Goal: Task Accomplishment & Management: Manage account settings

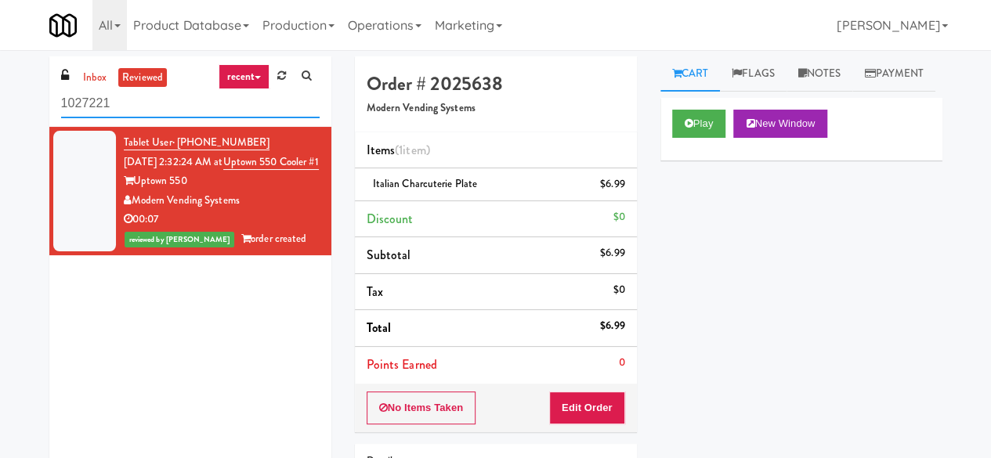
click at [262, 114] on input "1027221" at bounding box center [190, 103] width 258 height 29
click at [144, 95] on input "1027221" at bounding box center [190, 103] width 258 height 29
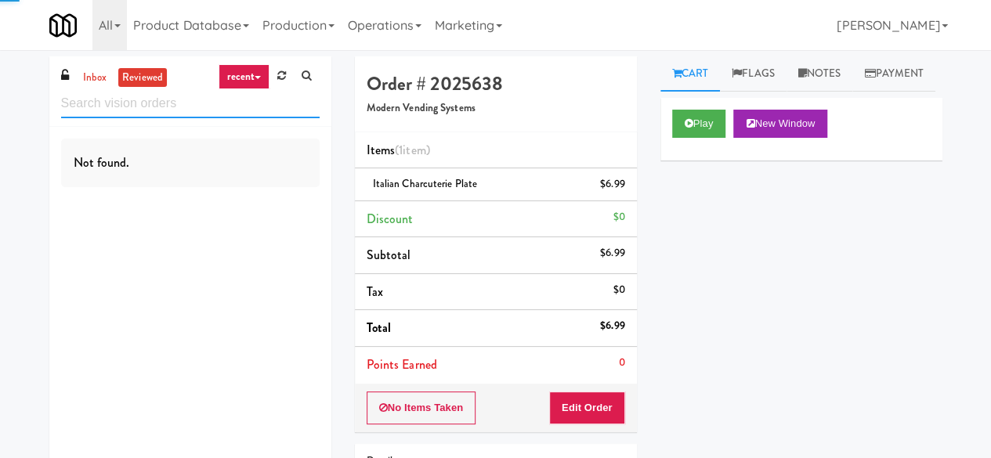
click at [81, 94] on input "text" at bounding box center [190, 103] width 258 height 29
click at [83, 82] on link "inbox" at bounding box center [95, 78] width 32 height 20
click at [92, 98] on input "text" at bounding box center [190, 103] width 258 height 29
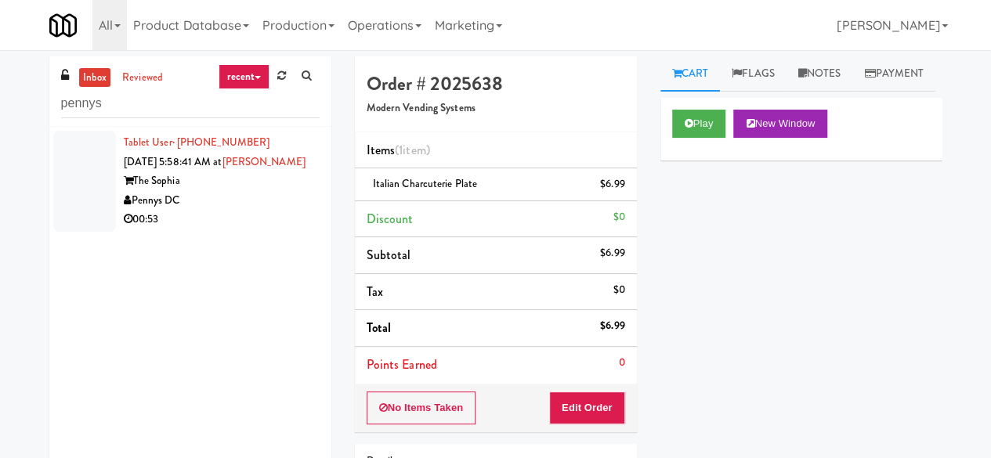
click at [216, 211] on div "Pennys DC" at bounding box center [222, 201] width 196 height 20
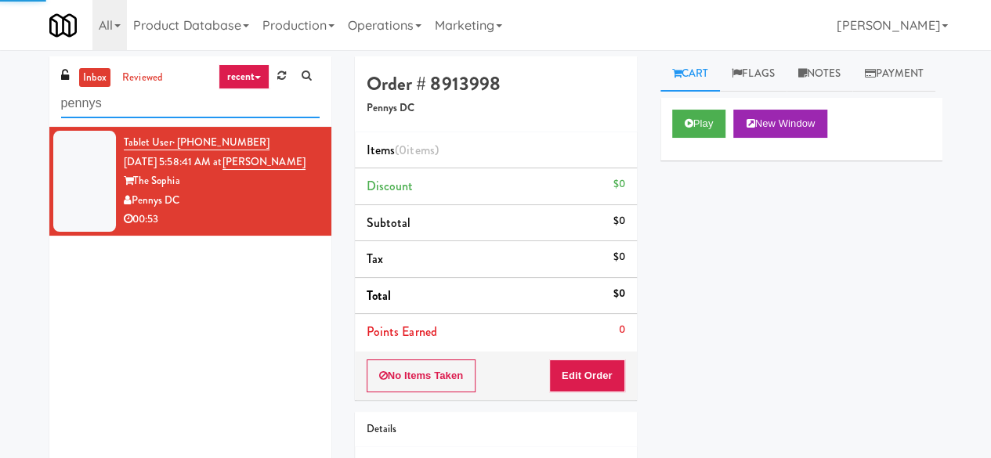
click at [135, 115] on input "pennys" at bounding box center [190, 103] width 258 height 29
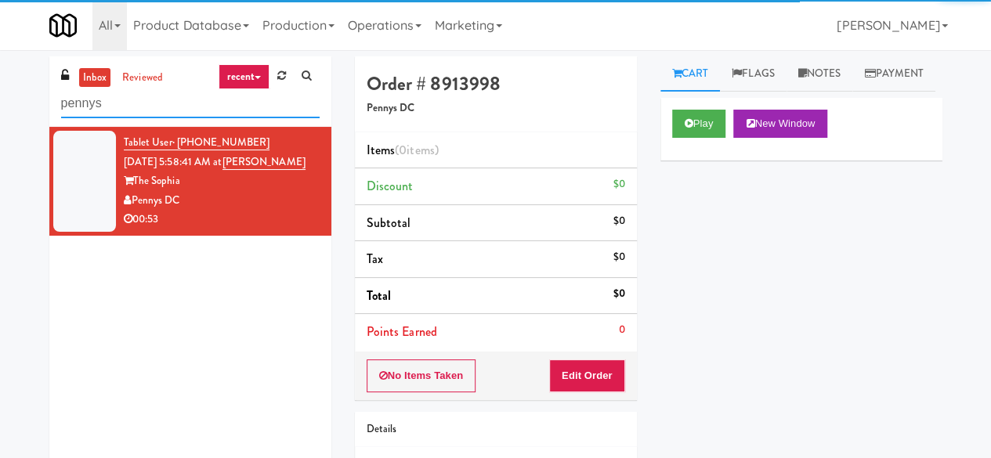
click at [135, 115] on input "pennys" at bounding box center [190, 103] width 258 height 29
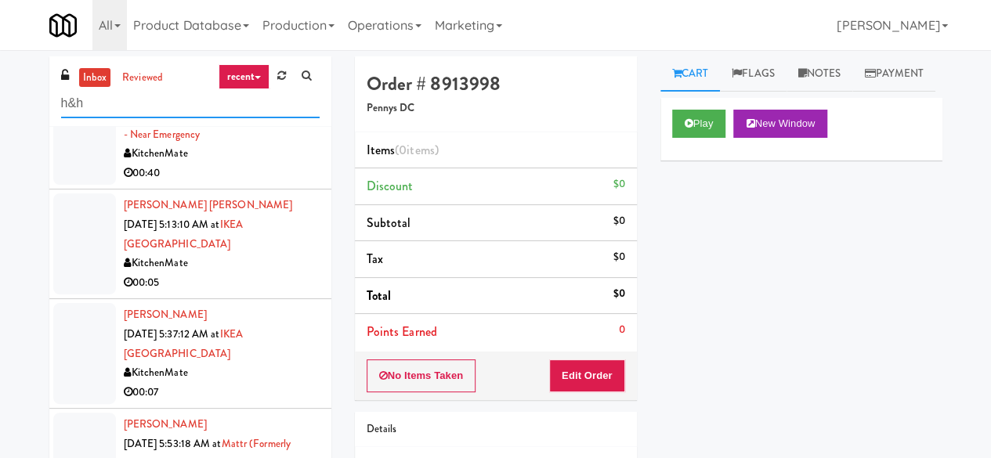
scroll to position [349, 0]
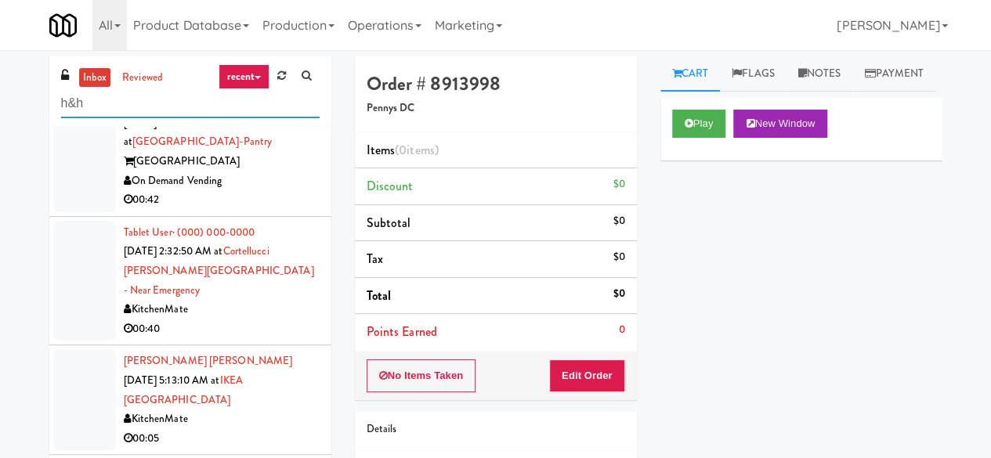
click at [154, 106] on input "h&h" at bounding box center [190, 103] width 258 height 29
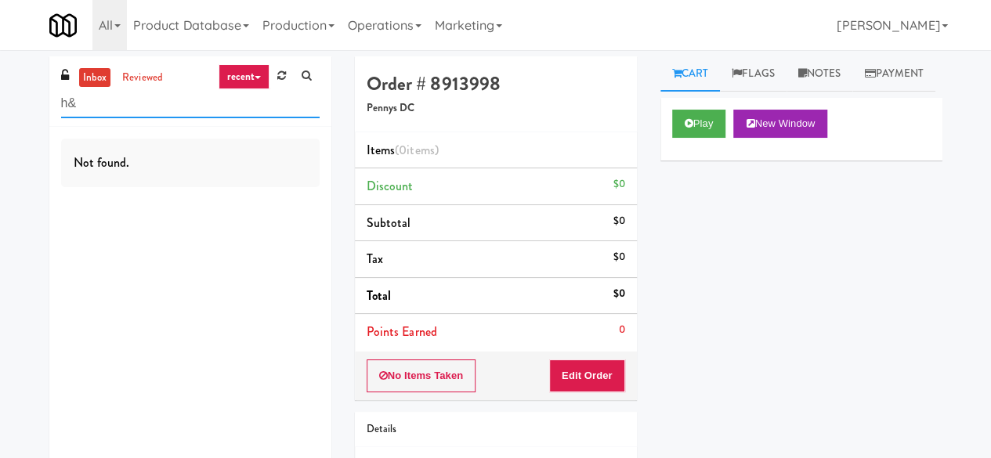
type input "h"
type input "H"
click at [229, 105] on input "Mountain" at bounding box center [190, 103] width 258 height 29
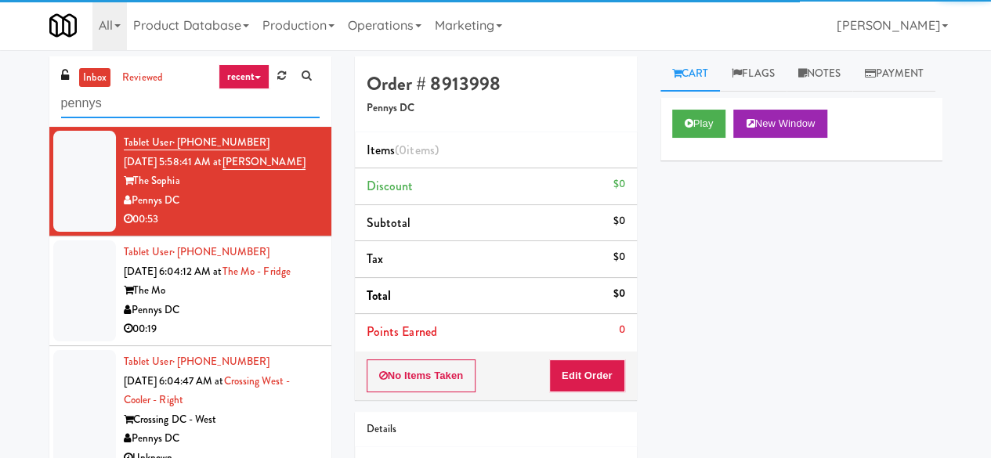
type input "pennys"
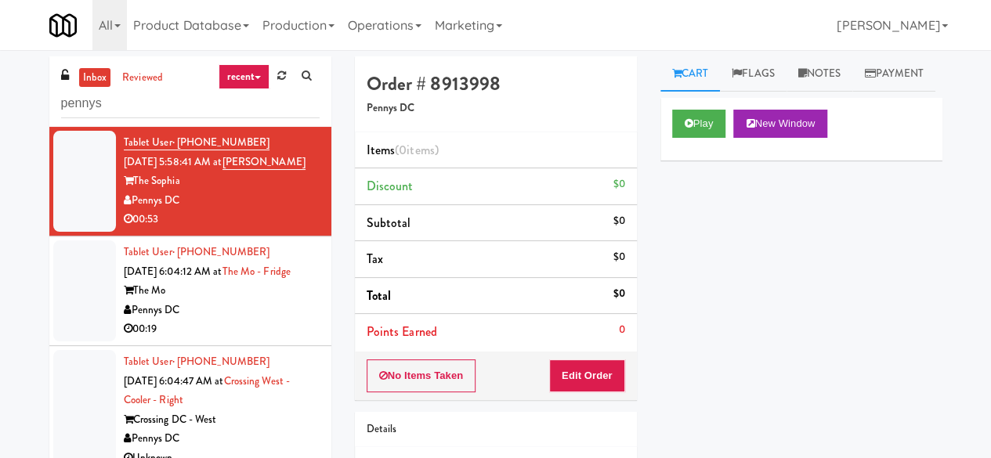
click at [666, 161] on div "Play New Window" at bounding box center [801, 129] width 282 height 63
click at [284, 320] on div "Pennys DC" at bounding box center [222, 311] width 196 height 20
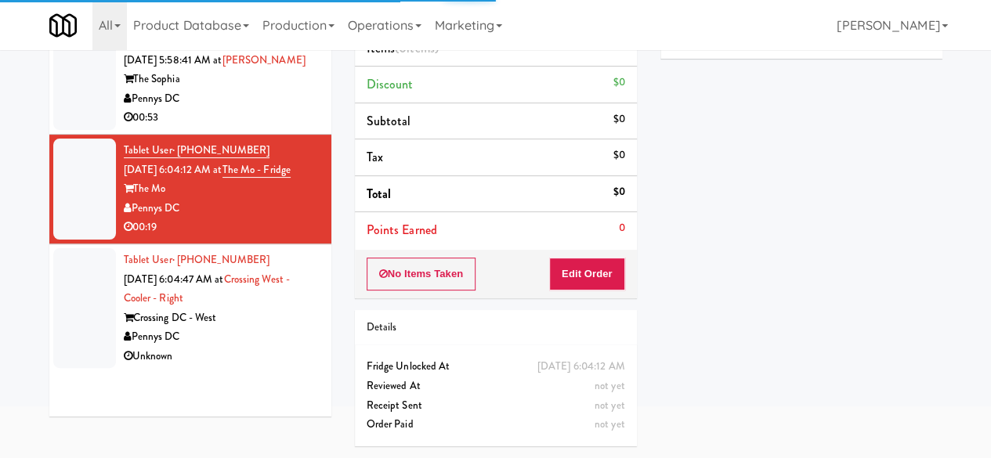
click at [262, 347] on div "Pennys DC" at bounding box center [222, 337] width 196 height 20
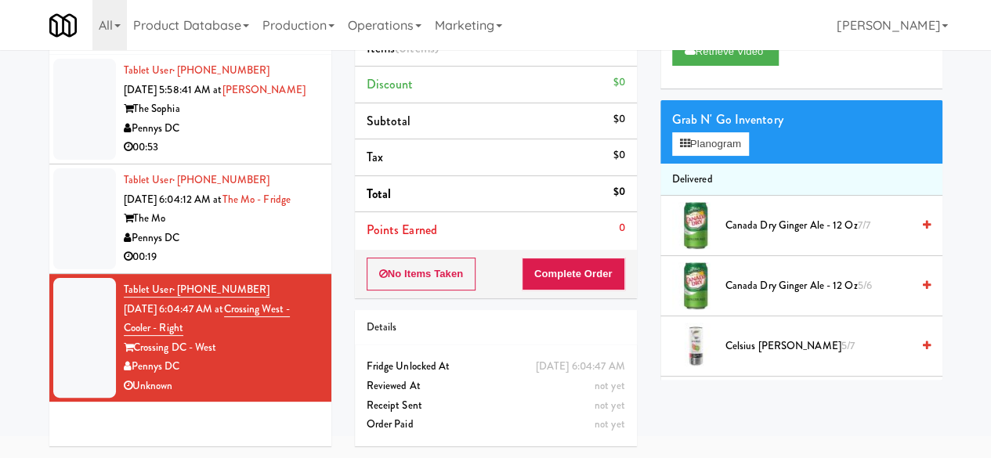
click at [252, 267] on div "00:19" at bounding box center [222, 258] width 196 height 20
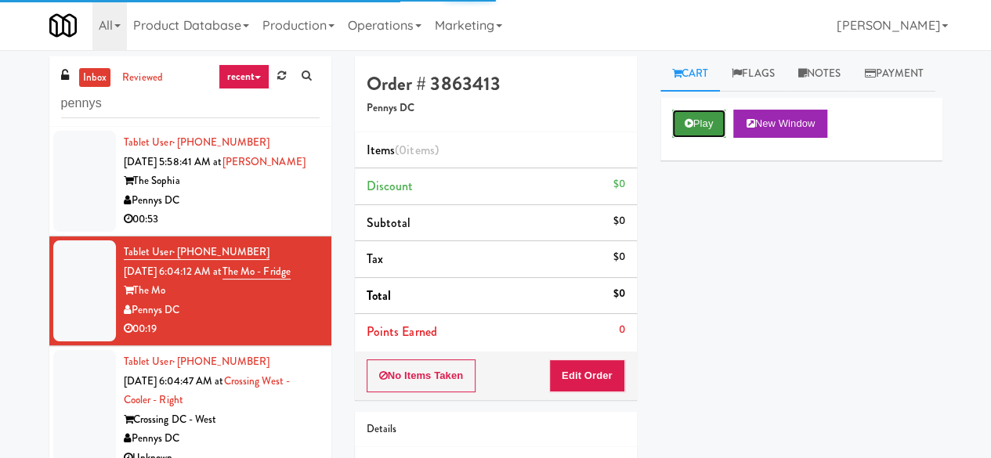
click at [686, 128] on icon at bounding box center [689, 123] width 9 height 10
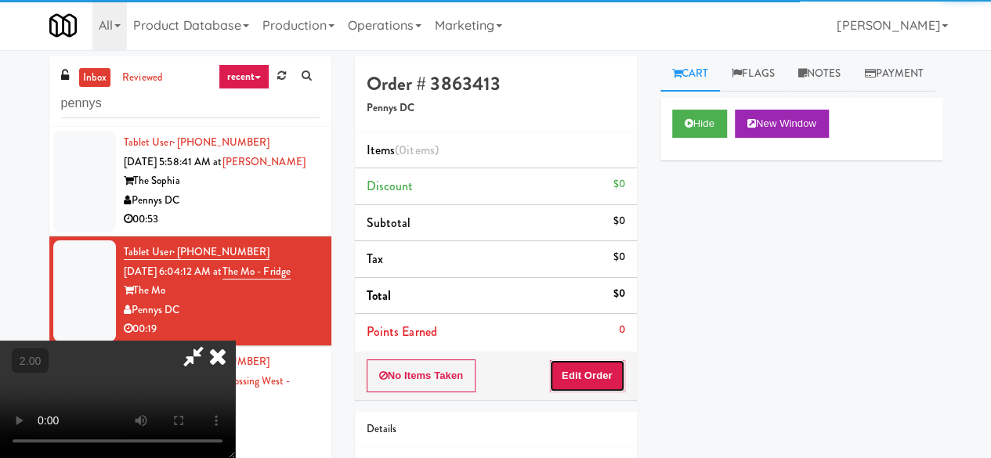
click at [605, 374] on button "Edit Order" at bounding box center [587, 376] width 76 height 33
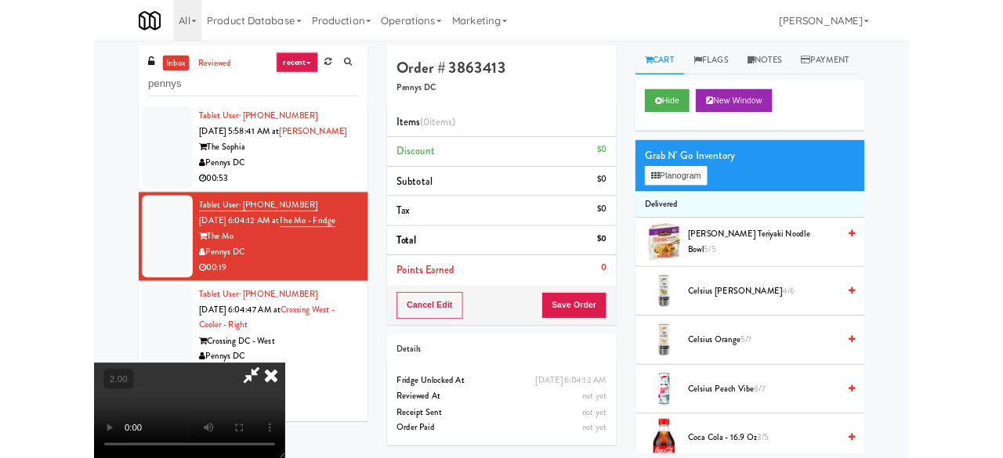
scroll to position [32, 0]
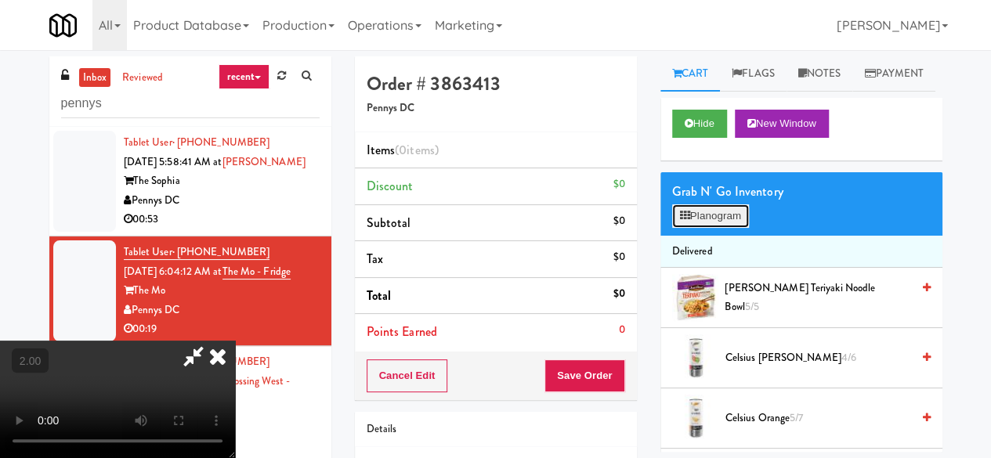
click at [694, 228] on button "Planogram" at bounding box center [710, 215] width 77 height 23
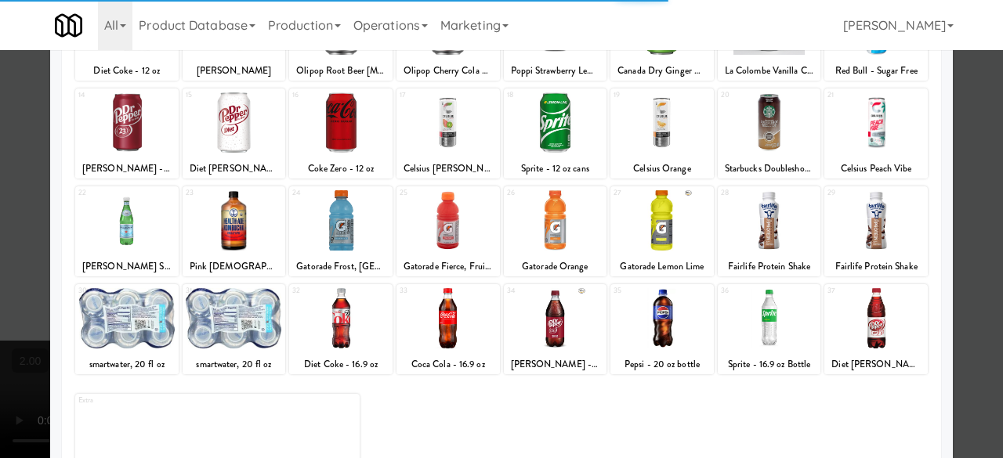
scroll to position [310, 0]
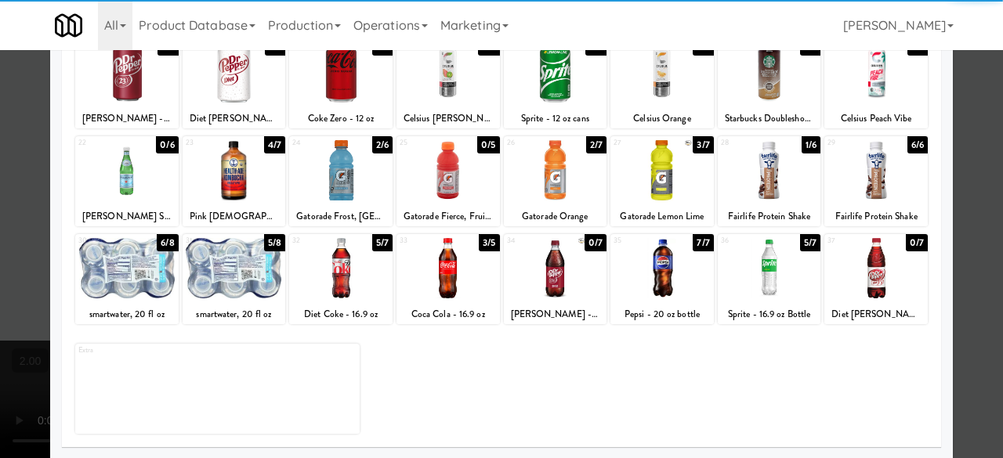
drag, startPoint x: 658, startPoint y: 178, endPoint x: 569, endPoint y: 212, distance: 95.0
click at [656, 178] on div at bounding box center [661, 170] width 103 height 60
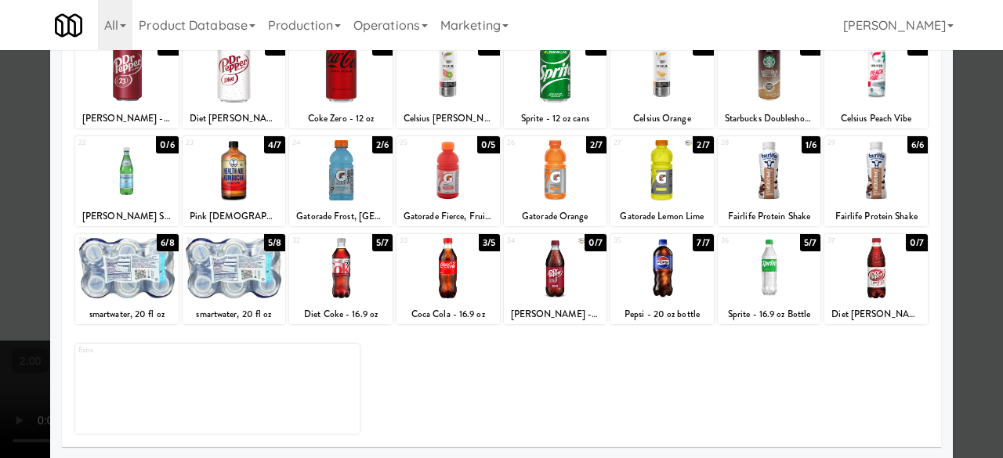
click at [453, 276] on div at bounding box center [447, 268] width 103 height 60
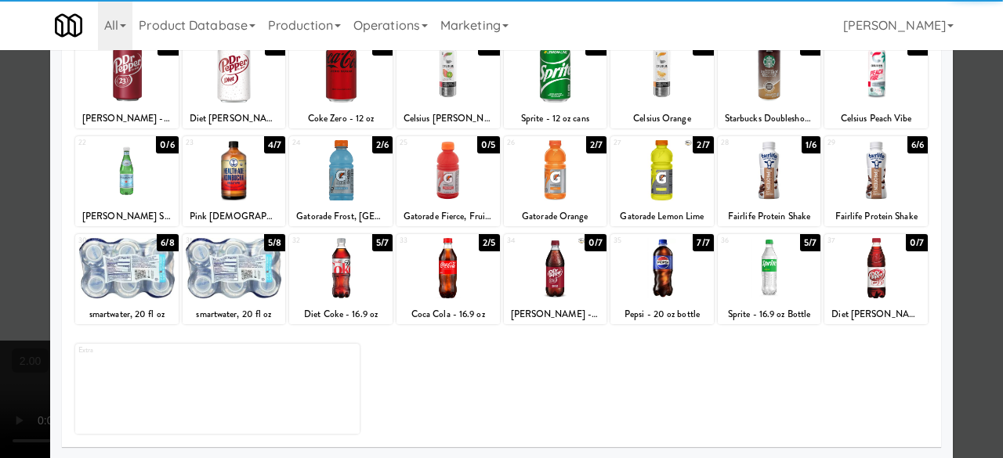
click at [340, 275] on div at bounding box center [340, 268] width 103 height 60
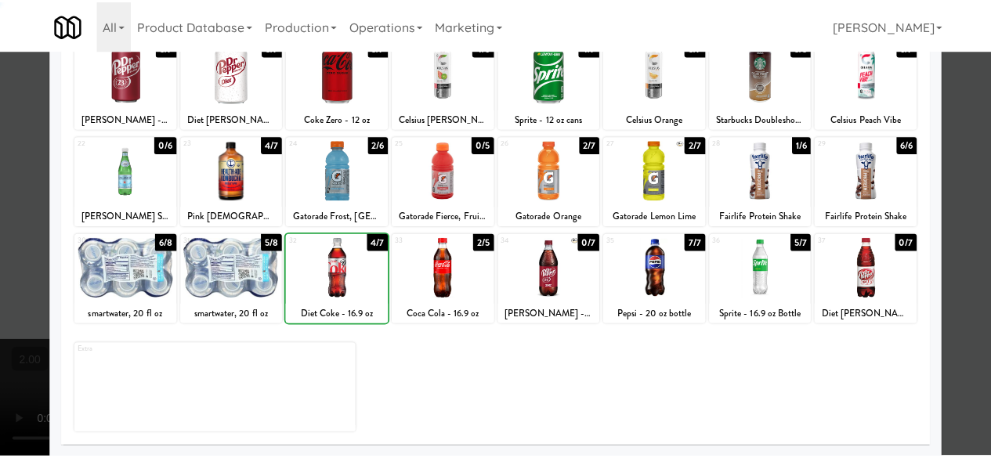
scroll to position [0, 0]
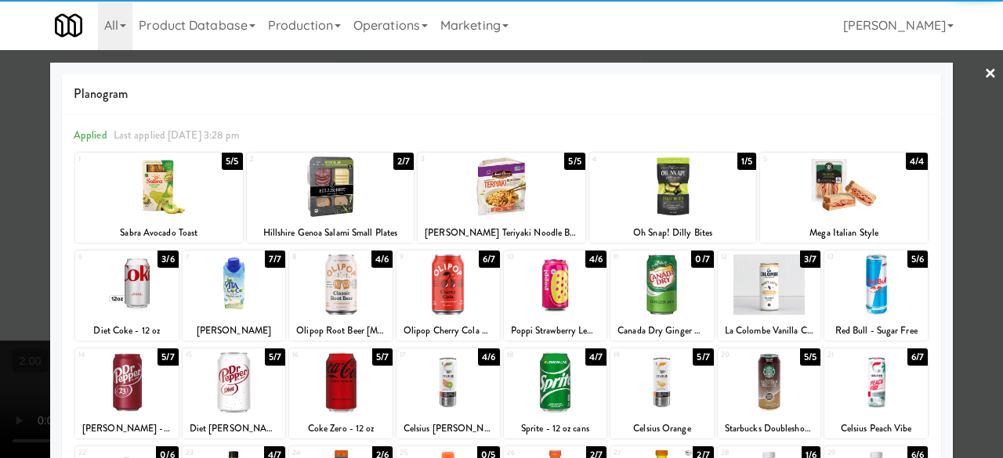
click at [951, 75] on div at bounding box center [501, 229] width 1003 height 458
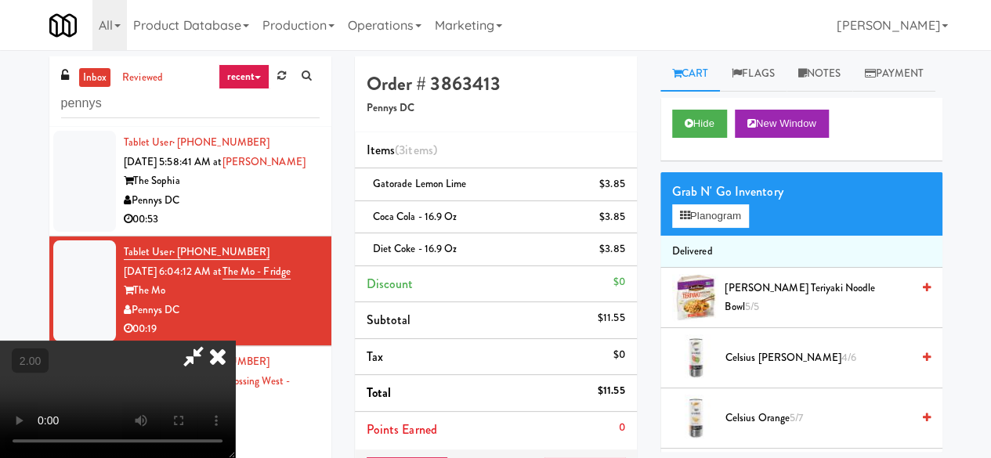
click at [211, 341] on icon at bounding box center [193, 356] width 36 height 31
click at [538, 65] on div "Order # 3863413 Pennys DC Items (3 items ) Gatorade Lemon Lime $3.85 Coca Cola …" at bounding box center [648, 357] width 587 height 602
click at [629, 220] on icon at bounding box center [626, 223] width 8 height 10
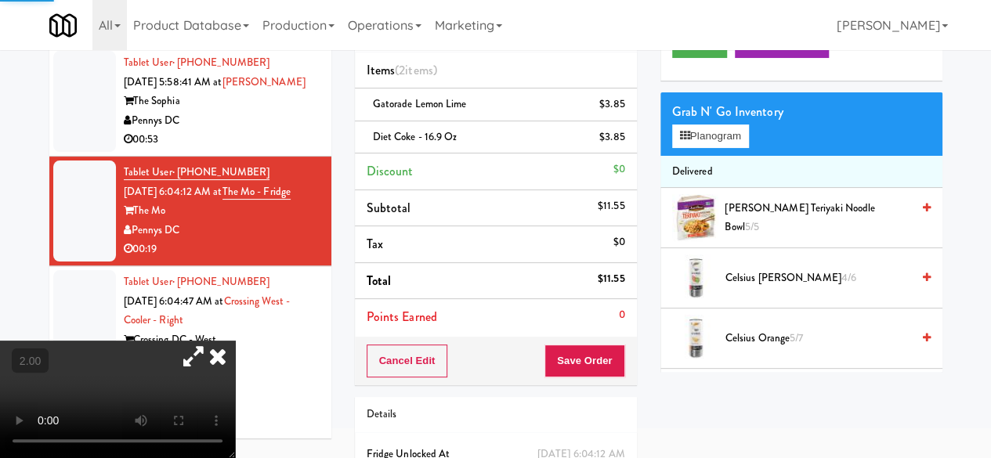
scroll to position [157, 0]
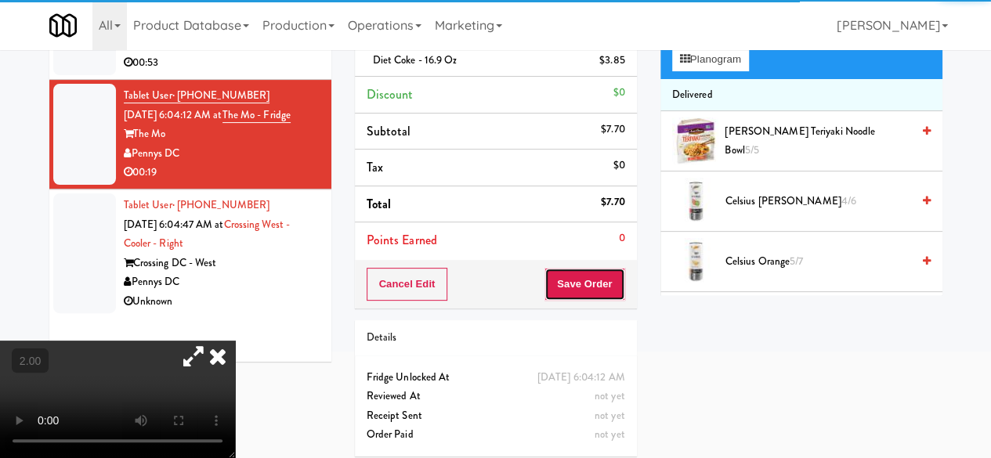
click at [595, 291] on button "Save Order" at bounding box center [584, 284] width 80 height 33
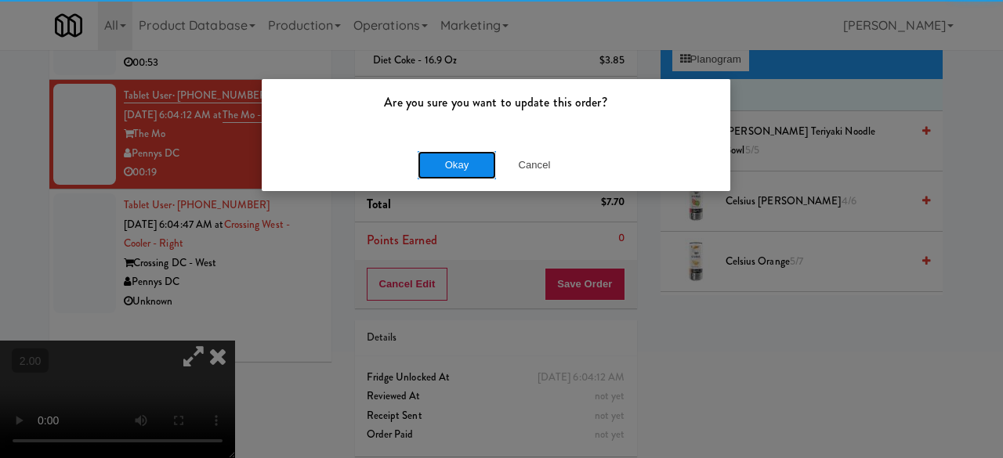
click at [446, 157] on button "Okay" at bounding box center [456, 165] width 78 height 28
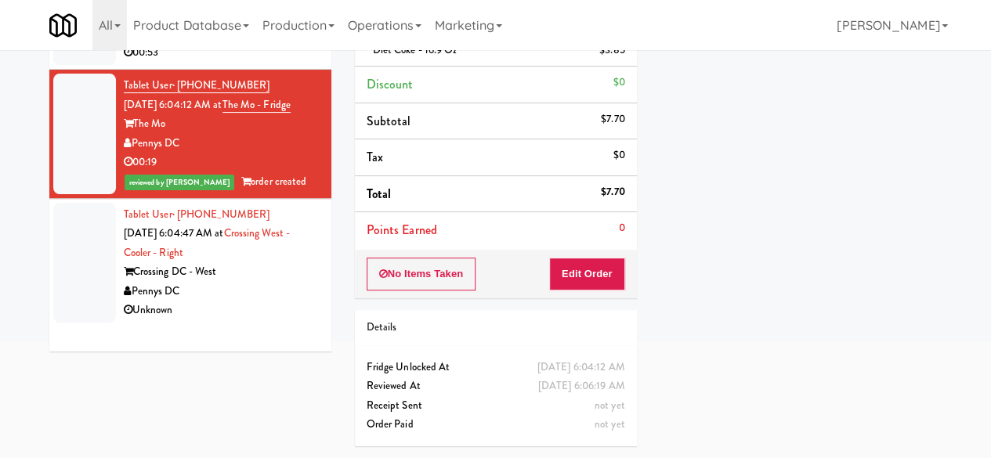
click at [252, 282] on div "Crossing DC - West" at bounding box center [222, 272] width 196 height 20
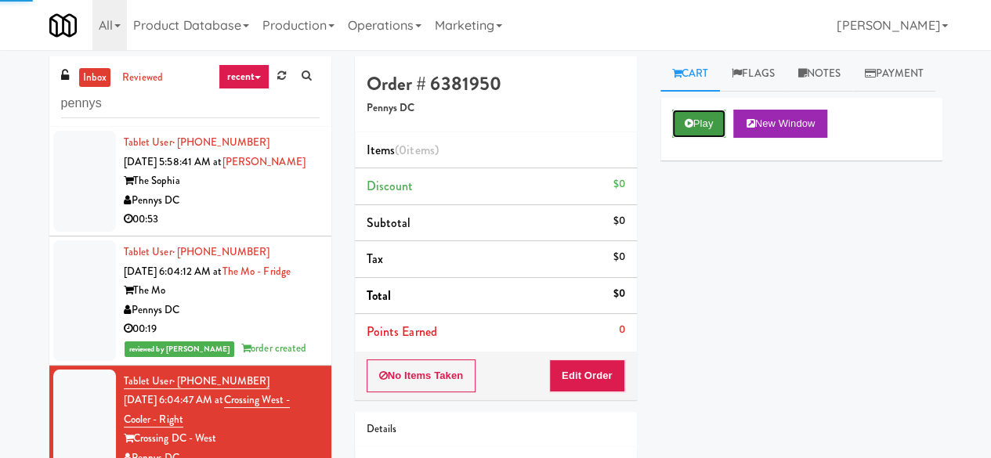
click at [675, 138] on button "Play" at bounding box center [699, 124] width 54 height 28
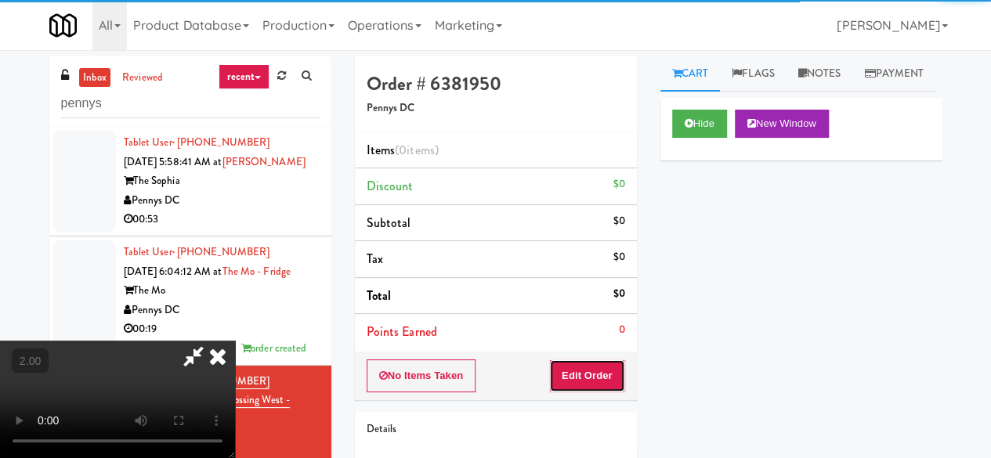
click at [597, 367] on button "Edit Order" at bounding box center [587, 376] width 76 height 33
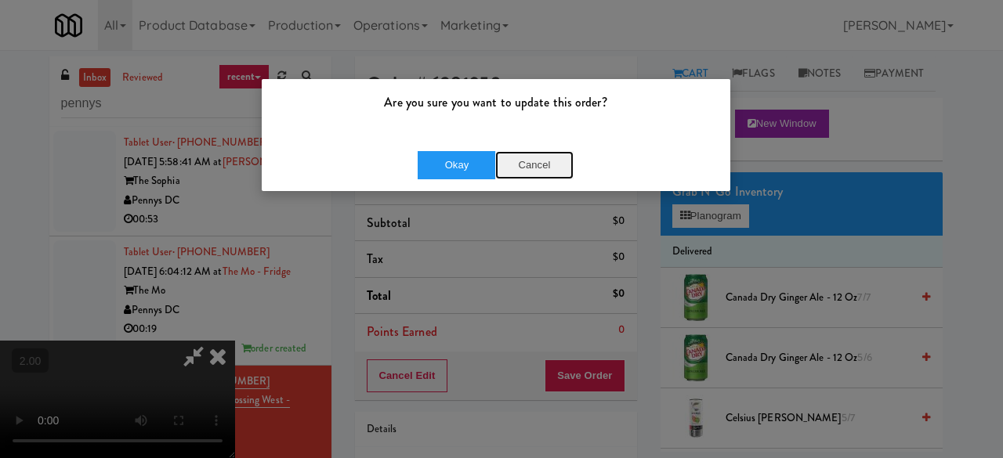
click at [528, 161] on button "Cancel" at bounding box center [534, 165] width 78 height 28
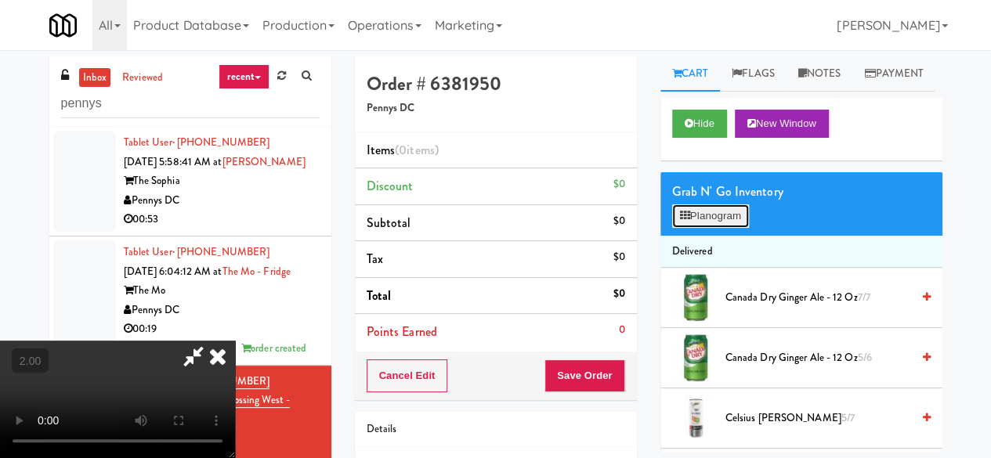
click at [702, 228] on button "Planogram" at bounding box center [710, 215] width 77 height 23
click at [0, 0] on div at bounding box center [0, 0] width 0 height 0
click at [725, 236] on div "Grab N' Go Inventory Planogram" at bounding box center [801, 203] width 282 height 63
click at [723, 228] on button "Planogram" at bounding box center [710, 215] width 77 height 23
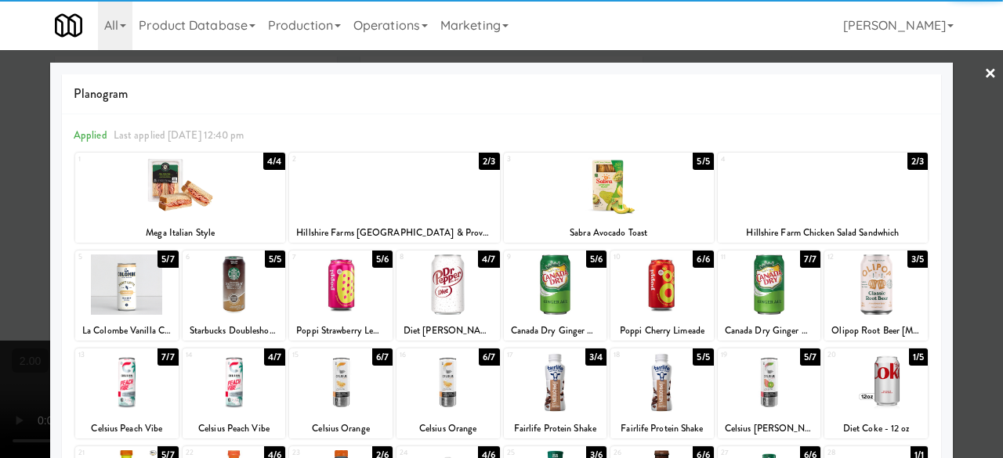
click at [231, 295] on div at bounding box center [234, 285] width 103 height 60
click at [959, 92] on div at bounding box center [501, 229] width 1003 height 458
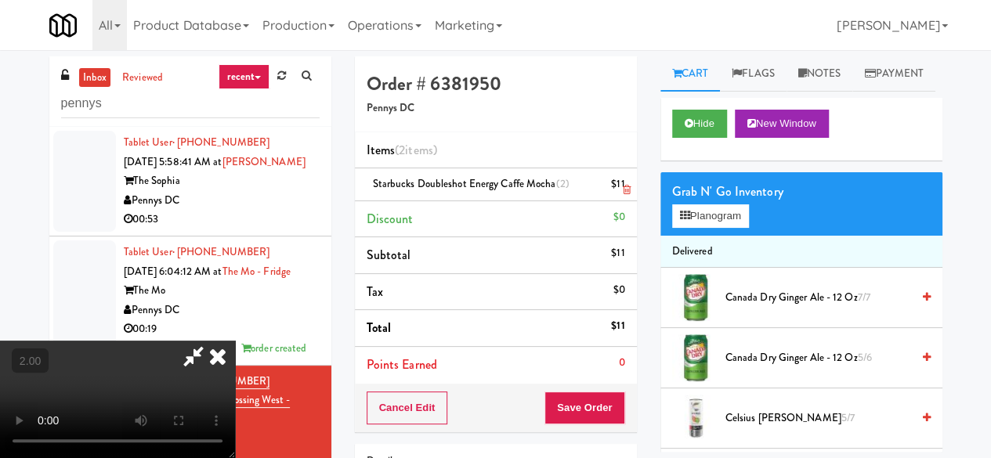
click at [622, 193] on icon at bounding box center [626, 190] width 8 height 10
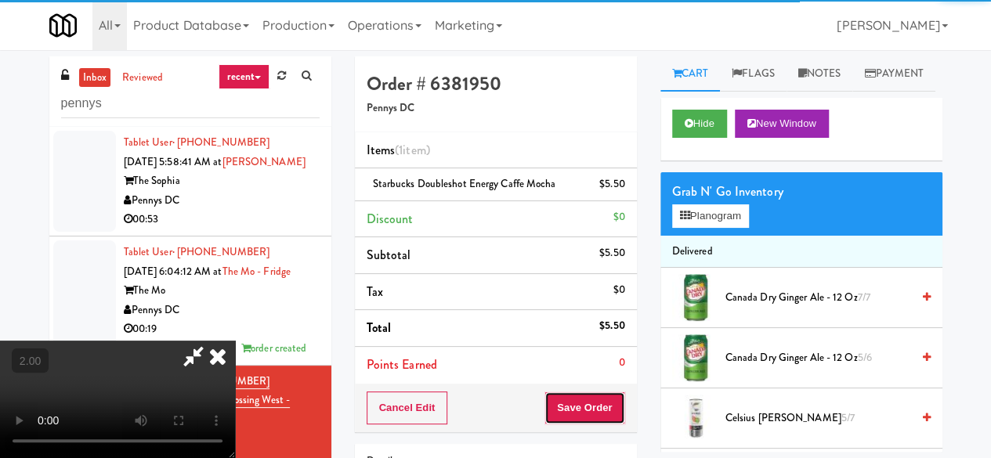
click at [614, 392] on button "Save Order" at bounding box center [584, 408] width 80 height 33
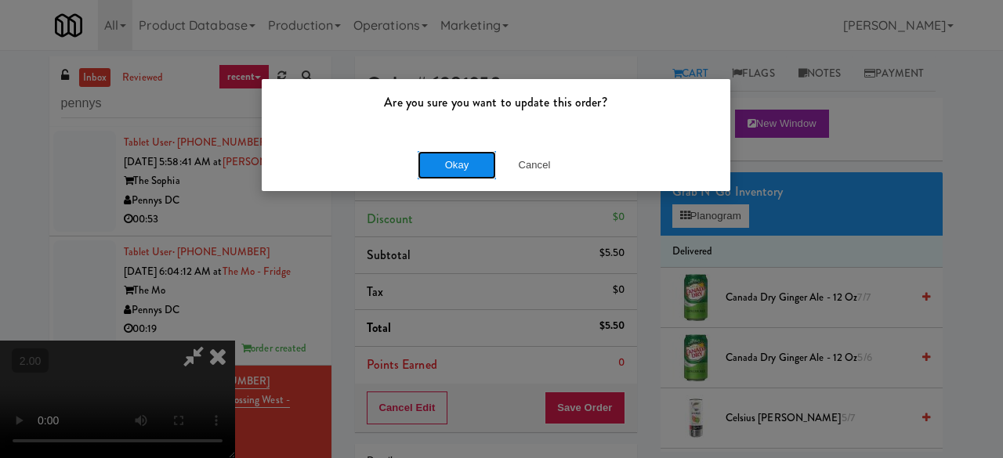
click at [454, 167] on button "Okay" at bounding box center [456, 165] width 78 height 28
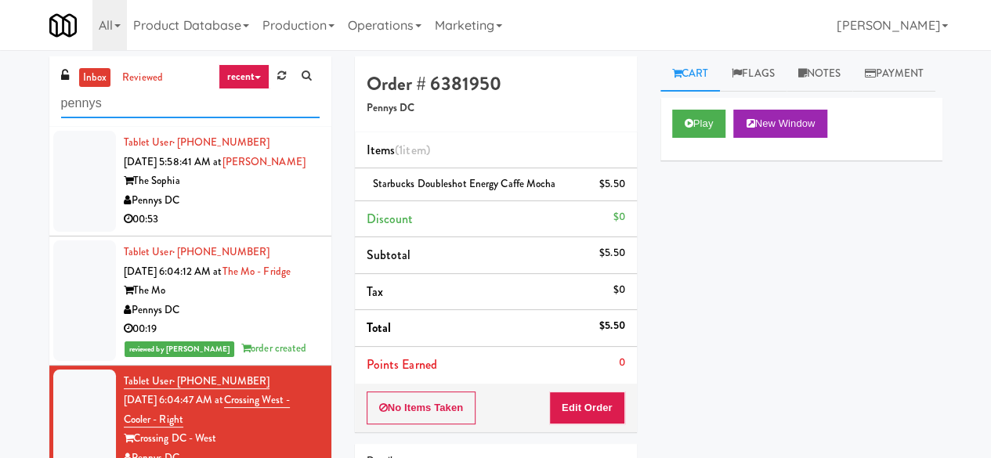
click at [203, 110] on input "pennys" at bounding box center [190, 103] width 258 height 29
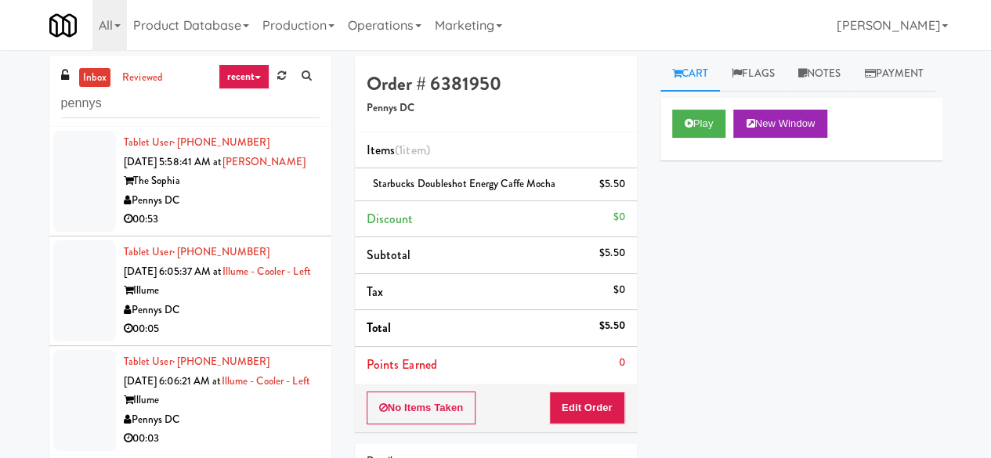
click at [253, 229] on div "00:53" at bounding box center [222, 220] width 196 height 20
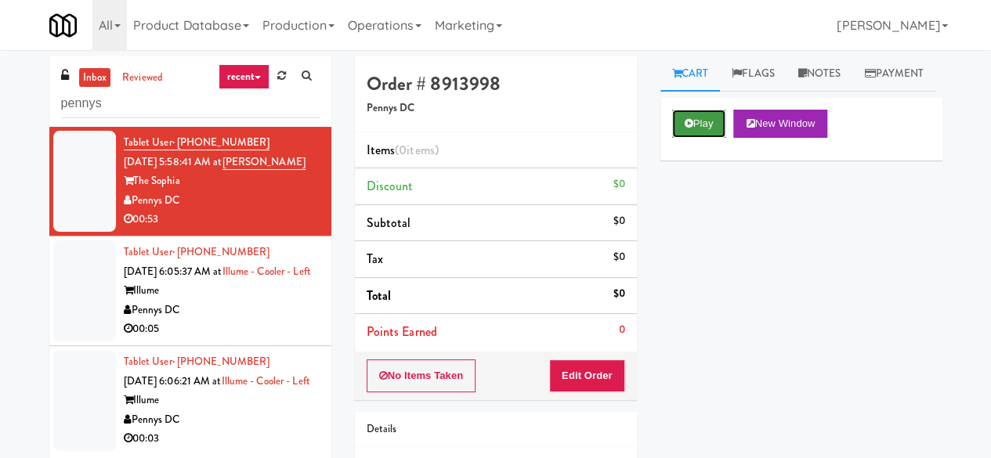
click at [694, 138] on button "Play" at bounding box center [699, 124] width 54 height 28
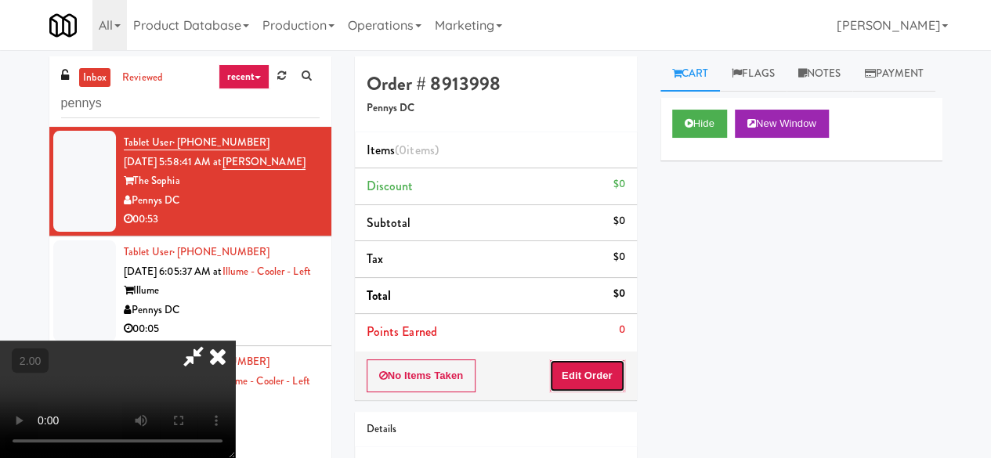
click at [608, 360] on button "Edit Order" at bounding box center [587, 376] width 76 height 33
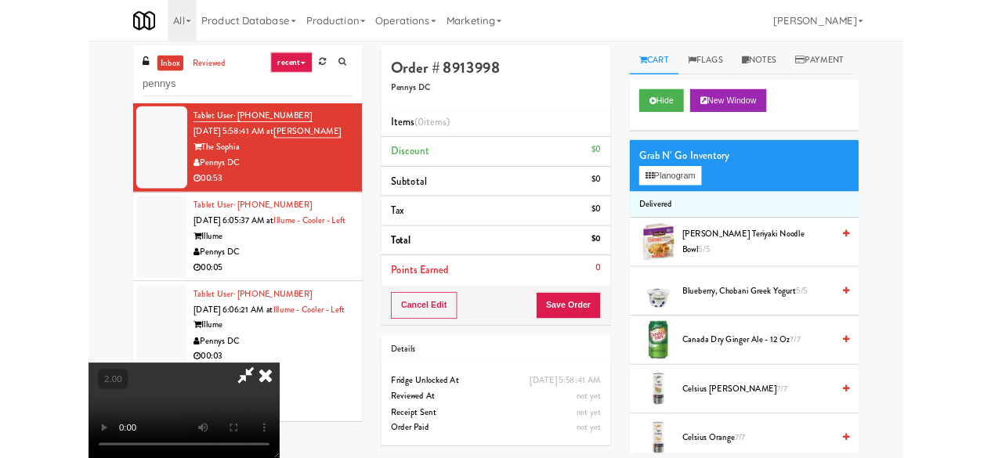
scroll to position [32, 0]
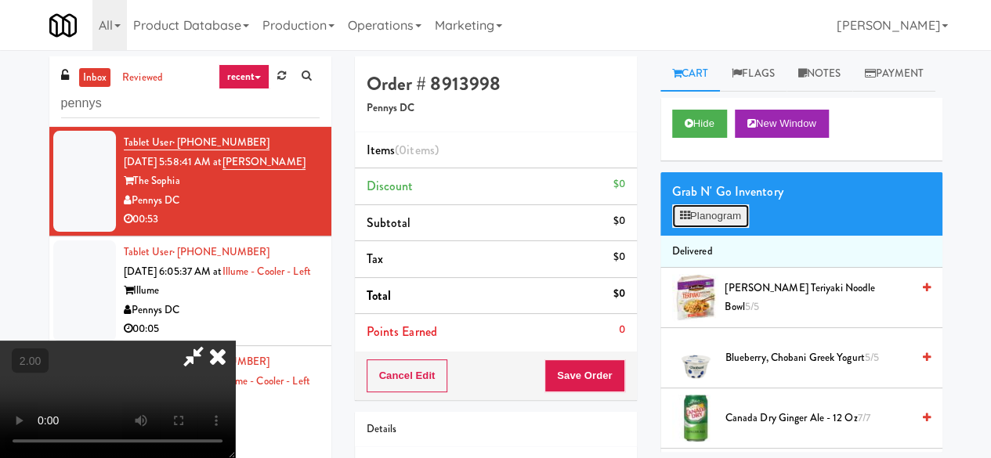
click at [699, 228] on button "Planogram" at bounding box center [710, 215] width 77 height 23
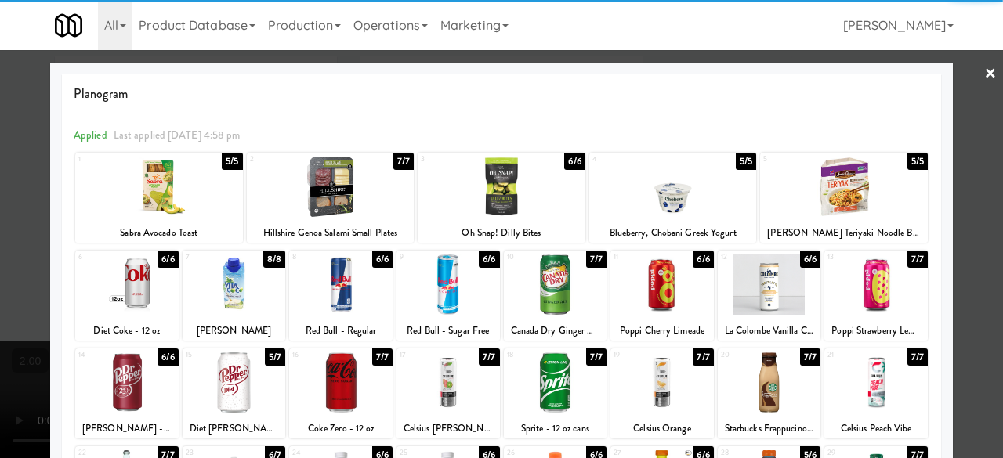
click at [765, 289] on div at bounding box center [768, 285] width 103 height 60
click at [957, 168] on div at bounding box center [501, 229] width 1003 height 458
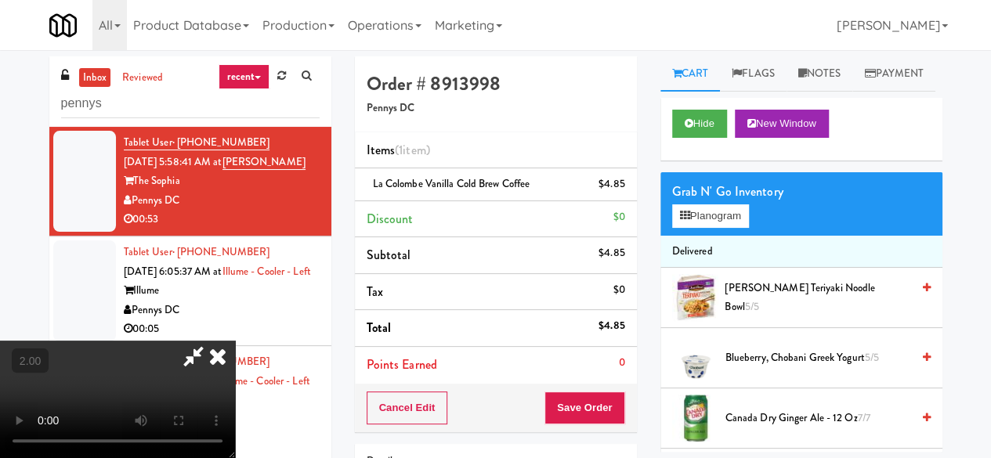
click at [605, 385] on div "Cancel Edit Save Order" at bounding box center [496, 408] width 282 height 49
click at [606, 410] on button "Save Order" at bounding box center [584, 408] width 80 height 33
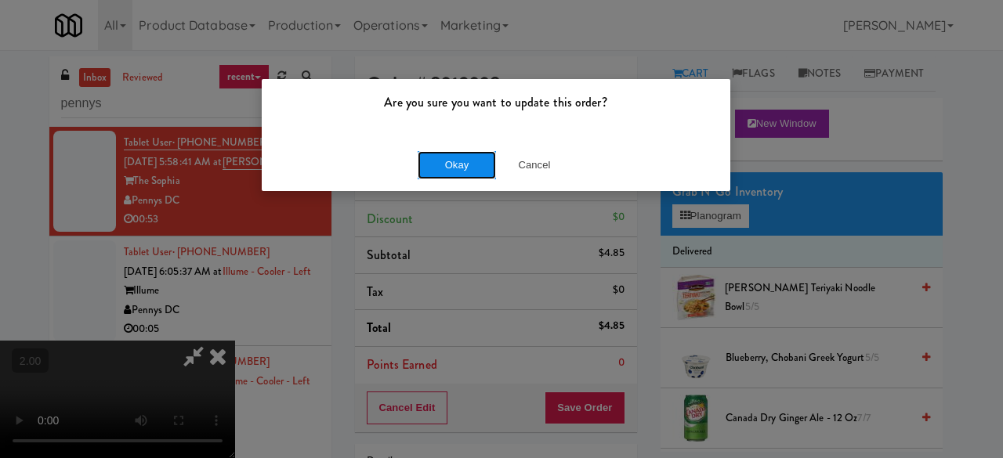
click at [486, 162] on button "Okay" at bounding box center [456, 165] width 78 height 28
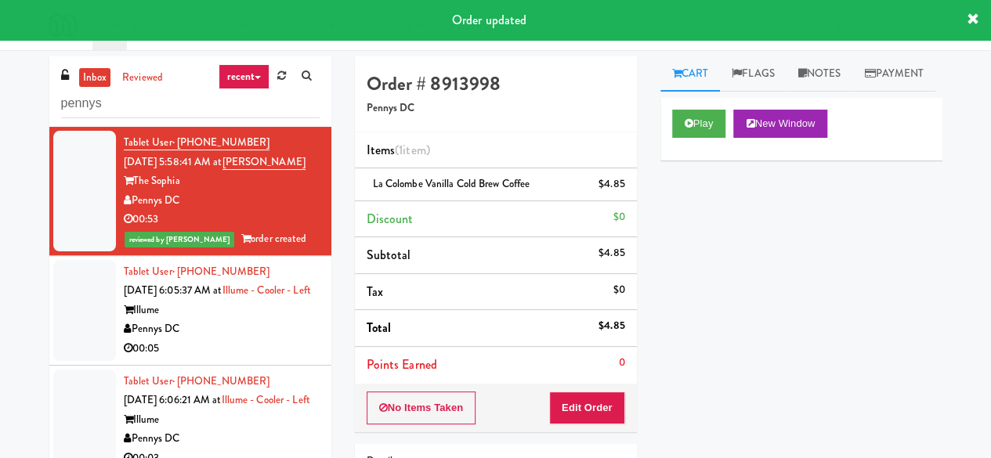
click at [269, 339] on div "Pennys DC" at bounding box center [222, 330] width 196 height 20
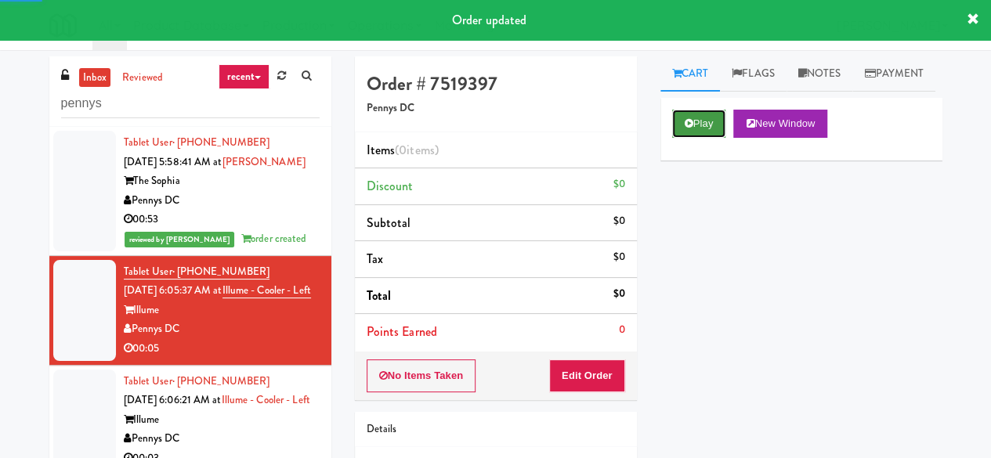
click at [680, 138] on button "Play" at bounding box center [699, 124] width 54 height 28
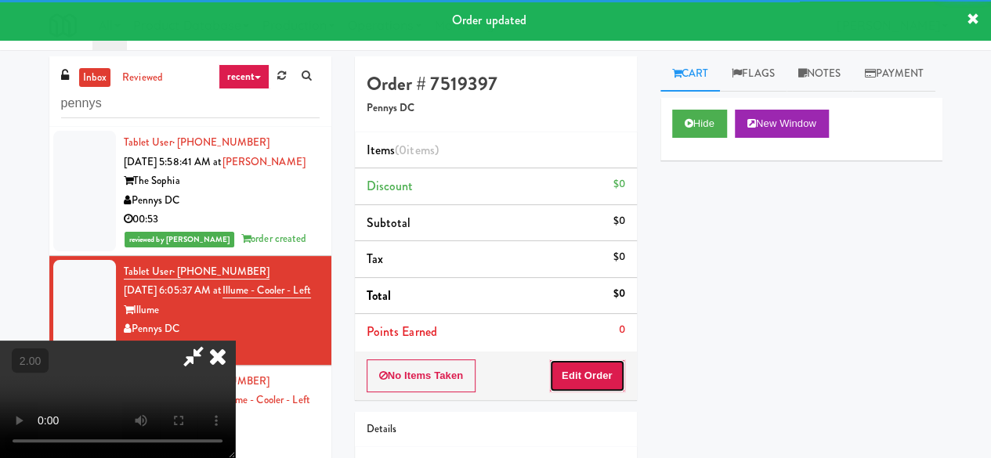
click at [602, 370] on button "Edit Order" at bounding box center [587, 376] width 76 height 33
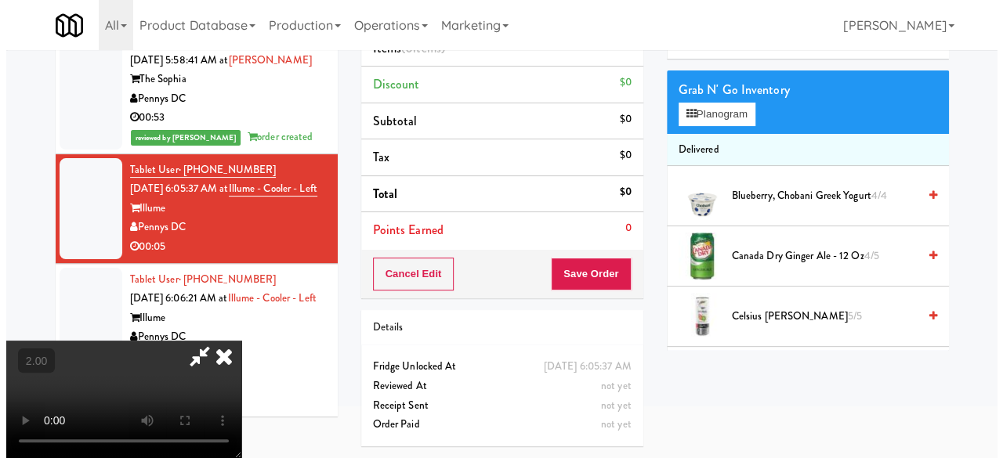
scroll to position [50, 0]
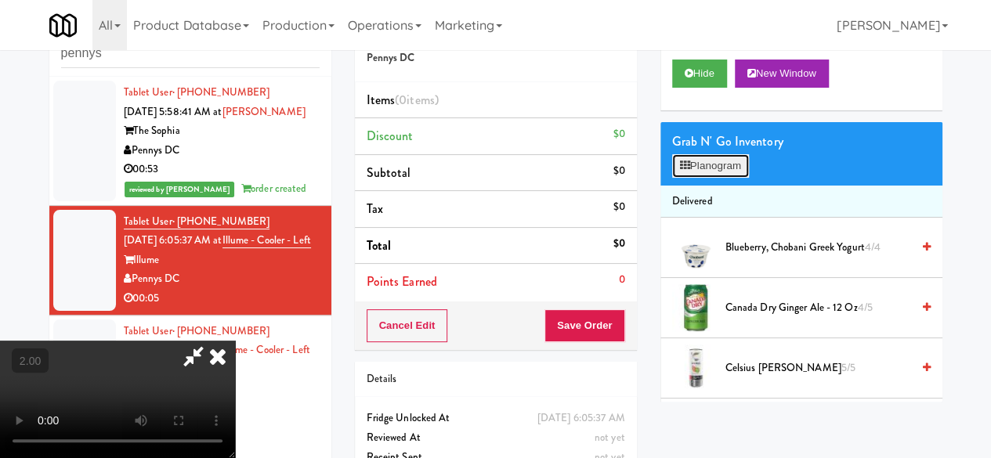
click at [694, 178] on button "Planogram" at bounding box center [710, 165] width 77 height 23
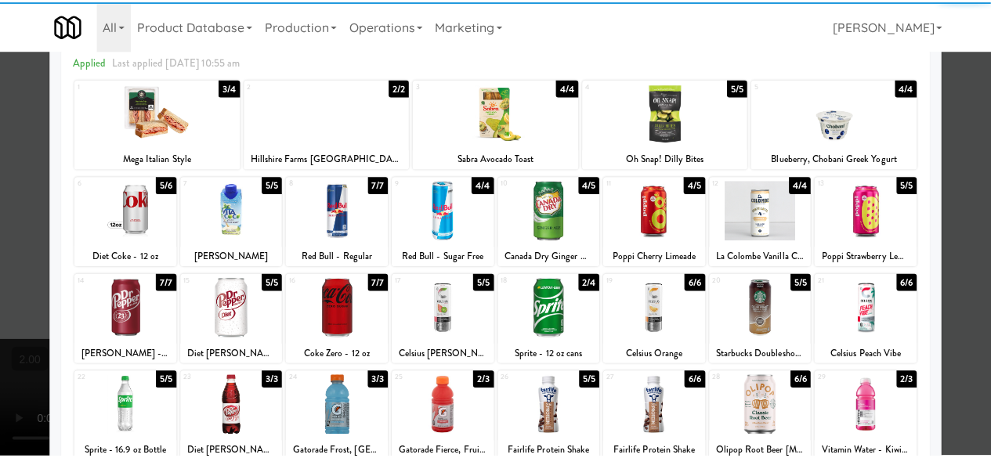
scroll to position [157, 0]
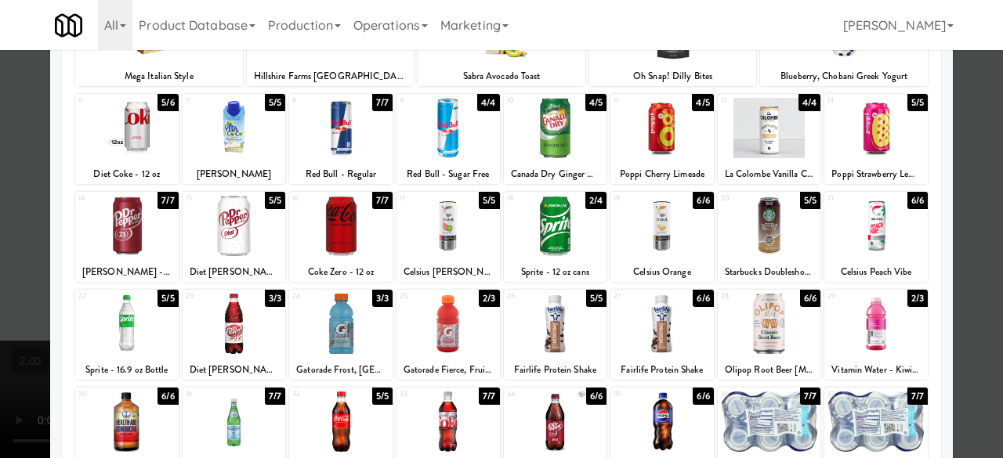
click at [661, 225] on div at bounding box center [661, 226] width 103 height 60
drag, startPoint x: 972, startPoint y: 176, endPoint x: 521, endPoint y: 156, distance: 451.6
click at [971, 176] on div at bounding box center [501, 229] width 1003 height 458
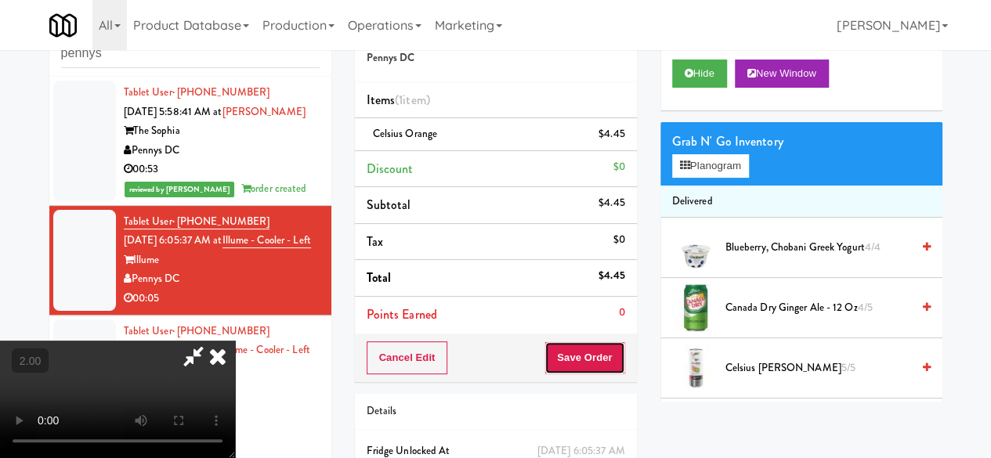
click at [622, 358] on button "Save Order" at bounding box center [584, 358] width 80 height 33
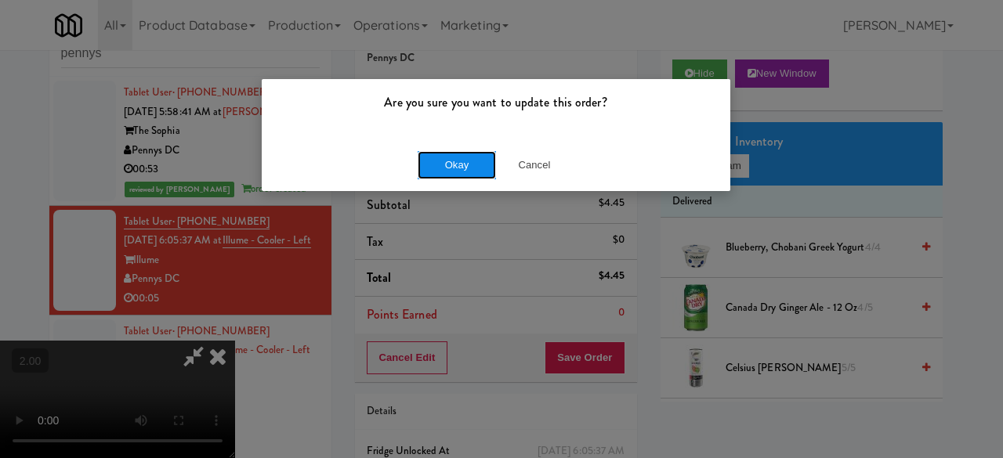
click at [471, 159] on button "Okay" at bounding box center [456, 165] width 78 height 28
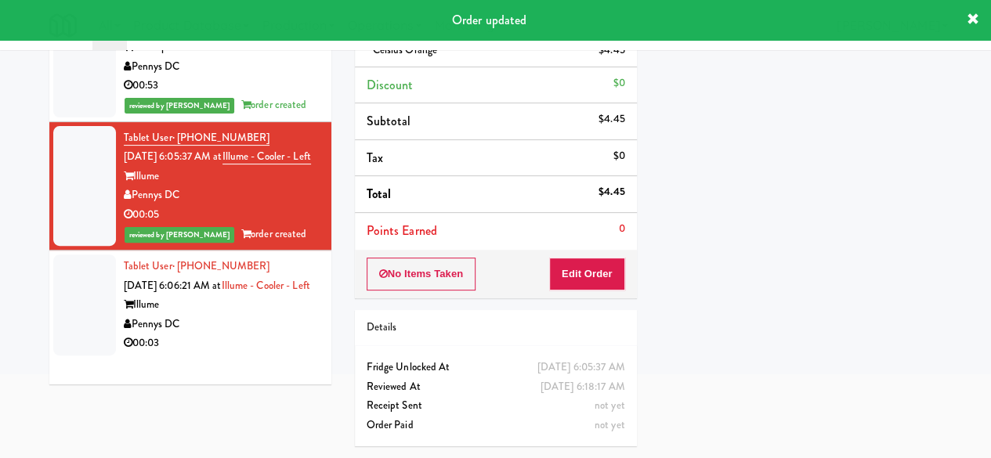
click at [256, 353] on div "00:03" at bounding box center [222, 344] width 196 height 20
click at [256, 353] on div "Tablet User · (760) 815-4040 [DATE] 6:06:21 AM at Illume - Cooler - Left Illume…" at bounding box center [222, 305] width 196 height 96
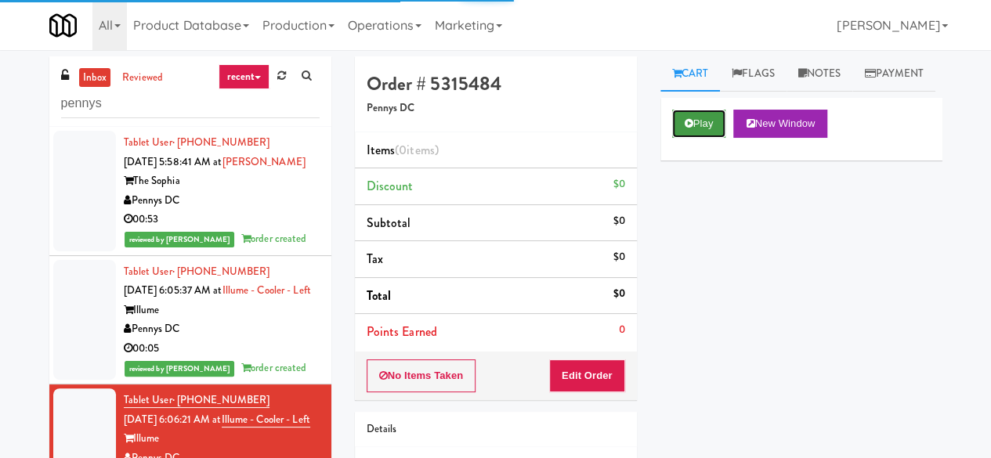
click at [688, 138] on button "Play" at bounding box center [699, 124] width 54 height 28
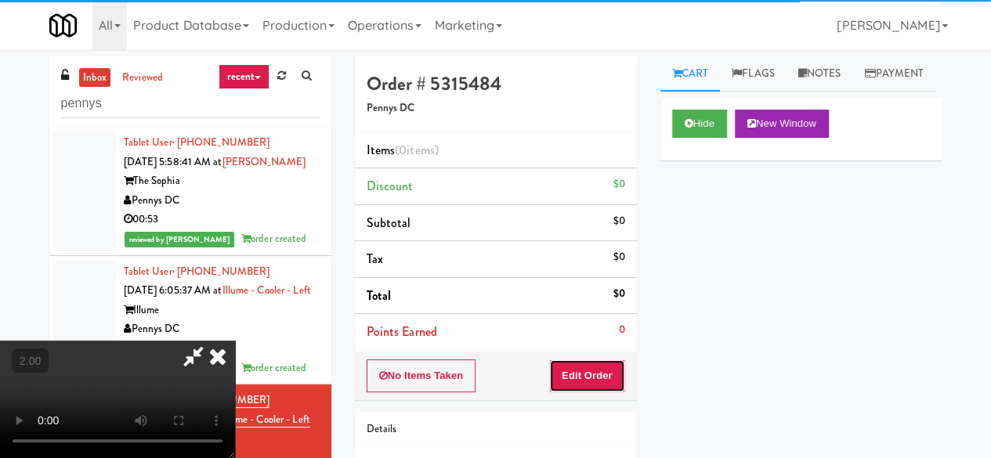
click at [606, 371] on button "Edit Order" at bounding box center [587, 376] width 76 height 33
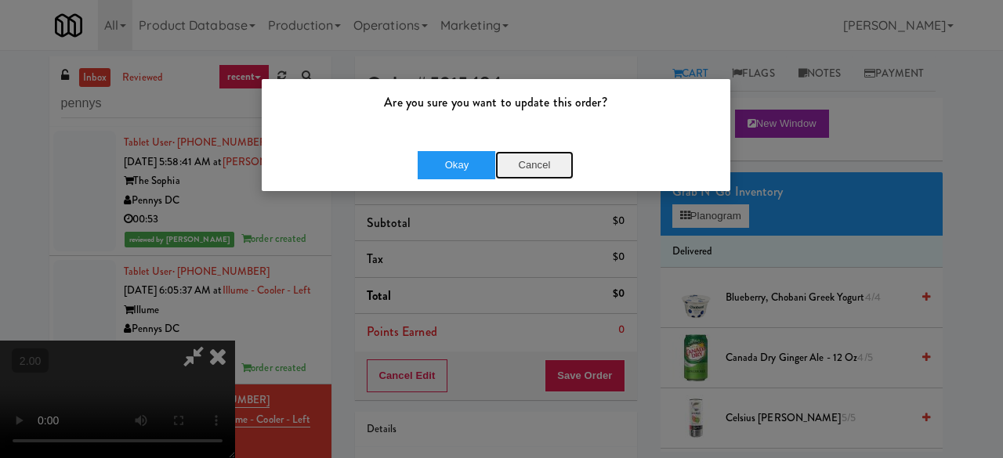
click at [527, 162] on button "Cancel" at bounding box center [534, 165] width 78 height 28
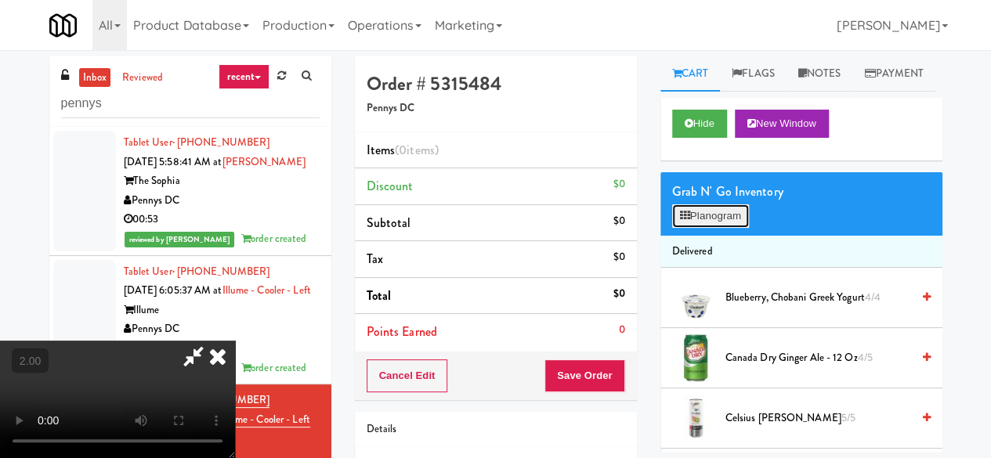
click at [702, 228] on button "Planogram" at bounding box center [710, 215] width 77 height 23
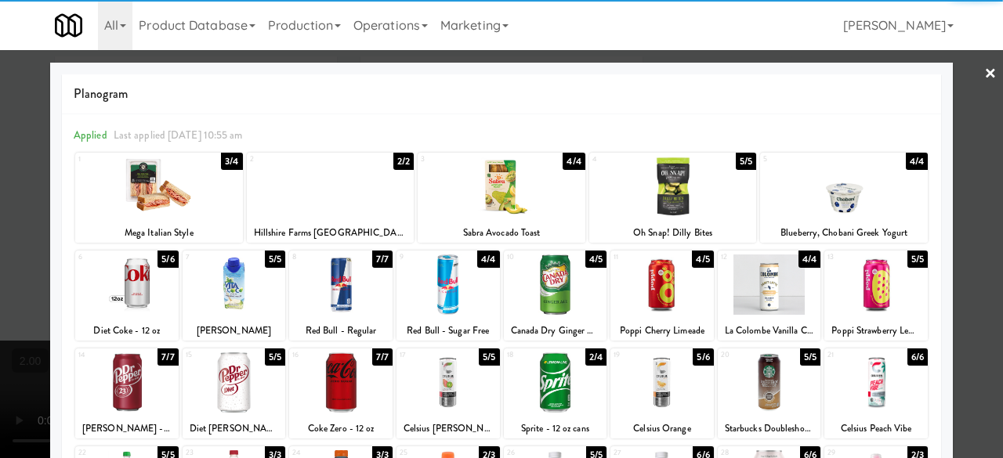
click at [664, 388] on div at bounding box center [661, 382] width 103 height 60
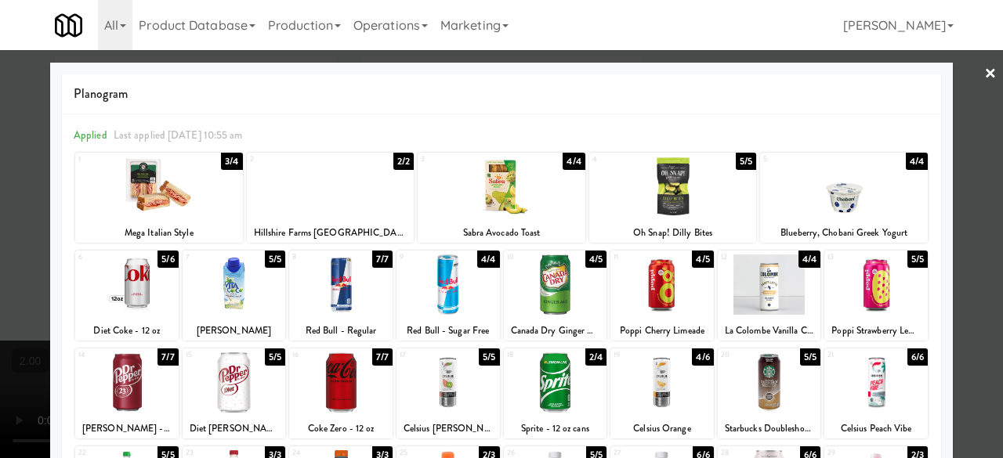
click at [981, 121] on div at bounding box center [501, 229] width 1003 height 458
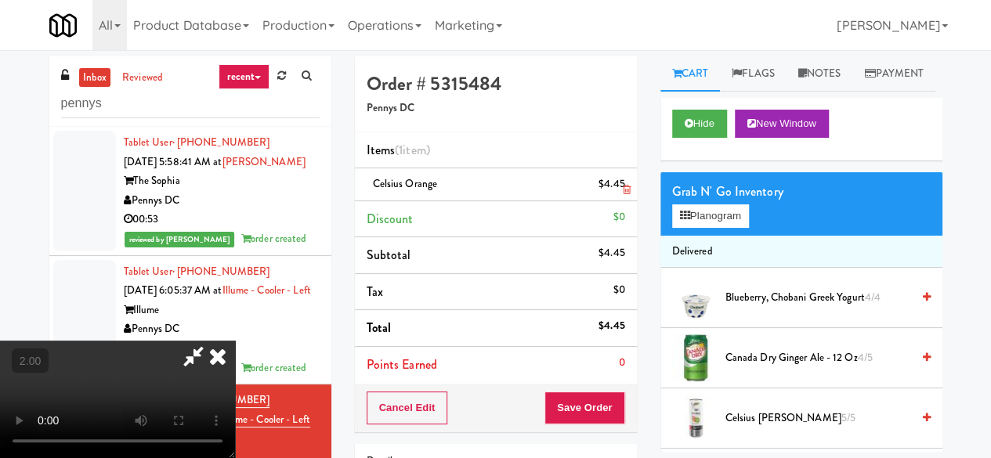
drag, startPoint x: 553, startPoint y: 128, endPoint x: 541, endPoint y: 168, distance: 41.6
click at [211, 341] on icon at bounding box center [193, 356] width 36 height 31
click at [580, 401] on button "Save Order" at bounding box center [584, 408] width 80 height 33
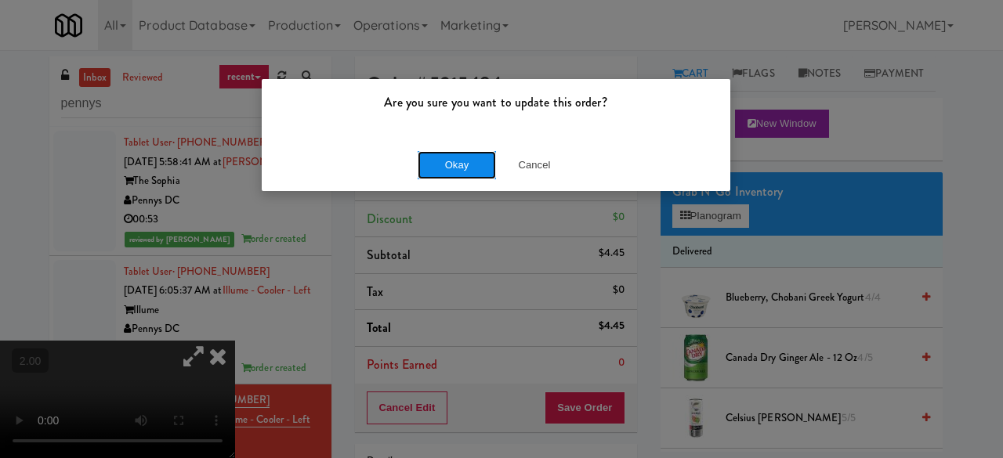
drag, startPoint x: 464, startPoint y: 164, endPoint x: 145, endPoint y: 146, distance: 319.3
click at [463, 163] on button "Okay" at bounding box center [456, 165] width 78 height 28
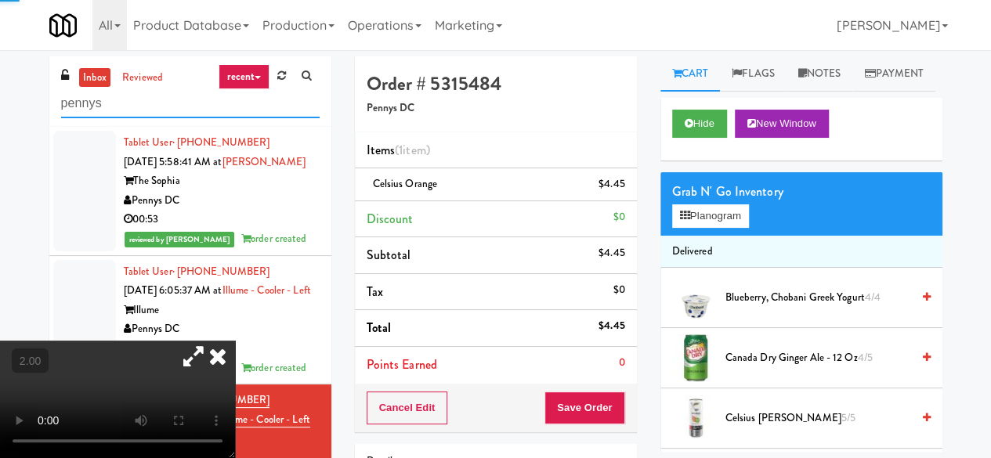
click at [110, 99] on input "pennys" at bounding box center [190, 103] width 258 height 29
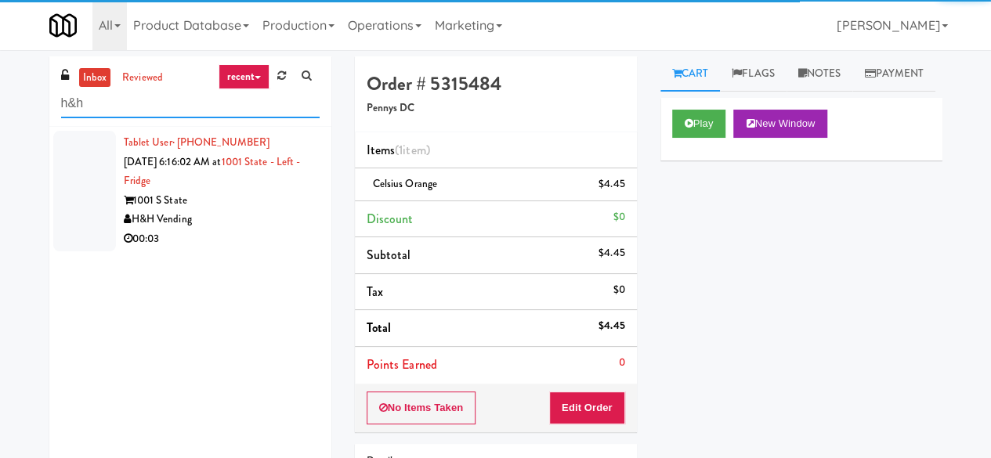
click at [175, 101] on input "h&h" at bounding box center [190, 103] width 258 height 29
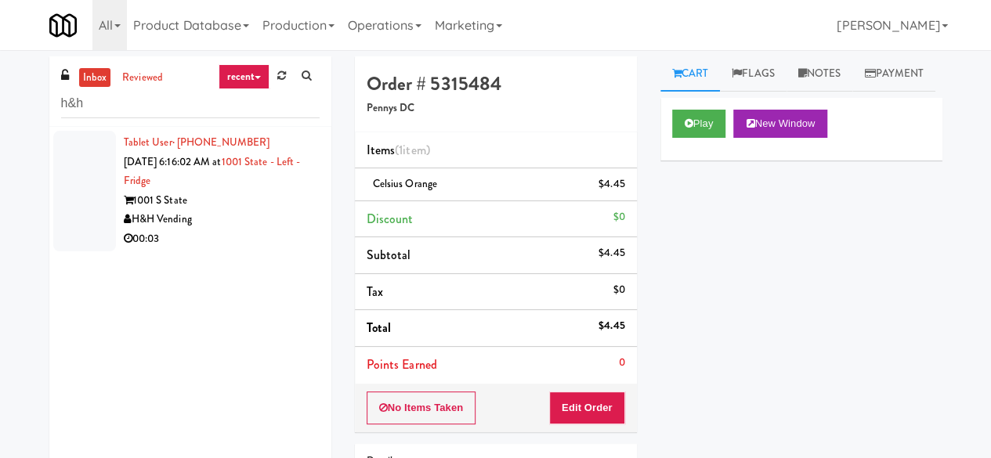
click at [231, 222] on div "H&H Vending" at bounding box center [222, 220] width 196 height 20
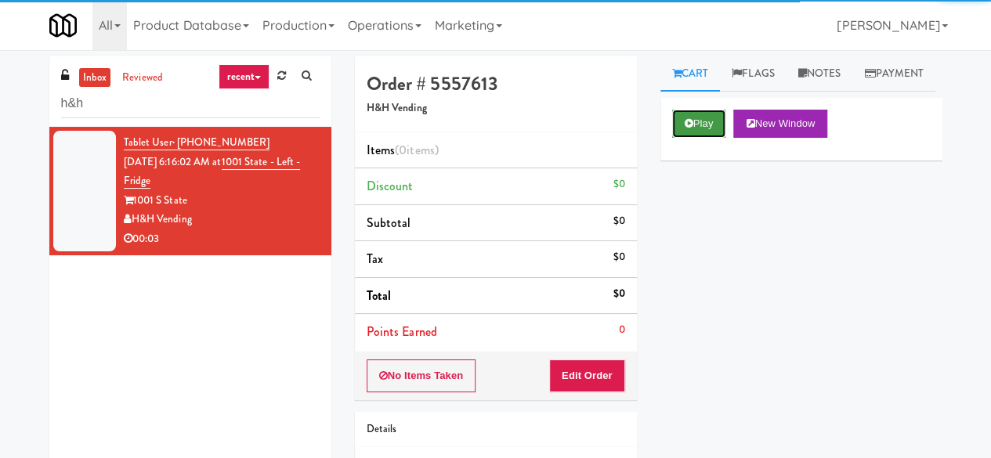
click at [691, 128] on icon at bounding box center [689, 123] width 9 height 10
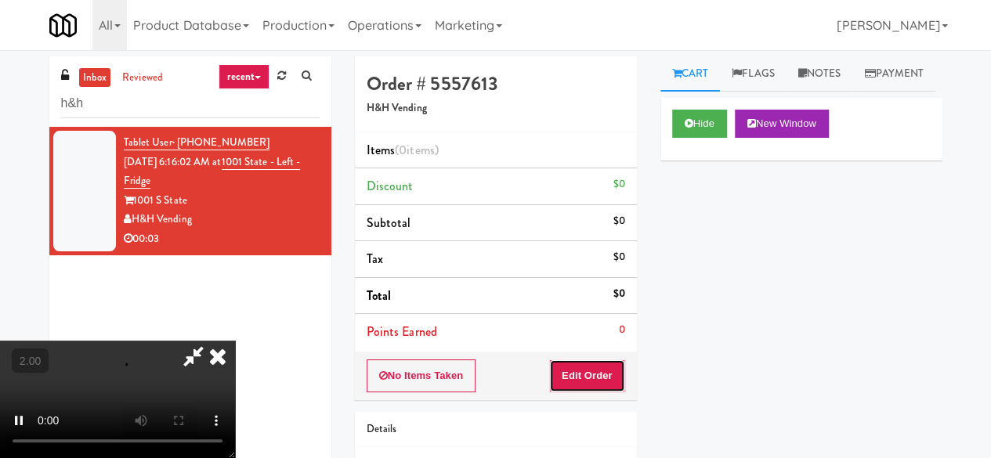
click at [589, 375] on button "Edit Order" at bounding box center [587, 376] width 76 height 33
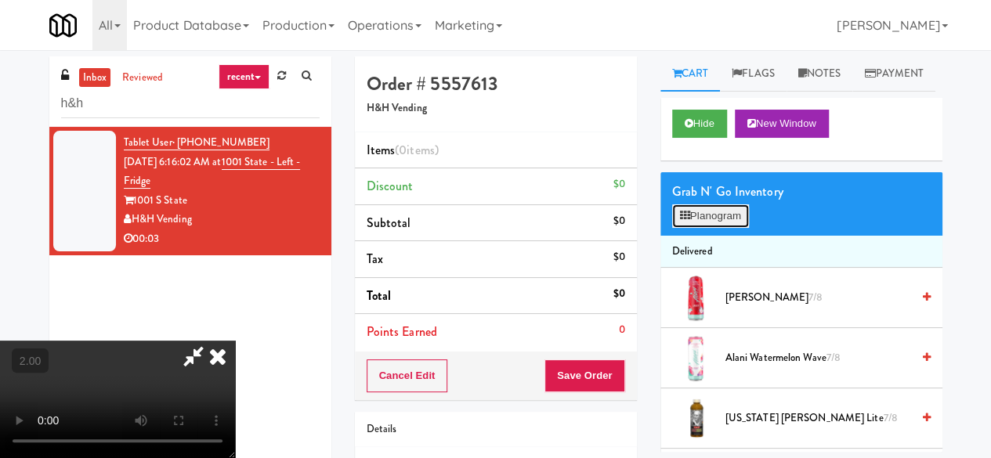
click at [719, 228] on button "Planogram" at bounding box center [710, 215] width 77 height 23
click at [0, 0] on div at bounding box center [0, 0] width 0 height 0
click at [711, 228] on button "Planogram" at bounding box center [710, 215] width 77 height 23
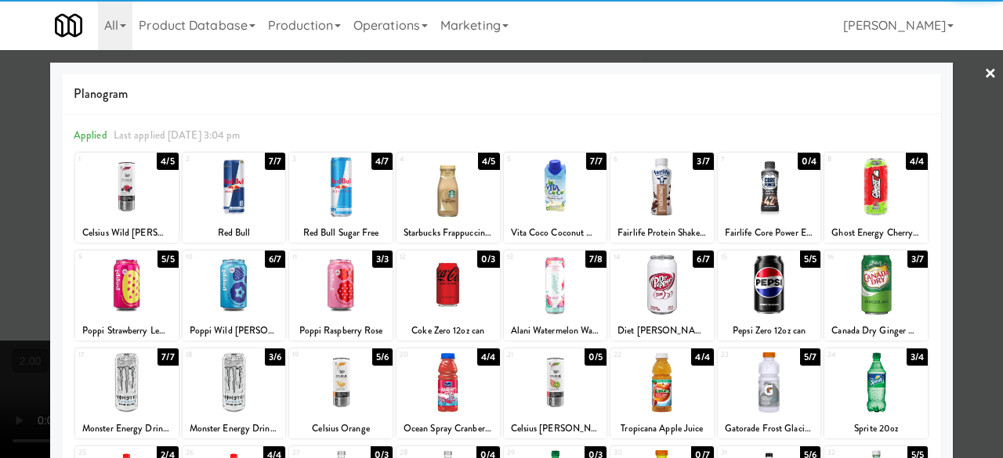
drag, startPoint x: 234, startPoint y: 367, endPoint x: 307, endPoint y: 390, distance: 76.3
click at [235, 367] on div at bounding box center [234, 382] width 103 height 60
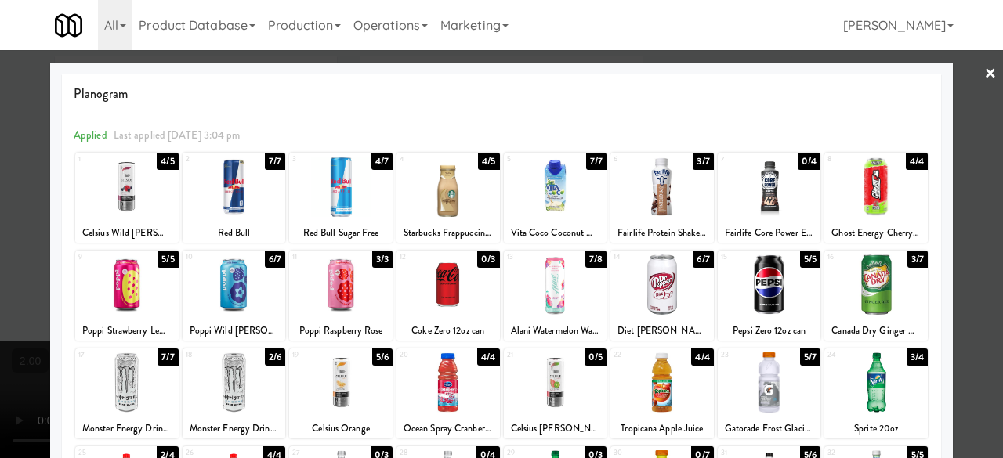
click at [974, 198] on div at bounding box center [501, 229] width 1003 height 458
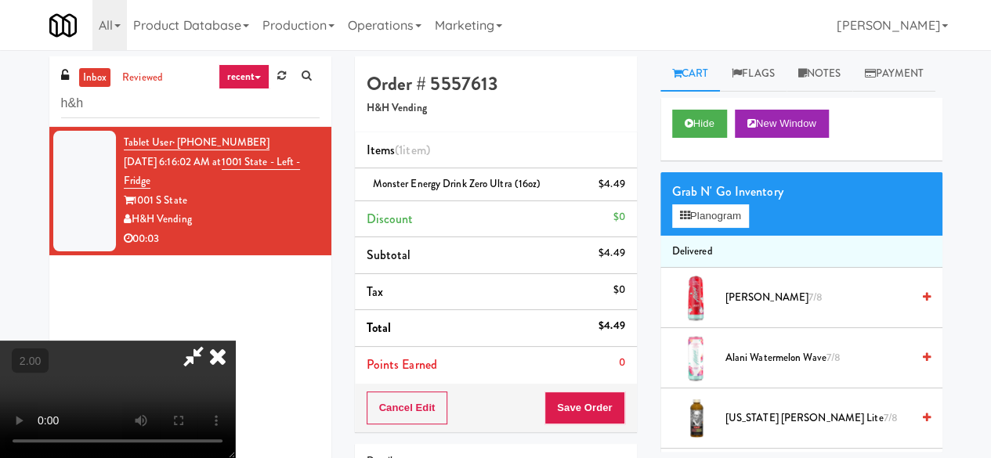
click at [211, 341] on icon at bounding box center [193, 356] width 36 height 31
click at [581, 412] on button "Save Order" at bounding box center [584, 408] width 80 height 33
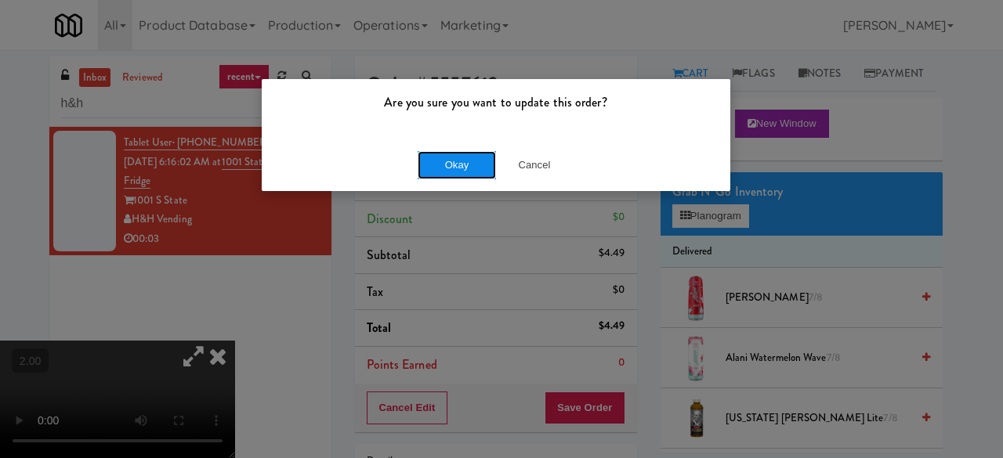
click at [448, 172] on button "Okay" at bounding box center [456, 165] width 78 height 28
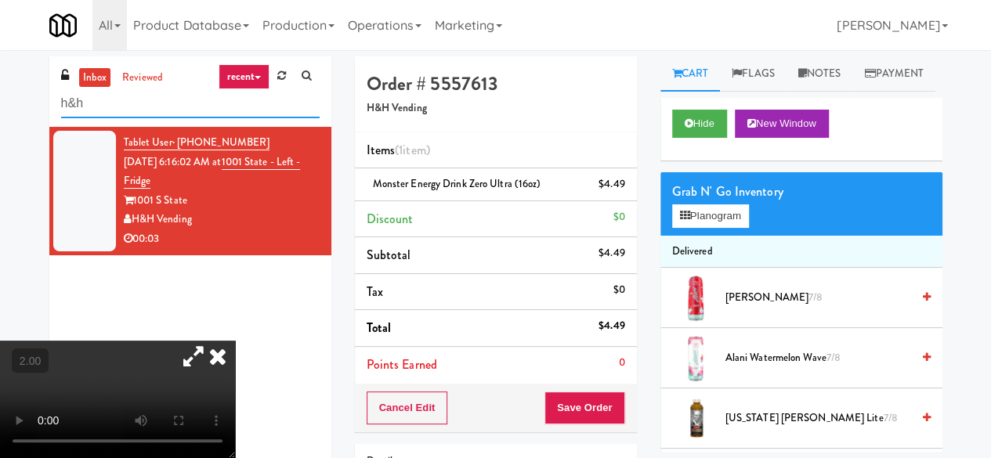
click at [197, 109] on input "h&h" at bounding box center [190, 103] width 258 height 29
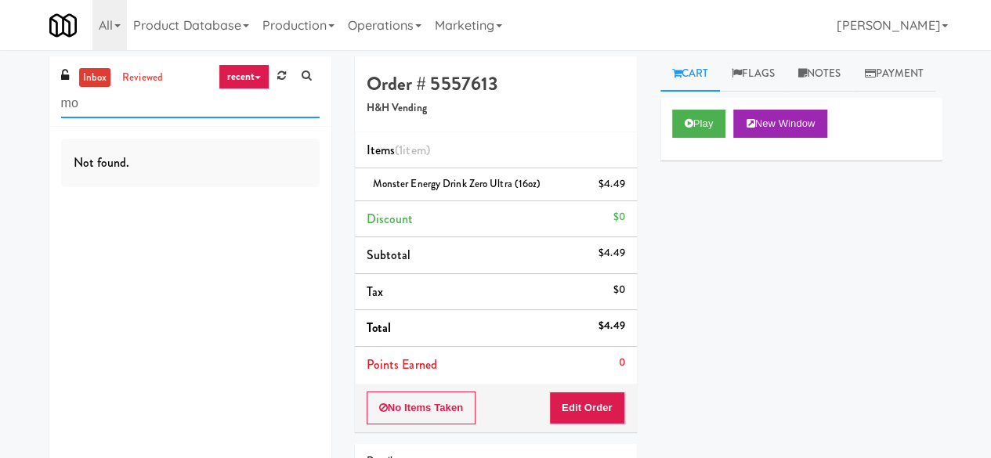
type input "m"
type input "L"
type input "pennys"
click at [154, 103] on input "pennys" at bounding box center [190, 103] width 258 height 29
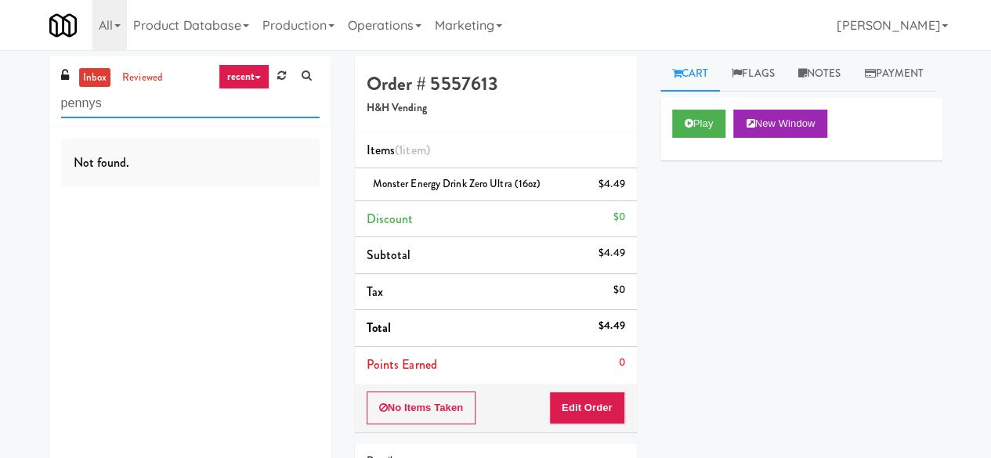
click at [154, 103] on input "pennys" at bounding box center [190, 103] width 258 height 29
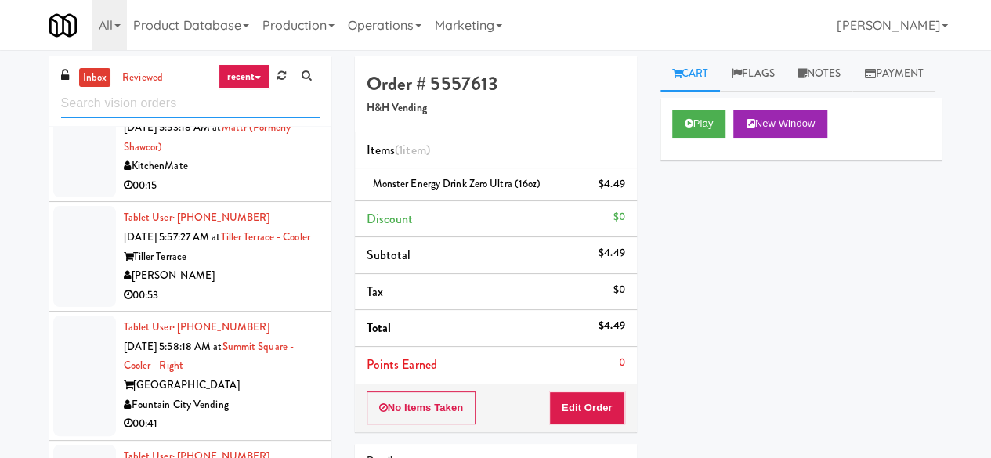
scroll to position [783, 0]
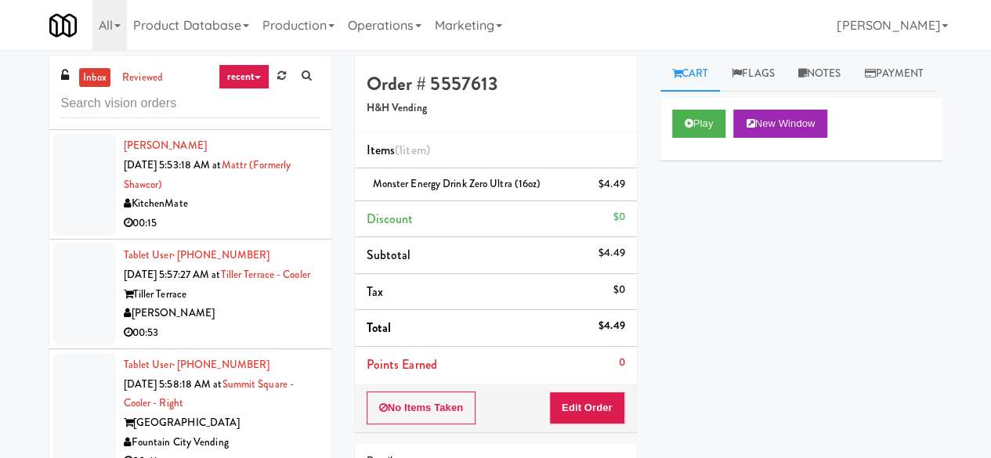
click at [268, 208] on div "KitchenMate" at bounding box center [222, 204] width 196 height 20
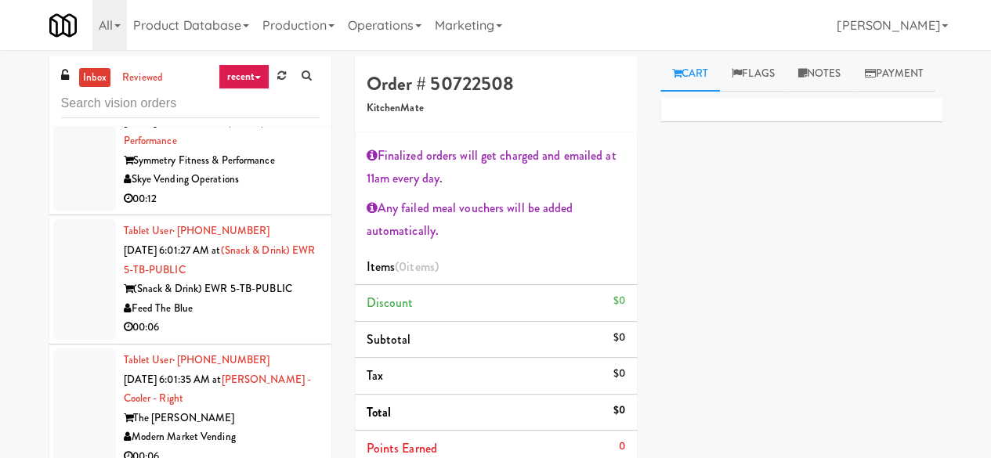
scroll to position [1332, 0]
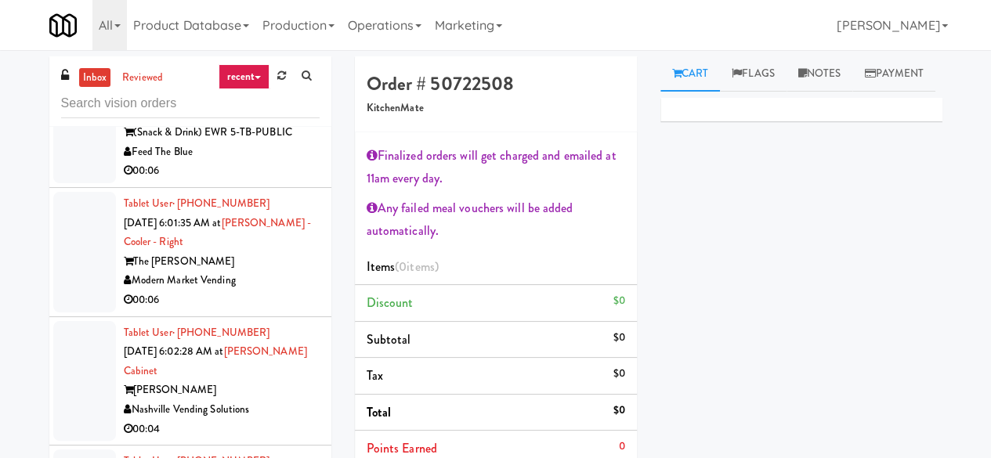
click at [252, 181] on div "00:06" at bounding box center [222, 171] width 196 height 20
drag, startPoint x: 252, startPoint y: 193, endPoint x: 267, endPoint y: 195, distance: 15.1
click at [252, 181] on div "00:06" at bounding box center [222, 171] width 196 height 20
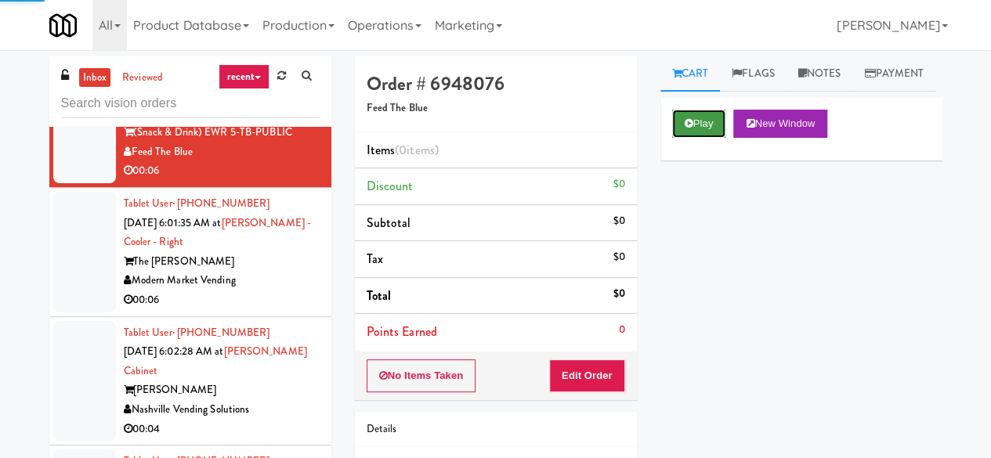
click at [703, 138] on button "Play" at bounding box center [699, 124] width 54 height 28
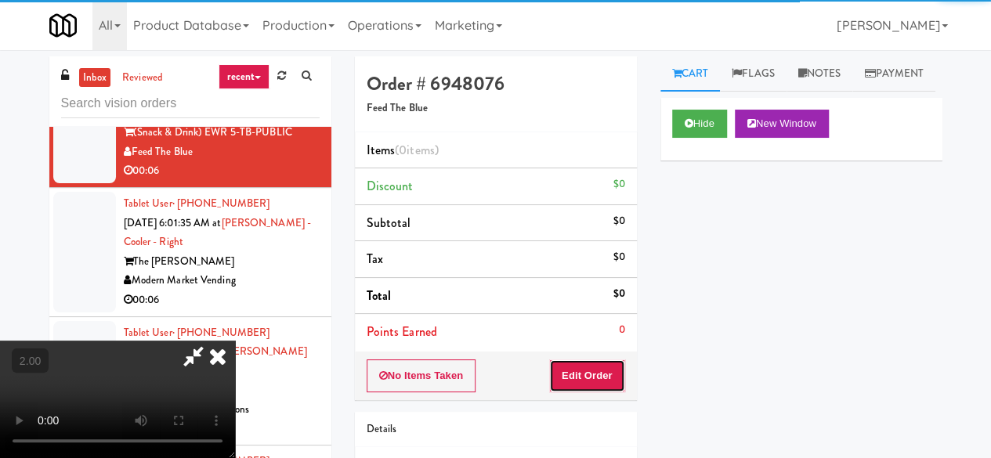
click at [616, 364] on button "Edit Order" at bounding box center [587, 376] width 76 height 33
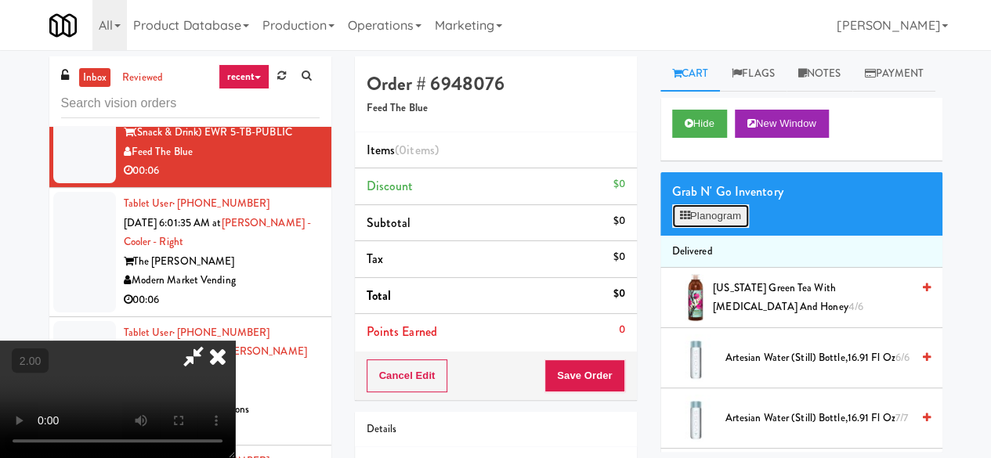
click at [692, 228] on button "Planogram" at bounding box center [710, 215] width 77 height 23
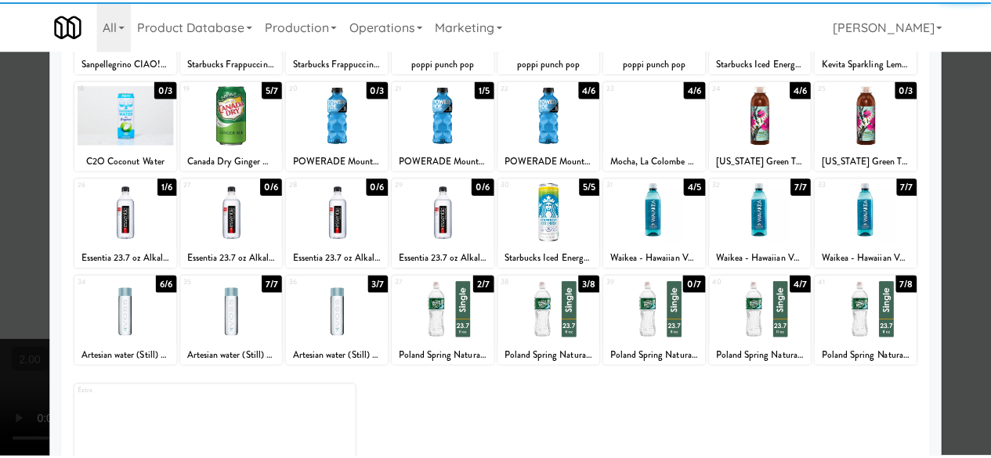
scroll to position [310, 0]
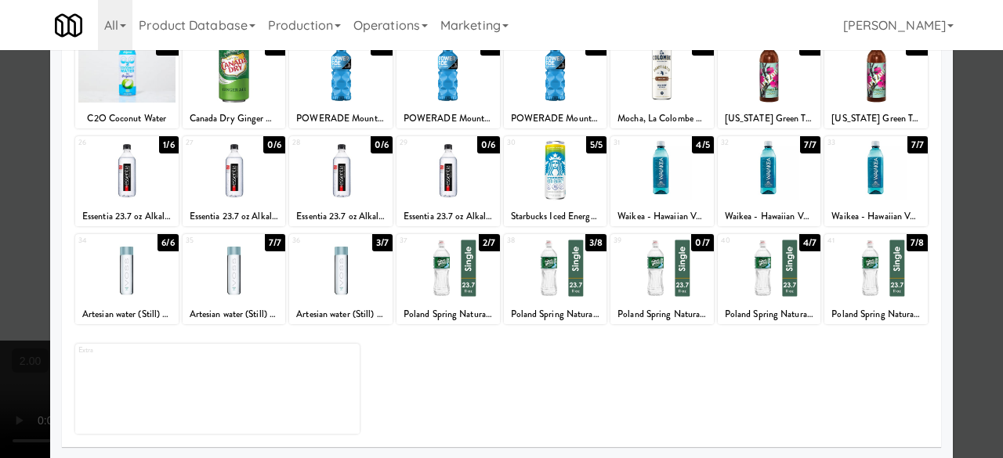
click at [970, 174] on div at bounding box center [501, 229] width 1003 height 458
click at [970, 174] on div "inbox reviewed recent all unclear take inventory issue suspicious failed recent…" at bounding box center [501, 332] width 1003 height 552
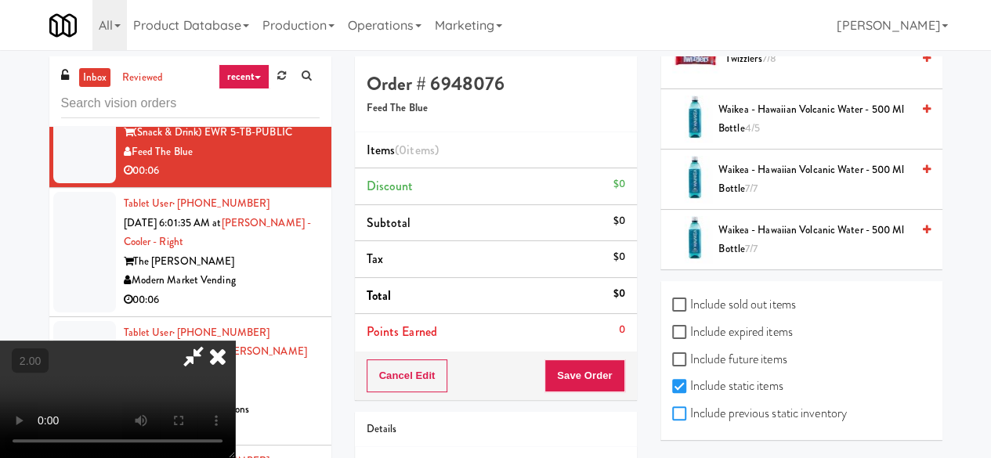
click at [680, 414] on input "Include previous static inventory" at bounding box center [681, 414] width 18 height 13
checkbox input "true"
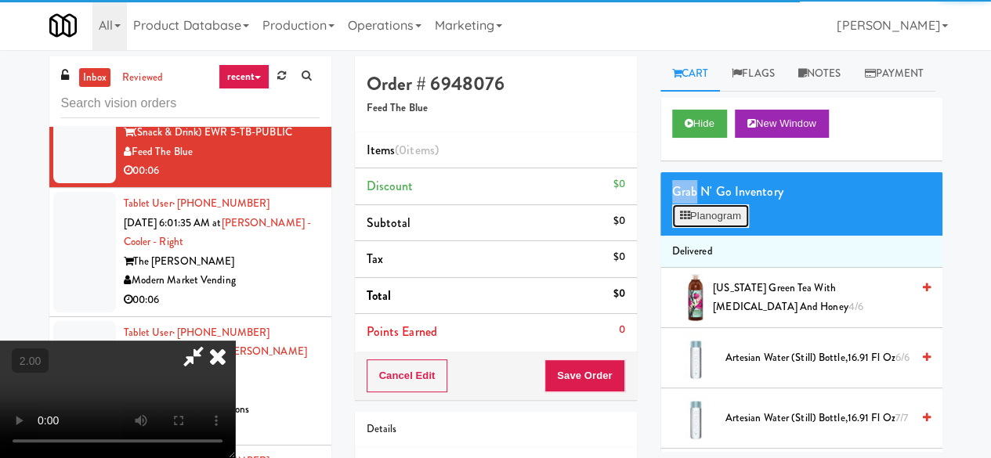
click at [716, 228] on button "Planogram" at bounding box center [710, 215] width 77 height 23
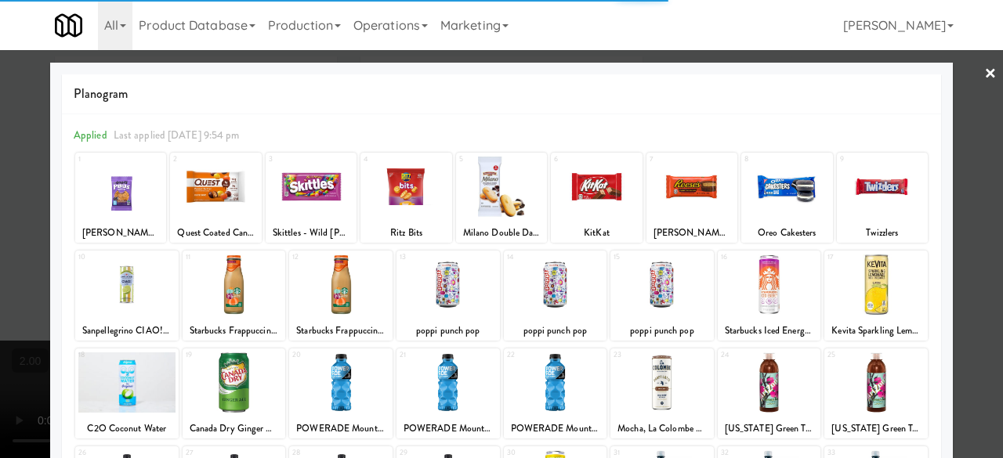
scroll to position [310, 0]
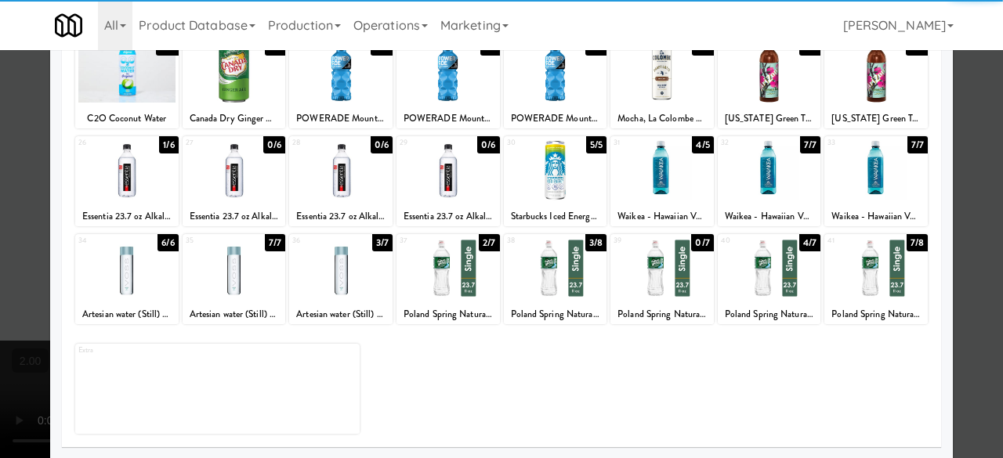
click at [639, 273] on div at bounding box center [661, 268] width 103 height 60
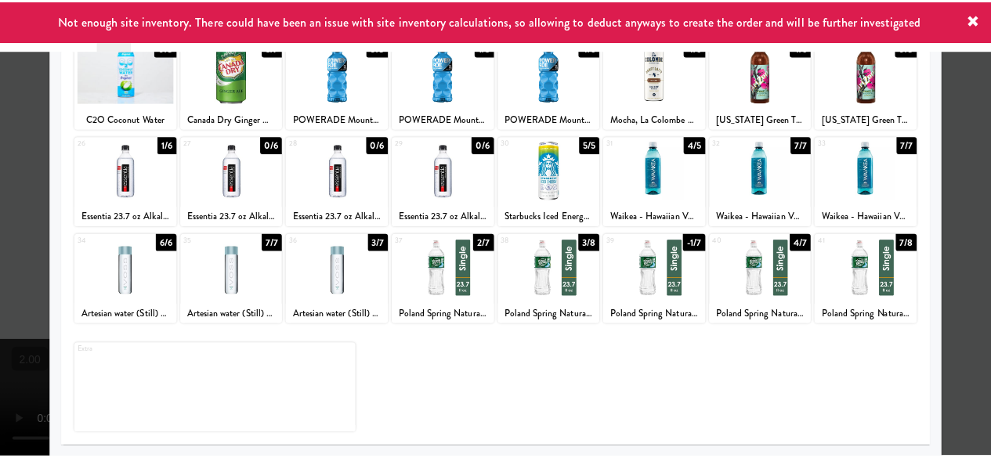
scroll to position [0, 0]
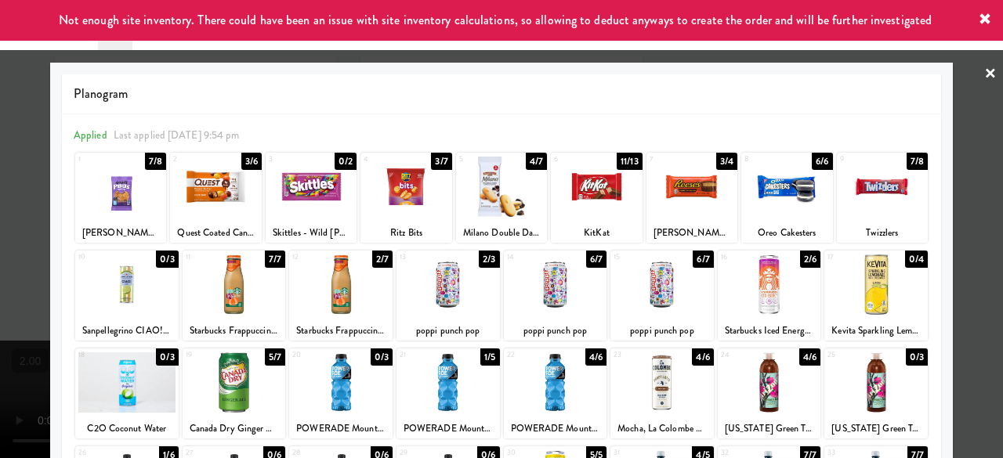
drag, startPoint x: 988, startPoint y: 119, endPoint x: 946, endPoint y: 136, distance: 45.7
click at [988, 118] on div at bounding box center [501, 229] width 1003 height 458
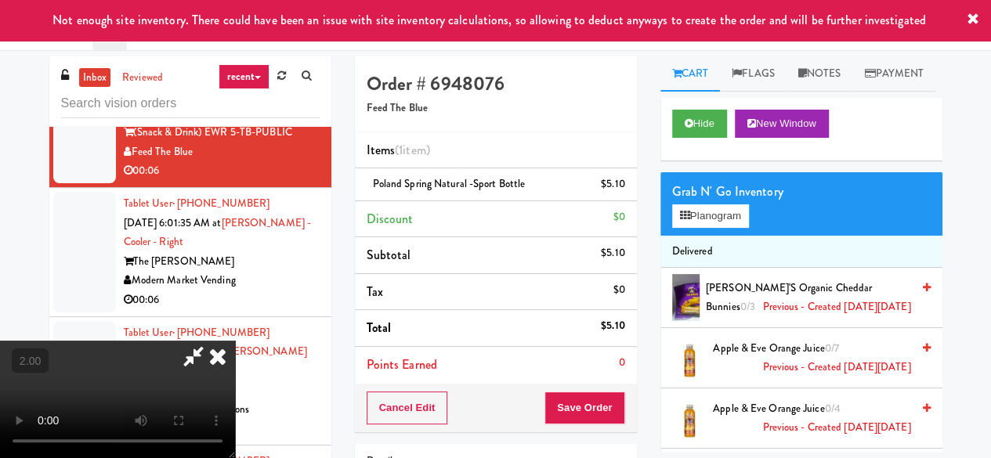
click at [211, 341] on icon at bounding box center [193, 356] width 36 height 31
click at [594, 389] on div "Cancel Edit Save Order" at bounding box center [496, 408] width 282 height 49
click at [595, 392] on button "Save Order" at bounding box center [584, 408] width 80 height 33
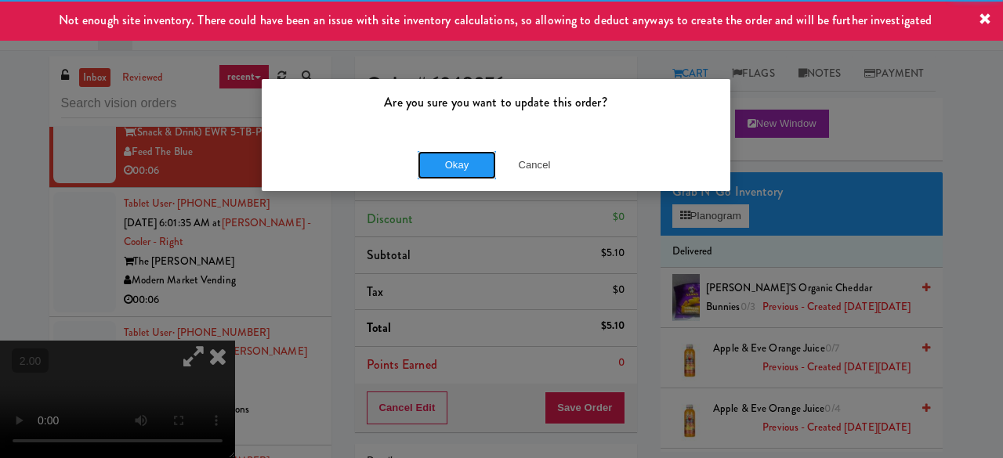
click at [454, 173] on button "Okay" at bounding box center [456, 165] width 78 height 28
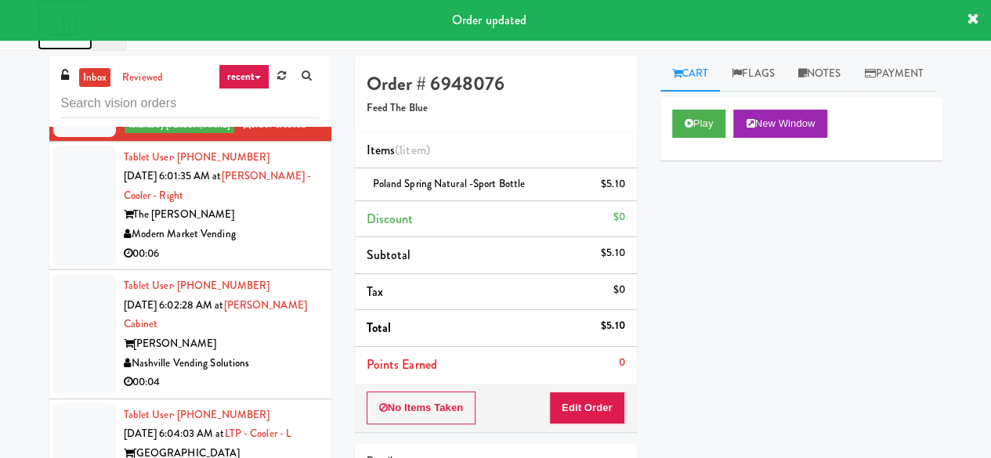
scroll to position [1488, 0]
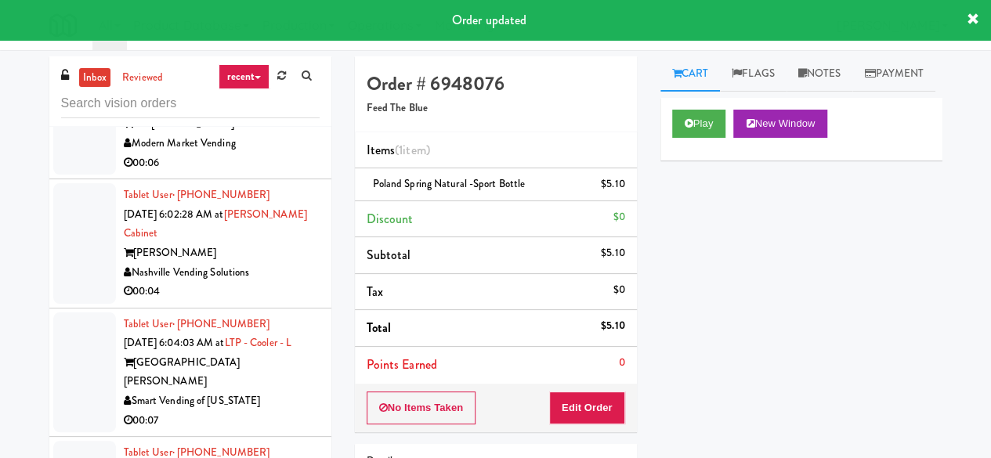
click at [262, 173] on div "00:06" at bounding box center [222, 164] width 196 height 20
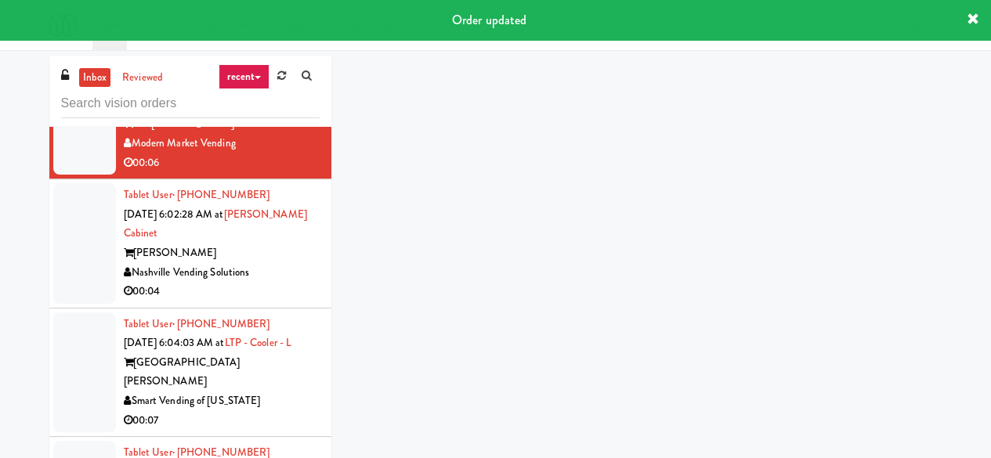
click at [262, 173] on div "00:06" at bounding box center [222, 164] width 196 height 20
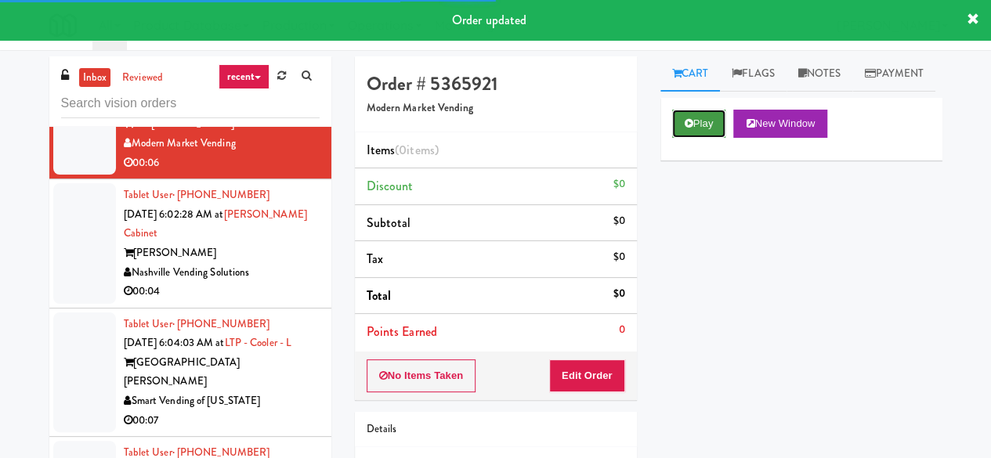
click at [685, 128] on icon at bounding box center [689, 123] width 9 height 10
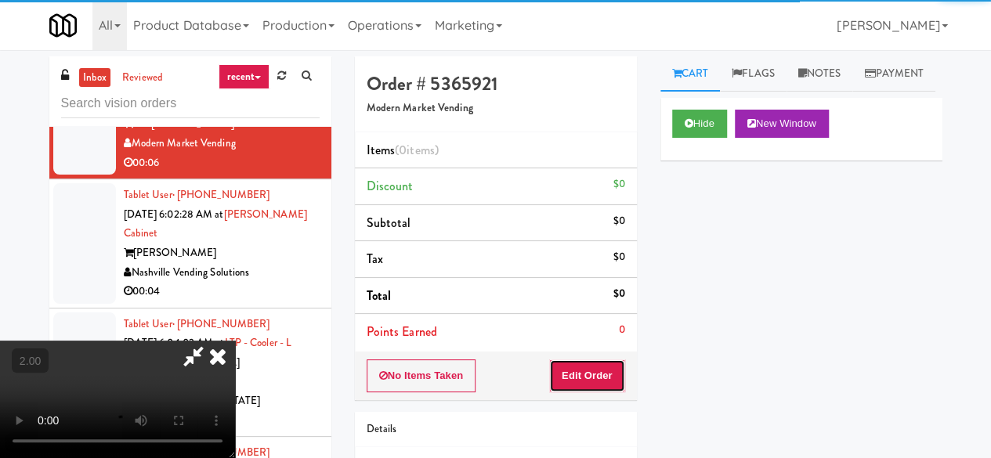
click at [570, 375] on button "Edit Order" at bounding box center [587, 376] width 76 height 33
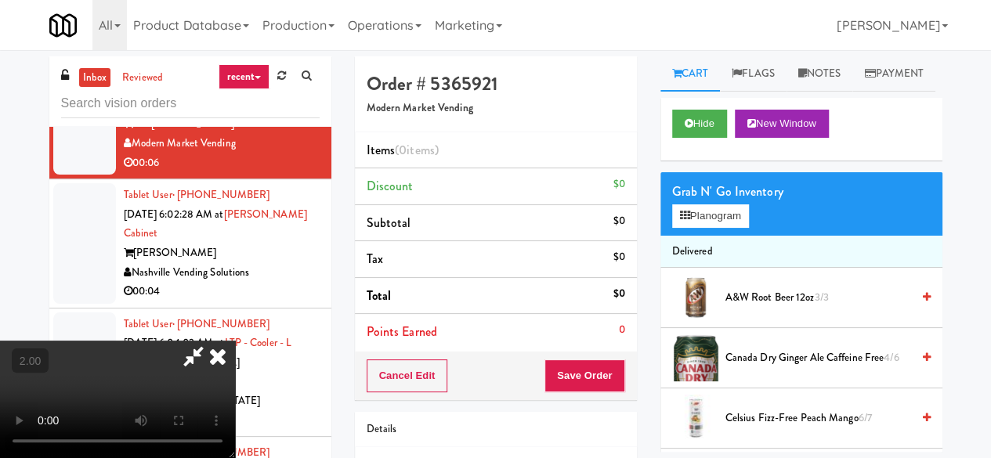
scroll to position [32, 0]
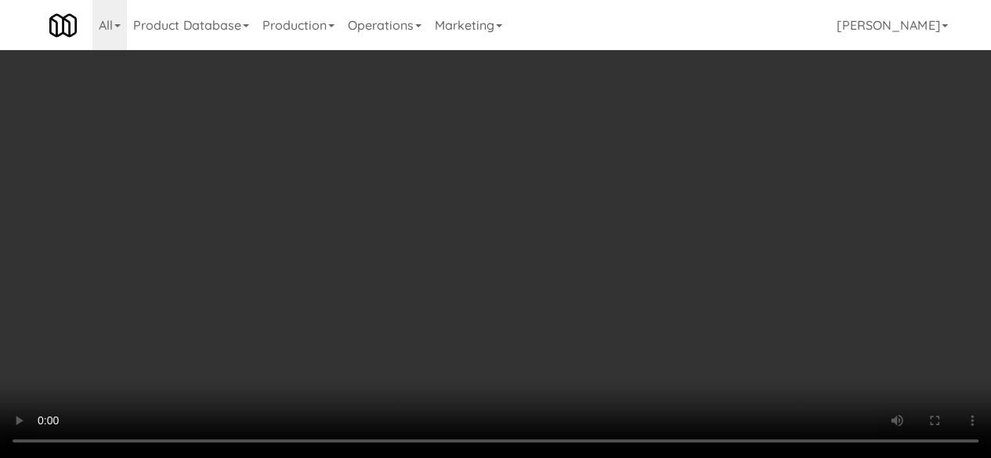
click at [684, 236] on div "Grab N' Go Inventory Planogram" at bounding box center [801, 203] width 282 height 63
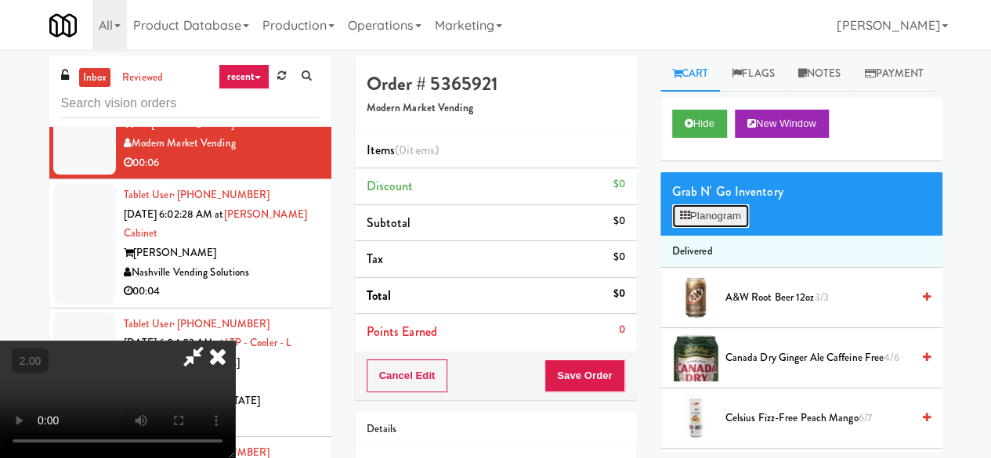
click at [694, 228] on button "Planogram" at bounding box center [710, 215] width 77 height 23
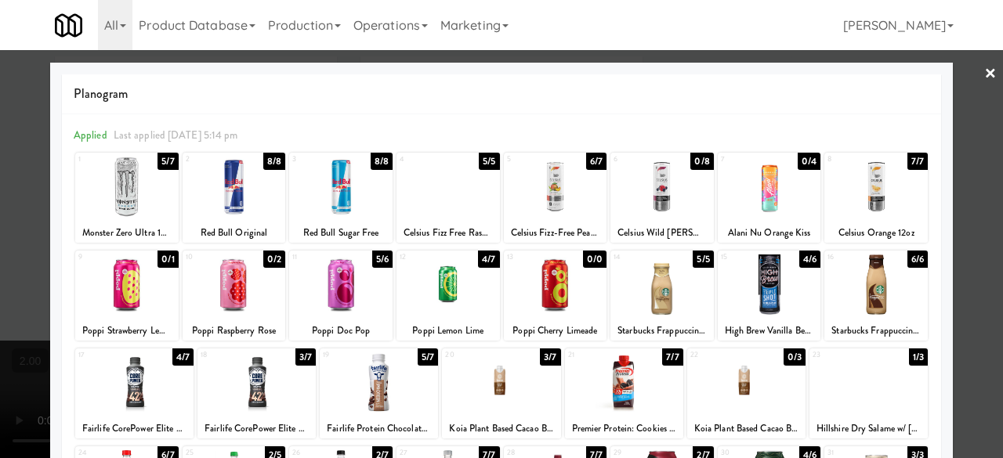
click at [548, 192] on div at bounding box center [555, 187] width 103 height 60
click at [956, 162] on div at bounding box center [501, 229] width 1003 height 458
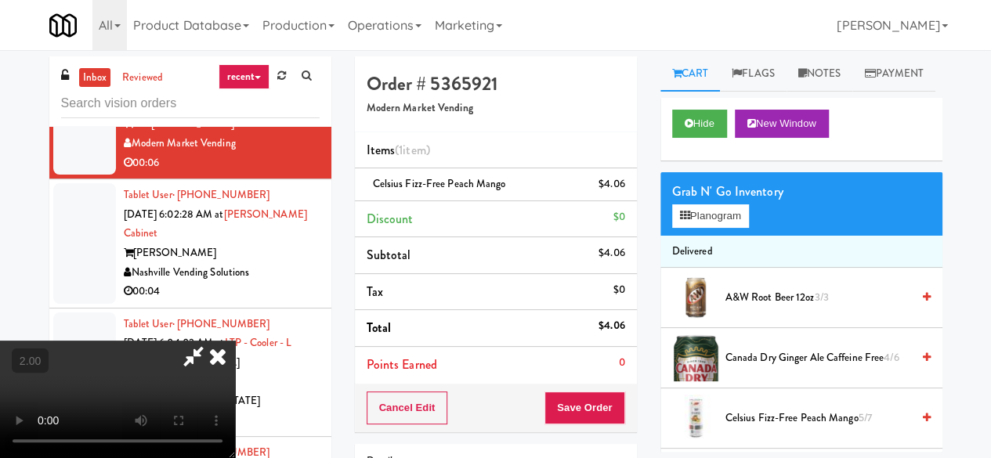
click at [211, 341] on icon at bounding box center [193, 356] width 36 height 31
click at [594, 403] on button "Save Order" at bounding box center [584, 408] width 80 height 33
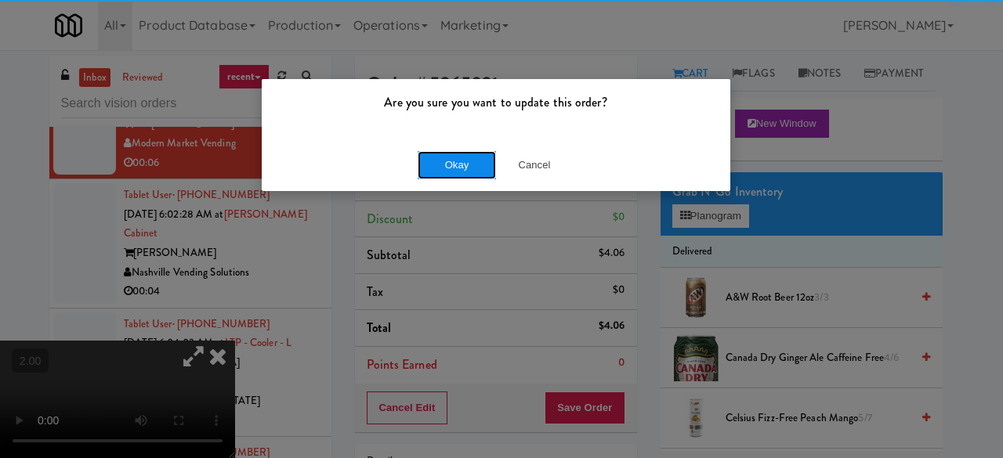
click at [456, 161] on button "Okay" at bounding box center [456, 165] width 78 height 28
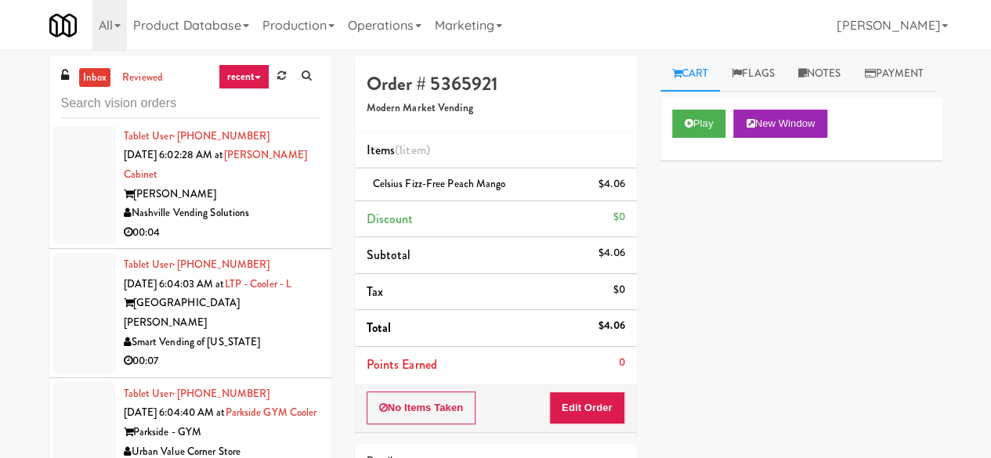
click at [287, 222] on div "Nashville Vending Solutions" at bounding box center [222, 214] width 196 height 20
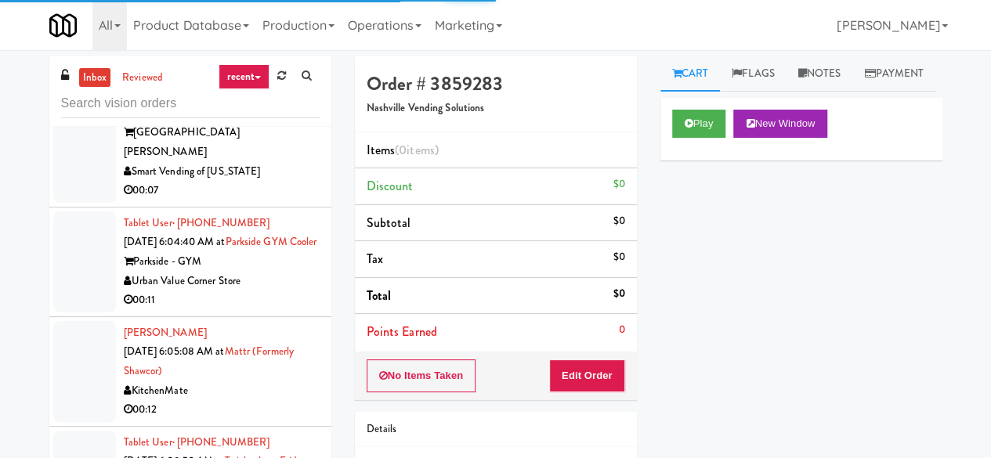
scroll to position [1645, 0]
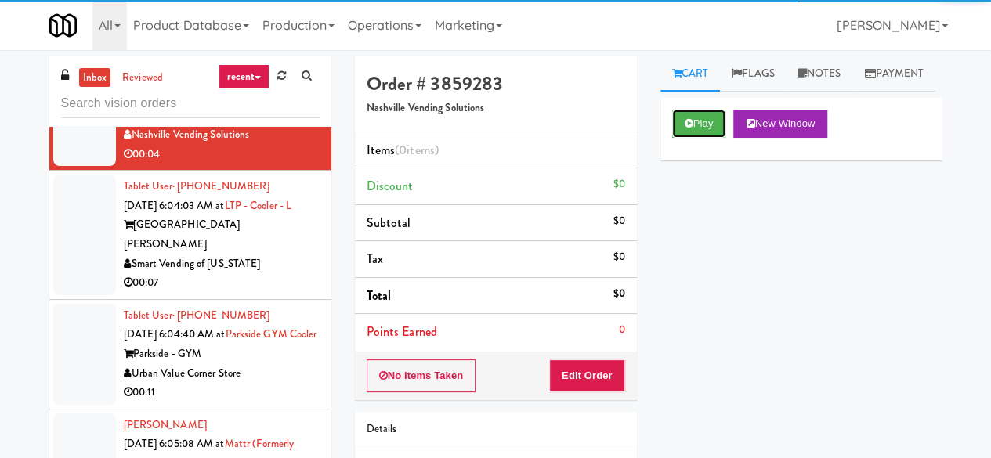
drag, startPoint x: 675, startPoint y: 154, endPoint x: 666, endPoint y: 176, distance: 23.9
click at [675, 138] on button "Play" at bounding box center [699, 124] width 54 height 28
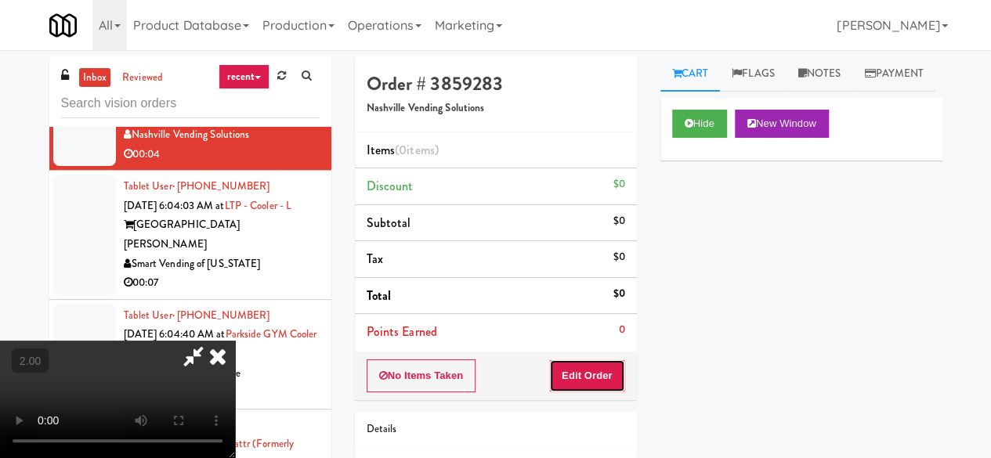
drag, startPoint x: 613, startPoint y: 367, endPoint x: 616, endPoint y: 338, distance: 29.1
click at [612, 368] on button "Edit Order" at bounding box center [587, 376] width 76 height 33
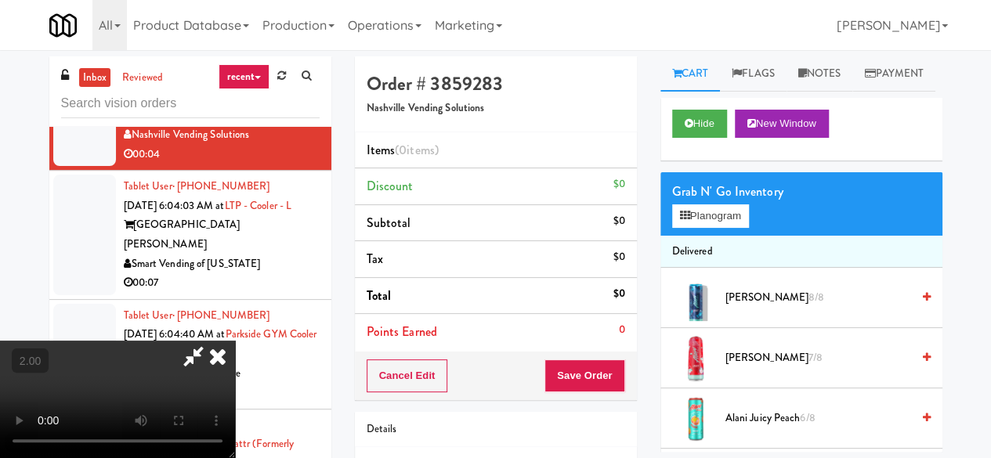
scroll to position [32, 0]
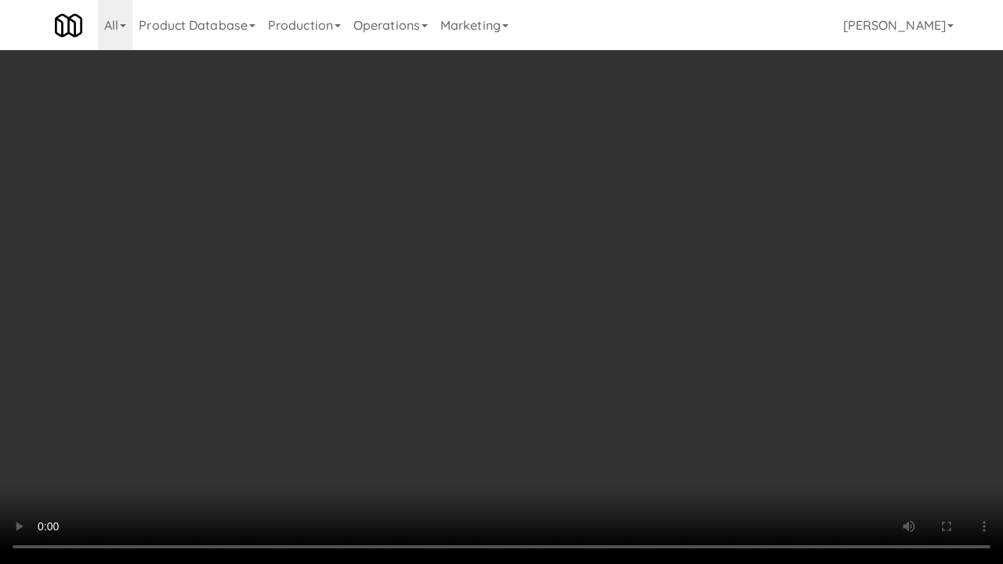
click at [515, 260] on video at bounding box center [501, 282] width 1003 height 564
click at [515, 251] on video at bounding box center [501, 282] width 1003 height 564
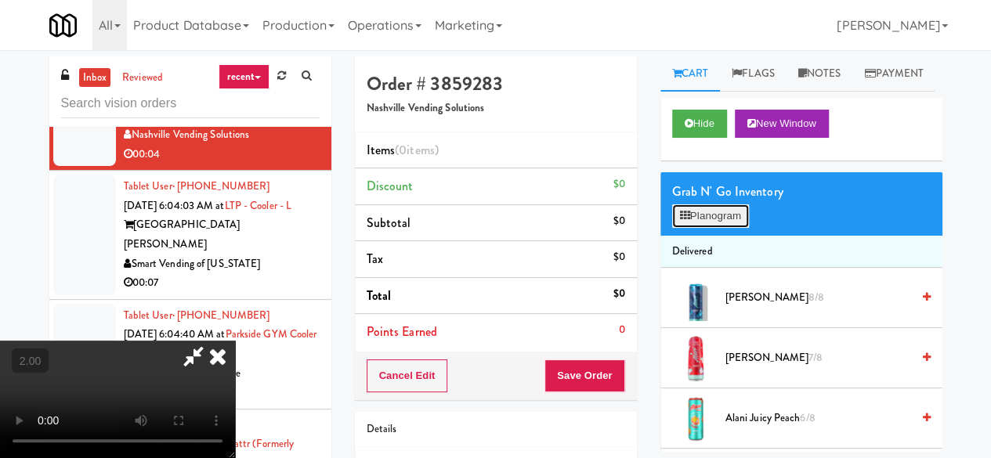
click at [703, 228] on button "Planogram" at bounding box center [710, 215] width 77 height 23
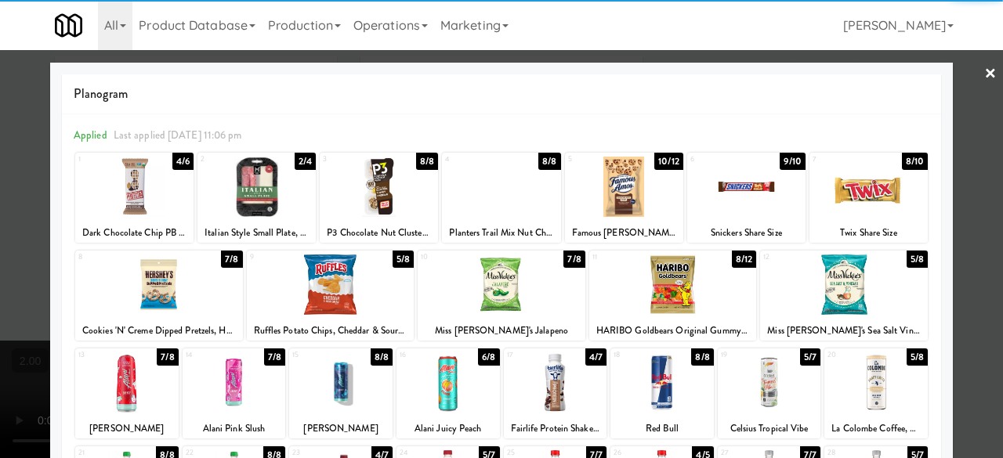
click at [335, 291] on div at bounding box center [331, 285] width 168 height 60
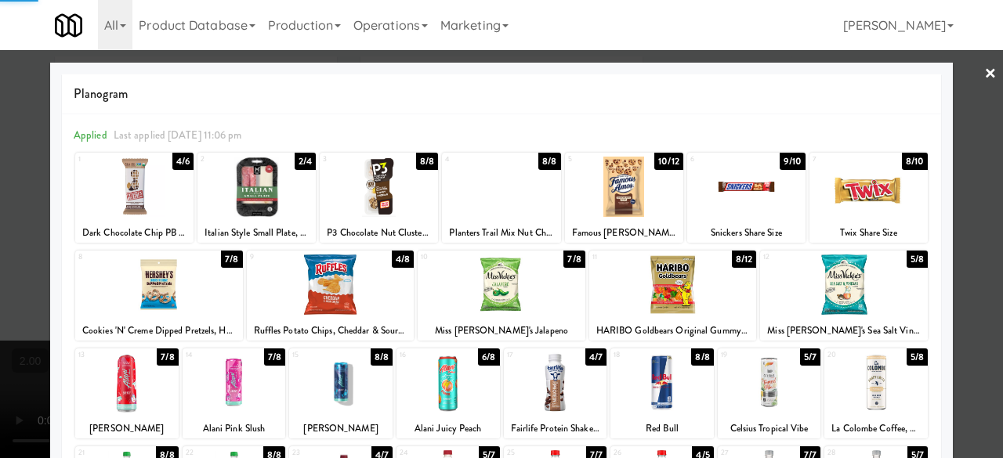
drag, startPoint x: 491, startPoint y: 278, endPoint x: 508, endPoint y: 281, distance: 17.5
click at [492, 278] on div at bounding box center [501, 285] width 168 height 60
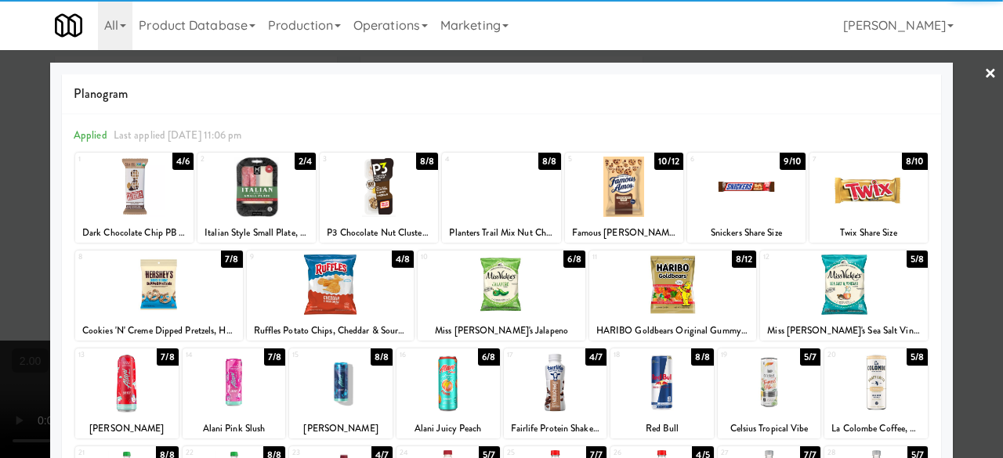
click at [984, 70] on link "×" at bounding box center [990, 74] width 13 height 49
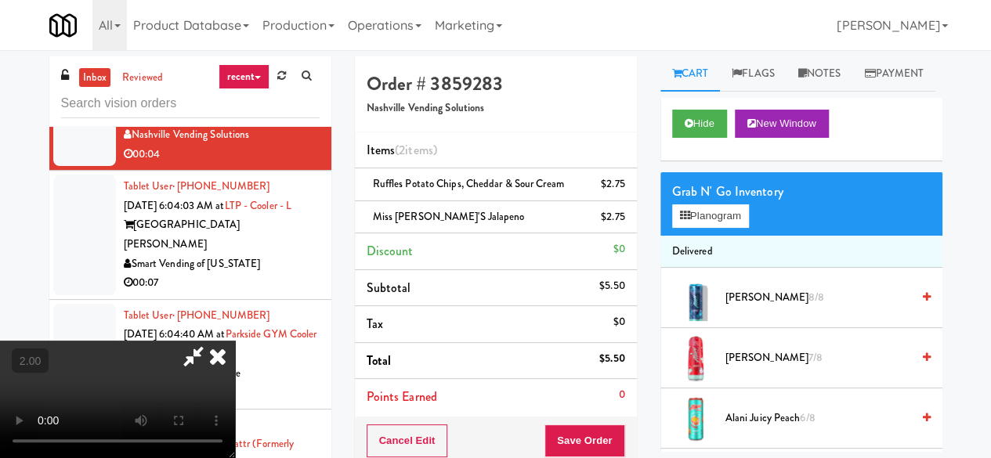
click at [211, 341] on icon at bounding box center [193, 356] width 36 height 31
click at [577, 431] on button "Save Order" at bounding box center [584, 441] width 80 height 33
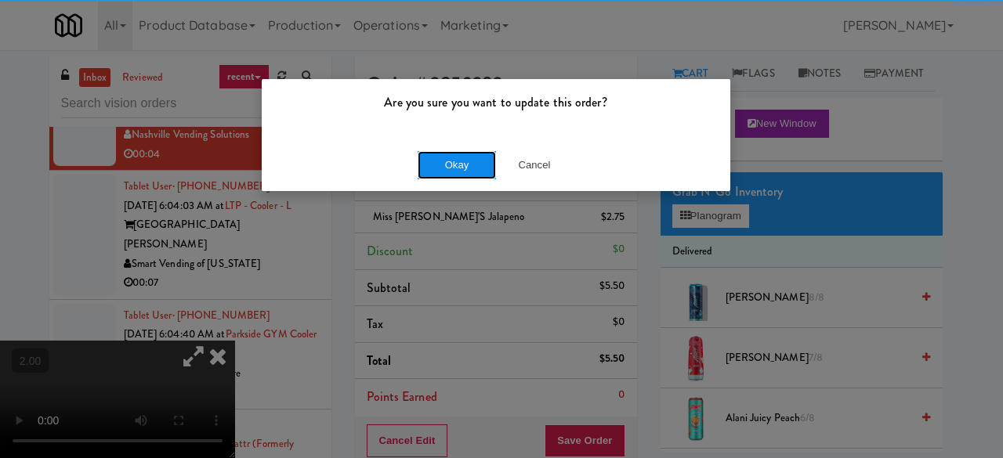
click at [468, 166] on button "Okay" at bounding box center [456, 165] width 78 height 28
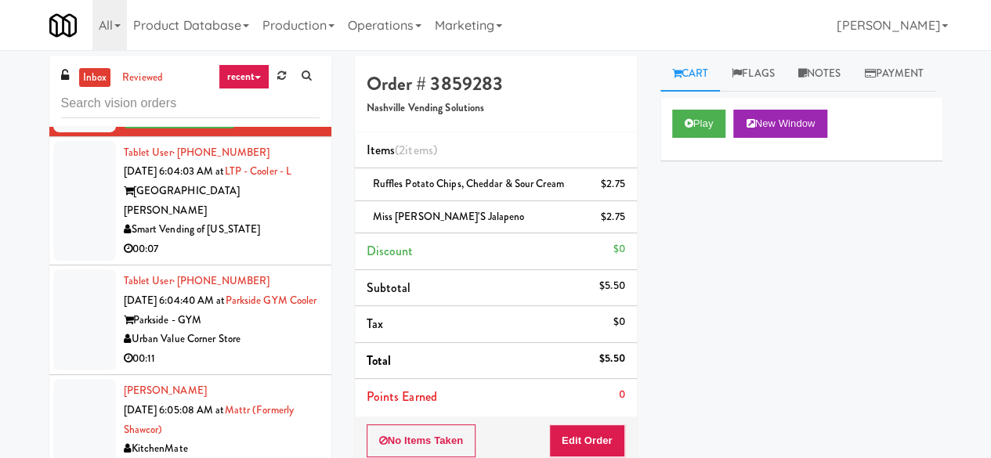
scroll to position [1723, 0]
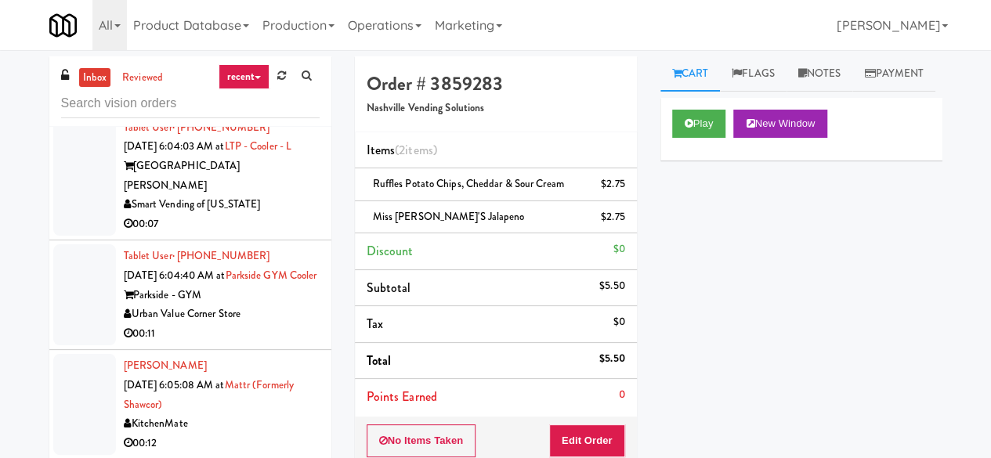
click at [258, 195] on div "[GEOGRAPHIC_DATA][PERSON_NAME]" at bounding box center [222, 176] width 196 height 38
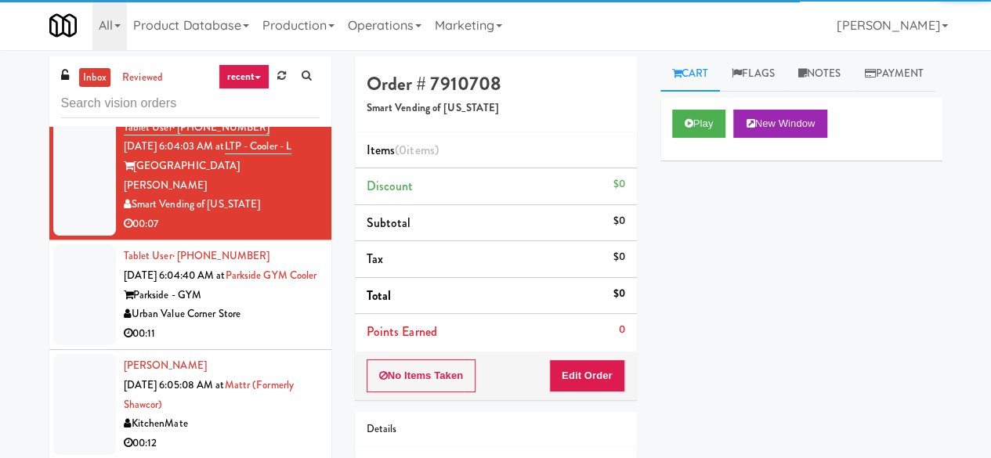
click at [716, 161] on div "Play New Window" at bounding box center [801, 129] width 282 height 63
click at [711, 138] on button "Play" at bounding box center [699, 124] width 54 height 28
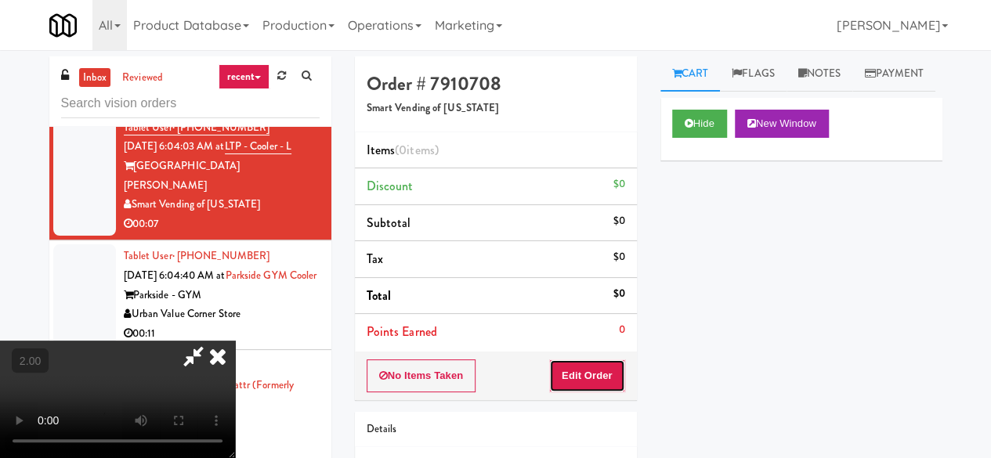
click at [592, 381] on button "Edit Order" at bounding box center [587, 376] width 76 height 33
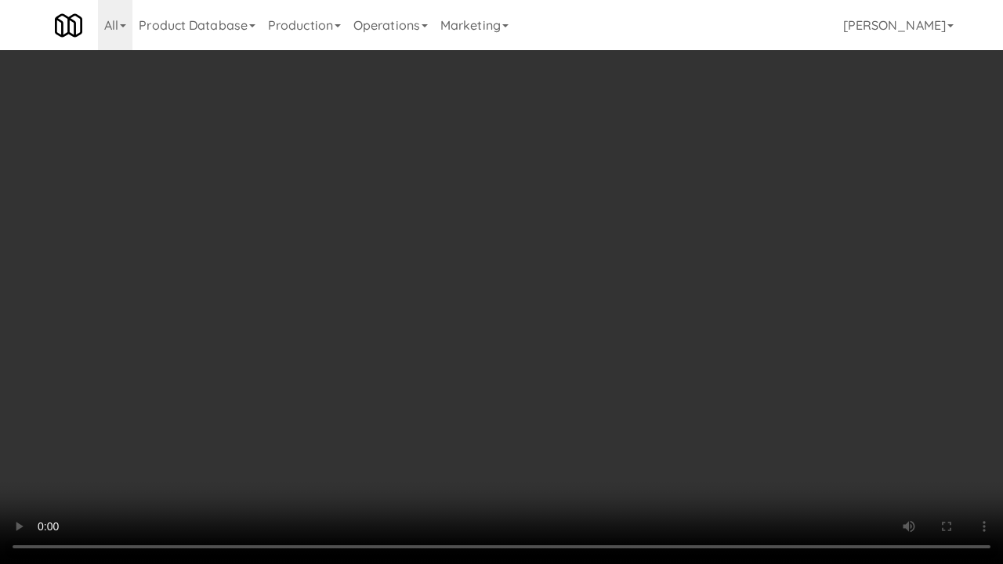
click at [613, 229] on video at bounding box center [501, 282] width 1003 height 564
click at [615, 231] on video at bounding box center [501, 282] width 1003 height 564
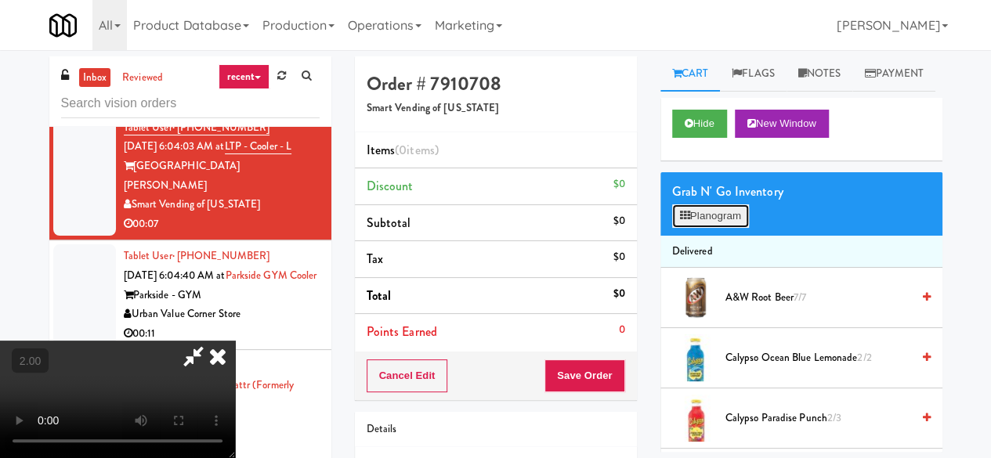
click at [699, 228] on button "Planogram" at bounding box center [710, 215] width 77 height 23
click at [0, 0] on div at bounding box center [0, 0] width 0 height 0
click at [699, 228] on button "Planogram" at bounding box center [710, 215] width 77 height 23
click at [0, 0] on div at bounding box center [0, 0] width 0 height 0
click at [699, 228] on button "Planogram" at bounding box center [710, 215] width 77 height 23
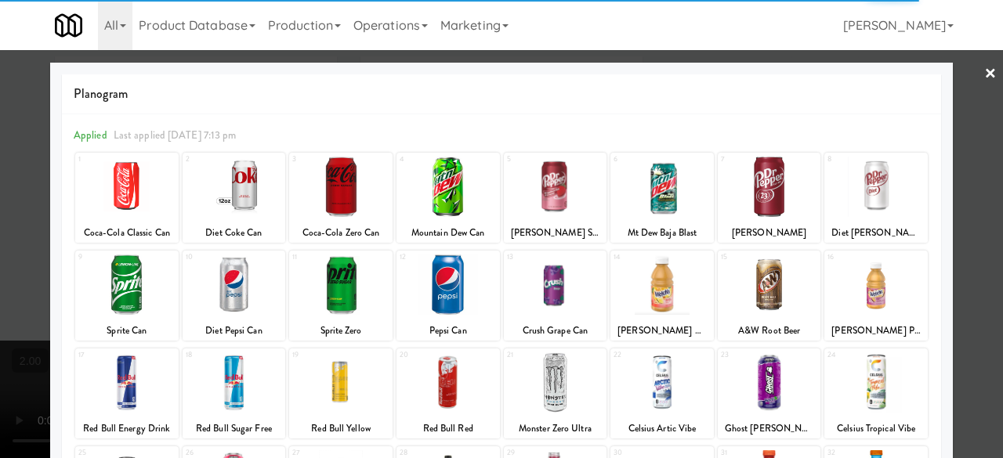
click at [355, 372] on div at bounding box center [340, 382] width 103 height 60
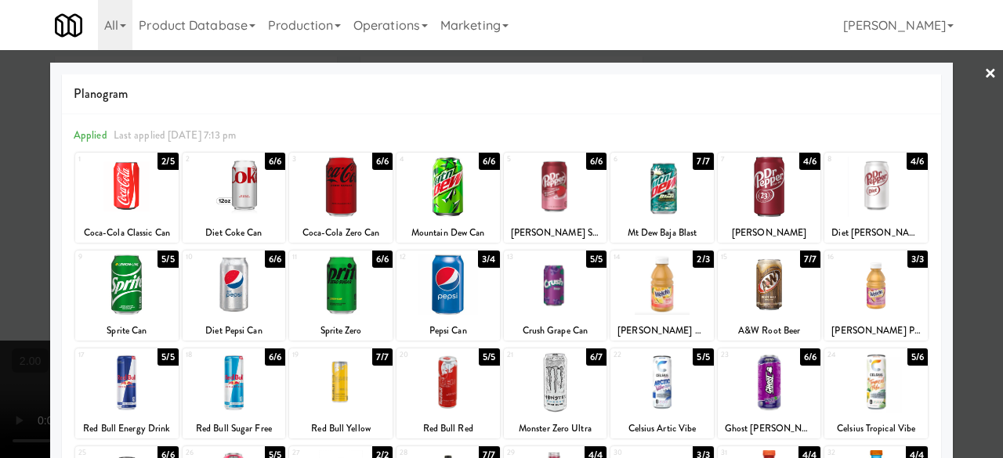
click at [338, 390] on div at bounding box center [340, 382] width 103 height 60
click at [984, 96] on link "×" at bounding box center [990, 74] width 13 height 49
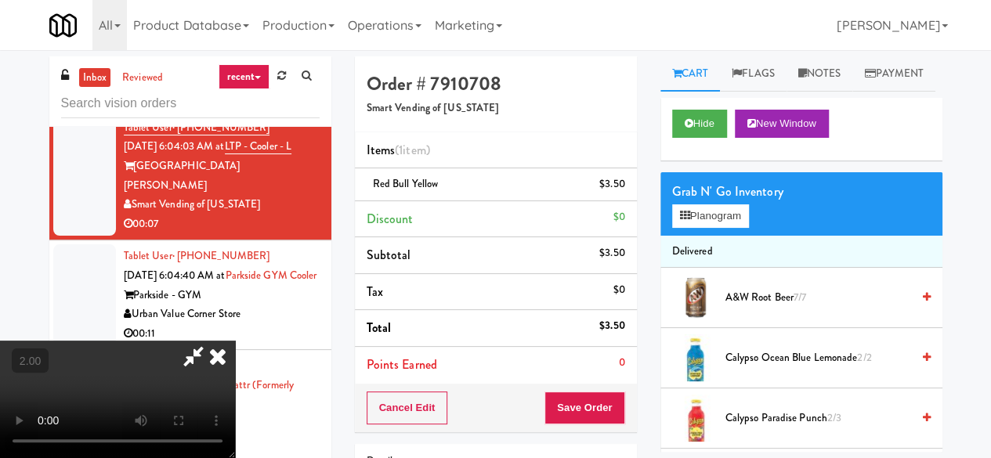
click at [211, 341] on icon at bounding box center [193, 356] width 36 height 31
click at [598, 405] on button "Save Order" at bounding box center [584, 408] width 80 height 33
drag, startPoint x: 598, startPoint y: 405, endPoint x: 564, endPoint y: 337, distance: 76.4
click at [598, 405] on button "Save Order" at bounding box center [584, 408] width 80 height 33
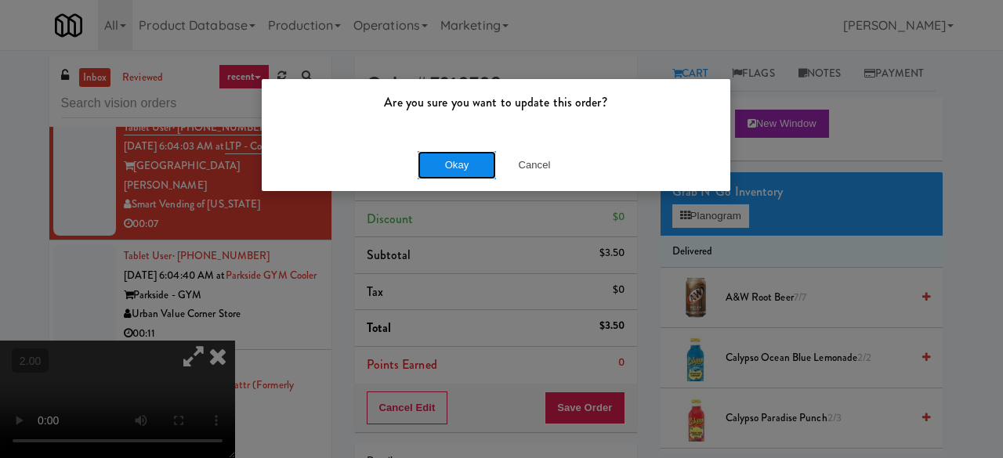
click at [463, 162] on button "Okay" at bounding box center [456, 165] width 78 height 28
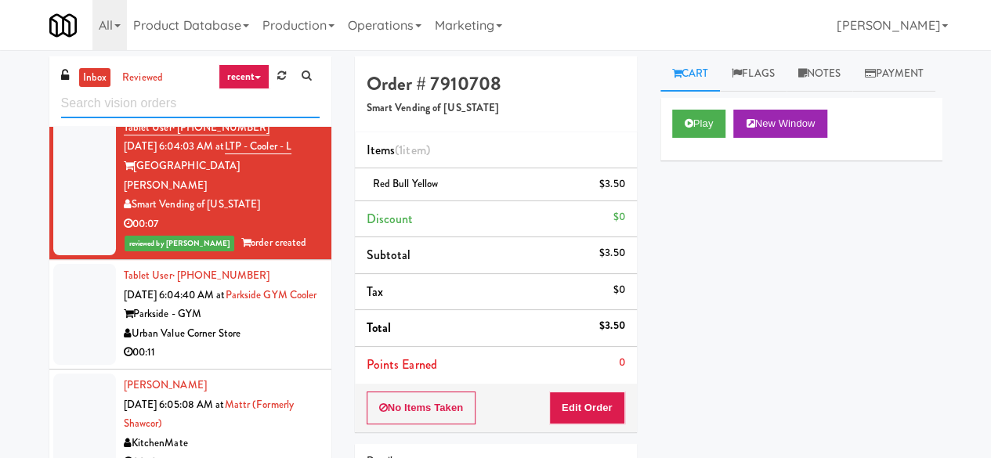
click at [182, 117] on input "text" at bounding box center [190, 103] width 258 height 29
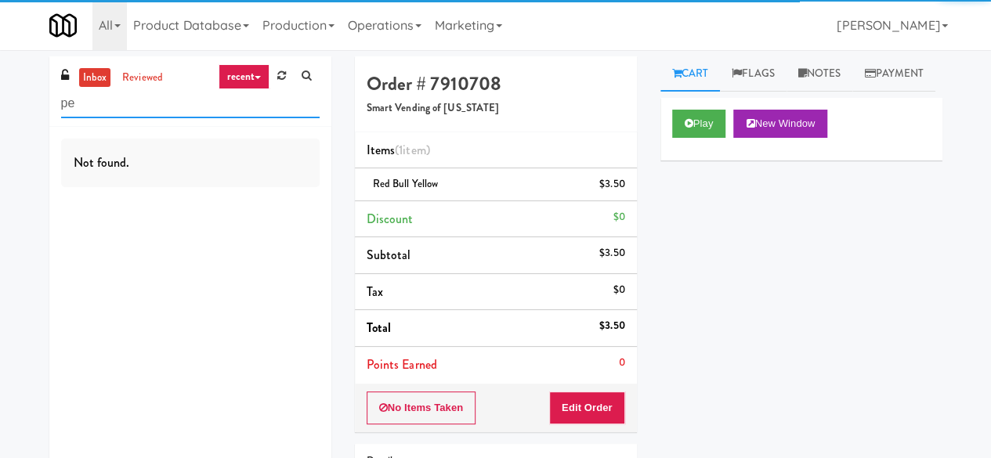
type input "p"
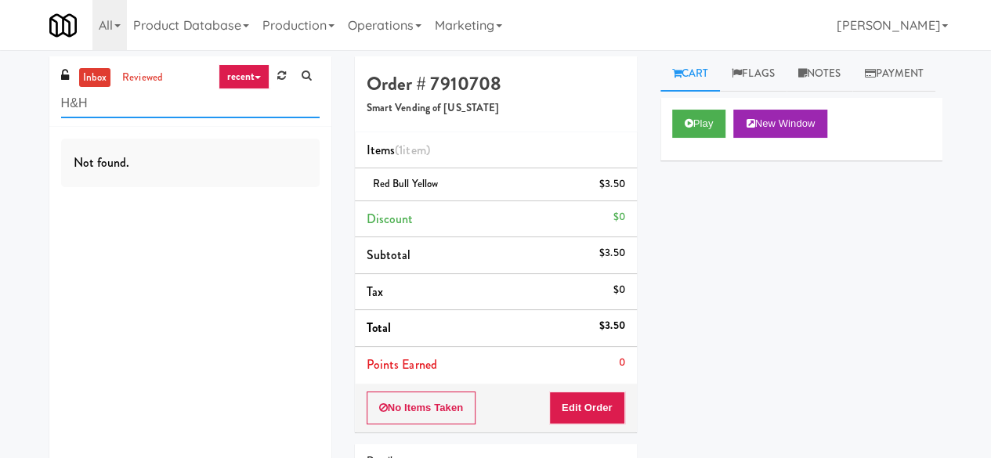
click at [179, 109] on input "H&H" at bounding box center [190, 103] width 258 height 29
type input "H"
type input "Mountain"
click at [133, 109] on input "Mountain" at bounding box center [190, 103] width 258 height 29
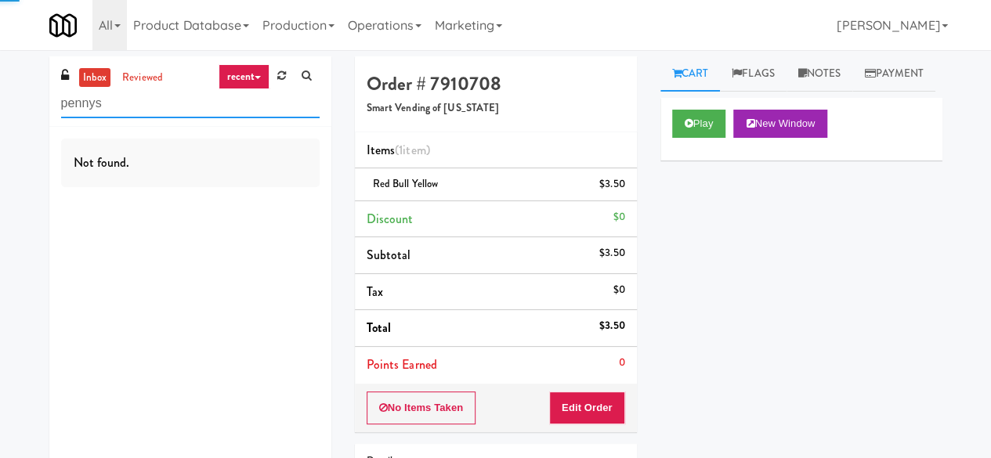
type input "pennys"
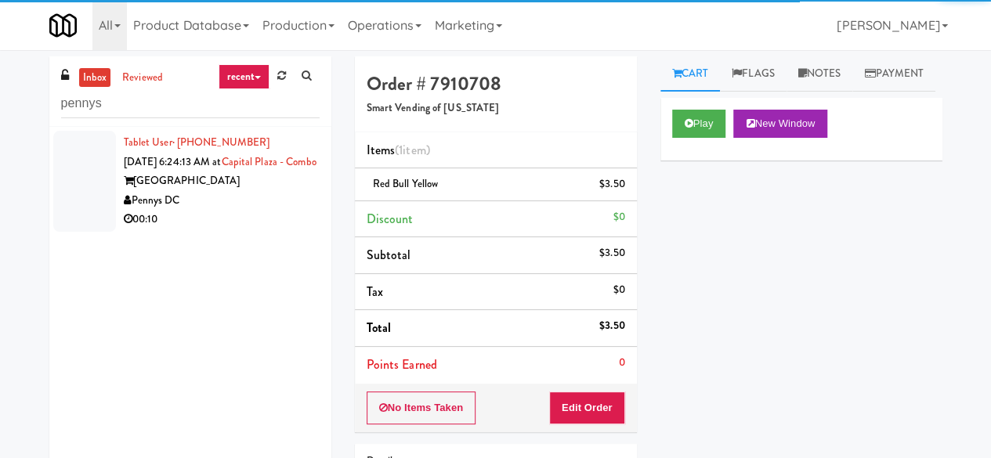
click at [230, 191] on div "[GEOGRAPHIC_DATA]" at bounding box center [222, 182] width 196 height 20
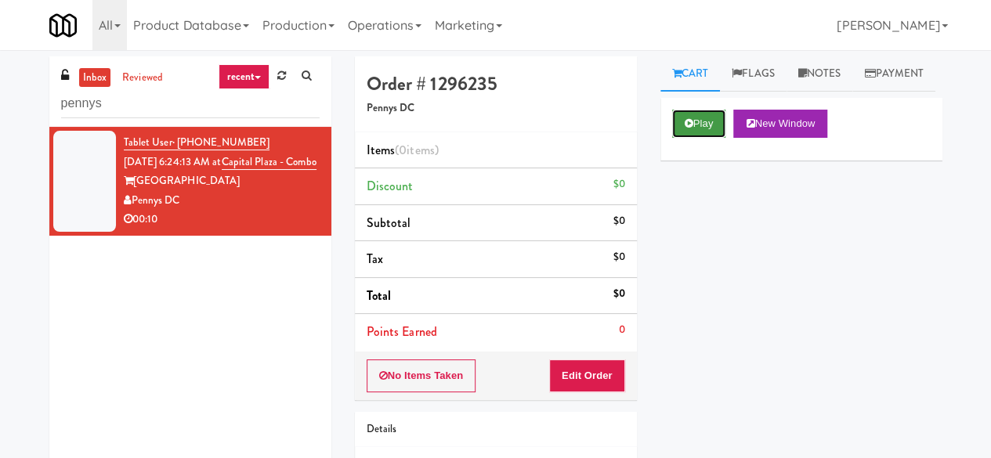
click at [707, 138] on button "Play" at bounding box center [699, 124] width 54 height 28
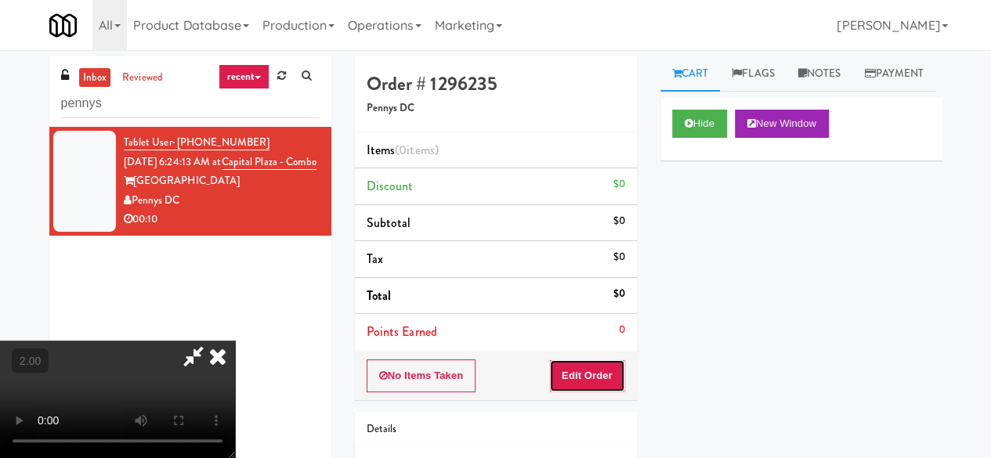
click at [614, 360] on button "Edit Order" at bounding box center [587, 376] width 76 height 33
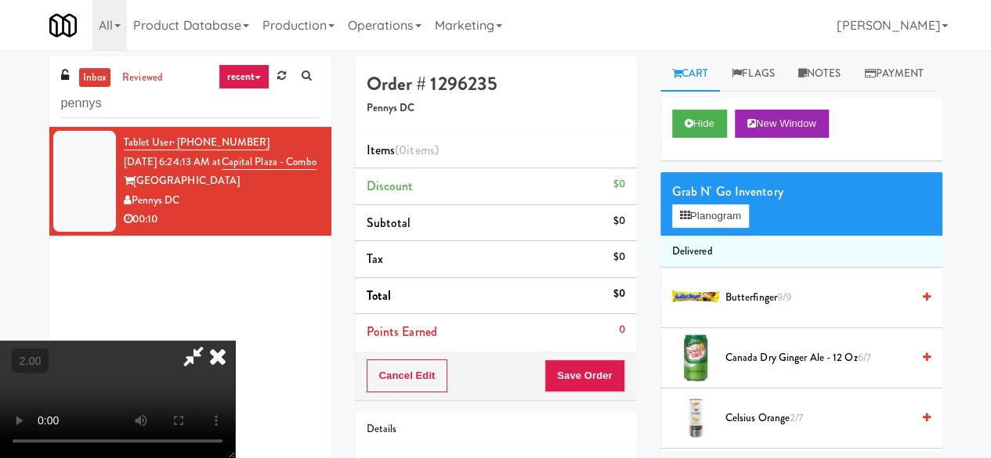
click at [235, 431] on video at bounding box center [117, 399] width 235 height 117
click at [688, 221] on icon at bounding box center [685, 216] width 10 height 10
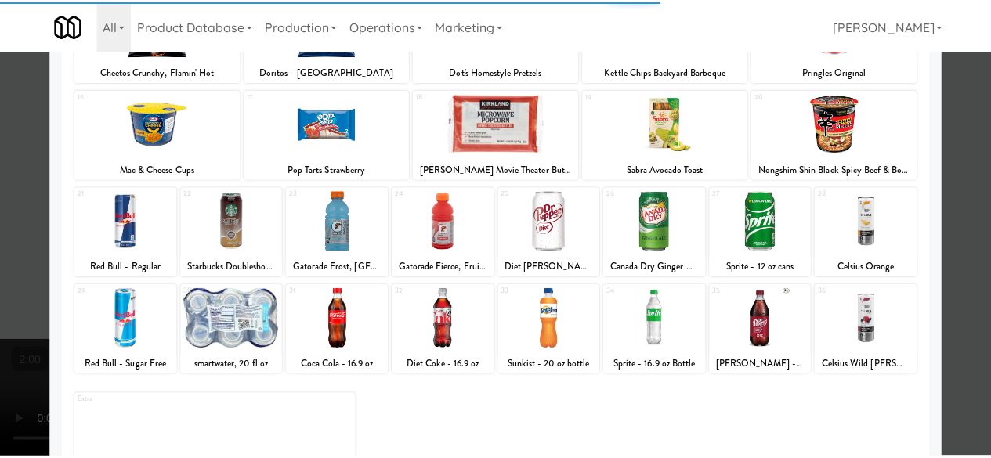
scroll to position [310, 0]
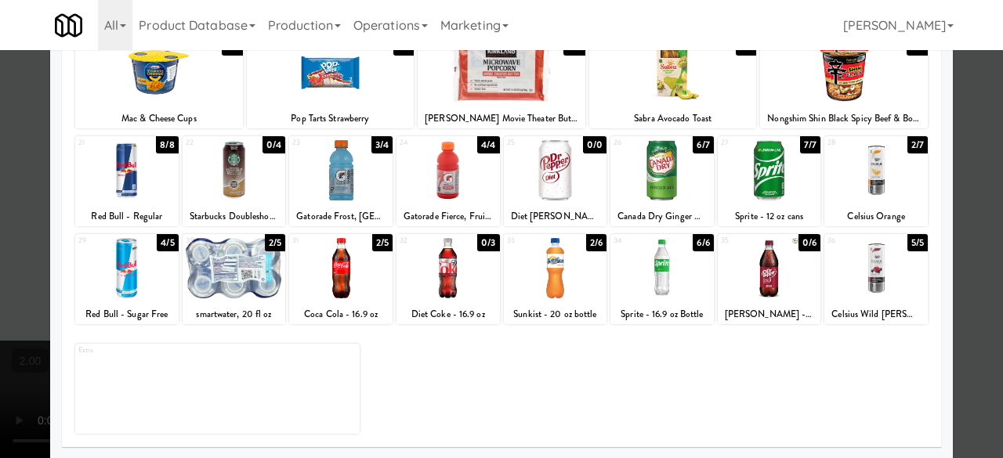
click at [566, 276] on div at bounding box center [555, 268] width 103 height 60
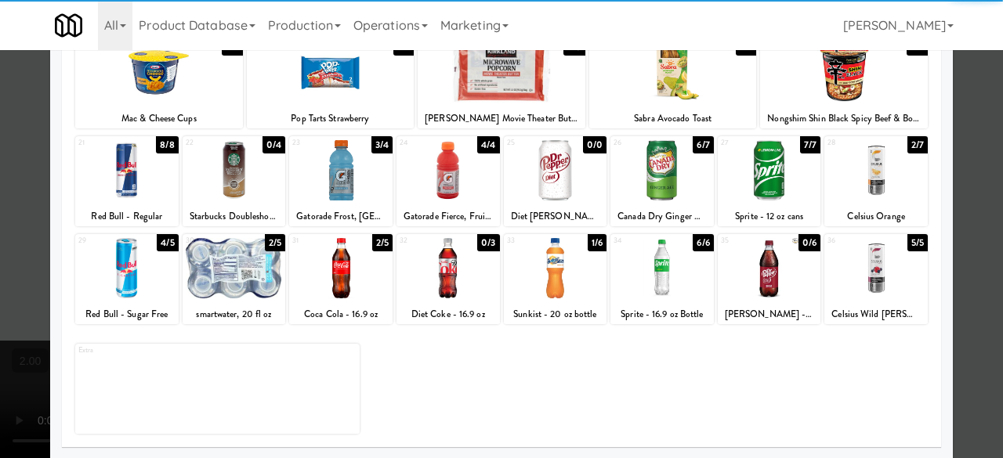
click at [130, 283] on div at bounding box center [126, 268] width 103 height 60
click at [217, 267] on div at bounding box center [234, 268] width 103 height 60
click at [974, 109] on div at bounding box center [501, 229] width 1003 height 458
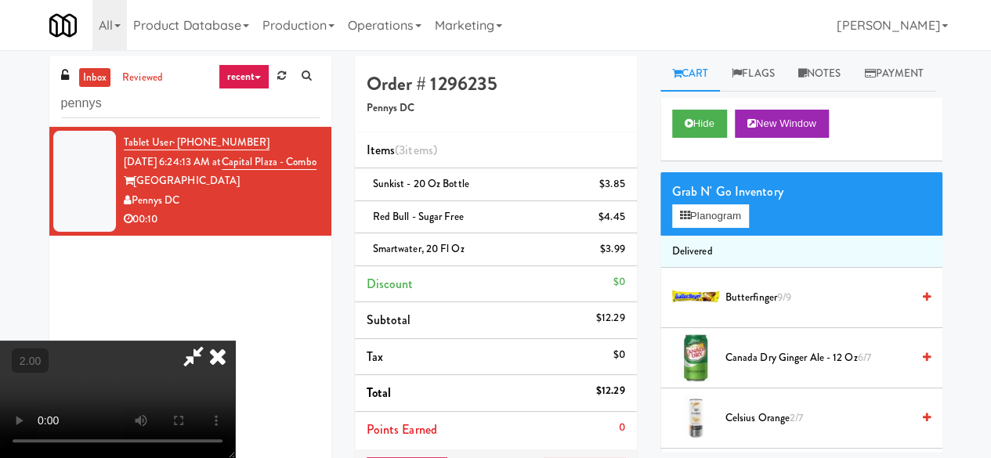
click at [211, 341] on icon at bounding box center [193, 356] width 36 height 31
click at [553, 134] on div "Order # 1296235 Pennys DC Items (3 items ) Sunkist - 20 oz bottle $3.85 Red Bul…" at bounding box center [648, 357] width 587 height 602
click at [611, 220] on div "$4.45" at bounding box center [611, 218] width 27 height 20
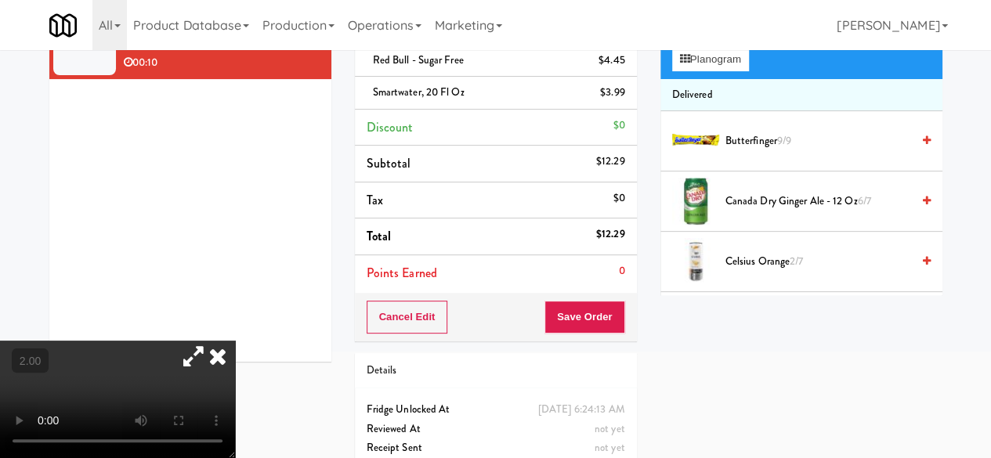
scroll to position [78, 0]
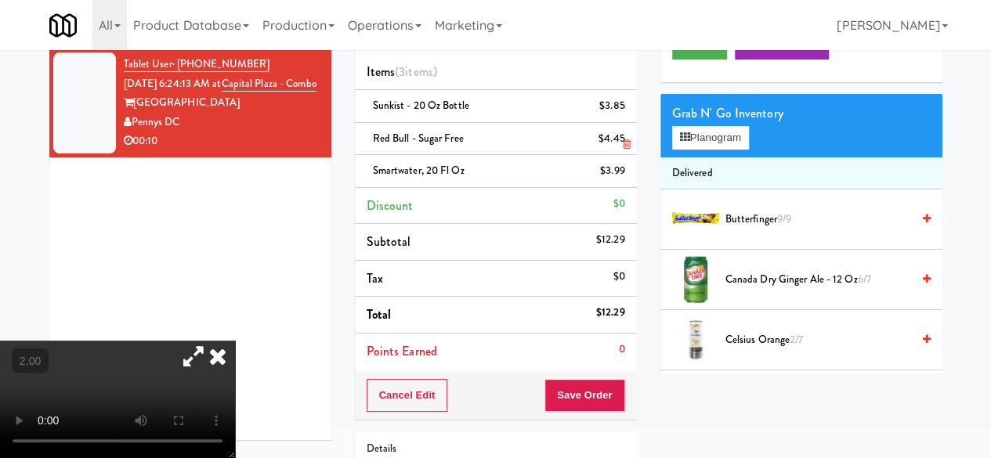
click at [623, 140] on icon at bounding box center [626, 144] width 8 height 10
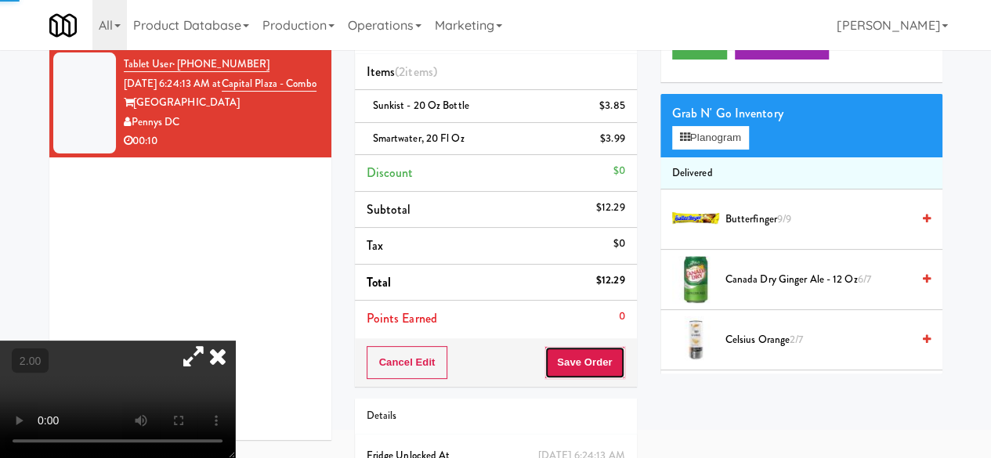
click at [596, 362] on button "Save Order" at bounding box center [584, 362] width 80 height 33
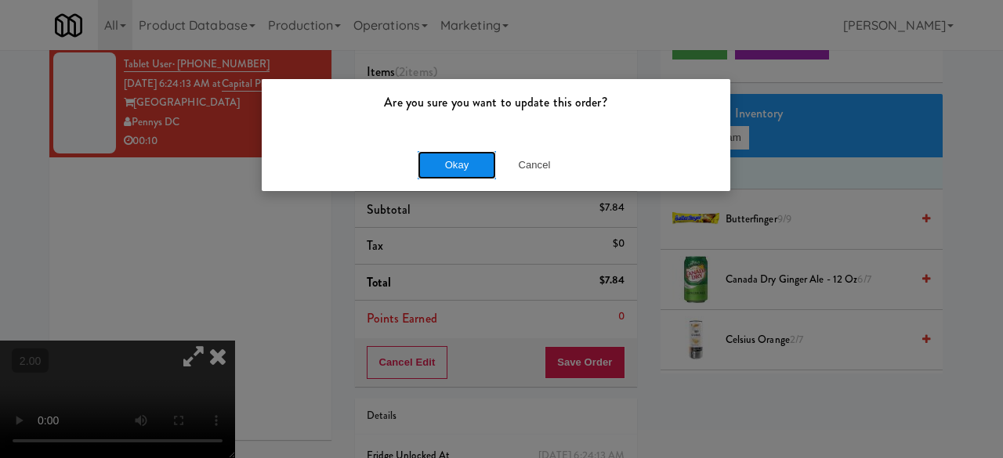
click at [473, 155] on button "Okay" at bounding box center [456, 165] width 78 height 28
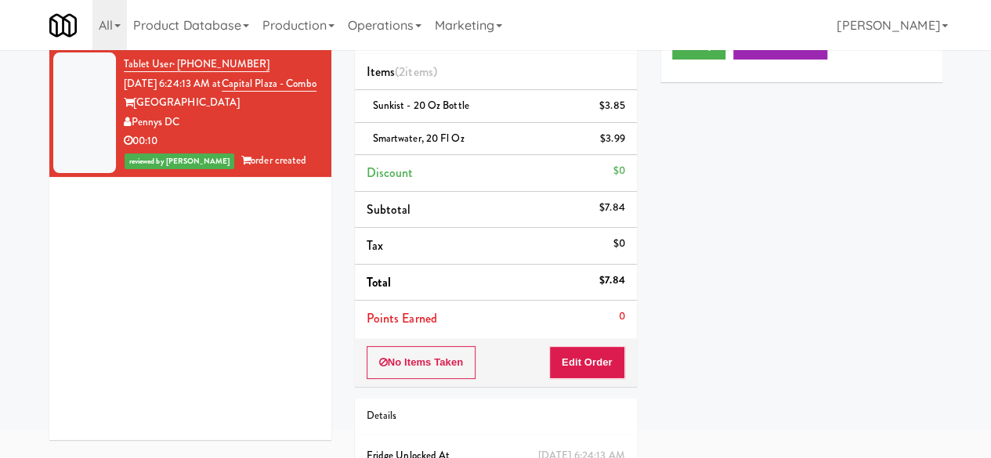
scroll to position [0, 0]
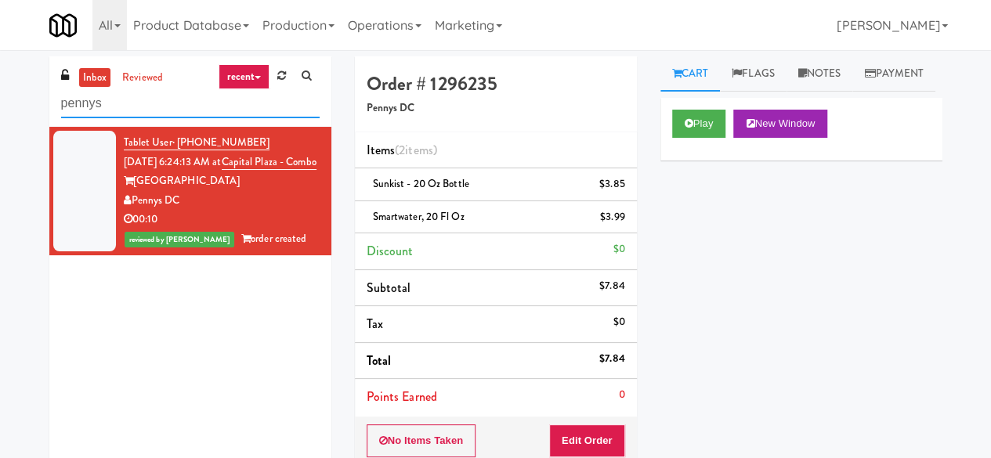
click at [160, 99] on input "pennys" at bounding box center [190, 103] width 258 height 29
click at [115, 109] on input "pennys" at bounding box center [190, 103] width 258 height 29
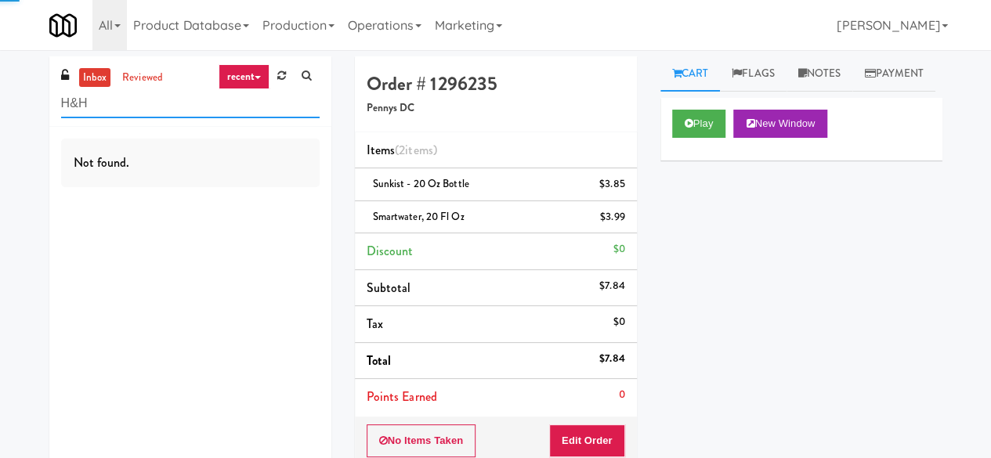
type input "H&H"
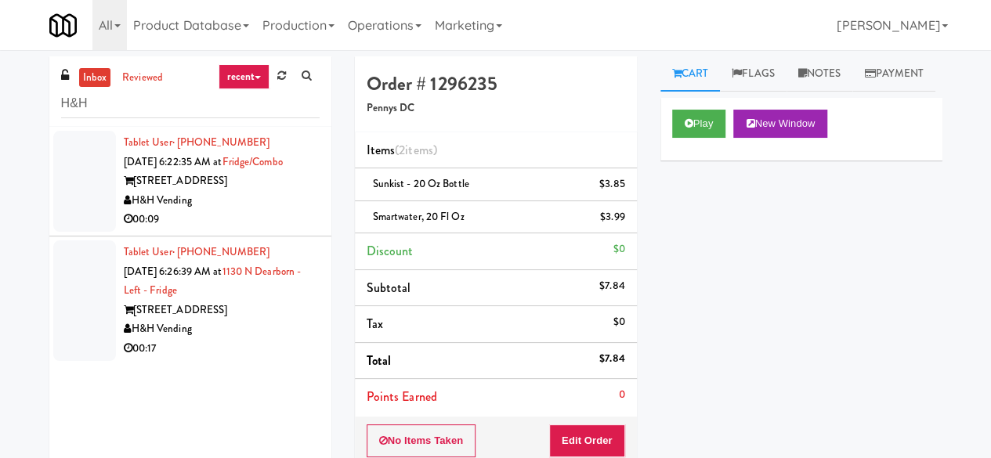
click at [291, 202] on div "H&H Vending" at bounding box center [222, 201] width 196 height 20
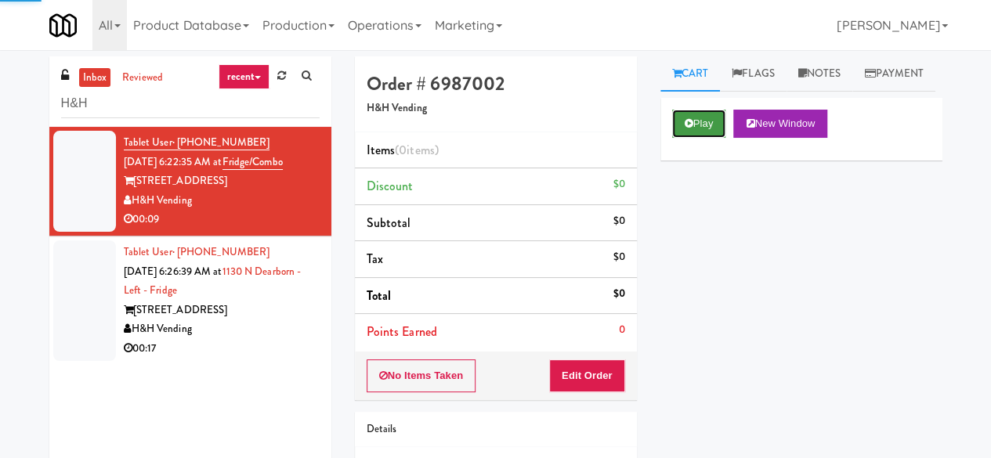
click at [699, 138] on button "Play" at bounding box center [699, 124] width 54 height 28
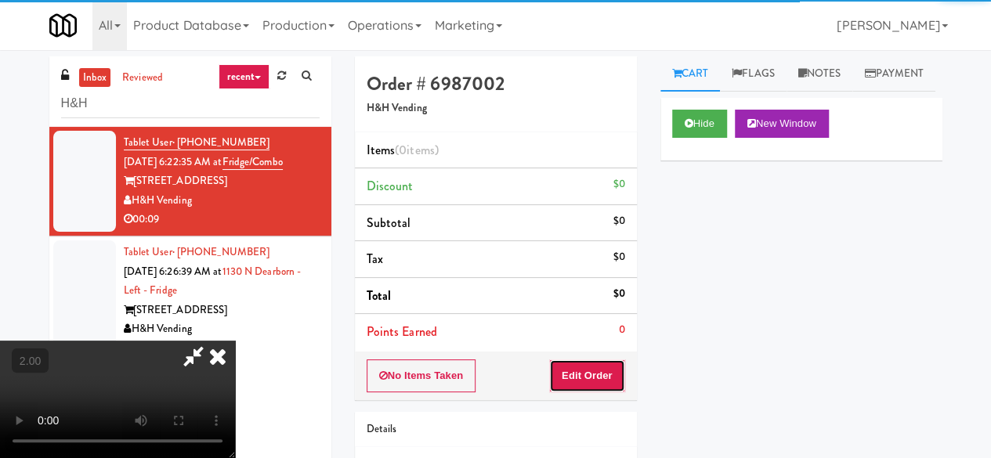
click at [608, 373] on button "Edit Order" at bounding box center [587, 376] width 76 height 33
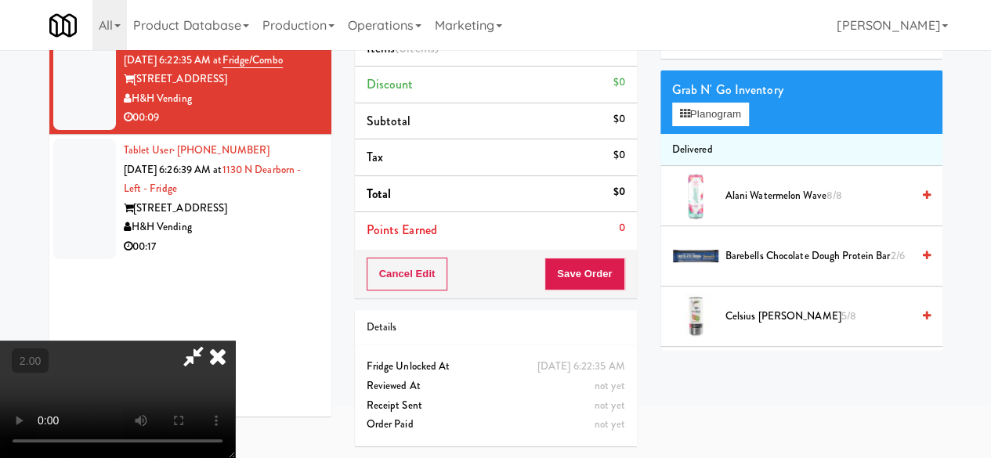
scroll to position [50, 0]
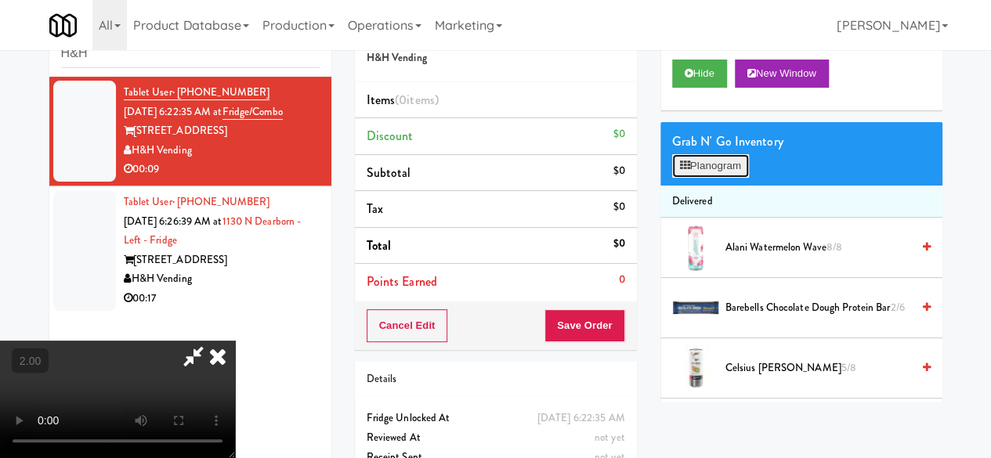
click at [692, 178] on button "Planogram" at bounding box center [710, 165] width 77 height 23
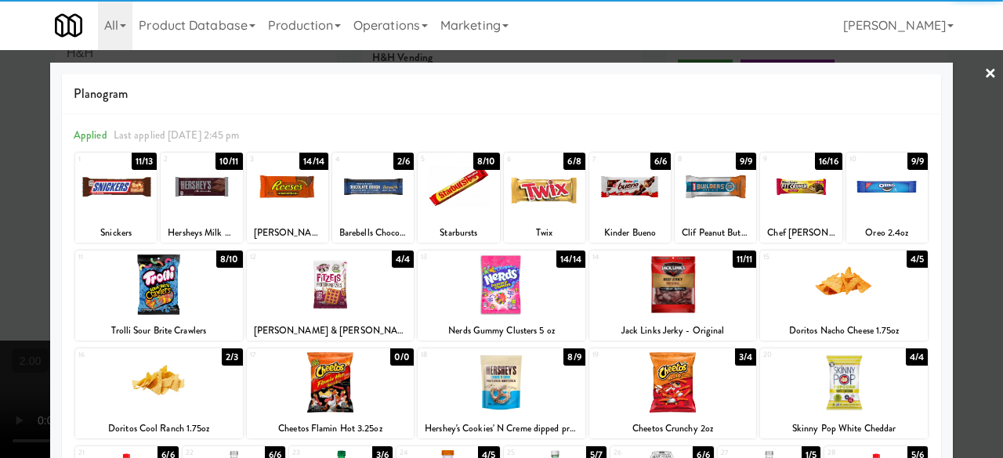
click at [193, 377] on div at bounding box center [159, 382] width 168 height 60
drag, startPoint x: 193, startPoint y: 377, endPoint x: 188, endPoint y: 359, distance: 18.6
click at [193, 377] on div at bounding box center [159, 382] width 168 height 60
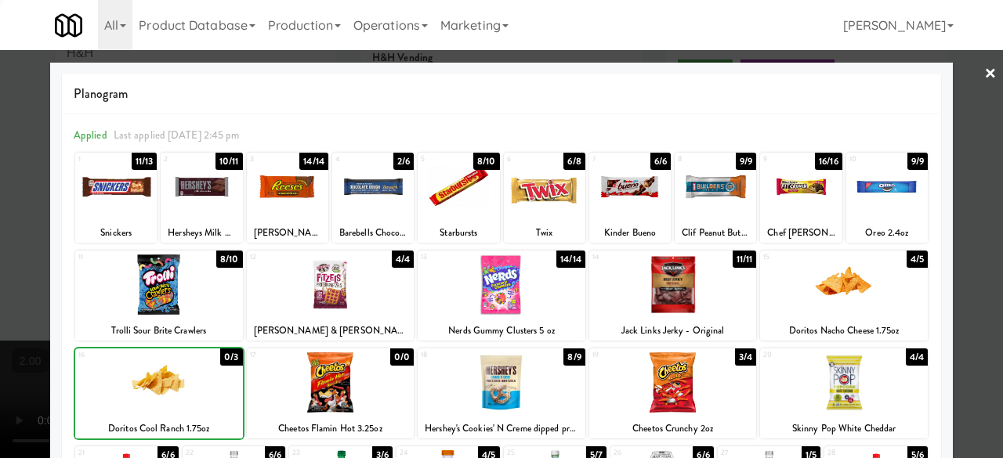
click at [173, 287] on div at bounding box center [159, 285] width 168 height 60
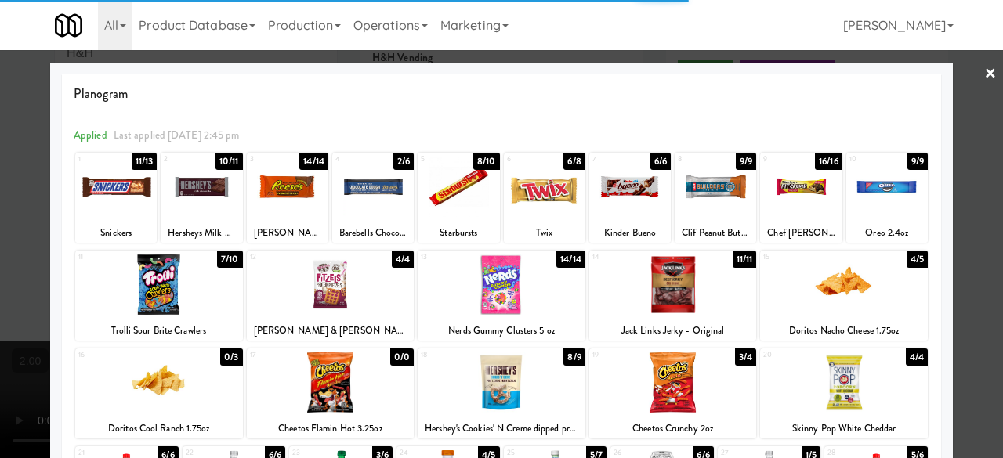
click at [984, 90] on link "×" at bounding box center [990, 74] width 13 height 49
click at [971, 90] on div "inbox reviewed recent all unclear take inventory issue suspicious failed recent…" at bounding box center [501, 290] width 1003 height 569
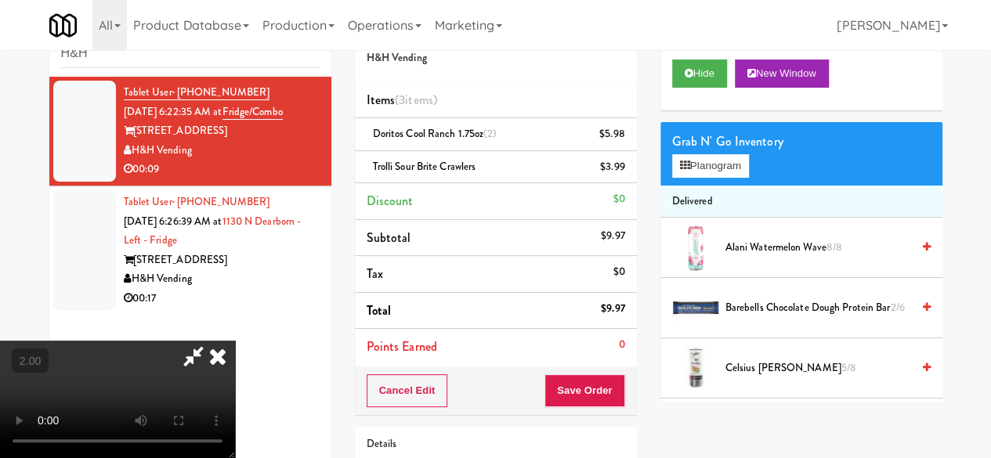
click at [211, 341] on icon at bounding box center [193, 356] width 36 height 31
click at [623, 140] on icon at bounding box center [626, 140] width 8 height 10
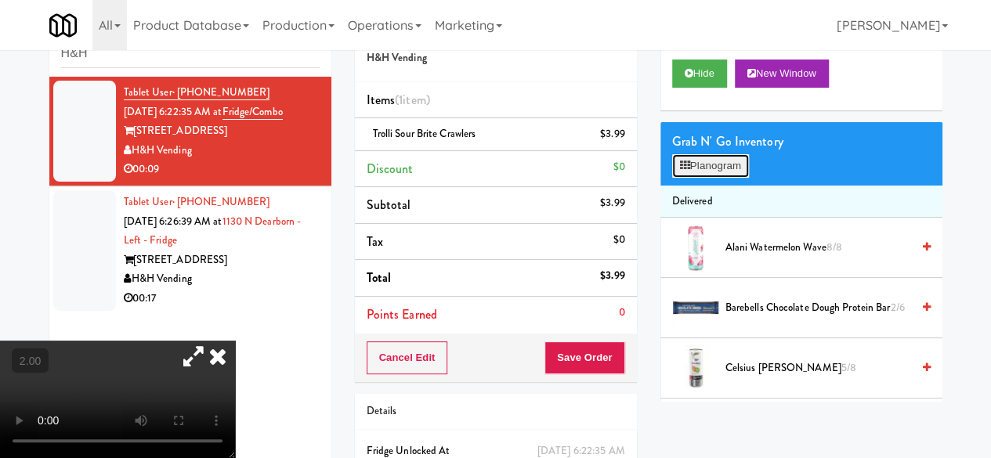
click at [730, 178] on button "Planogram" at bounding box center [710, 165] width 77 height 23
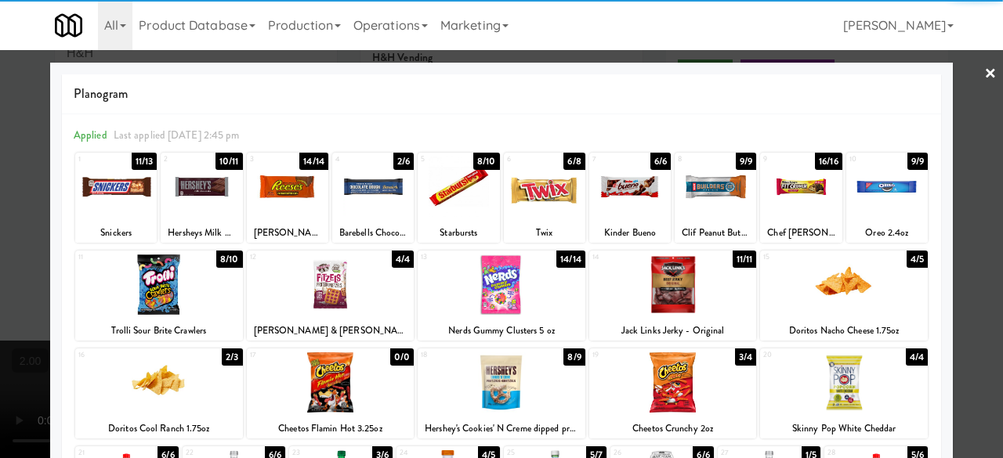
drag, startPoint x: 197, startPoint y: 388, endPoint x: 248, endPoint y: 399, distance: 52.3
click at [200, 395] on div at bounding box center [159, 382] width 168 height 60
click at [201, 399] on div at bounding box center [159, 382] width 168 height 60
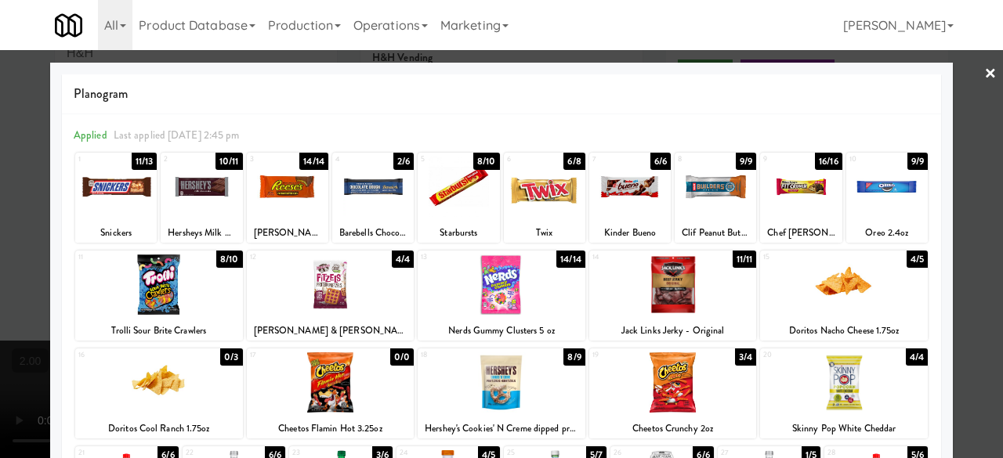
click at [967, 82] on div at bounding box center [501, 229] width 1003 height 458
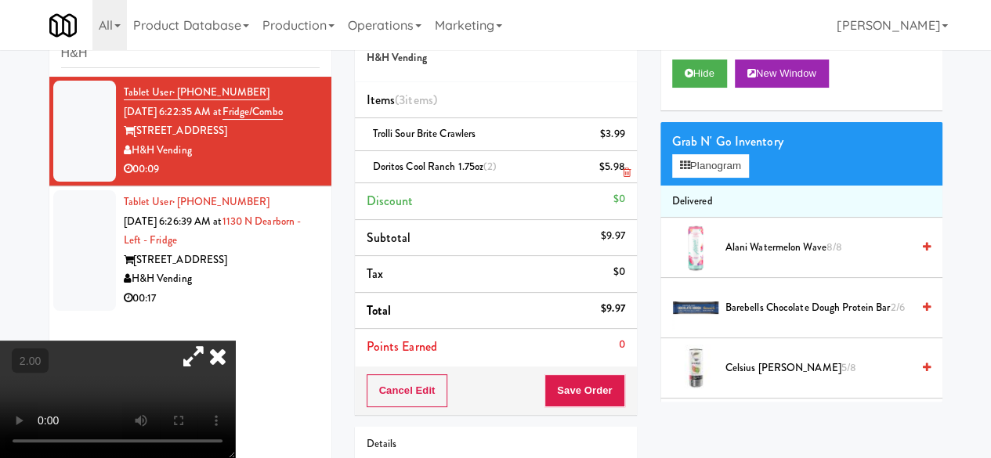
click at [620, 170] on link at bounding box center [623, 174] width 14 height 20
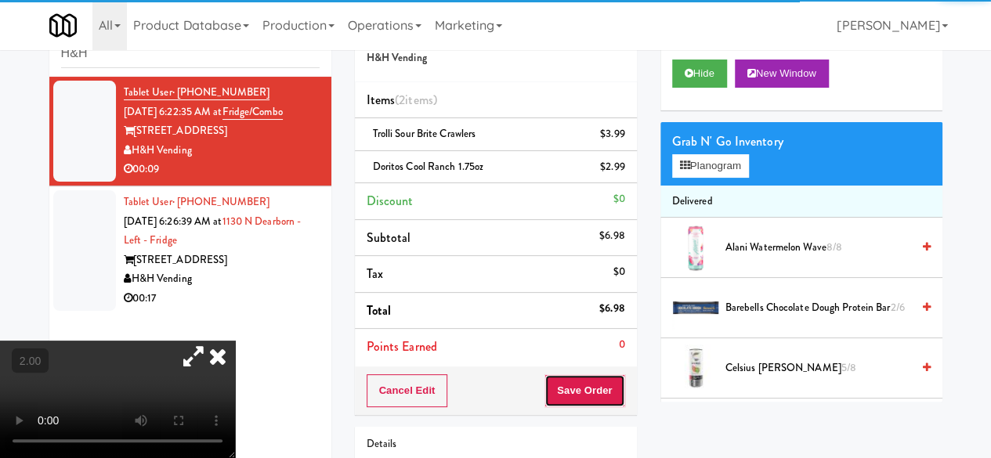
click at [592, 396] on button "Save Order" at bounding box center [584, 390] width 80 height 33
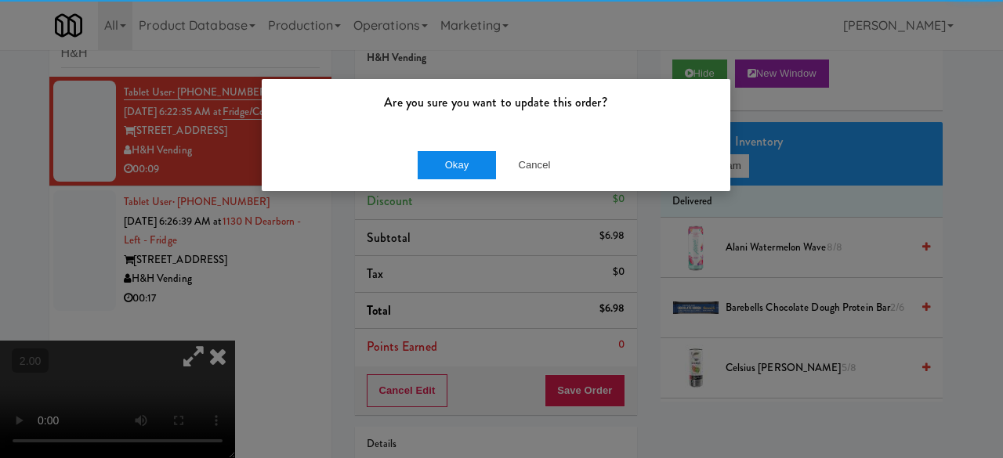
drag, startPoint x: 461, startPoint y: 141, endPoint x: 468, endPoint y: 163, distance: 22.8
click at [462, 143] on div "Okay Cancel" at bounding box center [496, 165] width 468 height 52
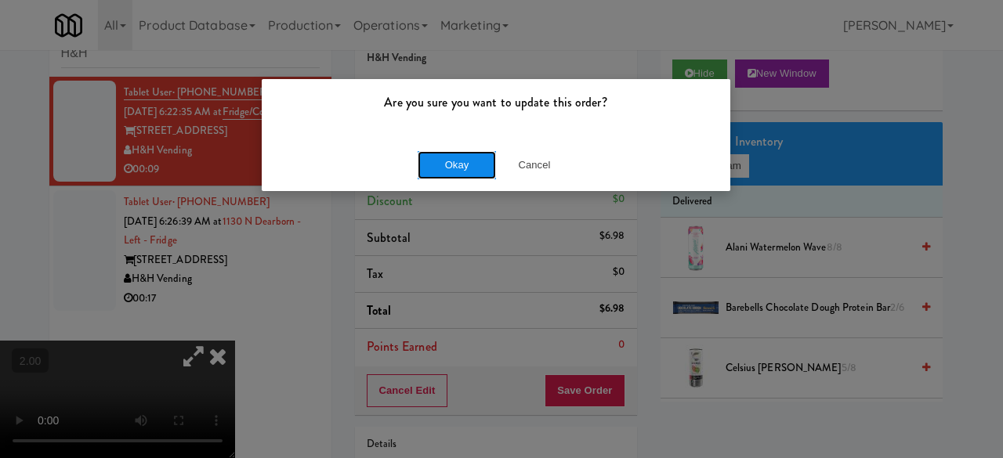
click at [468, 164] on button "Okay" at bounding box center [456, 165] width 78 height 28
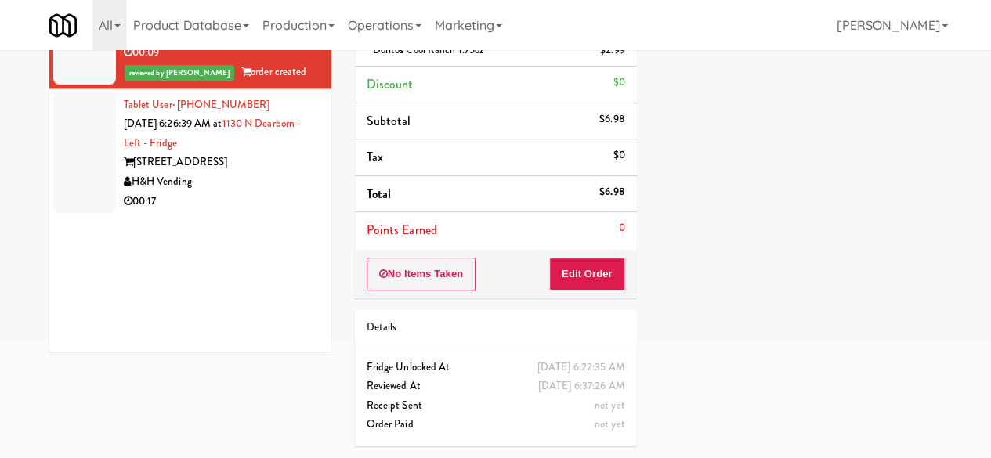
scroll to position [183, 0]
click at [239, 172] on div "H&H Vending" at bounding box center [222, 182] width 196 height 20
click at [241, 79] on span "order created" at bounding box center [273, 71] width 65 height 15
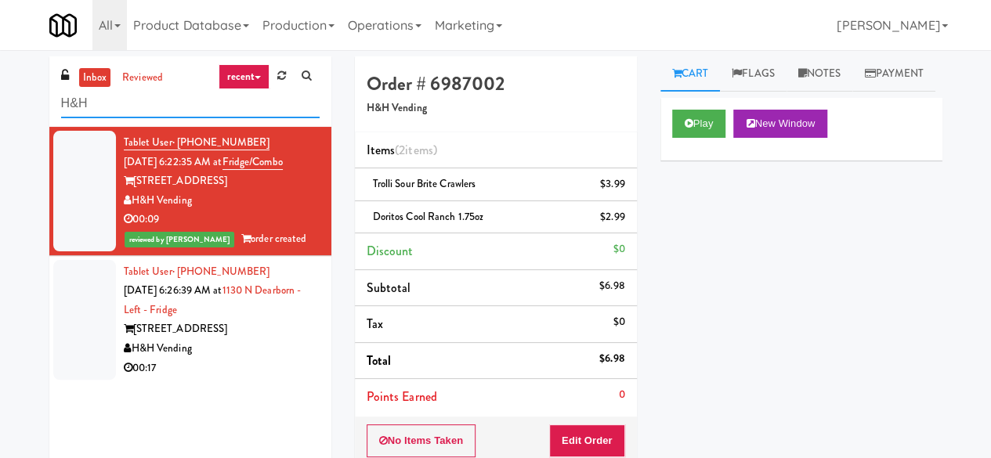
click at [282, 103] on input "H&H" at bounding box center [190, 103] width 258 height 29
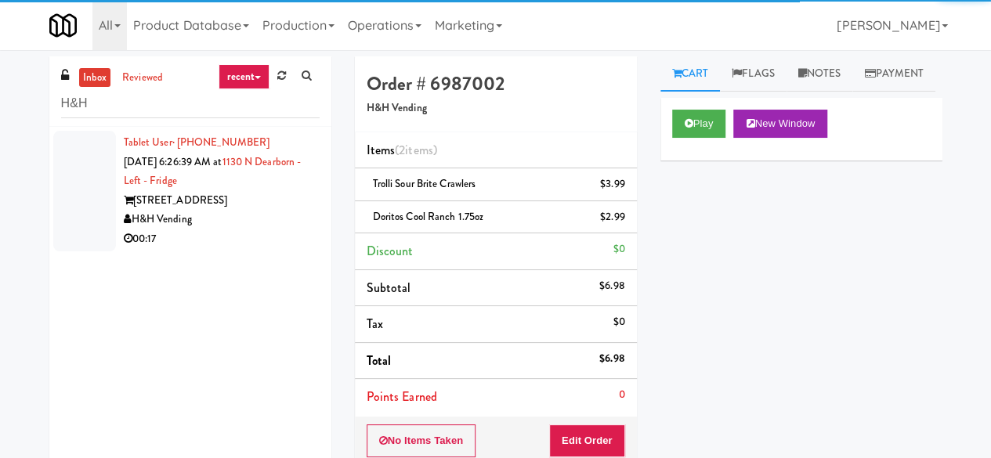
click at [254, 206] on div "[STREET_ADDRESS]" at bounding box center [222, 201] width 196 height 20
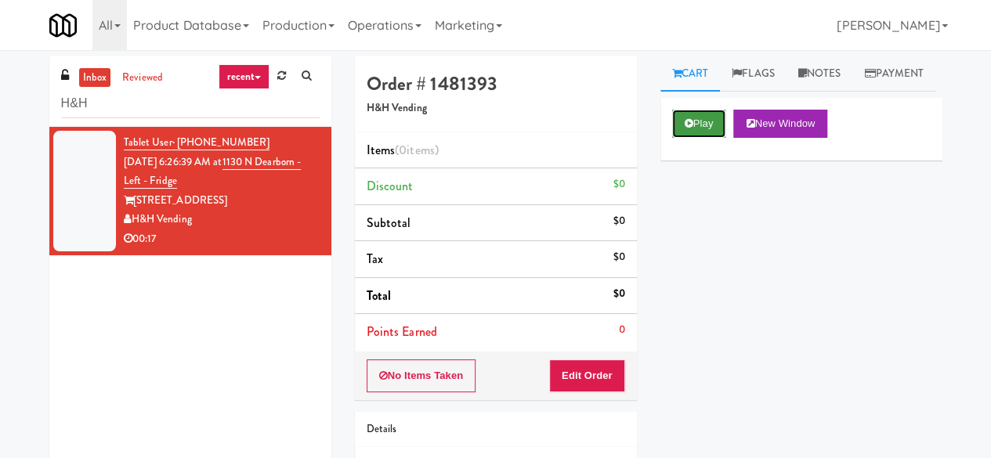
click at [689, 138] on button "Play" at bounding box center [699, 124] width 54 height 28
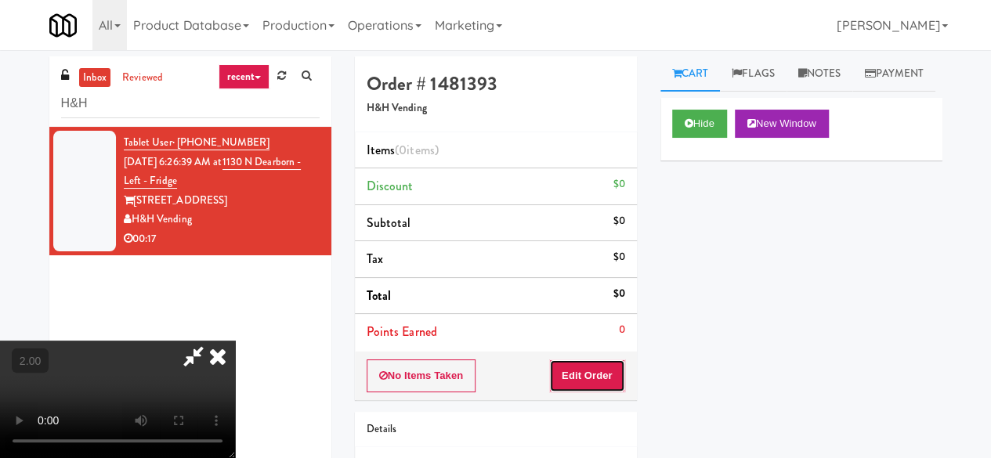
click at [612, 372] on button "Edit Order" at bounding box center [587, 376] width 76 height 33
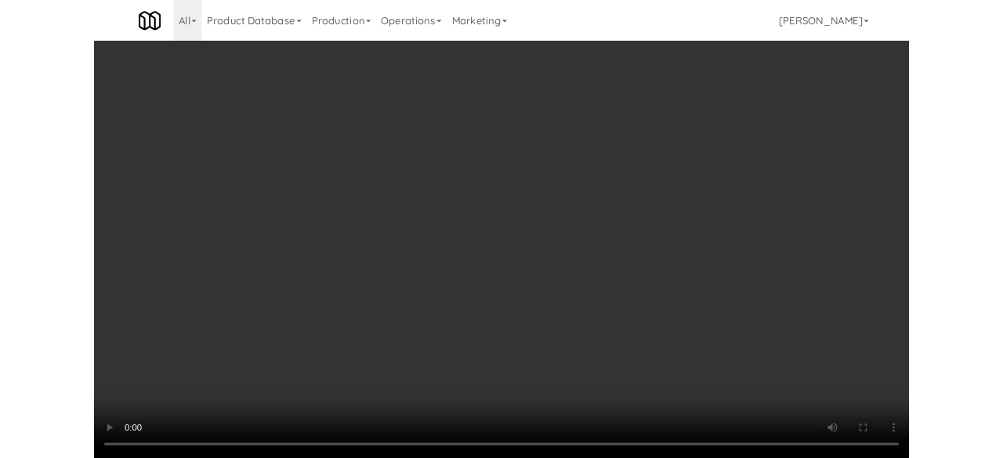
scroll to position [118, 0]
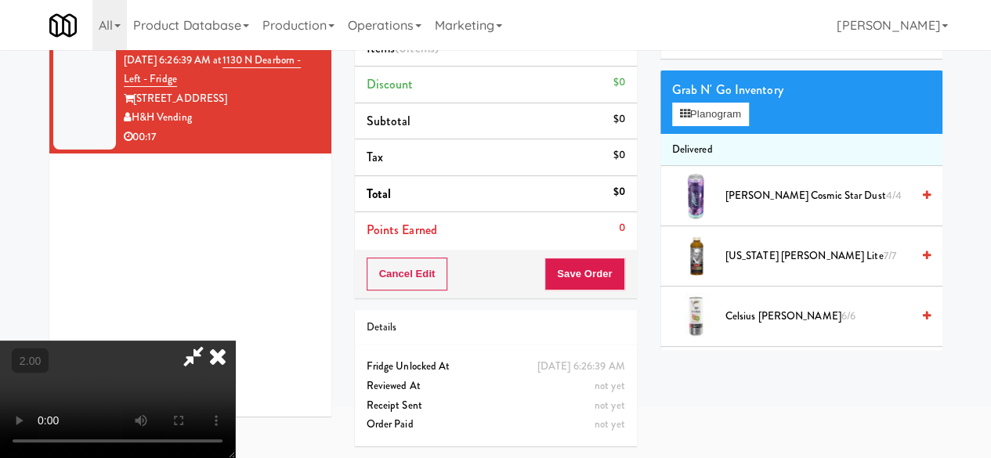
click at [680, 183] on li "[PERSON_NAME] Cosmic Star Dust 4/4" at bounding box center [801, 196] width 282 height 60
click at [687, 126] on button "Planogram" at bounding box center [710, 114] width 77 height 23
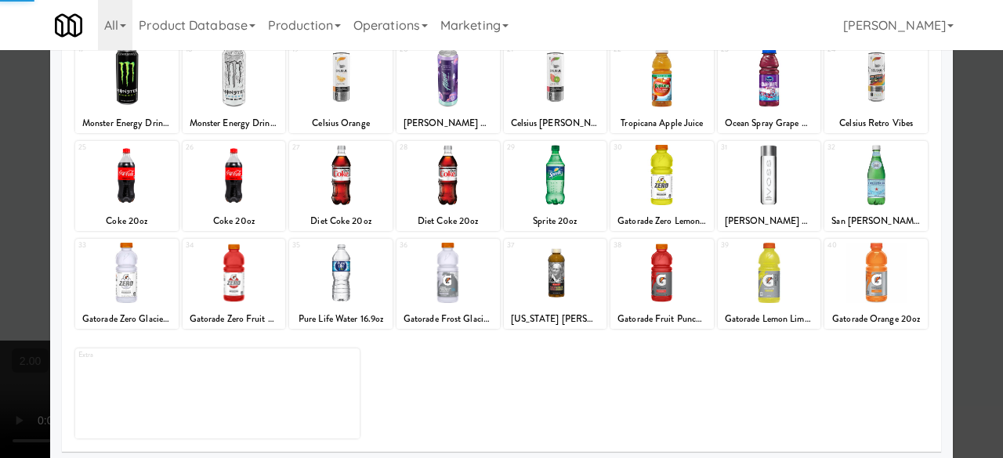
scroll to position [310, 0]
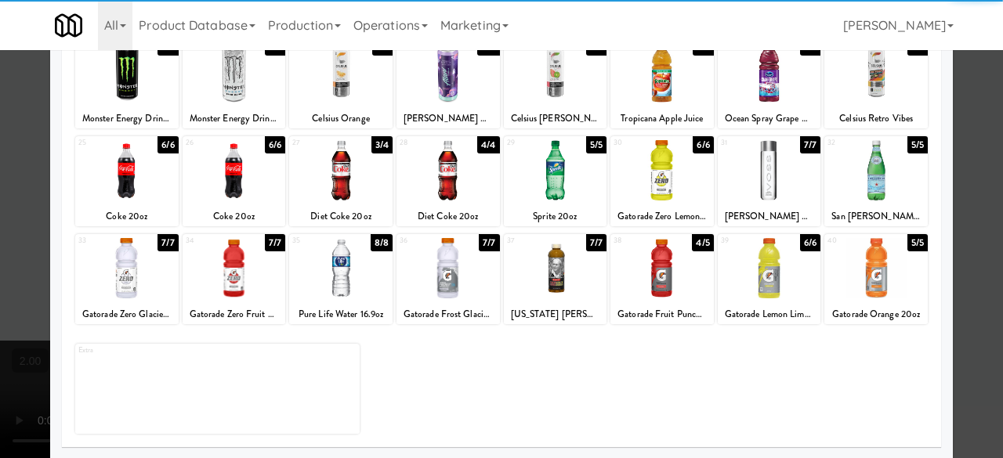
click at [879, 272] on div at bounding box center [875, 268] width 103 height 60
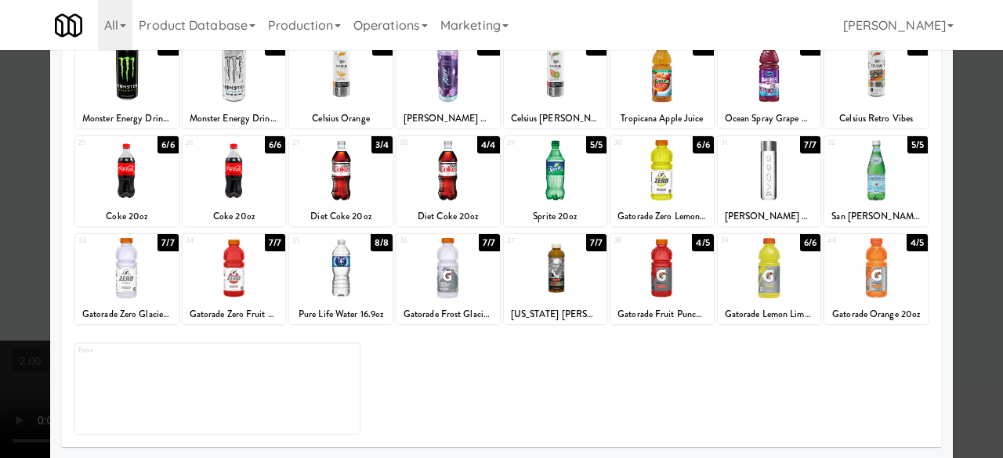
click at [653, 190] on div at bounding box center [661, 170] width 103 height 60
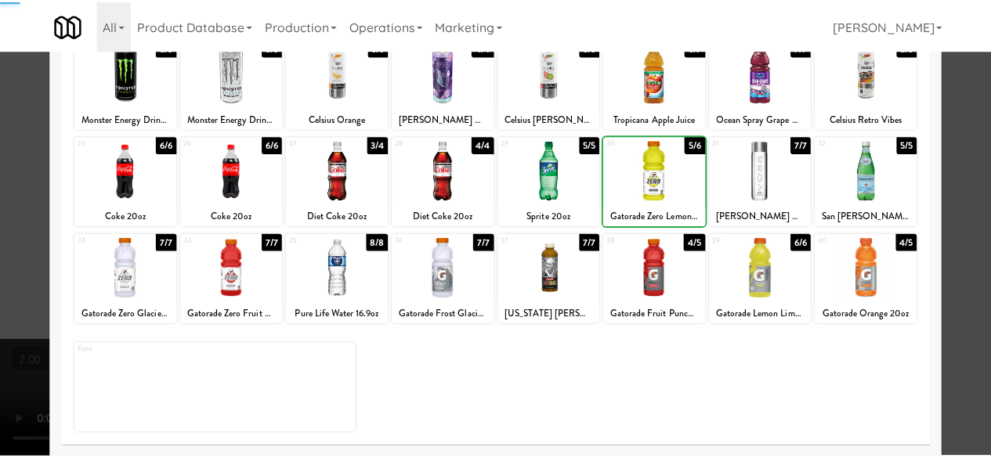
scroll to position [154, 0]
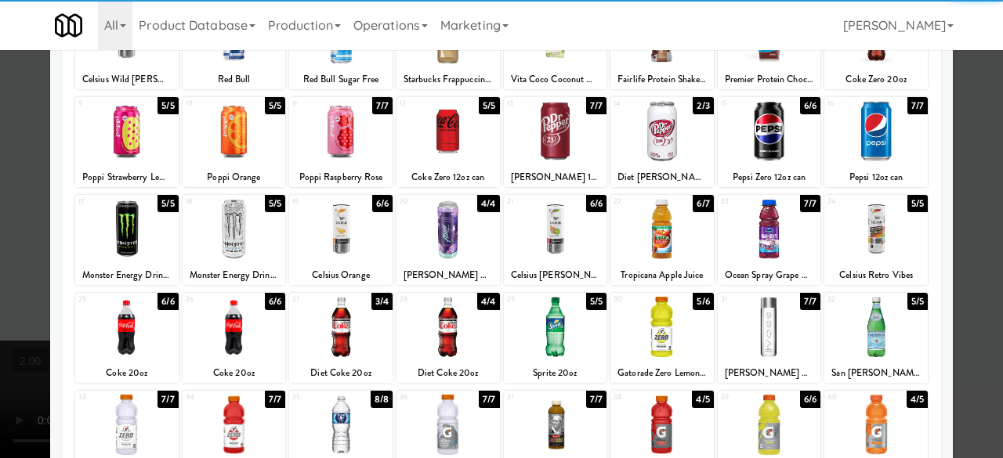
click at [551, 263] on div "21 6/6 Celsius [PERSON_NAME]" at bounding box center [555, 240] width 103 height 90
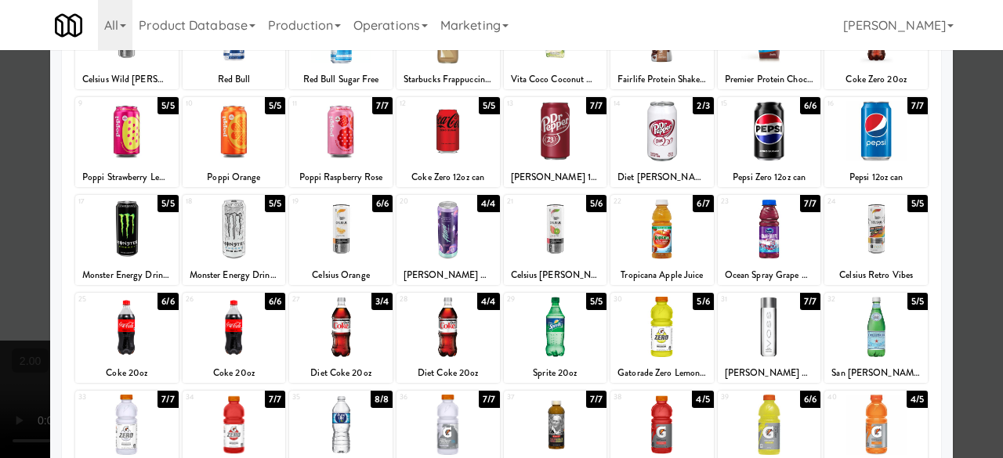
drag, startPoint x: 956, startPoint y: 159, endPoint x: 947, endPoint y: 161, distance: 9.7
click at [957, 158] on div at bounding box center [501, 229] width 1003 height 458
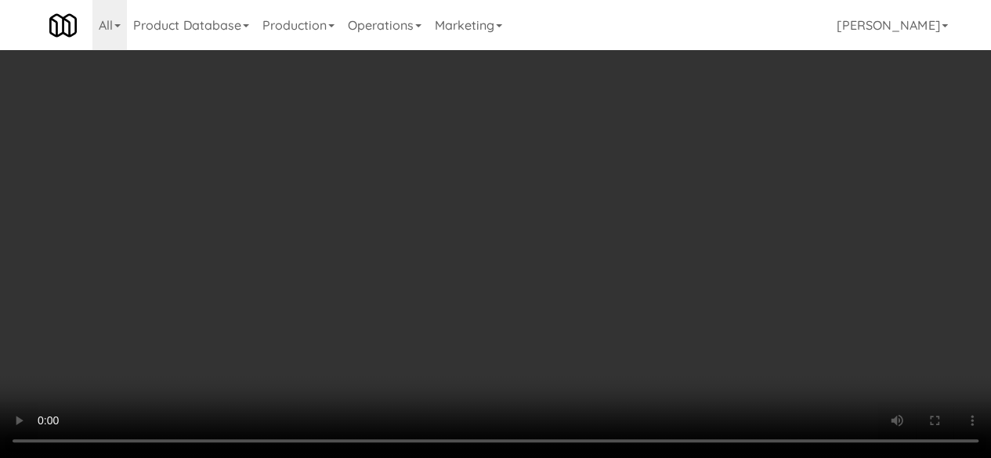
scroll to position [32, 0]
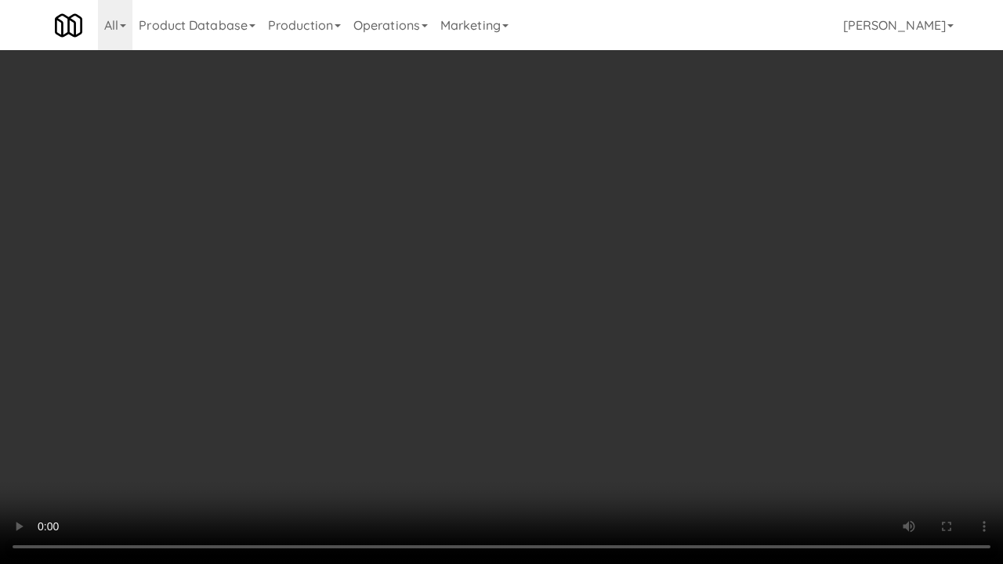
click at [721, 390] on video at bounding box center [501, 282] width 1003 height 564
drag, startPoint x: 721, startPoint y: 390, endPoint x: 721, endPoint y: 322, distance: 68.1
click at [721, 390] on video at bounding box center [501, 282] width 1003 height 564
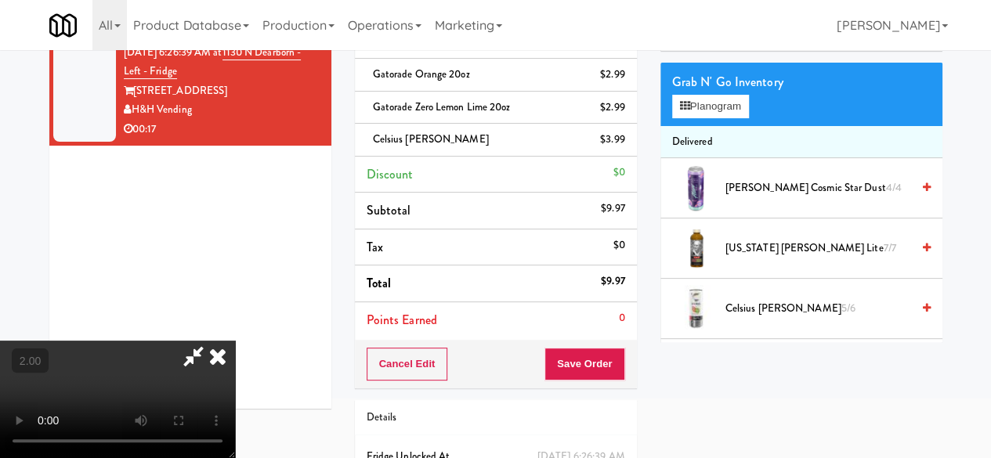
click at [235, 341] on video at bounding box center [117, 399] width 235 height 117
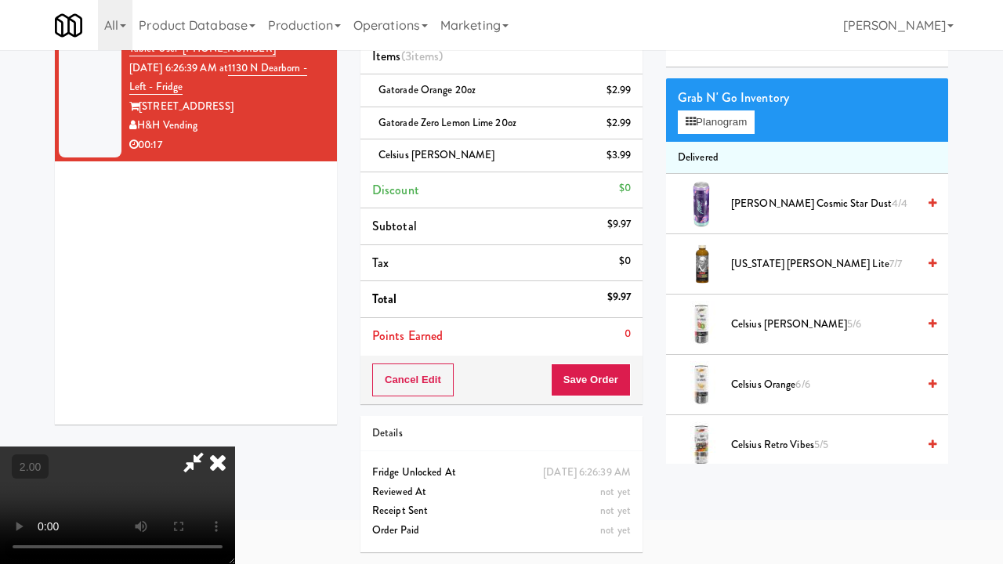
click at [235, 431] on video at bounding box center [117, 504] width 235 height 117
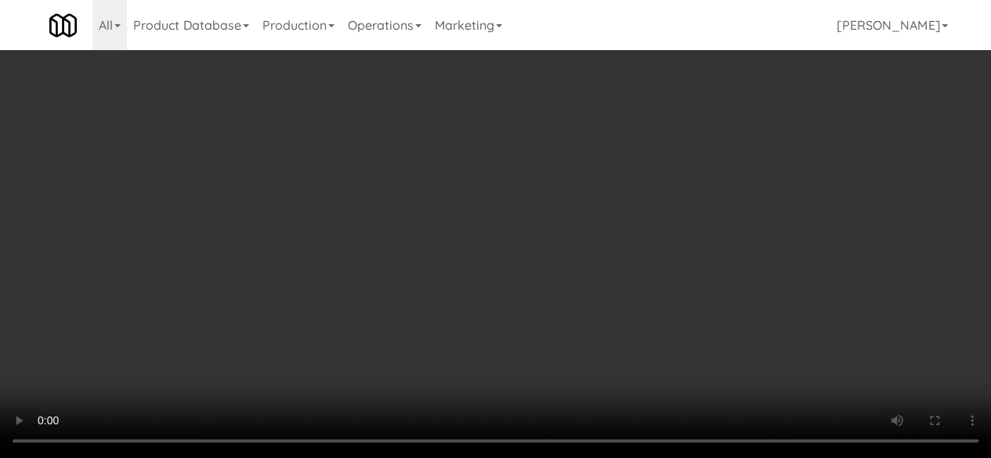
scroll to position [0, 0]
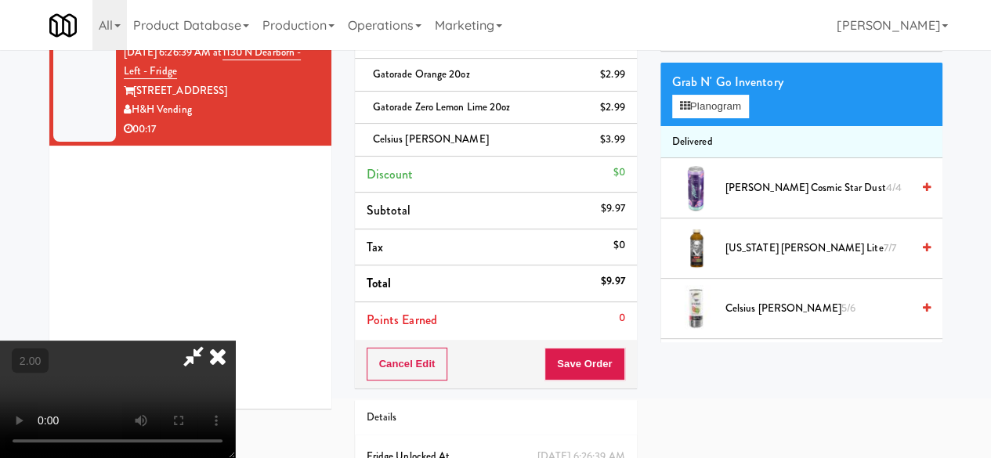
click at [211, 341] on icon at bounding box center [193, 356] width 36 height 31
click at [587, 360] on button "Save Order" at bounding box center [584, 364] width 80 height 33
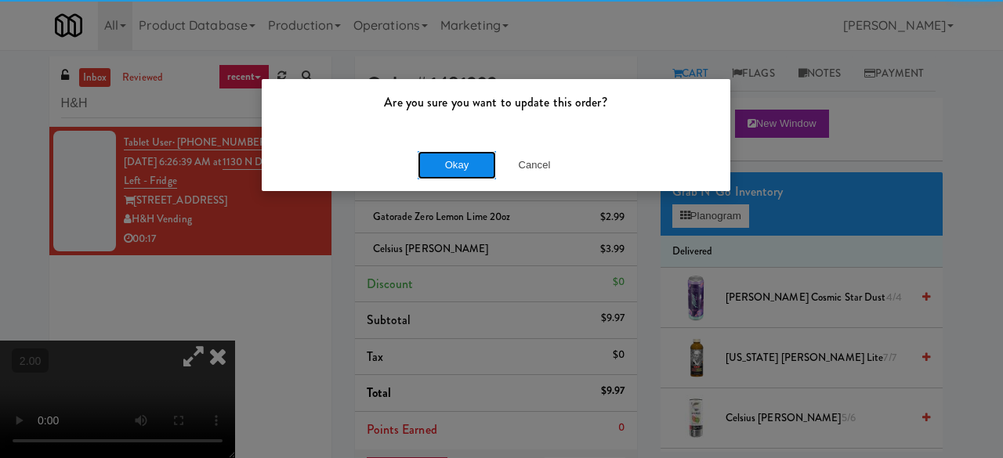
drag, startPoint x: 454, startPoint y: 167, endPoint x: 309, endPoint y: 29, distance: 200.6
click at [454, 165] on button "Okay" at bounding box center [456, 165] width 78 height 28
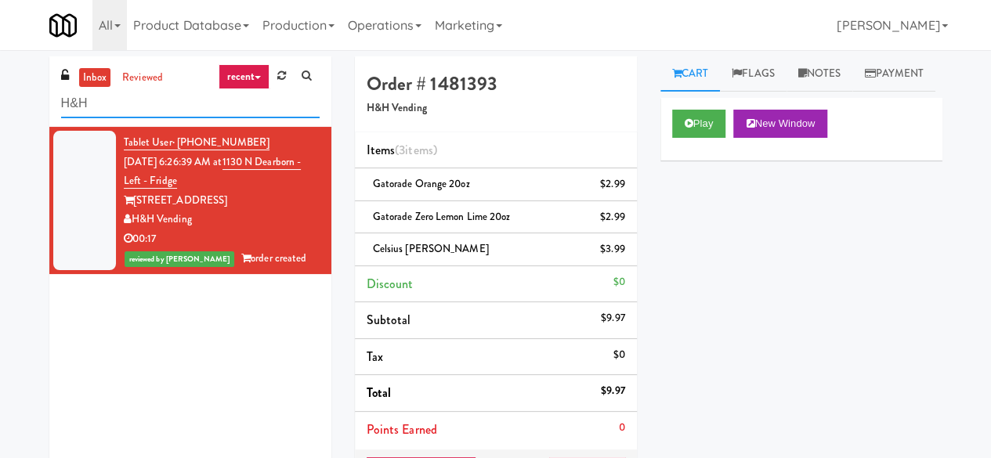
click at [117, 99] on input "H&H" at bounding box center [190, 103] width 258 height 29
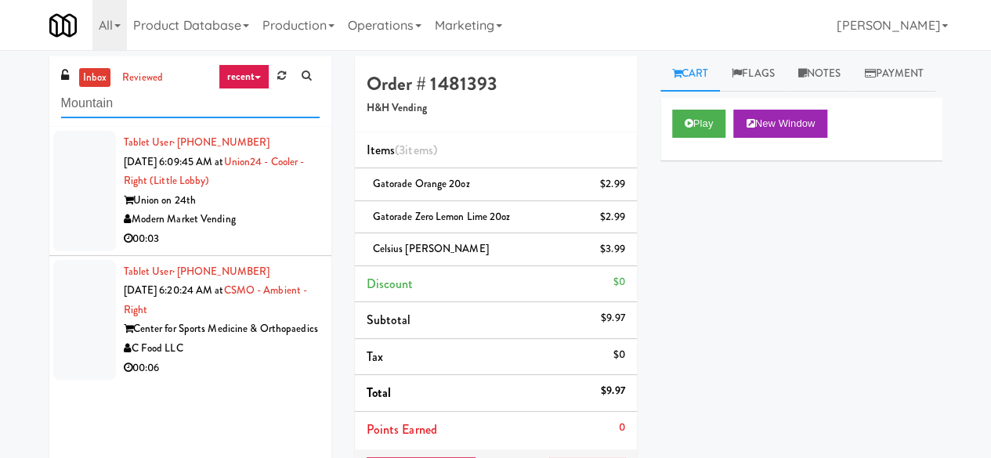
type input "Mountain"
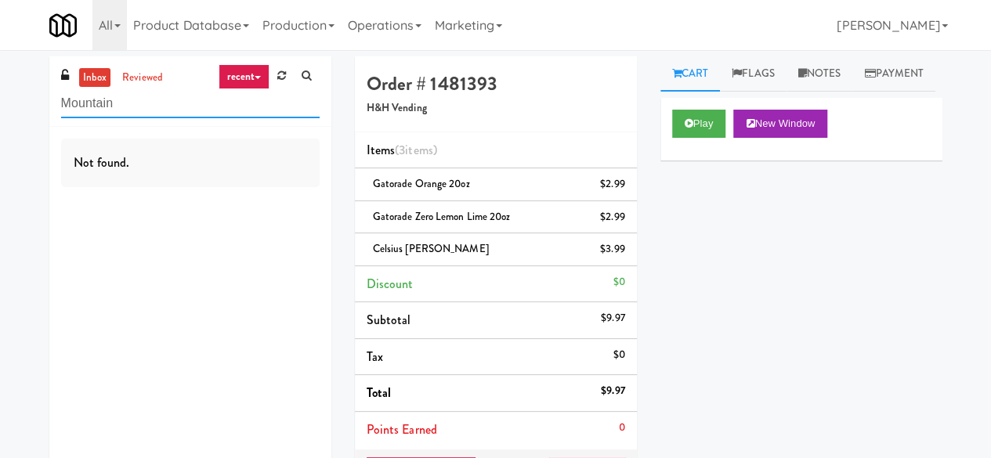
click at [182, 111] on input "Mountain" at bounding box center [190, 103] width 258 height 29
type input "Mo"
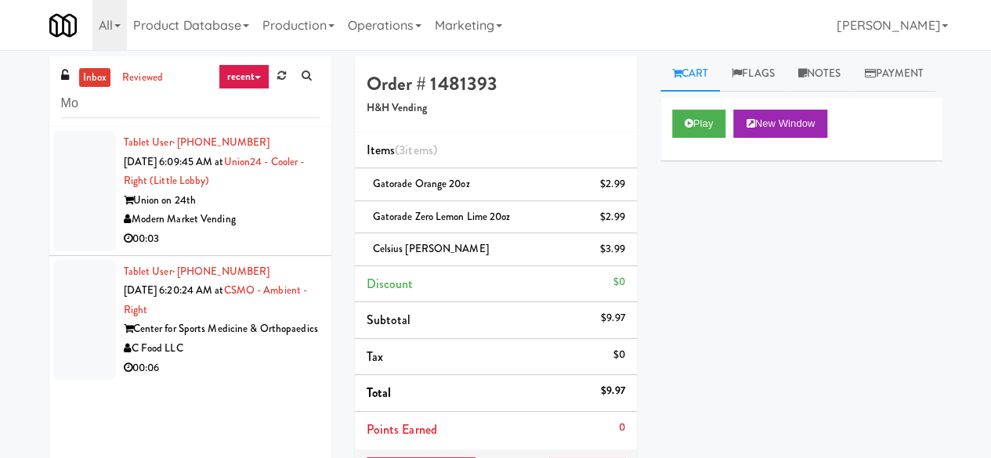
click at [241, 222] on div "Modern Market Vending" at bounding box center [222, 220] width 196 height 20
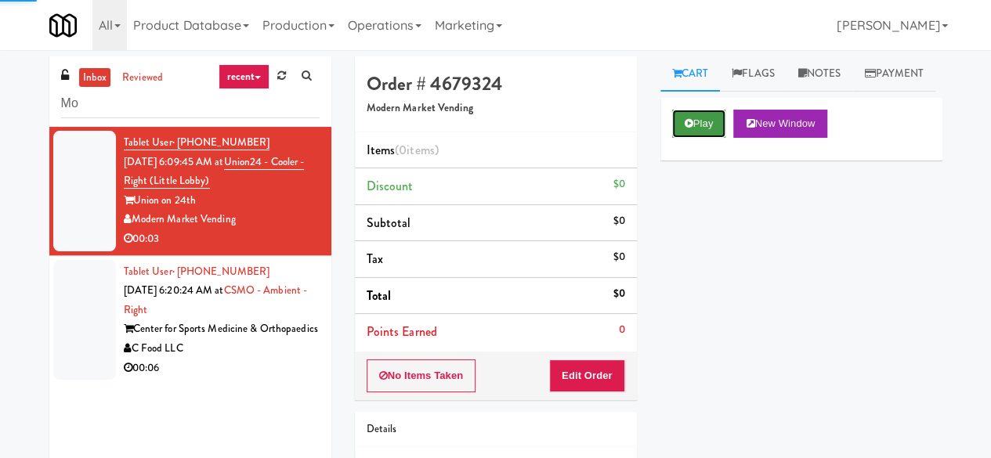
click at [689, 128] on icon at bounding box center [689, 123] width 9 height 10
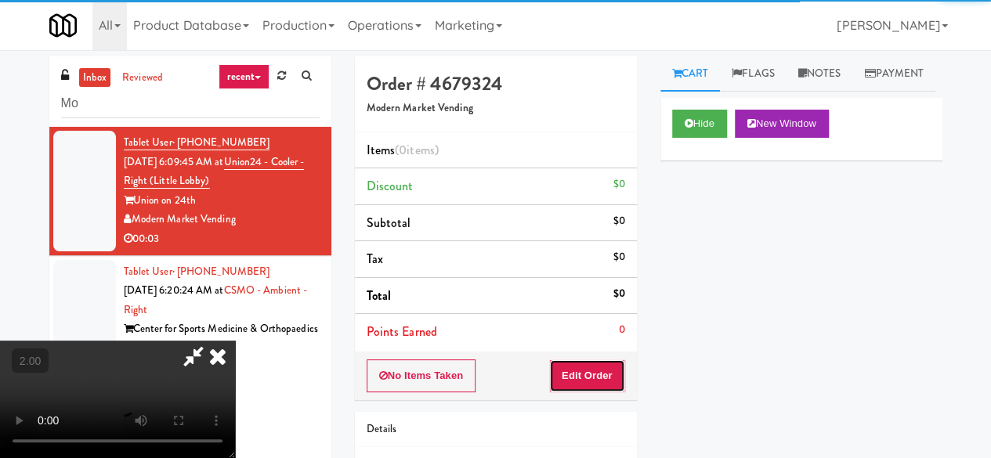
click at [605, 370] on button "Edit Order" at bounding box center [587, 376] width 76 height 33
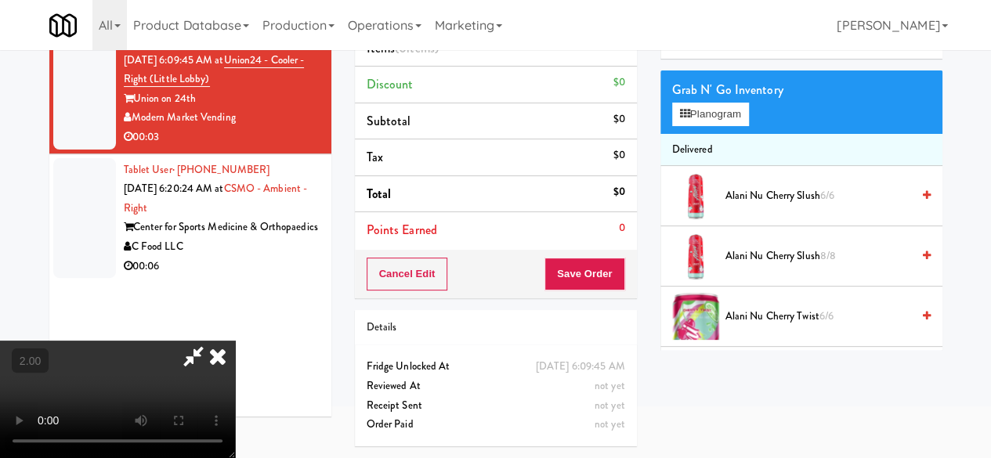
click at [235, 431] on video at bounding box center [117, 399] width 235 height 117
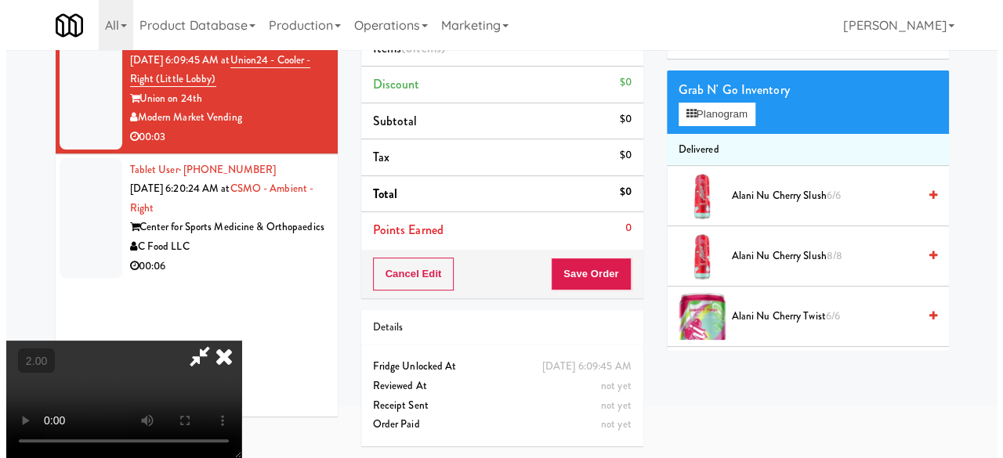
scroll to position [50, 0]
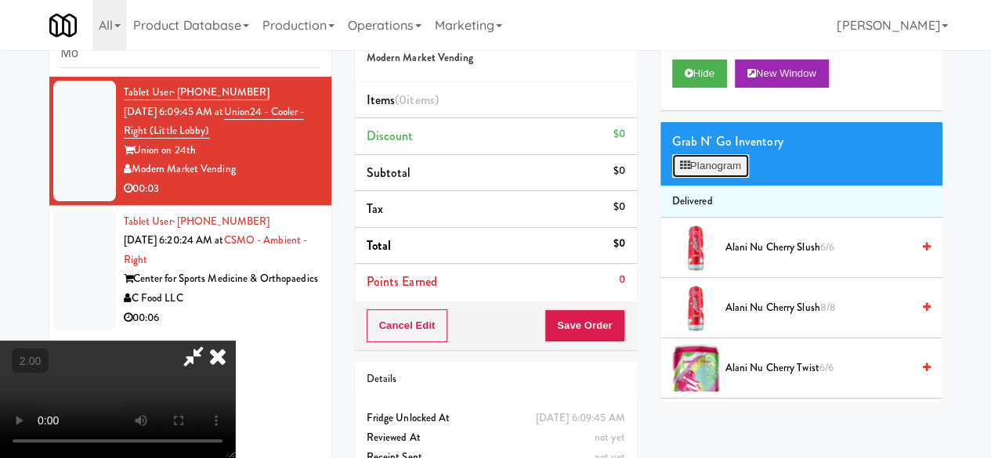
click at [714, 178] on button "Planogram" at bounding box center [710, 165] width 77 height 23
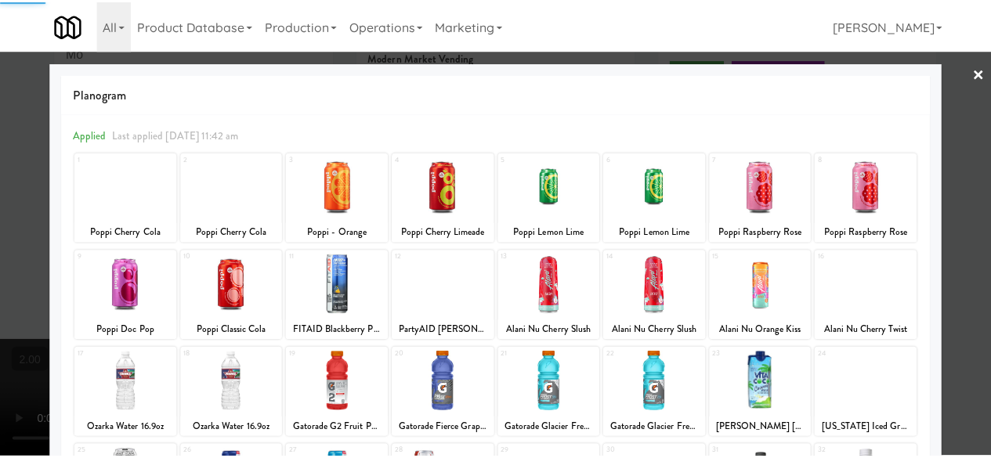
scroll to position [310, 0]
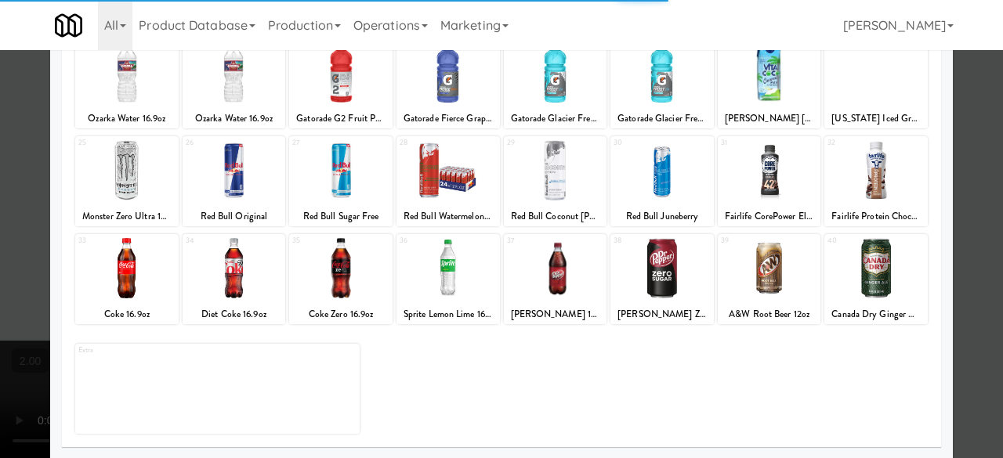
click at [257, 272] on div at bounding box center [234, 268] width 103 height 60
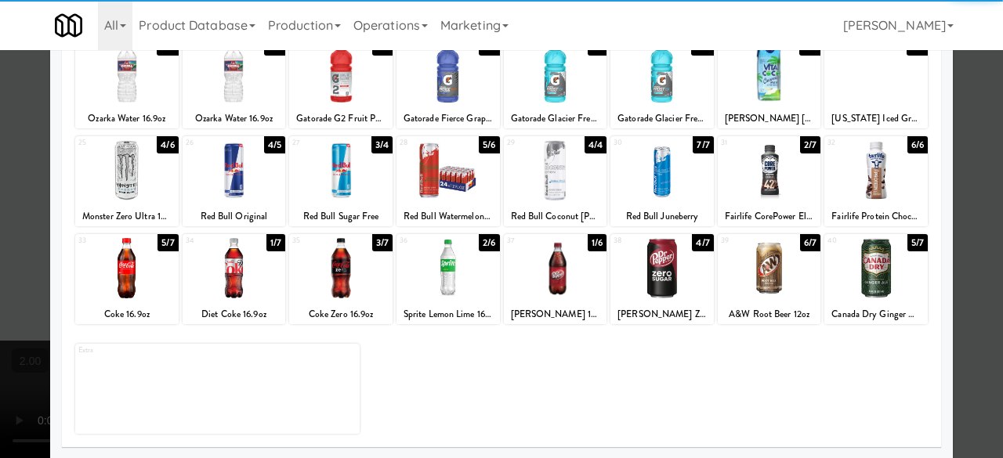
click at [229, 288] on div at bounding box center [234, 268] width 103 height 60
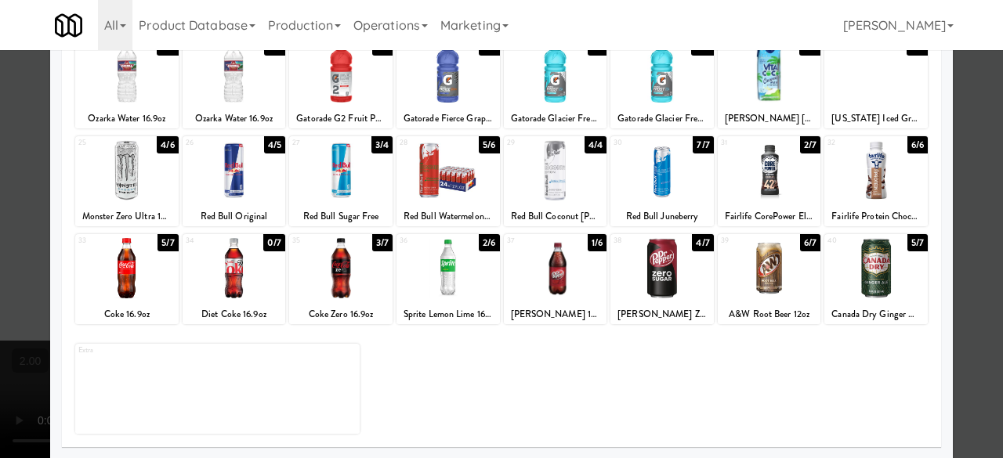
click at [951, 93] on div at bounding box center [501, 229] width 1003 height 458
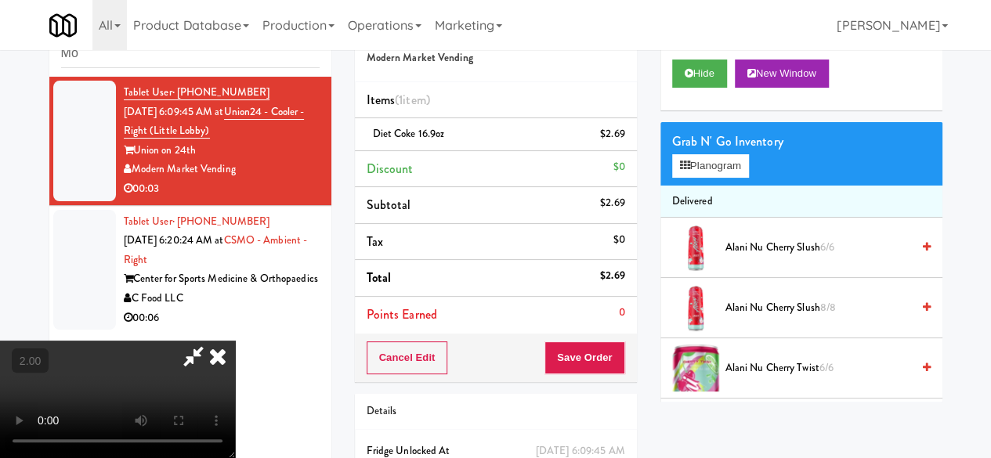
drag, startPoint x: 558, startPoint y: 139, endPoint x: 561, endPoint y: 154, distance: 16.0
click at [211, 341] on icon at bounding box center [193, 356] width 36 height 31
click at [560, 358] on button "Save Order" at bounding box center [584, 358] width 80 height 33
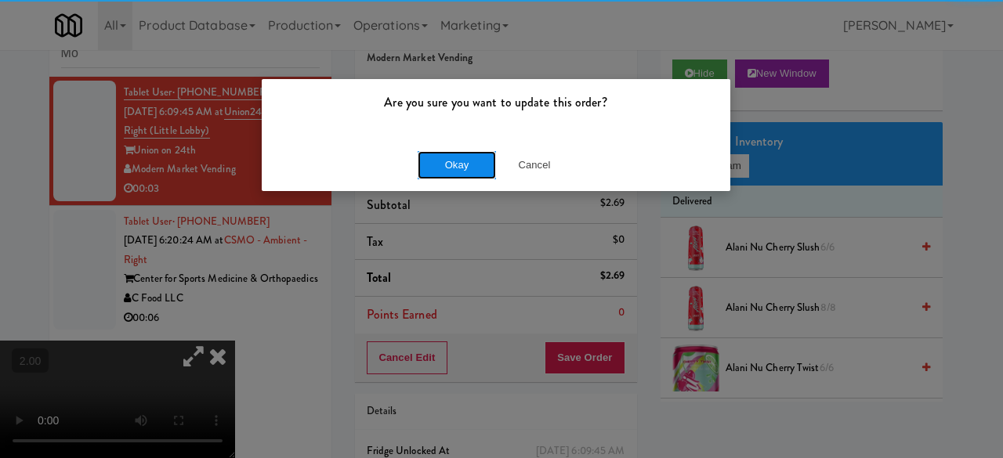
click at [439, 172] on button "Okay" at bounding box center [456, 165] width 78 height 28
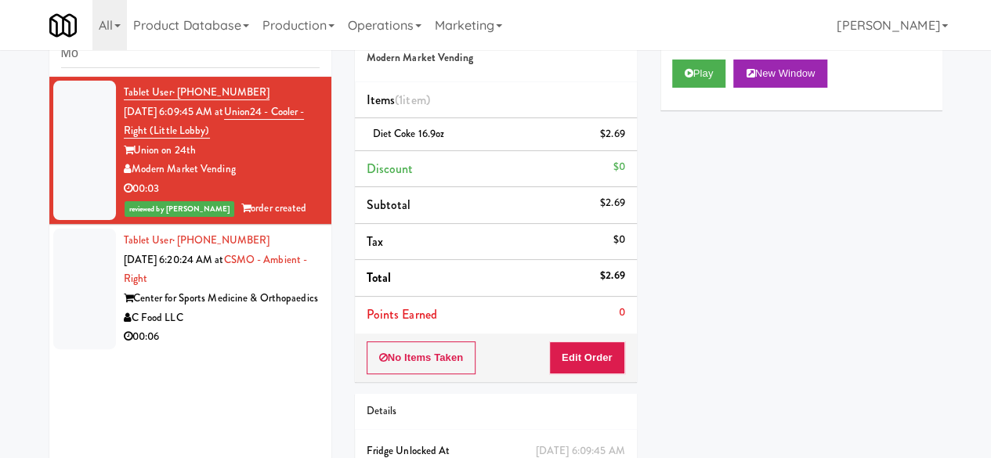
drag, startPoint x: 238, startPoint y: 353, endPoint x: 335, endPoint y: 355, distance: 97.1
click at [240, 347] on div "00:06" at bounding box center [222, 337] width 196 height 20
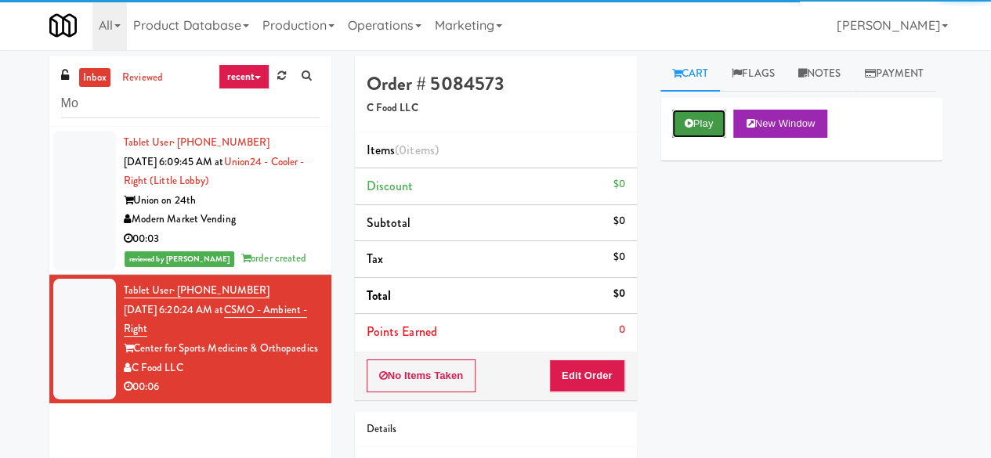
click at [713, 138] on button "Play" at bounding box center [699, 124] width 54 height 28
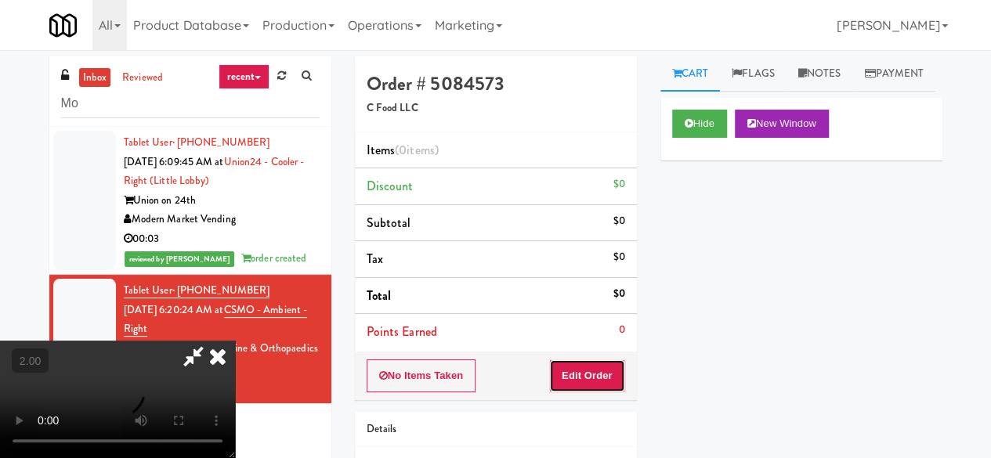
click at [602, 374] on button "Edit Order" at bounding box center [587, 376] width 76 height 33
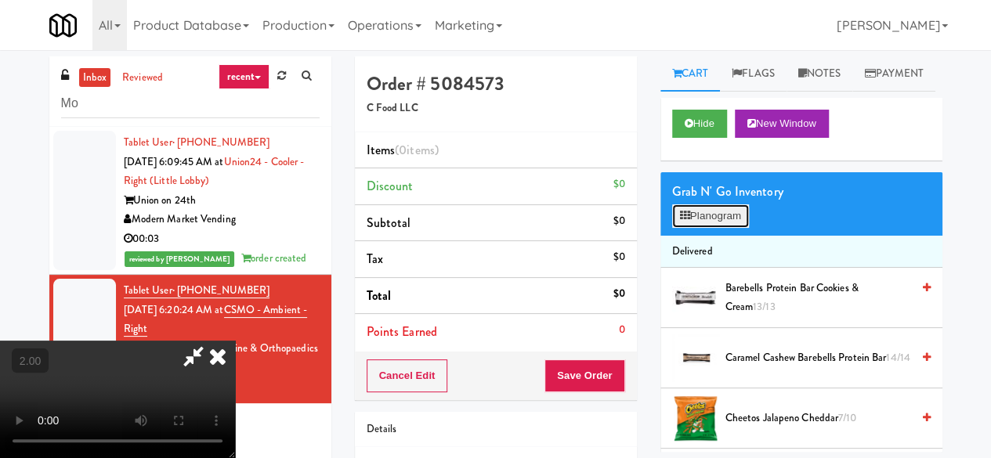
click at [717, 228] on button "Planogram" at bounding box center [710, 215] width 77 height 23
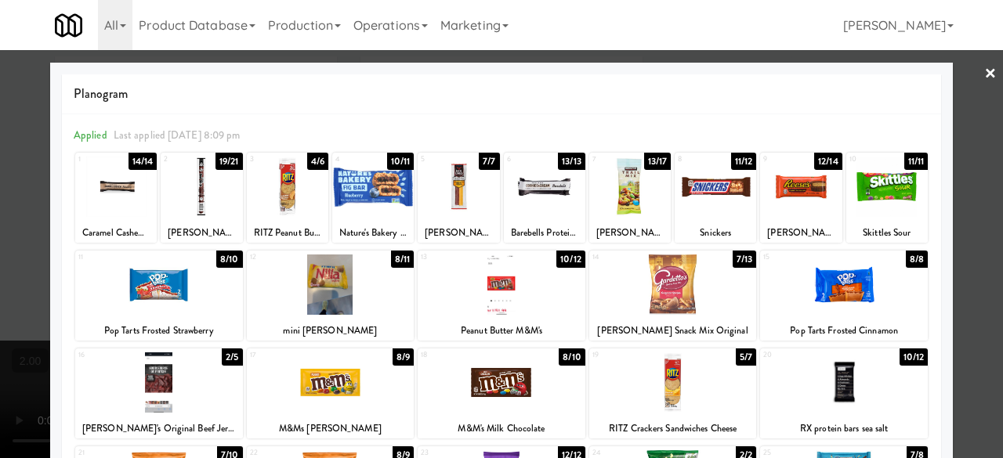
click at [199, 281] on div at bounding box center [159, 285] width 168 height 60
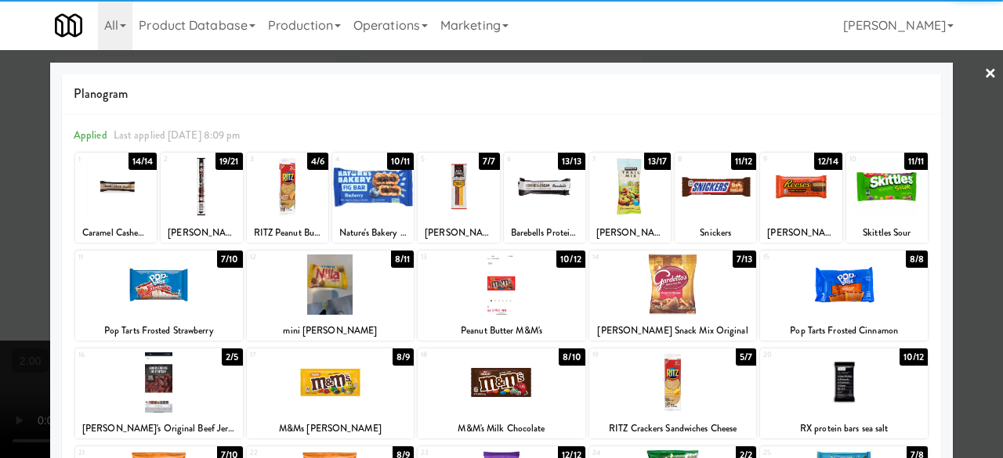
click at [984, 68] on link "×" at bounding box center [990, 74] width 13 height 49
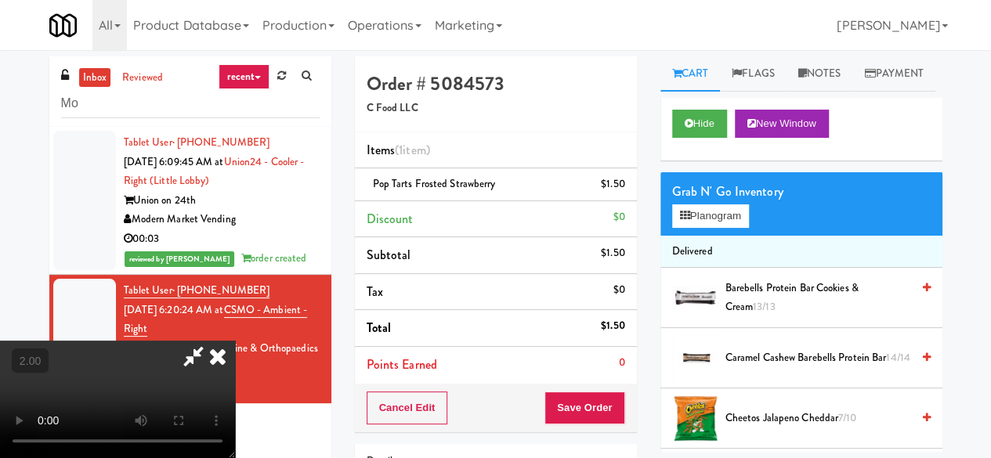
click at [689, 204] on div "Grab N' Go Inventory" at bounding box center [801, 191] width 258 height 23
click at [694, 228] on button "Planogram" at bounding box center [710, 215] width 77 height 23
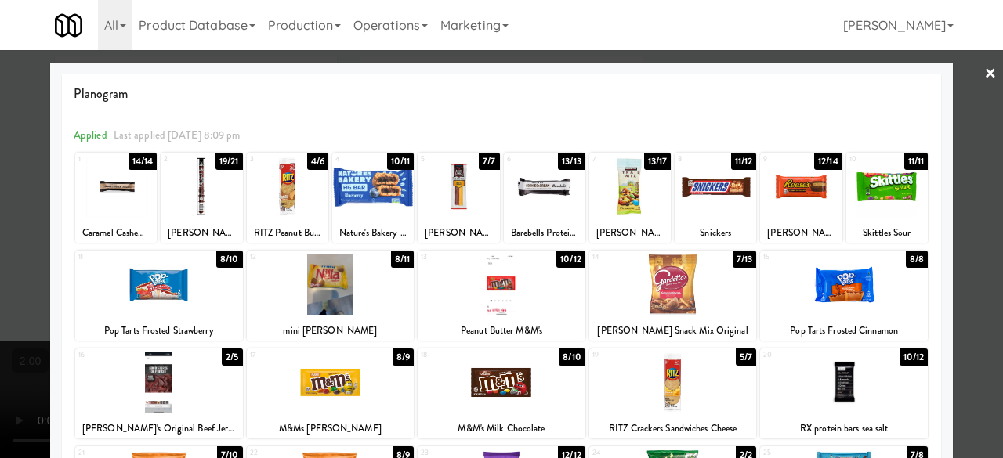
click at [955, 95] on div at bounding box center [501, 229] width 1003 height 458
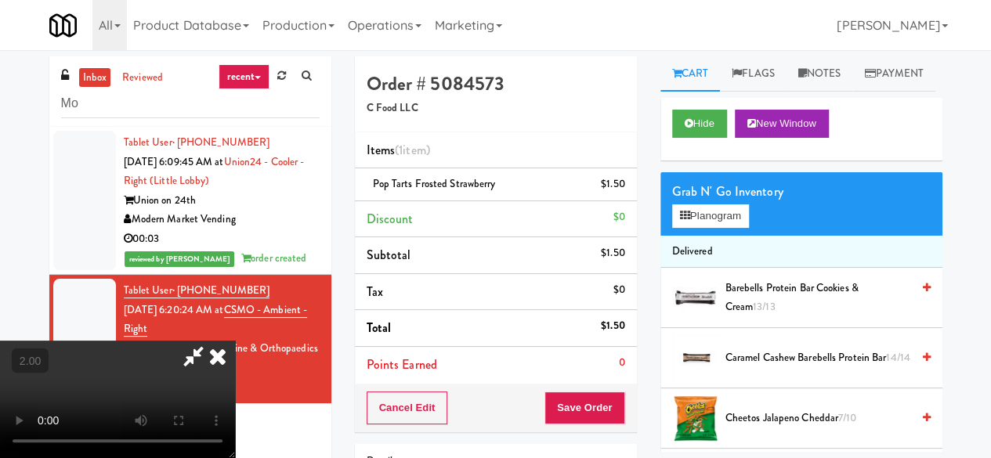
click at [211, 341] on icon at bounding box center [193, 356] width 36 height 31
click at [573, 412] on button "Save Order" at bounding box center [584, 408] width 80 height 33
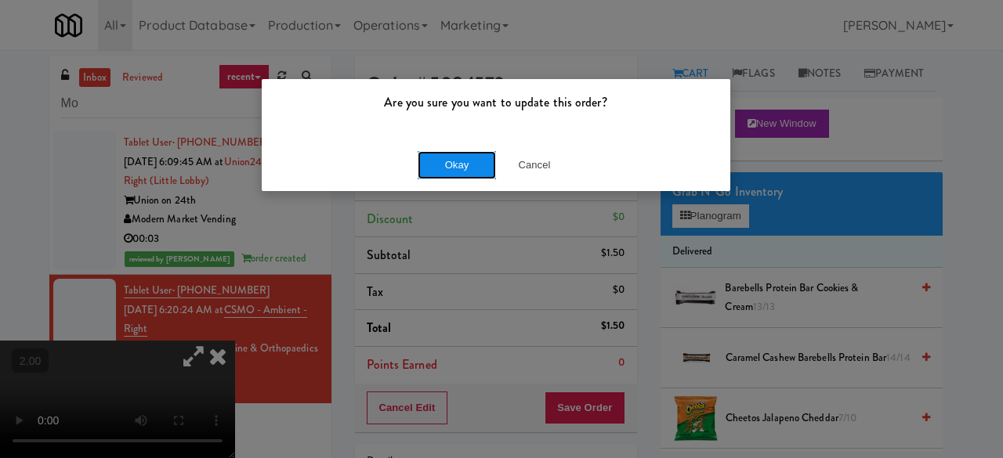
click at [461, 168] on button "Okay" at bounding box center [456, 165] width 78 height 28
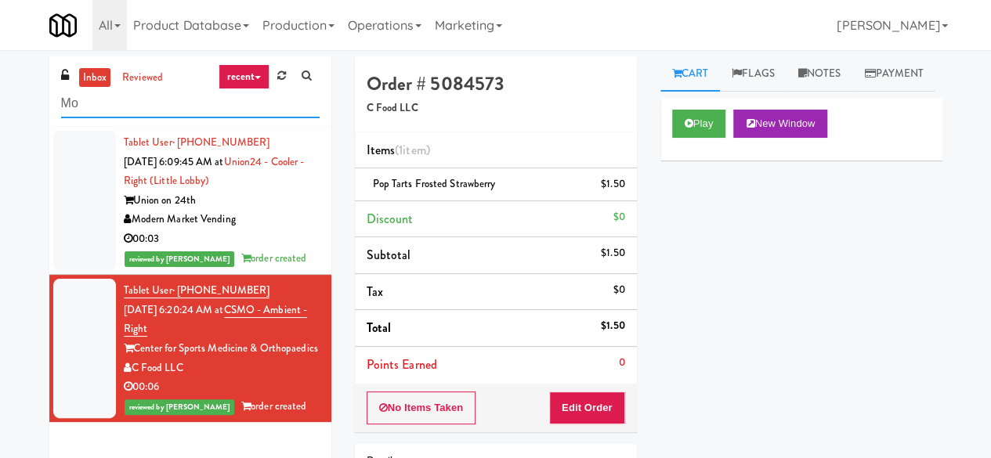
click at [91, 103] on input "Mo" at bounding box center [190, 103] width 258 height 29
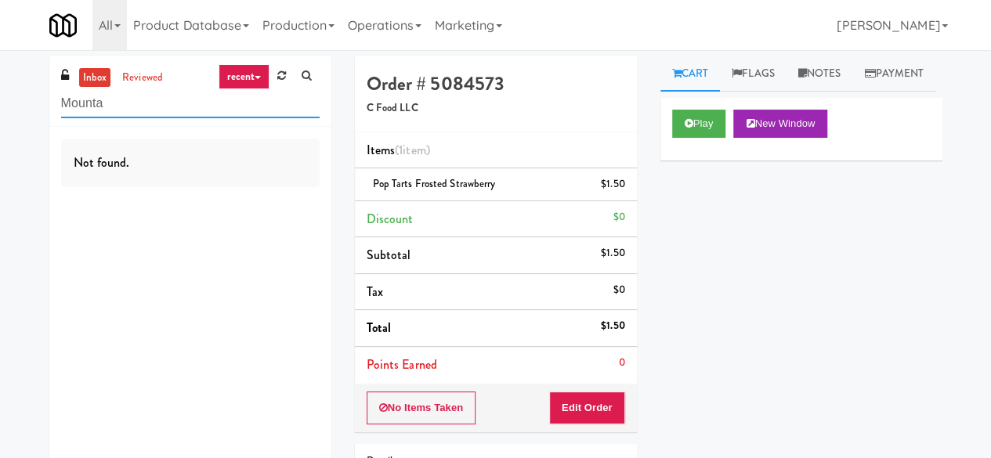
click at [141, 100] on input "Mounta" at bounding box center [190, 103] width 258 height 29
type input "Pennys"
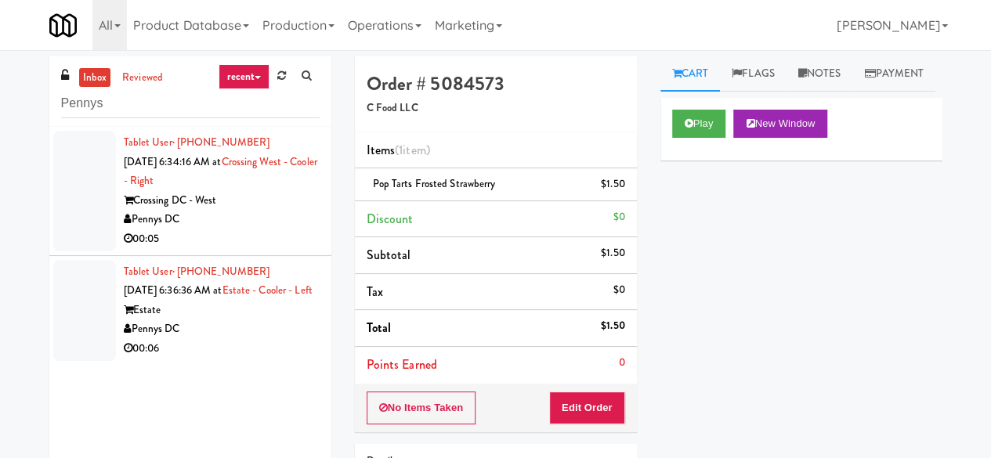
click at [254, 204] on div "Crossing DC - West" at bounding box center [222, 201] width 196 height 20
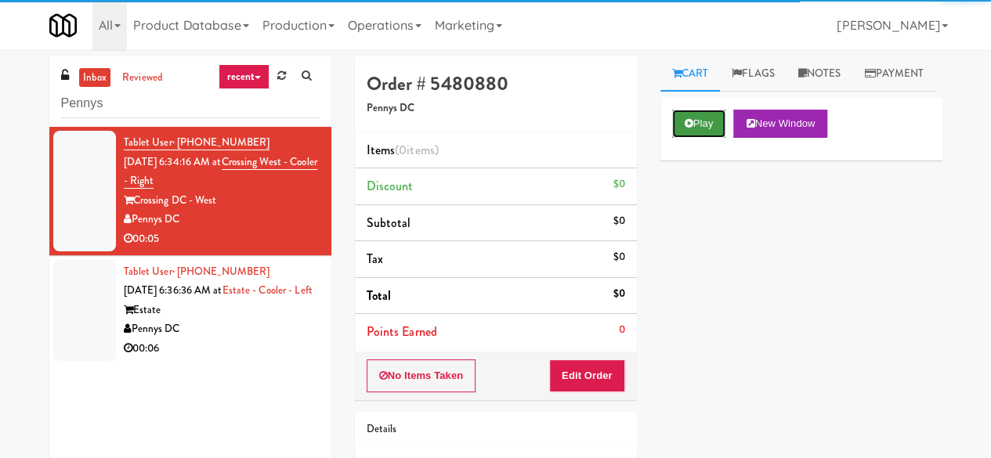
click at [686, 138] on button "Play" at bounding box center [699, 124] width 54 height 28
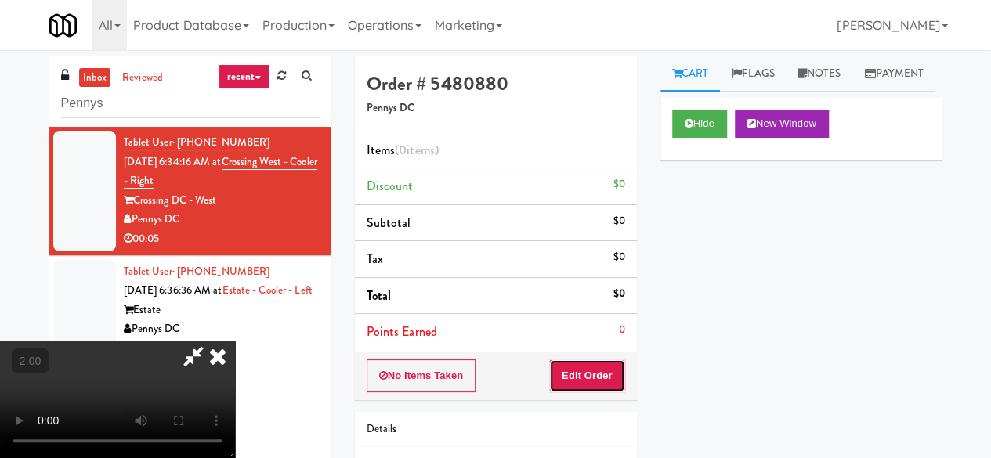
click at [610, 360] on button "Edit Order" at bounding box center [587, 376] width 76 height 33
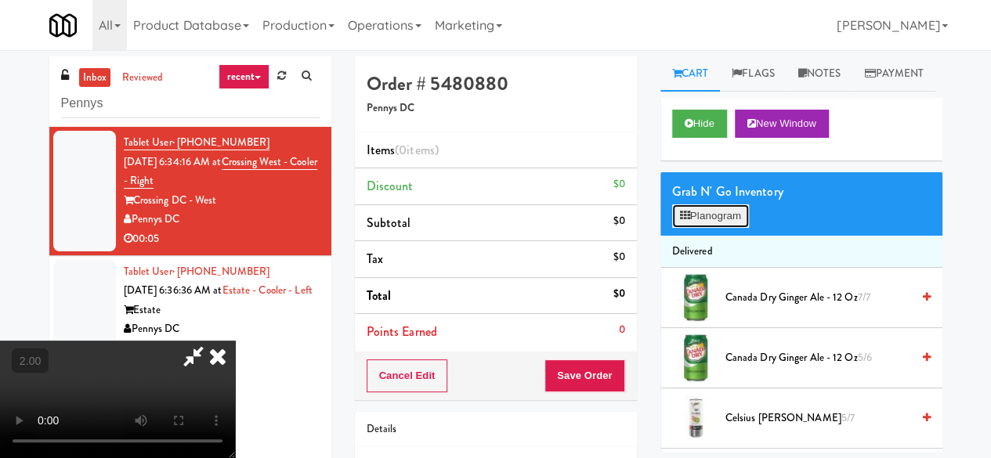
click at [730, 228] on button "Planogram" at bounding box center [710, 215] width 77 height 23
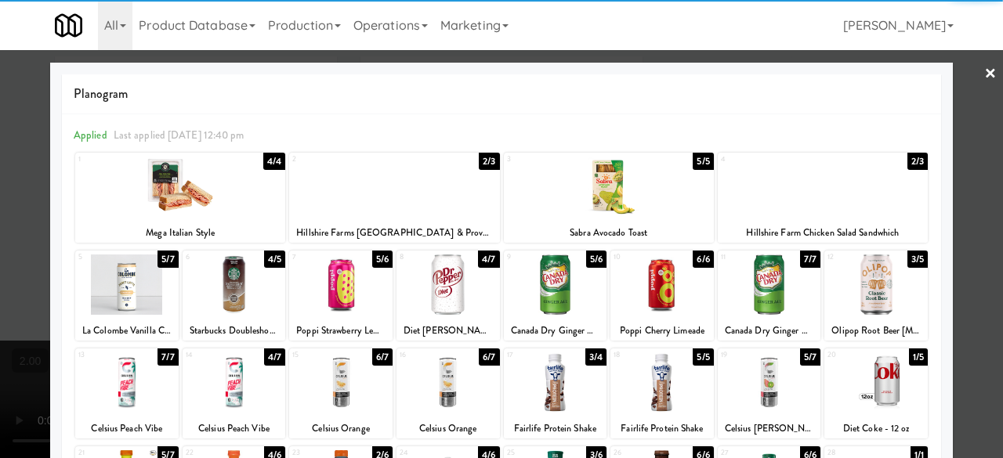
click at [353, 398] on div at bounding box center [340, 382] width 103 height 60
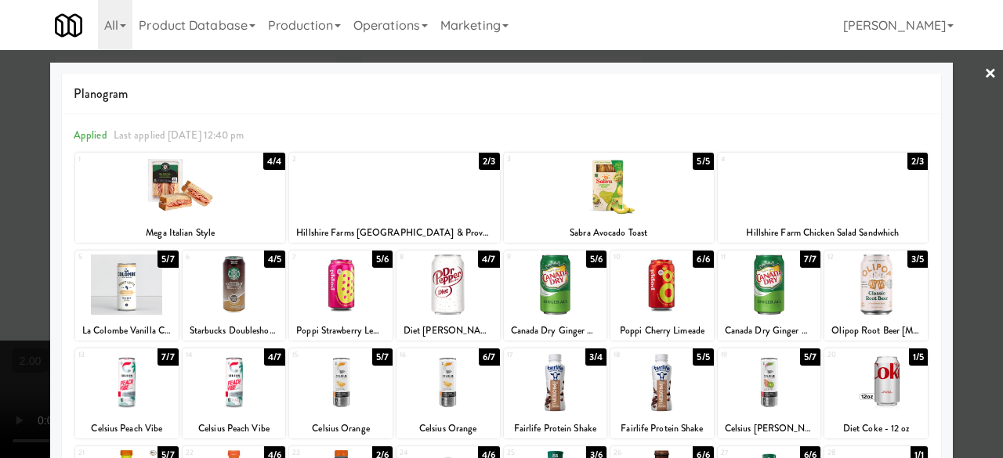
click at [952, 78] on div at bounding box center [501, 229] width 1003 height 458
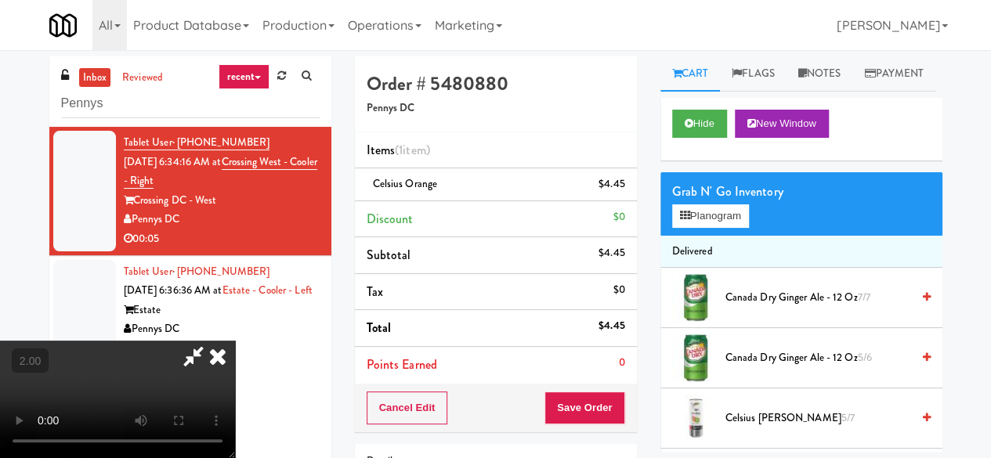
click at [211, 341] on icon at bounding box center [193, 356] width 36 height 31
drag, startPoint x: 559, startPoint y: 426, endPoint x: 571, endPoint y: 411, distance: 19.0
click at [559, 426] on div "Cancel Edit Save Order" at bounding box center [496, 408] width 282 height 49
click at [559, 425] on div "Cancel Edit Save Order" at bounding box center [496, 408] width 282 height 49
click at [572, 411] on button "Save Order" at bounding box center [584, 408] width 80 height 33
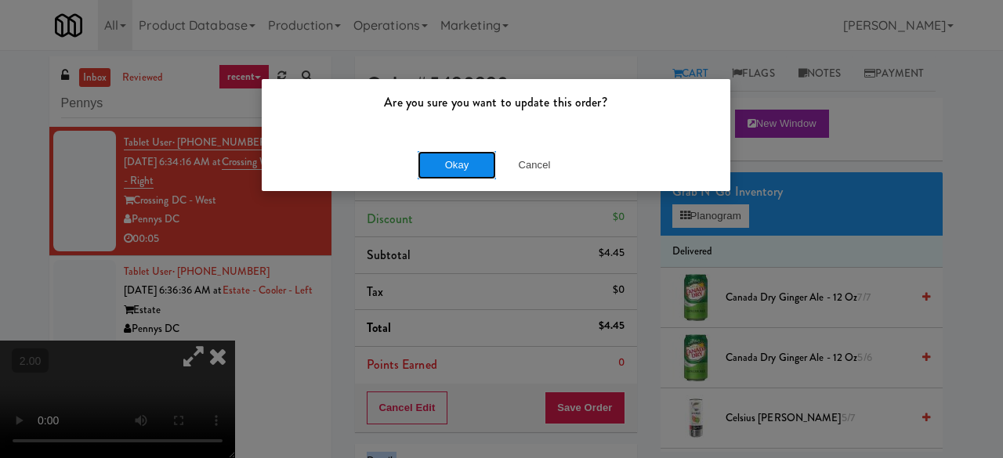
click at [454, 157] on button "Okay" at bounding box center [456, 165] width 78 height 28
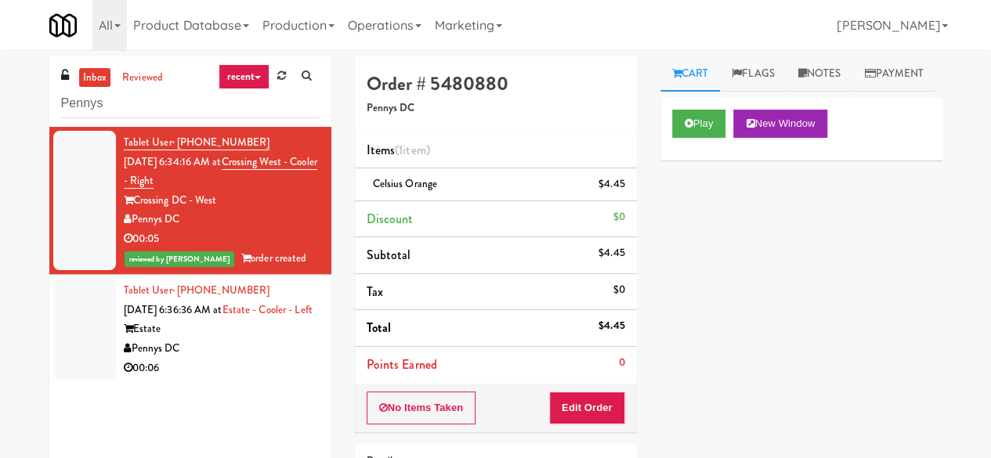
click at [199, 339] on div "Estate" at bounding box center [222, 330] width 196 height 20
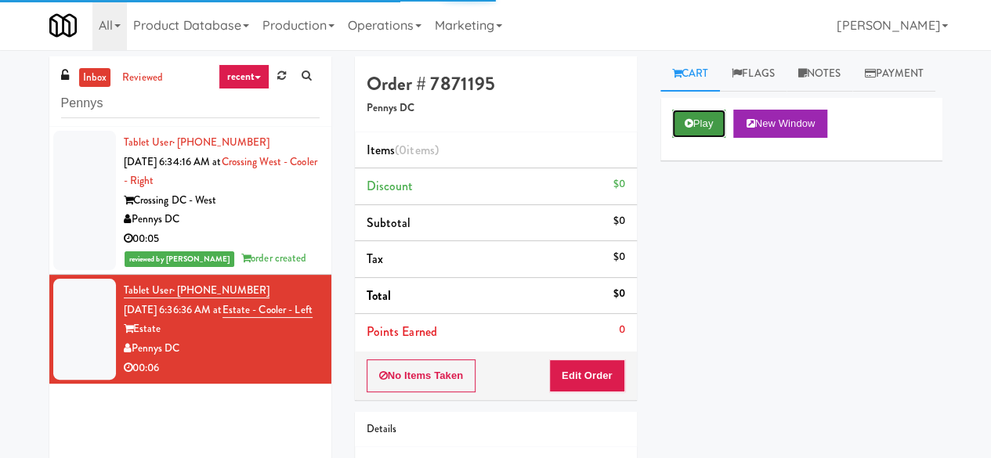
click at [689, 128] on icon at bounding box center [689, 123] width 9 height 10
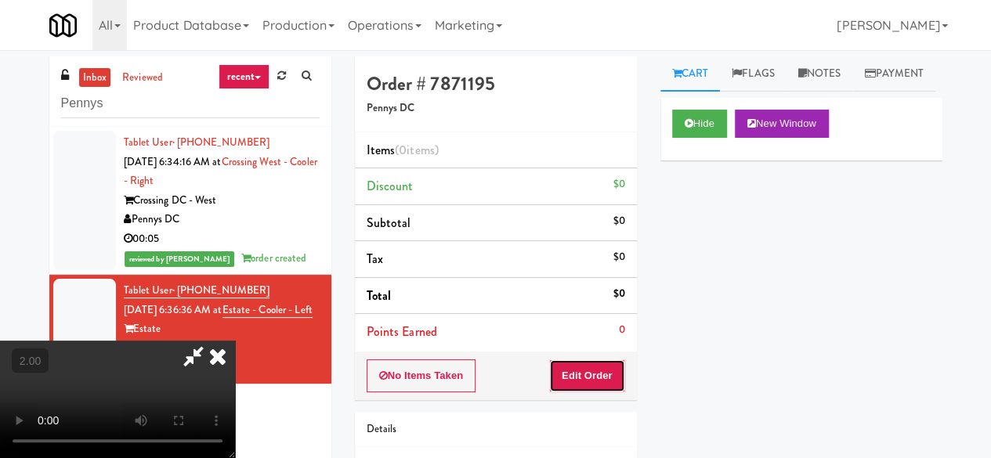
click at [605, 383] on button "Edit Order" at bounding box center [587, 376] width 76 height 33
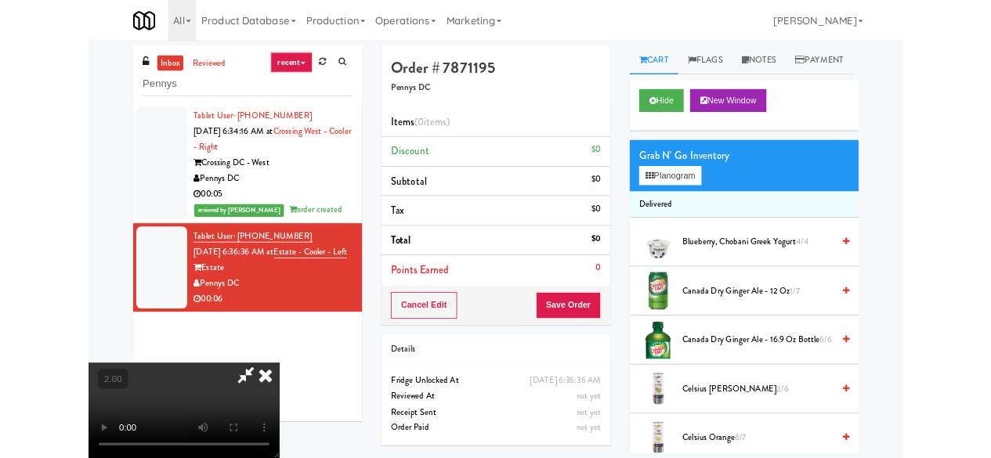
scroll to position [32, 0]
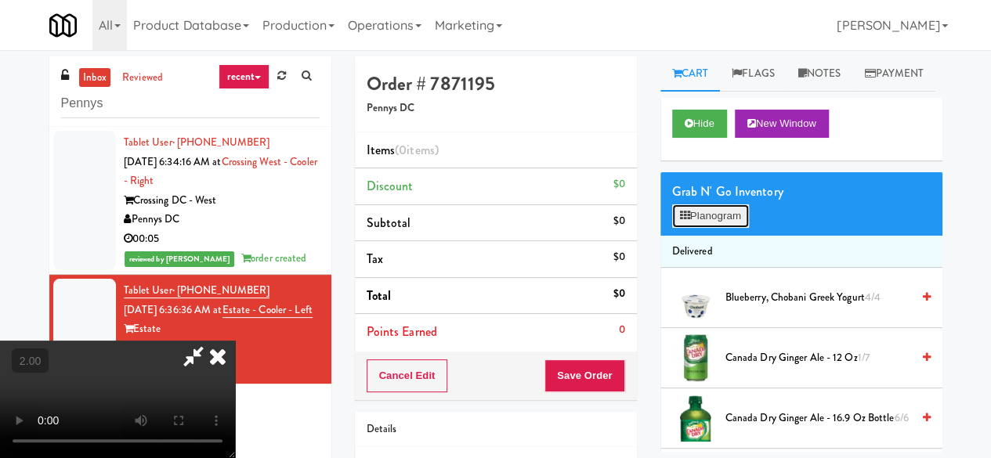
click at [719, 228] on button "Planogram" at bounding box center [710, 215] width 77 height 23
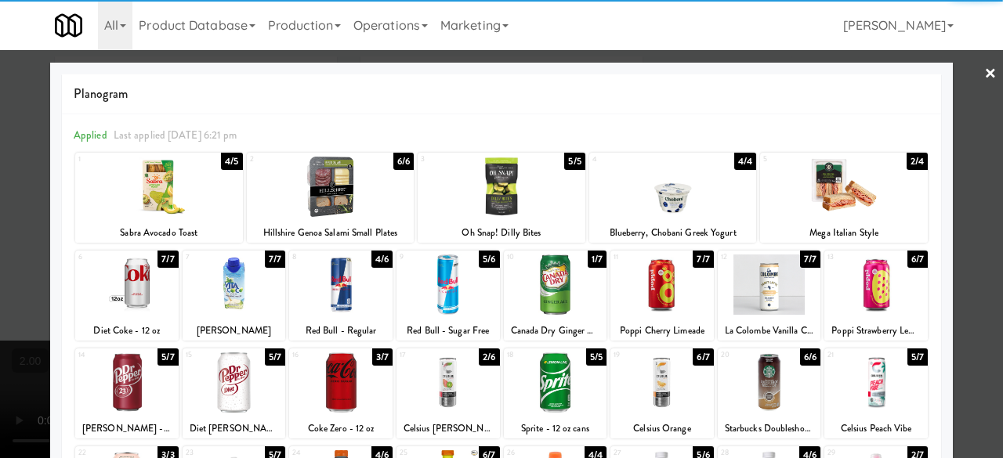
click at [876, 403] on div at bounding box center [875, 382] width 103 height 60
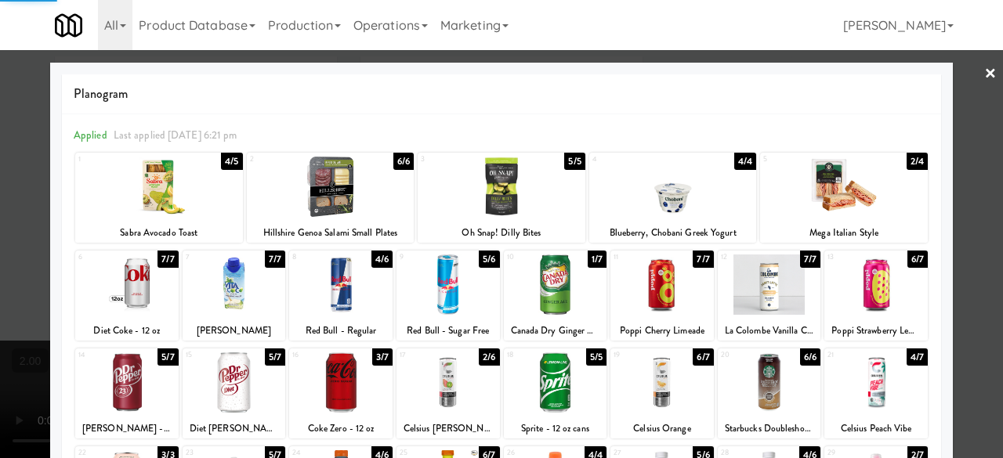
click at [967, 294] on div at bounding box center [501, 229] width 1003 height 458
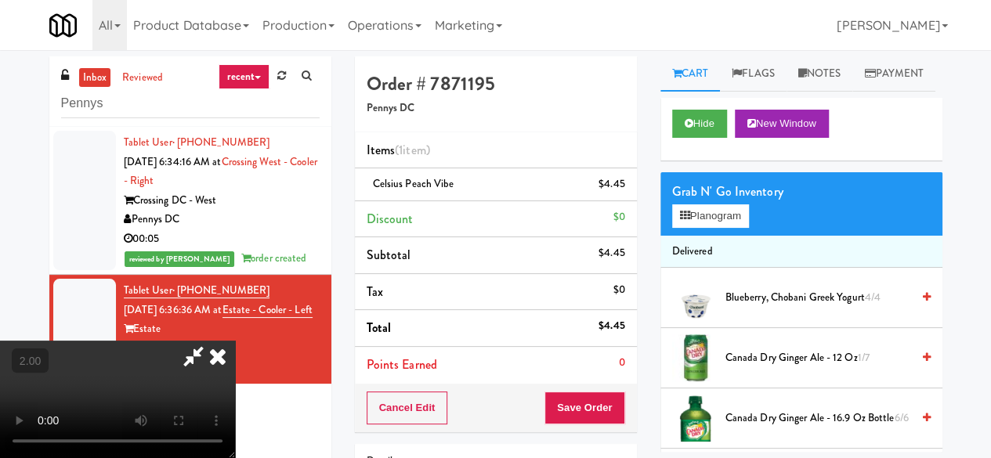
click at [211, 341] on icon at bounding box center [193, 356] width 36 height 31
click at [598, 397] on button "Save Order" at bounding box center [584, 408] width 80 height 33
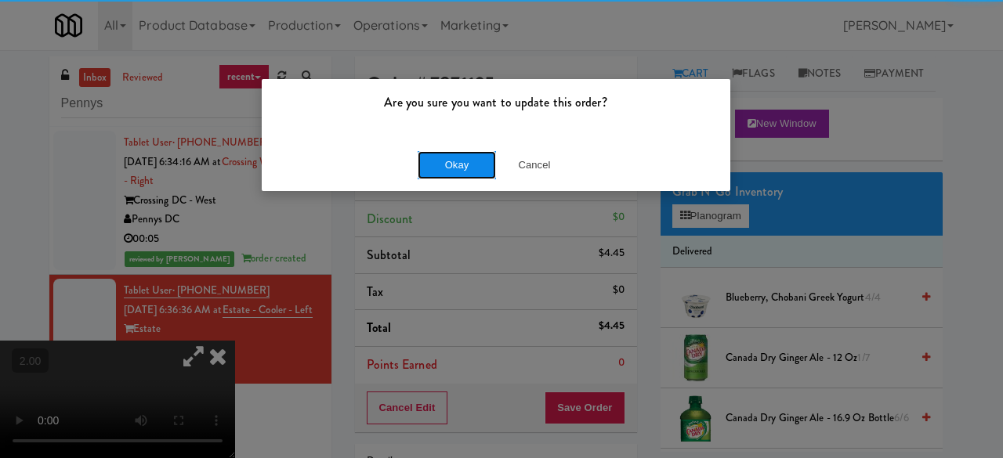
click at [461, 165] on button "Okay" at bounding box center [456, 165] width 78 height 28
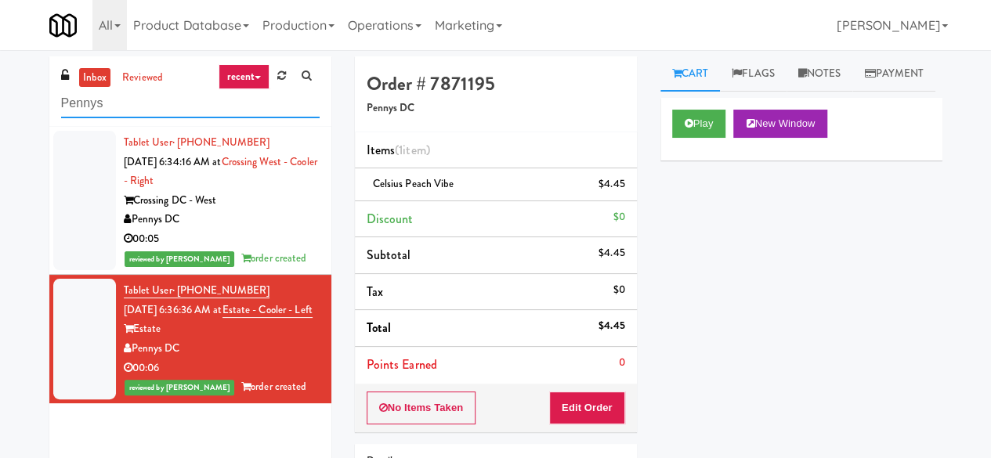
click at [182, 109] on input "Pennys" at bounding box center [190, 103] width 258 height 29
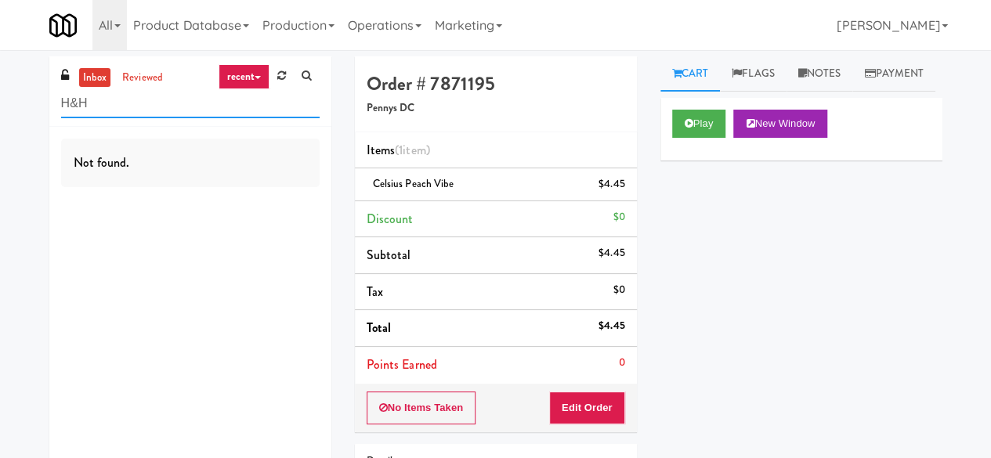
click at [188, 106] on input "H&H" at bounding box center [190, 103] width 258 height 29
paste input "Symmetry Fitness & Performance"
type input "Symmetry Fitness & Performance"
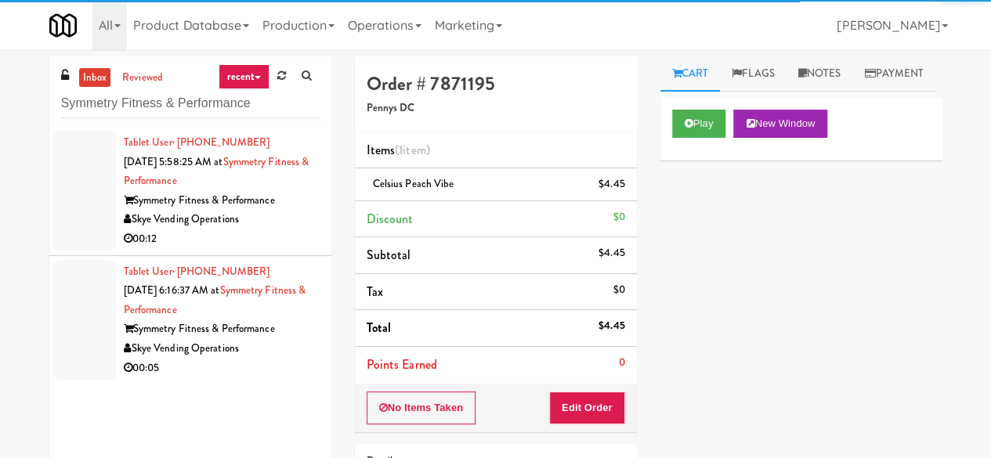
click at [258, 234] on div "00:12" at bounding box center [222, 239] width 196 height 20
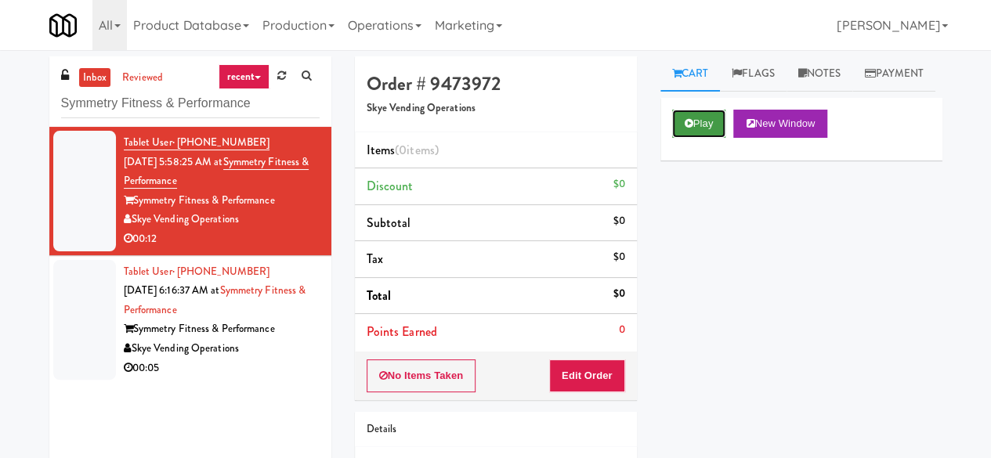
click at [680, 138] on button "Play" at bounding box center [699, 124] width 54 height 28
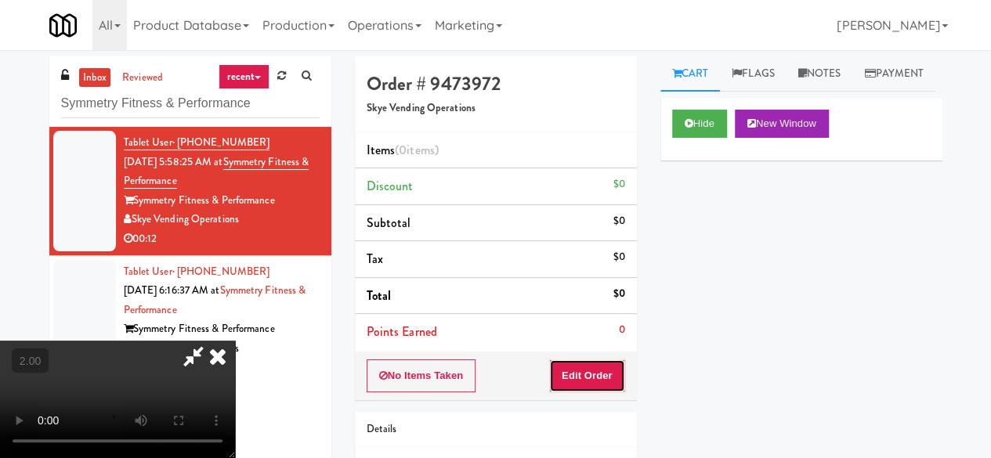
click at [616, 389] on button "Edit Order" at bounding box center [587, 376] width 76 height 33
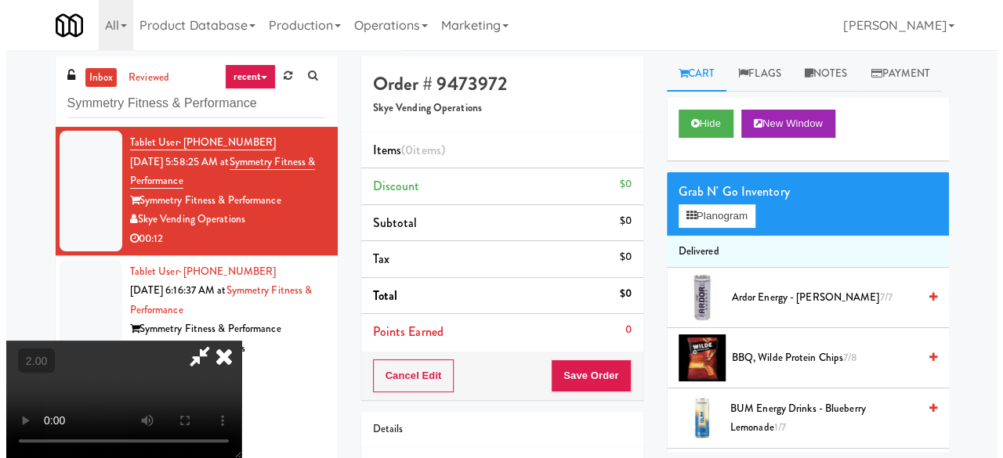
scroll to position [32, 0]
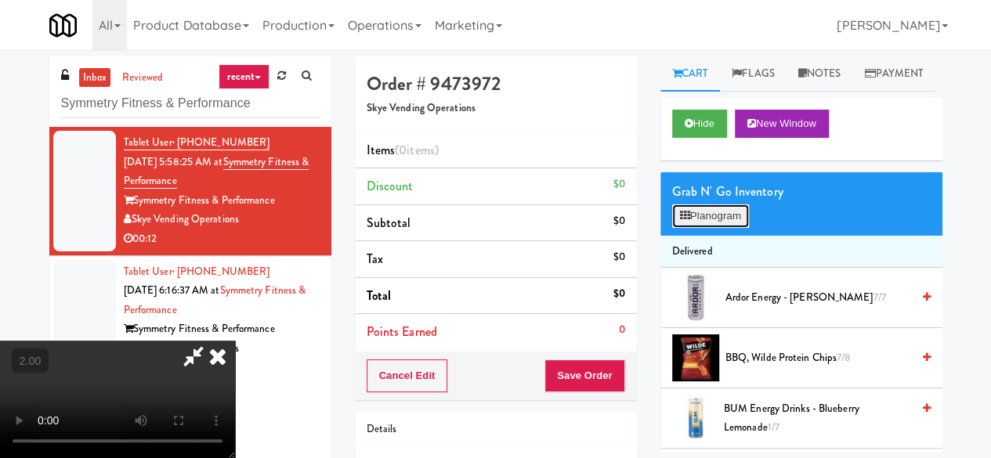
click at [717, 228] on button "Planogram" at bounding box center [710, 215] width 77 height 23
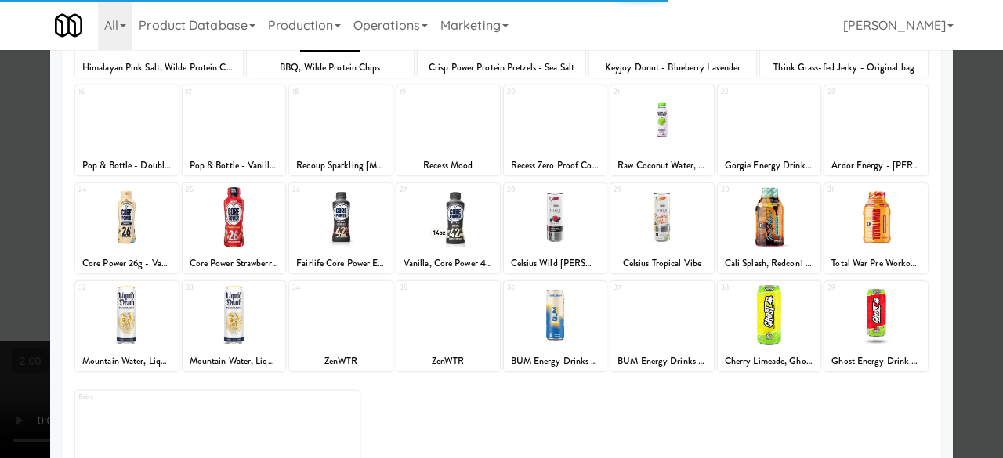
scroll to position [310, 0]
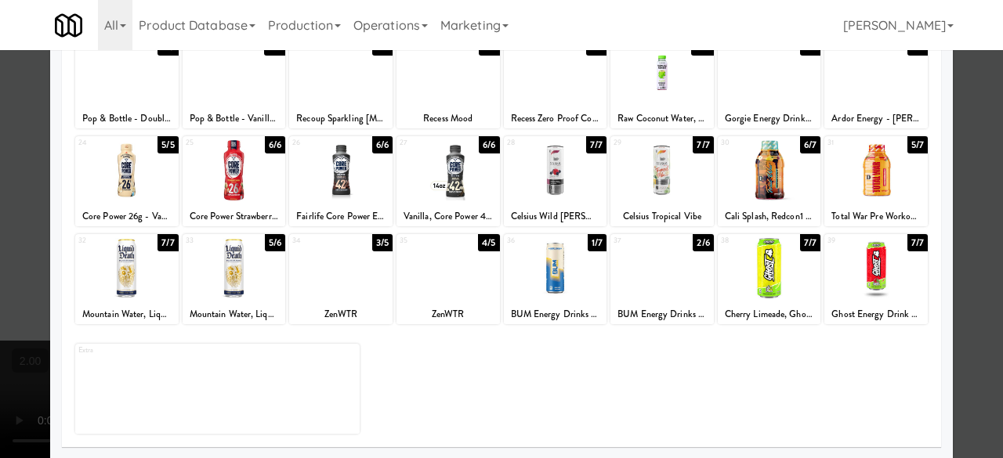
click at [573, 273] on div at bounding box center [555, 268] width 103 height 60
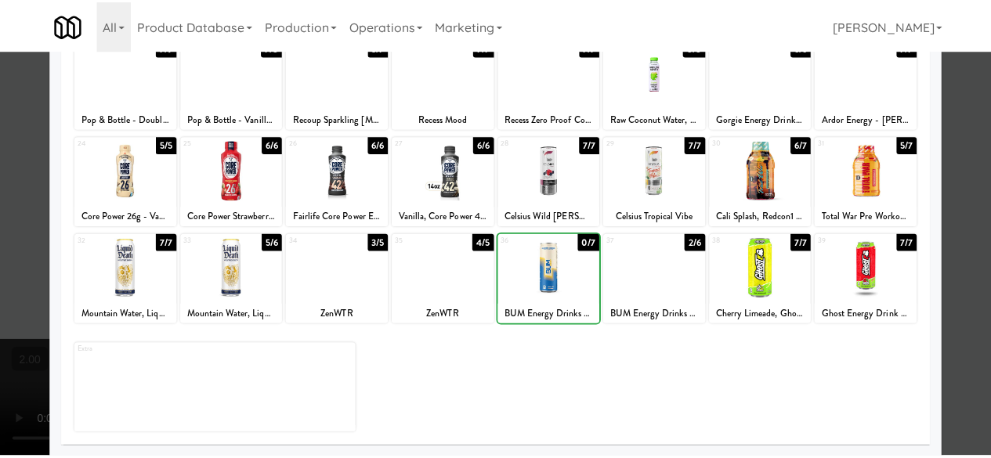
scroll to position [0, 0]
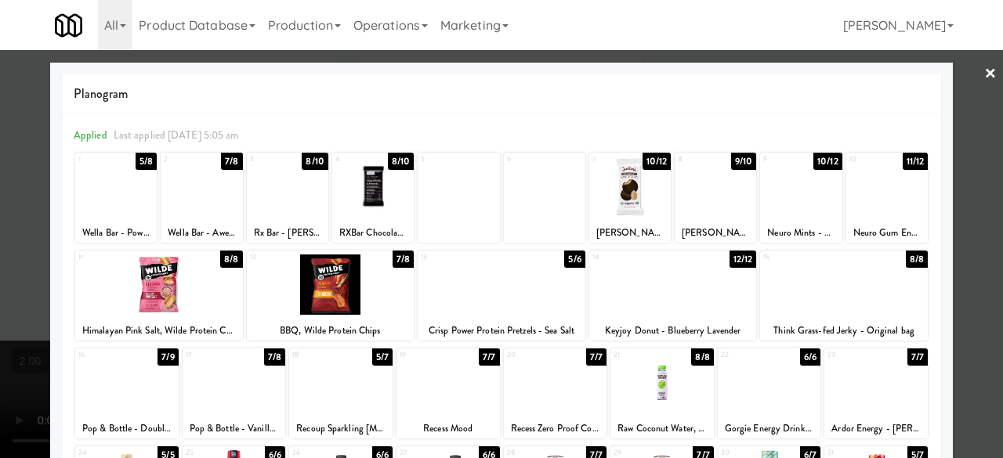
click at [121, 218] on div "1 5/8 Wella Bar - Powerful Peanut" at bounding box center [115, 198] width 81 height 90
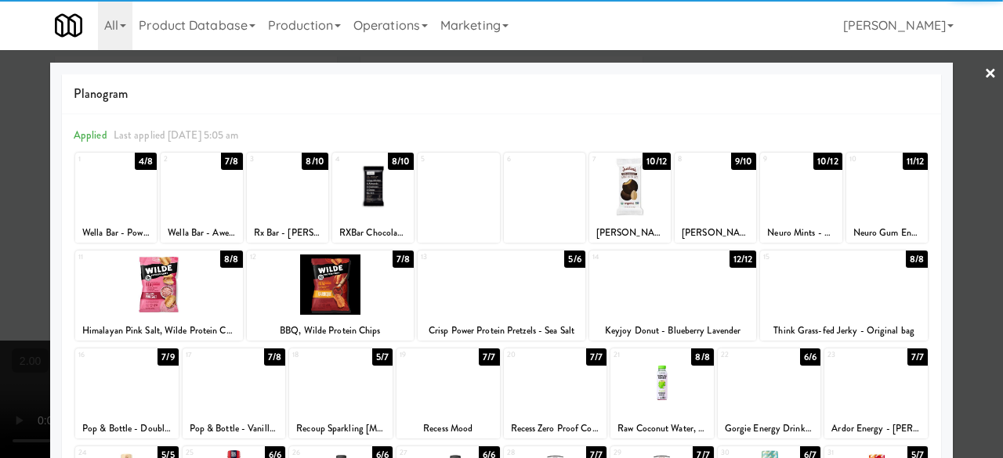
click at [984, 60] on link "×" at bounding box center [990, 74] width 13 height 49
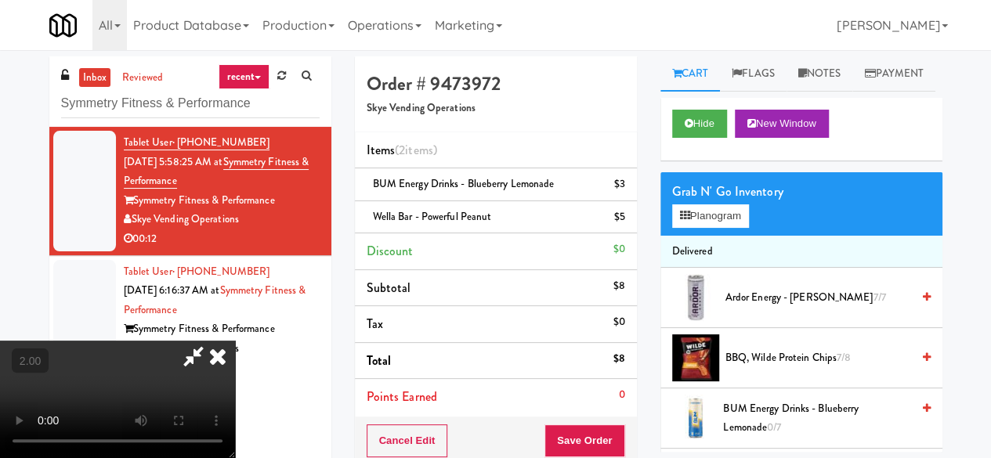
click at [211, 341] on icon at bounding box center [193, 356] width 36 height 31
click at [591, 431] on button "Save Order" at bounding box center [584, 441] width 80 height 33
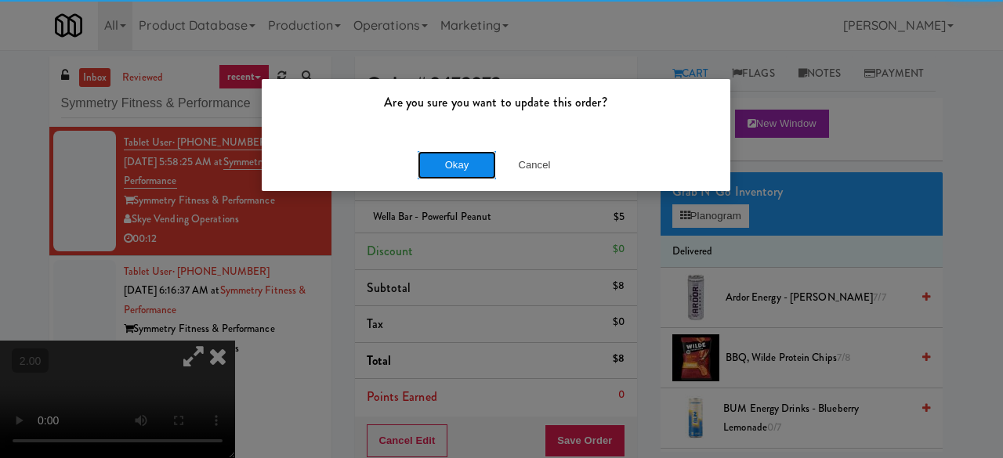
click at [465, 172] on button "Okay" at bounding box center [456, 165] width 78 height 28
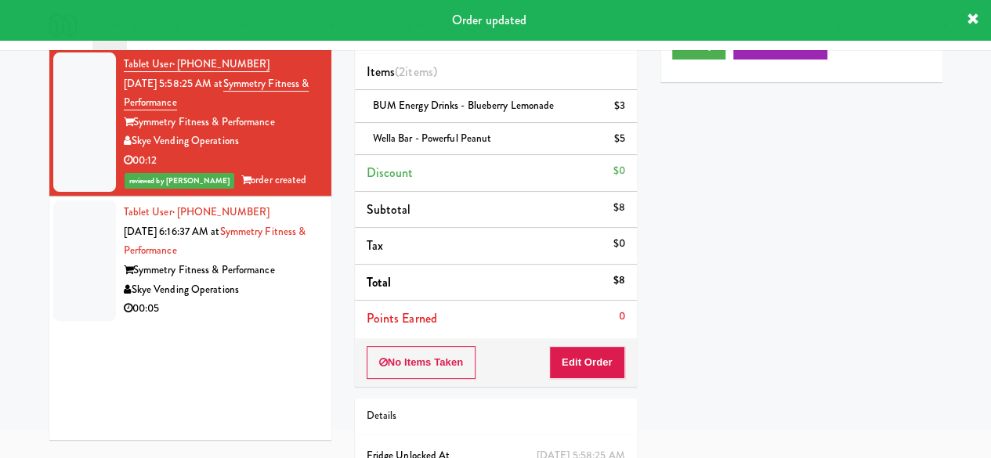
click at [249, 314] on div "00:05" at bounding box center [222, 309] width 196 height 20
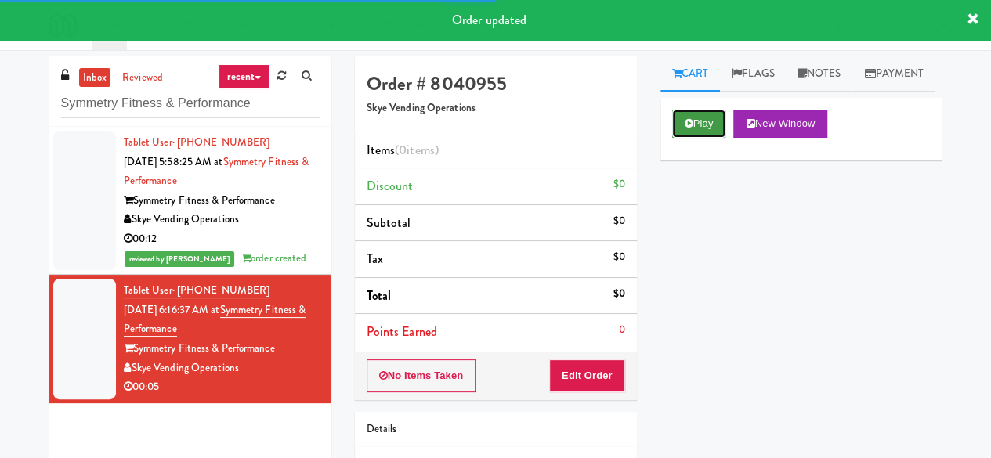
drag, startPoint x: 686, startPoint y: 164, endPoint x: 652, endPoint y: 214, distance: 60.8
click at [686, 138] on button "Play" at bounding box center [699, 124] width 54 height 28
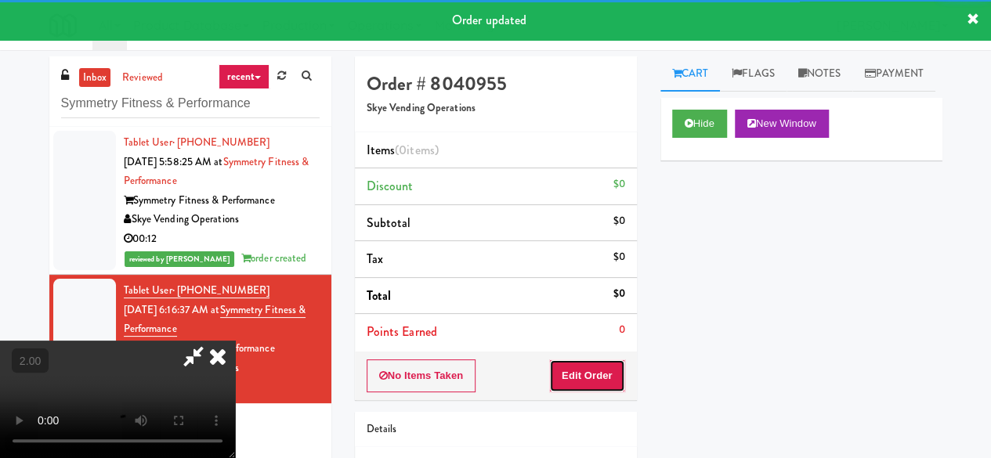
click at [594, 360] on button "Edit Order" at bounding box center [587, 376] width 76 height 33
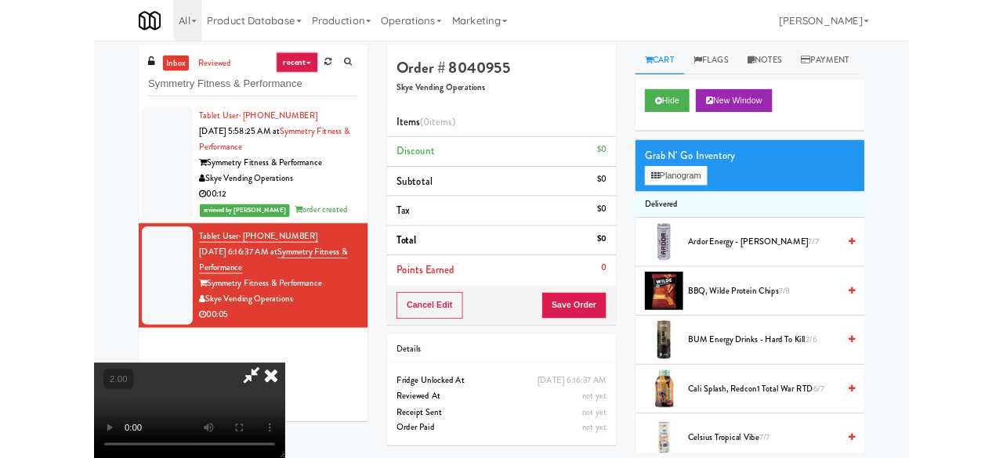
scroll to position [32, 0]
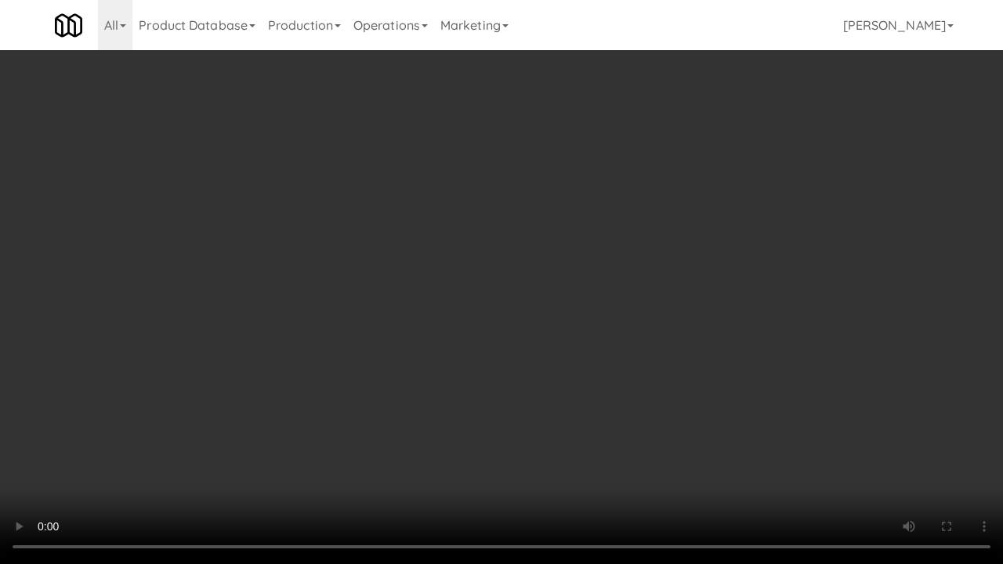
click at [518, 350] on video at bounding box center [501, 282] width 1003 height 564
click at [553, 351] on video at bounding box center [501, 282] width 1003 height 564
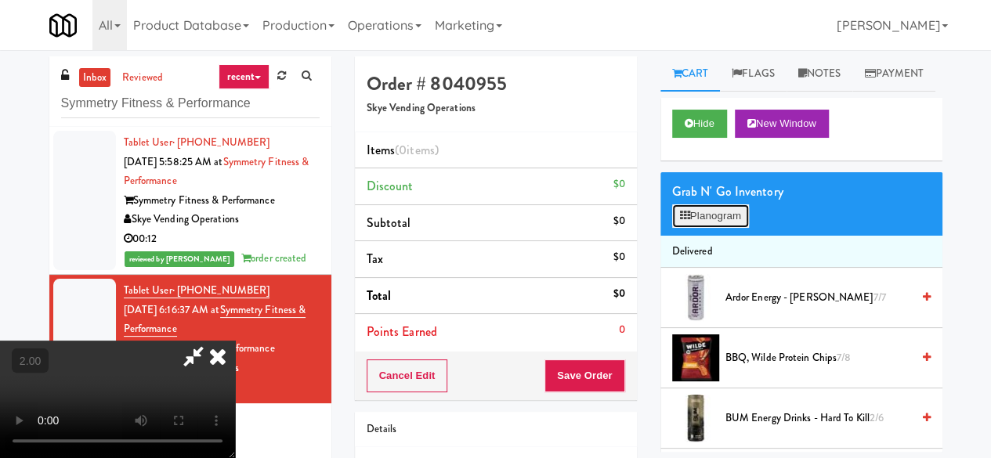
click at [689, 228] on button "Planogram" at bounding box center [710, 215] width 77 height 23
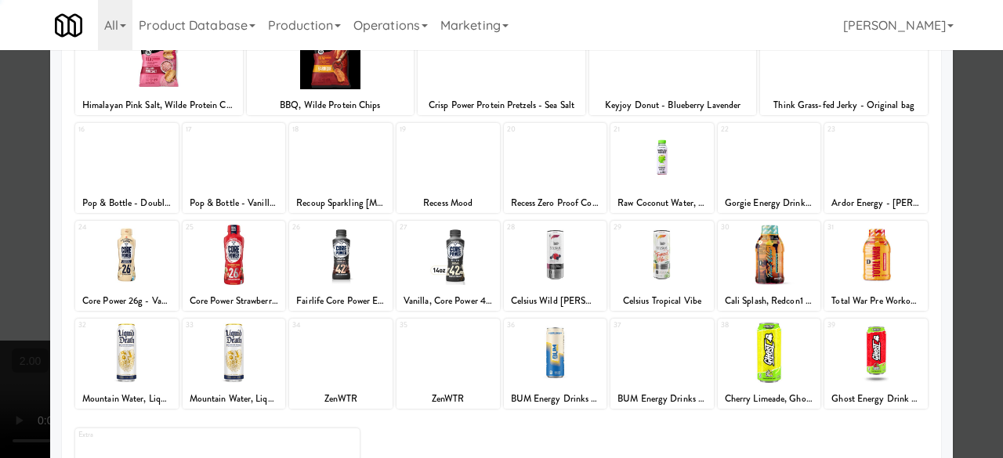
scroll to position [310, 0]
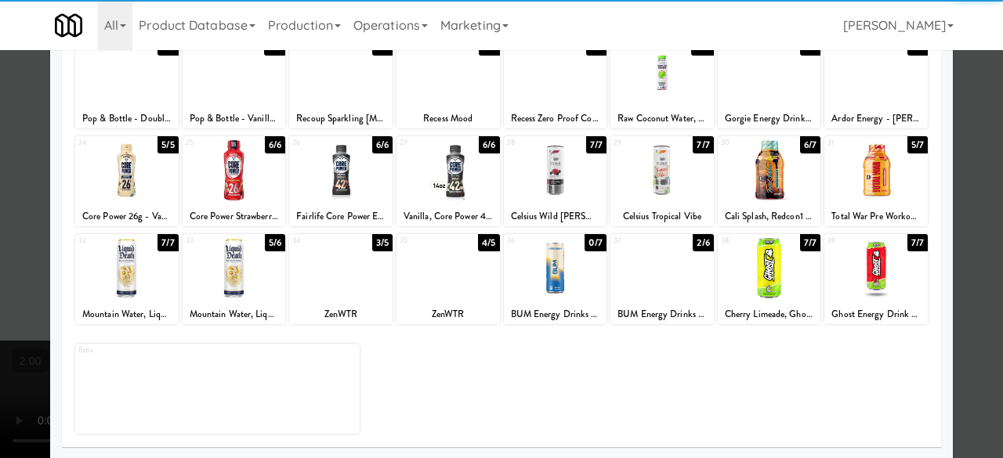
click at [343, 289] on div at bounding box center [340, 268] width 103 height 60
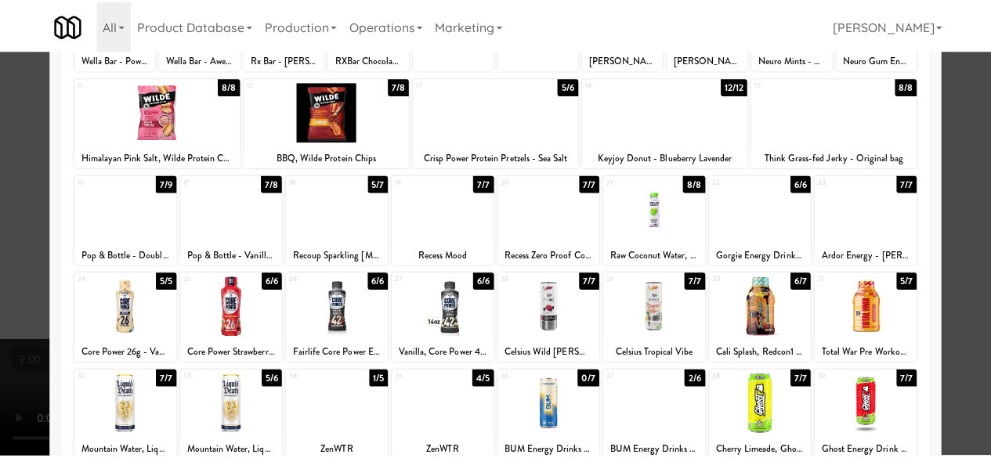
scroll to position [0, 0]
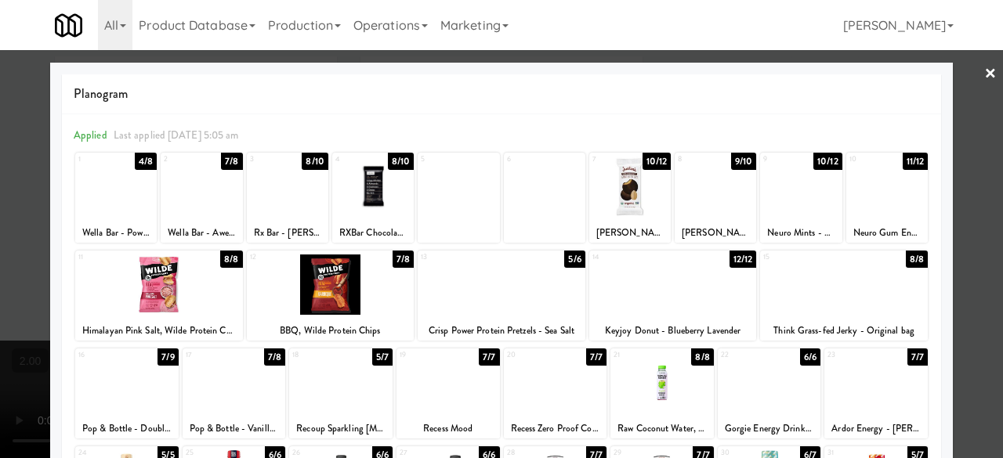
click at [945, 99] on div at bounding box center [501, 229] width 1003 height 458
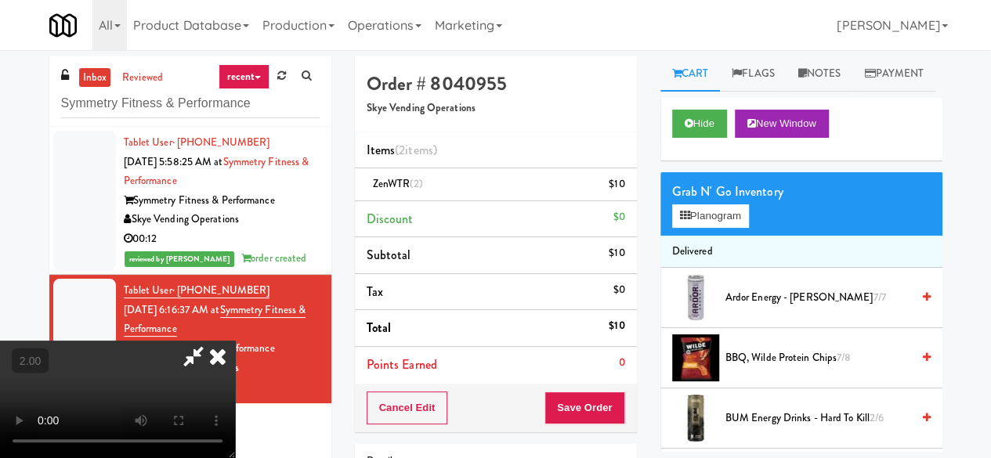
click at [211, 341] on icon at bounding box center [193, 356] width 36 height 31
click at [625, 190] on icon at bounding box center [626, 190] width 8 height 10
click at [400, 179] on span "ZenWTR" at bounding box center [392, 183] width 38 height 15
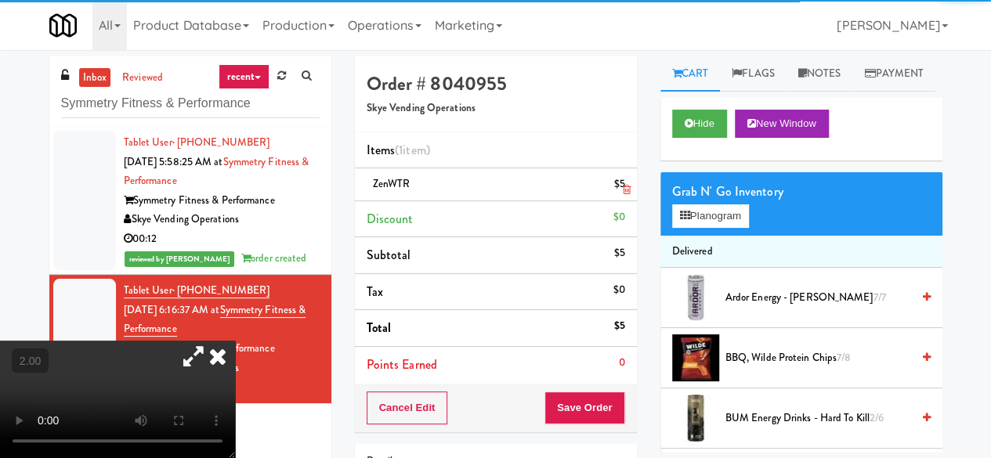
click at [400, 179] on span "ZenWTR" at bounding box center [392, 183] width 38 height 15
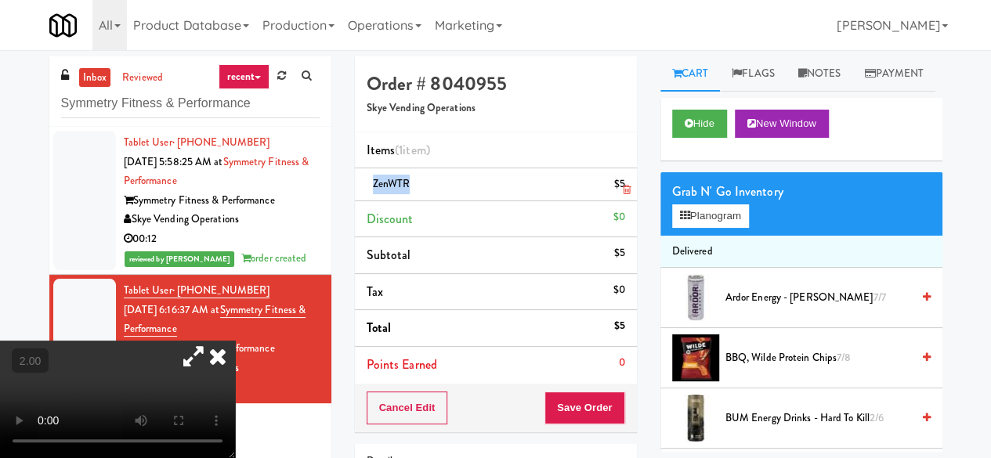
copy span "ZenWTR"
click at [551, 403] on button "Save Order" at bounding box center [584, 408] width 80 height 33
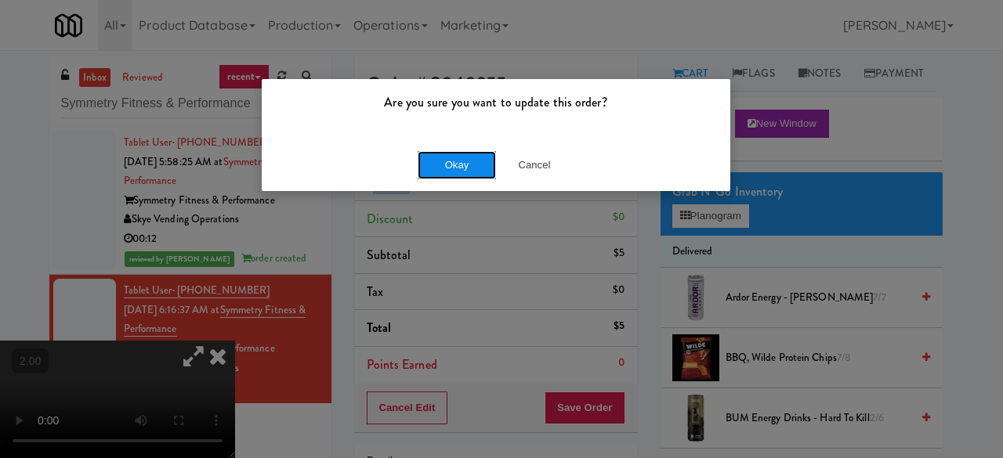
click at [464, 156] on button "Okay" at bounding box center [456, 165] width 78 height 28
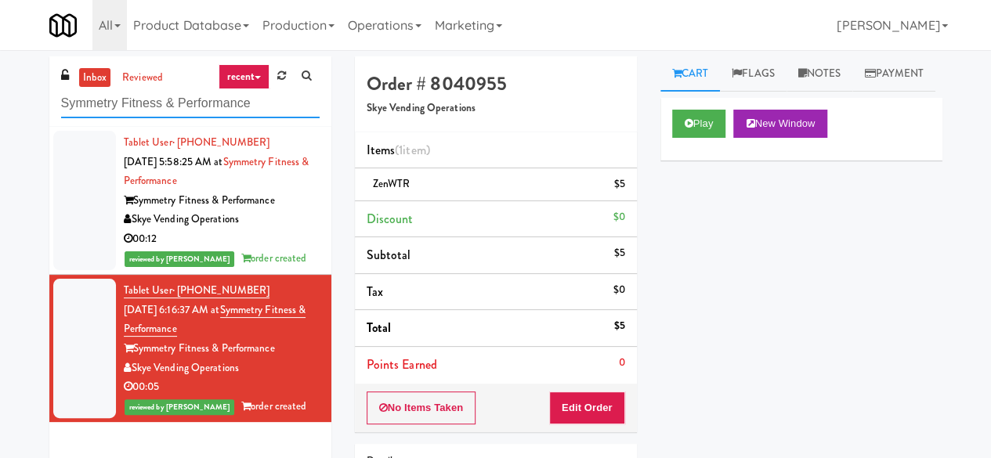
click at [116, 94] on input "Symmetry Fitness & Performance" at bounding box center [190, 103] width 258 height 29
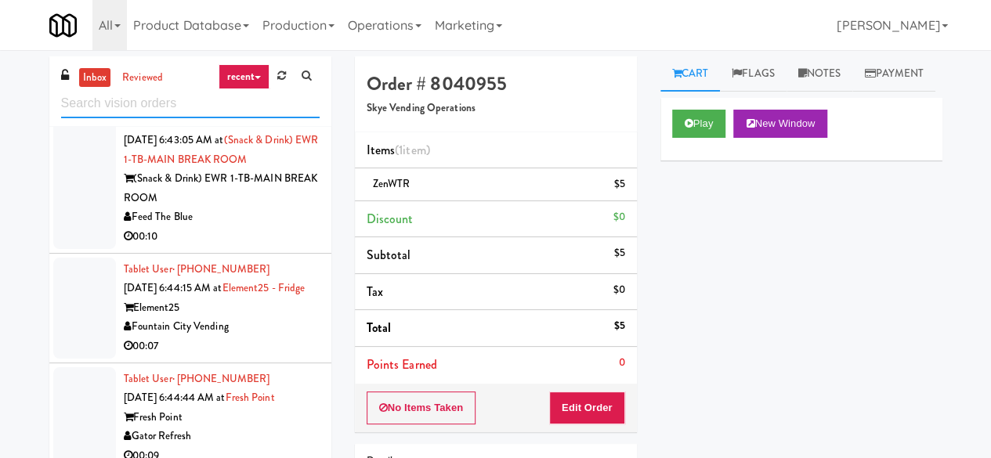
scroll to position [4239, 0]
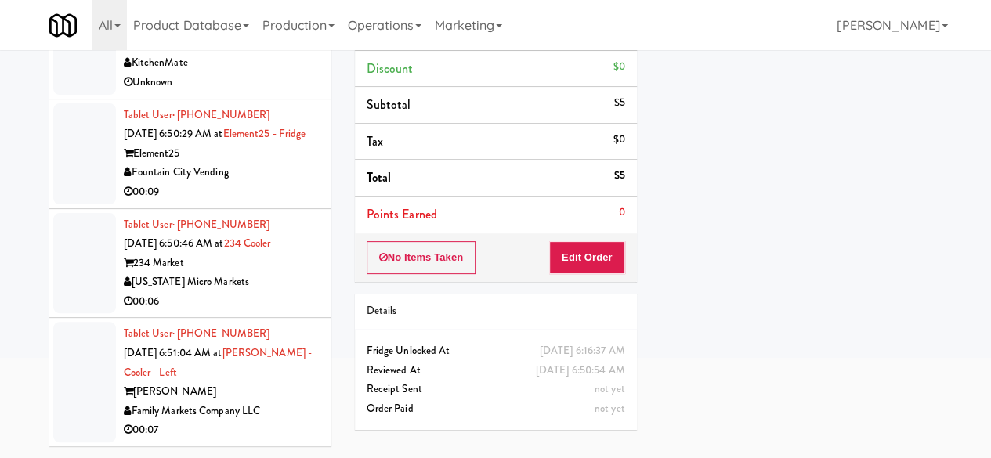
click at [275, 399] on div "[PERSON_NAME]" at bounding box center [222, 392] width 196 height 20
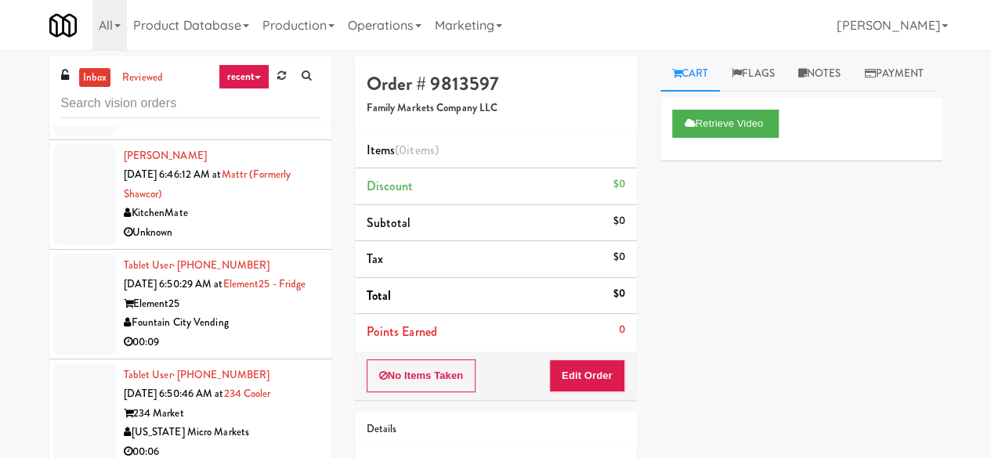
click at [270, 431] on div "[US_STATE] Micro Markets" at bounding box center [222, 433] width 196 height 20
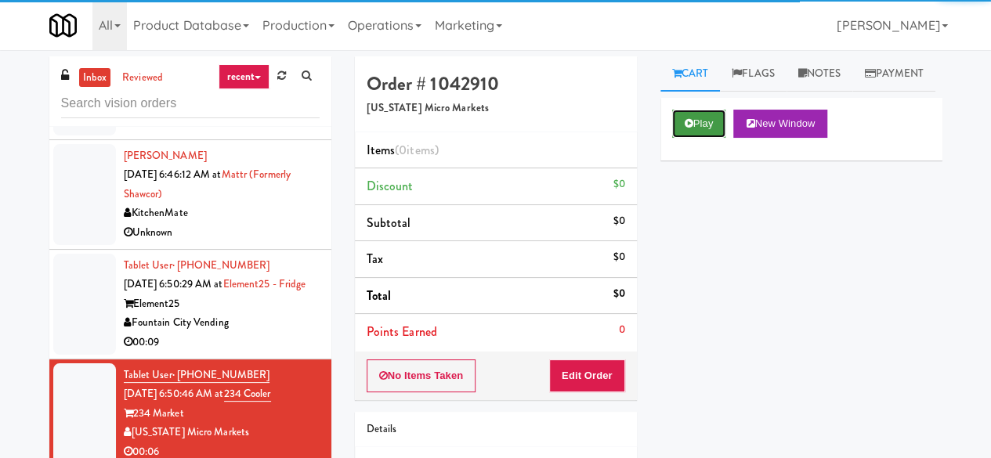
click at [689, 138] on button "Play" at bounding box center [699, 124] width 54 height 28
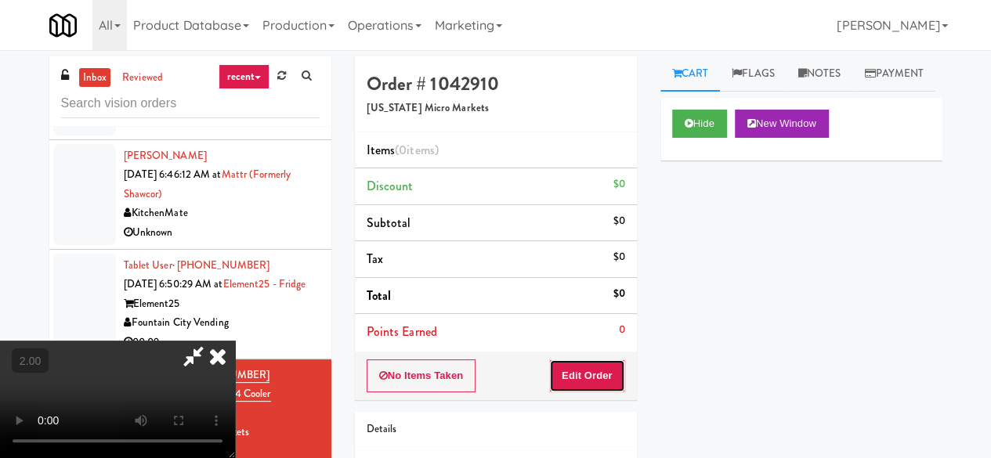
click at [593, 368] on button "Edit Order" at bounding box center [587, 376] width 76 height 33
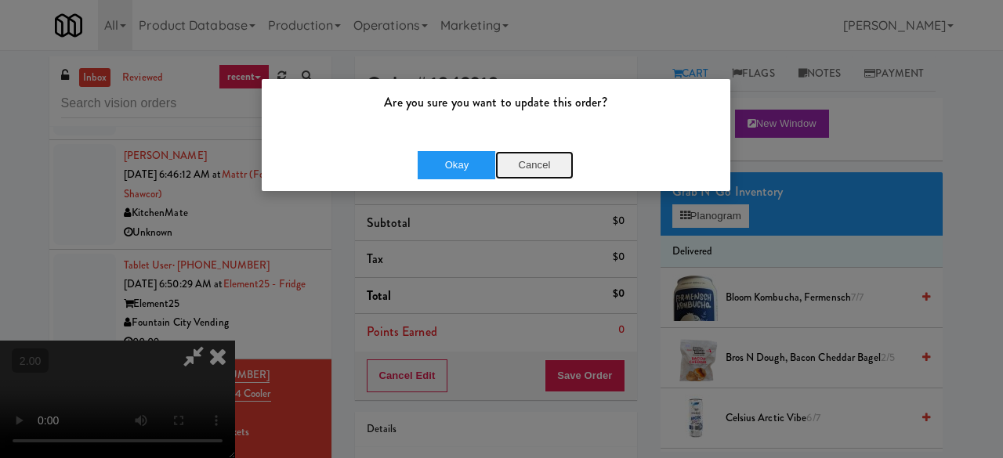
click at [537, 159] on button "Cancel" at bounding box center [534, 165] width 78 height 28
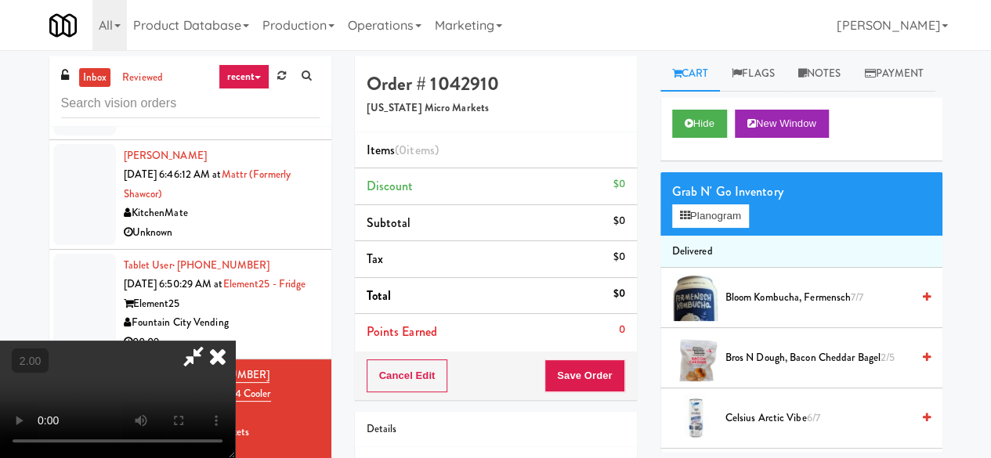
scroll to position [32, 0]
click at [692, 228] on button "Planogram" at bounding box center [710, 215] width 77 height 23
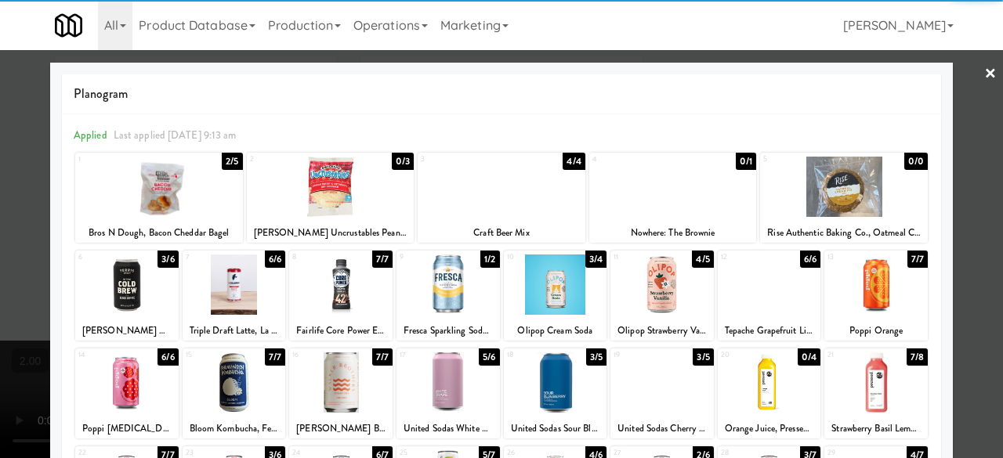
drag, startPoint x: 345, startPoint y: 291, endPoint x: 374, endPoint y: 302, distance: 32.0
click at [345, 290] on div at bounding box center [340, 285] width 103 height 60
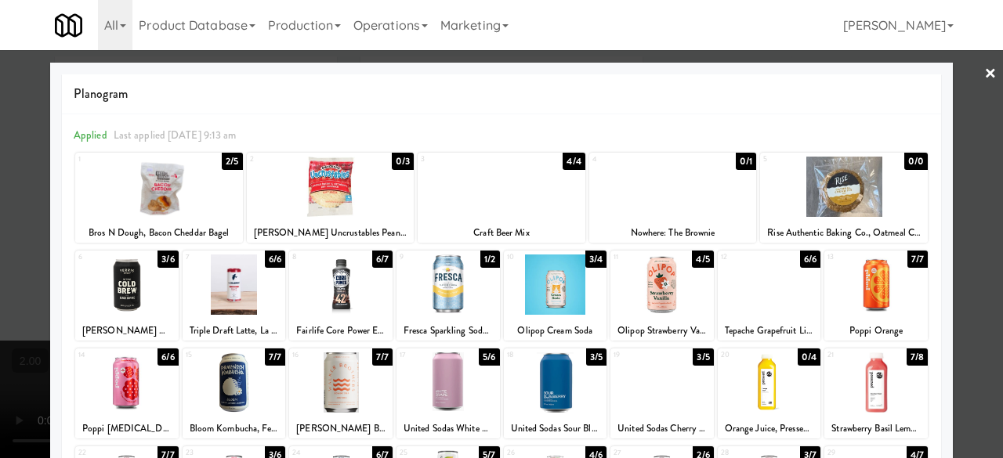
click at [985, 110] on div at bounding box center [501, 229] width 1003 height 458
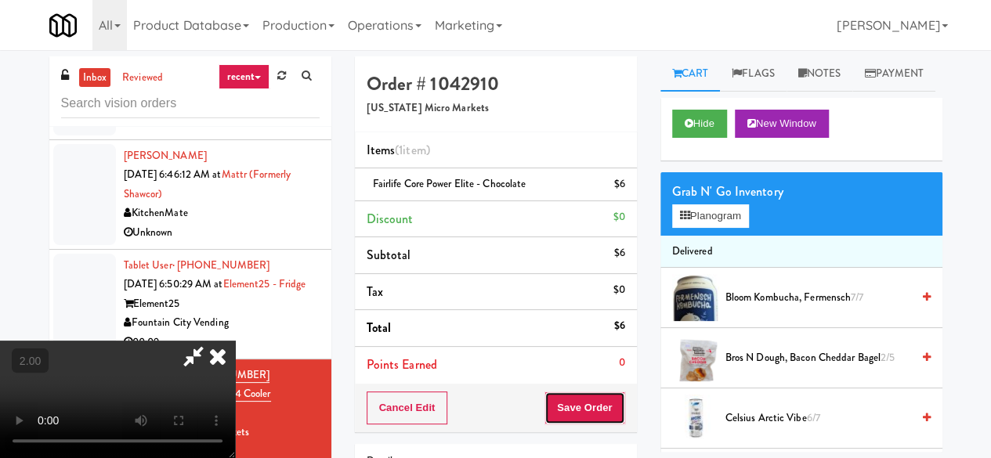
click at [606, 403] on button "Save Order" at bounding box center [584, 408] width 80 height 33
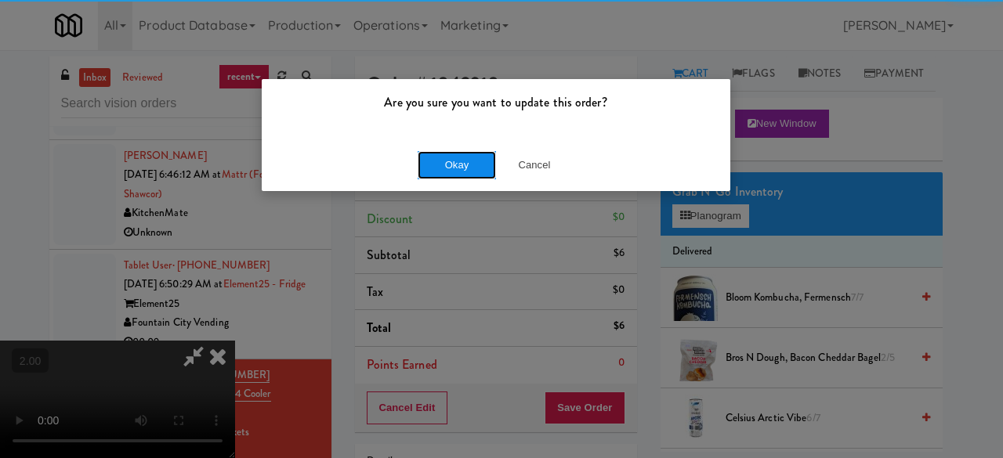
click at [464, 170] on button "Okay" at bounding box center [456, 165] width 78 height 28
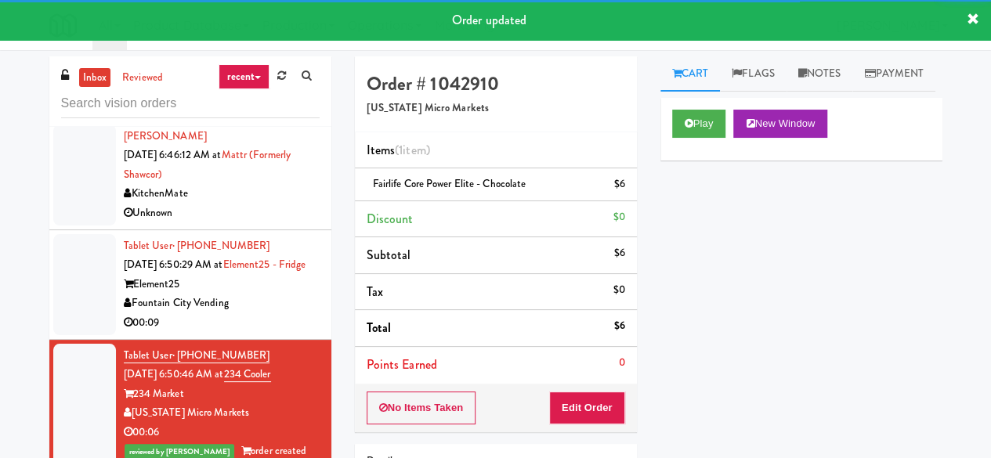
click at [246, 313] on div "Fountain City Vending" at bounding box center [222, 304] width 196 height 20
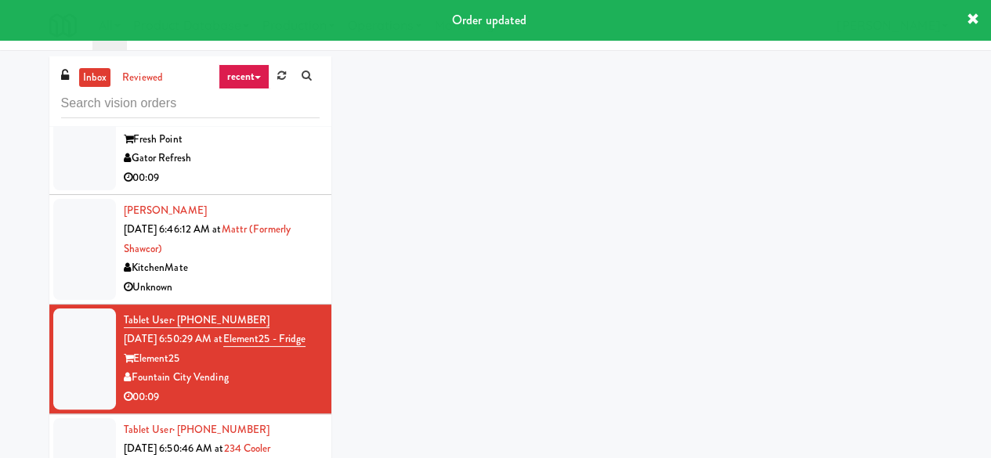
scroll to position [4004, 0]
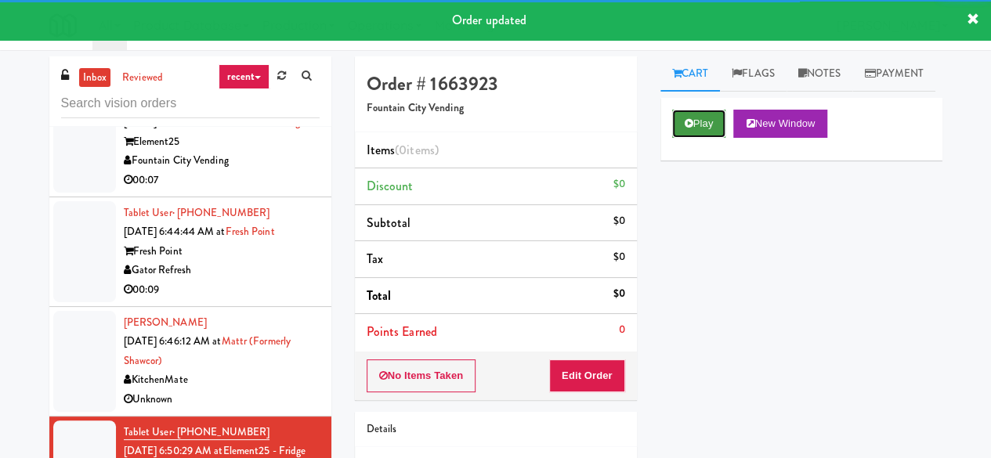
click at [722, 138] on button "Play" at bounding box center [699, 124] width 54 height 28
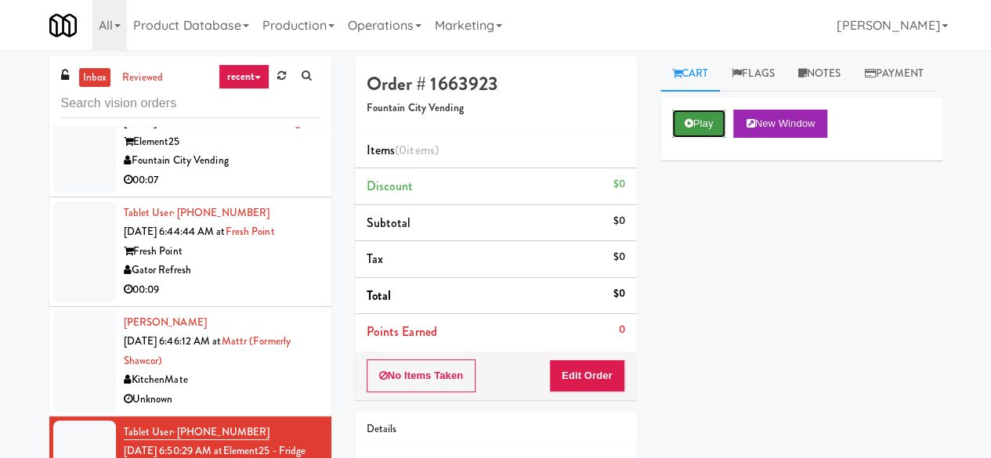
click at [711, 138] on button "Play" at bounding box center [699, 124] width 54 height 28
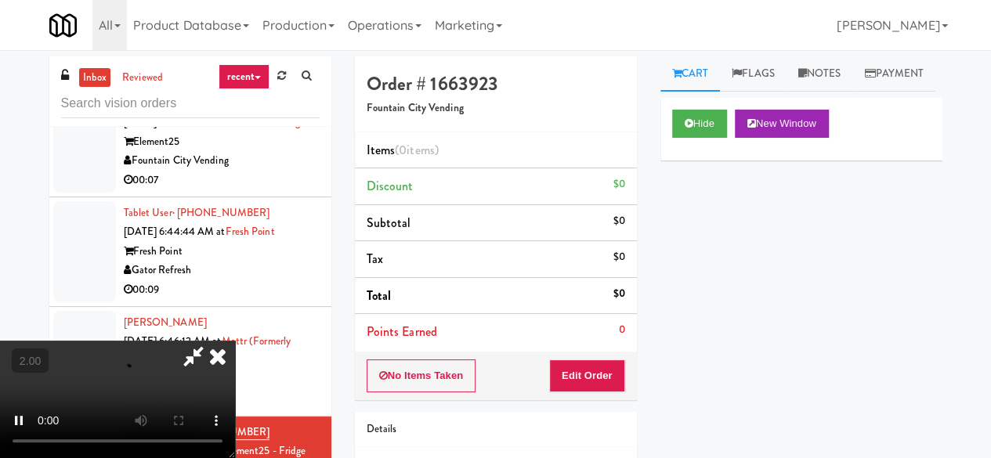
click at [591, 392] on div "No Items Taken Edit Order" at bounding box center [496, 376] width 282 height 49
drag, startPoint x: 591, startPoint y: 392, endPoint x: 598, endPoint y: 377, distance: 16.5
click at [591, 392] on div "No Items Taken Edit Order" at bounding box center [496, 376] width 282 height 49
click at [602, 368] on button "Edit Order" at bounding box center [587, 376] width 76 height 33
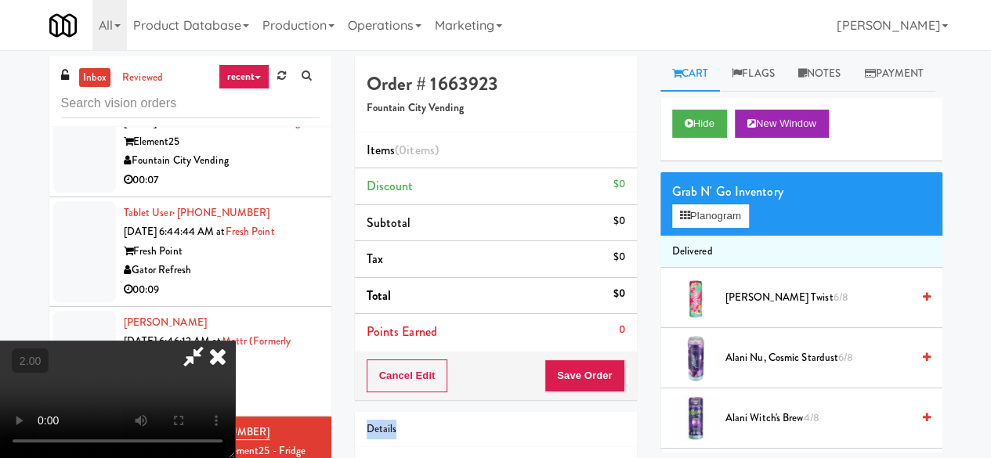
scroll to position [32, 0]
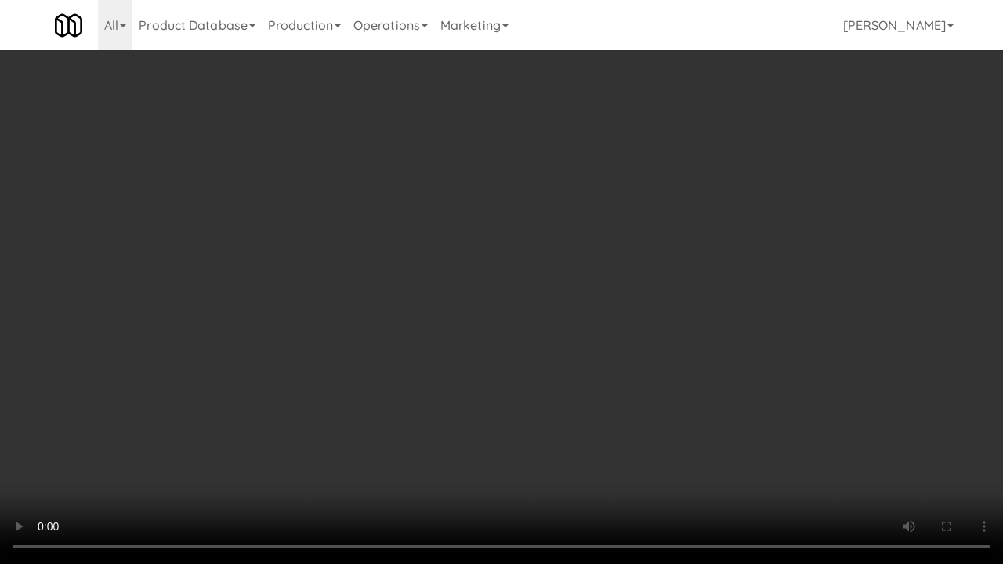
click at [945, 431] on div "Order # 1663923 Fountain City Vending Items (0 items ) Discount $0 Subtotal $0 …" at bounding box center [654, 308] width 611 height 504
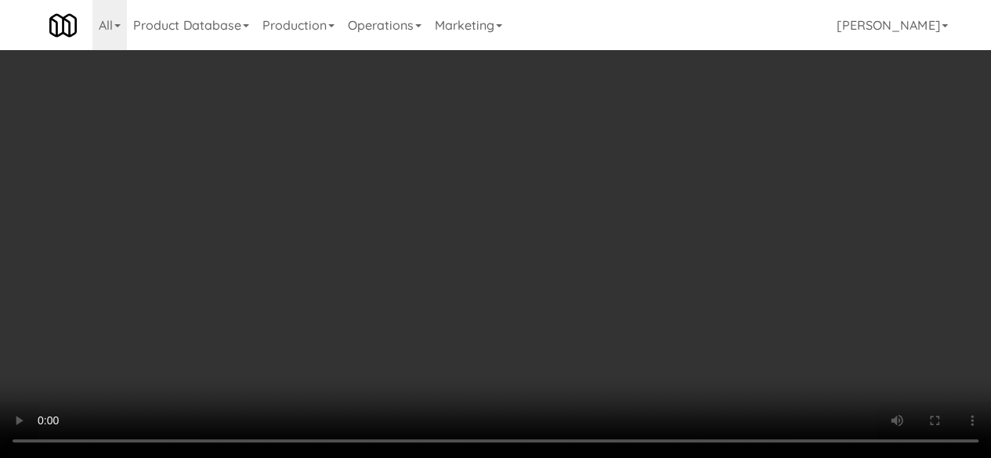
click at [725, 236] on div "Grab N' Go Inventory Planogram" at bounding box center [801, 203] width 282 height 63
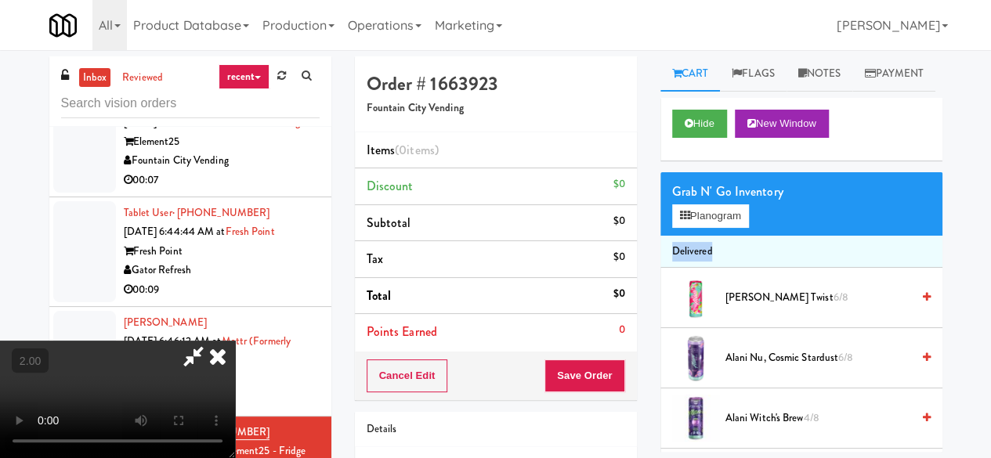
click at [725, 236] on div "Grab N' Go Inventory Planogram" at bounding box center [801, 203] width 282 height 63
click at [732, 228] on button "Planogram" at bounding box center [710, 215] width 77 height 23
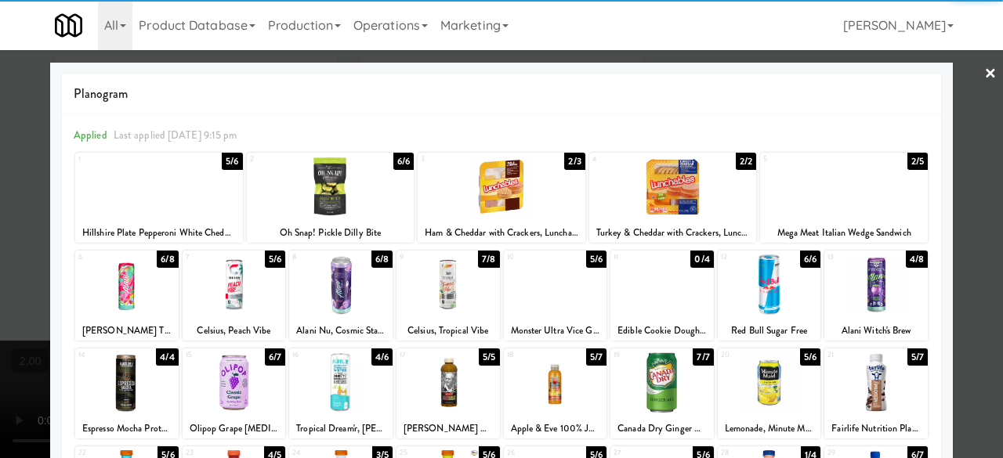
click at [533, 295] on div at bounding box center [555, 285] width 103 height 60
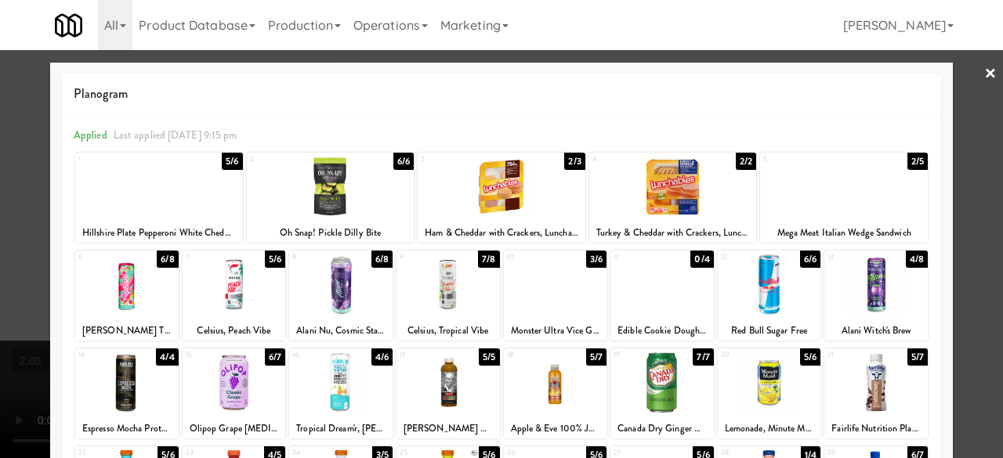
click at [964, 81] on div at bounding box center [501, 229] width 1003 height 458
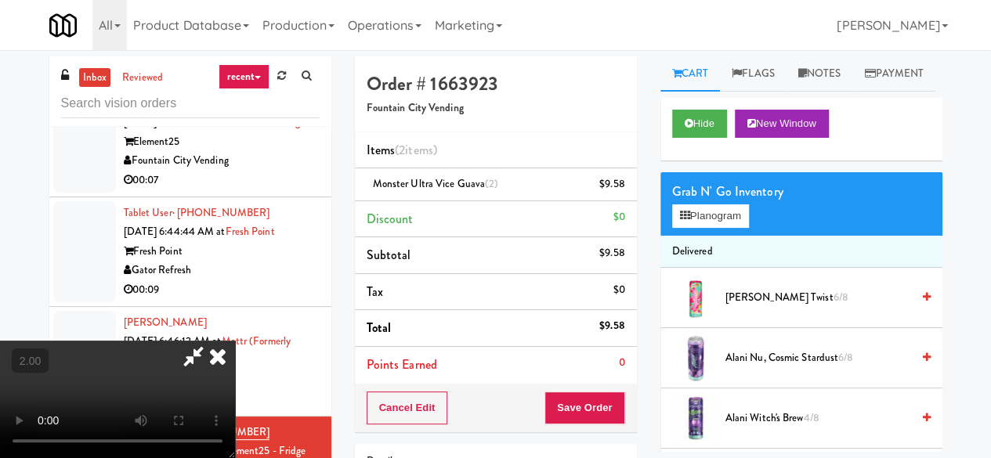
click at [211, 341] on icon at bounding box center [193, 356] width 36 height 31
click at [550, 63] on div "Order # 1663923 Fountain City Vending Items (2 items ) Monster Ultra Vice Guava…" at bounding box center [648, 324] width 587 height 536
click at [624, 192] on icon at bounding box center [626, 190] width 8 height 10
click at [587, 403] on button "Save Order" at bounding box center [584, 408] width 80 height 33
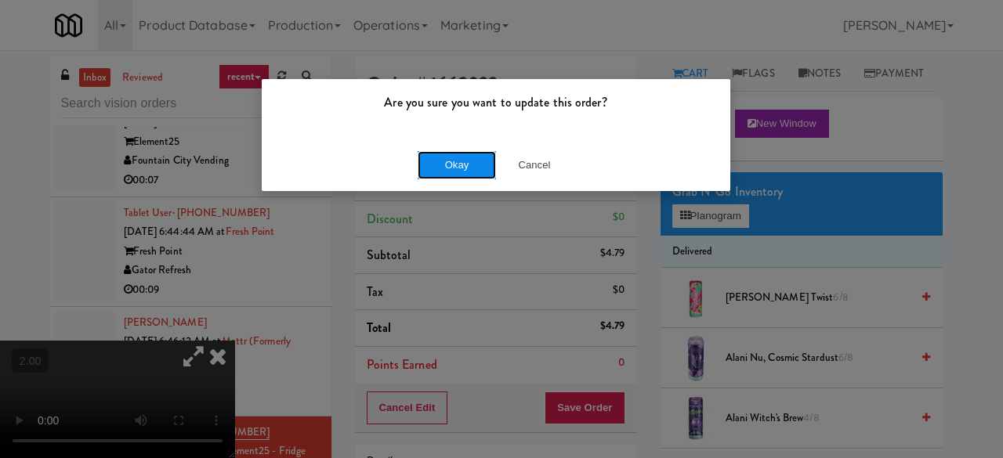
click at [444, 164] on button "Okay" at bounding box center [456, 165] width 78 height 28
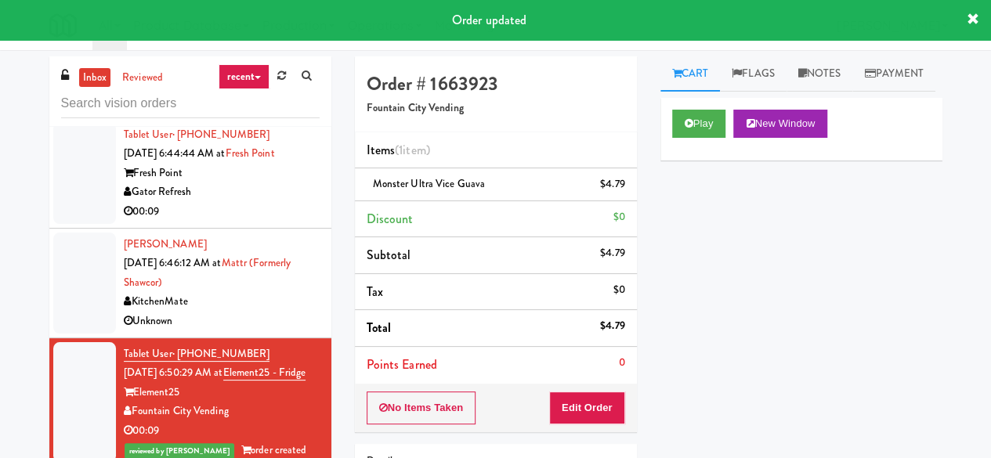
click at [253, 202] on div "Gator Refresh" at bounding box center [222, 193] width 196 height 20
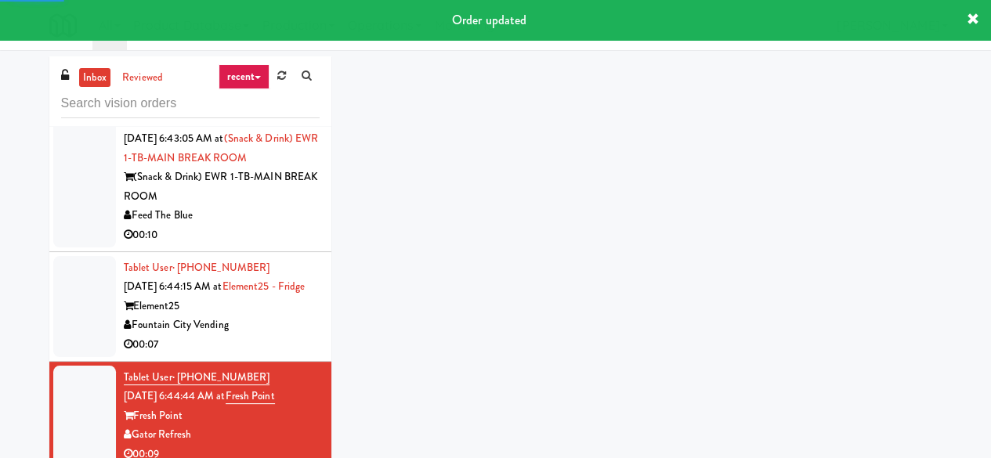
scroll to position [3769, 0]
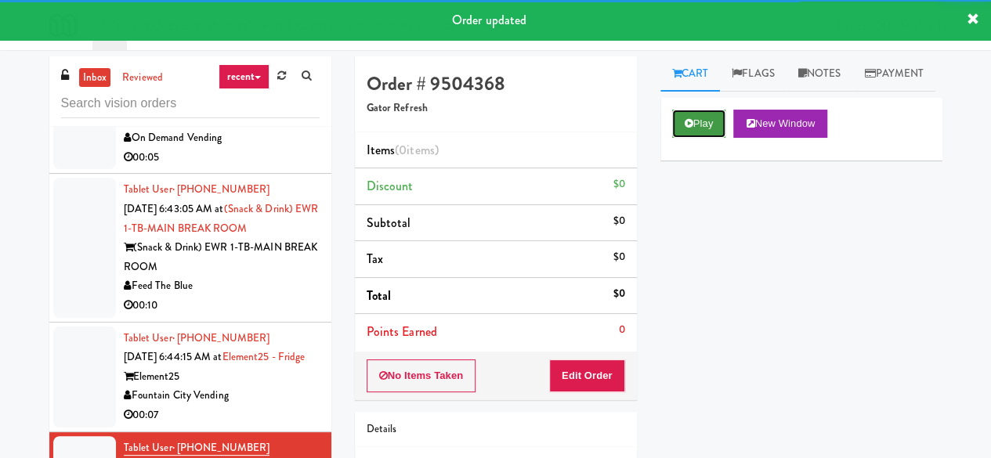
click at [687, 128] on icon at bounding box center [689, 123] width 9 height 10
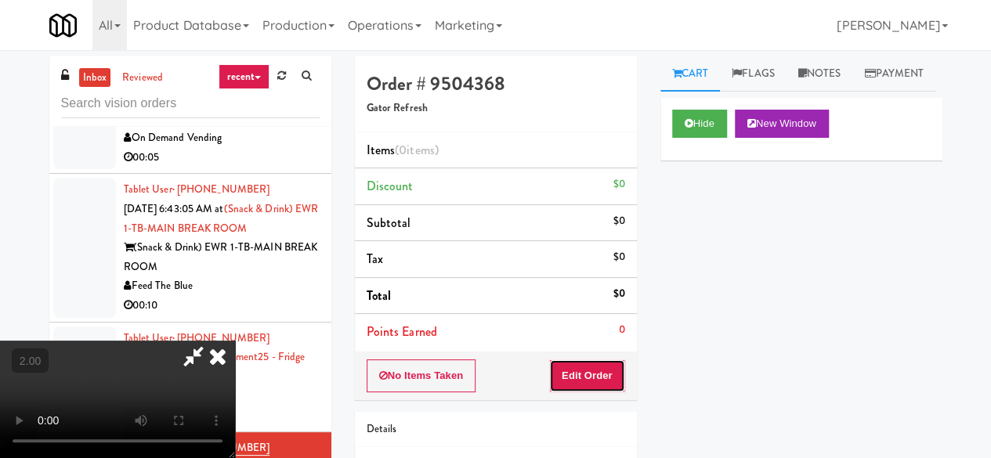
click at [600, 377] on button "Edit Order" at bounding box center [587, 376] width 76 height 33
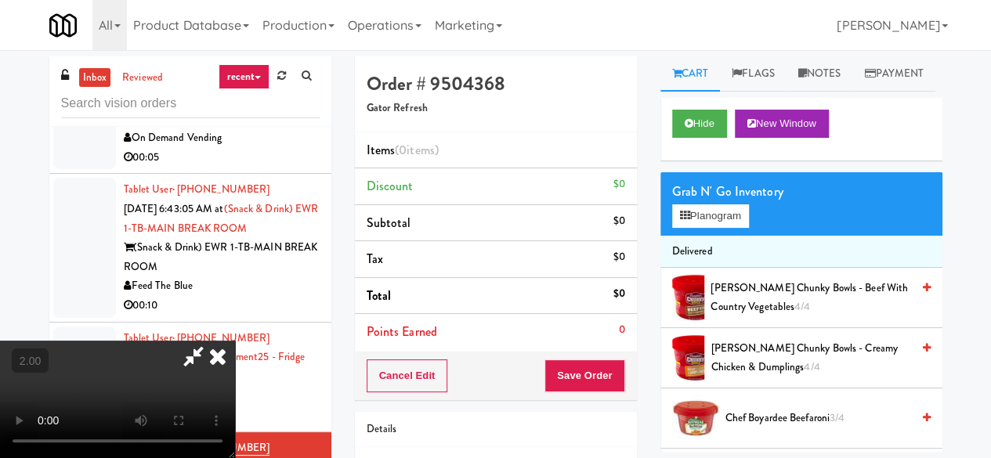
click at [235, 431] on video at bounding box center [117, 399] width 235 height 117
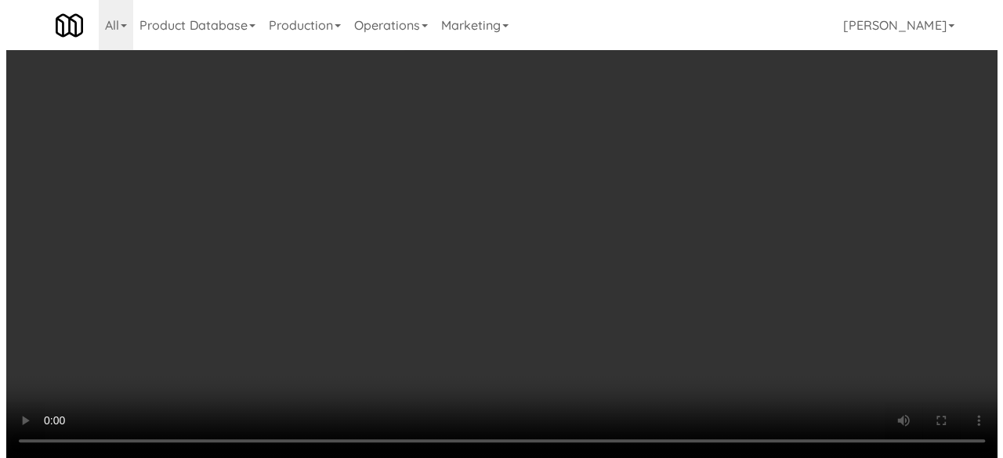
scroll to position [32, 0]
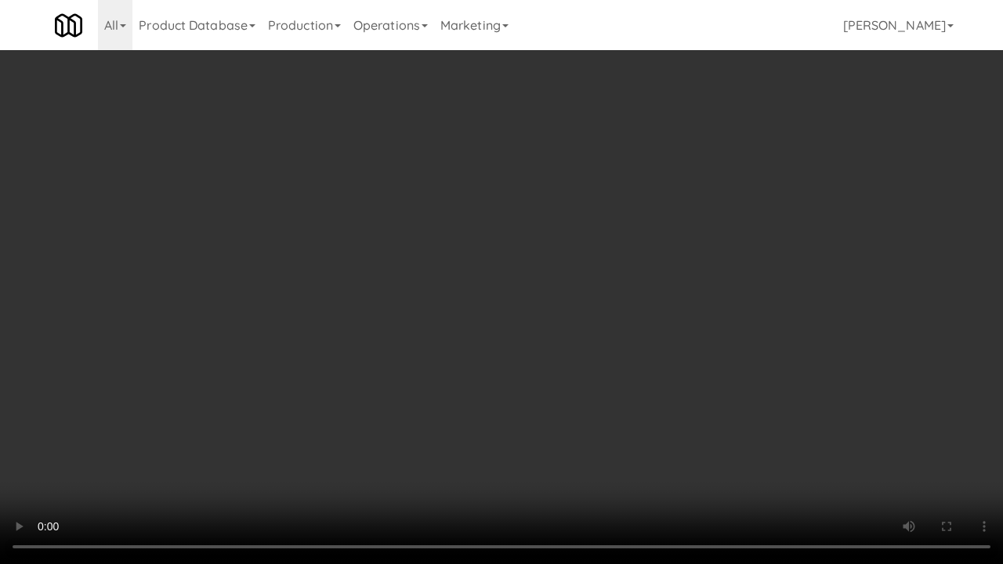
click at [251, 431] on video at bounding box center [501, 282] width 1003 height 564
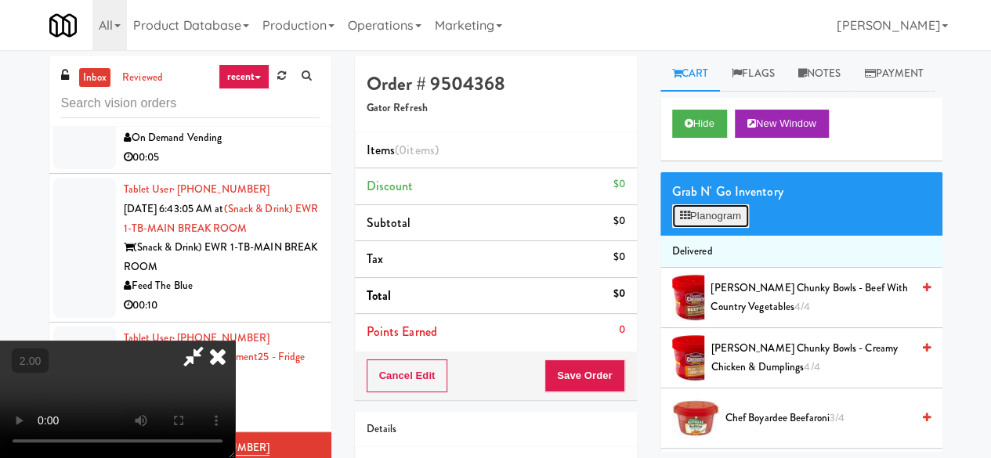
click at [724, 228] on button "Planogram" at bounding box center [710, 215] width 77 height 23
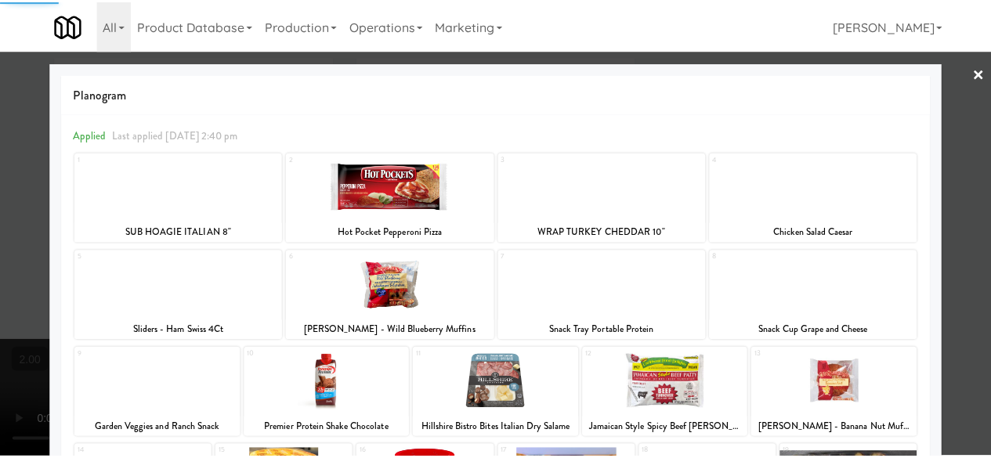
scroll to position [310, 0]
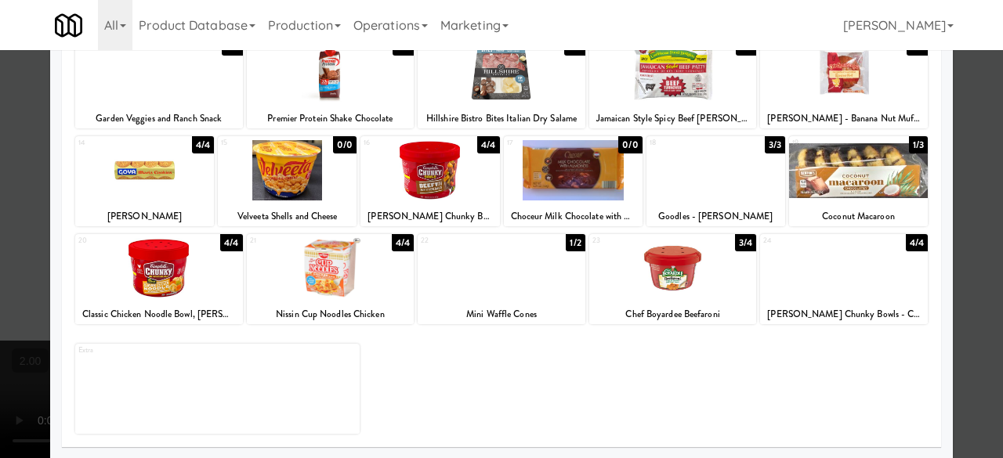
click at [703, 272] on div at bounding box center [673, 268] width 168 height 60
click at [948, 186] on div at bounding box center [501, 229] width 1003 height 458
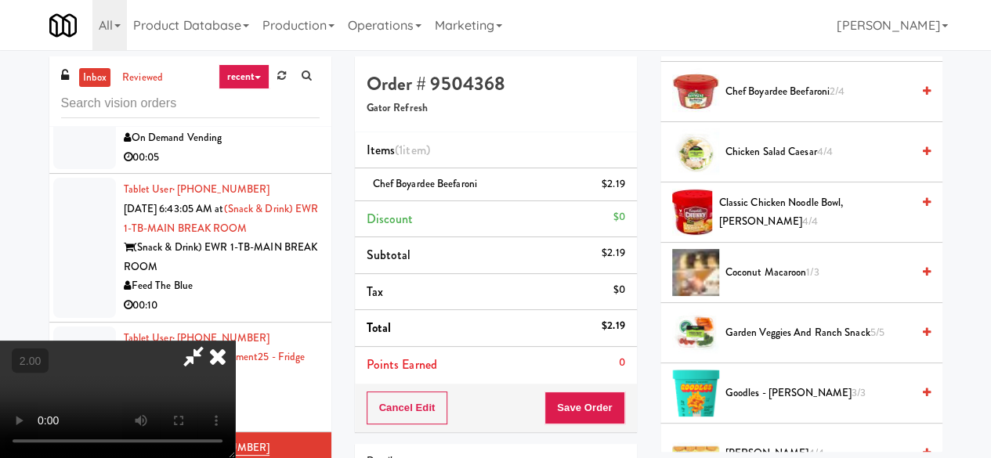
click at [211, 341] on icon at bounding box center [193, 356] width 36 height 31
click at [569, 370] on li "Points Earned 0" at bounding box center [496, 365] width 282 height 36
click at [569, 371] on li "Points Earned 0" at bounding box center [496, 365] width 282 height 36
click at [586, 410] on button "Save Order" at bounding box center [584, 408] width 80 height 33
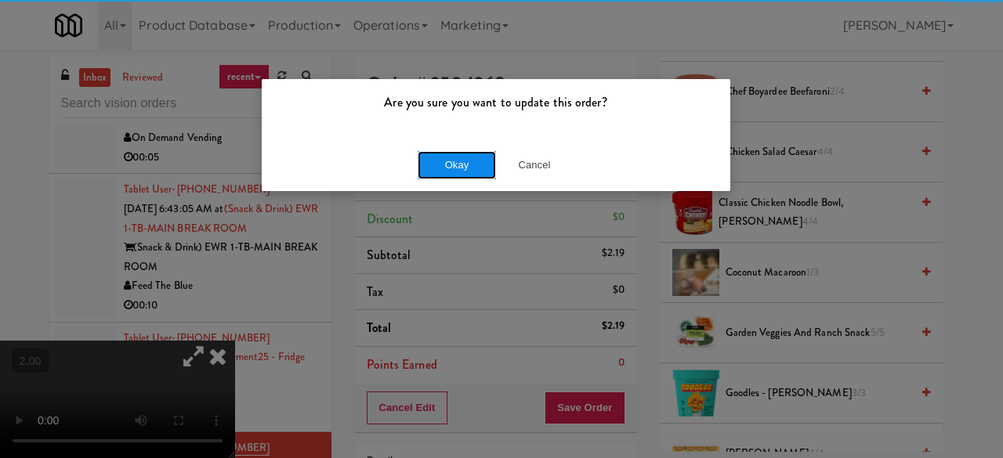
click at [470, 170] on button "Okay" at bounding box center [456, 165] width 78 height 28
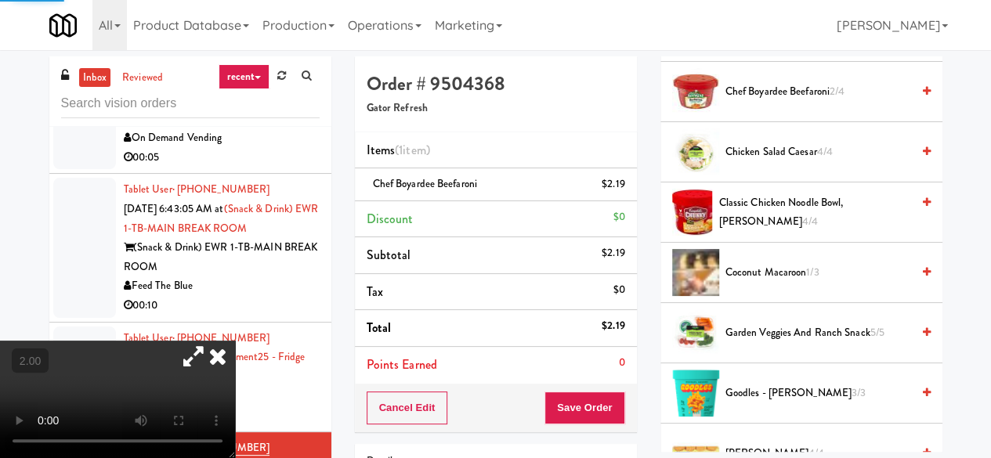
scroll to position [266, 0]
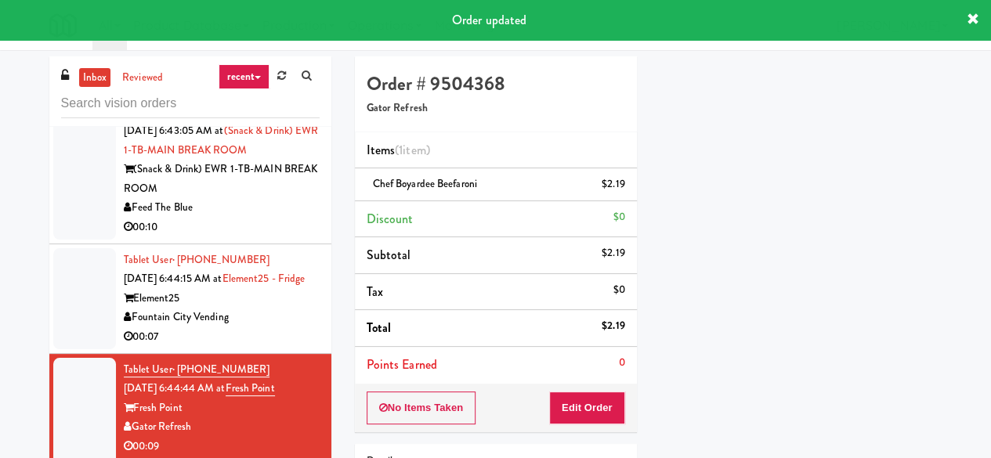
click at [274, 327] on div "Fountain City Vending" at bounding box center [222, 318] width 196 height 20
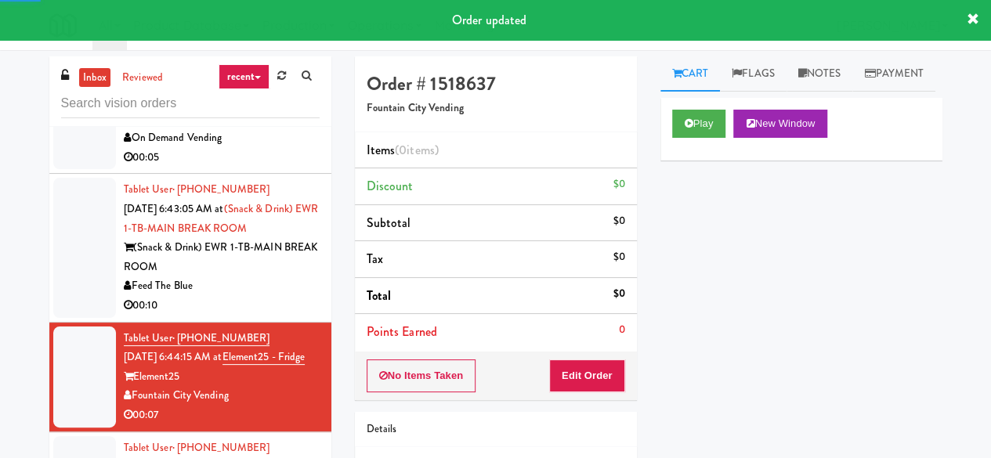
scroll to position [3691, 0]
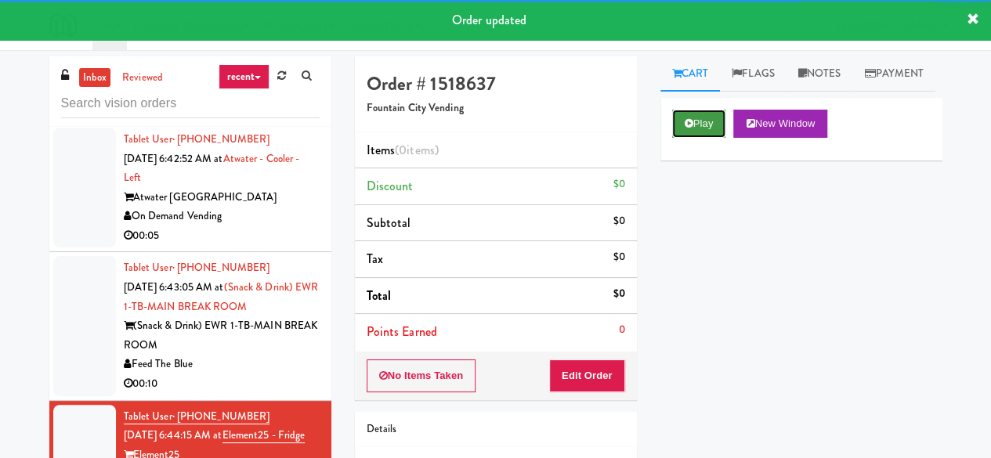
click at [675, 138] on button "Play" at bounding box center [699, 124] width 54 height 28
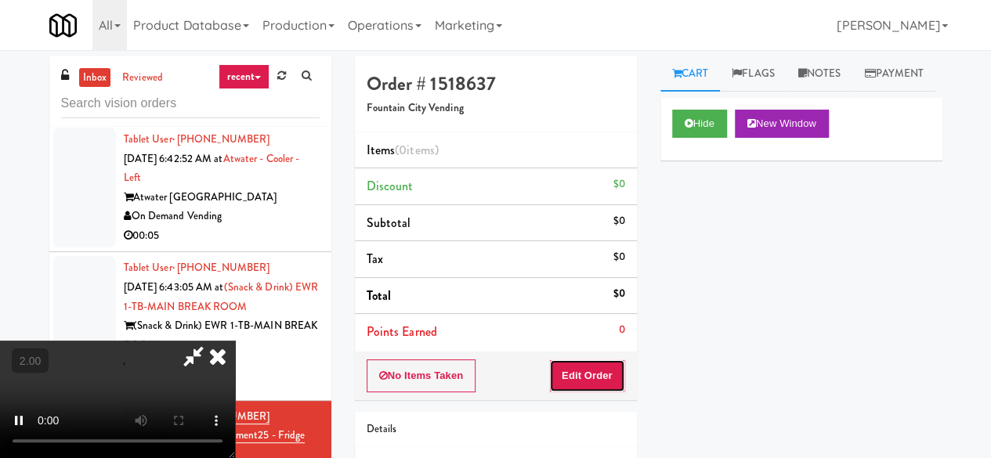
click at [587, 356] on div "No Items Taken Edit Order" at bounding box center [496, 376] width 282 height 49
click at [592, 363] on button "Edit Order" at bounding box center [587, 376] width 76 height 33
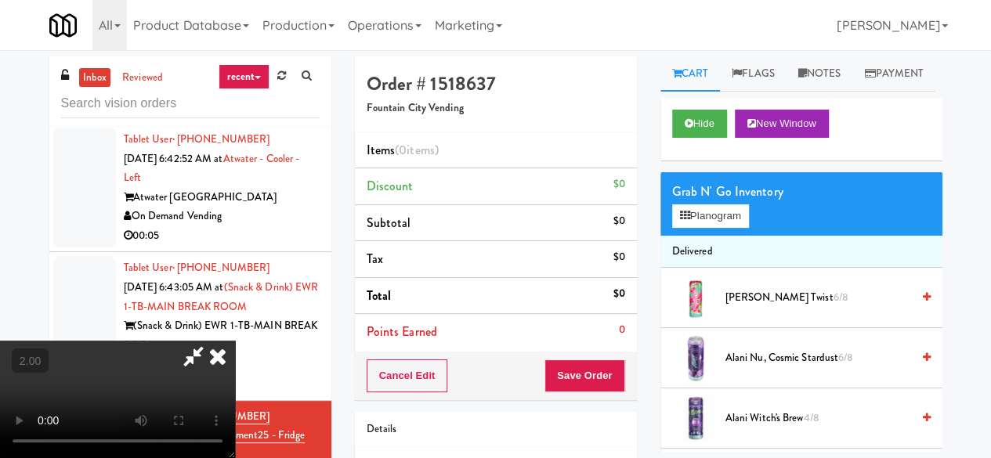
scroll to position [32, 0]
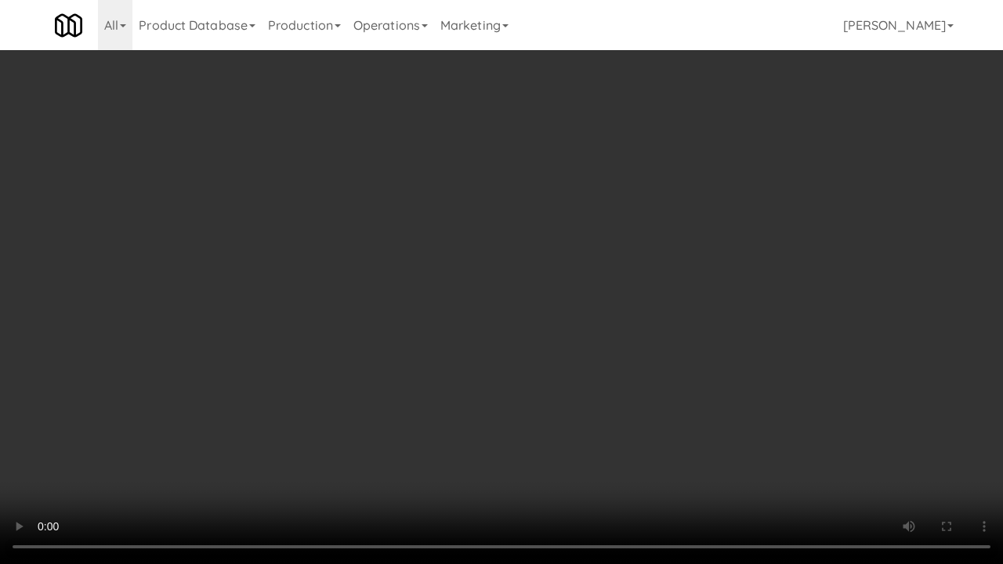
click at [962, 431] on div "inbox reviewed recent all unclear take inventory issue suspicious failed recent…" at bounding box center [501, 332] width 1003 height 552
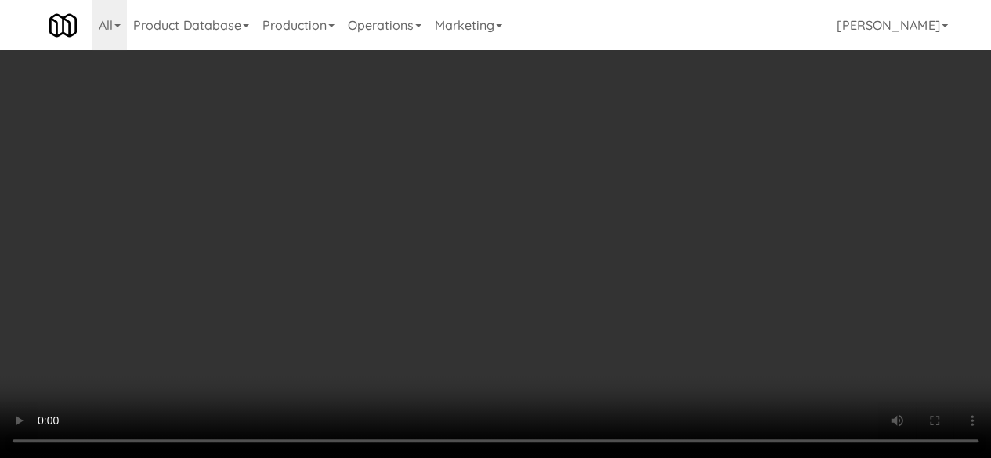
click at [718, 236] on div "Grab N' Go Inventory Planogram" at bounding box center [801, 203] width 282 height 63
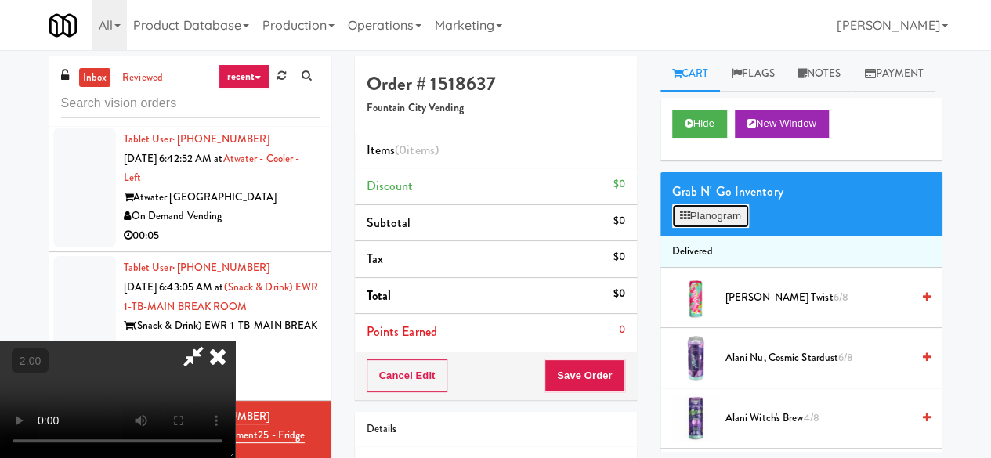
click at [718, 228] on button "Planogram" at bounding box center [710, 215] width 77 height 23
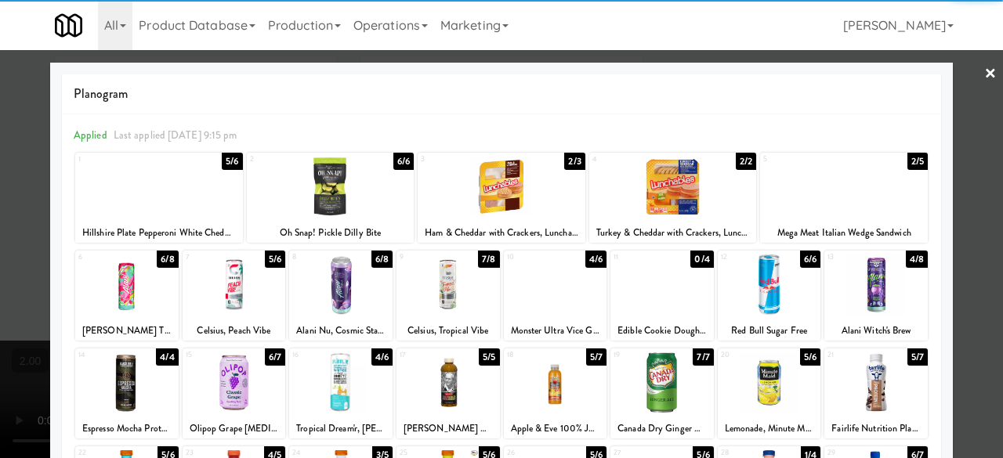
drag, startPoint x: 127, startPoint y: 305, endPoint x: 321, endPoint y: 311, distance: 194.4
click at [129, 305] on div at bounding box center [126, 285] width 103 height 60
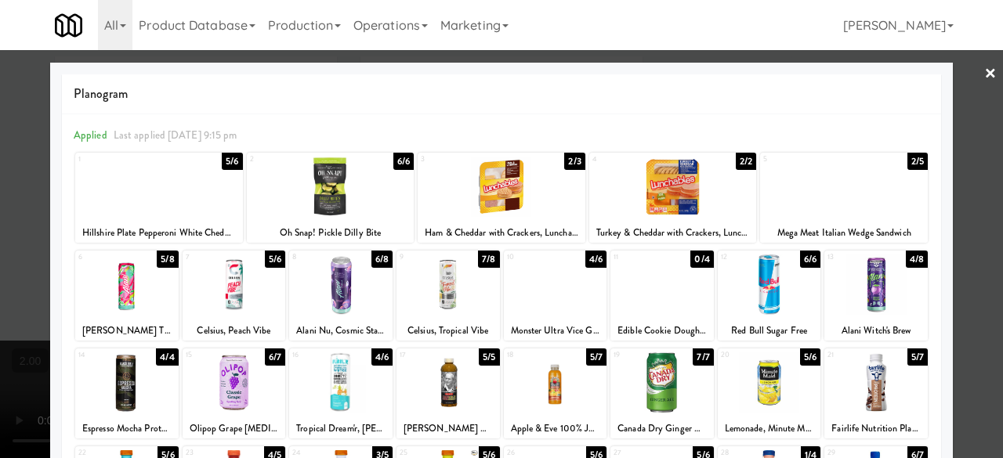
click at [959, 78] on div at bounding box center [501, 229] width 1003 height 458
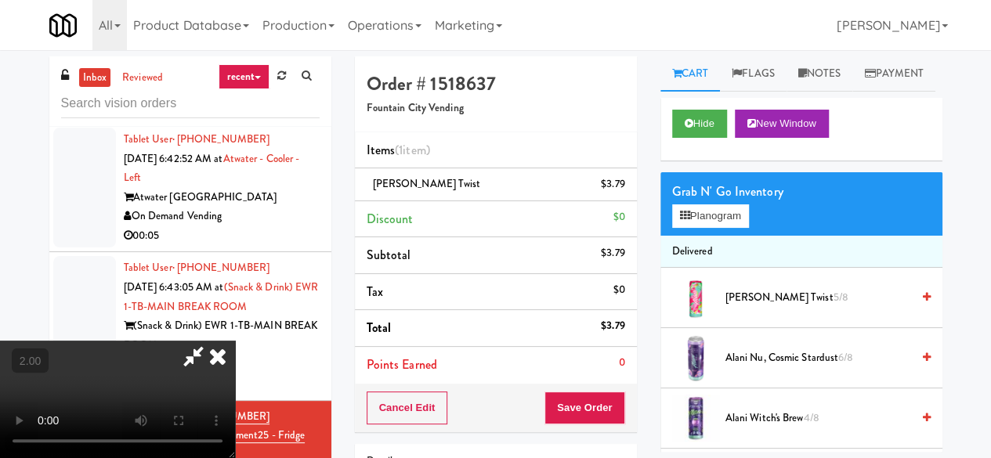
click at [211, 341] on icon at bounding box center [193, 356] width 36 height 31
click at [599, 392] on button "Save Order" at bounding box center [584, 408] width 80 height 33
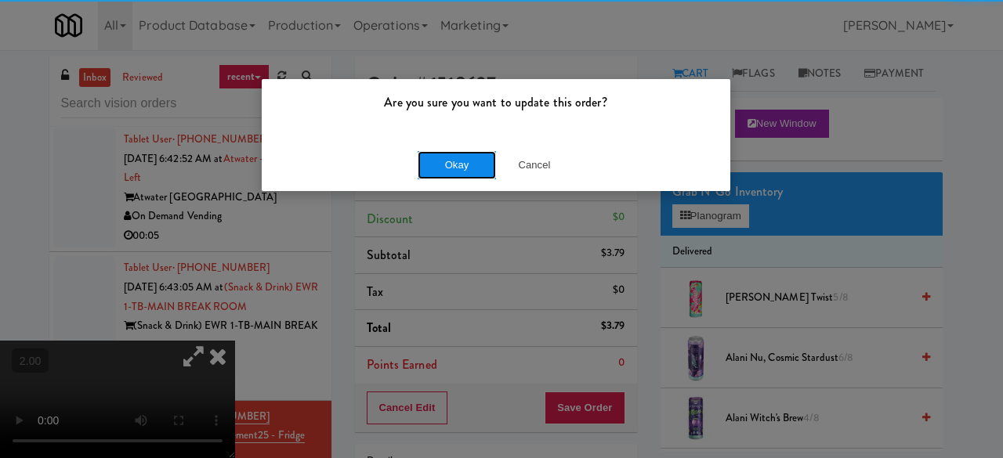
click at [462, 172] on button "Okay" at bounding box center [456, 165] width 78 height 28
click at [461, 170] on button "Okay" at bounding box center [456, 165] width 78 height 28
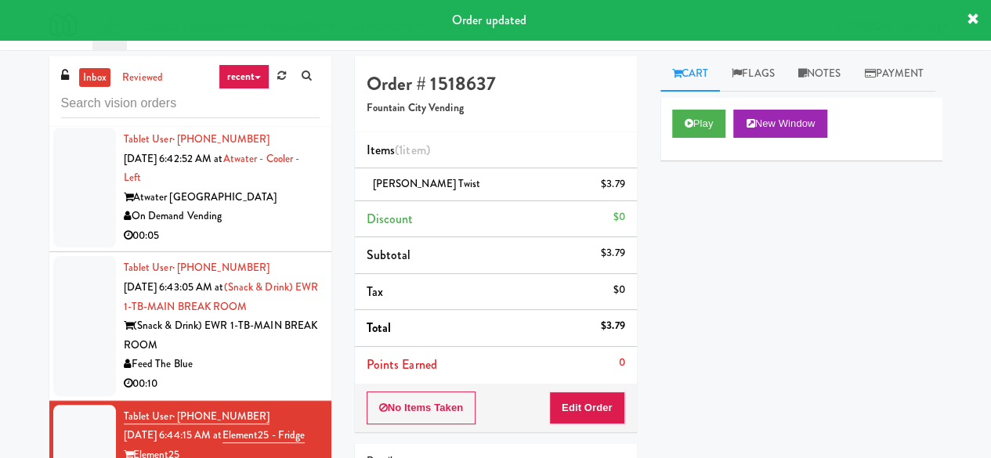
click at [243, 374] on div "Feed The Blue" at bounding box center [222, 365] width 196 height 20
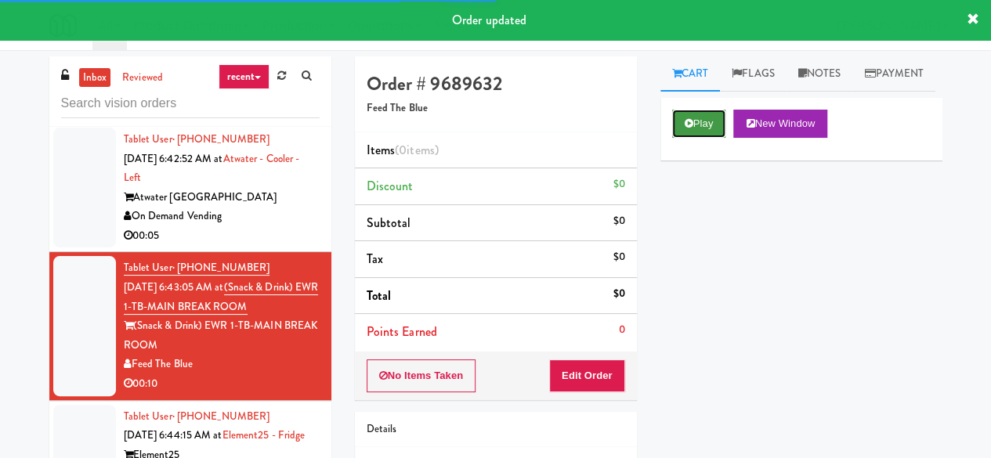
click at [721, 138] on button "Play" at bounding box center [699, 124] width 54 height 28
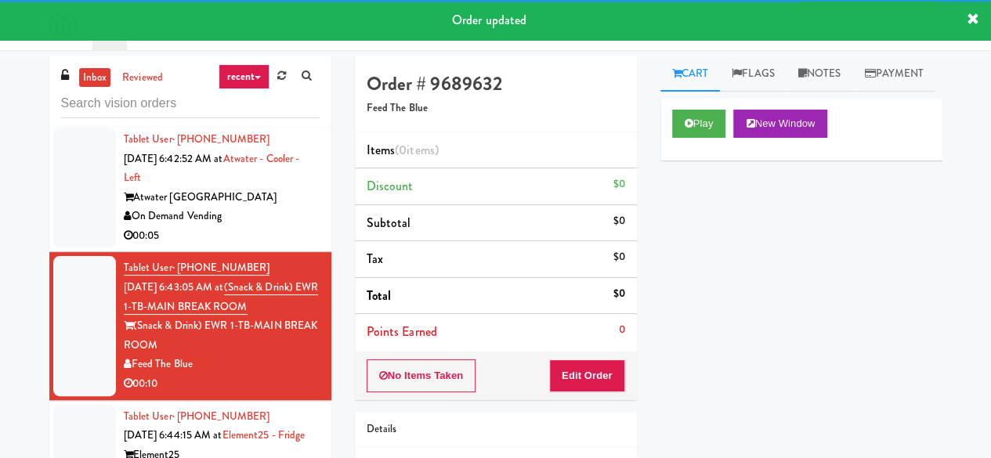
drag, startPoint x: 604, startPoint y: 355, endPoint x: 623, endPoint y: 318, distance: 41.3
click at [604, 356] on div "No Items Taken Edit Order" at bounding box center [496, 376] width 282 height 49
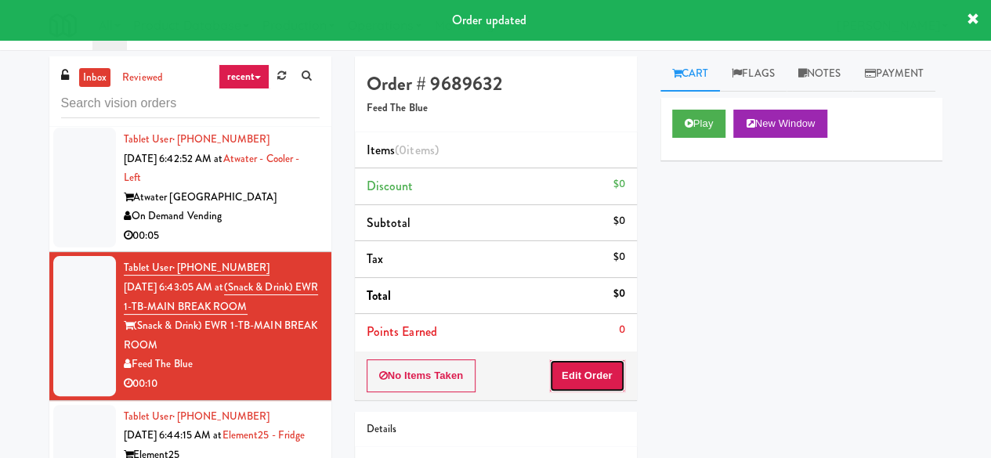
click at [613, 361] on button "Edit Order" at bounding box center [587, 376] width 76 height 33
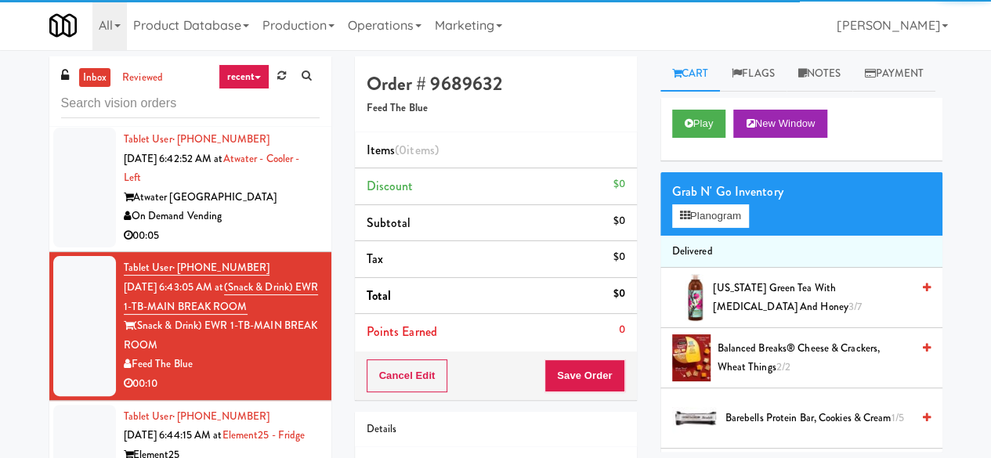
click at [685, 161] on div "Play New Window" at bounding box center [801, 129] width 282 height 63
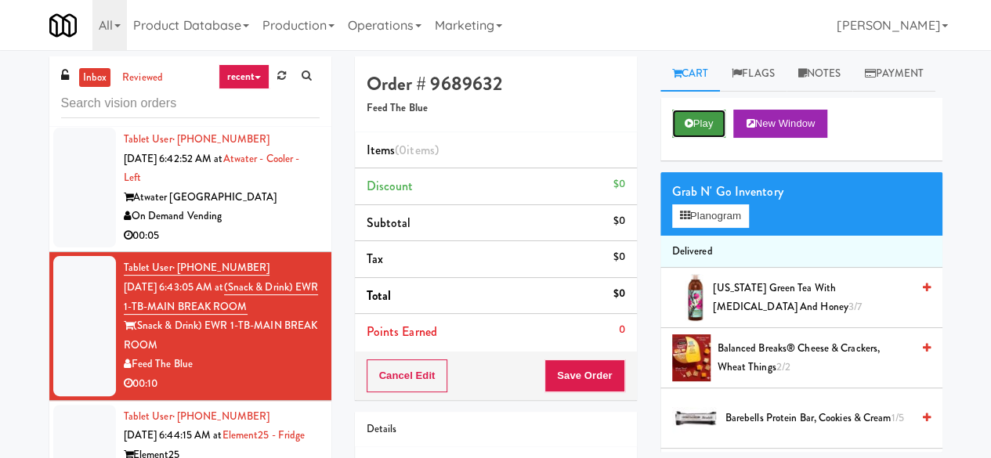
click at [695, 138] on button "Play" at bounding box center [699, 124] width 54 height 28
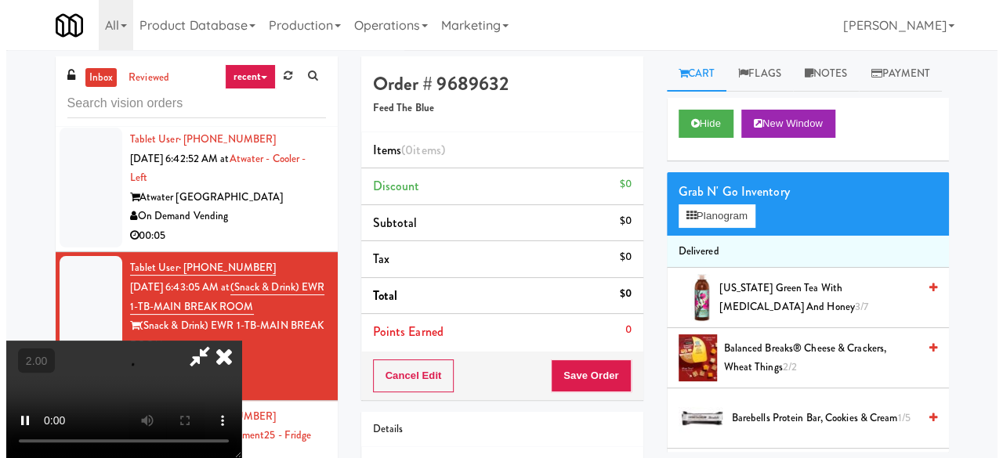
scroll to position [32, 0]
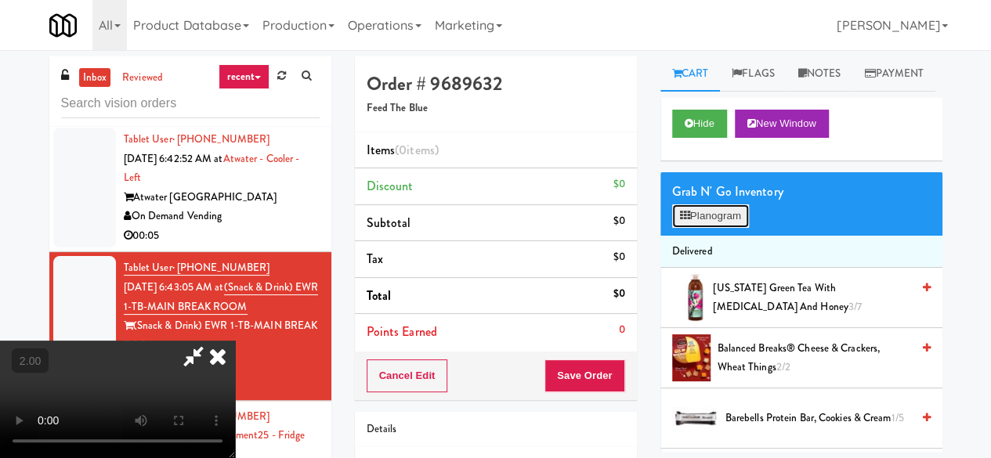
click at [696, 228] on button "Planogram" at bounding box center [710, 215] width 77 height 23
click at [0, 0] on div at bounding box center [0, 0] width 0 height 0
click at [696, 228] on button "Planogram" at bounding box center [710, 215] width 77 height 23
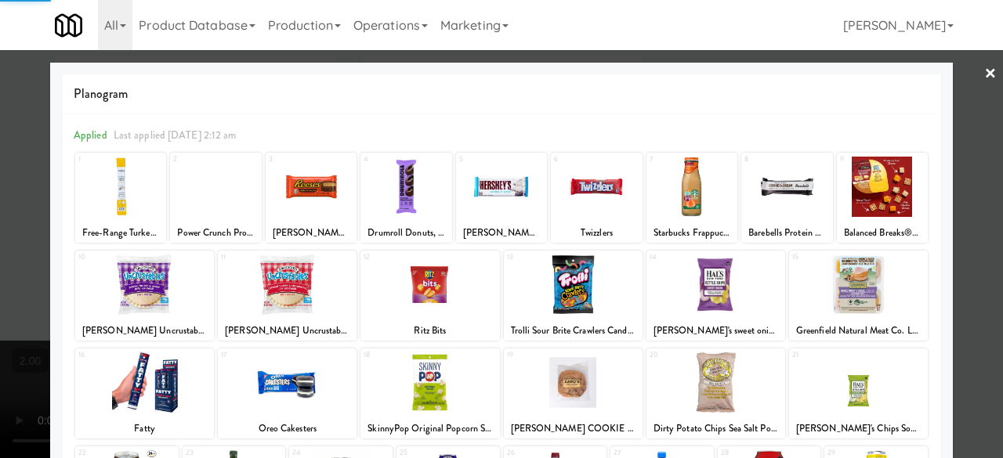
scroll to position [310, 0]
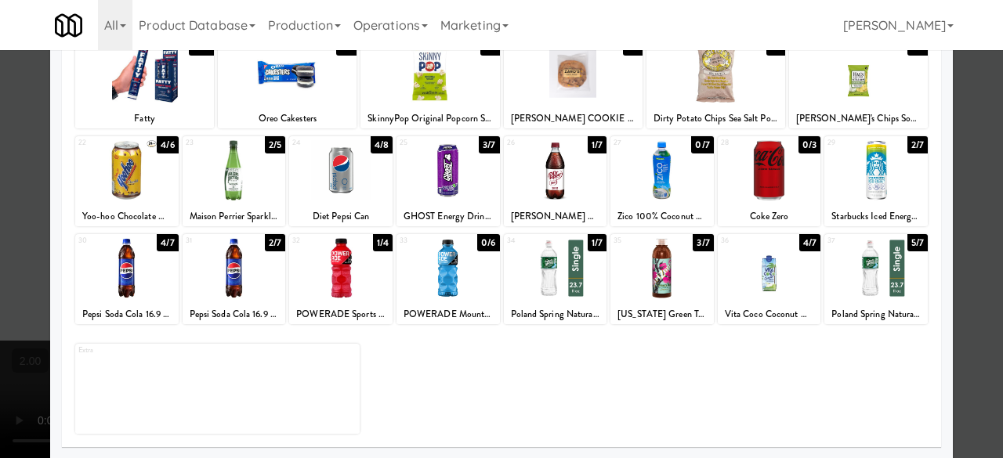
click at [550, 276] on div at bounding box center [555, 268] width 103 height 60
click at [342, 280] on div at bounding box center [340, 268] width 103 height 60
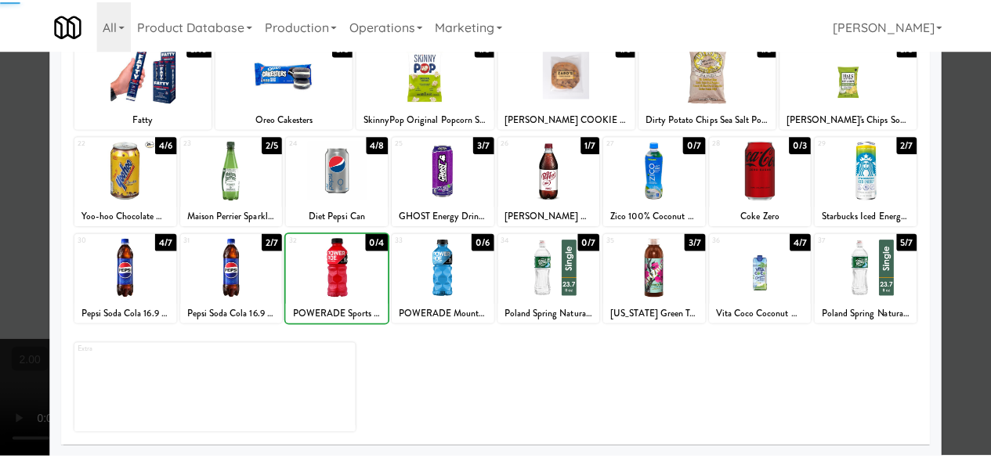
scroll to position [0, 0]
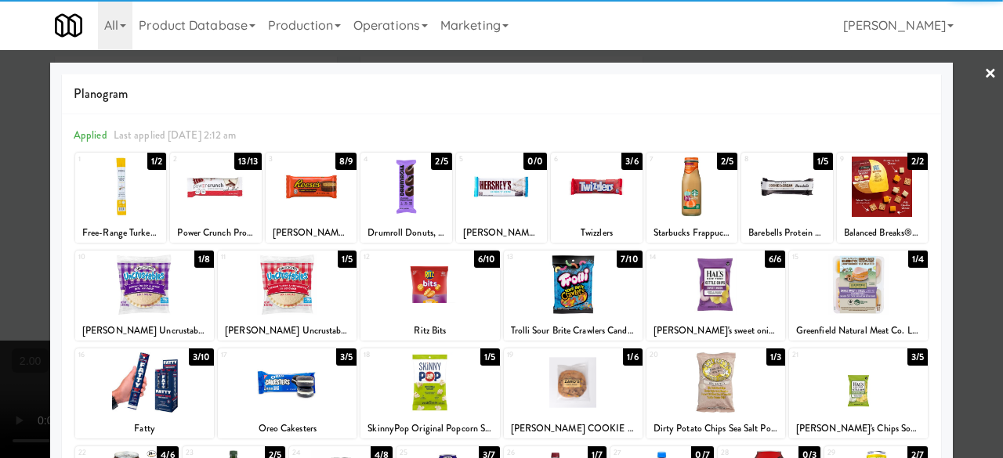
click at [977, 103] on div at bounding box center [501, 229] width 1003 height 458
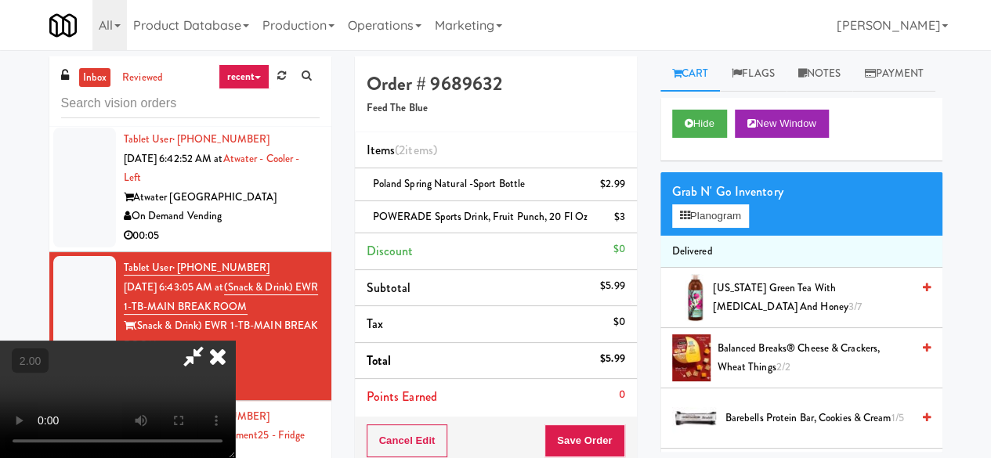
click at [211, 341] on icon at bounding box center [193, 356] width 36 height 31
click at [592, 431] on button "Save Order" at bounding box center [584, 441] width 80 height 33
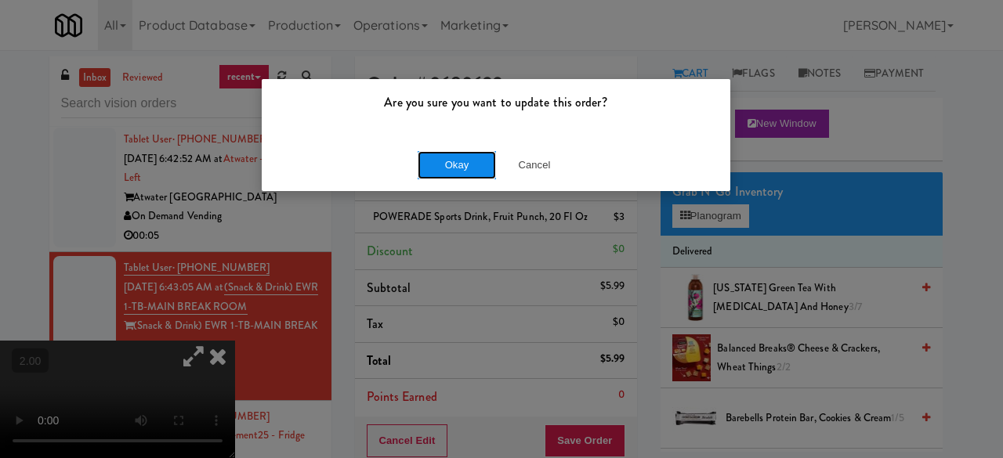
click at [476, 169] on button "Okay" at bounding box center [456, 165] width 78 height 28
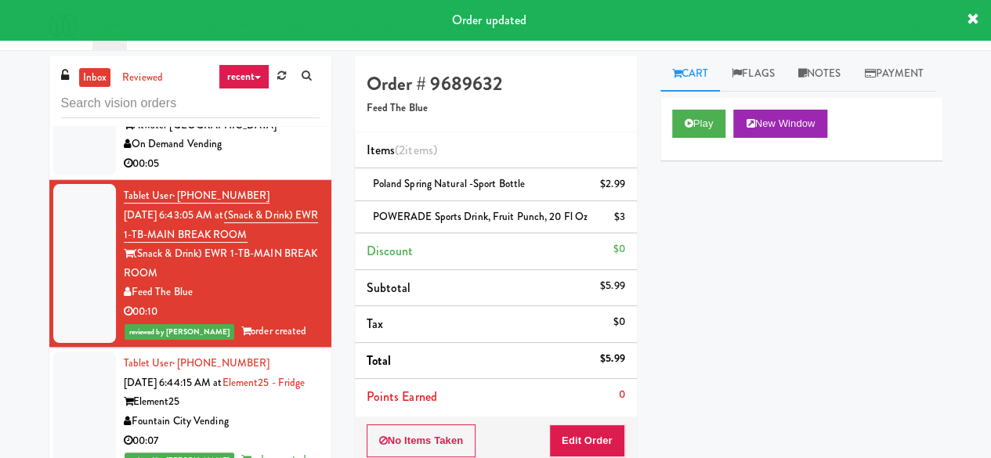
scroll to position [3612, 0]
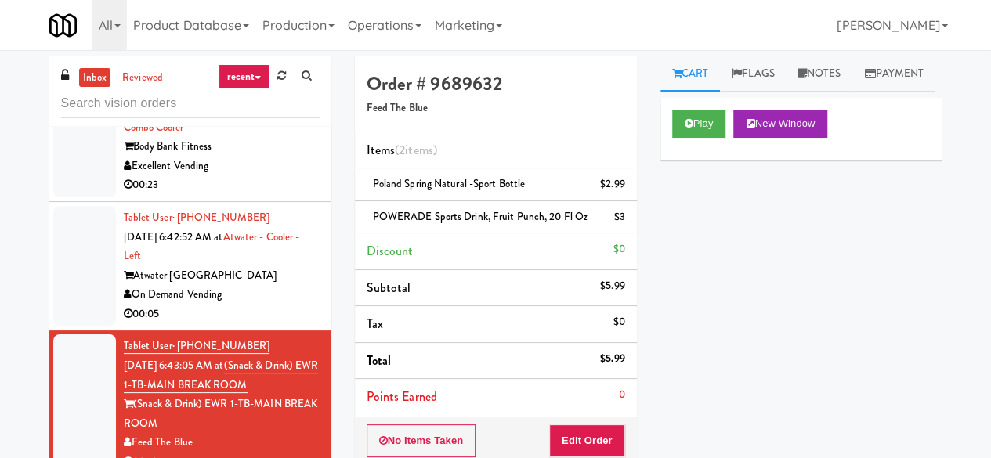
click at [266, 305] on div "On Demand Vending" at bounding box center [222, 295] width 196 height 20
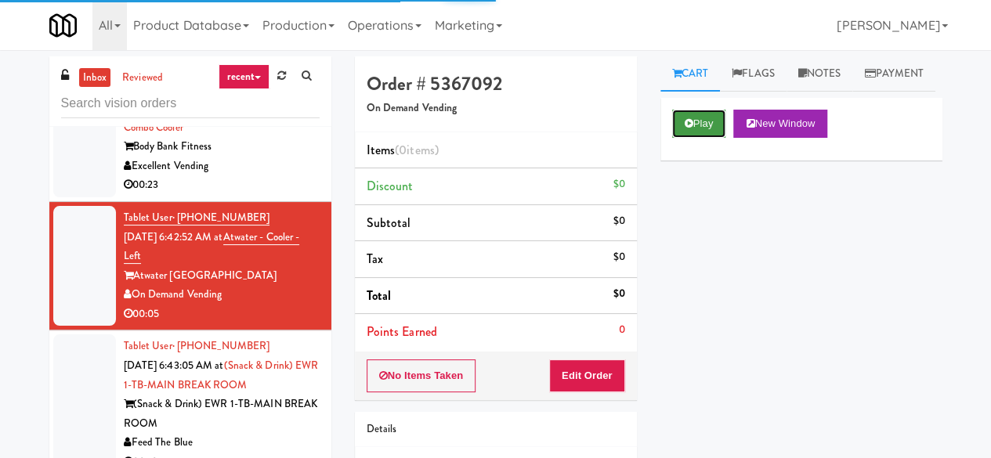
click at [686, 128] on icon at bounding box center [689, 123] width 9 height 10
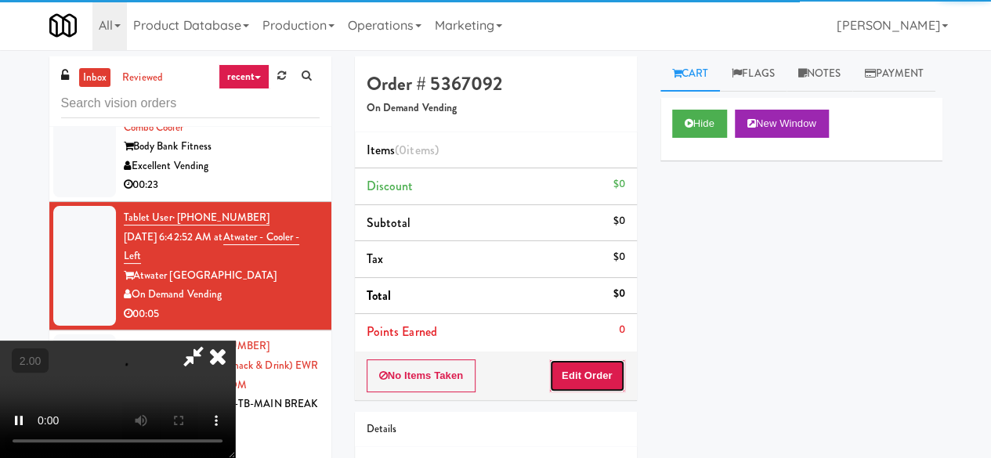
click at [597, 376] on button "Edit Order" at bounding box center [587, 376] width 76 height 33
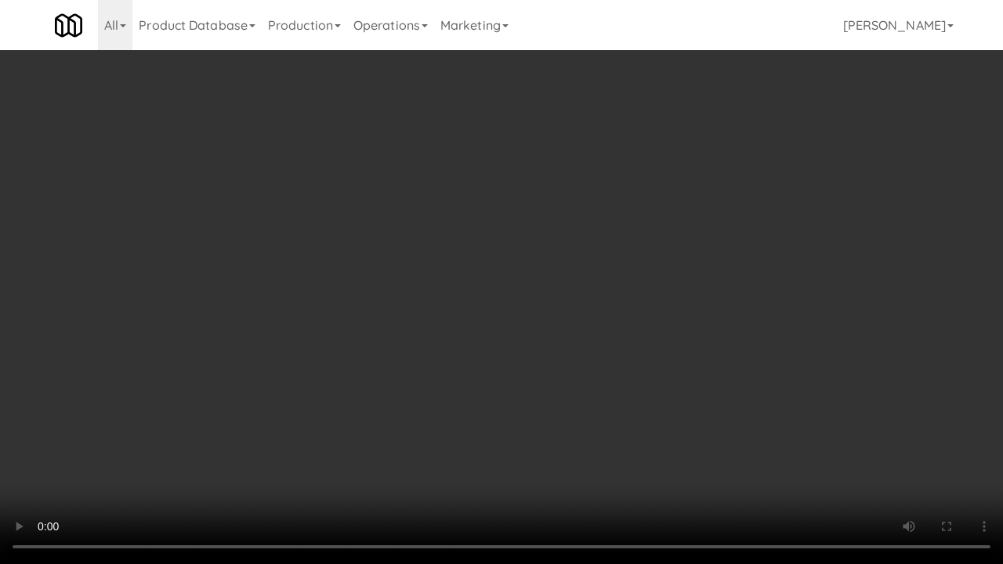
click at [645, 313] on video at bounding box center [501, 282] width 1003 height 564
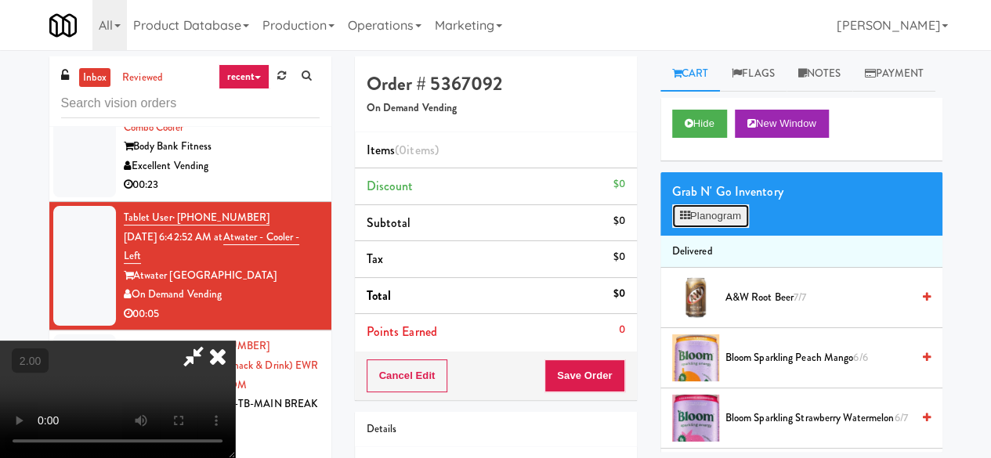
click at [703, 228] on button "Planogram" at bounding box center [710, 215] width 77 height 23
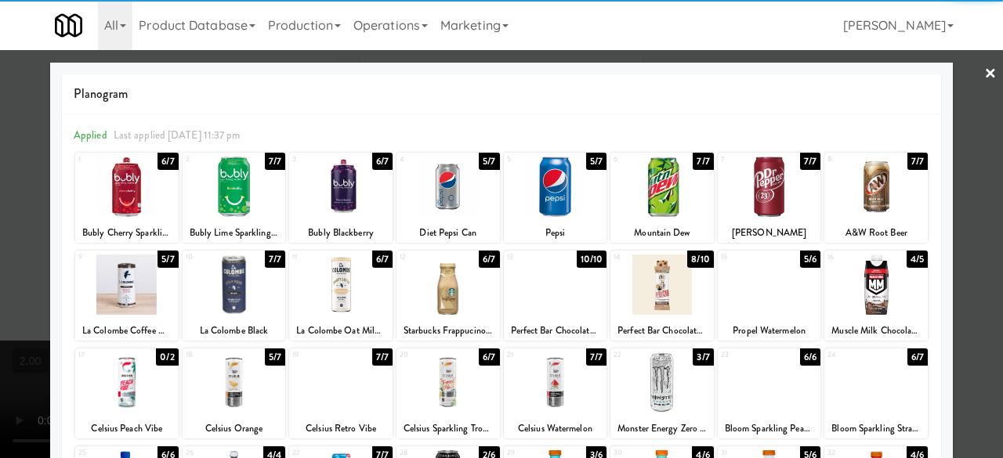
click at [881, 286] on div at bounding box center [875, 285] width 103 height 60
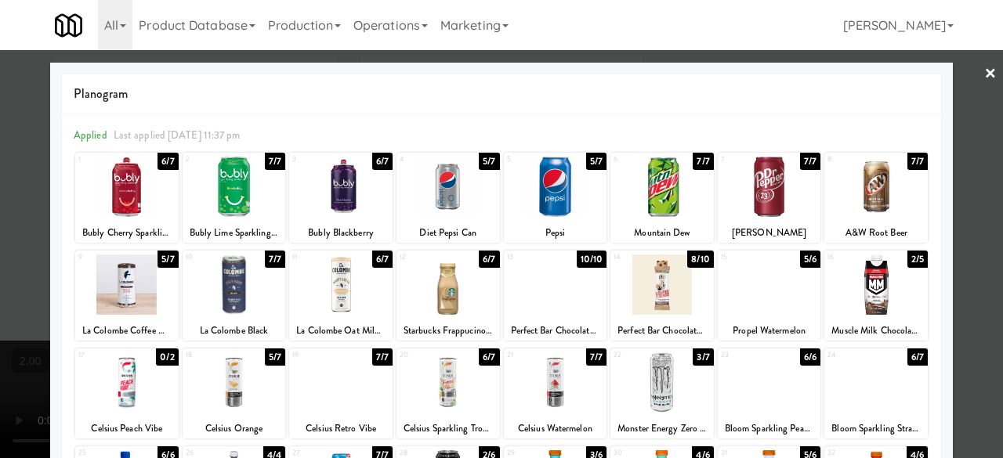
click at [984, 93] on link "×" at bounding box center [990, 74] width 13 height 49
click at [975, 93] on div "inbox reviewed recent all unclear take inventory issue suspicious failed recent…" at bounding box center [501, 333] width 1003 height 555
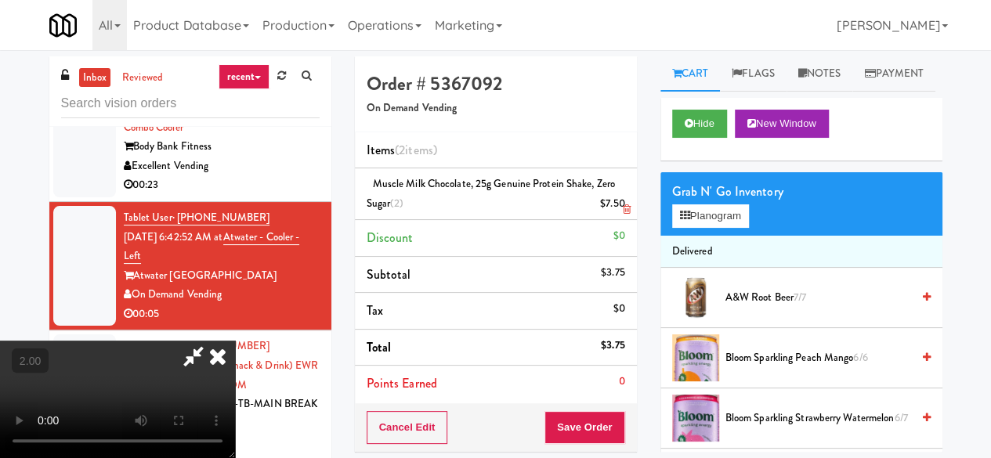
click at [627, 204] on icon at bounding box center [626, 209] width 8 height 10
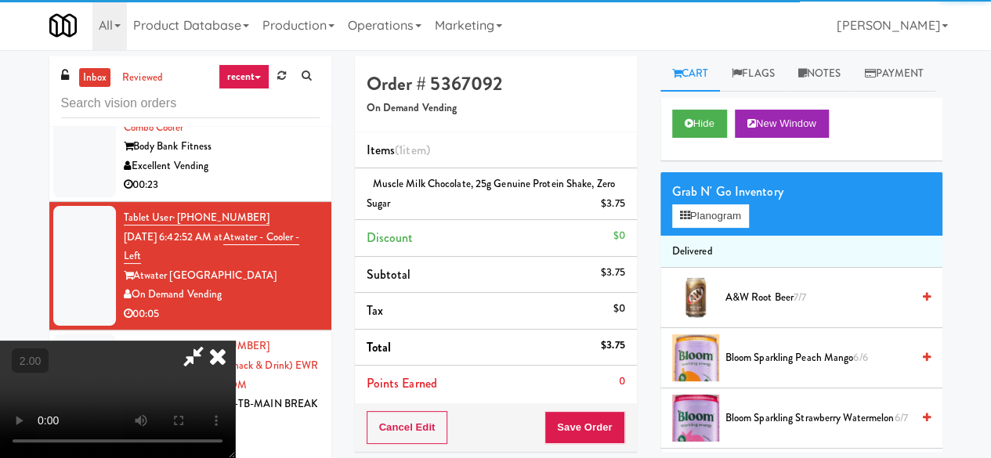
click at [609, 403] on div "Cancel Edit Save Order" at bounding box center [496, 427] width 282 height 49
click at [608, 413] on button "Save Order" at bounding box center [584, 427] width 80 height 33
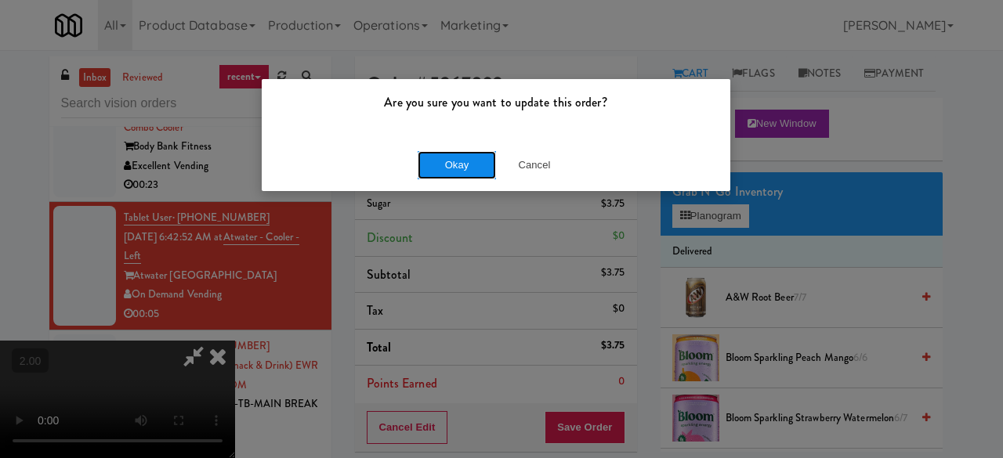
click at [461, 168] on button "Okay" at bounding box center [456, 165] width 78 height 28
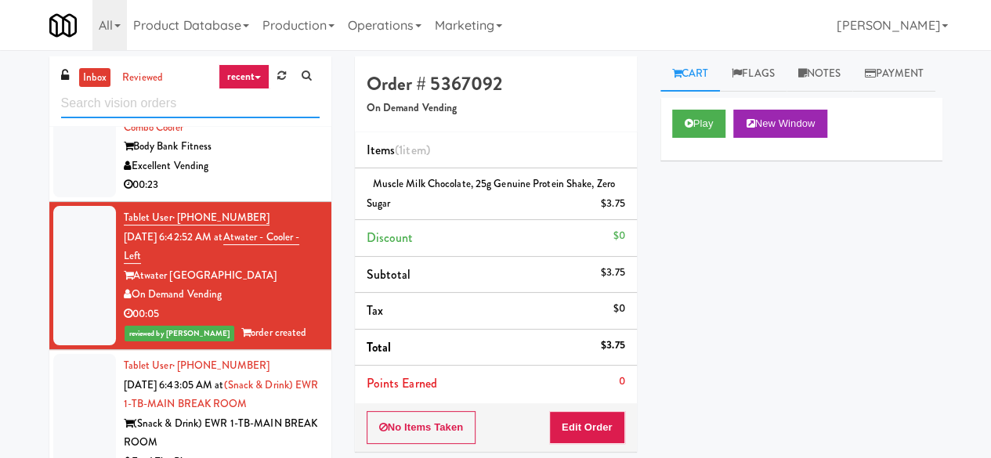
click at [190, 110] on input "text" at bounding box center [190, 103] width 258 height 29
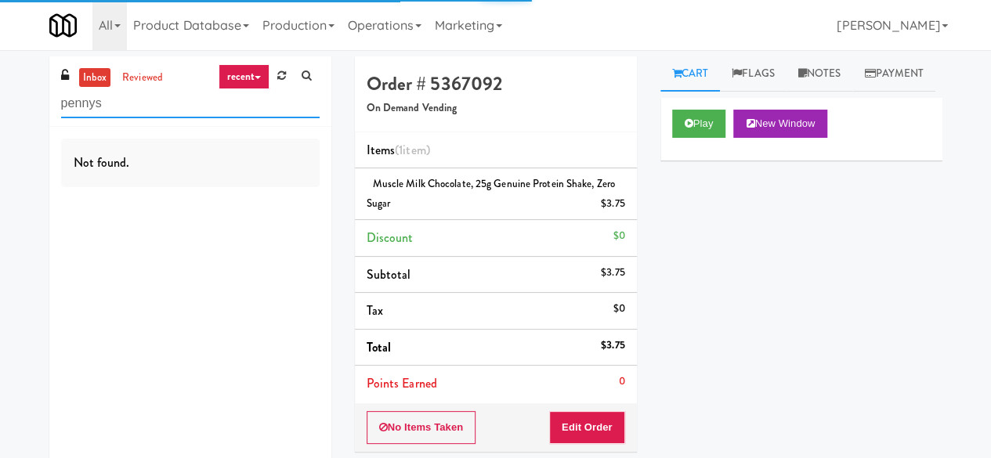
click at [179, 92] on input "pennys" at bounding box center [190, 103] width 258 height 29
type input "H&H"
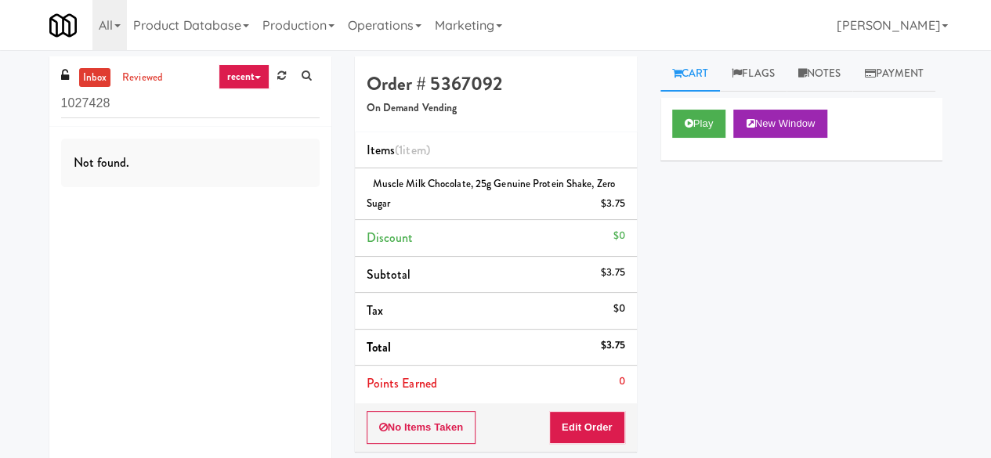
click at [154, 101] on input "1027428" at bounding box center [190, 103] width 258 height 29
type input "Pennys"
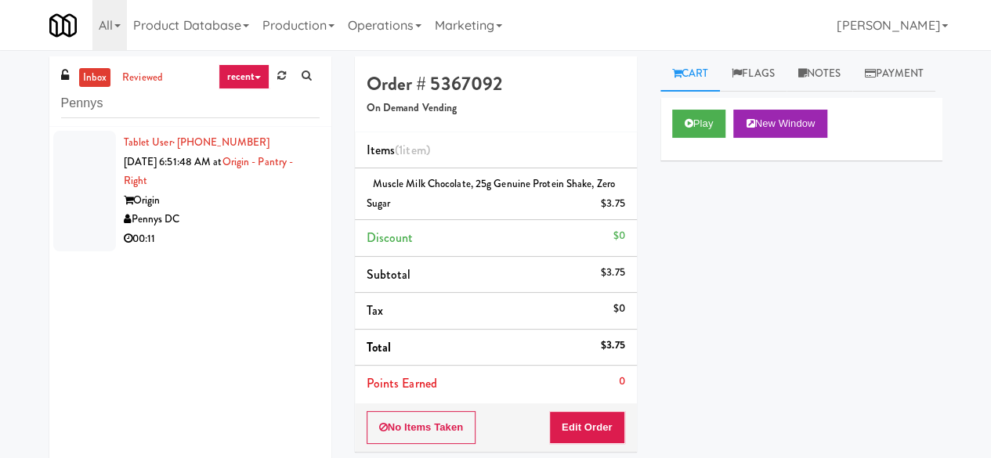
click at [226, 204] on div "Origin" at bounding box center [222, 201] width 196 height 20
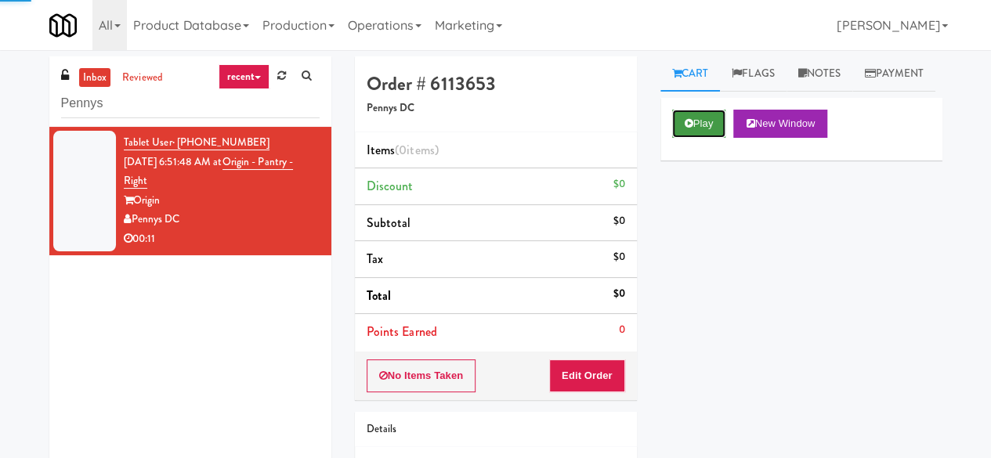
click at [708, 138] on button "Play" at bounding box center [699, 124] width 54 height 28
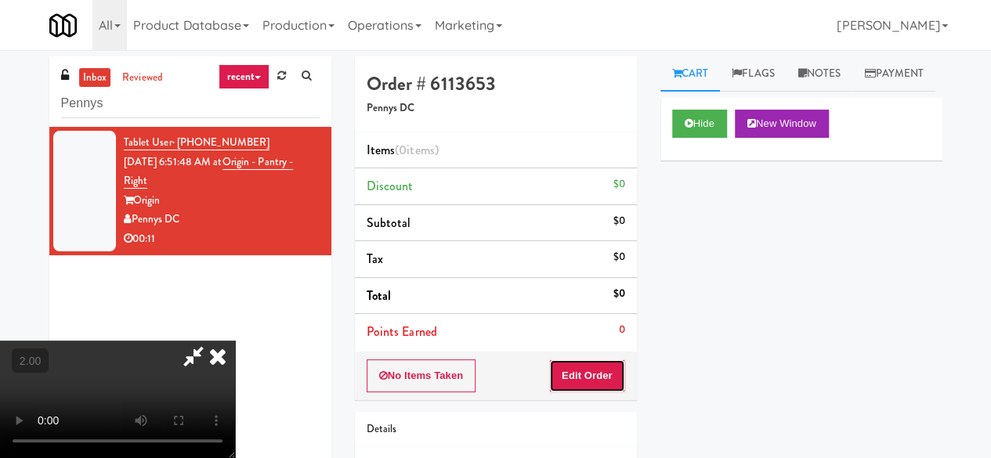
click at [589, 380] on button "Edit Order" at bounding box center [587, 376] width 76 height 33
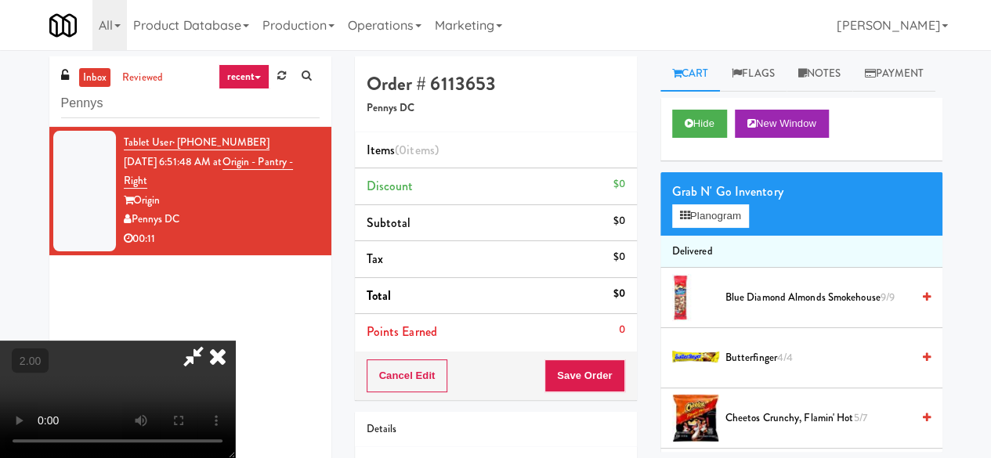
scroll to position [32, 0]
click at [680, 228] on button "Planogram" at bounding box center [710, 215] width 77 height 23
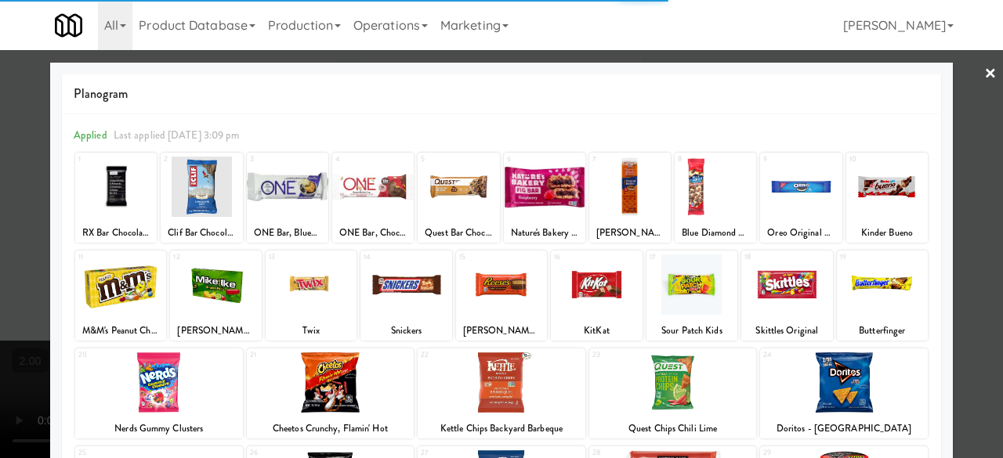
click at [284, 183] on div at bounding box center [287, 187] width 81 height 60
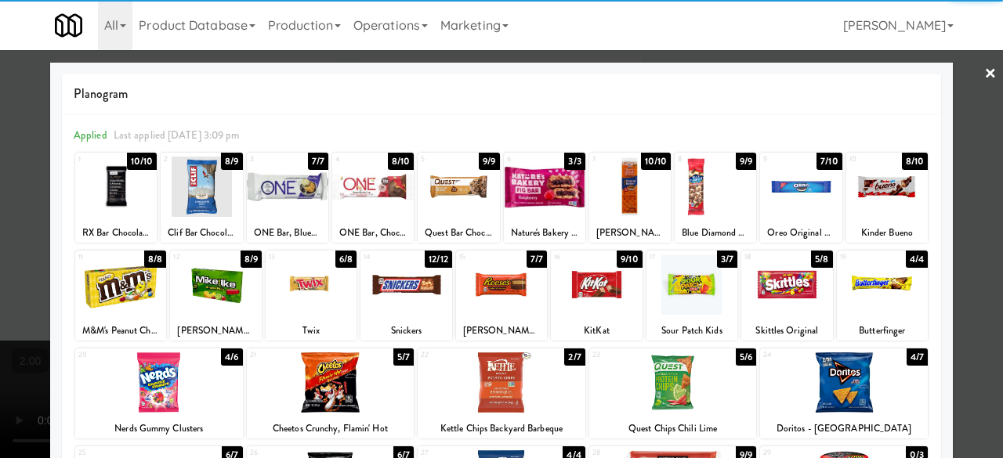
click at [388, 196] on div at bounding box center [372, 187] width 81 height 60
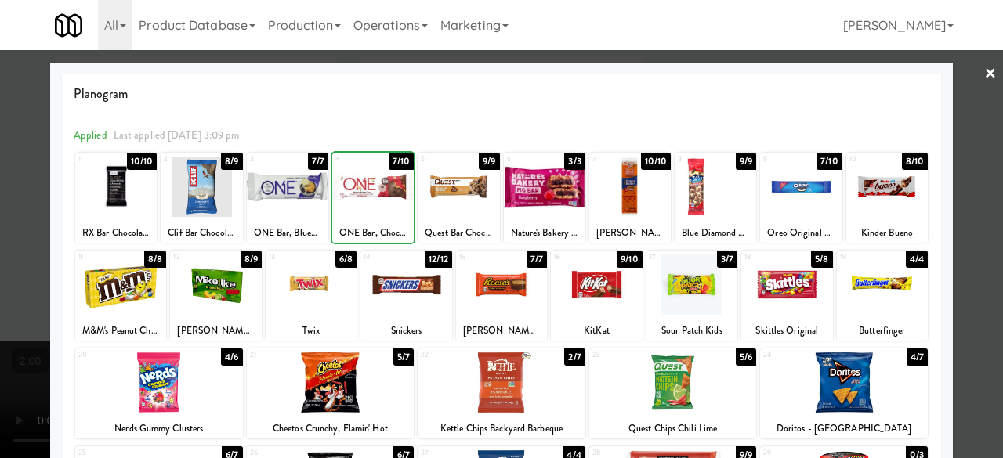
click at [298, 190] on div at bounding box center [287, 187] width 81 height 60
click at [150, 295] on div at bounding box center [120, 285] width 91 height 60
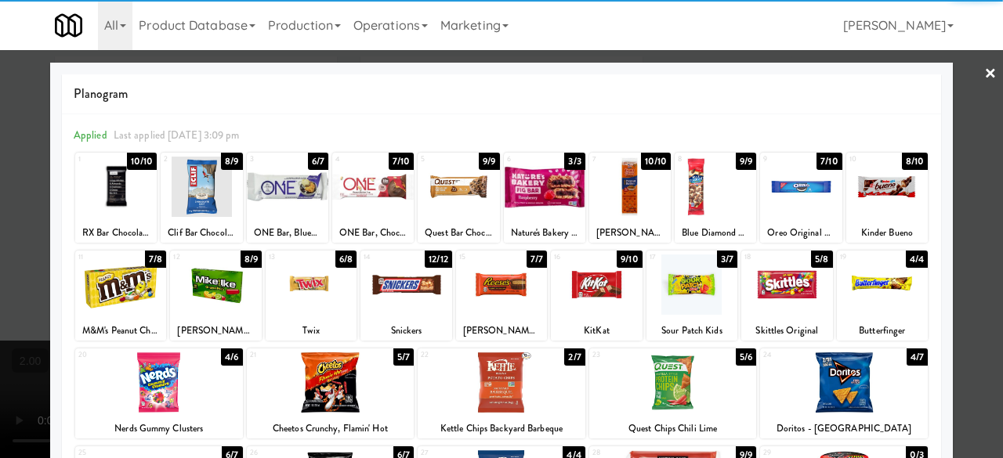
click at [957, 73] on div at bounding box center [501, 229] width 1003 height 458
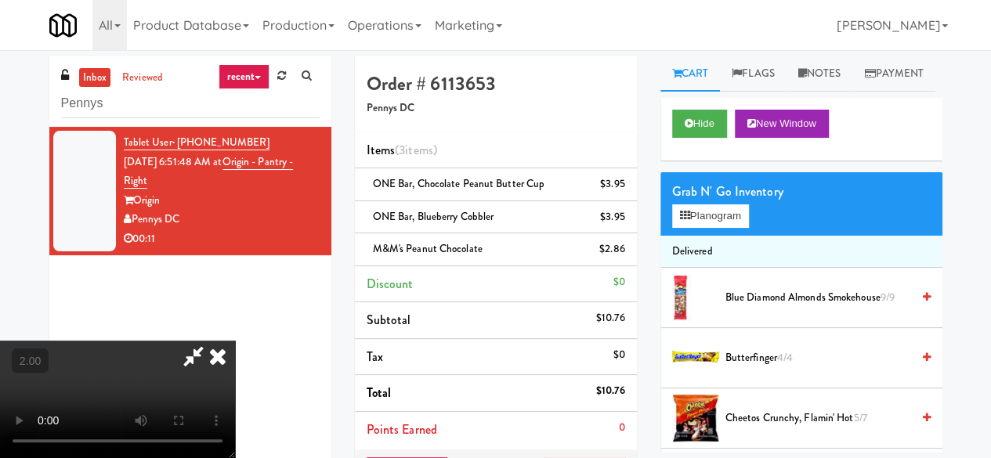
click at [211, 341] on icon at bounding box center [193, 356] width 36 height 31
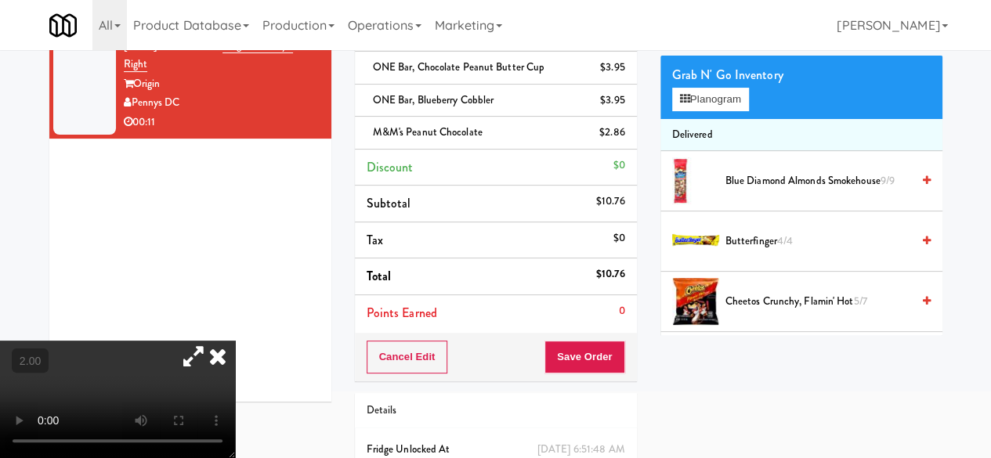
scroll to position [215, 0]
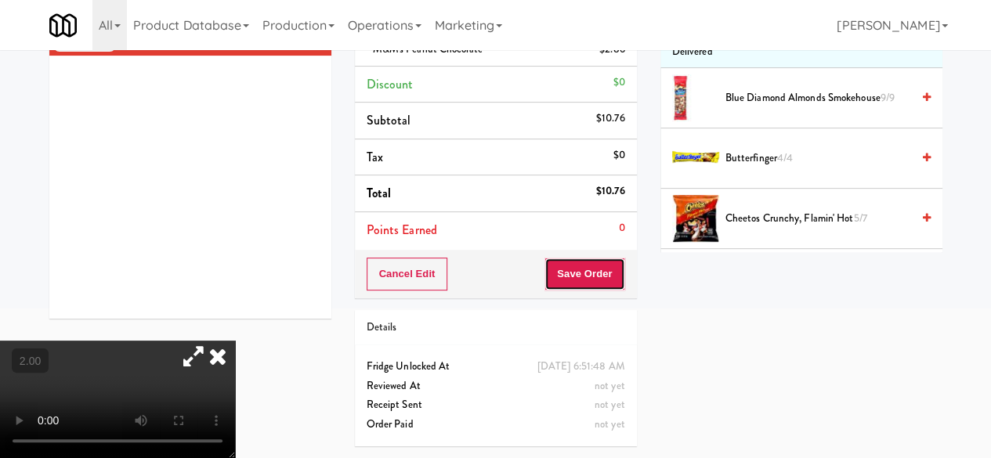
click at [583, 258] on button "Save Order" at bounding box center [584, 274] width 80 height 33
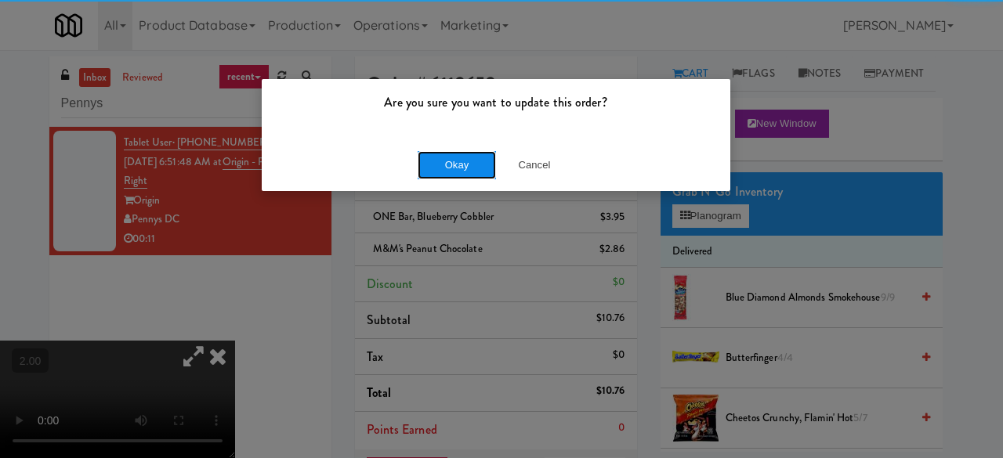
click at [468, 153] on button "Okay" at bounding box center [456, 165] width 78 height 28
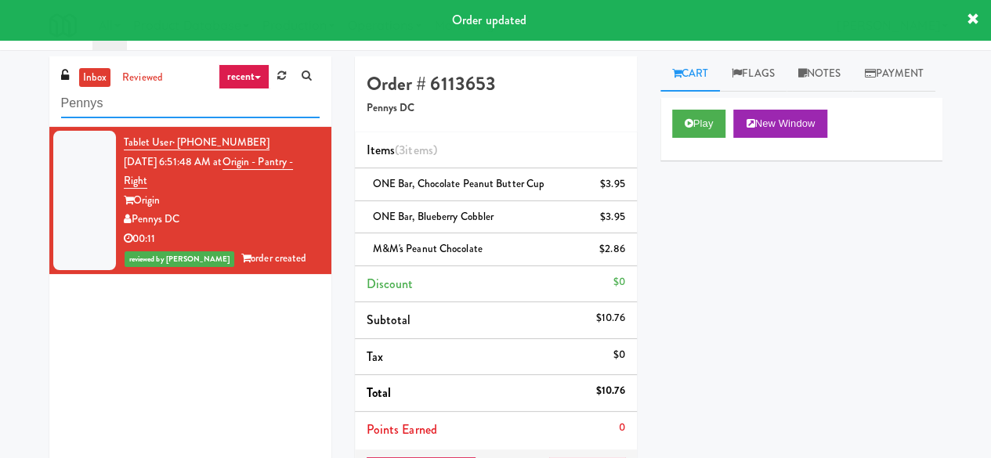
click at [194, 110] on input "Pennys" at bounding box center [190, 103] width 258 height 29
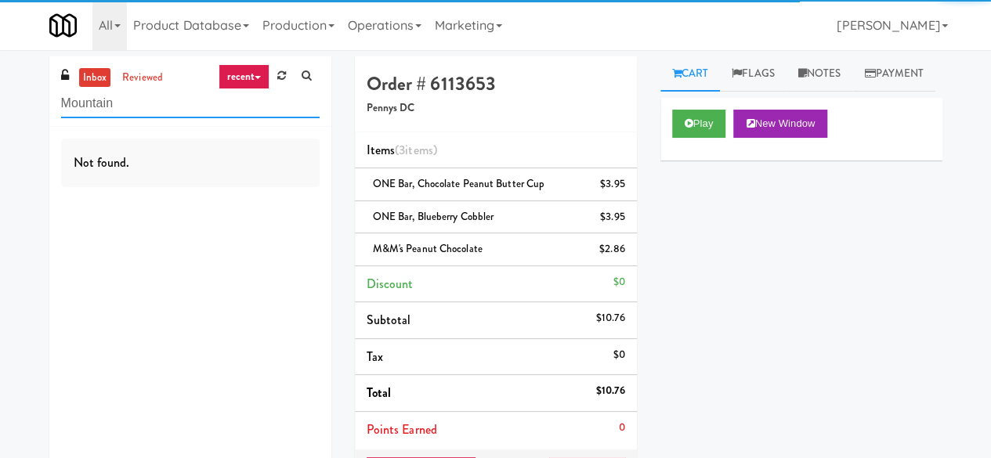
click at [194, 110] on input "Mountain" at bounding box center [190, 103] width 258 height 29
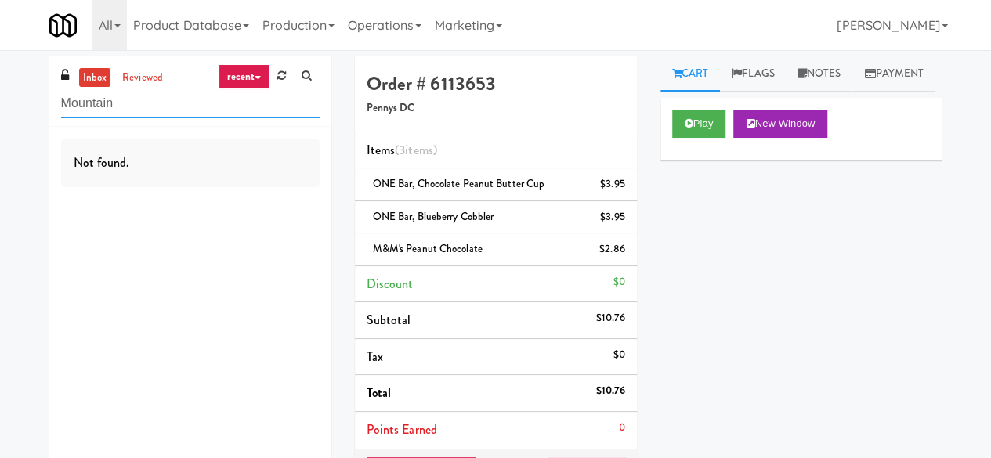
click at [194, 110] on input "Mountain" at bounding box center [190, 103] width 258 height 29
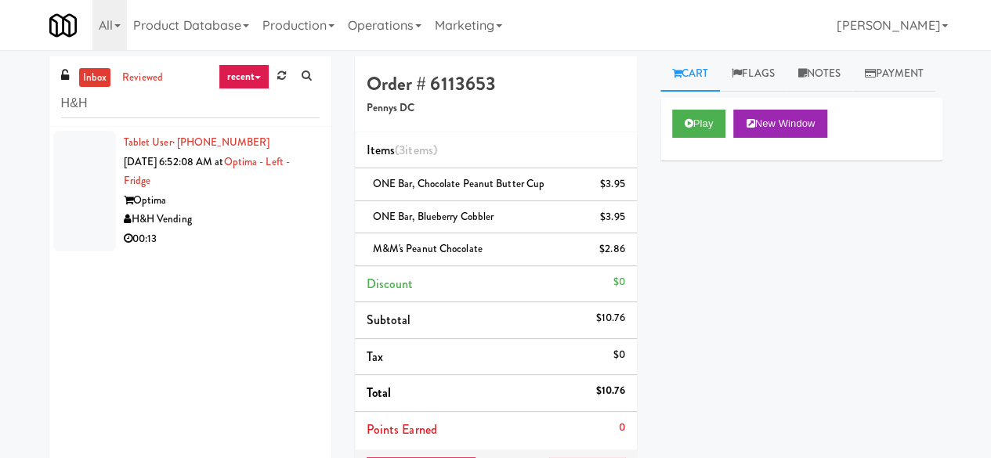
click at [230, 207] on div "Optima" at bounding box center [222, 201] width 196 height 20
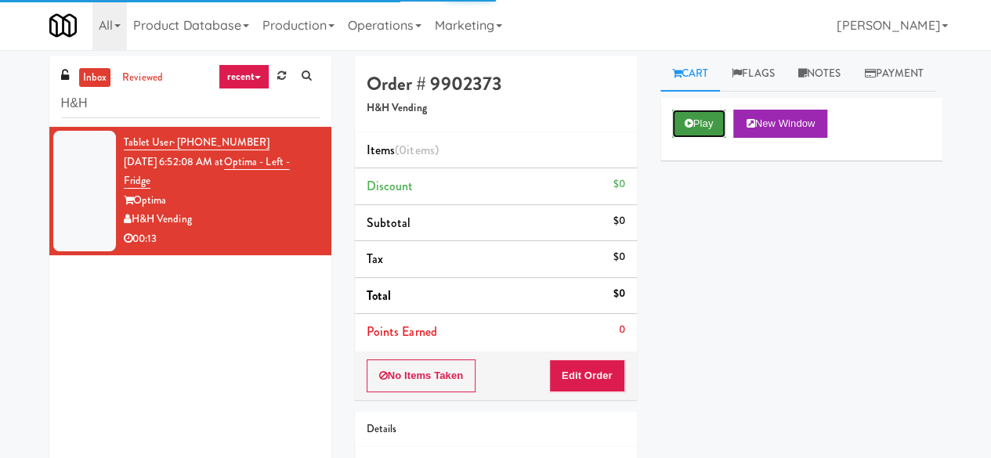
click at [696, 138] on button "Play" at bounding box center [699, 124] width 54 height 28
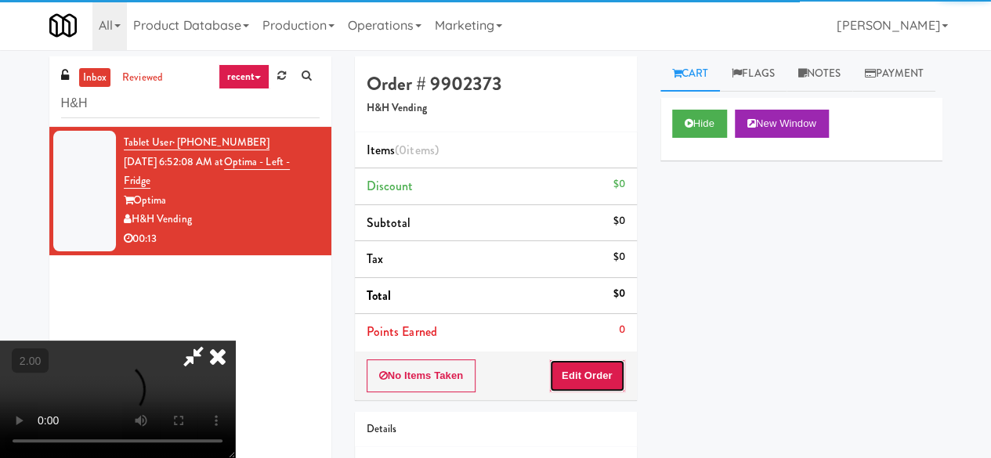
click at [619, 372] on button "Edit Order" at bounding box center [587, 376] width 76 height 33
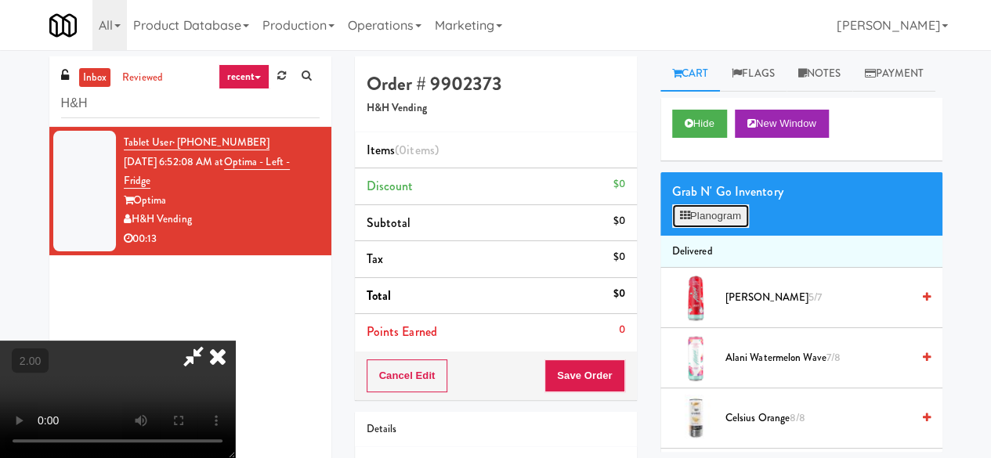
click at [721, 228] on button "Planogram" at bounding box center [710, 215] width 77 height 23
click at [0, 0] on div at bounding box center [0, 0] width 0 height 0
click at [721, 228] on button "Planogram" at bounding box center [710, 215] width 77 height 23
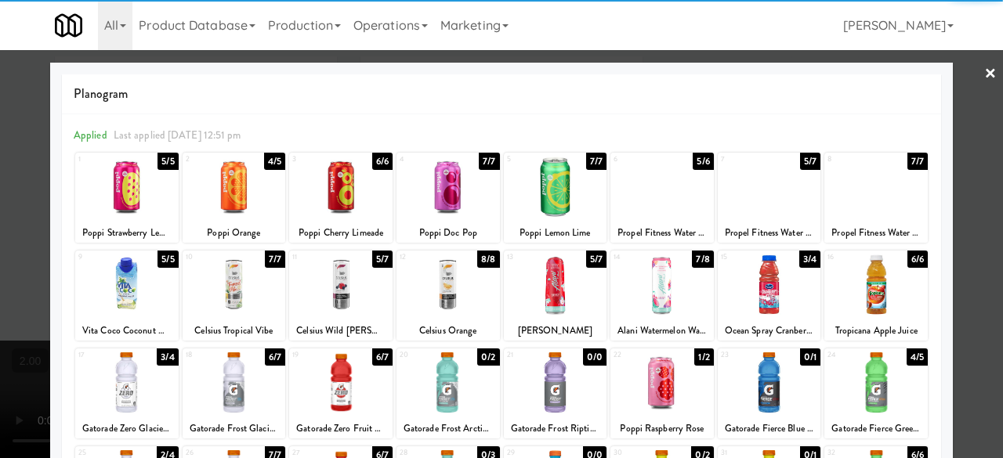
click at [895, 380] on div at bounding box center [875, 382] width 103 height 60
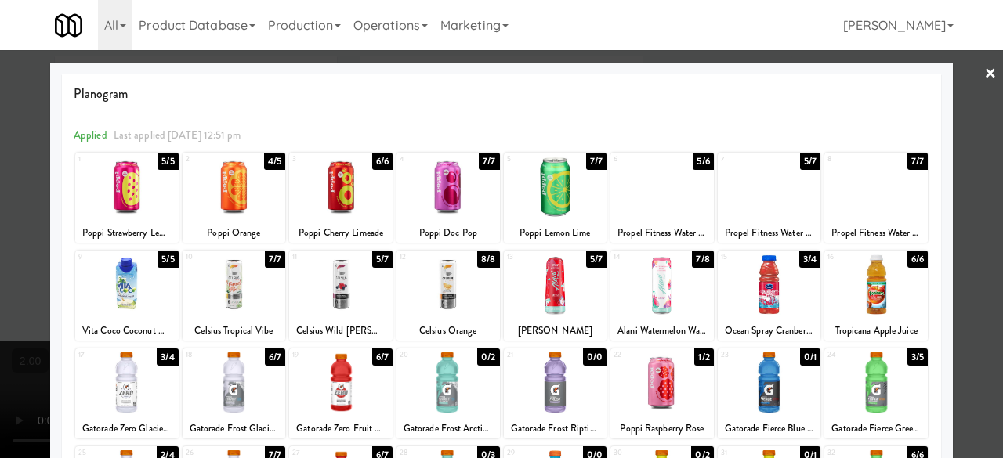
click at [940, 285] on div "Planogram Applied Last applied Thursday 12:51 pm 1 5/5 Poppi Strawberry Lemon 2…" at bounding box center [501, 416] width 902 height 707
click at [984, 71] on link "×" at bounding box center [990, 74] width 13 height 49
click at [975, 71] on div "inbox reviewed recent all unclear take inventory issue suspicious failed recent…" at bounding box center [501, 324] width 1003 height 536
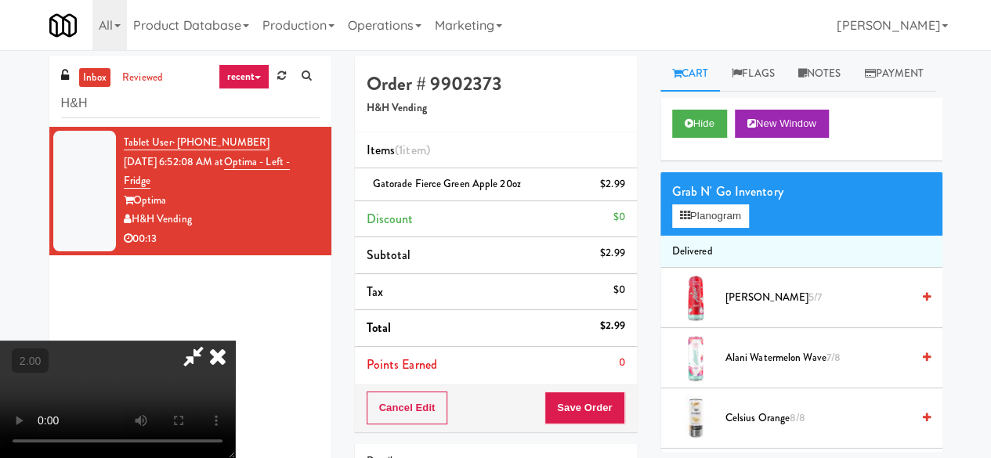
click at [211, 341] on icon at bounding box center [193, 356] width 36 height 31
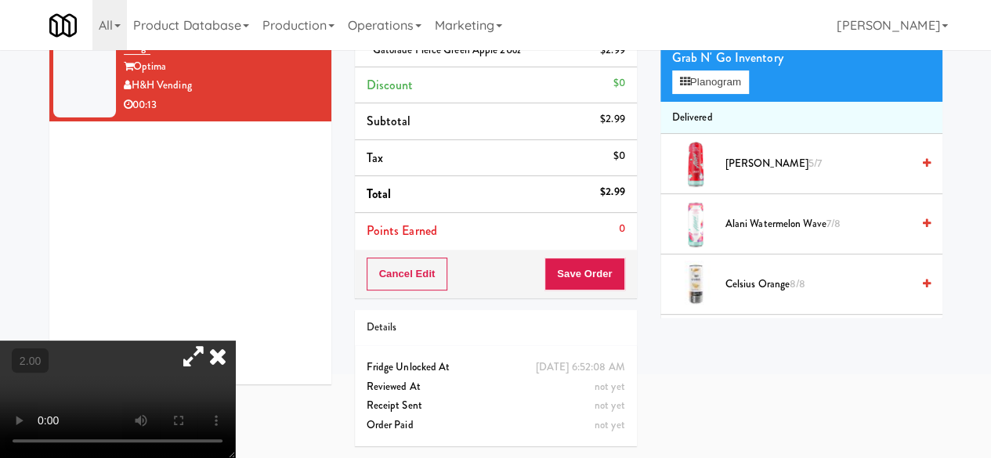
scroll to position [150, 0]
click at [578, 258] on button "Save Order" at bounding box center [584, 274] width 80 height 33
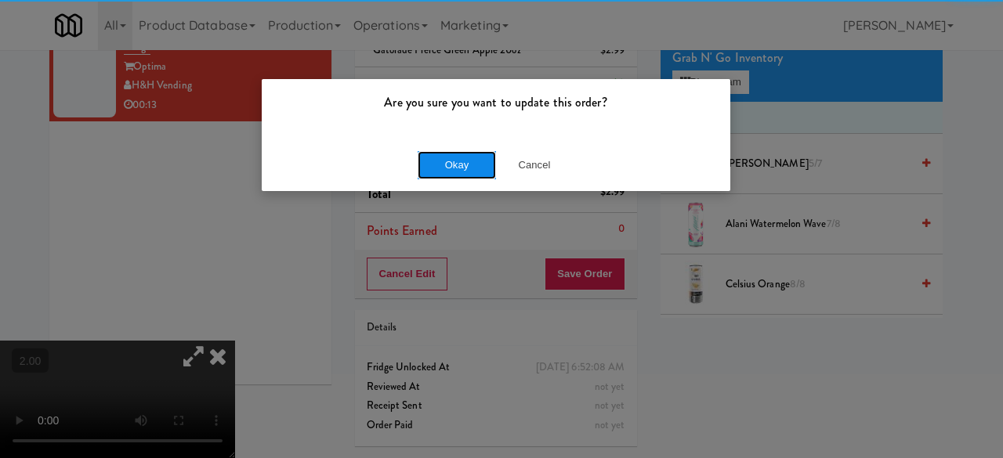
click at [464, 153] on button "Okay" at bounding box center [456, 165] width 78 height 28
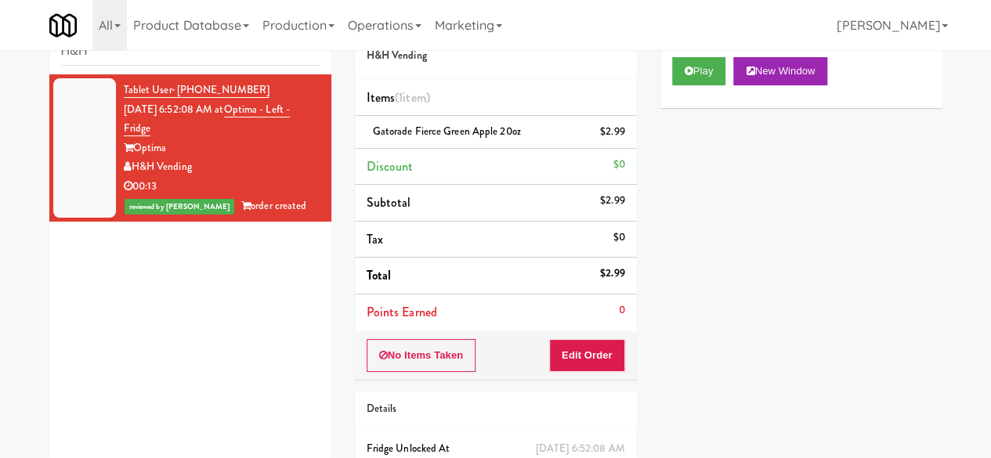
scroll to position [0, 0]
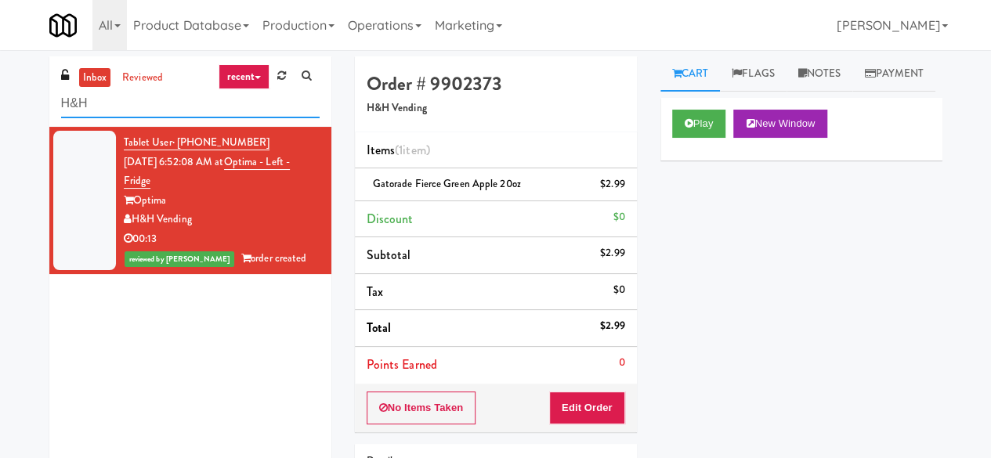
click at [175, 109] on input "H&H" at bounding box center [190, 103] width 258 height 29
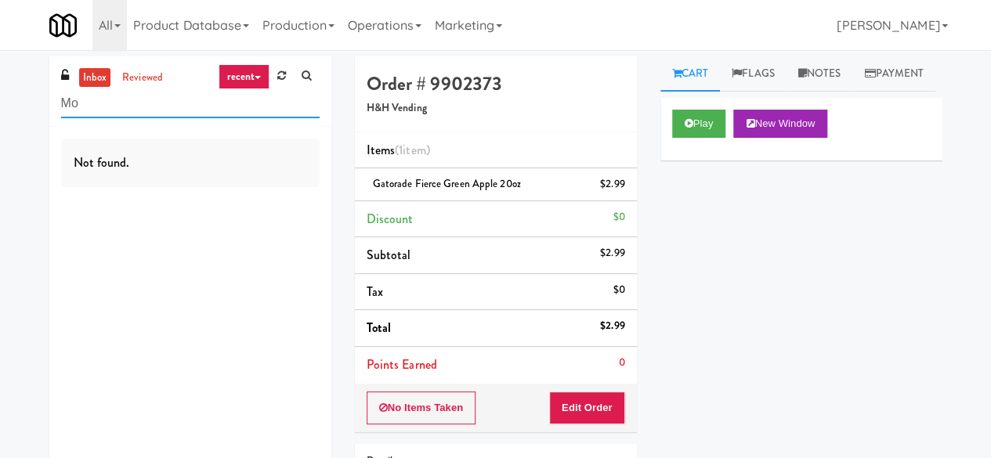
type input "M"
type input "P"
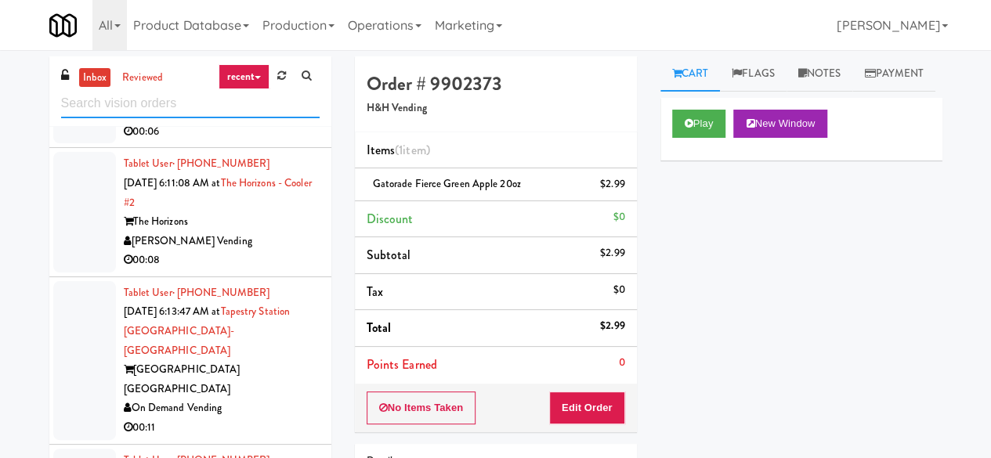
scroll to position [1567, 0]
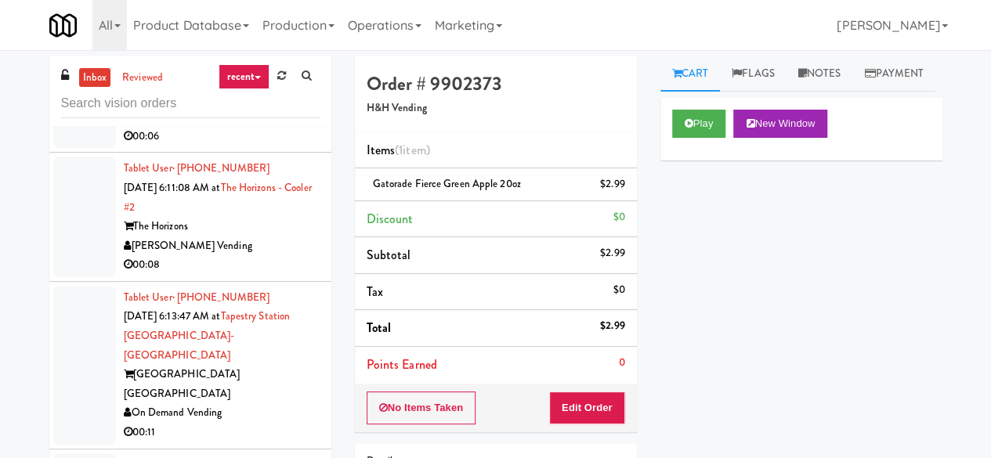
click at [272, 127] on div "Noshville Vending" at bounding box center [222, 117] width 196 height 20
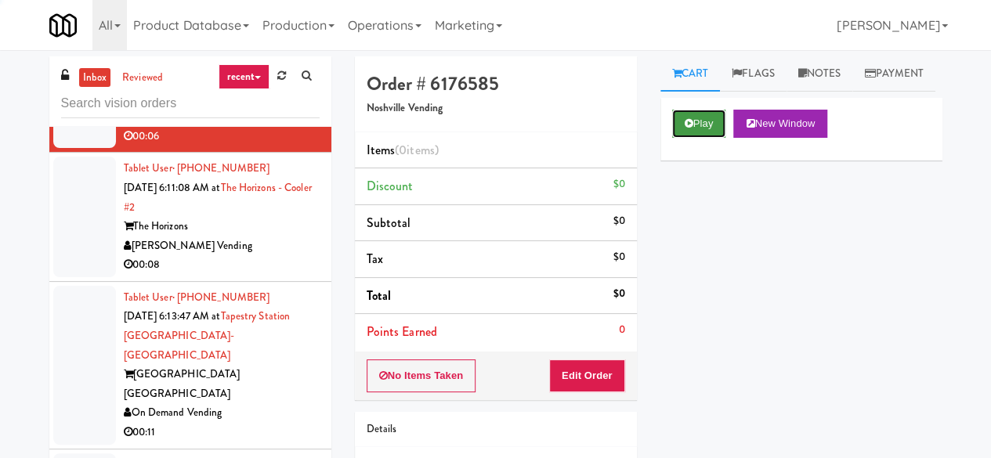
click at [702, 138] on button "Play" at bounding box center [699, 124] width 54 height 28
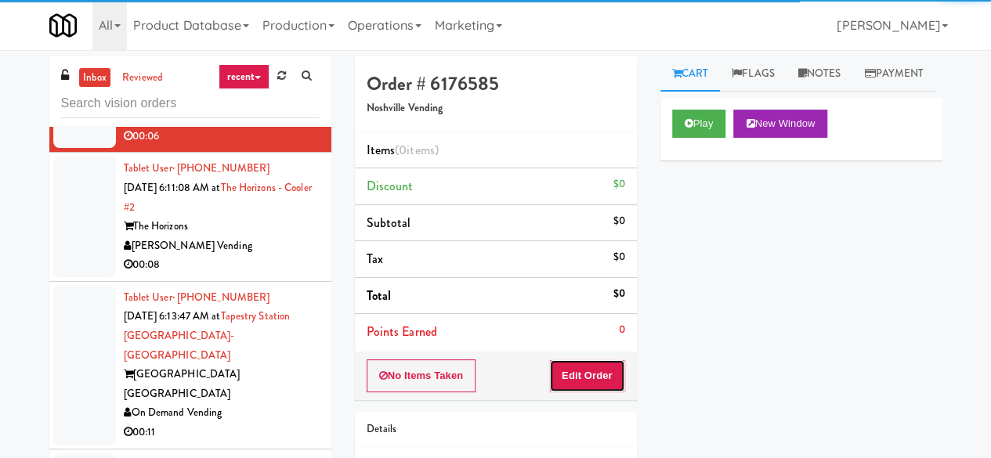
click at [616, 366] on button "Edit Order" at bounding box center [587, 376] width 76 height 33
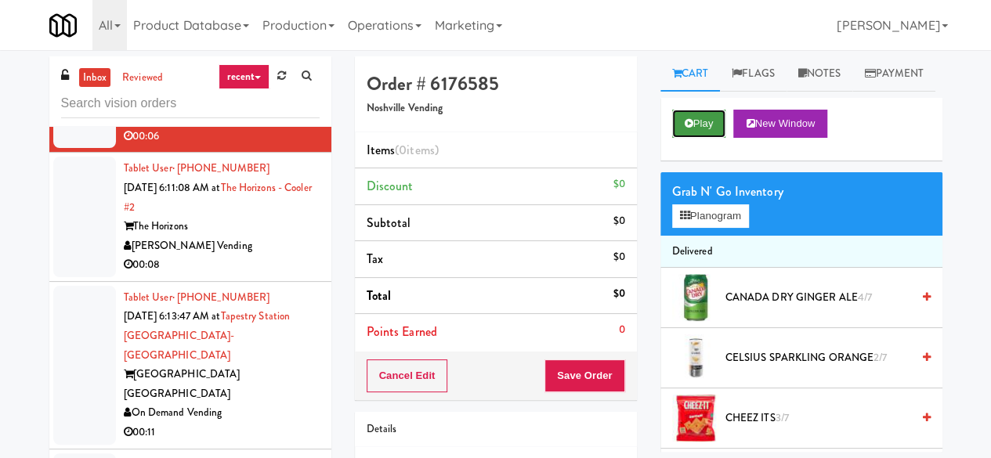
click at [699, 138] on button "Play" at bounding box center [699, 124] width 54 height 28
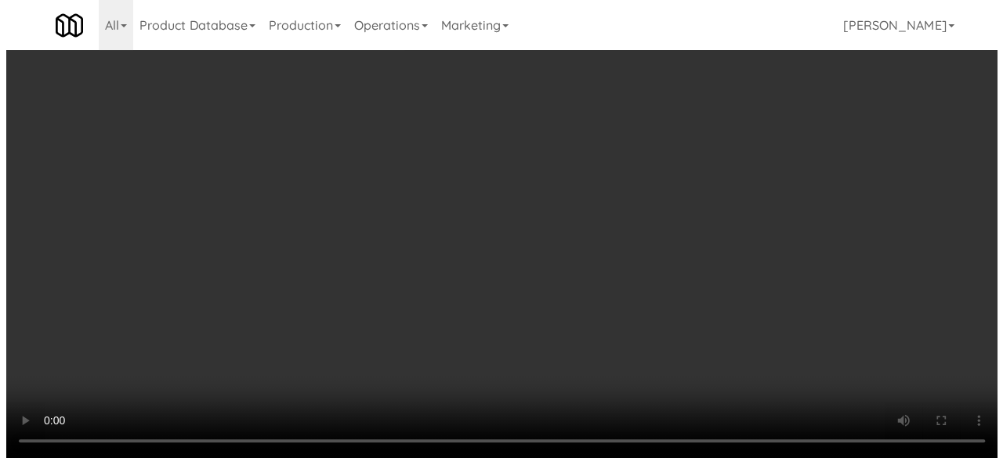
scroll to position [50, 0]
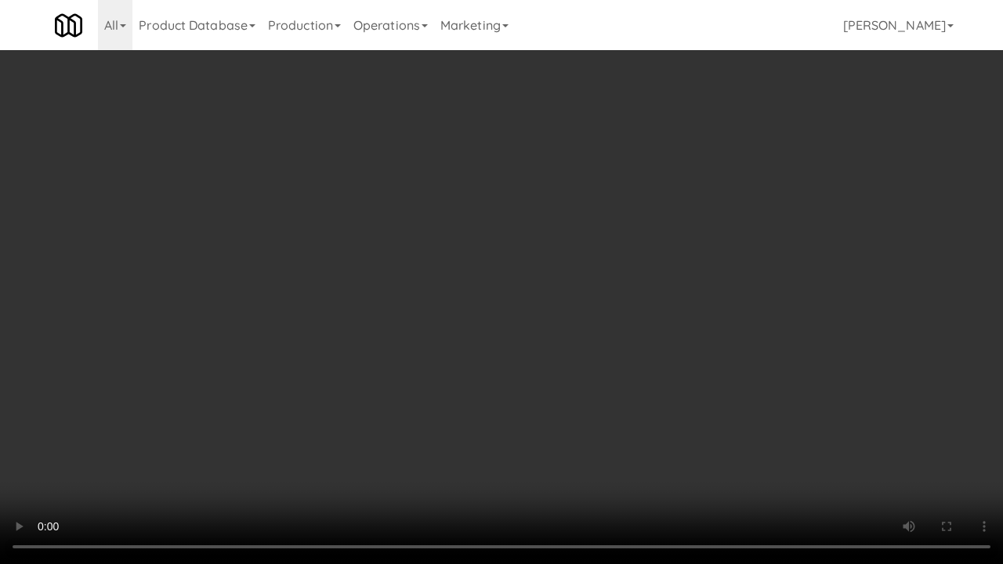
click at [172, 373] on video at bounding box center [501, 282] width 1003 height 564
click at [432, 370] on video at bounding box center [501, 282] width 1003 height 564
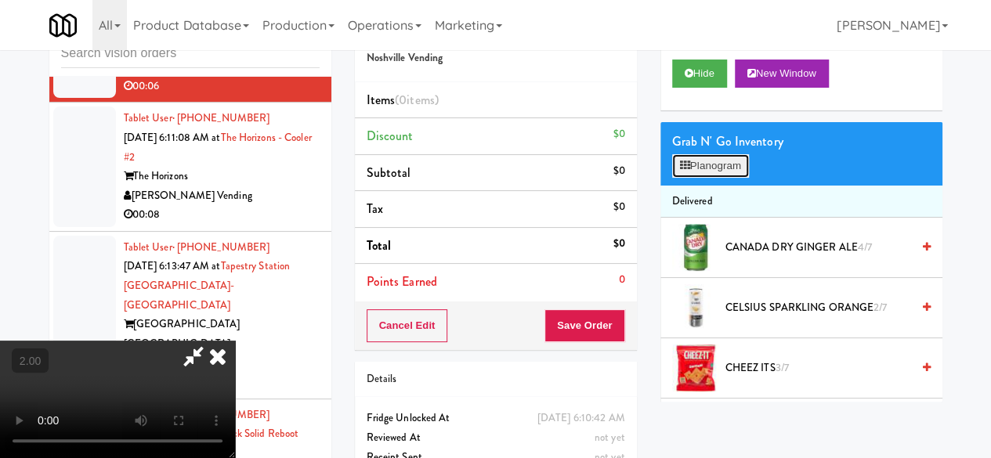
click at [688, 178] on button "Planogram" at bounding box center [710, 165] width 77 height 23
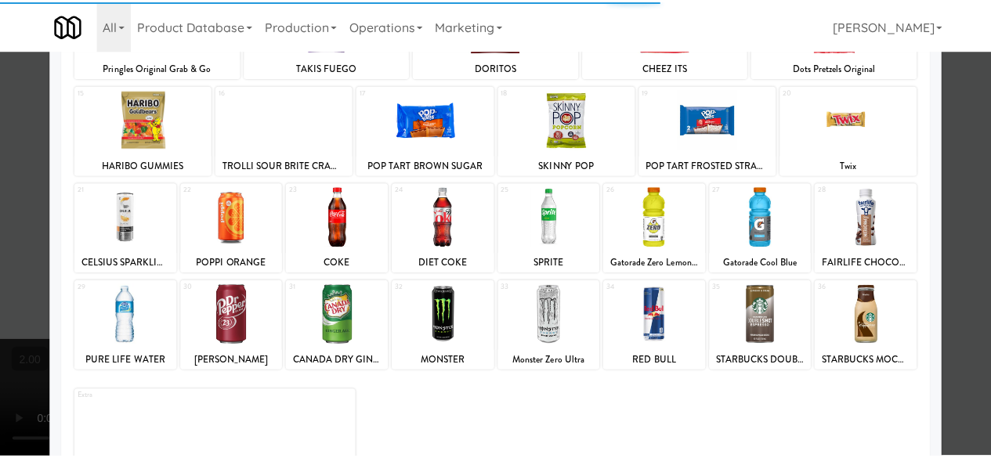
scroll to position [310, 0]
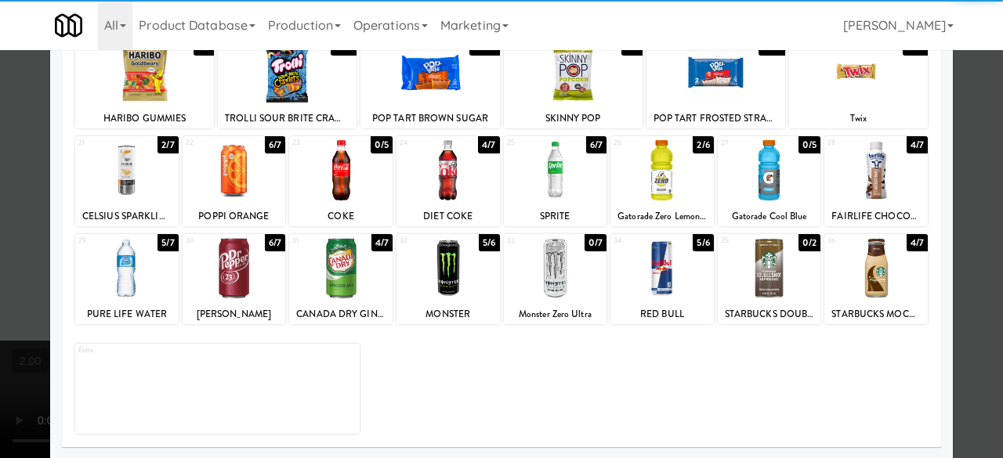
drag, startPoint x: 117, startPoint y: 196, endPoint x: 238, endPoint y: 214, distance: 122.7
click at [116, 195] on div at bounding box center [126, 170] width 103 height 60
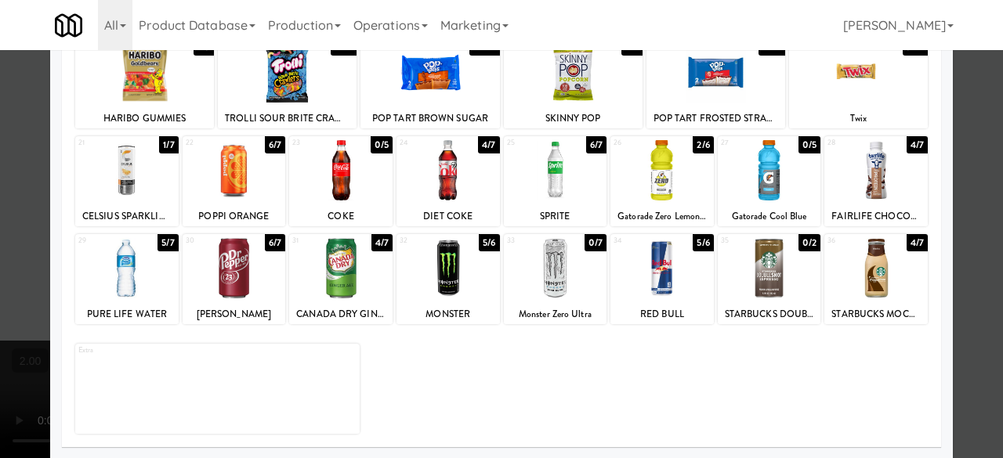
click at [961, 107] on div at bounding box center [501, 229] width 1003 height 458
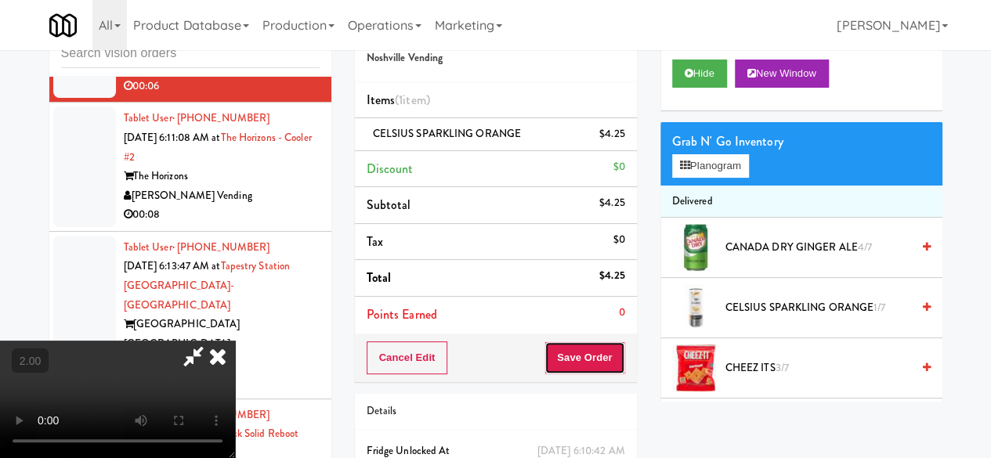
click at [622, 349] on button "Save Order" at bounding box center [584, 358] width 80 height 33
drag, startPoint x: 622, startPoint y: 349, endPoint x: 611, endPoint y: 349, distance: 11.0
click at [621, 349] on button "Save Order" at bounding box center [584, 358] width 80 height 33
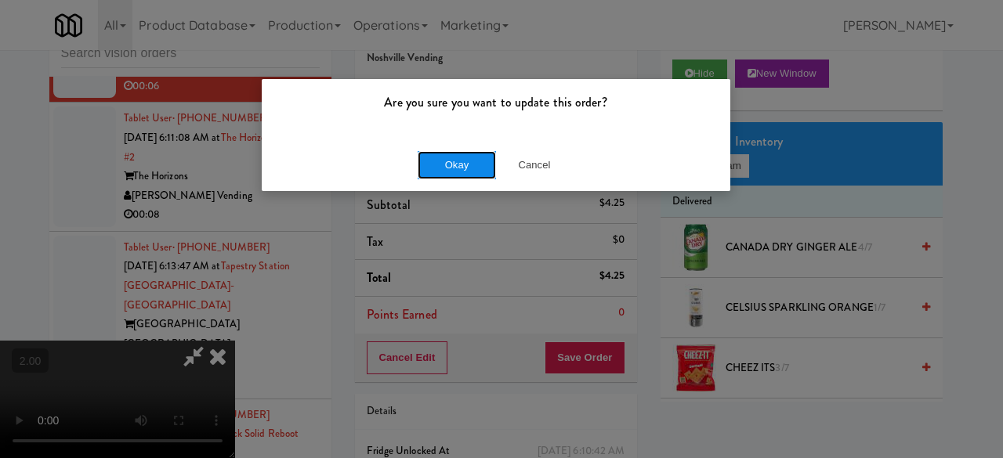
click at [465, 157] on button "Okay" at bounding box center [456, 165] width 78 height 28
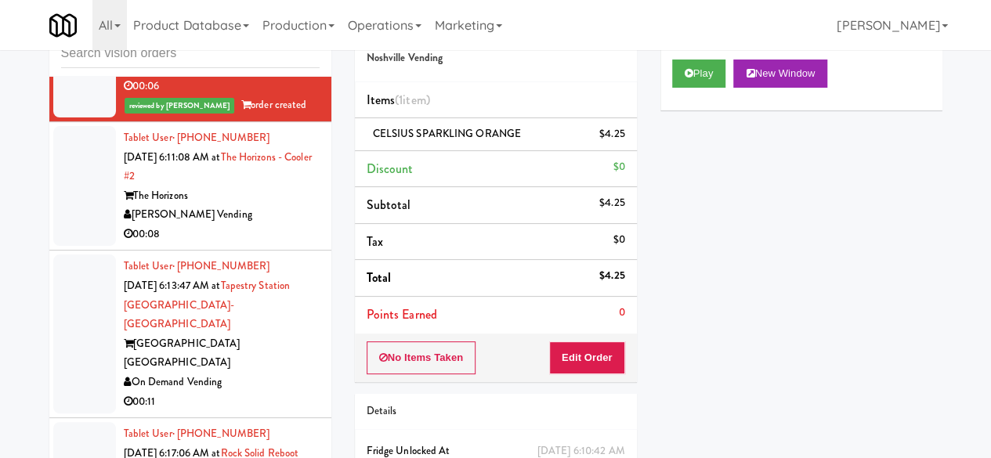
click at [241, 206] on div "The Horizons" at bounding box center [222, 196] width 196 height 20
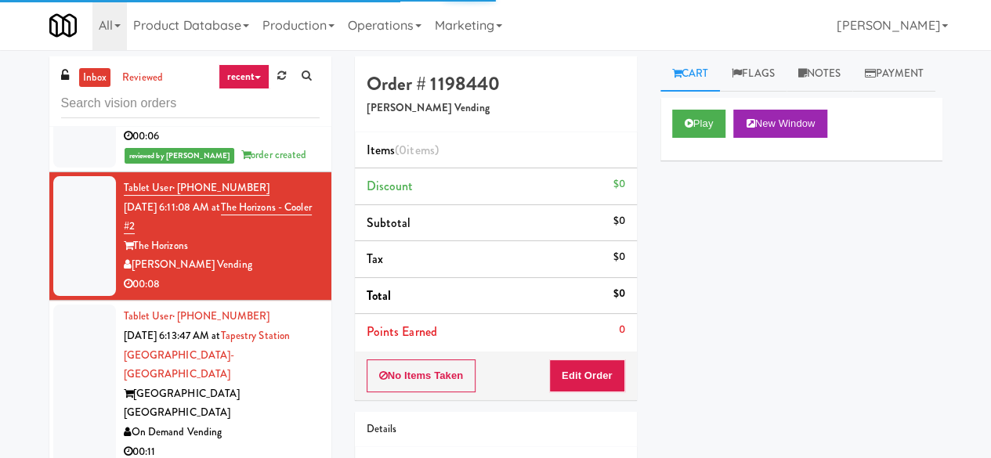
click at [703, 140] on div "Play New Window" at bounding box center [801, 129] width 282 height 63
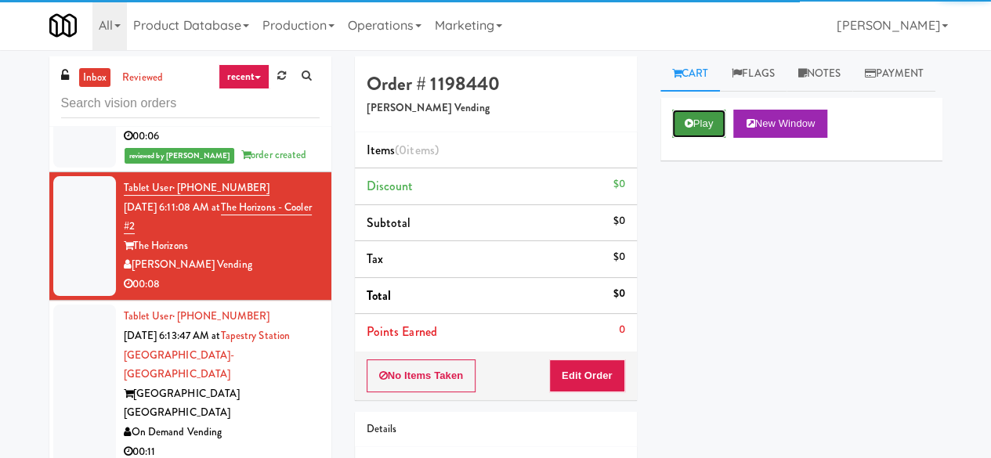
click at [703, 138] on button "Play" at bounding box center [699, 124] width 54 height 28
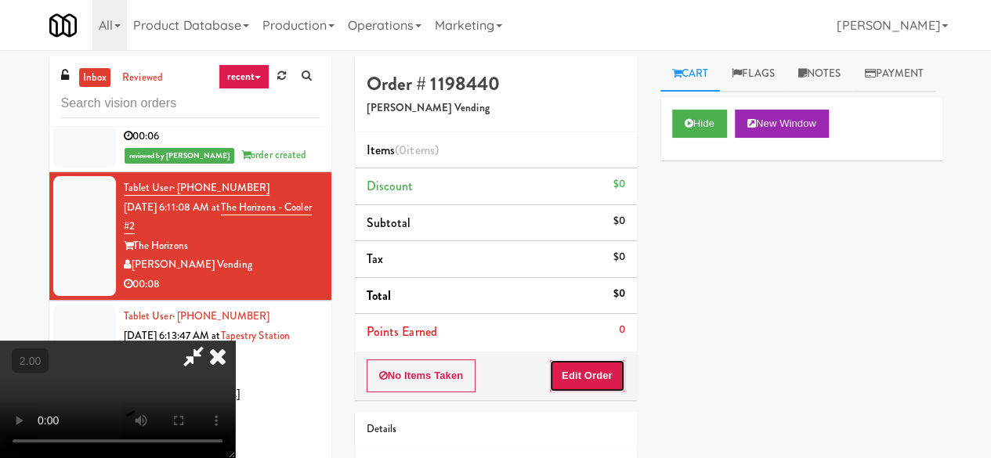
click at [610, 377] on button "Edit Order" at bounding box center [587, 376] width 76 height 33
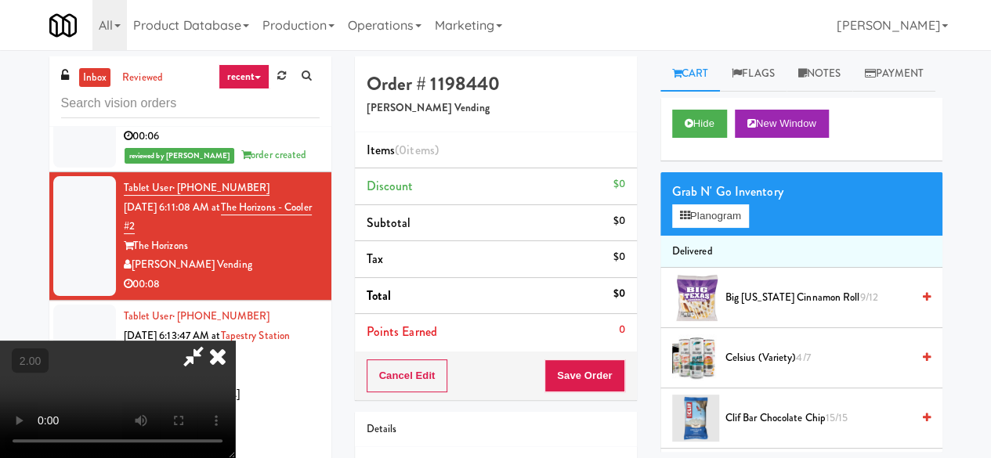
click at [235, 457] on video at bounding box center [117, 399] width 235 height 117
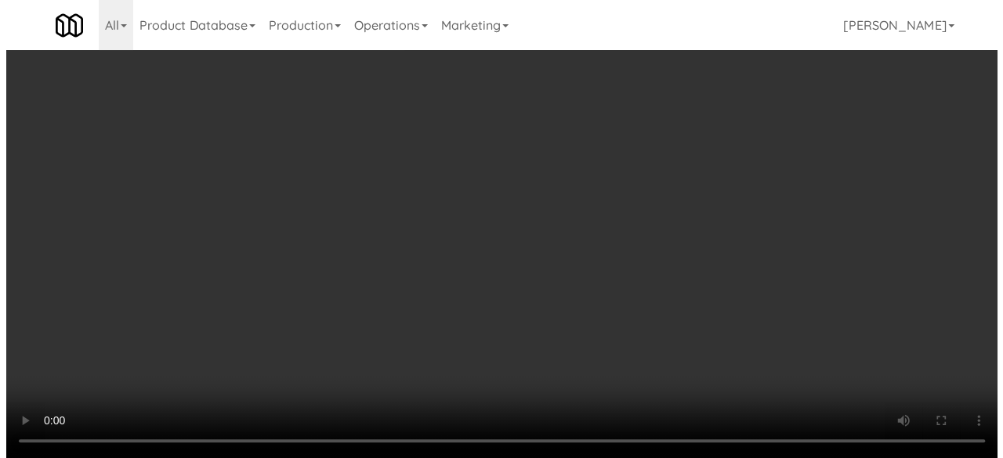
scroll to position [32, 0]
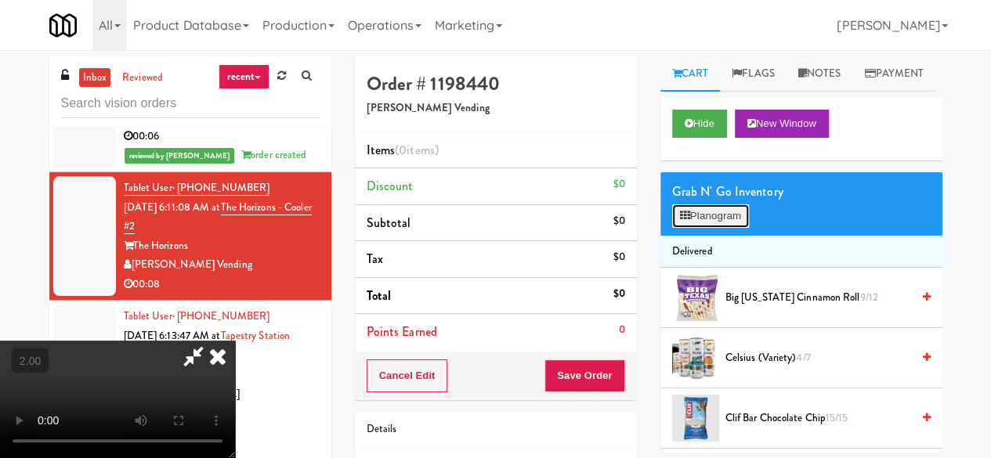
click at [708, 228] on button "Planogram" at bounding box center [710, 215] width 77 height 23
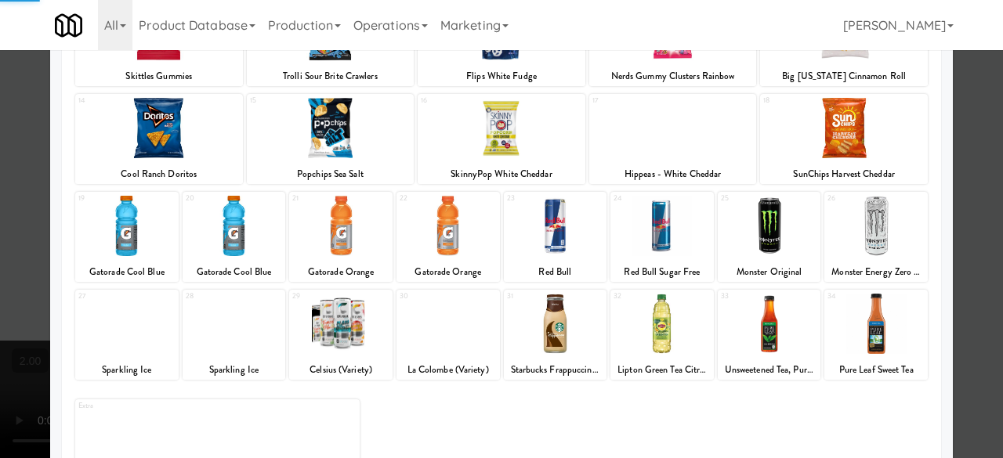
scroll to position [310, 0]
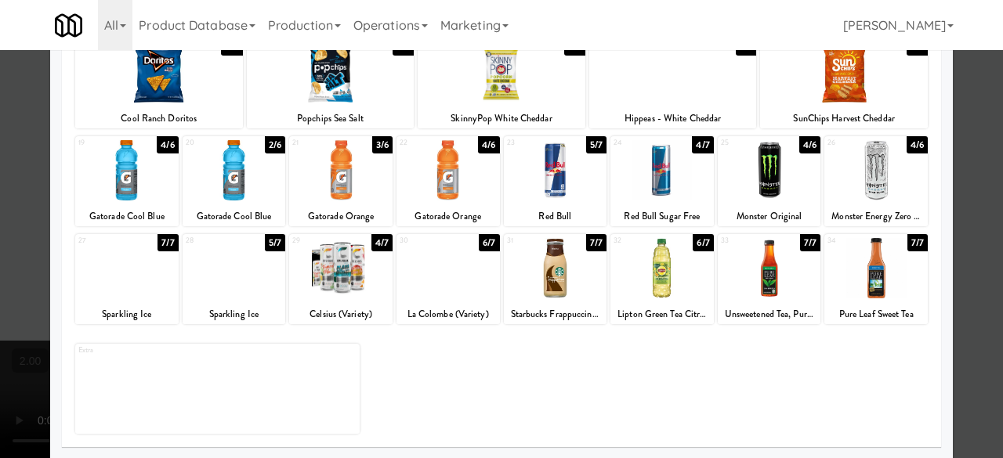
click at [448, 295] on div at bounding box center [447, 268] width 103 height 60
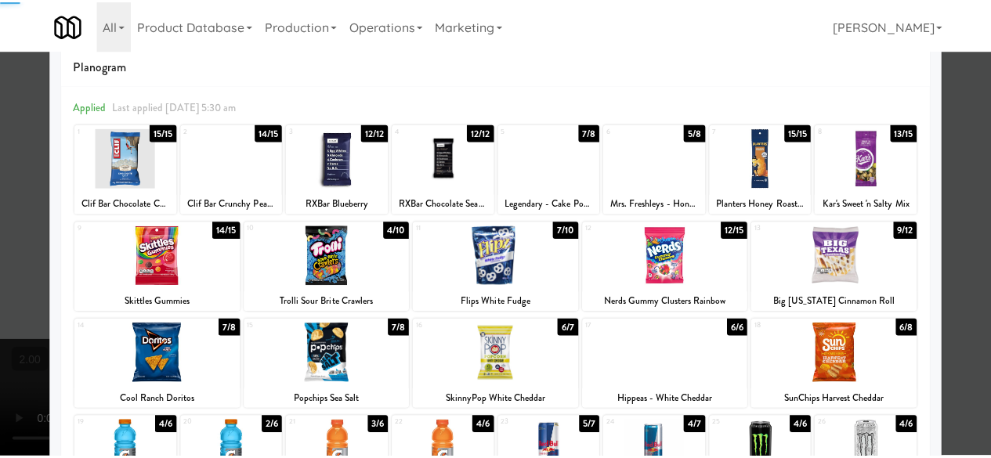
scroll to position [0, 0]
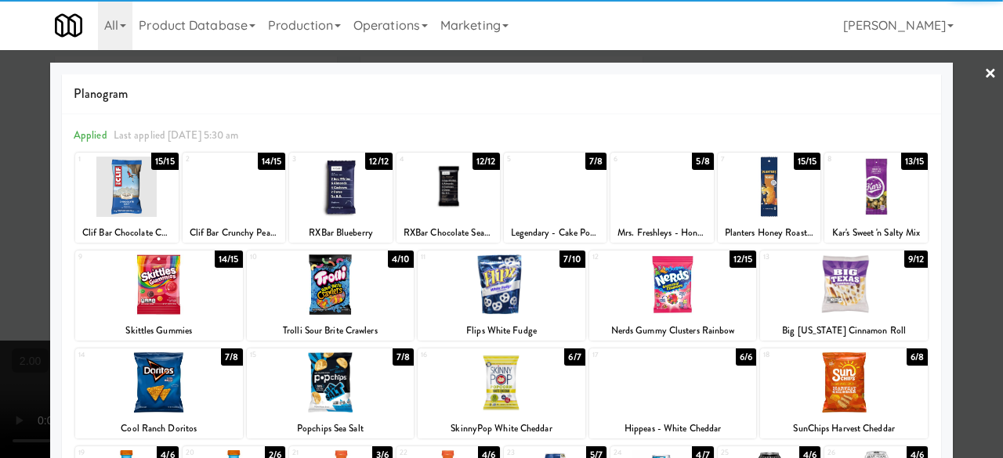
click at [512, 285] on div at bounding box center [501, 285] width 168 height 60
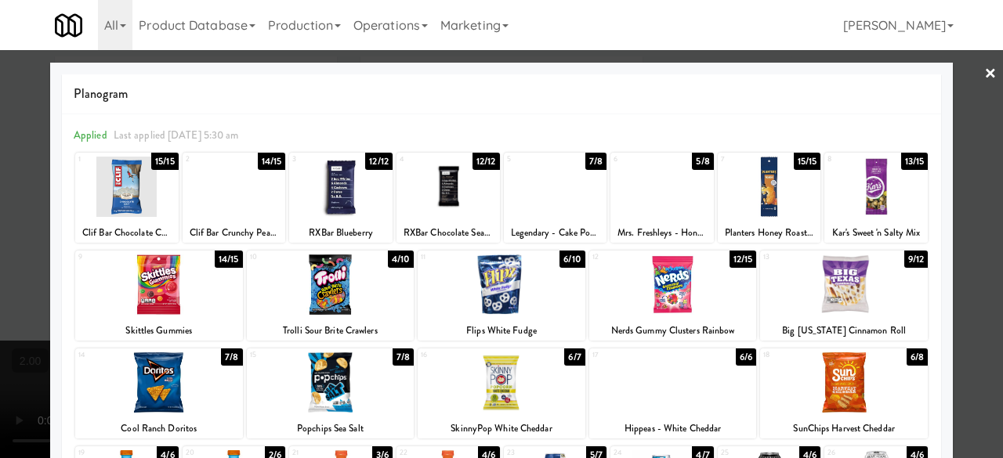
click at [939, 219] on div "Planogram Applied Last applied Saturday 5:30 am 1 15/15 Clif Bar Chocolate Chip…" at bounding box center [501, 416] width 902 height 707
click at [959, 208] on div at bounding box center [501, 229] width 1003 height 458
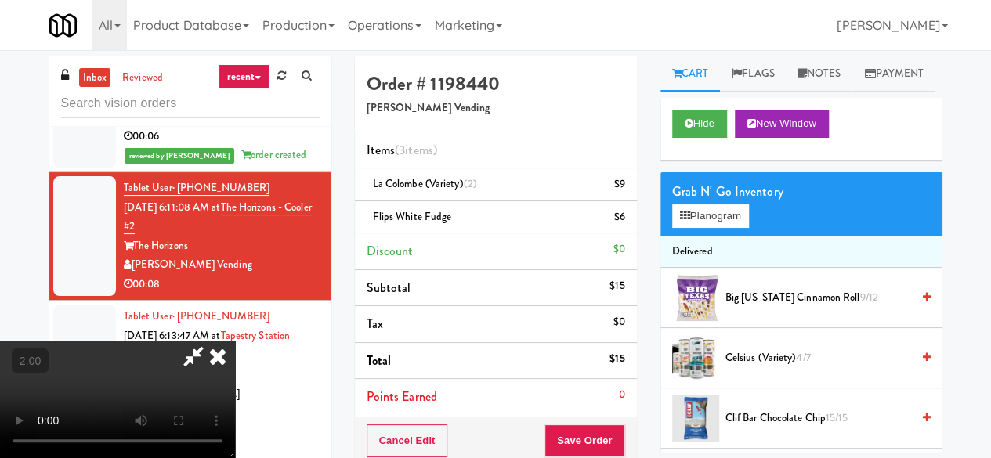
drag, startPoint x: 520, startPoint y: 400, endPoint x: 520, endPoint y: 469, distance: 68.9
click at [235, 401] on video at bounding box center [117, 399] width 235 height 117
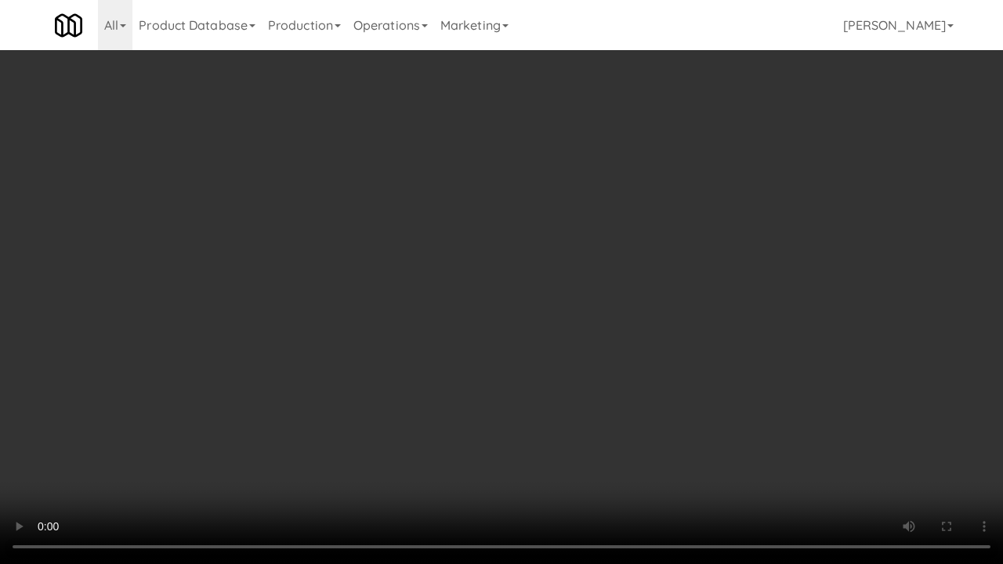
click at [613, 348] on video at bounding box center [501, 282] width 1003 height 564
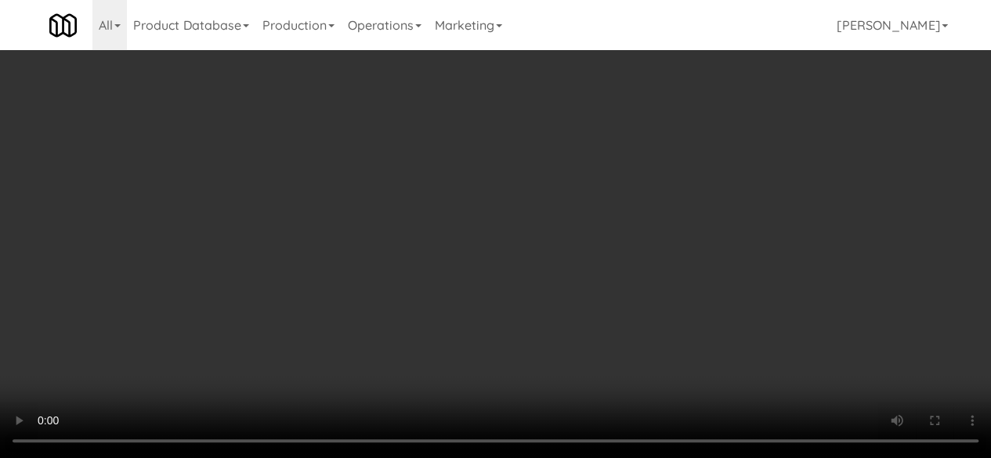
scroll to position [0, 0]
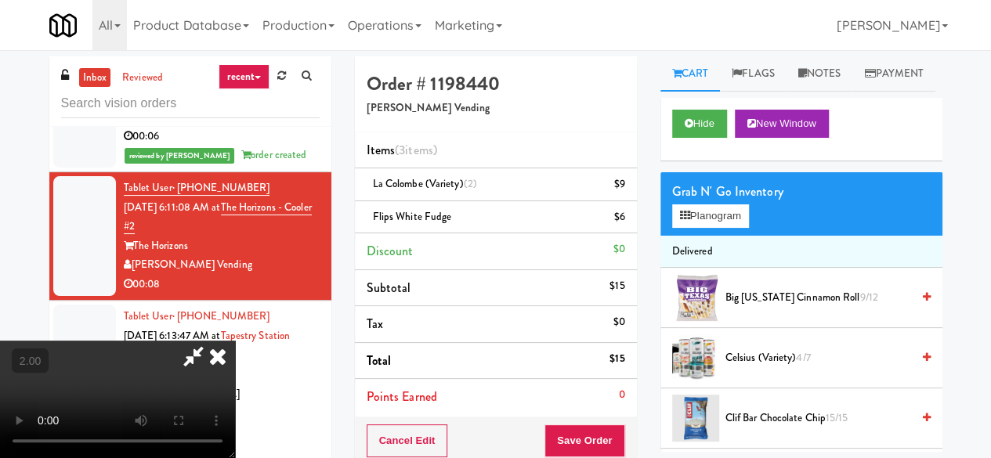
click at [211, 341] on icon at bounding box center [193, 356] width 36 height 31
click at [627, 185] on icon at bounding box center [626, 190] width 8 height 10
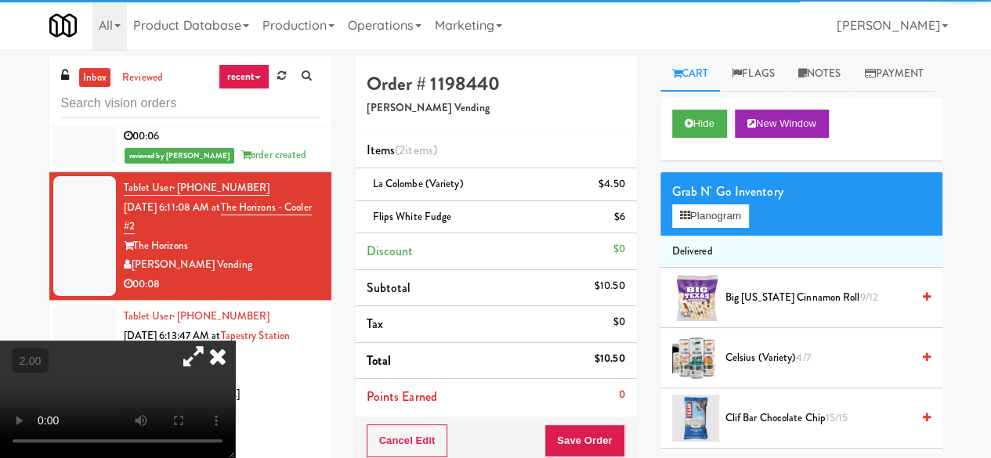
click at [580, 455] on div "Cancel Edit Save Order" at bounding box center [496, 441] width 282 height 49
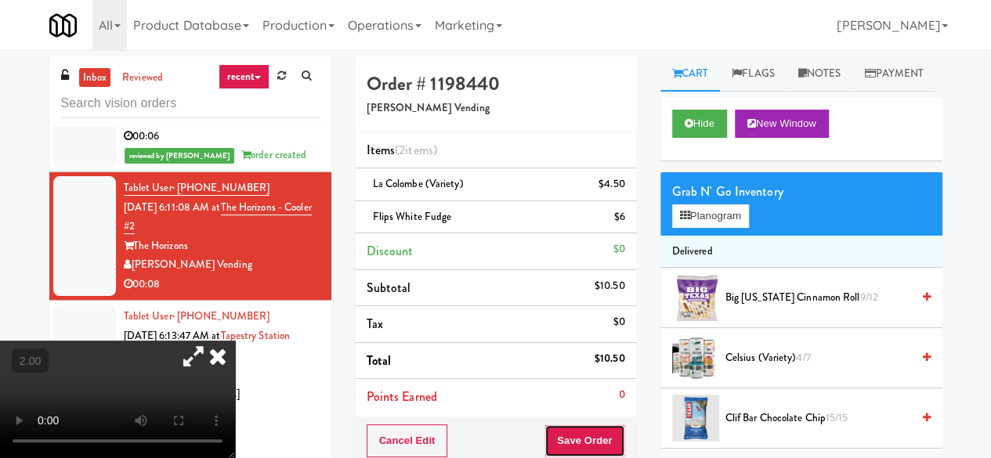
click at [581, 438] on button "Save Order" at bounding box center [584, 441] width 80 height 33
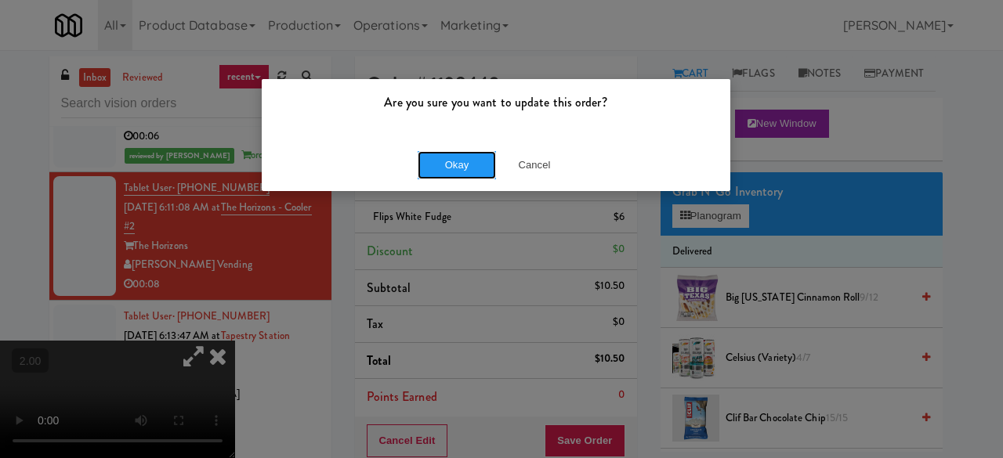
click at [461, 167] on button "Okay" at bounding box center [456, 165] width 78 height 28
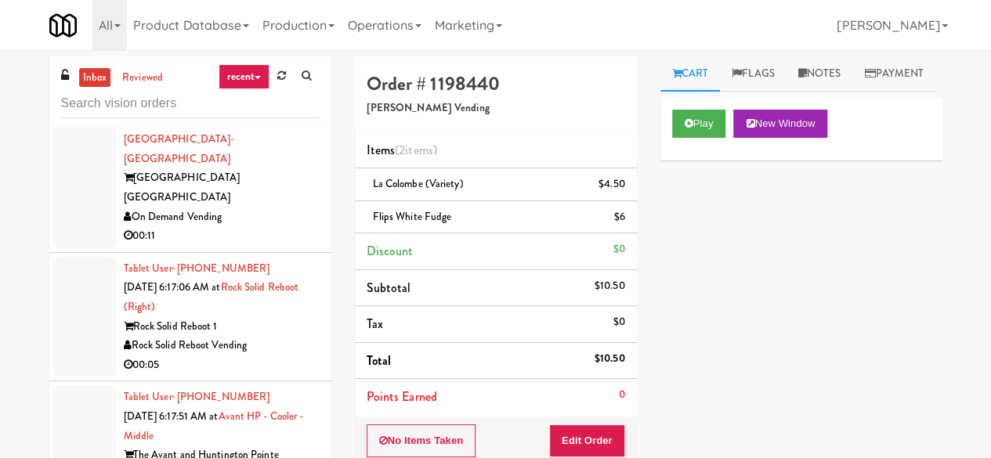
click at [280, 246] on div "00:11" at bounding box center [222, 236] width 196 height 20
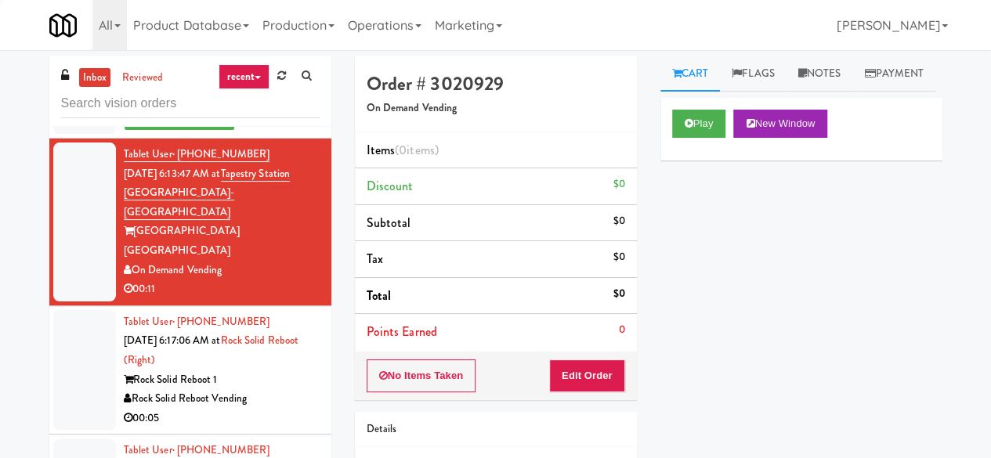
scroll to position [1723, 0]
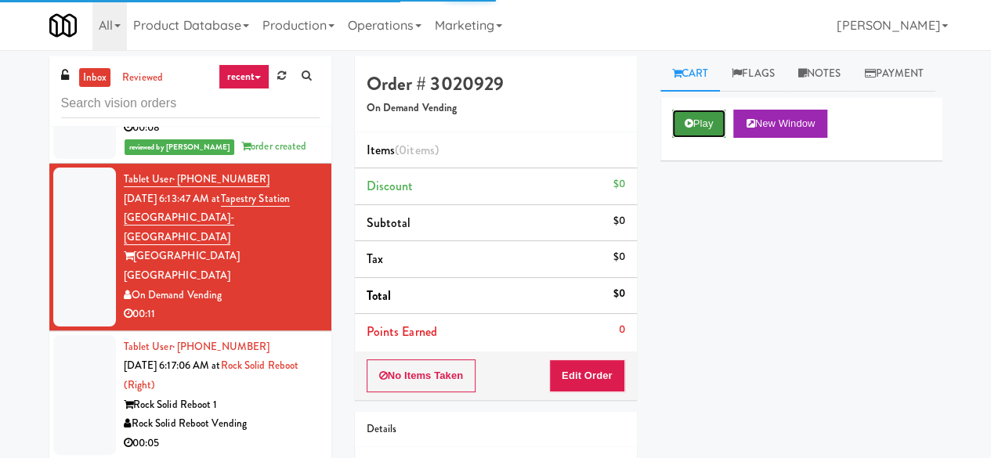
click at [706, 138] on button "Play" at bounding box center [699, 124] width 54 height 28
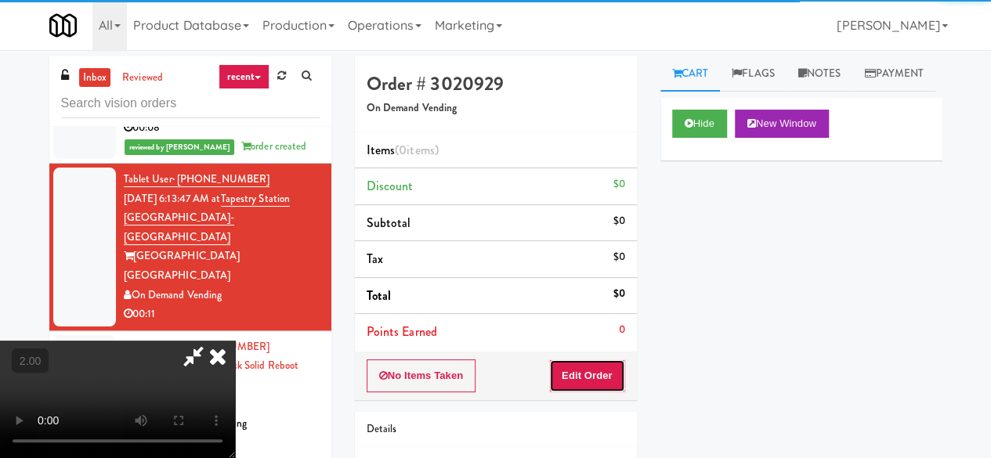
click at [592, 367] on button "Edit Order" at bounding box center [587, 376] width 76 height 33
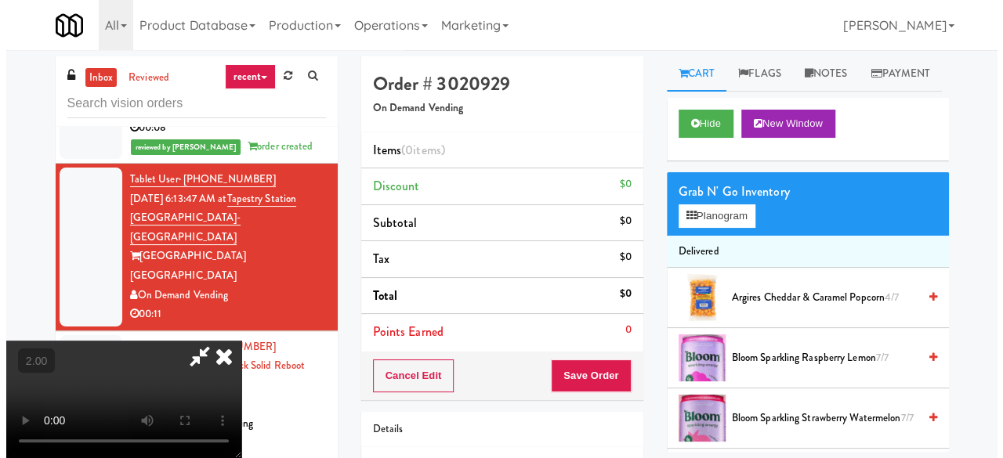
scroll to position [32, 0]
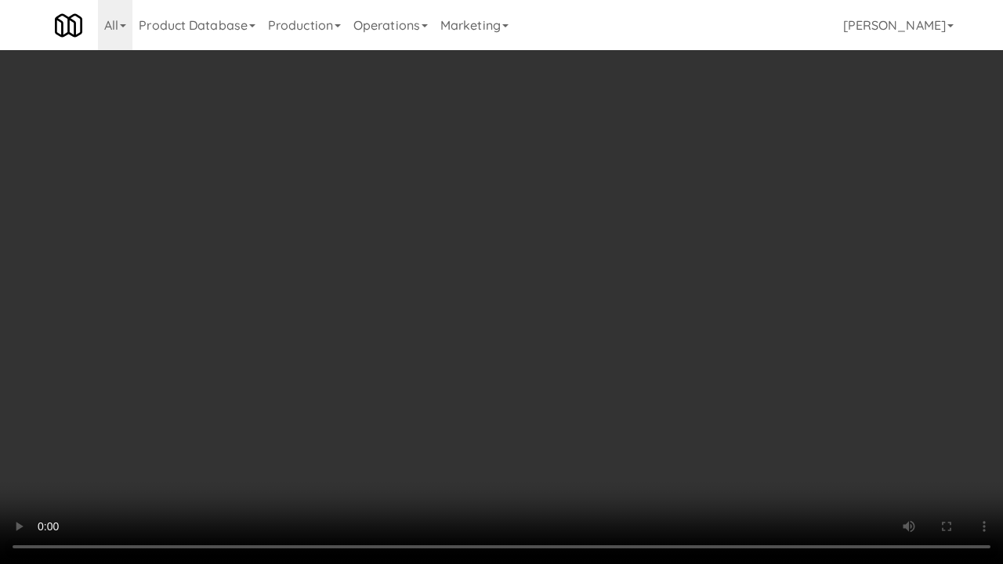
click at [627, 375] on video at bounding box center [501, 282] width 1003 height 564
click at [603, 338] on video at bounding box center [501, 282] width 1003 height 564
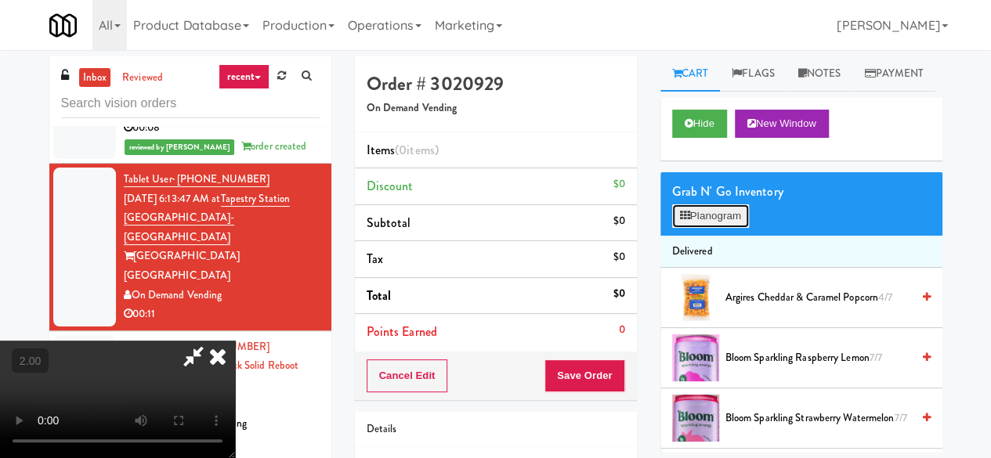
click at [710, 228] on button "Planogram" at bounding box center [710, 215] width 77 height 23
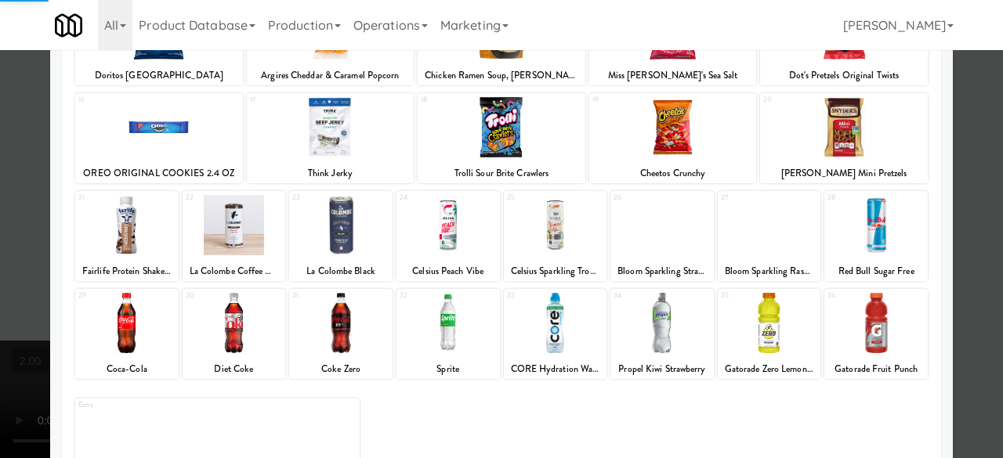
scroll to position [310, 0]
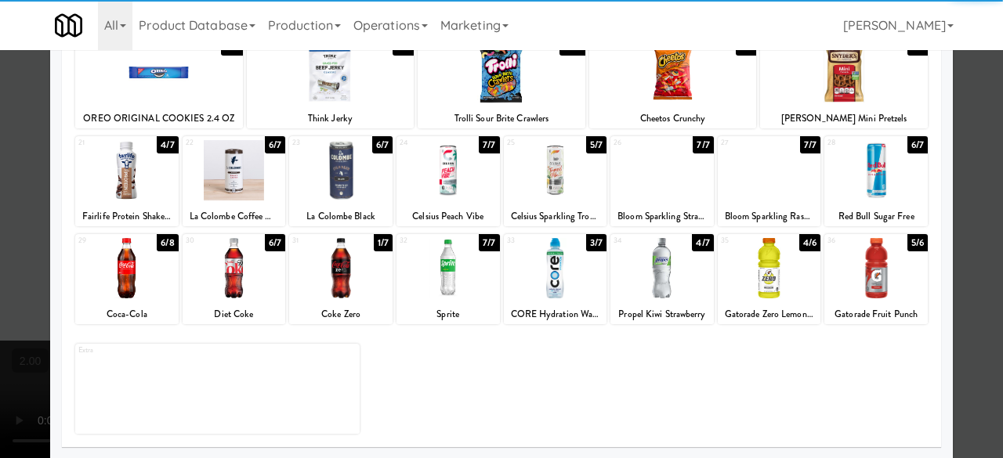
click at [235, 173] on div at bounding box center [234, 170] width 103 height 60
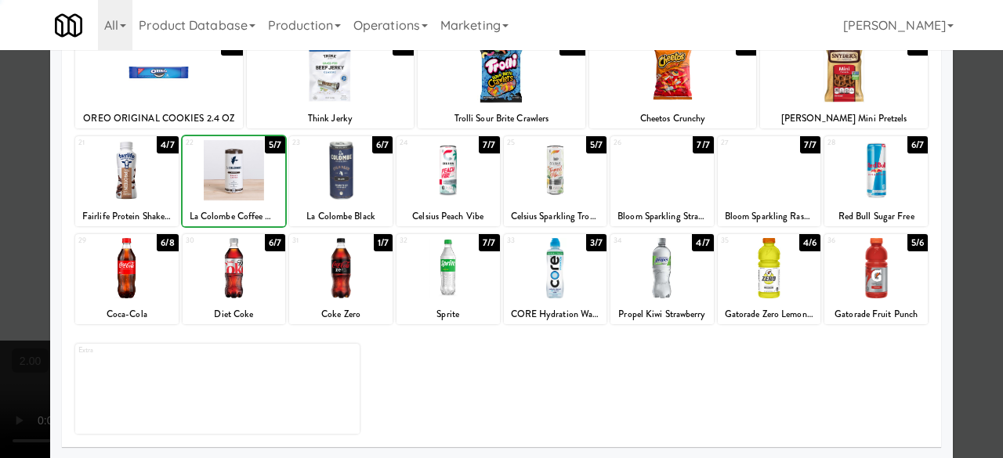
click at [128, 186] on div at bounding box center [126, 170] width 103 height 60
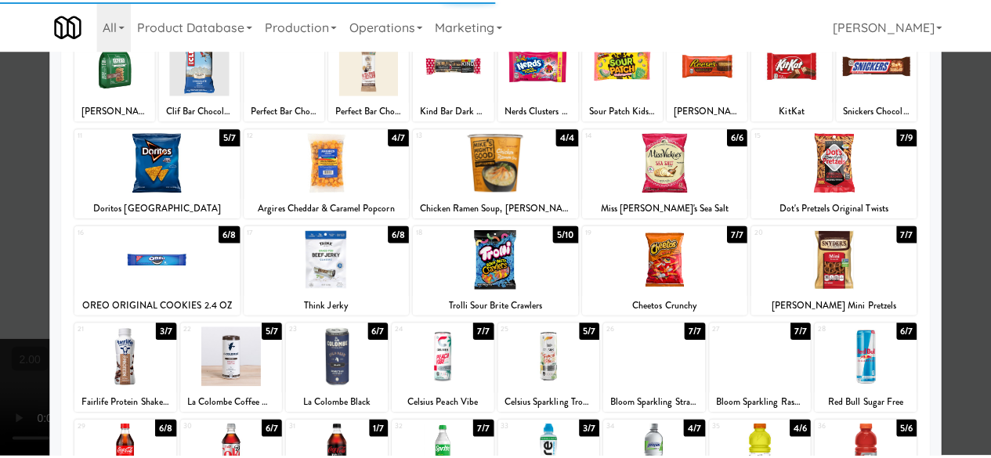
scroll to position [0, 0]
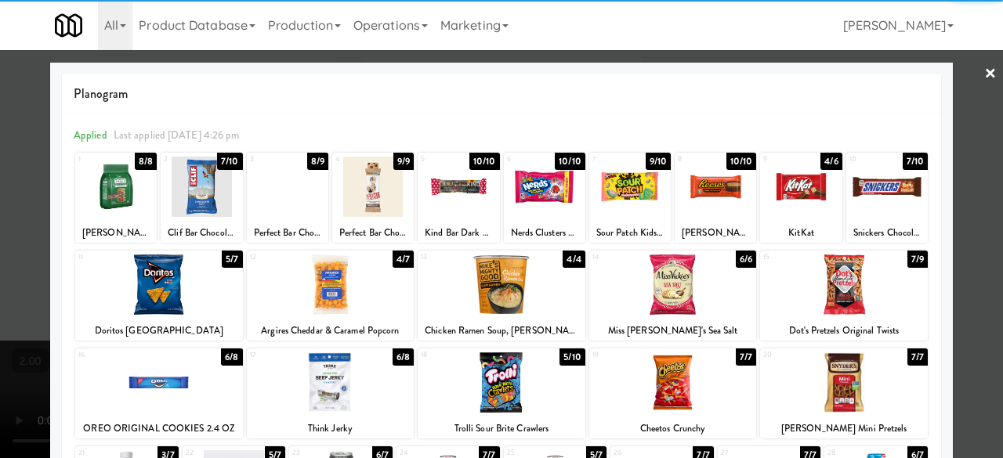
click at [220, 187] on div at bounding box center [201, 187] width 81 height 60
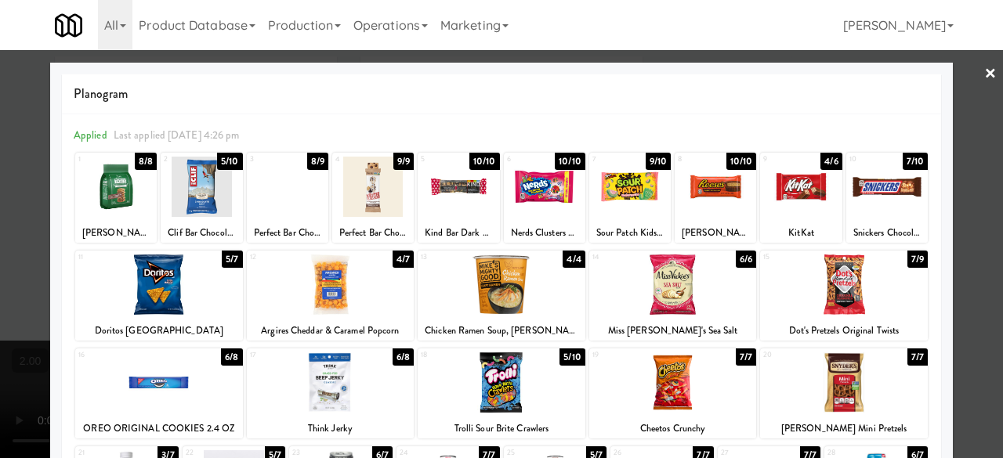
click at [984, 91] on link "×" at bounding box center [990, 74] width 13 height 49
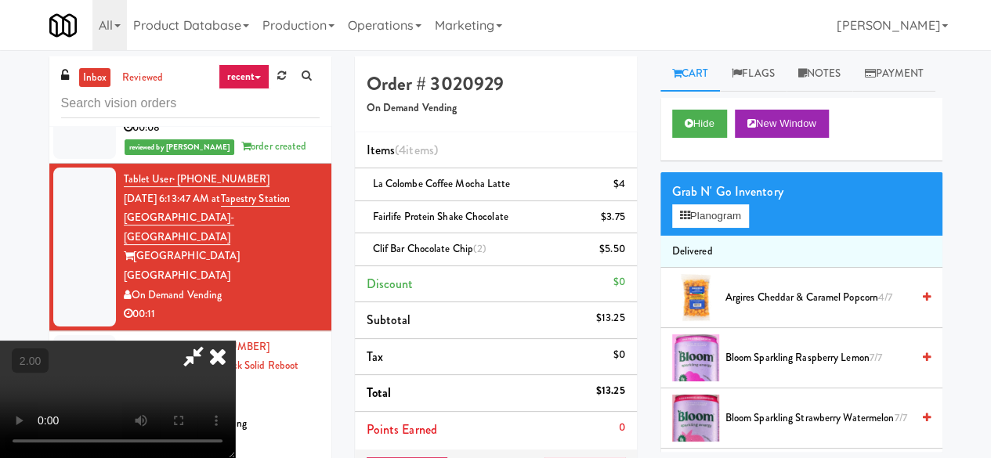
click at [211, 341] on icon at bounding box center [193, 356] width 36 height 31
click at [628, 255] on icon at bounding box center [626, 255] width 8 height 10
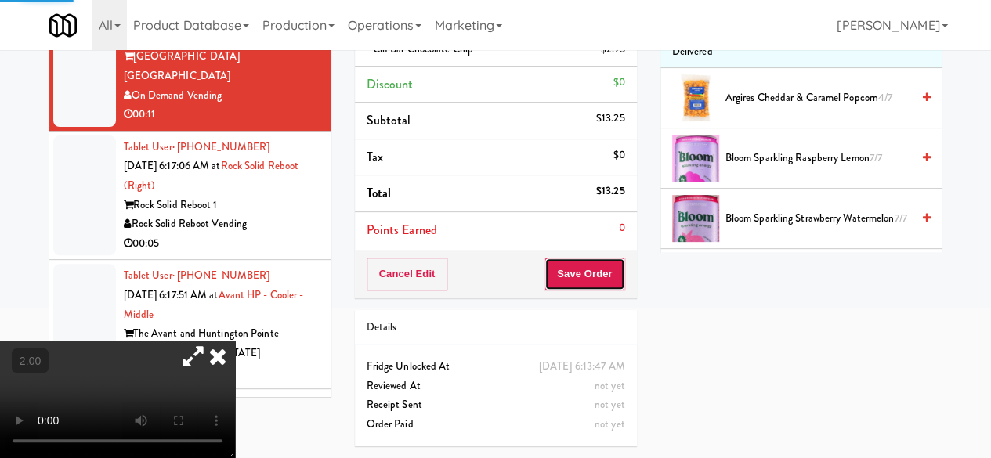
click at [619, 258] on button "Save Order" at bounding box center [584, 274] width 80 height 33
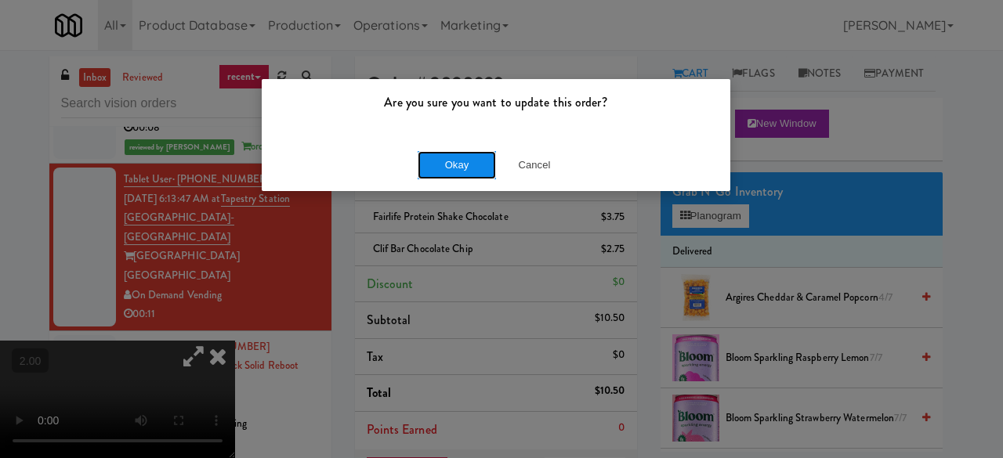
click at [472, 176] on button "Okay" at bounding box center [456, 165] width 78 height 28
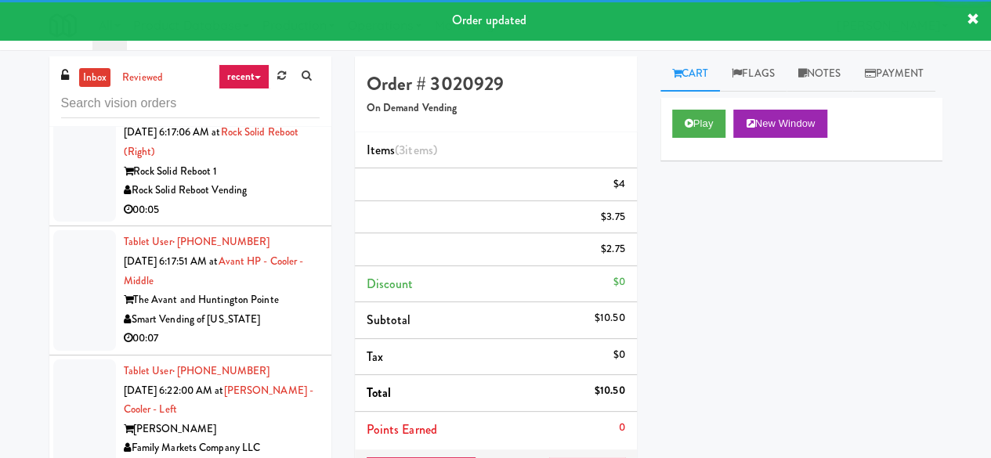
scroll to position [1977, 0]
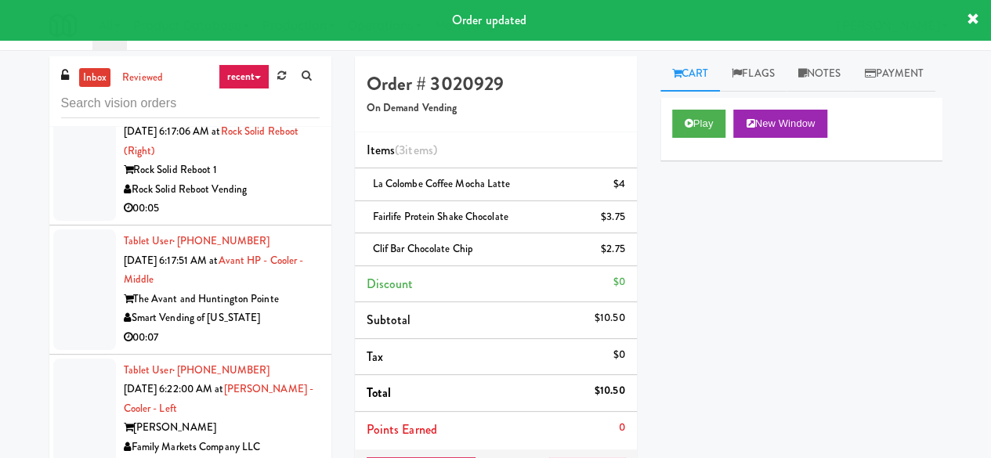
click at [269, 200] on div "Rock Solid Reboot Vending" at bounding box center [222, 190] width 196 height 20
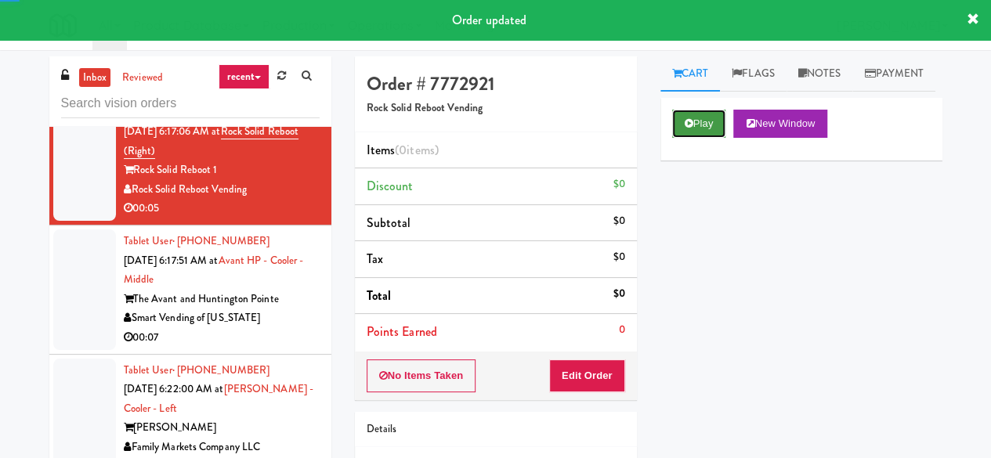
click at [707, 138] on button "Play" at bounding box center [699, 124] width 54 height 28
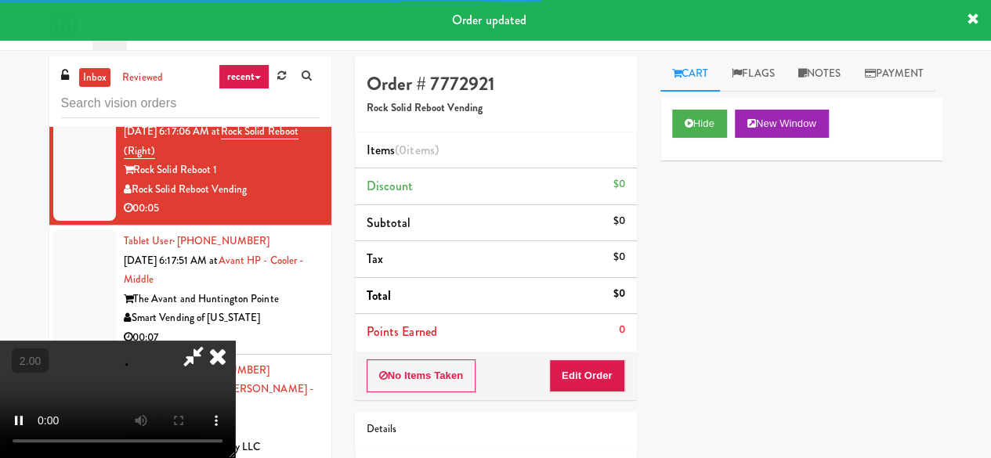
click at [610, 355] on div "No Items Taken Edit Order" at bounding box center [496, 376] width 282 height 49
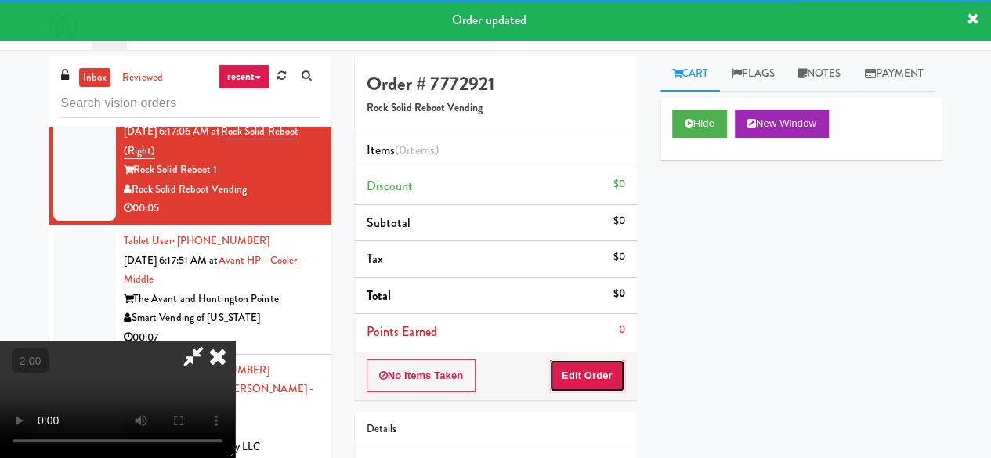
click at [598, 379] on button "Edit Order" at bounding box center [587, 376] width 76 height 33
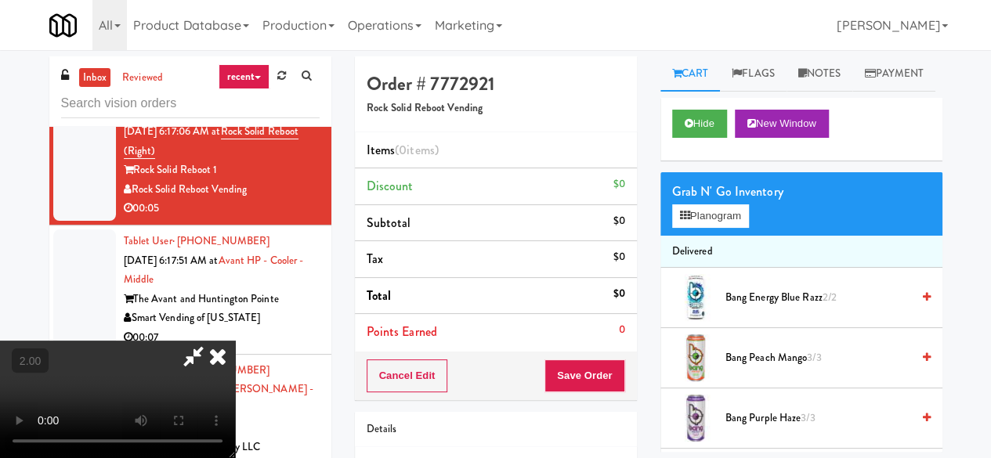
scroll to position [32, 0]
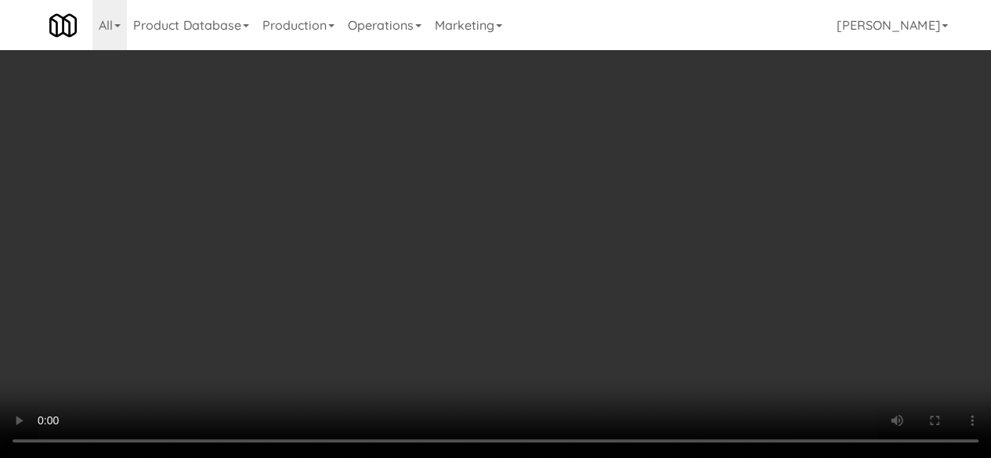
click at [735, 236] on div "Grab N' Go Inventory Planogram" at bounding box center [801, 203] width 282 height 63
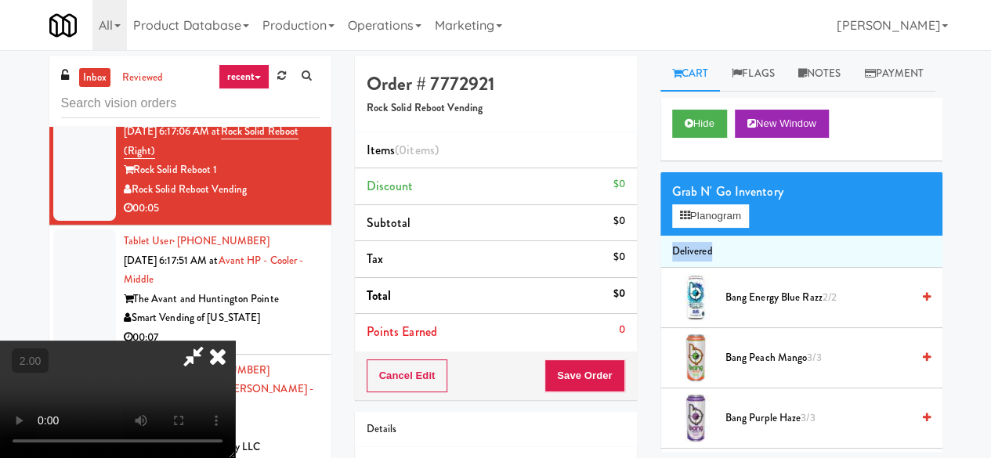
click at [735, 236] on div "Grab N' Go Inventory Planogram" at bounding box center [801, 203] width 282 height 63
click at [728, 228] on button "Planogram" at bounding box center [710, 215] width 77 height 23
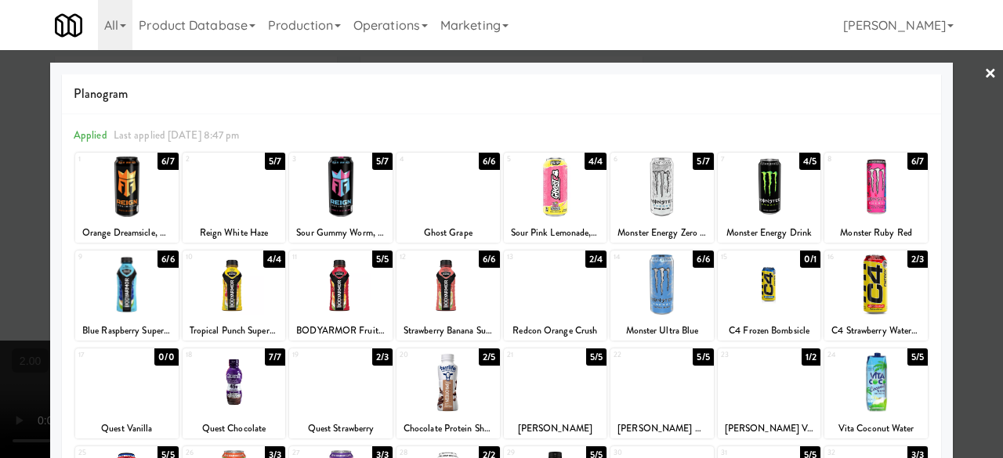
click at [567, 291] on div at bounding box center [555, 285] width 103 height 60
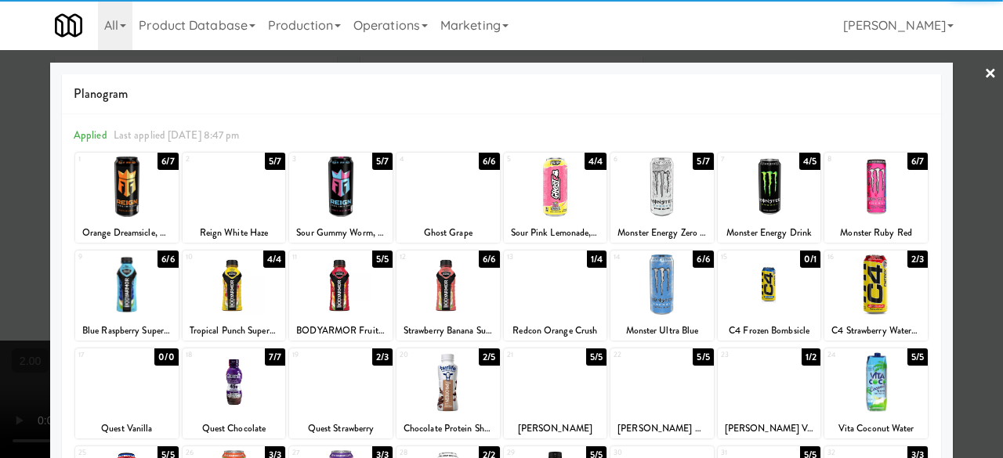
click at [989, 179] on div at bounding box center [501, 229] width 1003 height 458
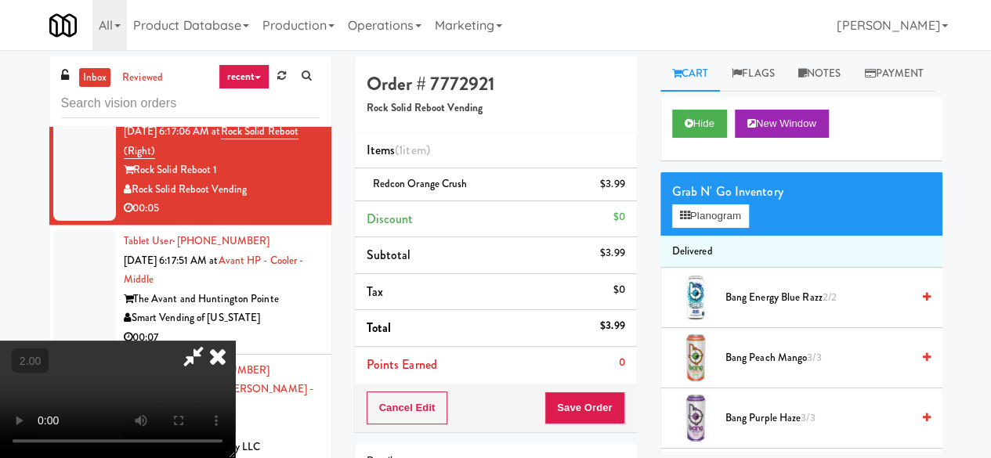
click at [235, 457] on video at bounding box center [117, 399] width 235 height 117
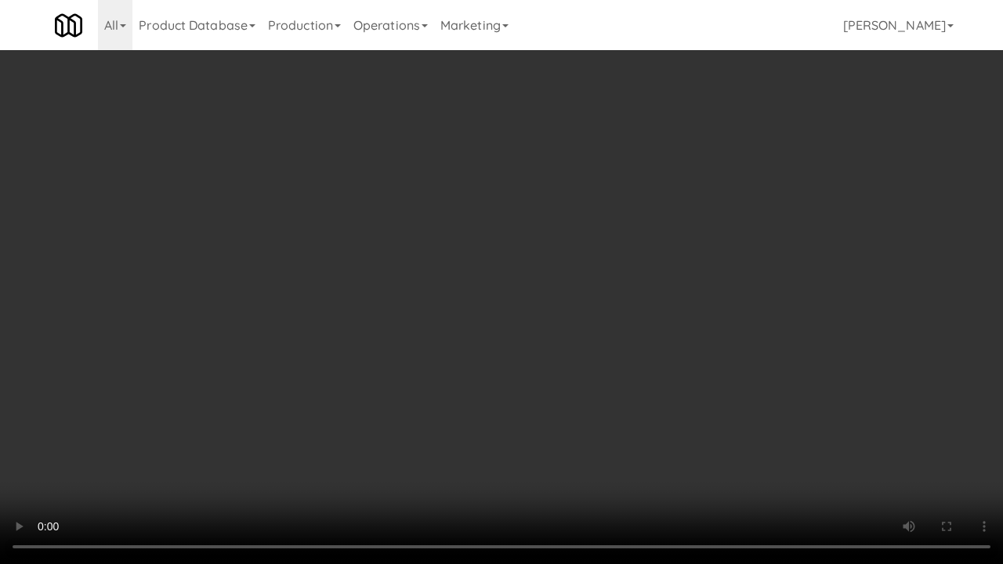
click at [670, 385] on video at bounding box center [501, 282] width 1003 height 564
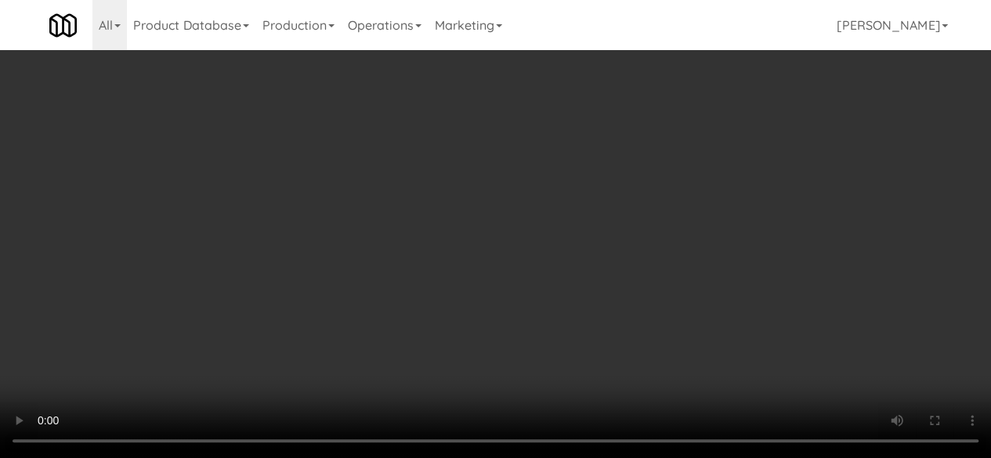
scroll to position [0, 0]
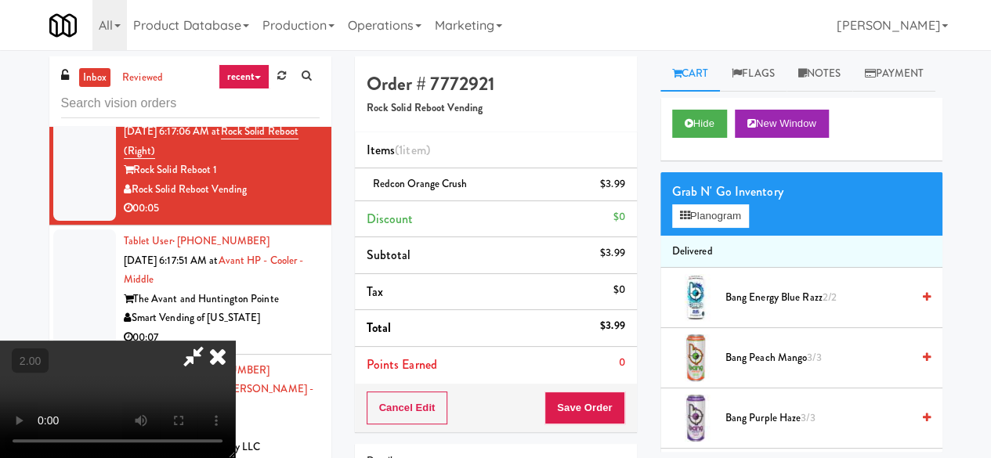
click at [211, 341] on icon at bounding box center [193, 356] width 36 height 31
click at [608, 388] on div "Cancel Edit Save Order" at bounding box center [496, 408] width 282 height 49
click at [596, 396] on button "Save Order" at bounding box center [584, 408] width 80 height 33
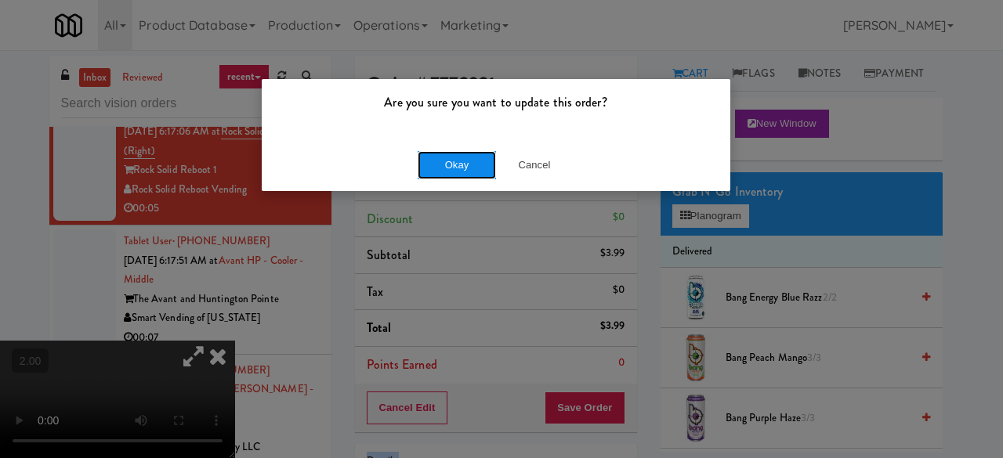
click at [466, 175] on button "Okay" at bounding box center [456, 165] width 78 height 28
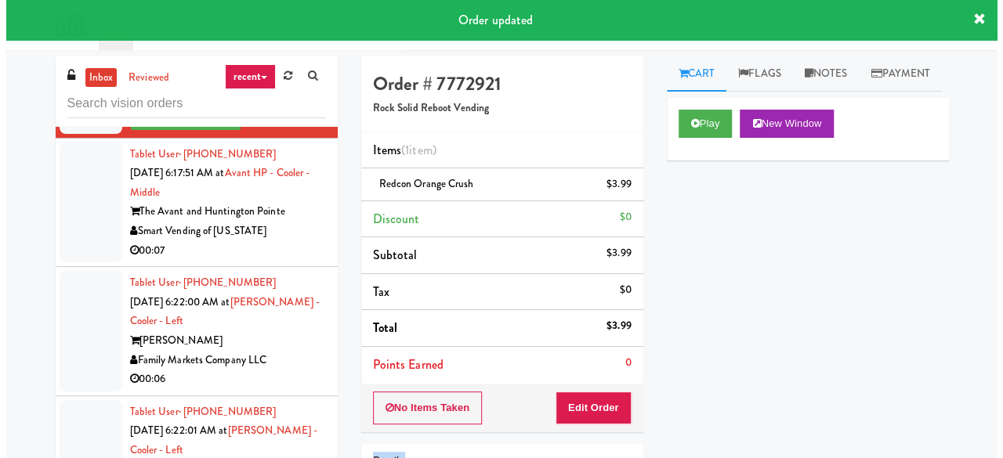
scroll to position [2074, 0]
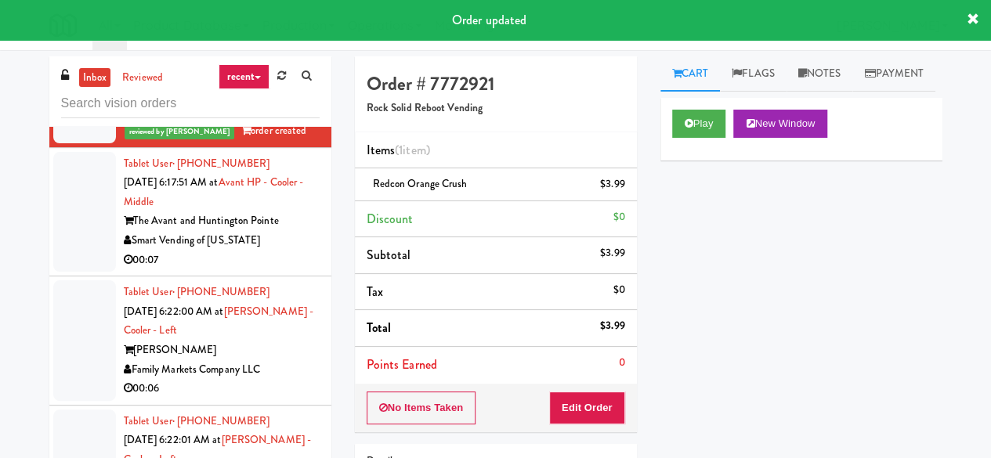
click at [281, 251] on div "Smart Vending of [US_STATE]" at bounding box center [222, 241] width 196 height 20
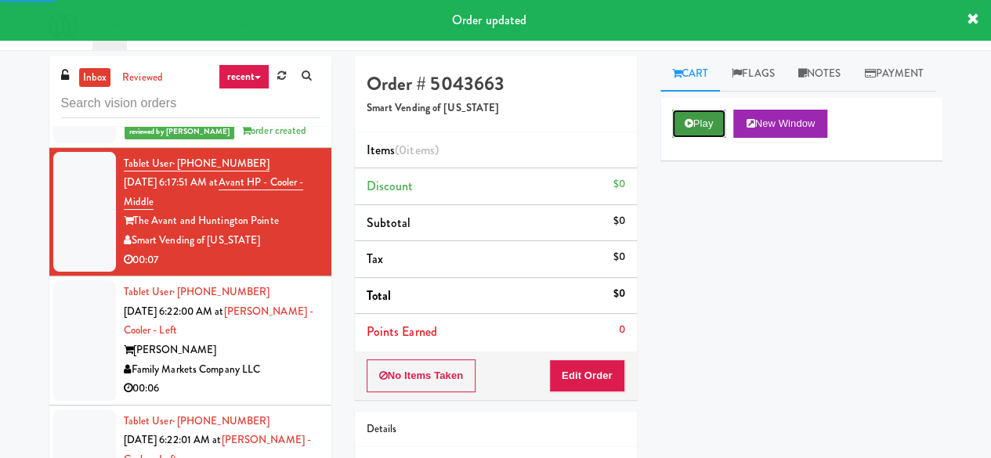
click at [700, 138] on button "Play" at bounding box center [699, 124] width 54 height 28
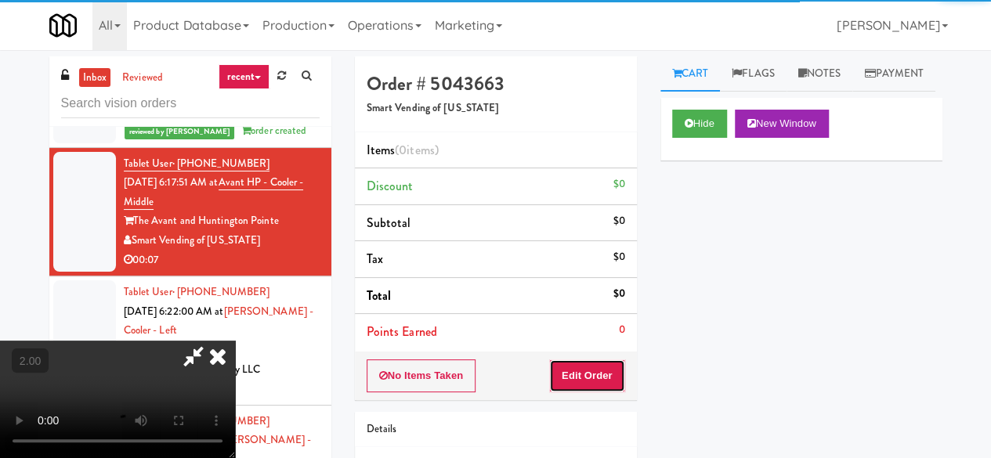
click at [591, 364] on button "Edit Order" at bounding box center [587, 376] width 76 height 33
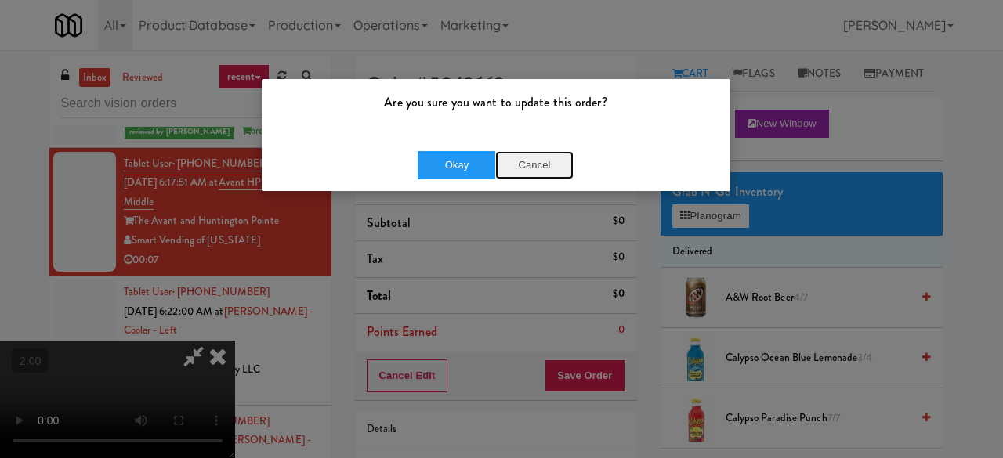
click at [526, 176] on button "Cancel" at bounding box center [534, 165] width 78 height 28
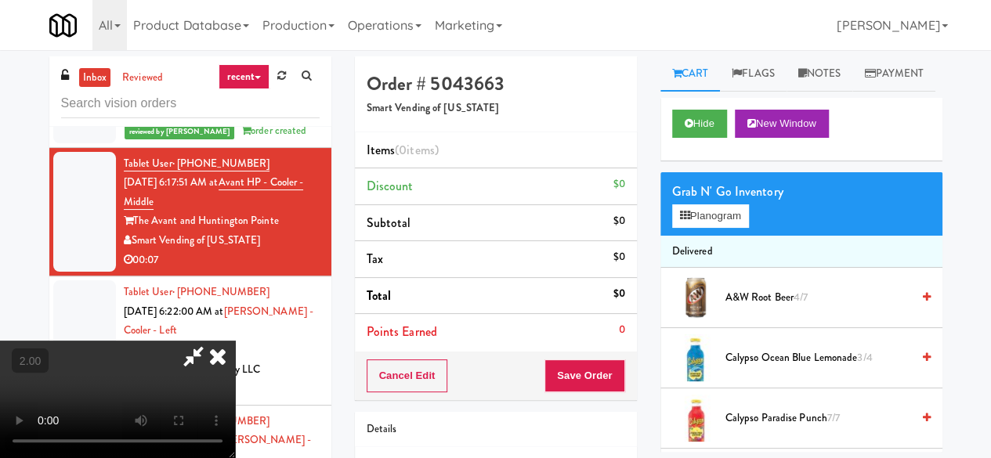
click at [235, 457] on video at bounding box center [117, 399] width 235 height 117
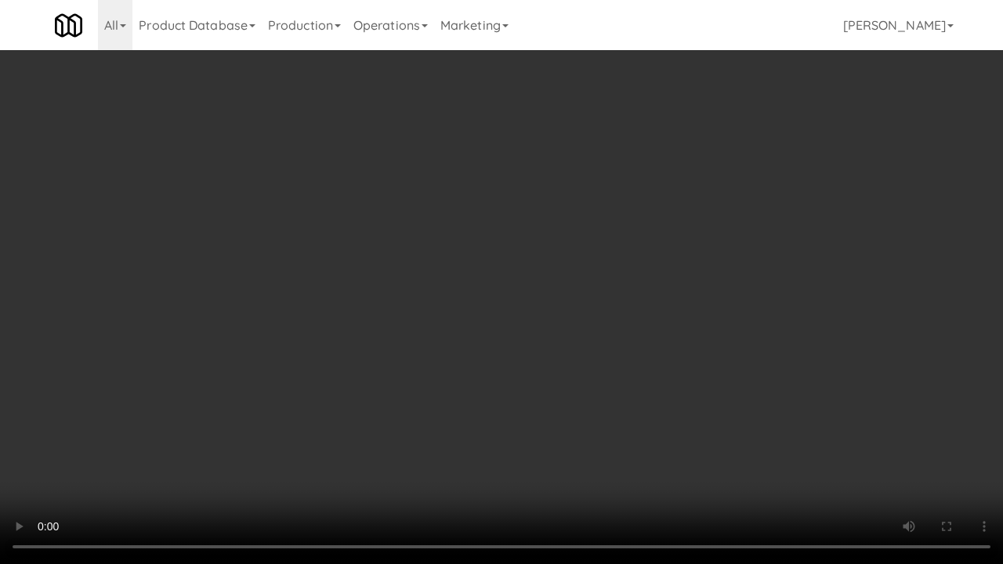
click at [952, 454] on div "Order # 5043663 Smart Vending of Virginia Items (0 items ) Discount $0 Subtotal…" at bounding box center [654, 308] width 611 height 504
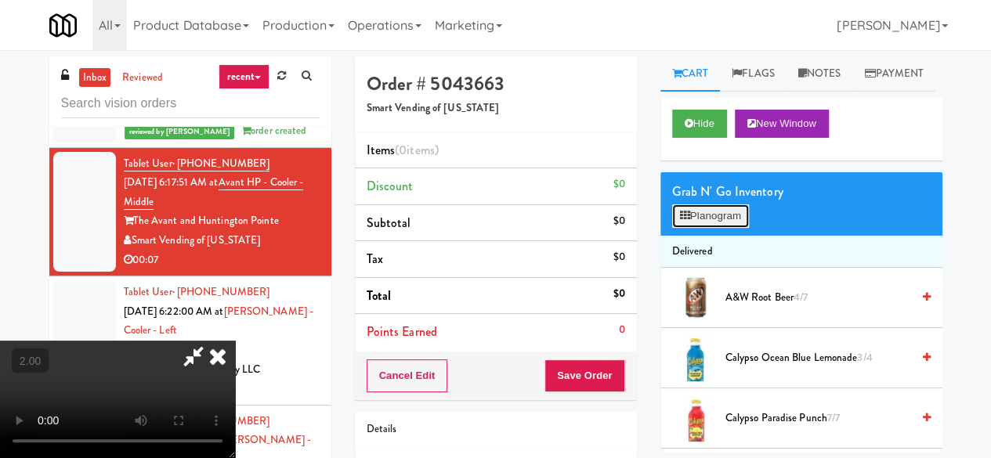
click at [710, 228] on button "Planogram" at bounding box center [710, 215] width 77 height 23
click at [0, 0] on div at bounding box center [0, 0] width 0 height 0
click at [710, 228] on button "Planogram" at bounding box center [710, 215] width 77 height 23
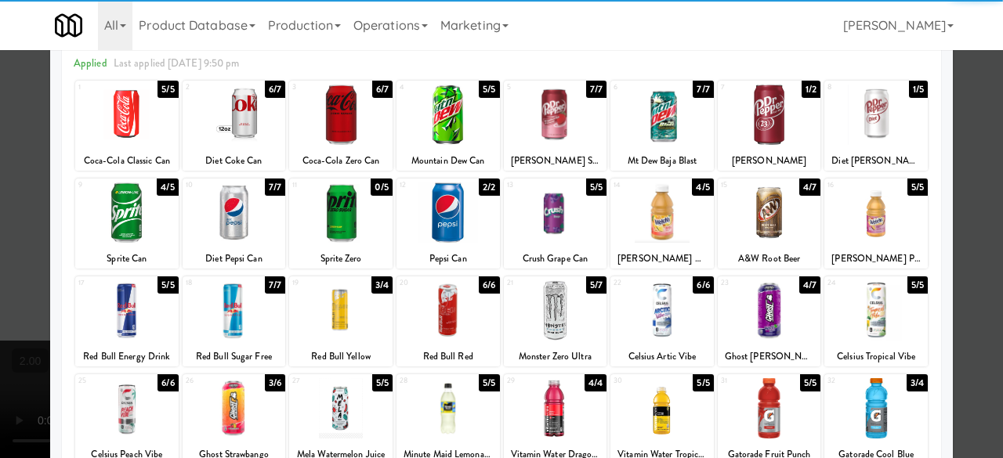
scroll to position [78, 0]
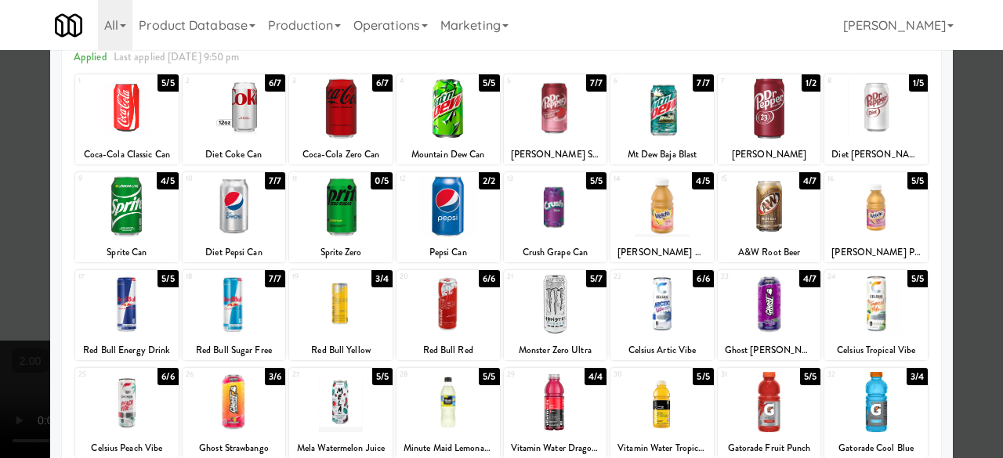
click at [665, 317] on div at bounding box center [661, 304] width 103 height 60
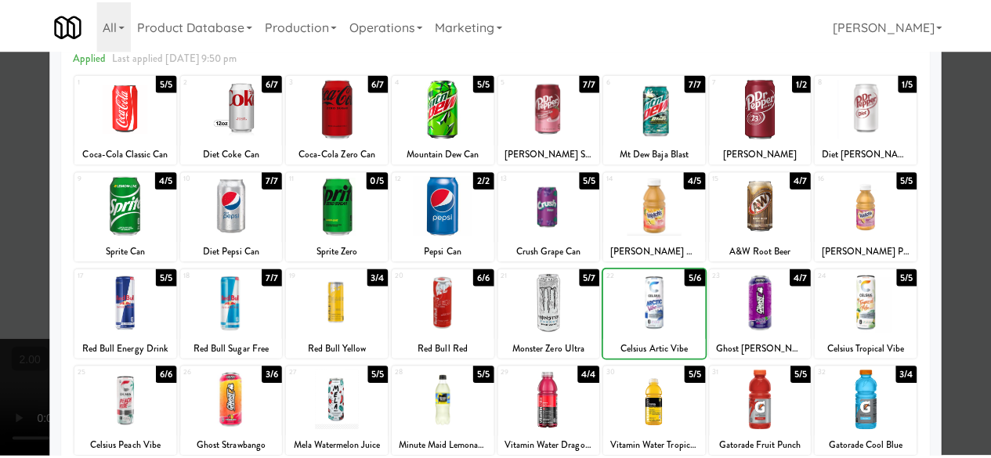
scroll to position [0, 0]
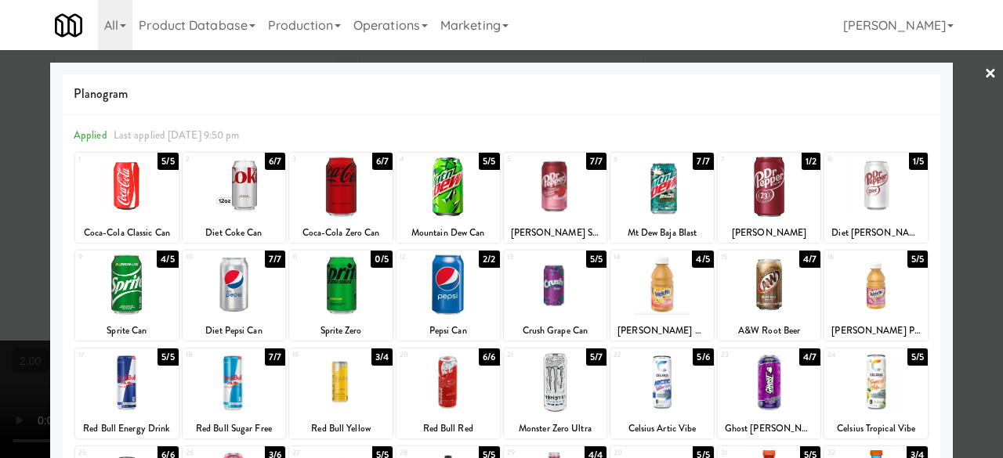
click at [957, 89] on div at bounding box center [501, 229] width 1003 height 458
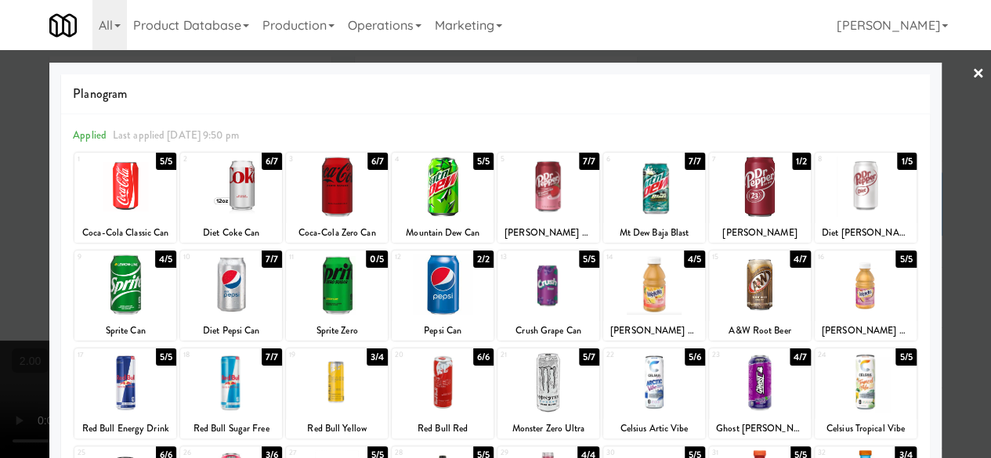
click at [957, 89] on div "inbox reviewed recent all unclear take inventory issue suspicious failed recent…" at bounding box center [495, 332] width 991 height 552
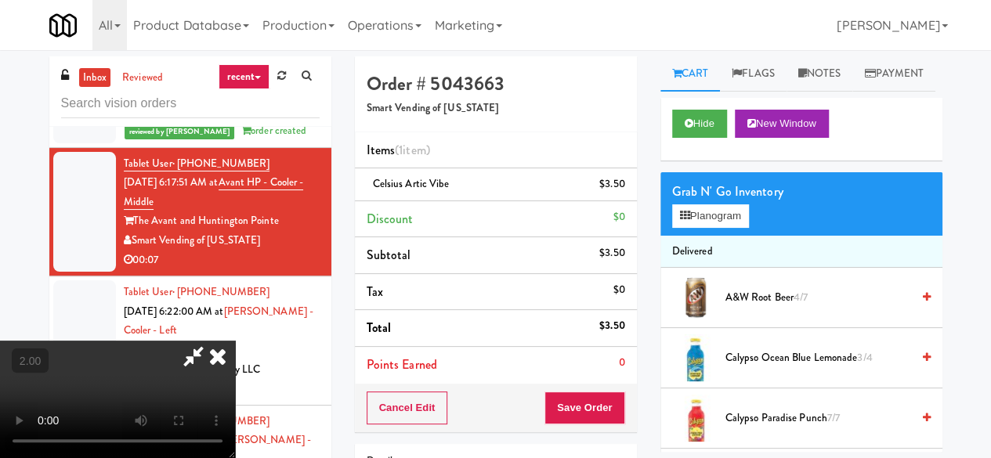
click at [211, 341] on icon at bounding box center [193, 356] width 36 height 31
click at [573, 417] on button "Save Order" at bounding box center [584, 408] width 80 height 33
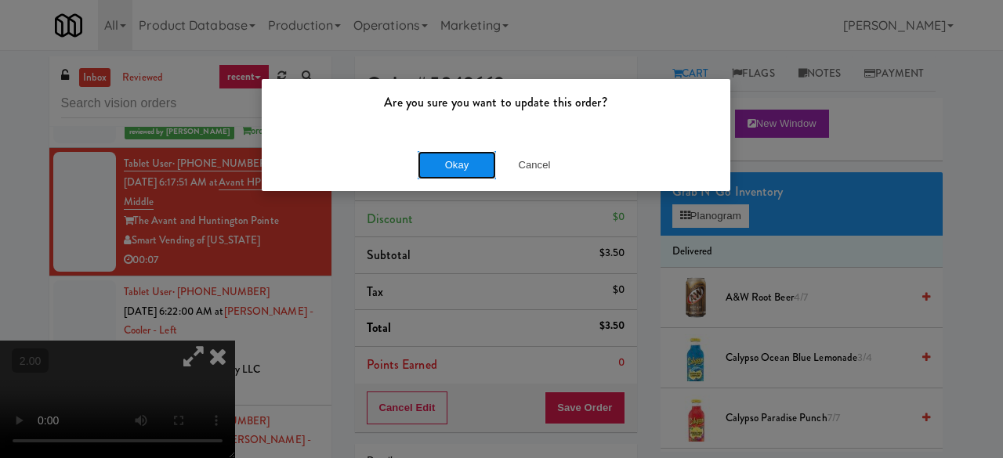
click at [475, 171] on button "Okay" at bounding box center [456, 165] width 78 height 28
click at [475, 170] on button "Okay" at bounding box center [456, 165] width 78 height 28
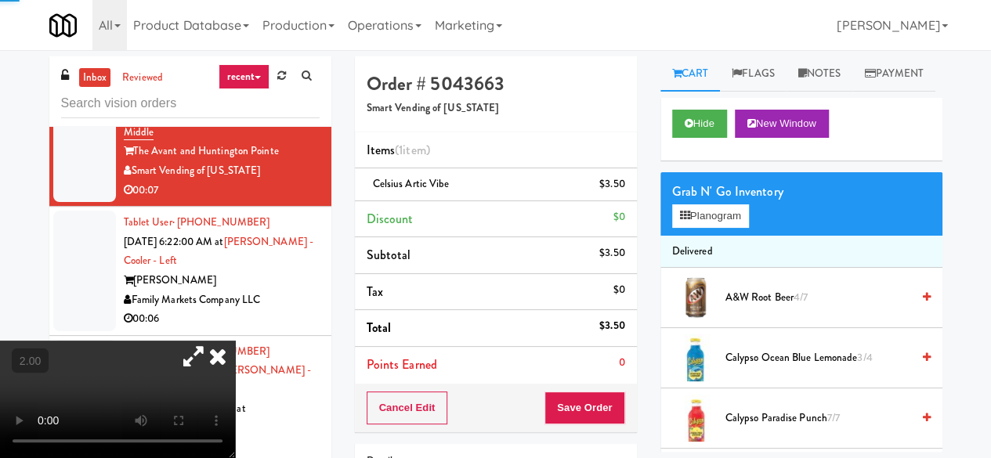
scroll to position [2231, 0]
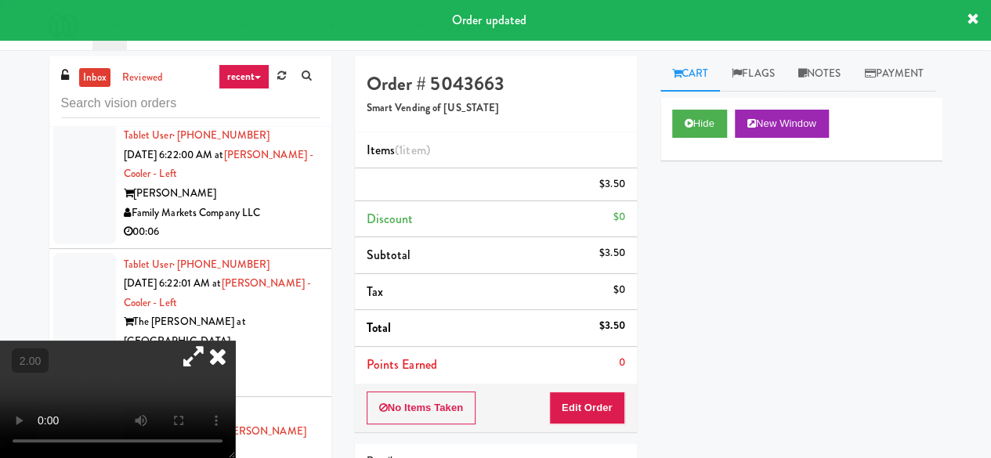
click at [284, 240] on div "00:06" at bounding box center [222, 232] width 196 height 20
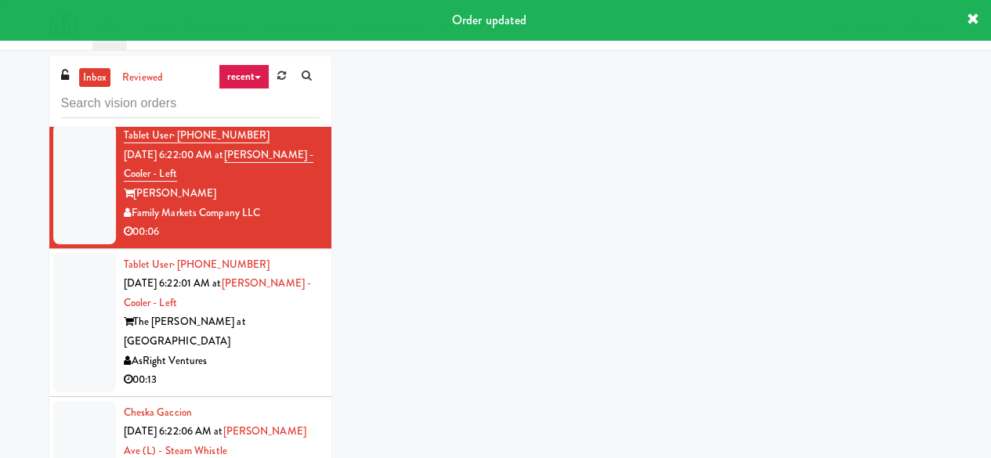
click at [284, 240] on div "00:06" at bounding box center [222, 232] width 196 height 20
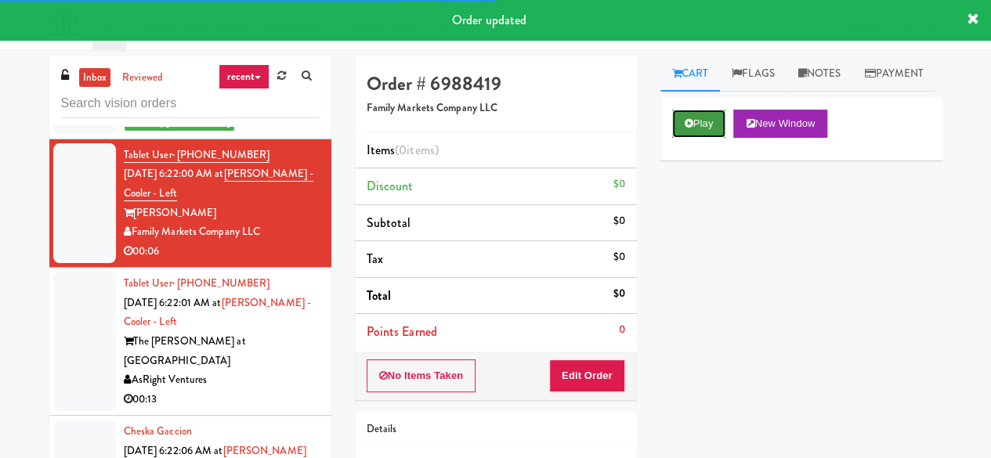
click at [707, 138] on button "Play" at bounding box center [699, 124] width 54 height 28
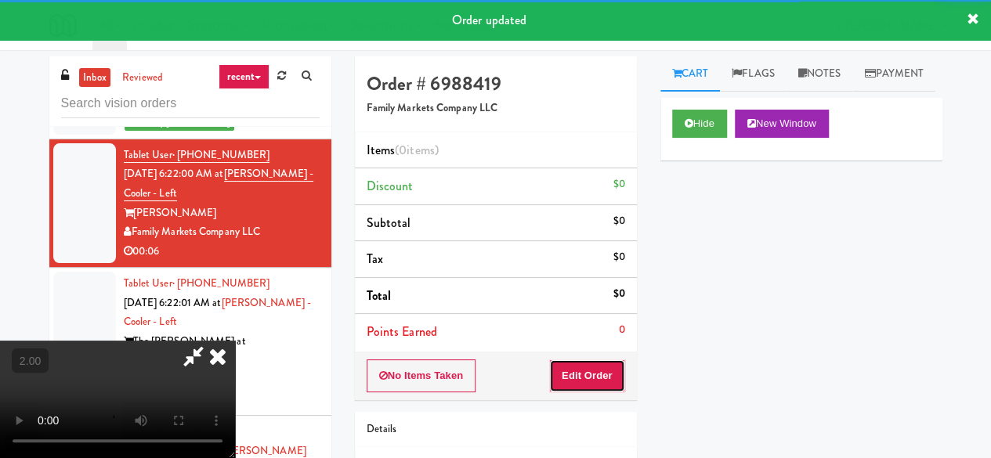
click at [588, 360] on button "Edit Order" at bounding box center [587, 376] width 76 height 33
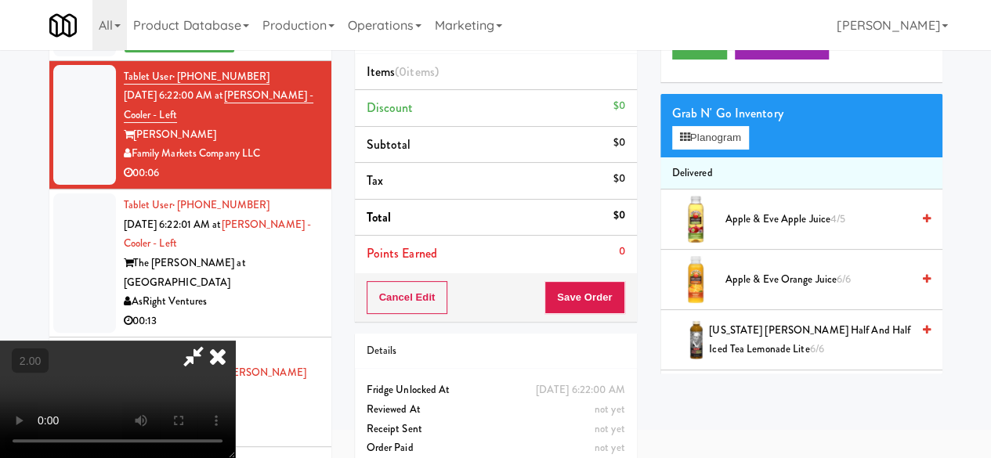
click at [235, 457] on video at bounding box center [117, 399] width 235 height 117
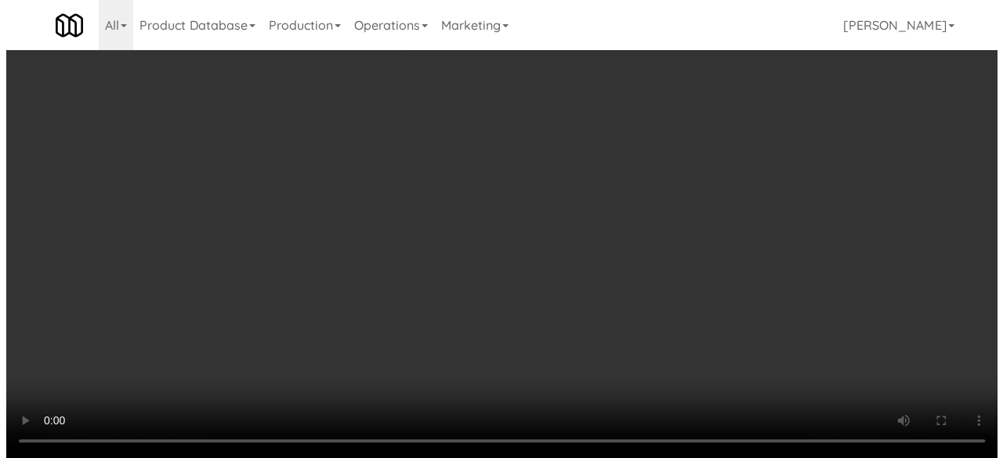
scroll to position [50, 0]
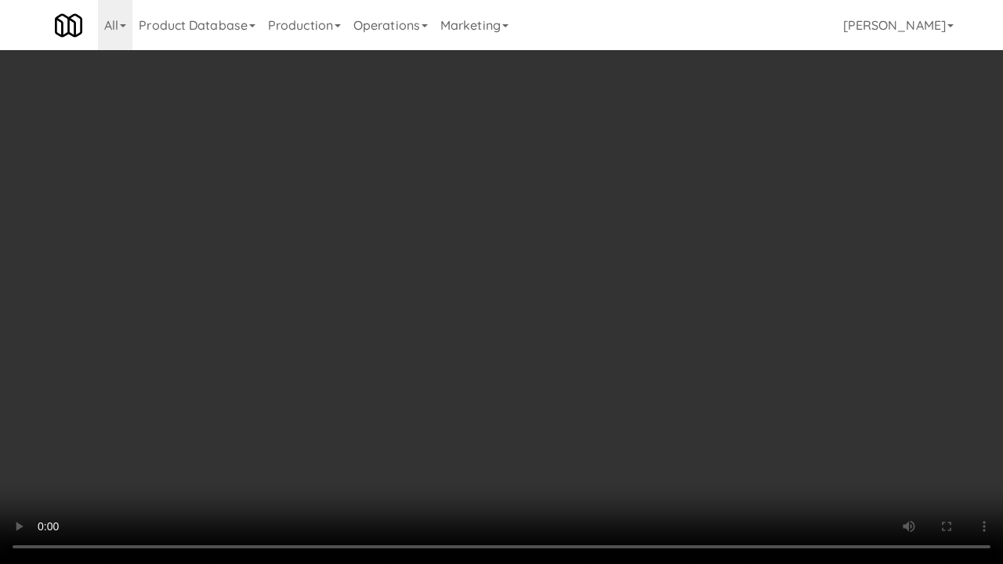
click at [952, 450] on div "Order # 6988419 Family Markets Company LLC Items (0 items ) Discount $0 Subtota…" at bounding box center [654, 258] width 611 height 504
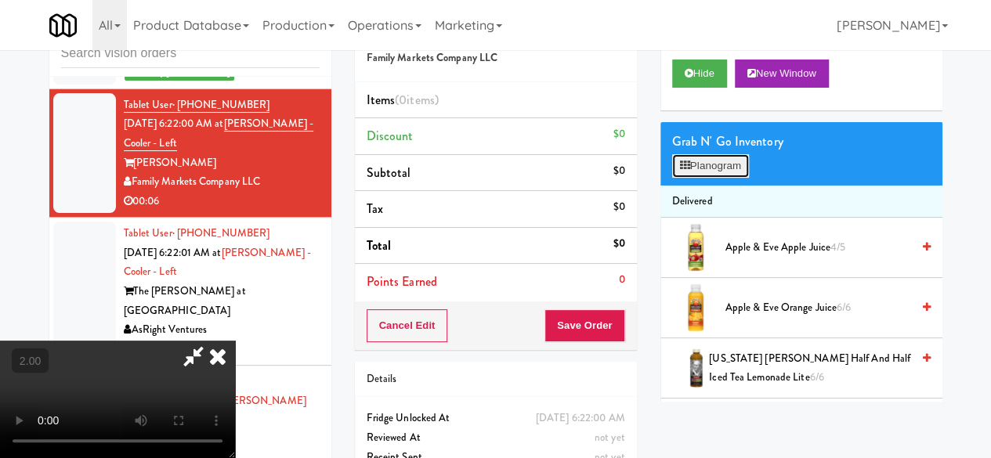
click at [721, 178] on button "Planogram" at bounding box center [710, 165] width 77 height 23
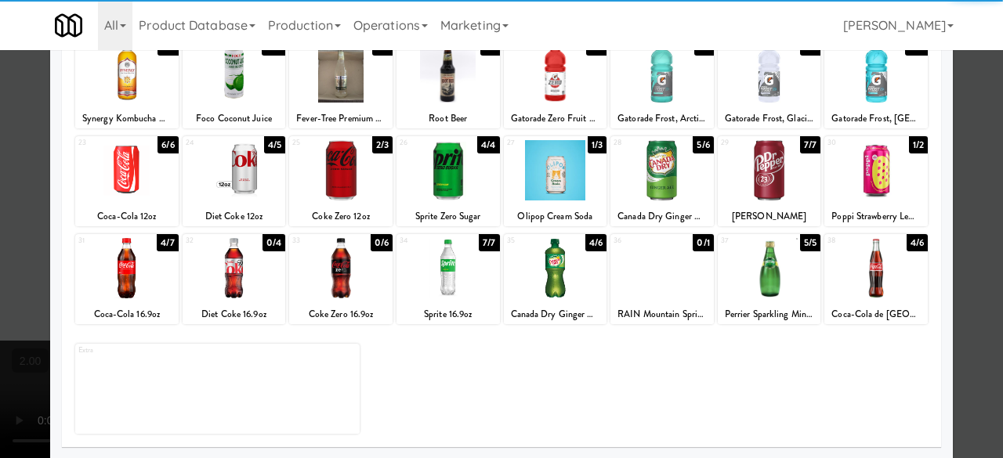
click at [343, 189] on div at bounding box center [340, 170] width 103 height 60
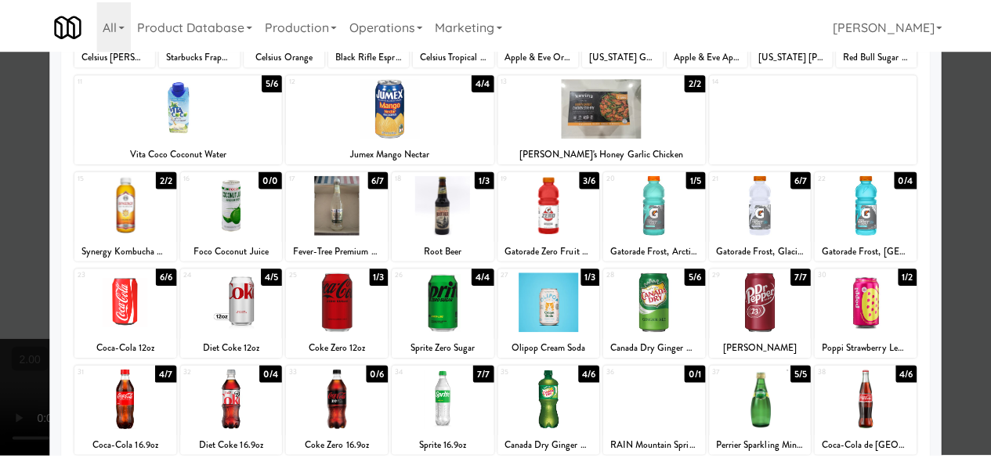
scroll to position [75, 0]
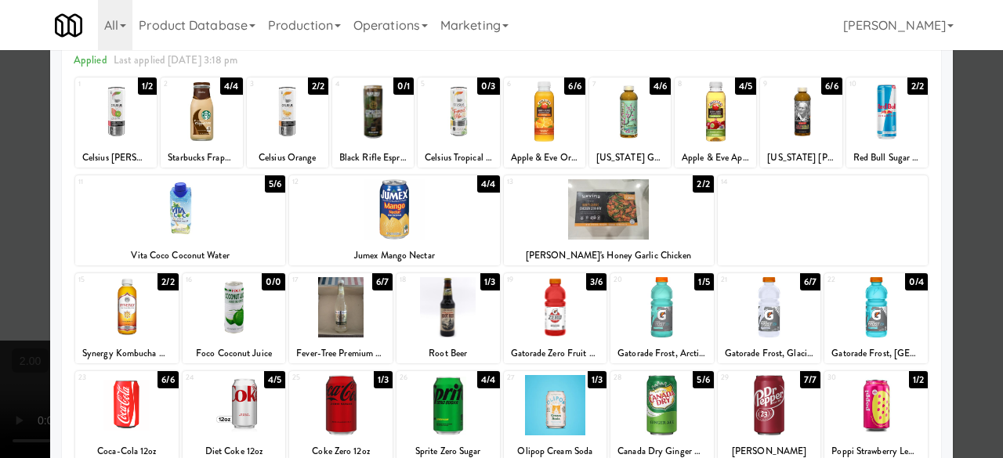
click at [962, 131] on div at bounding box center [501, 229] width 1003 height 458
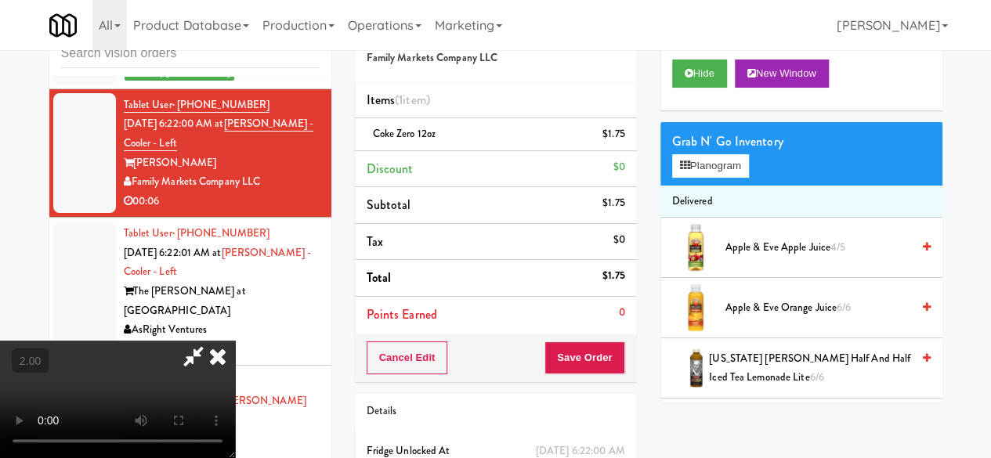
click at [211, 341] on icon at bounding box center [193, 356] width 36 height 31
click at [608, 353] on button "Save Order" at bounding box center [584, 358] width 80 height 33
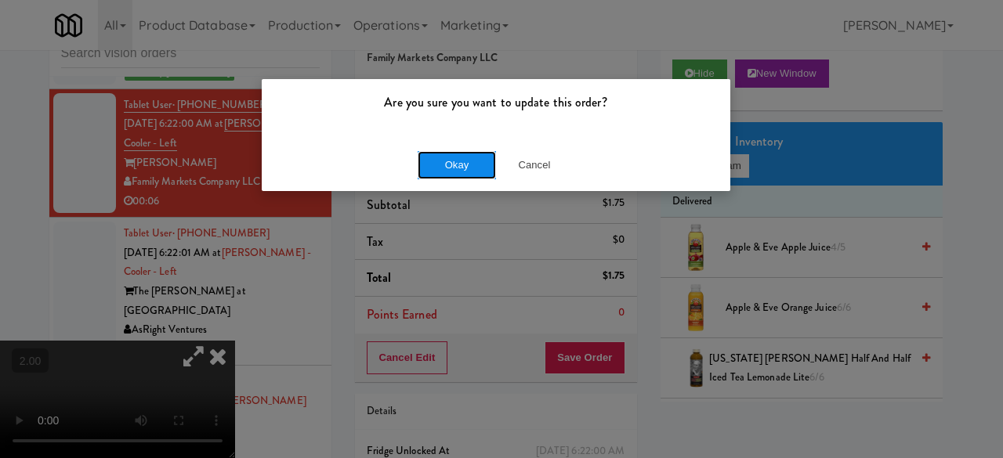
click at [453, 173] on button "Okay" at bounding box center [456, 165] width 78 height 28
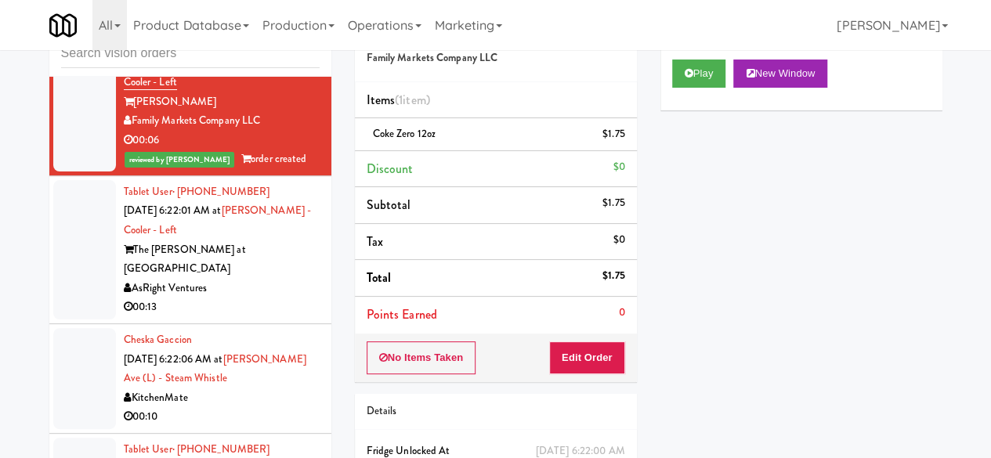
scroll to position [2231, 0]
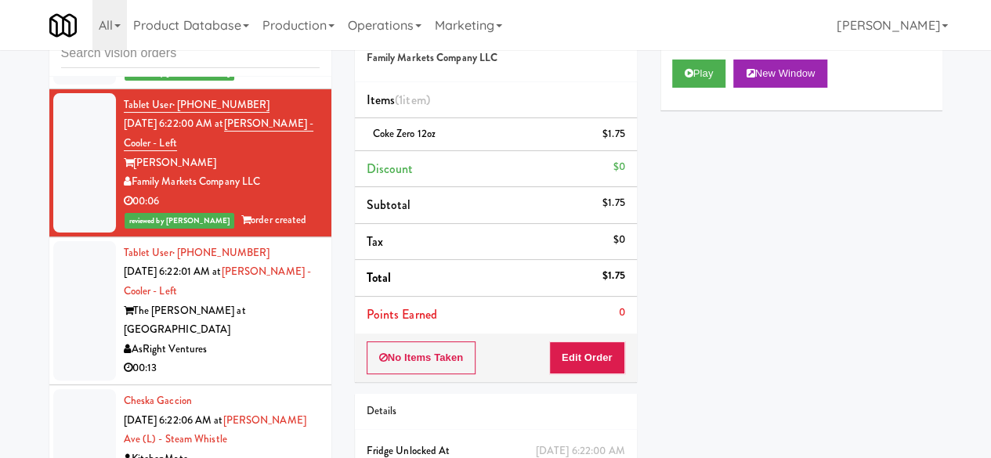
click at [255, 340] on div "AsRight Ventures" at bounding box center [222, 350] width 196 height 20
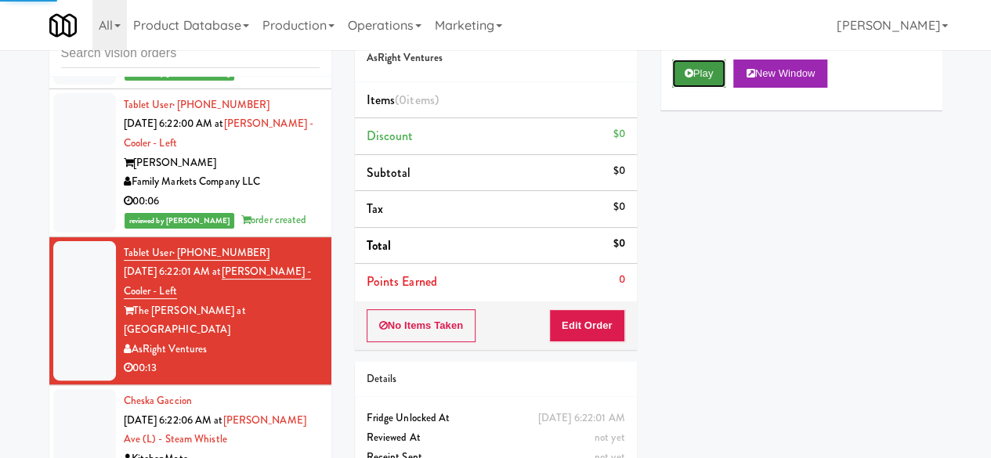
click at [692, 78] on icon at bounding box center [689, 73] width 9 height 10
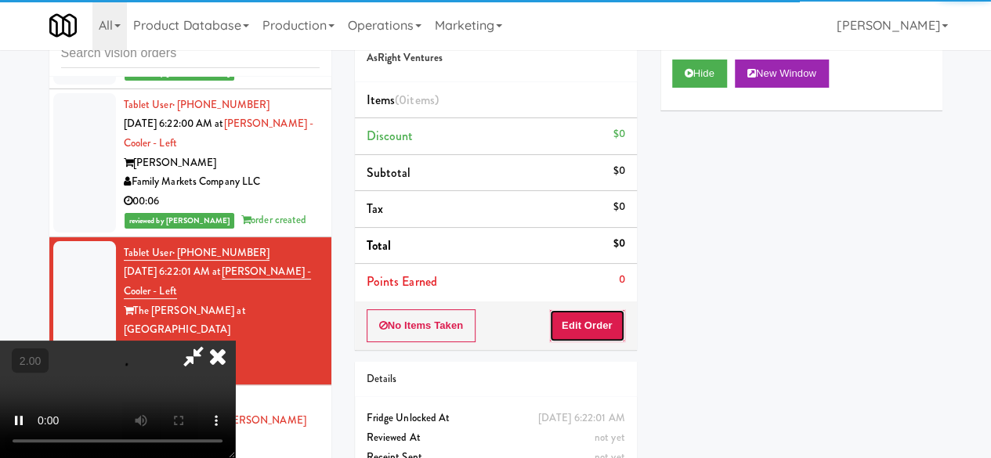
click at [591, 327] on button "Edit Order" at bounding box center [587, 325] width 76 height 33
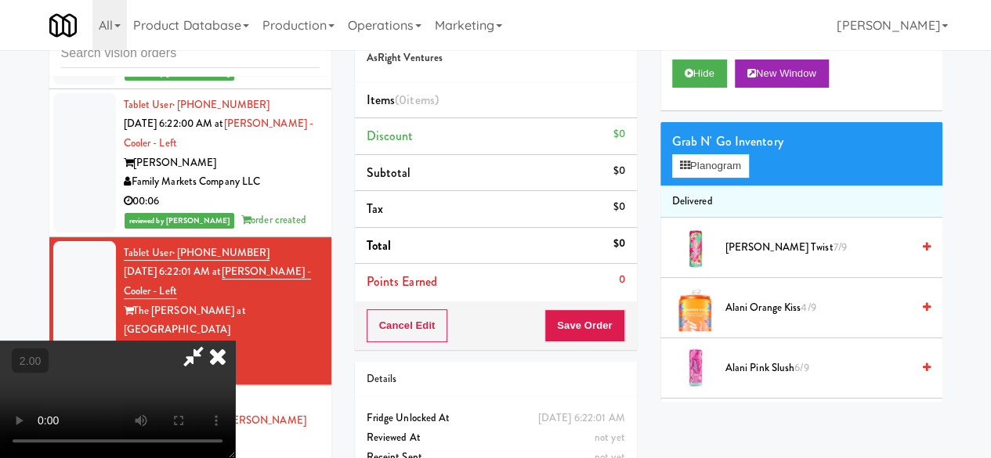
click at [235, 457] on video at bounding box center [117, 399] width 235 height 117
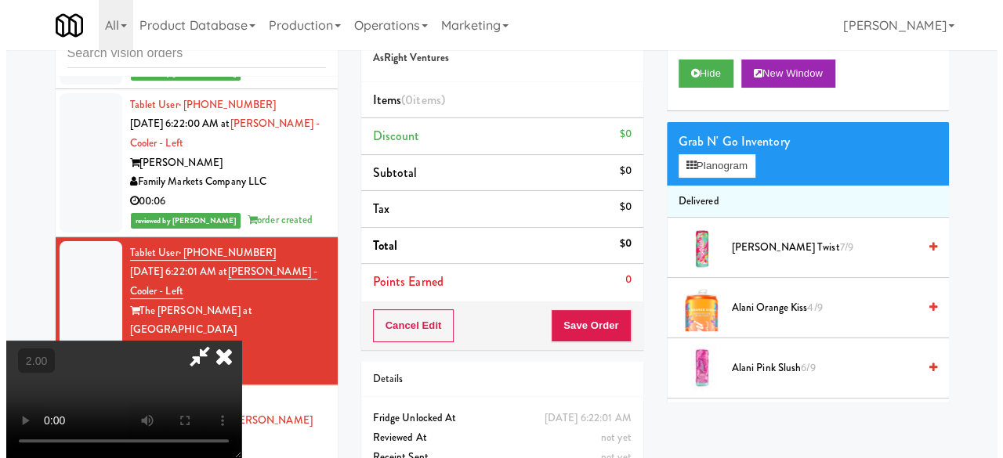
scroll to position [32, 0]
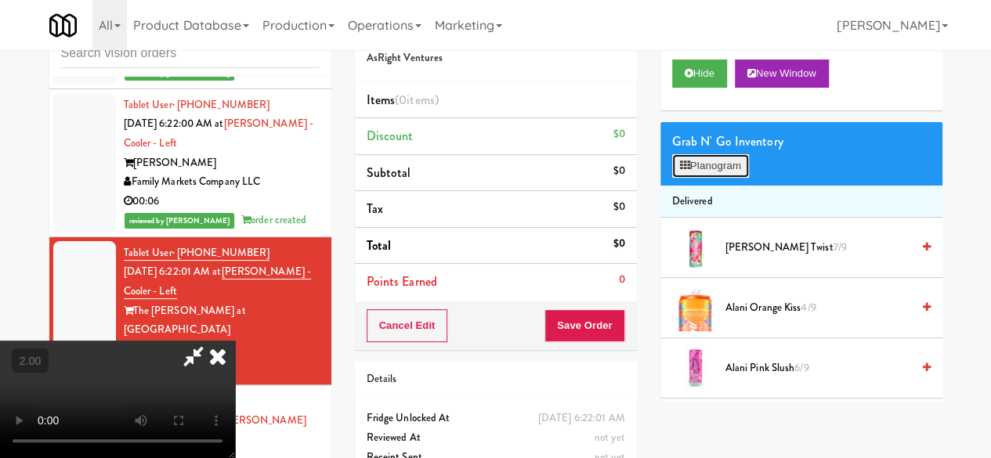
click at [674, 178] on button "Planogram" at bounding box center [710, 165] width 77 height 23
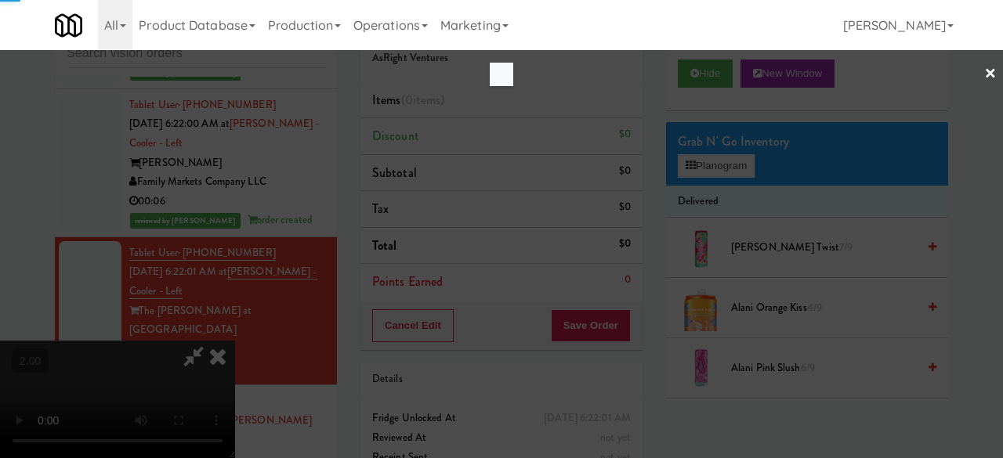
click at [678, 203] on div at bounding box center [501, 229] width 1003 height 458
click at [685, 171] on icon at bounding box center [690, 166] width 10 height 10
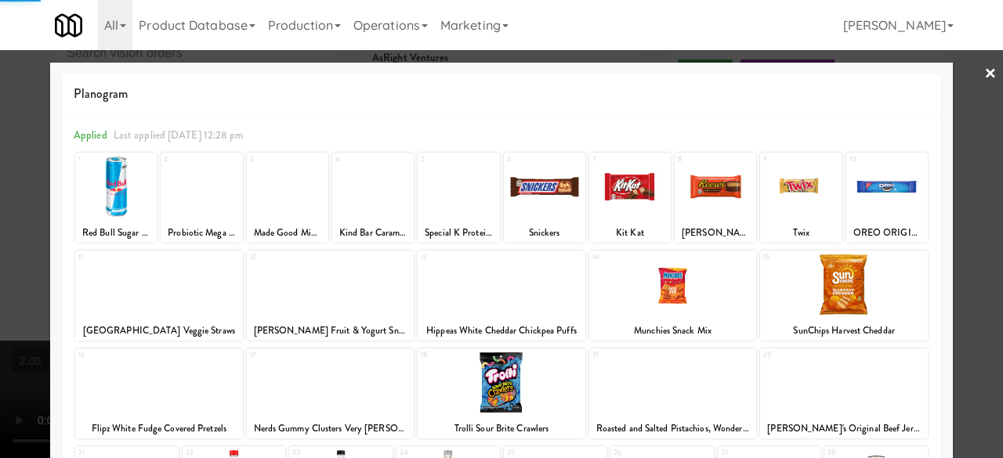
scroll to position [310, 0]
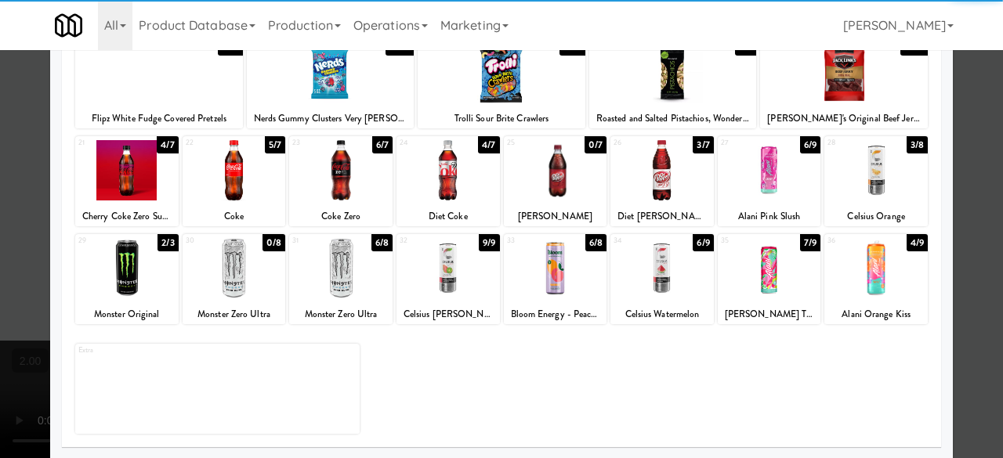
click at [350, 272] on div at bounding box center [340, 268] width 103 height 60
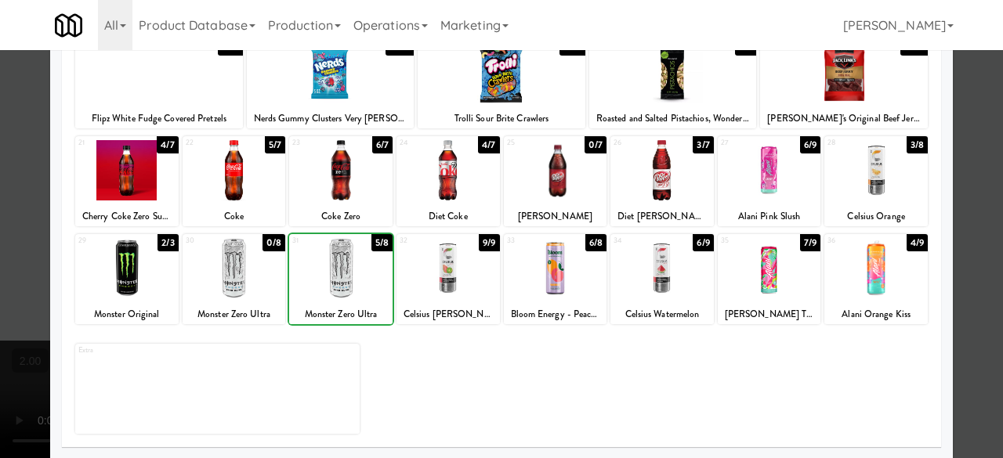
click at [350, 273] on div at bounding box center [340, 268] width 103 height 60
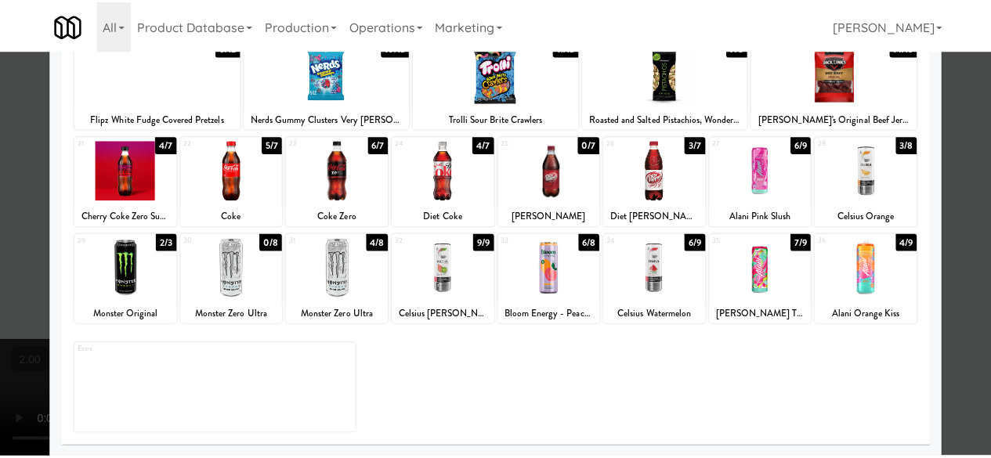
scroll to position [0, 0]
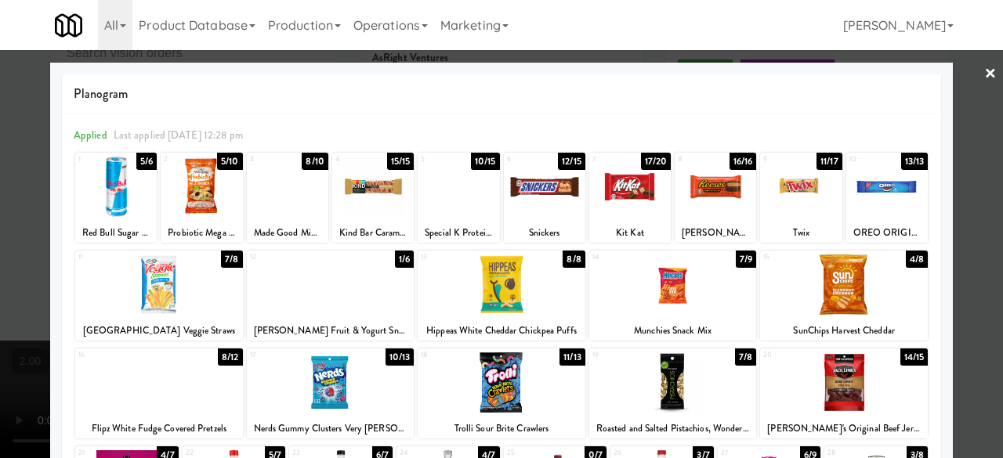
click at [967, 180] on div at bounding box center [501, 229] width 1003 height 458
click at [967, 180] on div "inbox reviewed recent all unclear take inventory issue suspicious failed recent…" at bounding box center [501, 282] width 1003 height 552
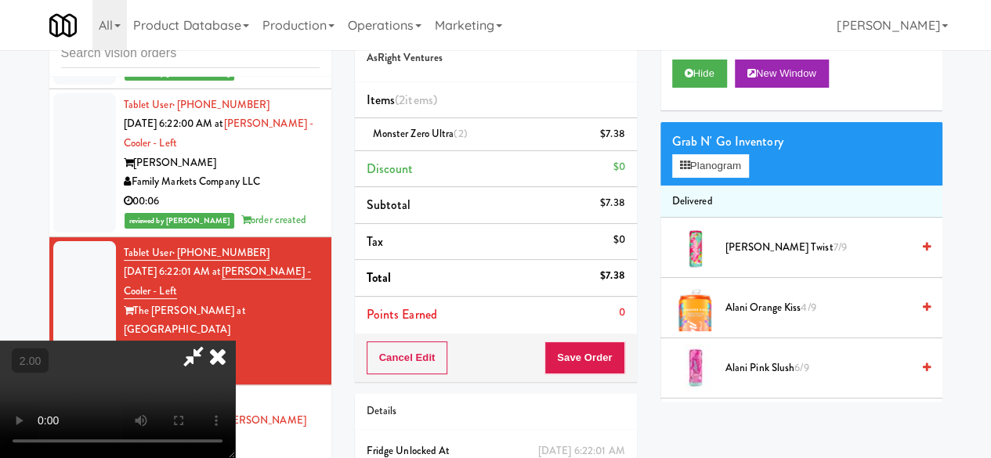
click at [211, 341] on icon at bounding box center [193, 356] width 36 height 31
click at [578, 356] on button "Save Order" at bounding box center [584, 358] width 80 height 33
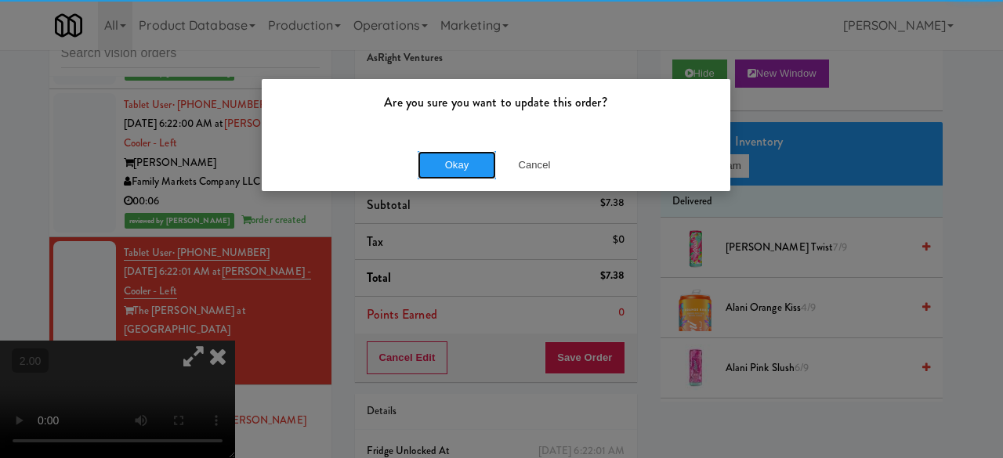
click at [446, 172] on button "Okay" at bounding box center [456, 165] width 78 height 28
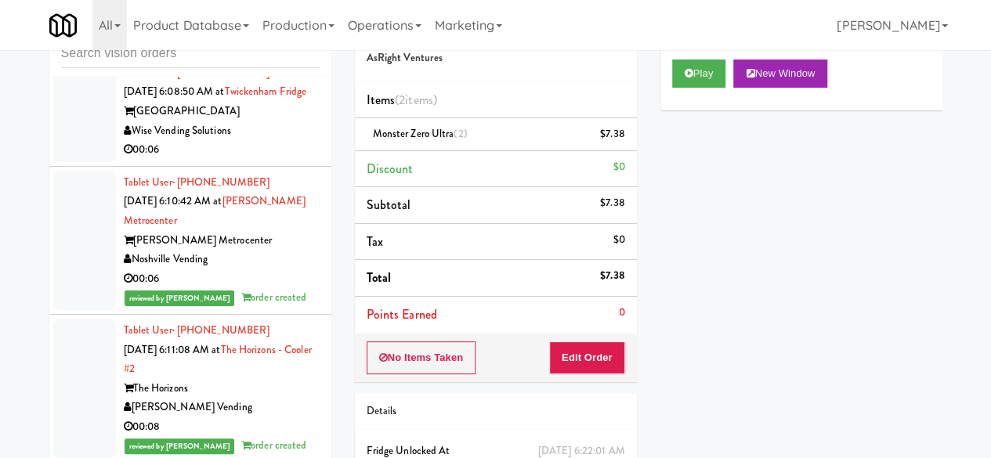
scroll to position [1291, 0]
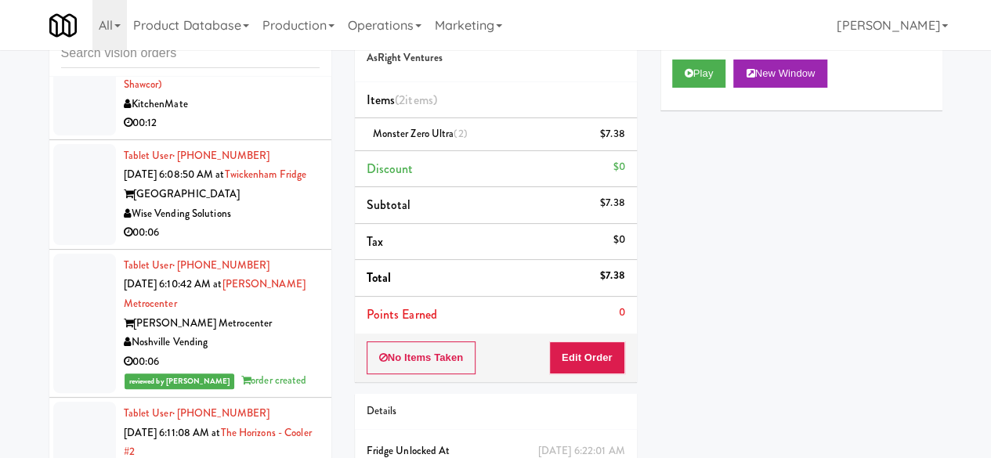
click at [255, 243] on div "00:06" at bounding box center [222, 233] width 196 height 20
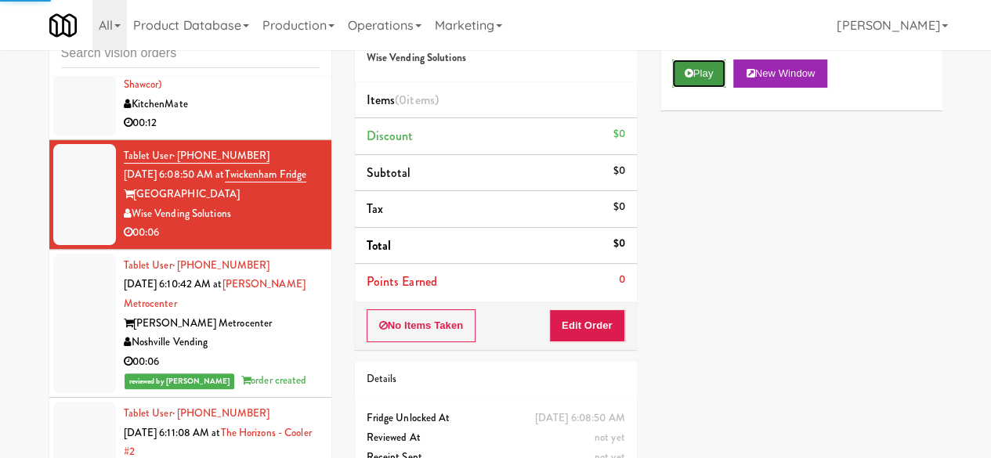
click at [711, 88] on button "Play" at bounding box center [699, 74] width 54 height 28
click at [602, 323] on button "Edit Order" at bounding box center [587, 325] width 76 height 33
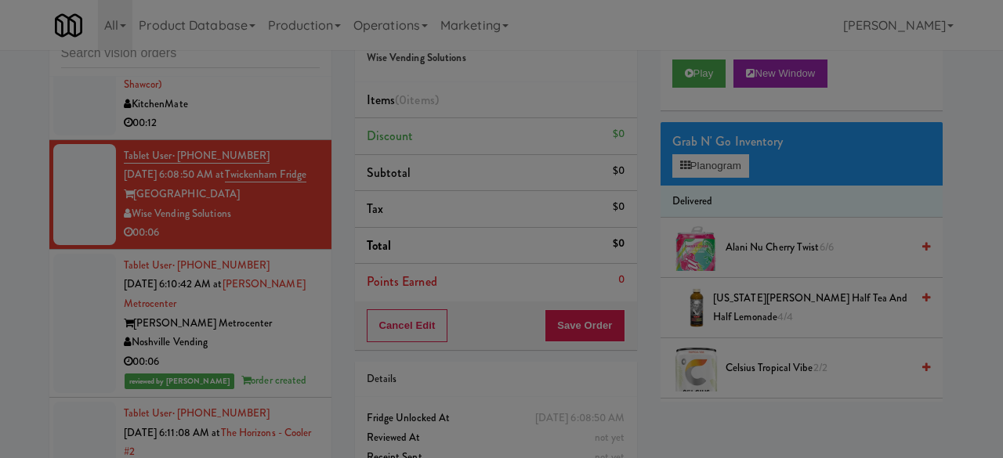
click at [713, 89] on body "Are you sure you want to update this order? Okay Cancel Okay Are you sure you w…" at bounding box center [501, 229] width 1003 height 458
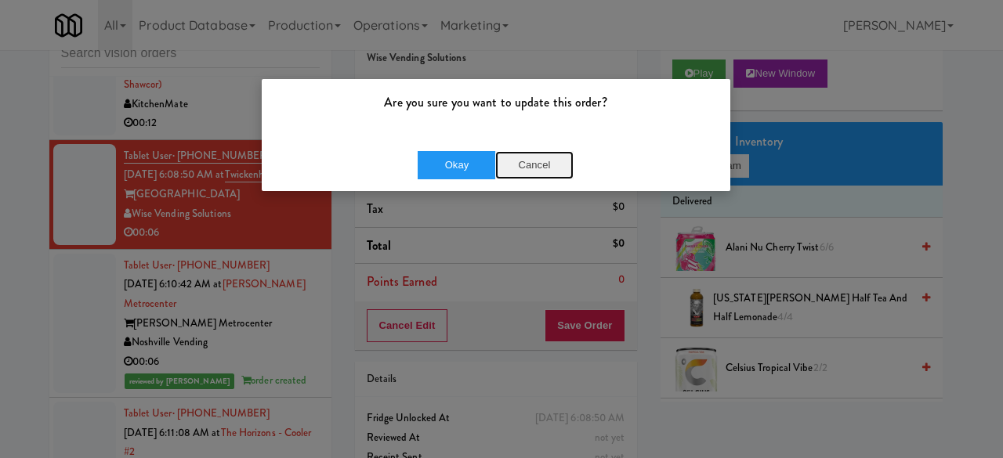
click at [516, 159] on button "Cancel" at bounding box center [534, 165] width 78 height 28
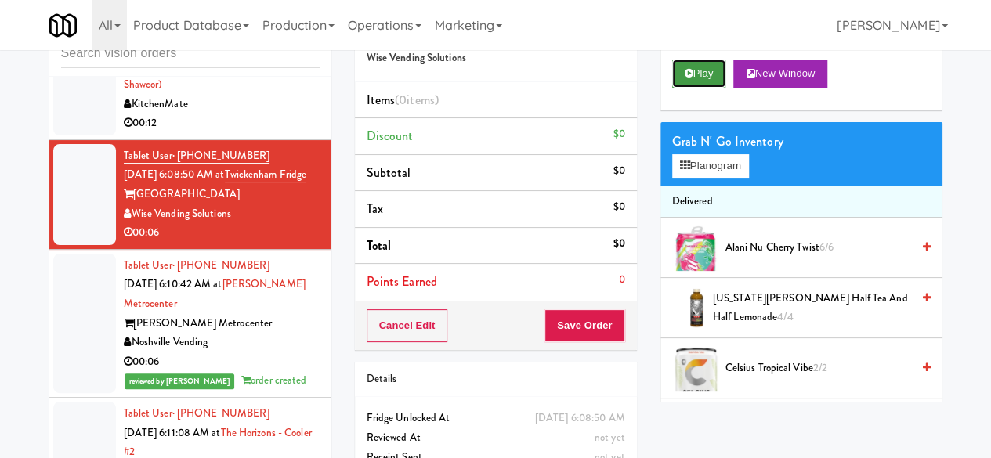
click at [689, 78] on icon at bounding box center [689, 73] width 9 height 10
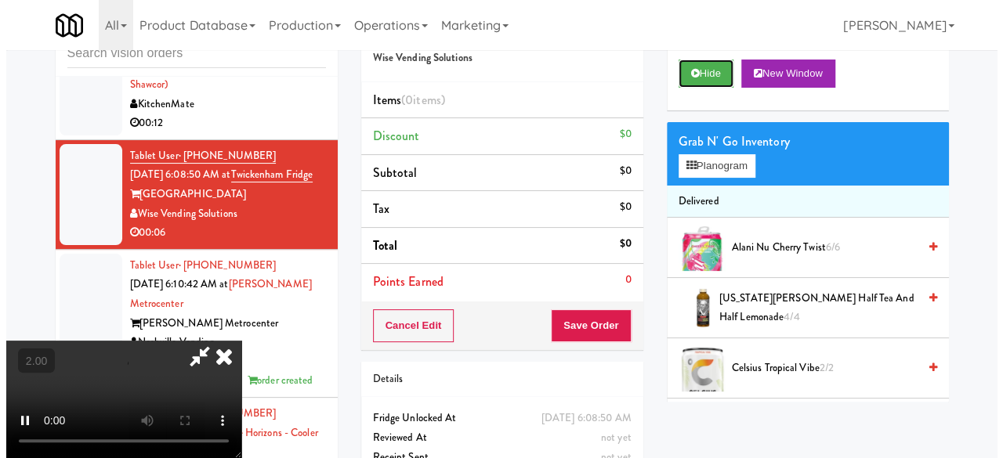
scroll to position [206, 0]
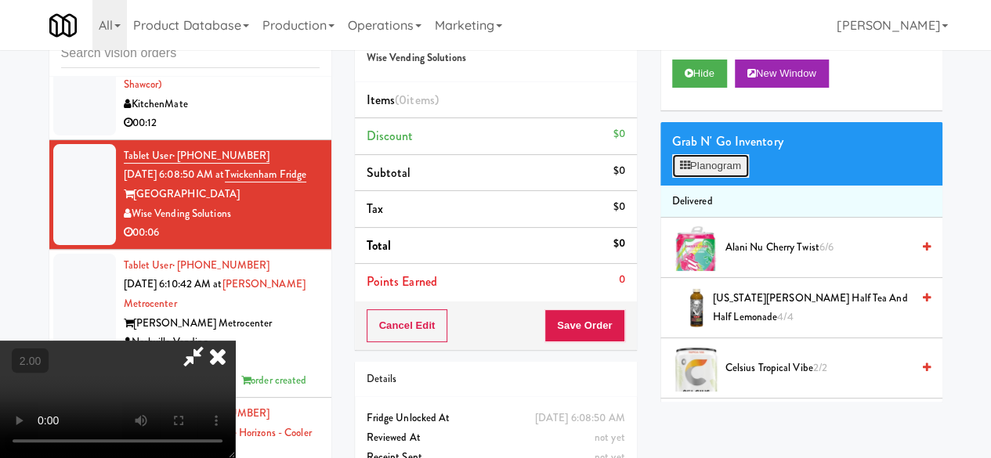
click at [692, 178] on button "Planogram" at bounding box center [710, 165] width 77 height 23
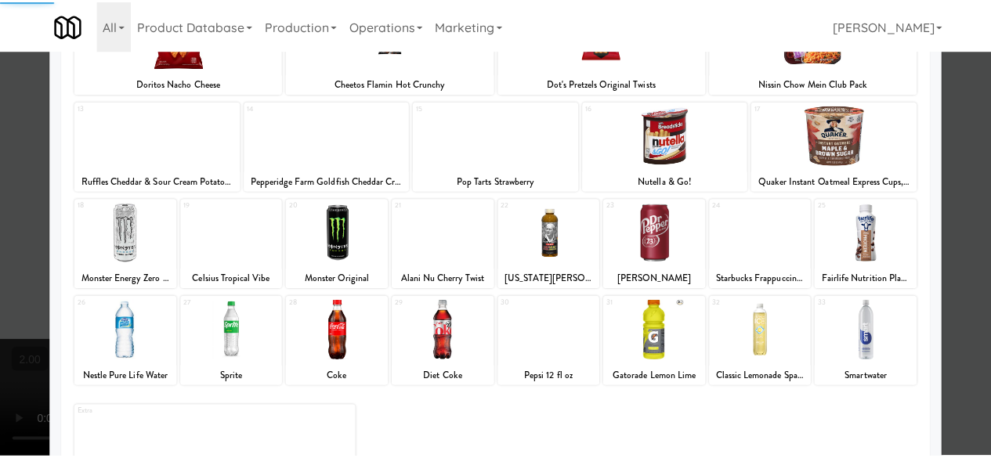
scroll to position [310, 0]
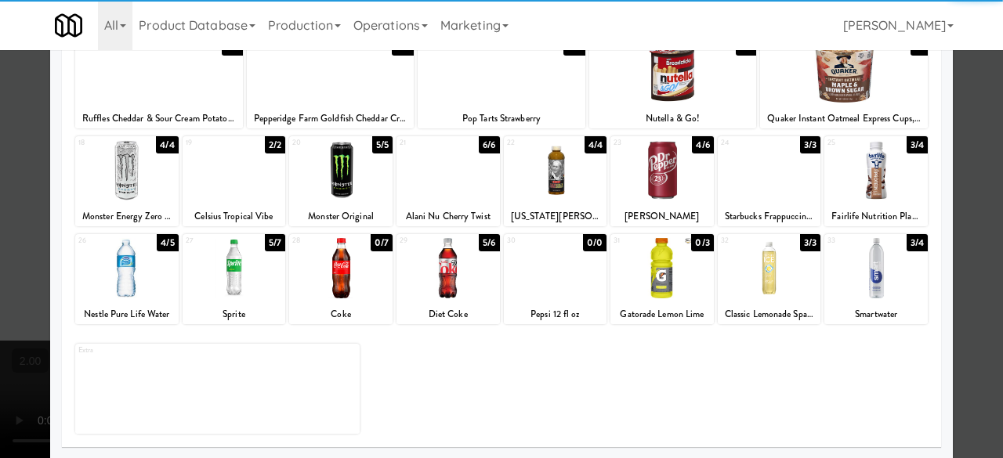
click at [131, 281] on div at bounding box center [126, 268] width 103 height 60
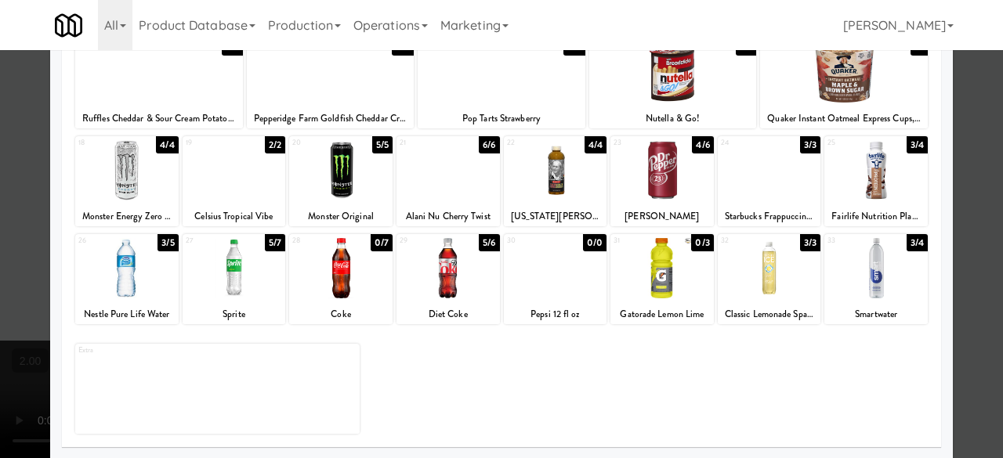
click at [970, 124] on div at bounding box center [501, 229] width 1003 height 458
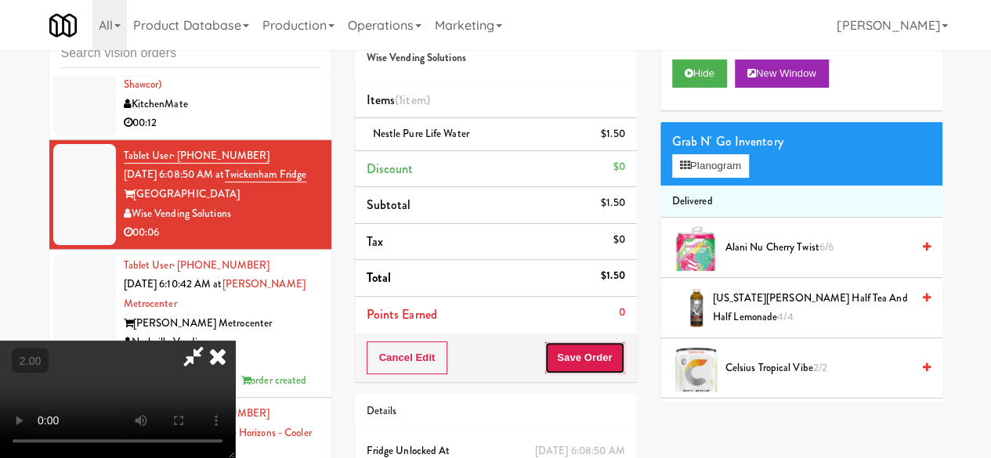
click at [619, 368] on button "Save Order" at bounding box center [584, 358] width 80 height 33
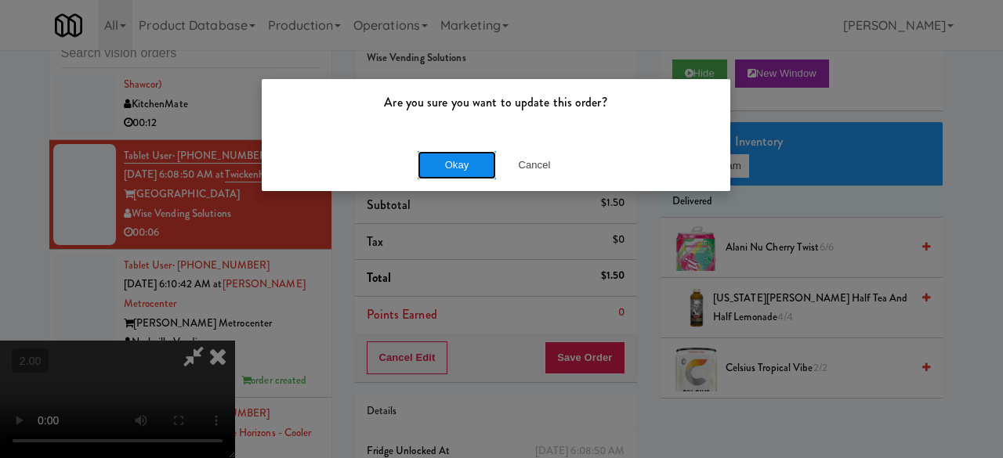
click at [465, 175] on button "Okay" at bounding box center [456, 165] width 78 height 28
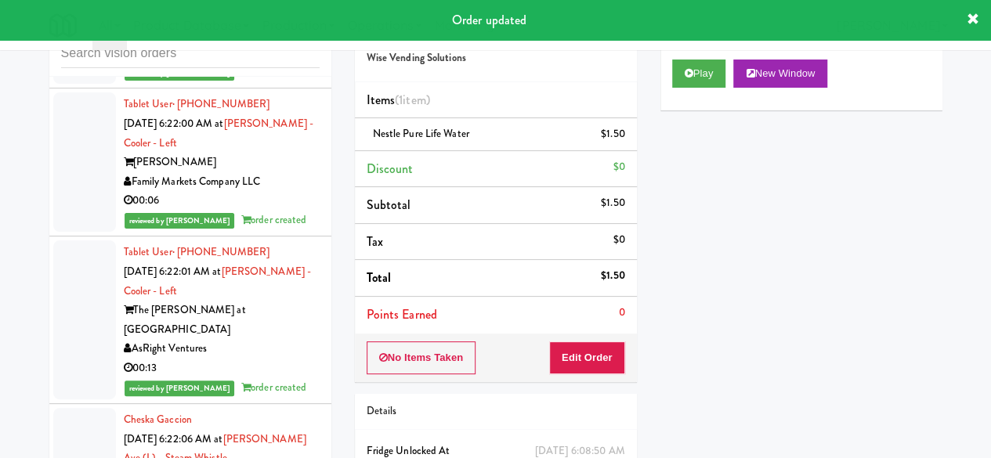
scroll to position [2642, 0]
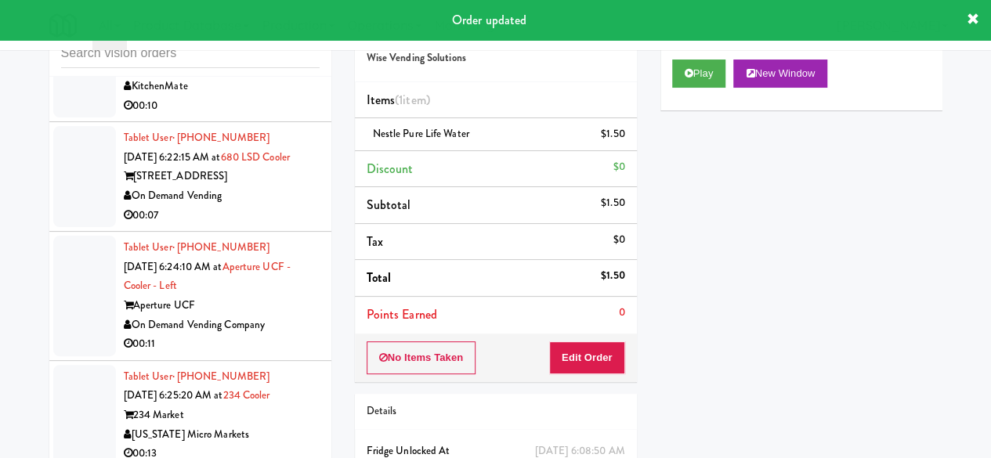
click at [267, 226] on div "00:07" at bounding box center [222, 216] width 196 height 20
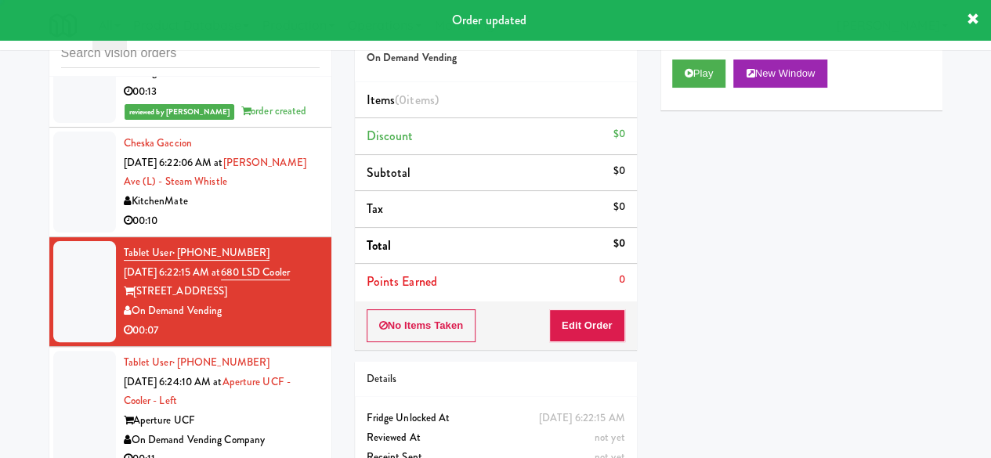
scroll to position [2485, 0]
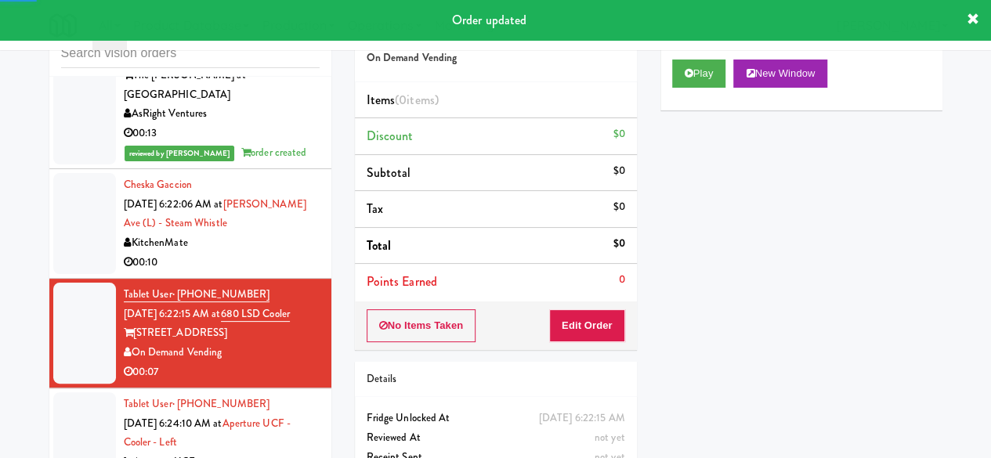
click at [273, 243] on div "KitchenMate" at bounding box center [222, 243] width 196 height 20
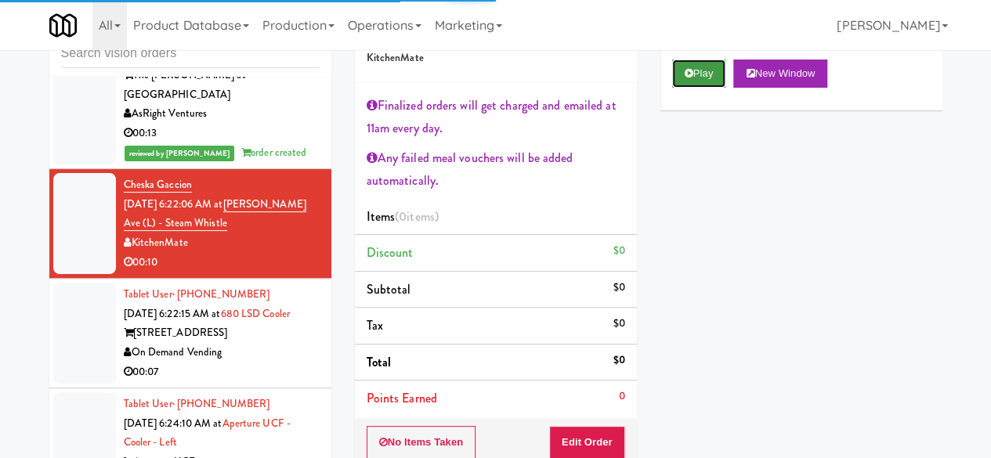
click at [688, 88] on button "Play" at bounding box center [699, 74] width 54 height 28
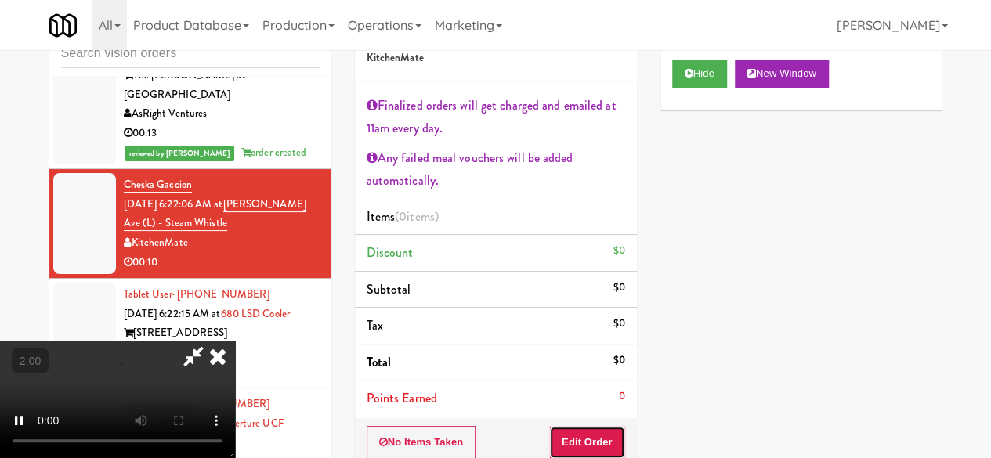
click at [584, 427] on button "Edit Order" at bounding box center [587, 442] width 76 height 33
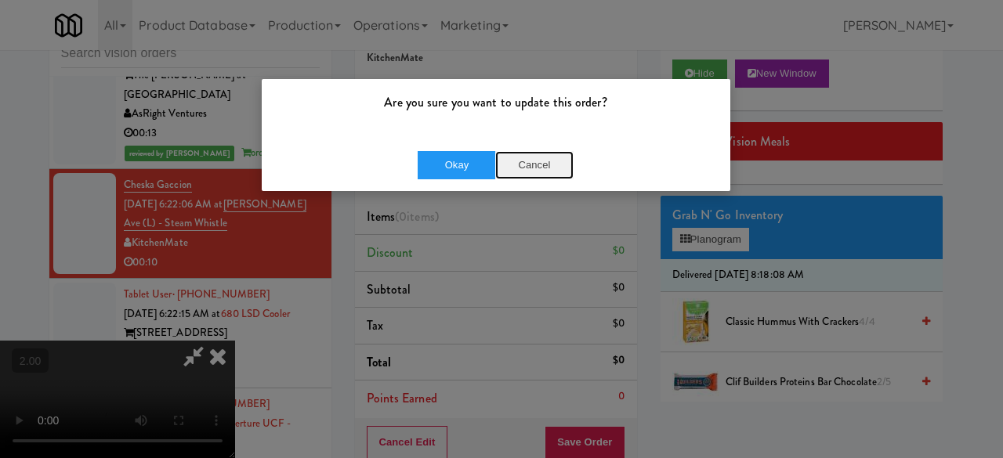
click at [532, 170] on button "Cancel" at bounding box center [534, 165] width 78 height 28
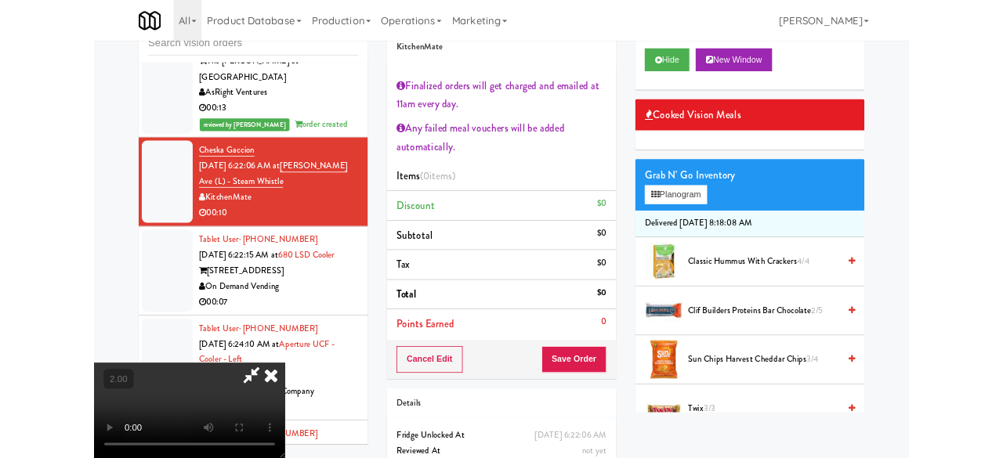
scroll to position [32, 0]
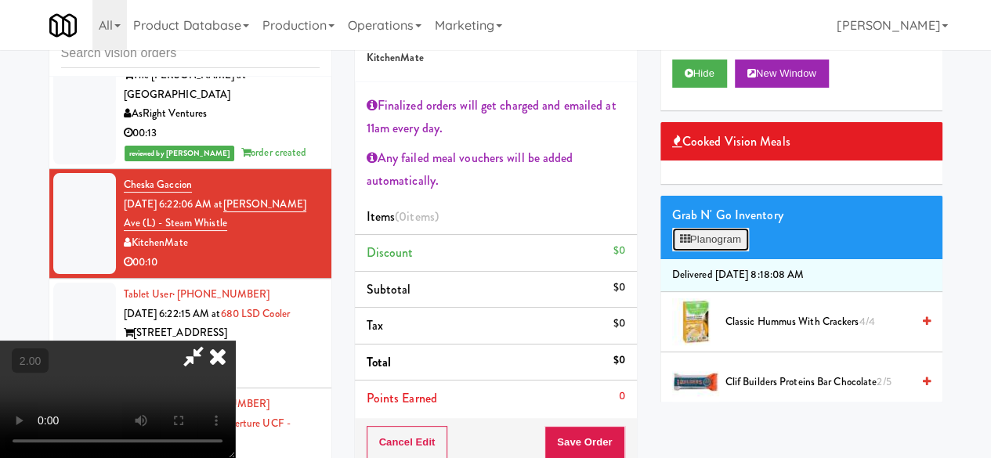
click at [727, 251] on button "Planogram" at bounding box center [710, 239] width 77 height 23
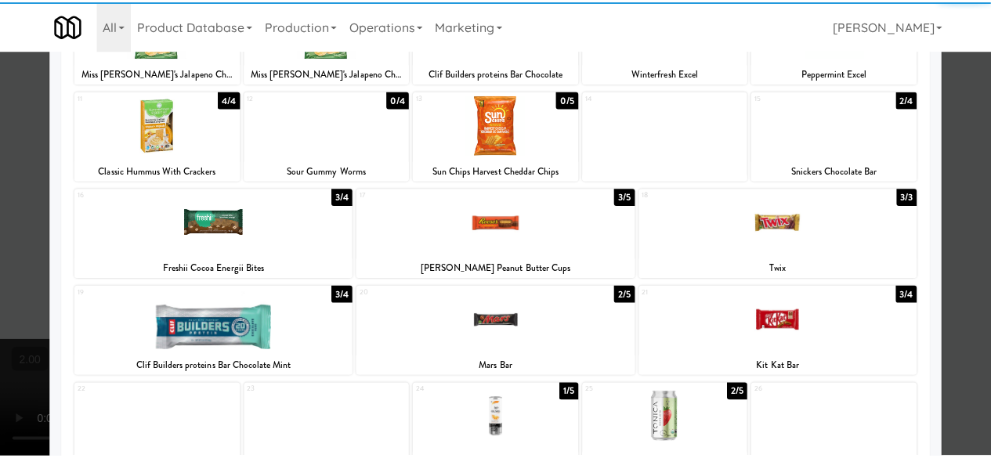
scroll to position [251, 0]
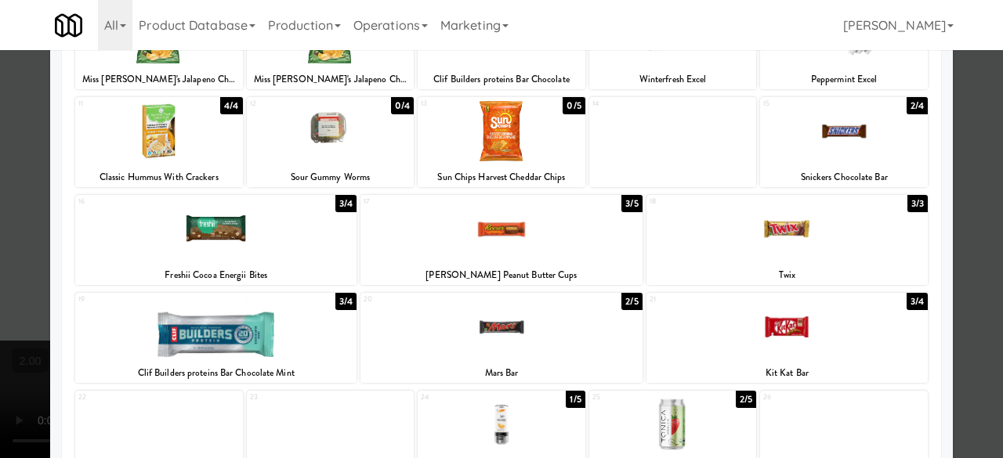
click at [285, 255] on div at bounding box center [215, 229] width 281 height 60
click at [951, 157] on div at bounding box center [501, 229] width 1003 height 458
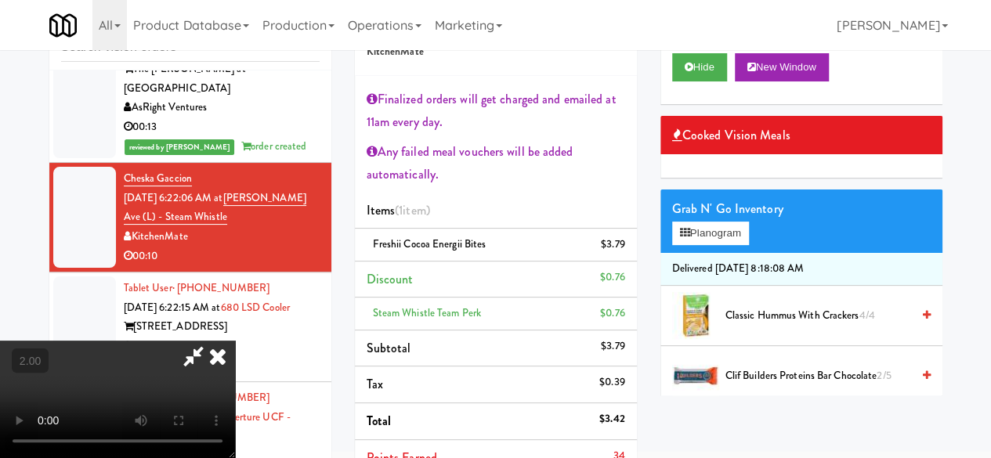
scroll to position [207, 0]
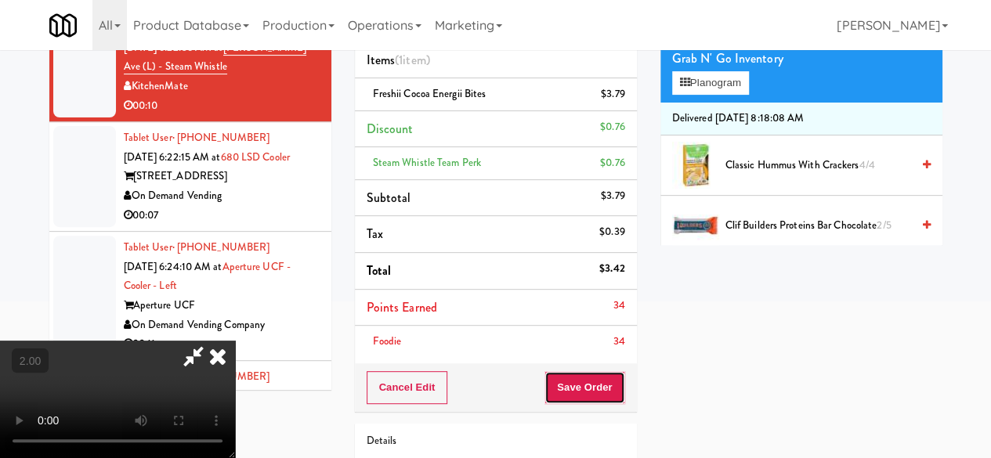
click at [607, 381] on button "Save Order" at bounding box center [584, 387] width 80 height 33
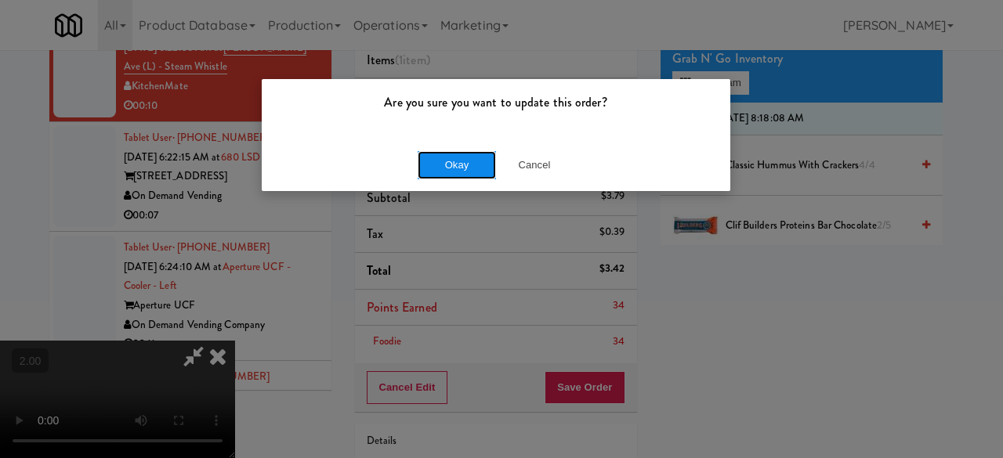
click at [465, 167] on button "Okay" at bounding box center [456, 165] width 78 height 28
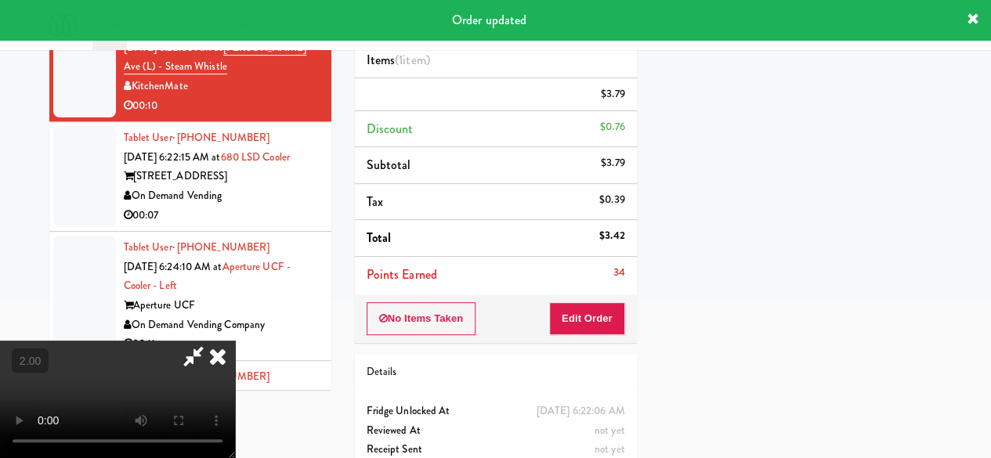
scroll to position [0, 0]
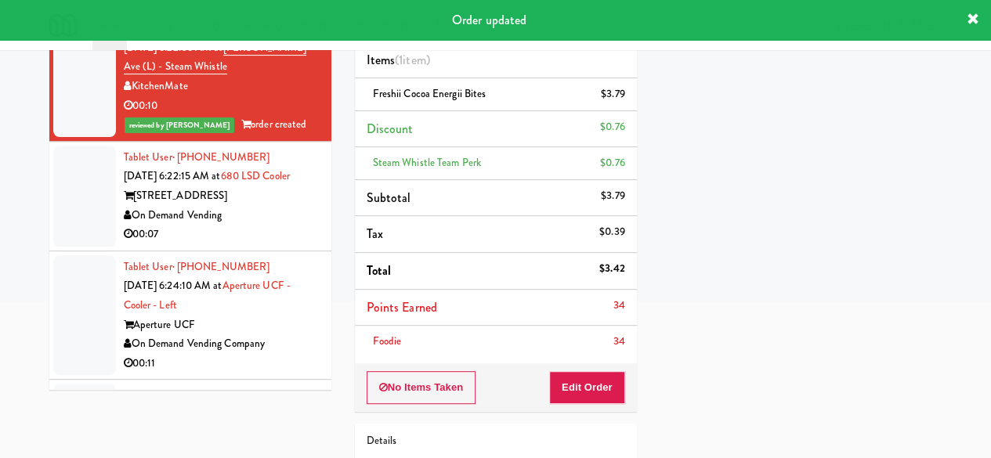
click at [275, 226] on div "On Demand Vending" at bounding box center [222, 216] width 196 height 20
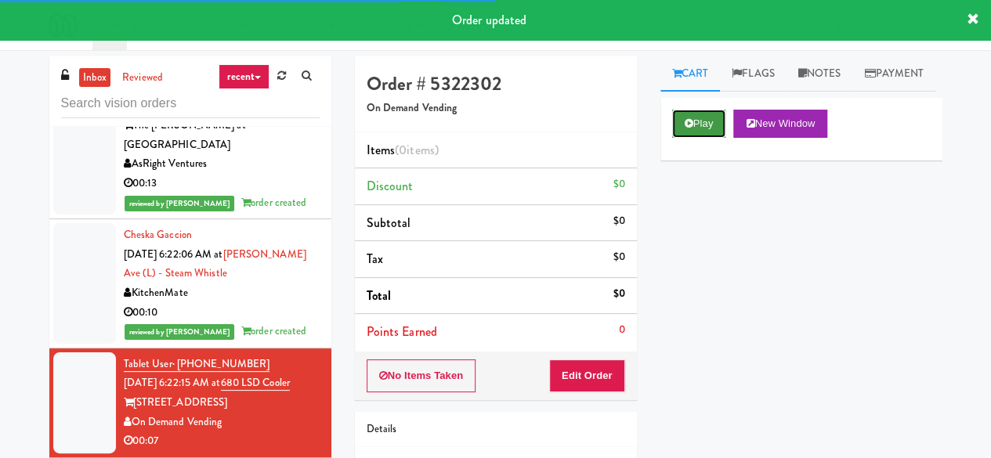
click at [703, 138] on button "Play" at bounding box center [699, 124] width 54 height 28
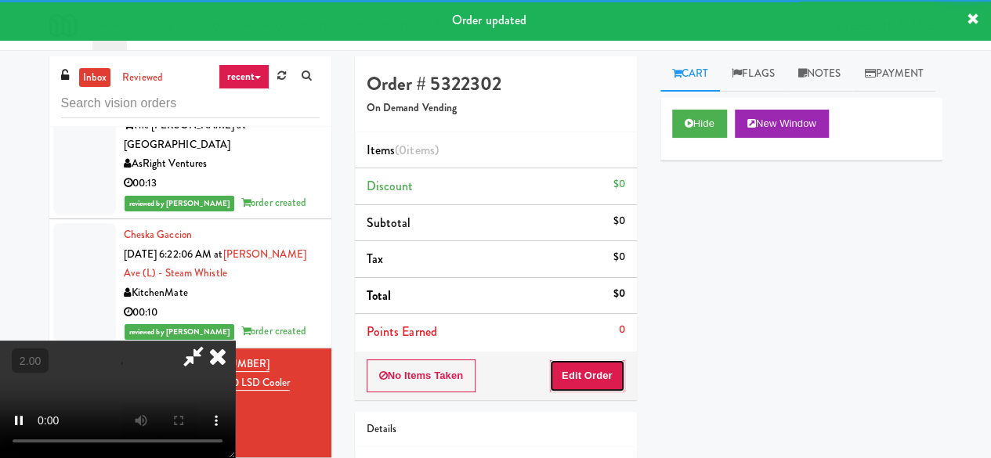
click at [593, 364] on button "Edit Order" at bounding box center [587, 376] width 76 height 33
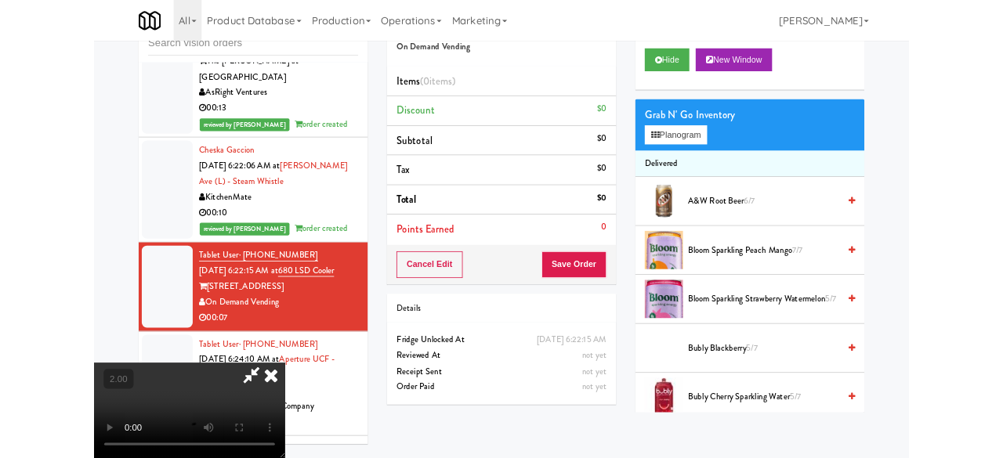
scroll to position [78, 0]
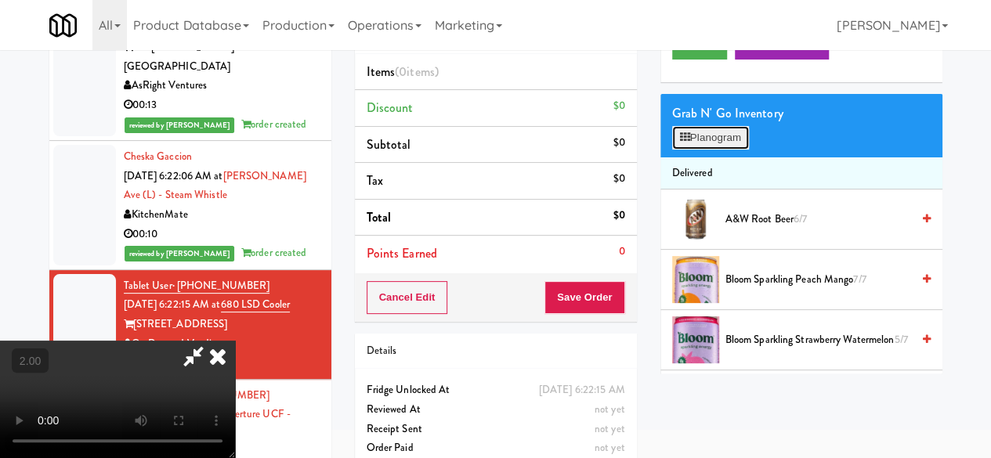
click at [716, 150] on button "Planogram" at bounding box center [710, 137] width 77 height 23
click at [0, 0] on div at bounding box center [0, 0] width 0 height 0
click at [718, 150] on button "Planogram" at bounding box center [710, 137] width 77 height 23
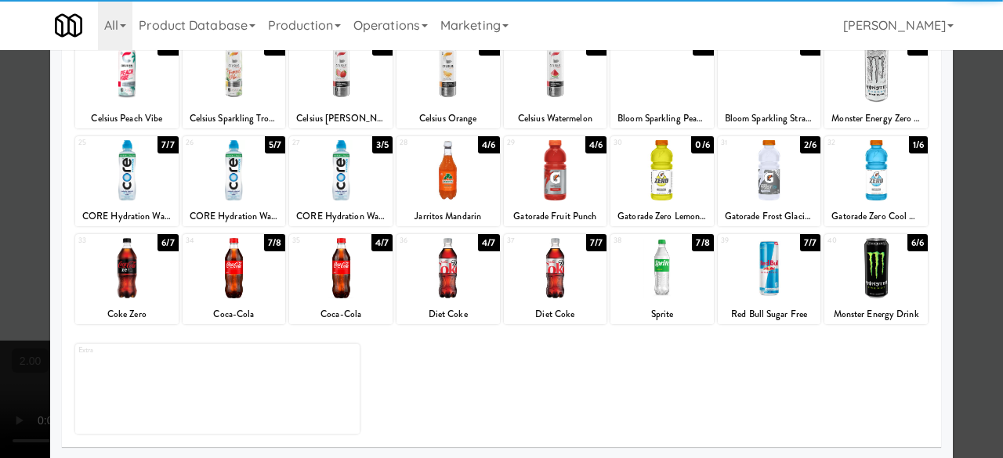
click at [255, 187] on div at bounding box center [234, 170] width 103 height 60
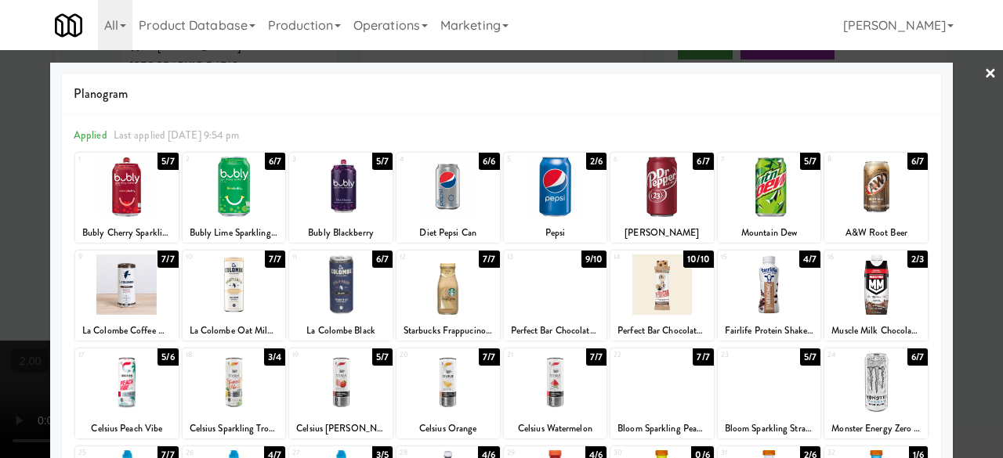
drag, startPoint x: 985, startPoint y: 70, endPoint x: 920, endPoint y: 81, distance: 66.7
click at [985, 70] on div at bounding box center [501, 229] width 1003 height 458
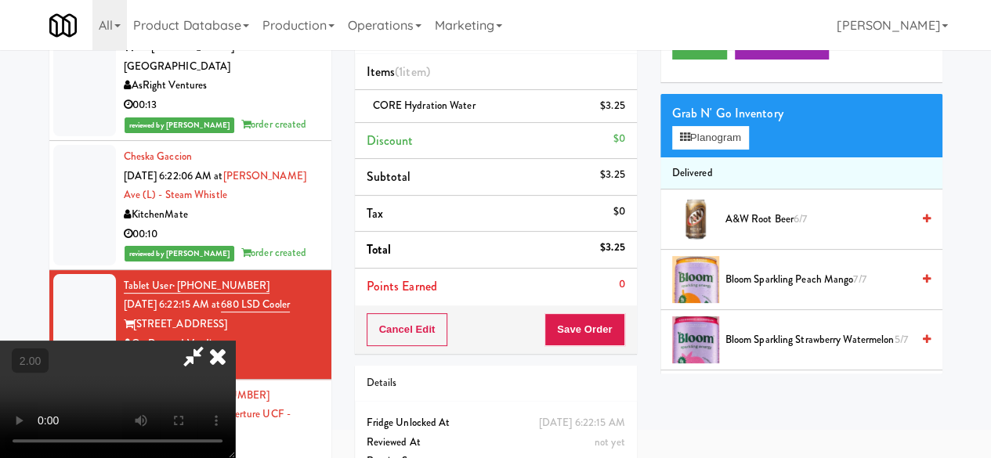
click at [211, 341] on icon at bounding box center [193, 356] width 36 height 31
click at [558, 132] on div "Order # 5322302 On Demand Vending Items (1 item ) CORE Hydration Water $3.25 Di…" at bounding box center [648, 246] width 587 height 536
drag, startPoint x: 573, startPoint y: 305, endPoint x: 578, endPoint y: 313, distance: 9.8
click at [578, 313] on div "Cancel Edit Save Order" at bounding box center [496, 329] width 282 height 49
click at [578, 313] on button "Save Order" at bounding box center [584, 329] width 80 height 33
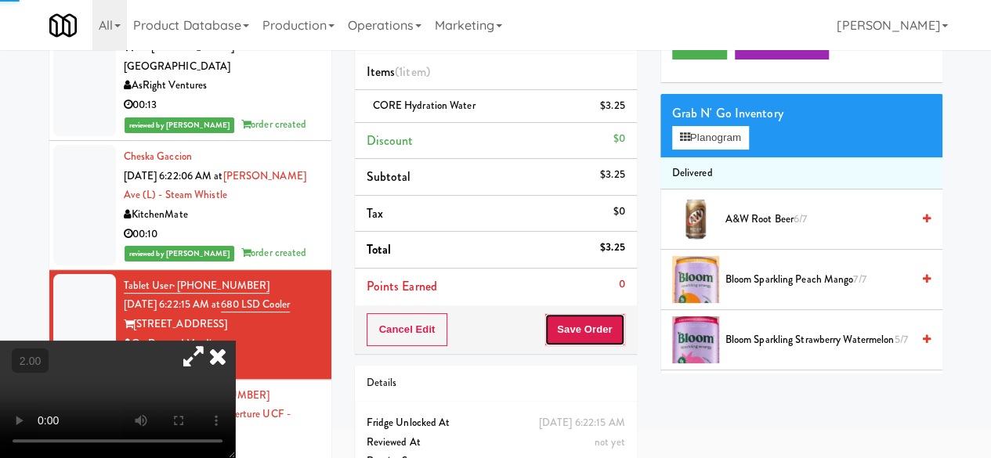
click at [578, 313] on button "Save Order" at bounding box center [584, 329] width 80 height 33
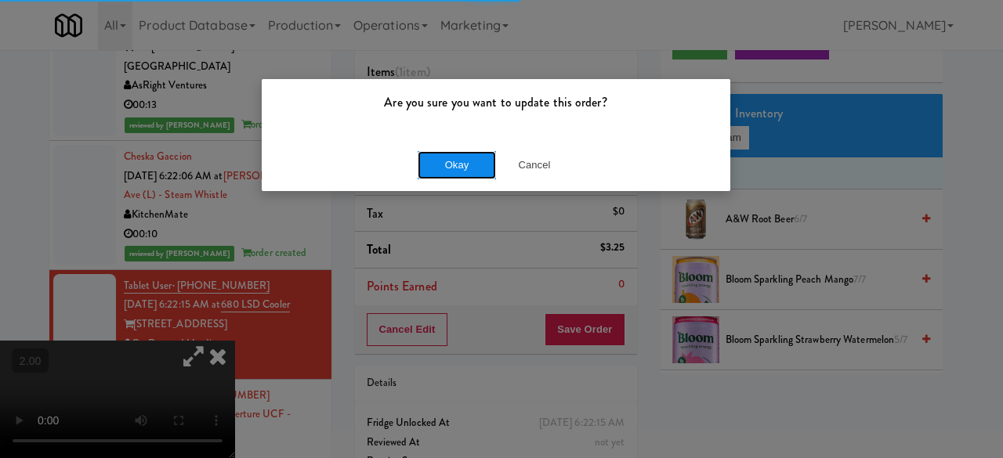
click at [457, 150] on div "Okay Cancel" at bounding box center [496, 165] width 468 height 52
click at [461, 156] on button "Okay" at bounding box center [456, 165] width 78 height 28
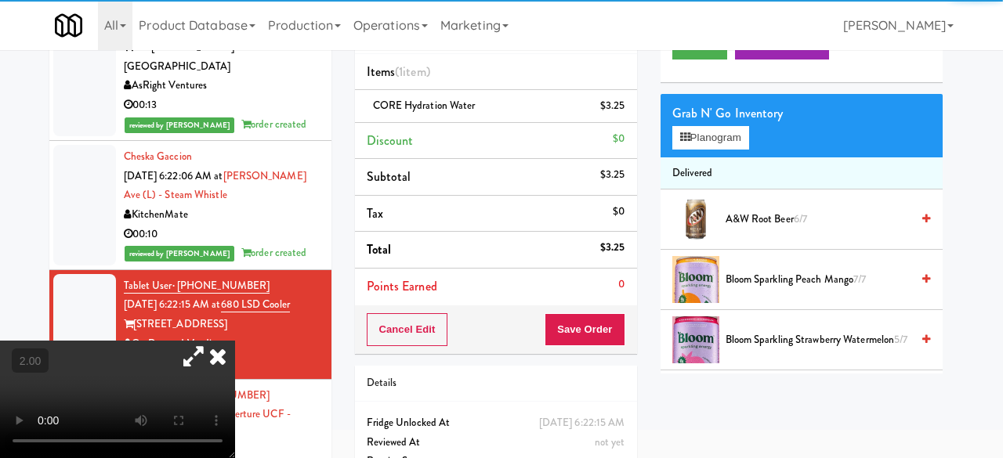
click at [472, 169] on li "Subtotal $3.25" at bounding box center [496, 177] width 282 height 37
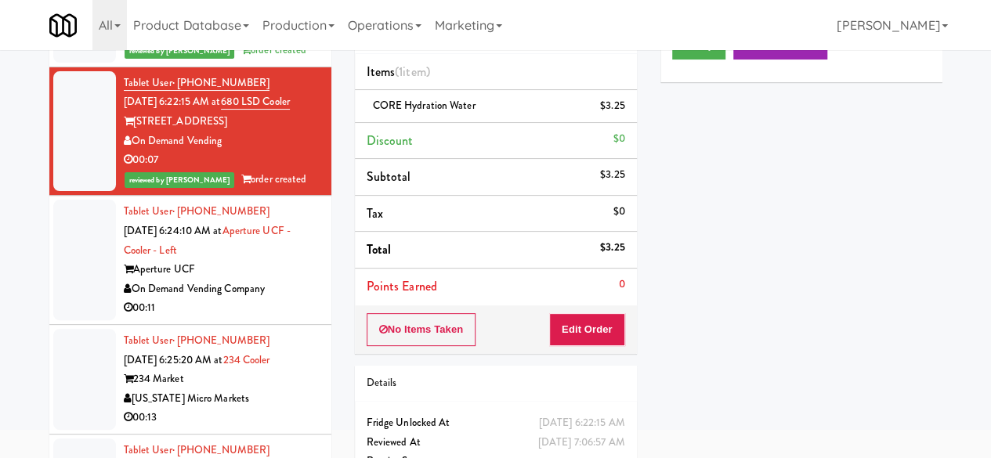
scroll to position [2799, 0]
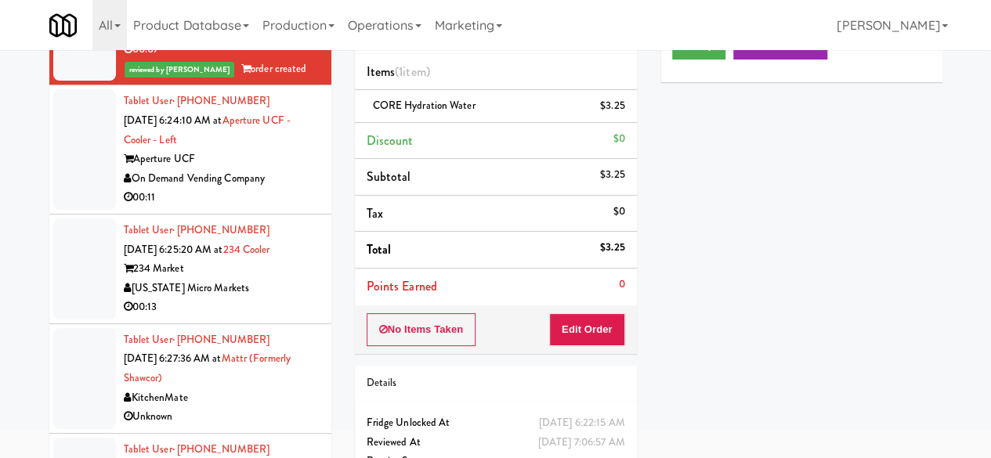
click at [267, 208] on div "00:11" at bounding box center [222, 198] width 196 height 20
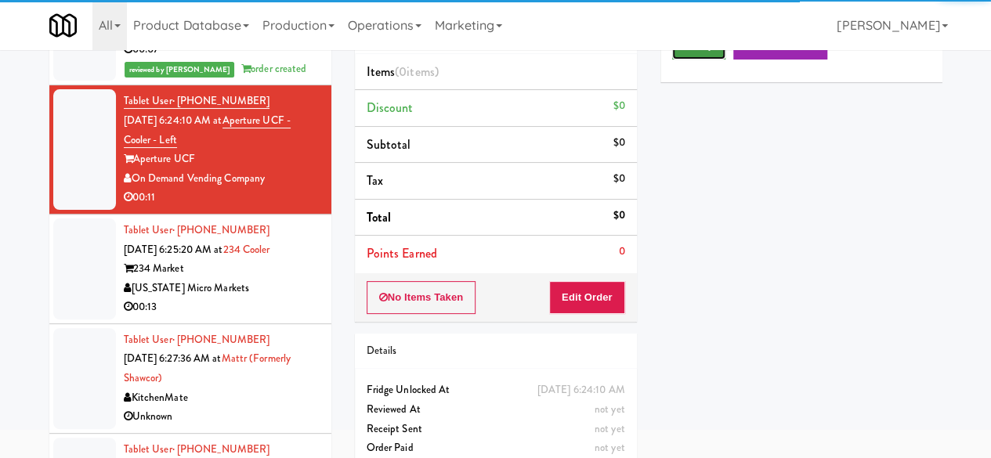
click at [724, 60] on button "Play" at bounding box center [699, 45] width 54 height 28
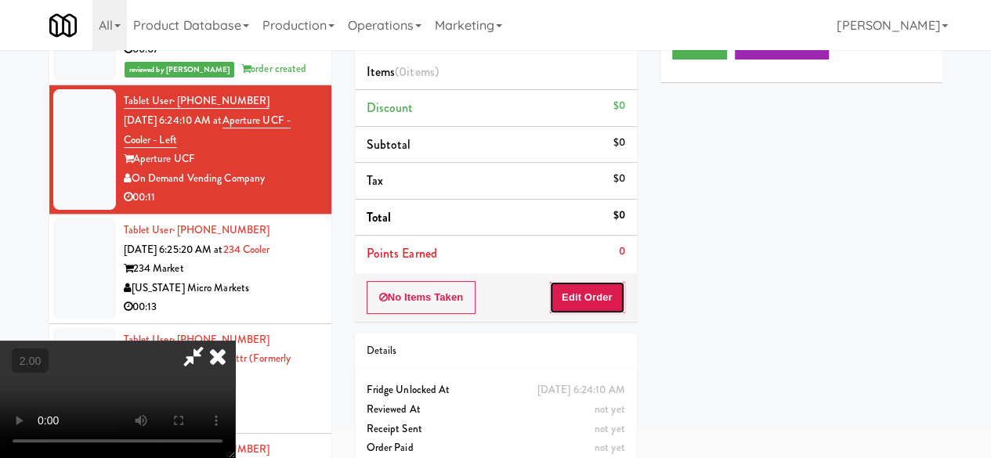
click at [569, 291] on button "Edit Order" at bounding box center [587, 297] width 76 height 33
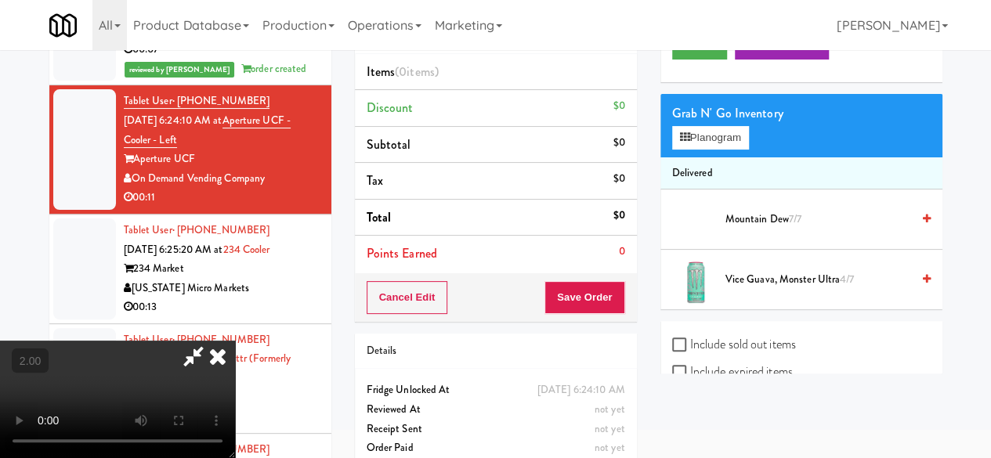
scroll to position [206, 0]
click at [235, 457] on video at bounding box center [117, 399] width 235 height 117
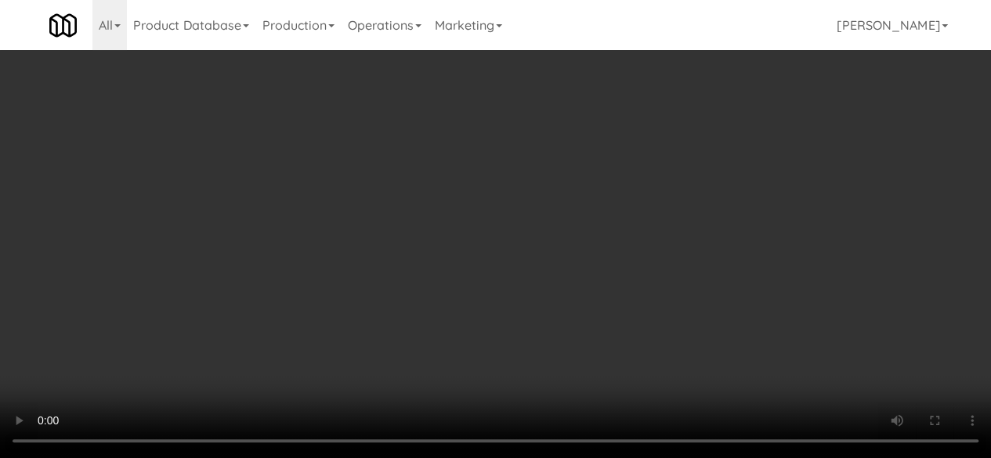
scroll to position [32, 0]
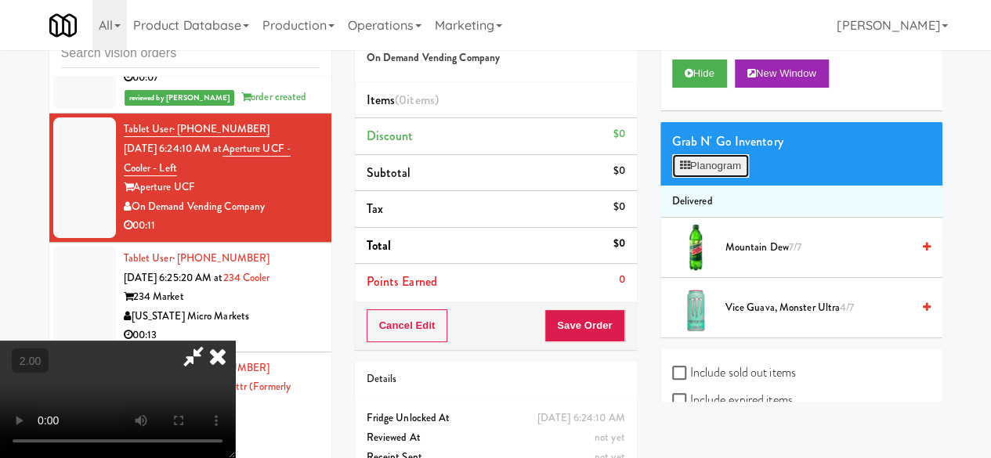
click at [699, 178] on button "Planogram" at bounding box center [710, 165] width 77 height 23
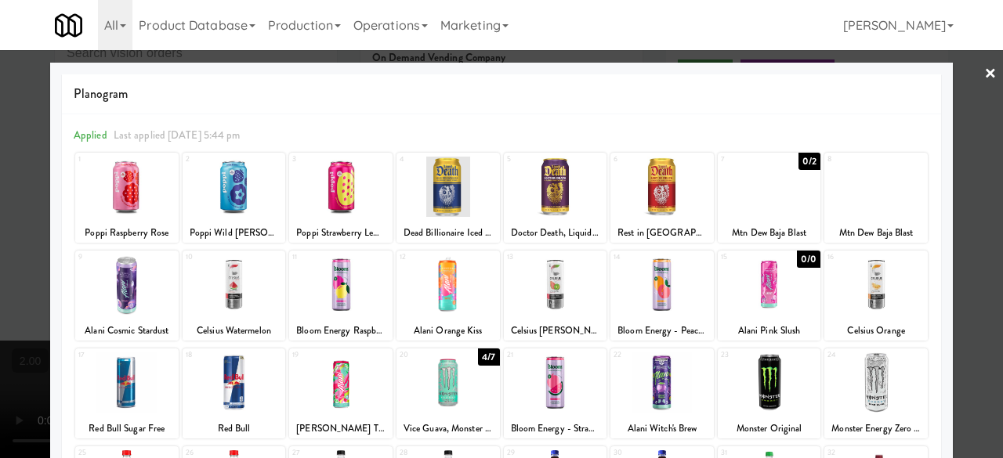
click at [973, 143] on div at bounding box center [501, 229] width 1003 height 458
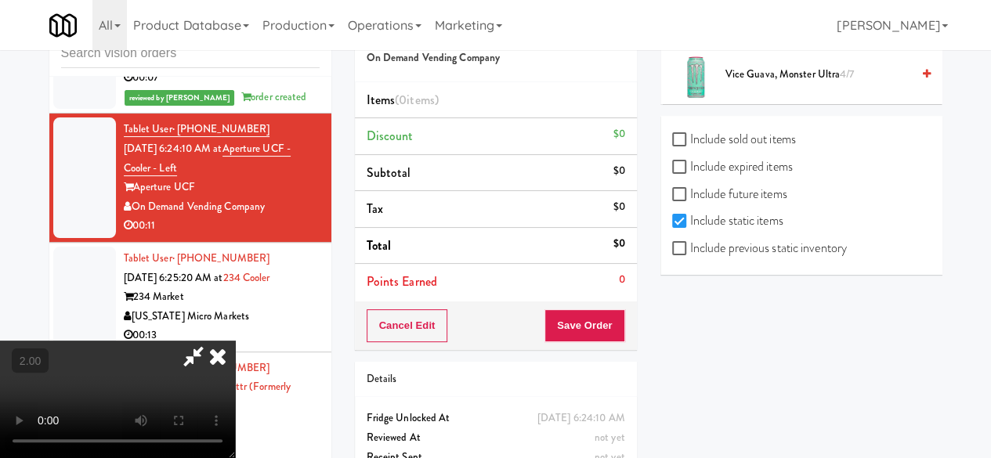
click at [688, 256] on label "Include previous static inventory" at bounding box center [759, 248] width 175 height 23
click at [688, 255] on input "Include previous static inventory" at bounding box center [681, 249] width 18 height 13
checkbox input "true"
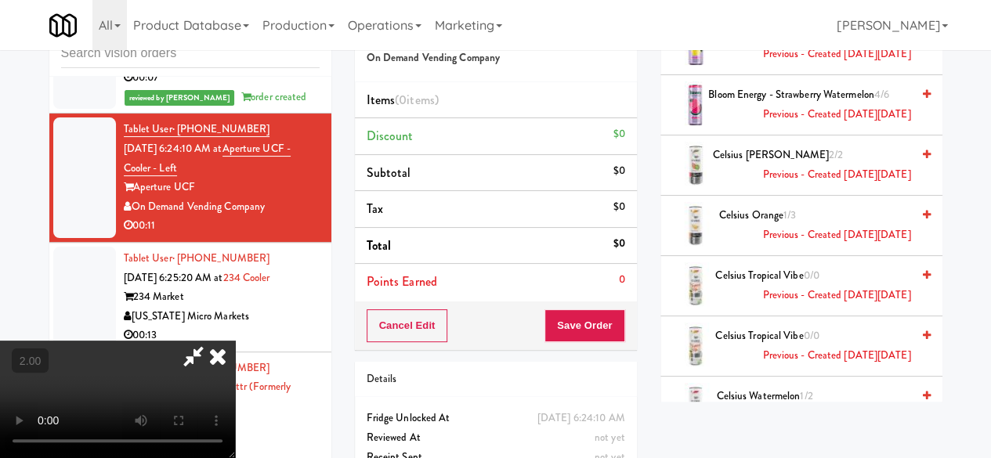
scroll to position [862, 0]
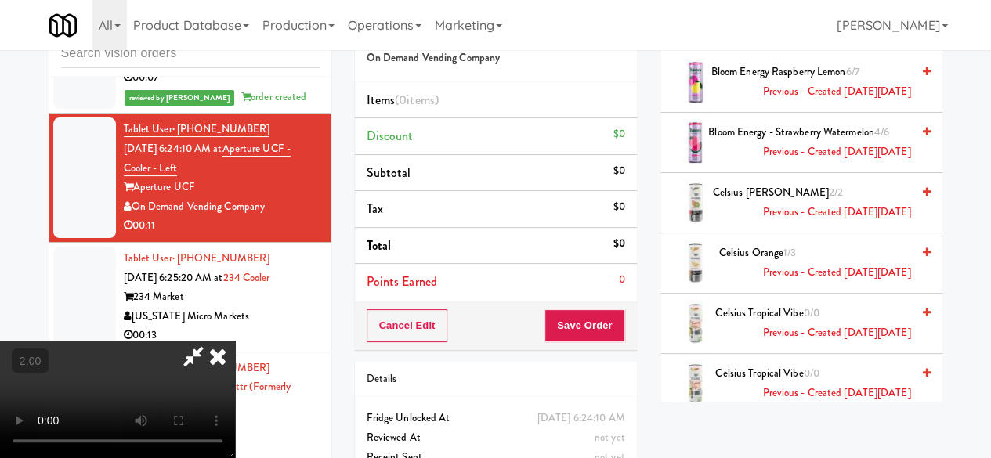
click at [775, 222] on span "Celsius Kiwi Guava 2/2 Previous - Created on Mon, Aug 11th 2025" at bounding box center [812, 202] width 198 height 38
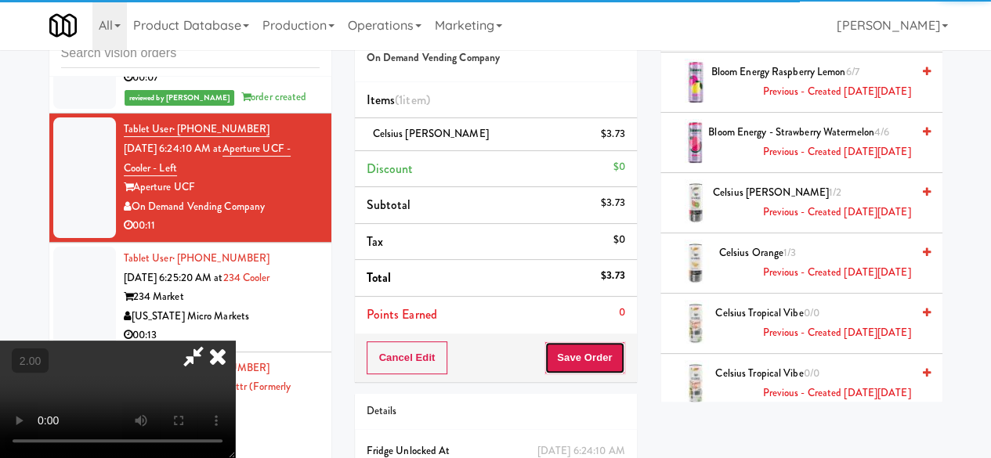
click at [622, 349] on button "Save Order" at bounding box center [584, 358] width 80 height 33
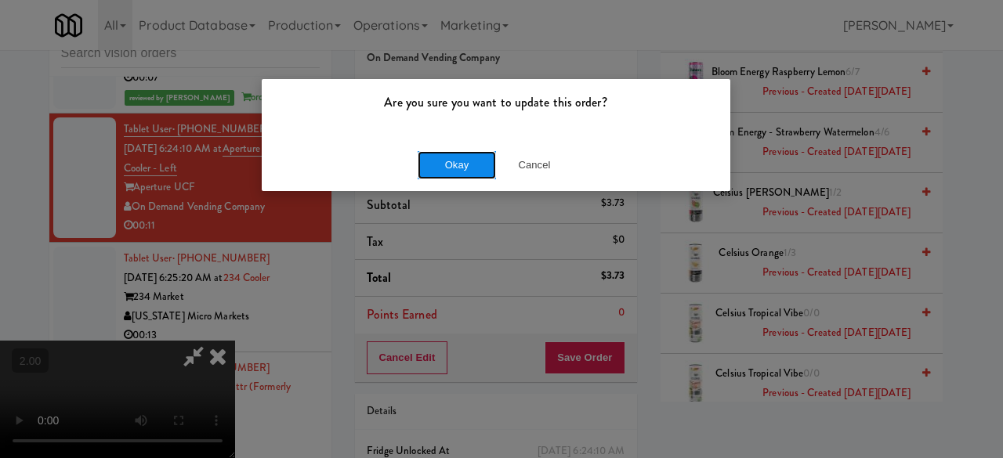
click at [491, 172] on button "Okay" at bounding box center [456, 165] width 78 height 28
click at [490, 172] on button "Okay" at bounding box center [456, 165] width 78 height 28
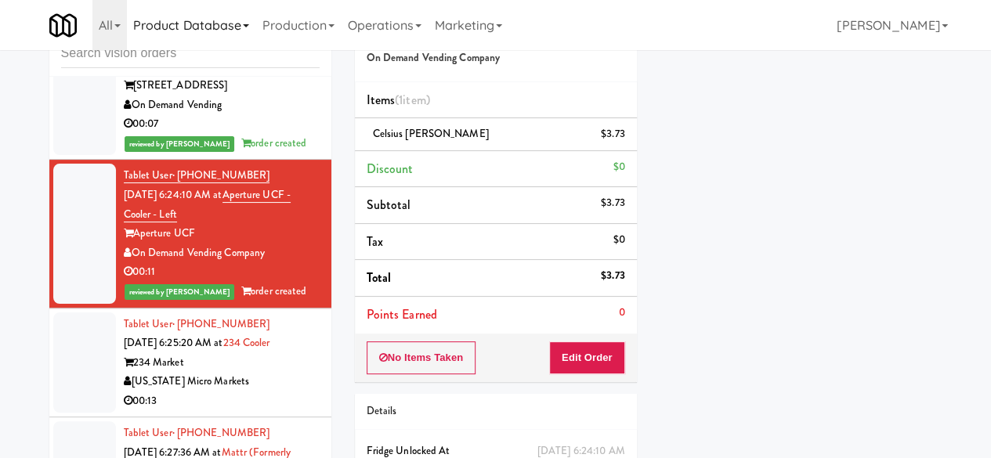
scroll to position [2720, 0]
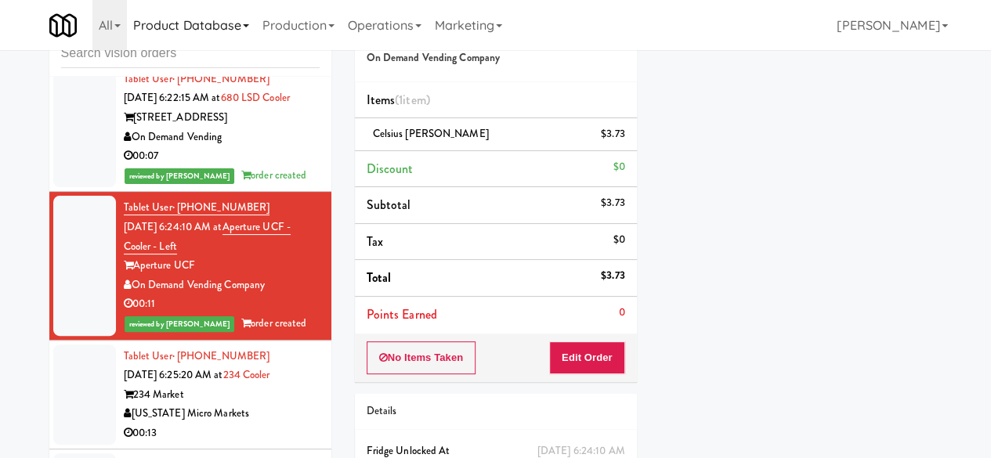
click at [179, 48] on link "Product Database" at bounding box center [191, 25] width 129 height 50
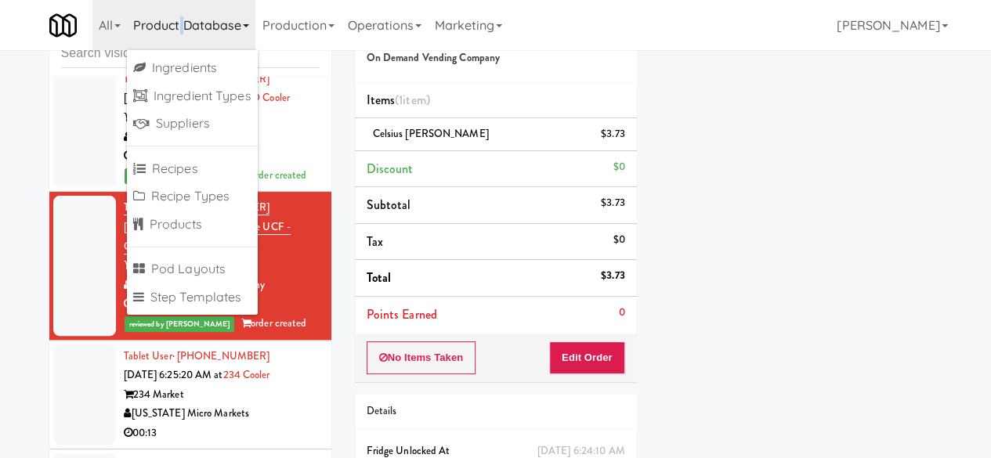
click at [179, 48] on link "Product Database" at bounding box center [191, 25] width 129 height 50
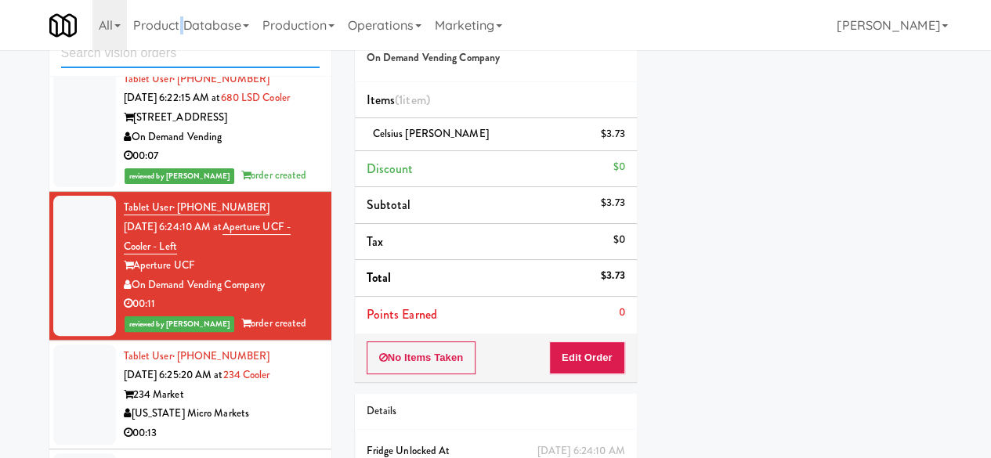
click at [72, 63] on input "text" at bounding box center [190, 53] width 258 height 29
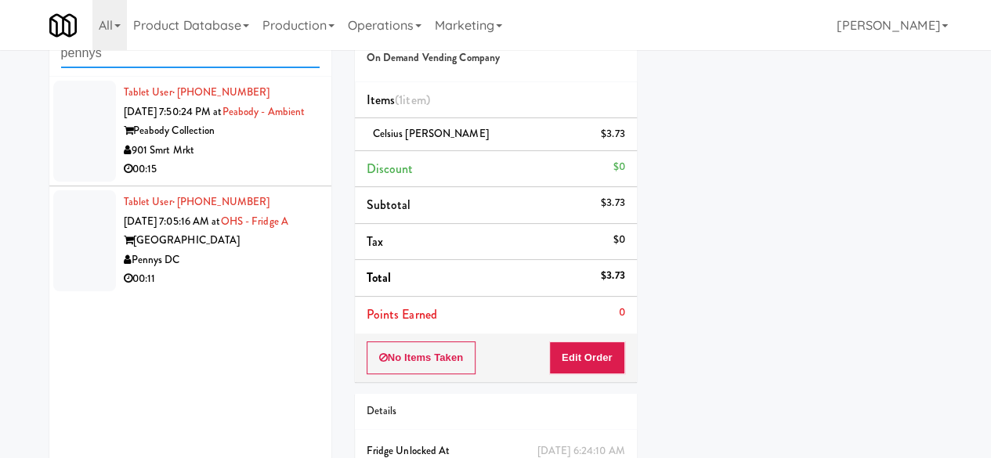
type input "pennys"
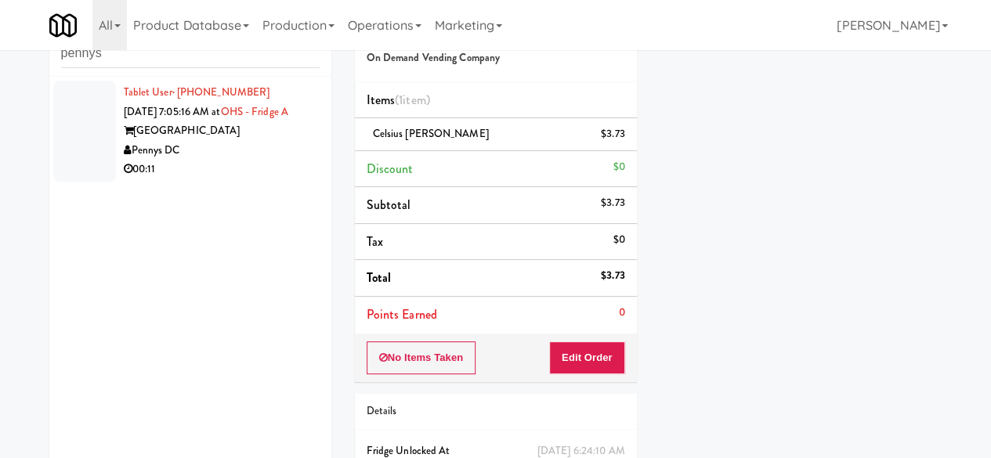
click at [267, 179] on div "00:11" at bounding box center [222, 170] width 196 height 20
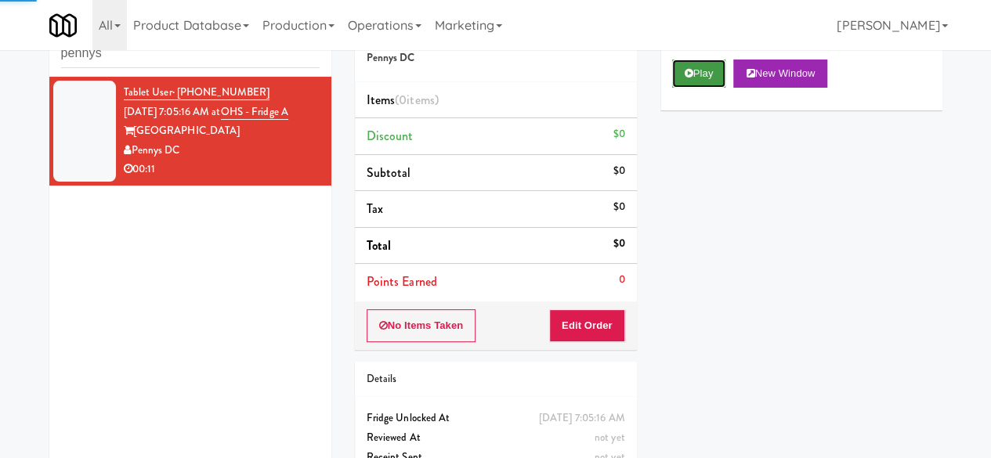
click at [710, 88] on button "Play" at bounding box center [699, 74] width 54 height 28
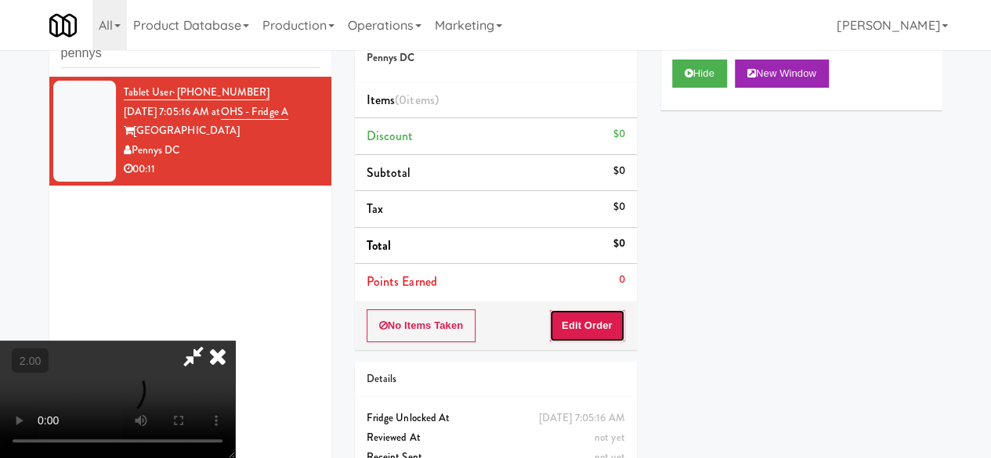
click at [594, 323] on button "Edit Order" at bounding box center [587, 325] width 76 height 33
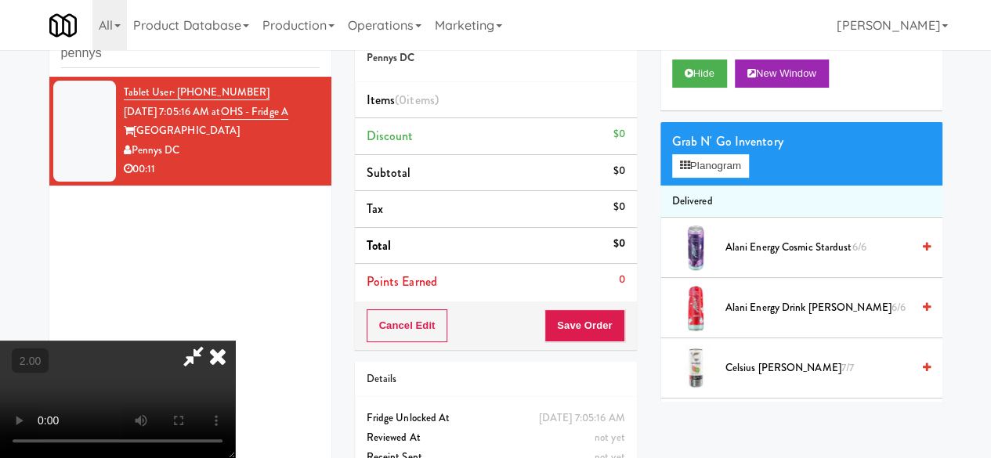
click at [235, 341] on icon at bounding box center [218, 356] width 34 height 31
click at [567, 61] on h5 "Pennys DC" at bounding box center [496, 58] width 258 height 12
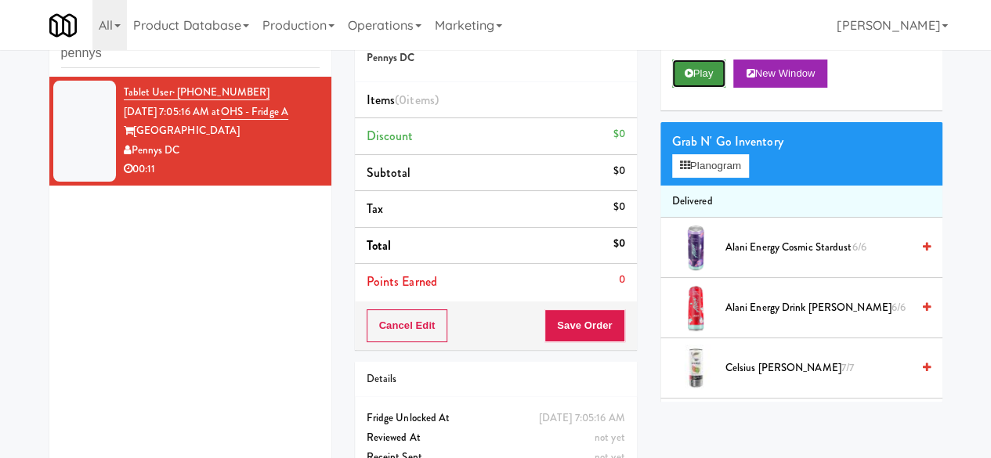
click at [683, 88] on button "Play" at bounding box center [699, 74] width 54 height 28
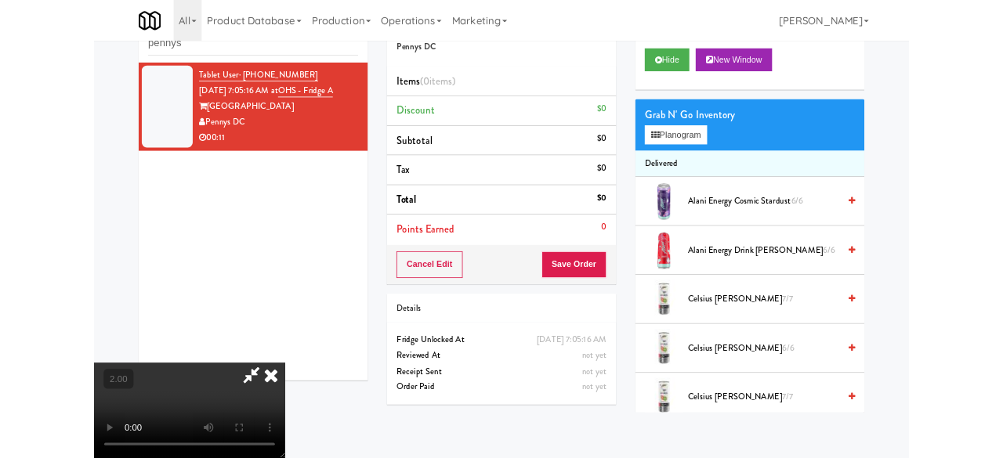
scroll to position [32, 0]
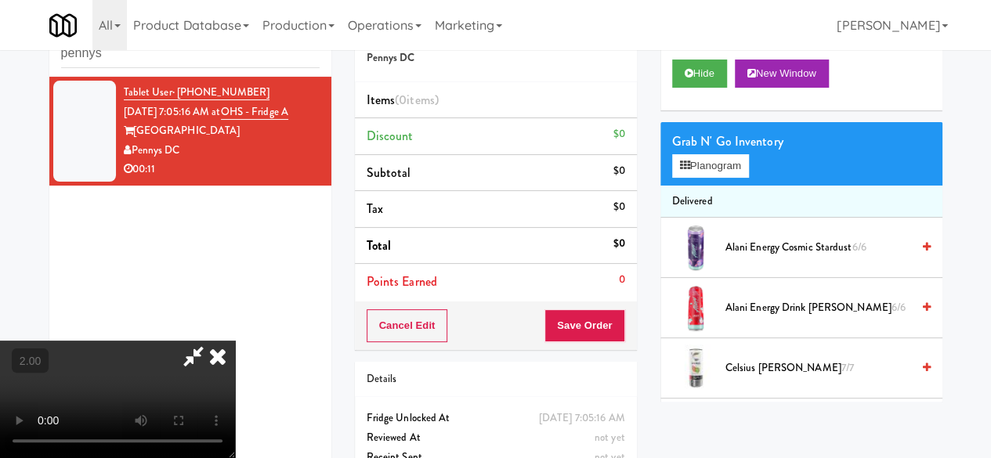
click at [714, 186] on div "Grab N' Go Inventory Planogram" at bounding box center [801, 153] width 282 height 63
click at [726, 178] on button "Planogram" at bounding box center [710, 165] width 77 height 23
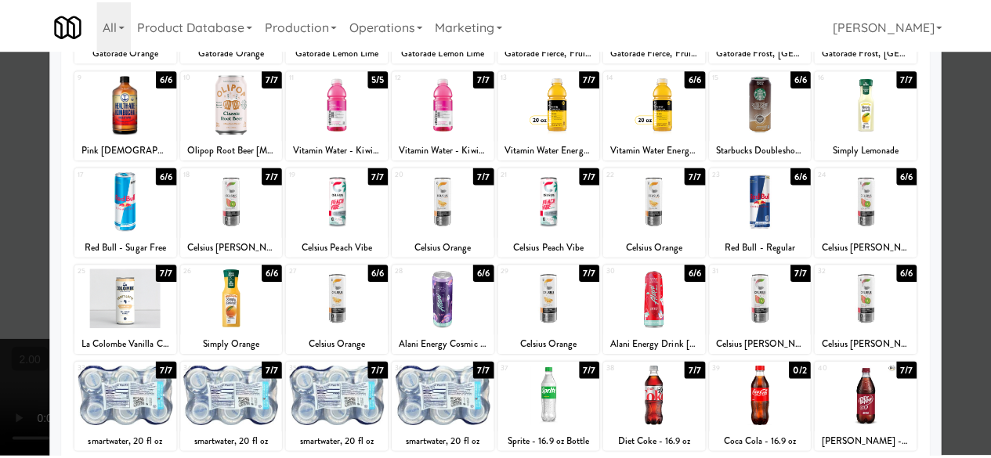
scroll to position [157, 0]
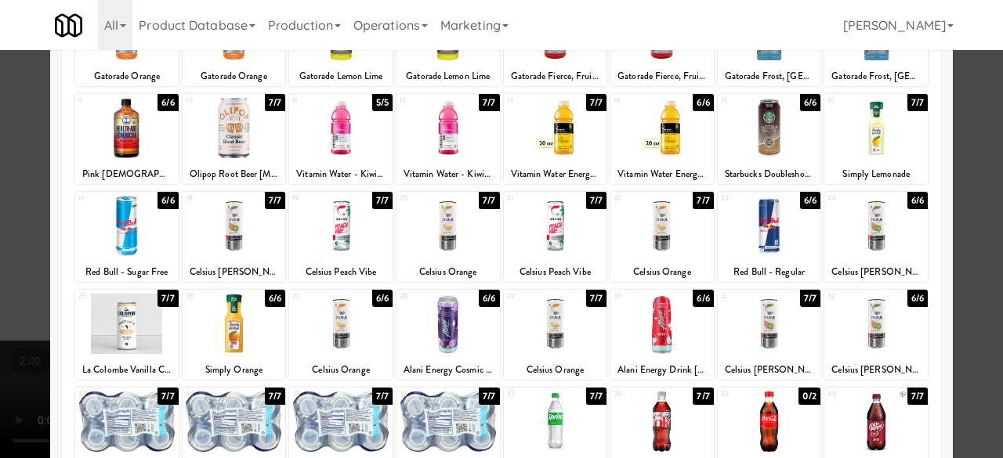
click at [451, 234] on div at bounding box center [447, 226] width 103 height 60
drag, startPoint x: 451, startPoint y: 234, endPoint x: 514, endPoint y: 240, distance: 62.9
click at [451, 234] on div at bounding box center [447, 226] width 103 height 60
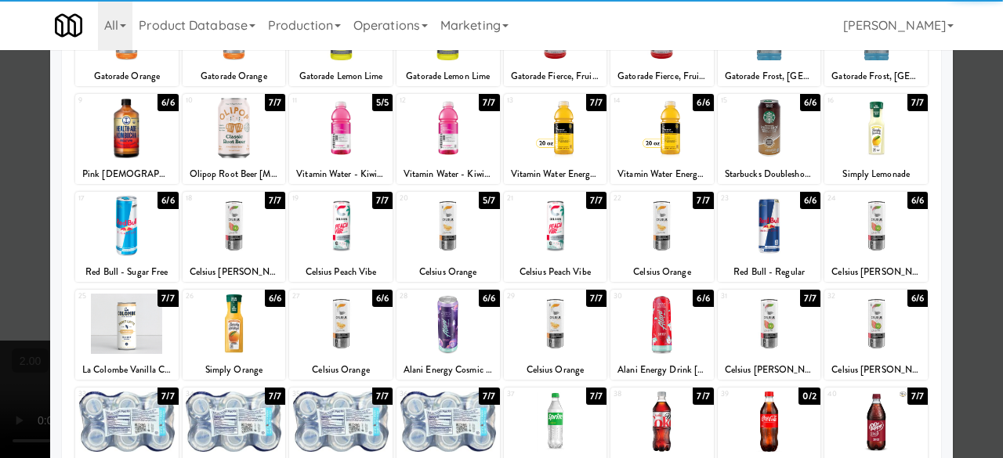
click at [656, 223] on div at bounding box center [661, 226] width 103 height 60
click at [929, 154] on div "Applied Last applied Monday 3:25 pm 1 6/6 Gatorade Orange 2 6/6 Gatorade Orange…" at bounding box center [501, 280] width 879 height 644
click at [932, 154] on div "Planogram Applied Last applied Monday 3:25 pm 1 6/6 Gatorade Orange 2 6/6 Gator…" at bounding box center [501, 259] width 902 height 707
click at [959, 146] on div at bounding box center [501, 229] width 1003 height 458
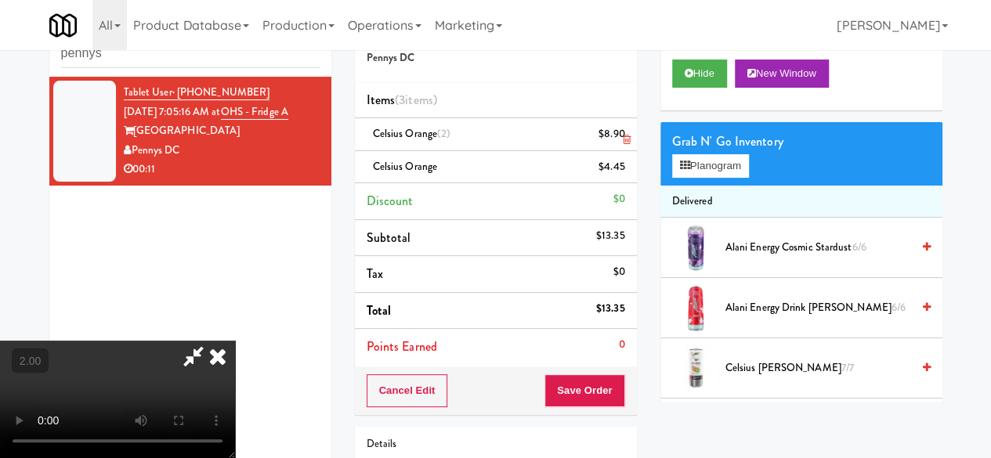
click at [621, 132] on link at bounding box center [623, 141] width 14 height 20
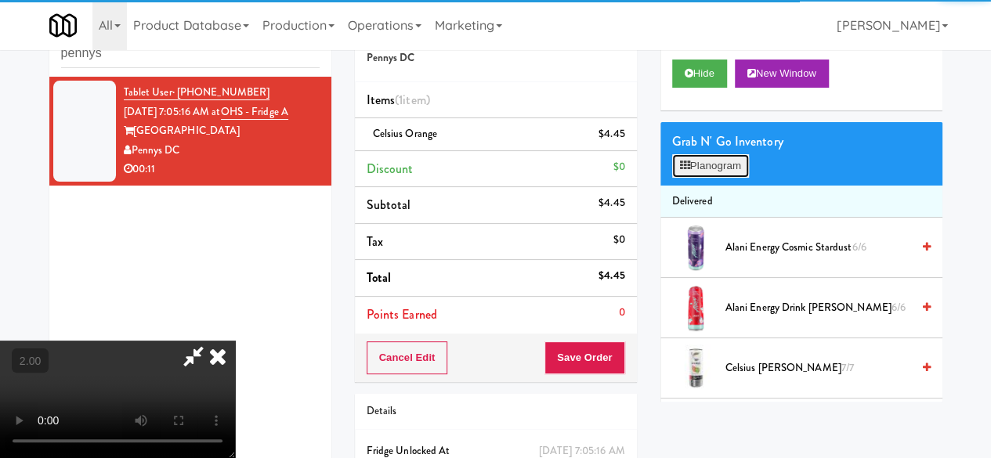
click at [681, 171] on icon at bounding box center [685, 166] width 10 height 10
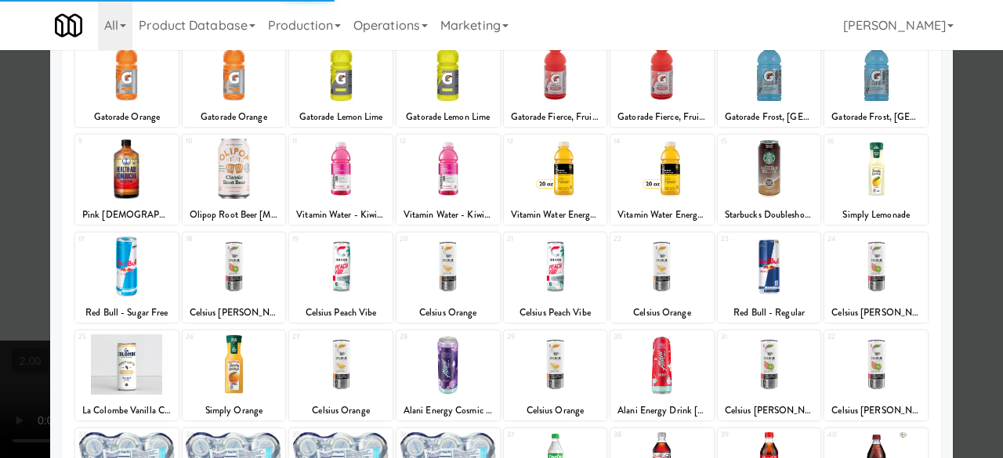
scroll to position [235, 0]
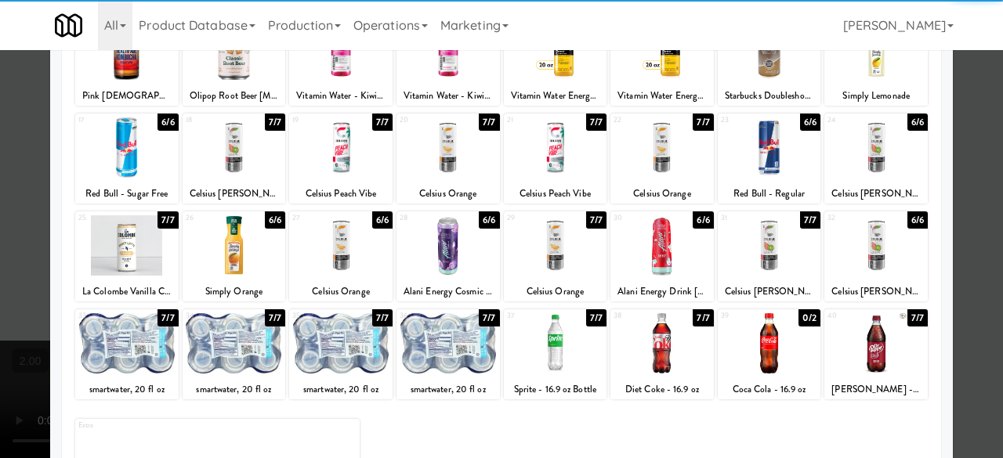
click at [441, 173] on div at bounding box center [447, 147] width 103 height 60
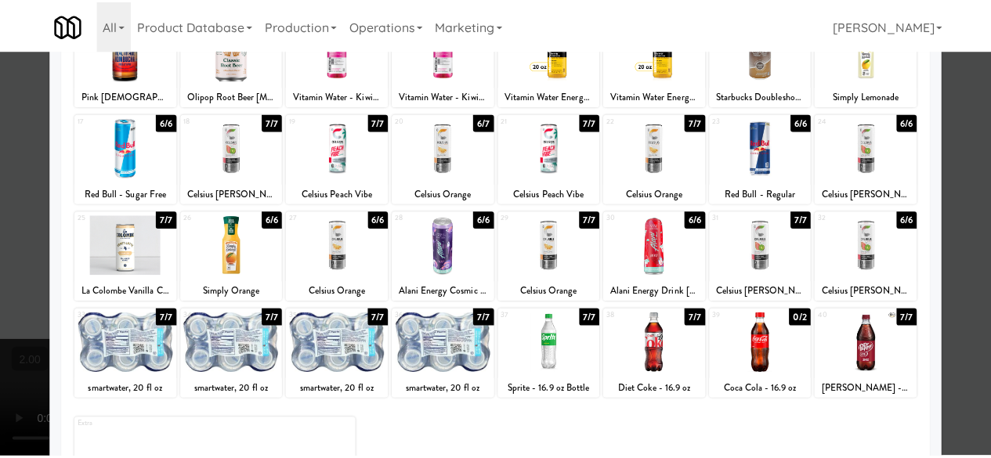
scroll to position [0, 0]
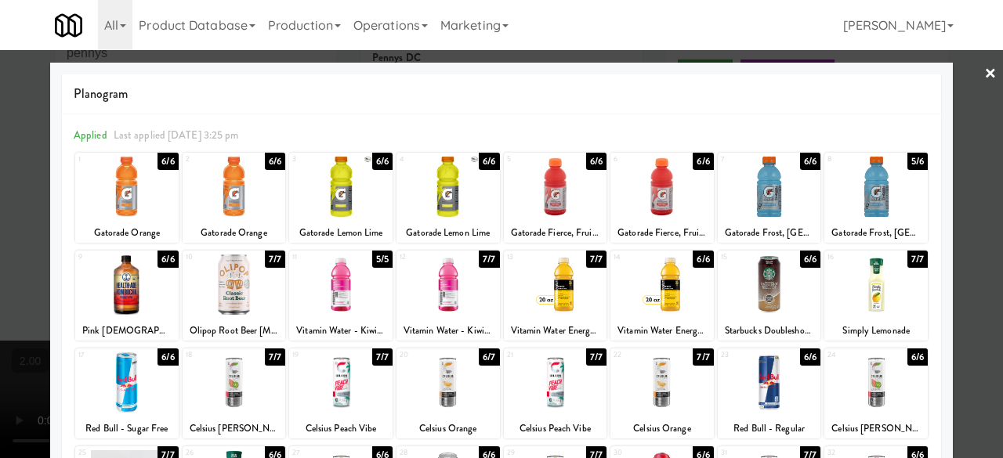
click at [967, 117] on div at bounding box center [501, 229] width 1003 height 458
click at [967, 117] on div "inbox reviewed recent all unclear take inventory issue suspicious failed recent…" at bounding box center [501, 290] width 1003 height 569
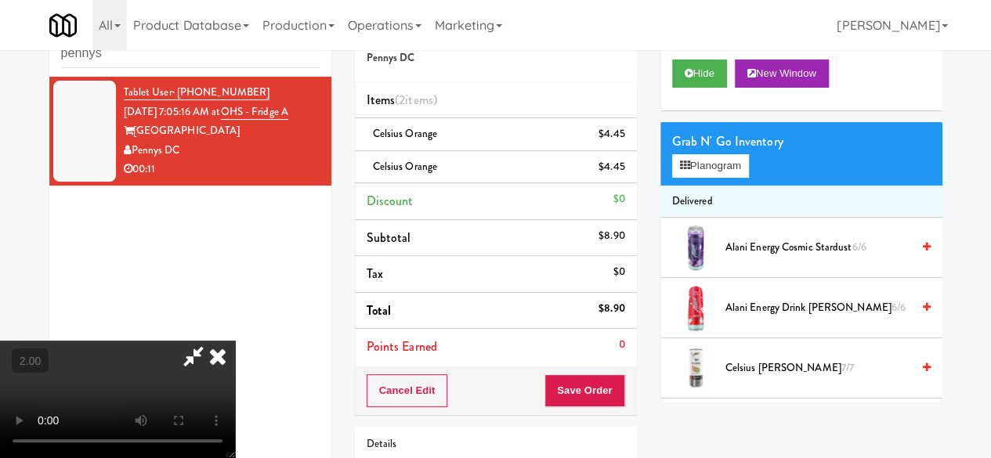
click at [211, 341] on icon at bounding box center [193, 356] width 36 height 31
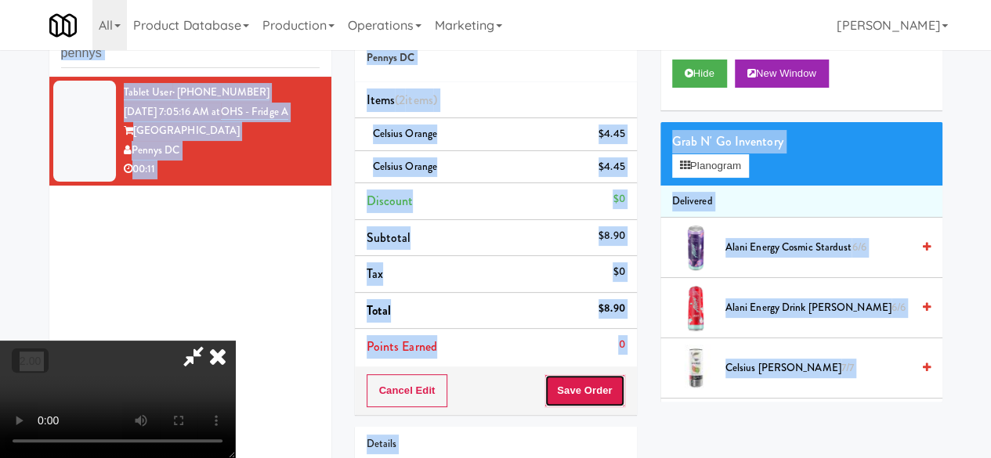
click at [603, 389] on button "Save Order" at bounding box center [584, 390] width 80 height 33
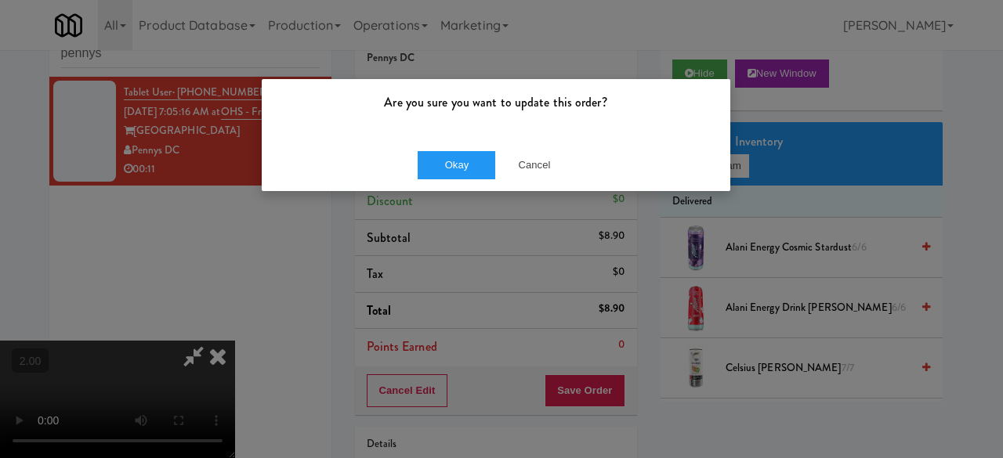
click at [457, 182] on div "Okay Cancel" at bounding box center [496, 165] width 468 height 52
click at [457, 180] on div "Okay Cancel" at bounding box center [496, 165] width 468 height 52
click at [464, 169] on button "Okay" at bounding box center [456, 165] width 78 height 28
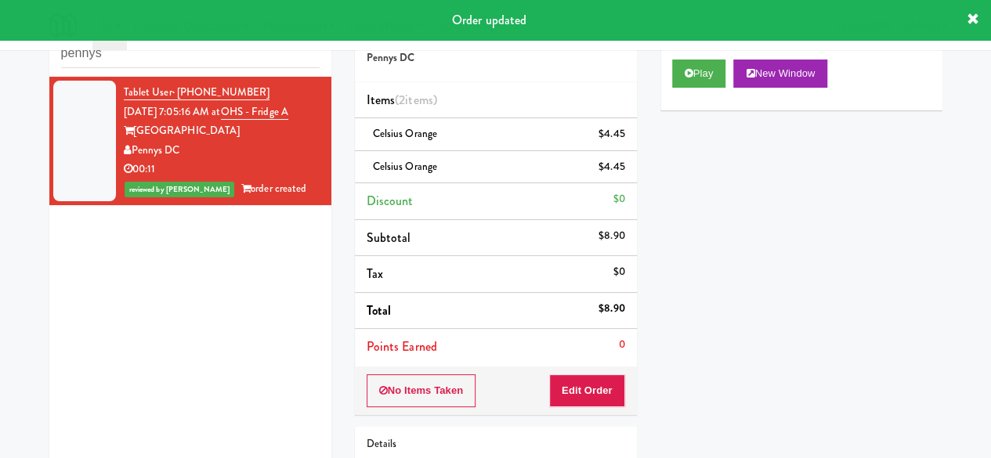
click at [138, 70] on div "inbox reviewed recent all unclear take inventory issue suspicious failed recent…" at bounding box center [190, 41] width 282 height 70
click at [145, 52] on input "pennys" at bounding box center [190, 53] width 258 height 29
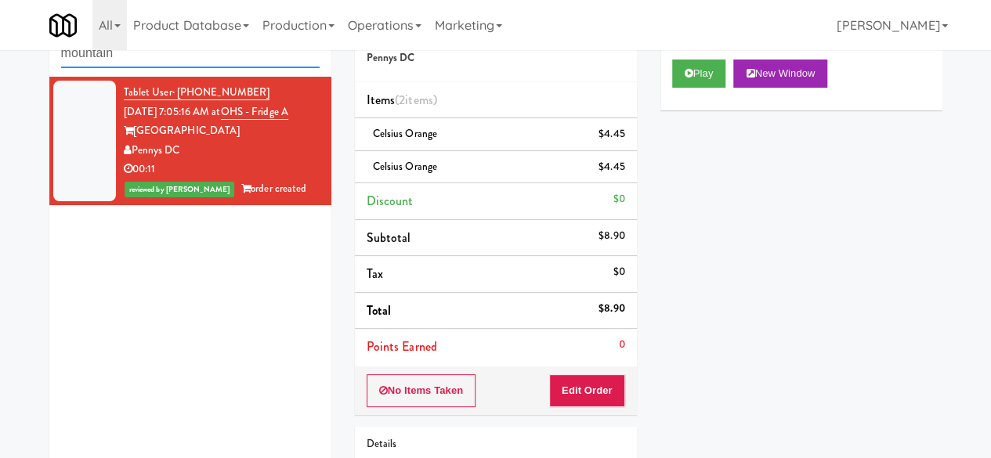
type input "mountain"
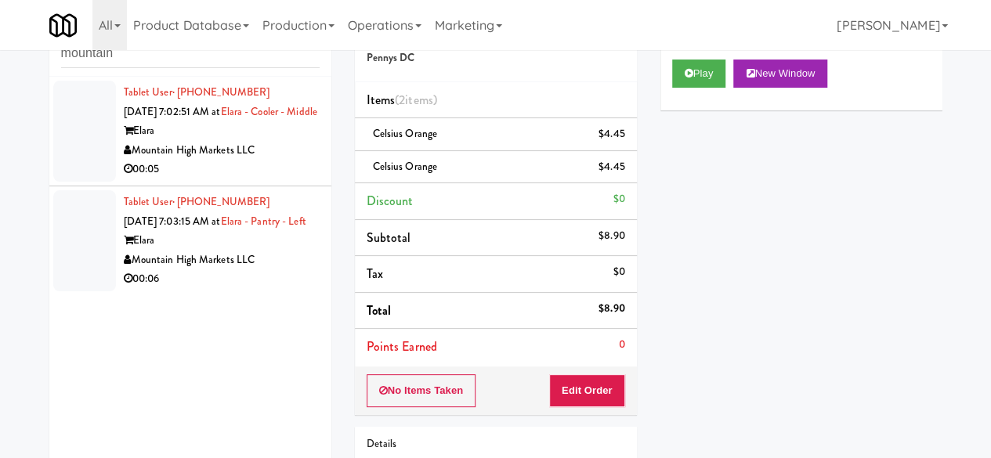
click at [290, 179] on div "00:05" at bounding box center [222, 170] width 196 height 20
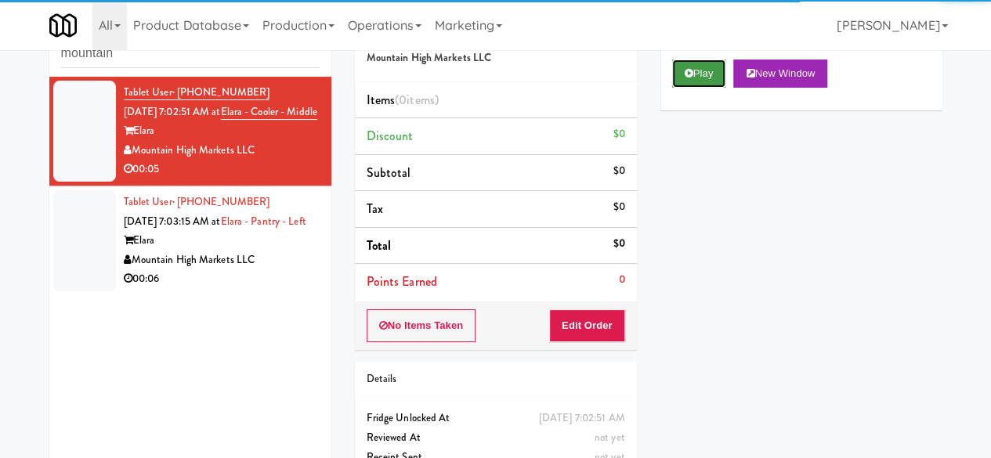
click at [685, 78] on icon at bounding box center [689, 73] width 9 height 10
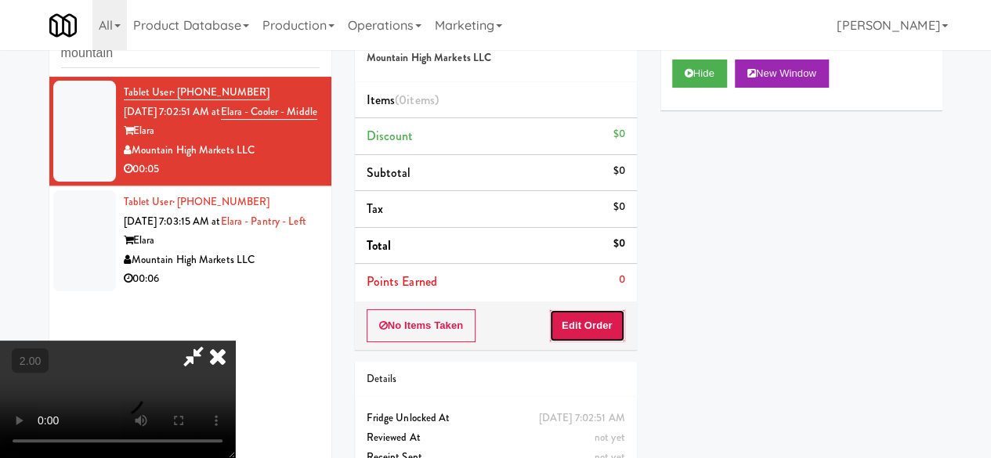
drag, startPoint x: 616, startPoint y: 327, endPoint x: 630, endPoint y: 272, distance: 56.6
click at [615, 327] on button "Edit Order" at bounding box center [587, 325] width 76 height 33
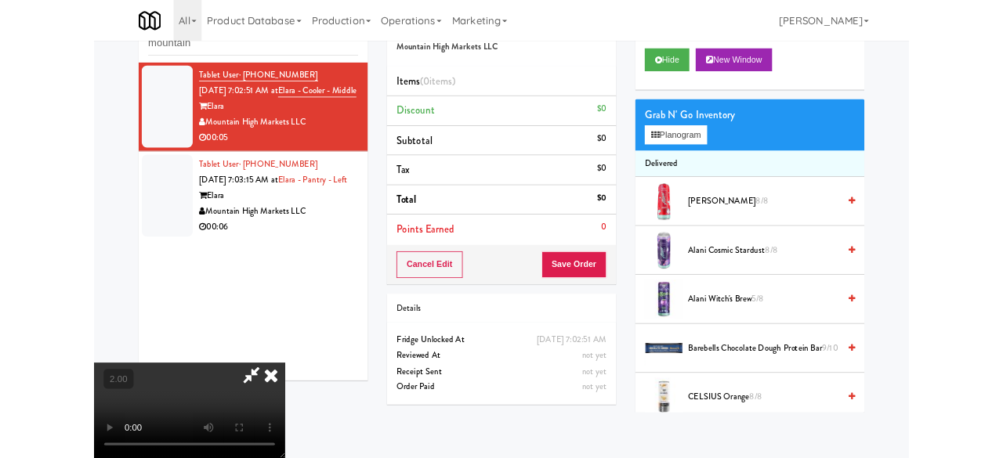
scroll to position [118, 0]
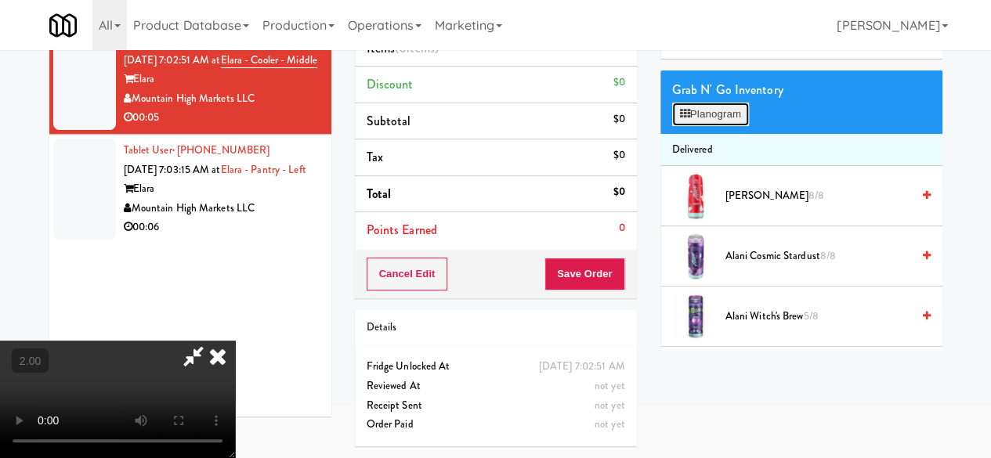
click at [711, 126] on button "Planogram" at bounding box center [710, 114] width 77 height 23
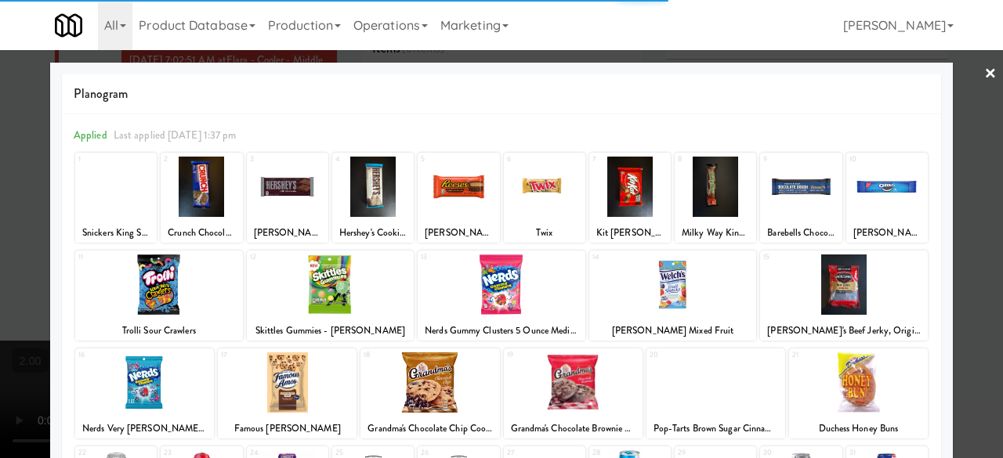
scroll to position [310, 0]
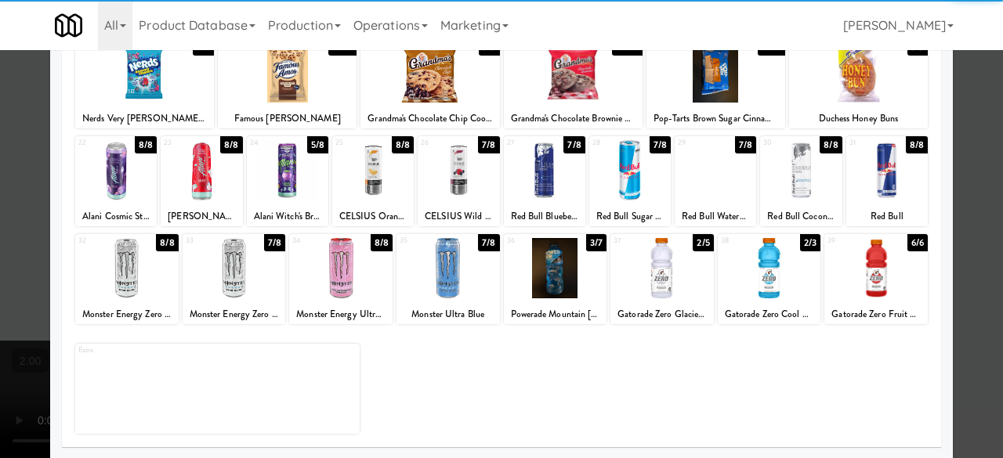
drag, startPoint x: 759, startPoint y: 268, endPoint x: 824, endPoint y: 261, distance: 65.4
click at [759, 269] on div at bounding box center [768, 268] width 103 height 60
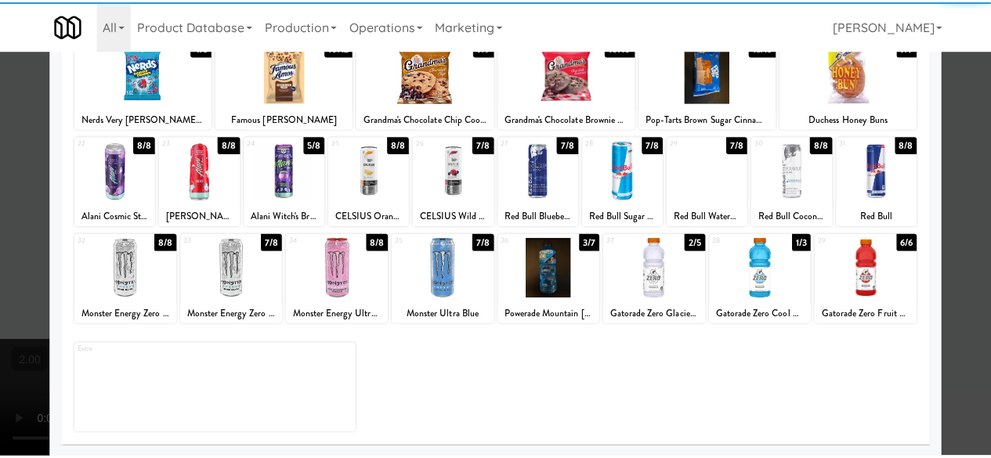
scroll to position [0, 0]
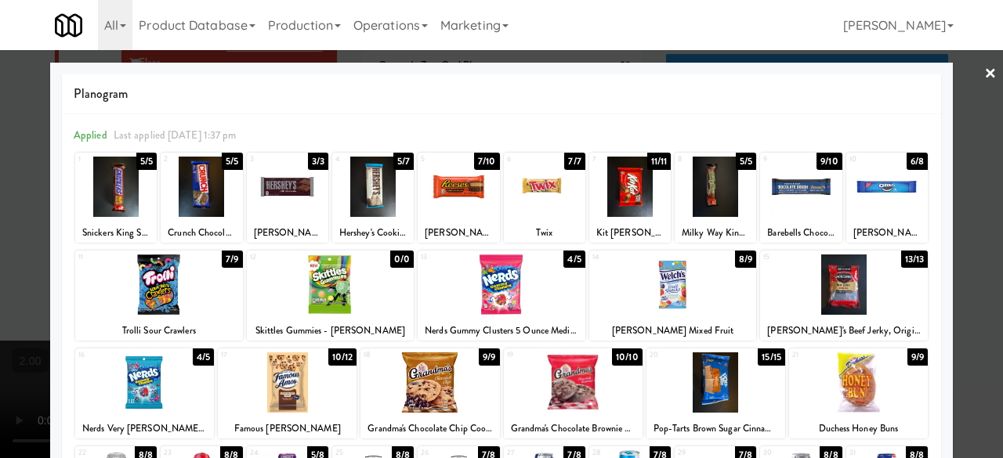
click at [964, 85] on div at bounding box center [501, 229] width 1003 height 458
click at [964, 85] on div "inbox reviewed recent all unclear take inventory issue suspicious failed recent…" at bounding box center [501, 206] width 1003 height 536
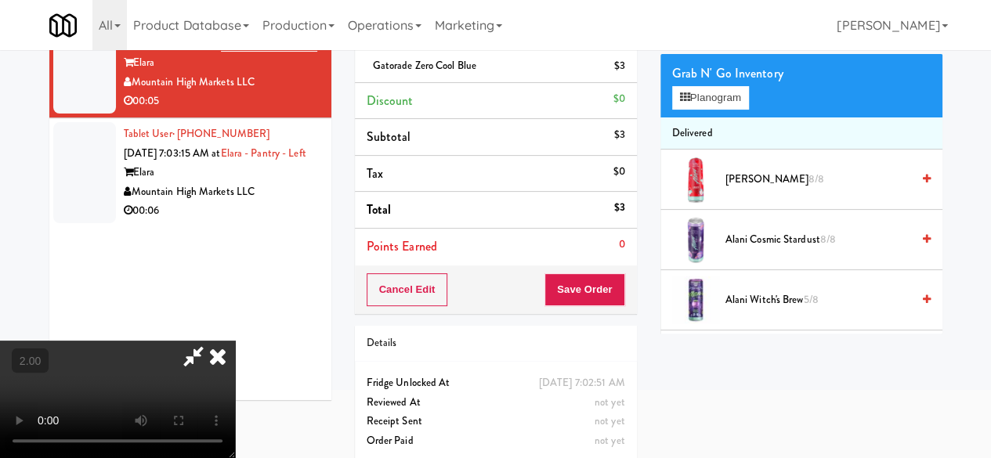
drag, startPoint x: 548, startPoint y: 119, endPoint x: 551, endPoint y: 134, distance: 15.2
click at [548, 123] on li "Subtotal $3" at bounding box center [496, 137] width 282 height 37
click at [211, 341] on icon at bounding box center [193, 356] width 36 height 31
click at [580, 284] on button "Save Order" at bounding box center [584, 289] width 80 height 33
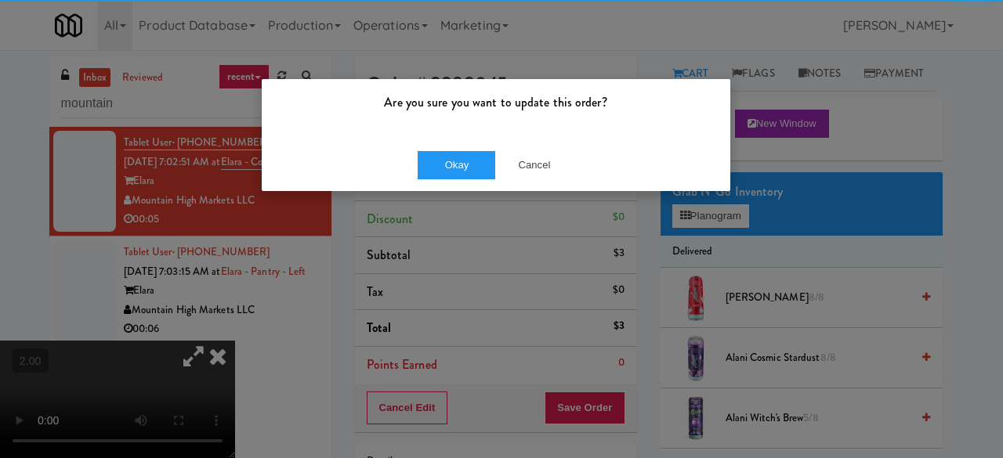
click at [476, 127] on div "Are you sure you want to update this order?" at bounding box center [496, 109] width 468 height 60
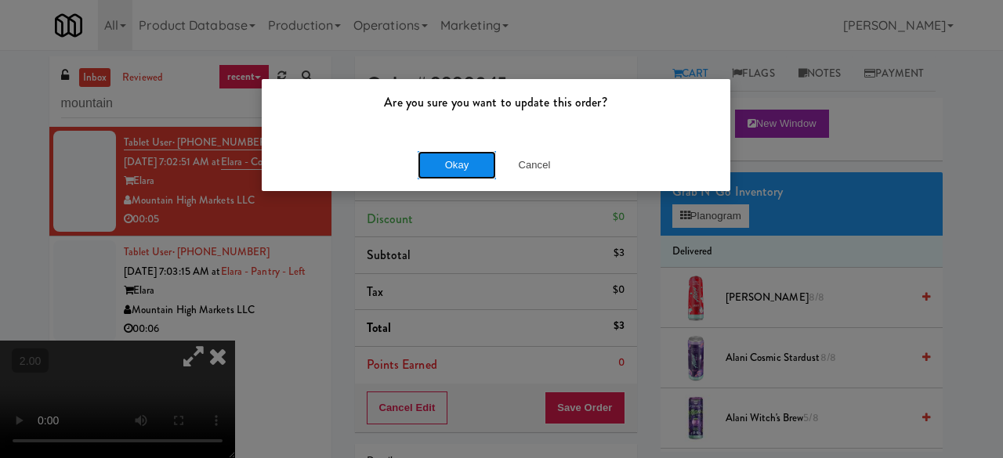
click at [468, 155] on button "Okay" at bounding box center [456, 165] width 78 height 28
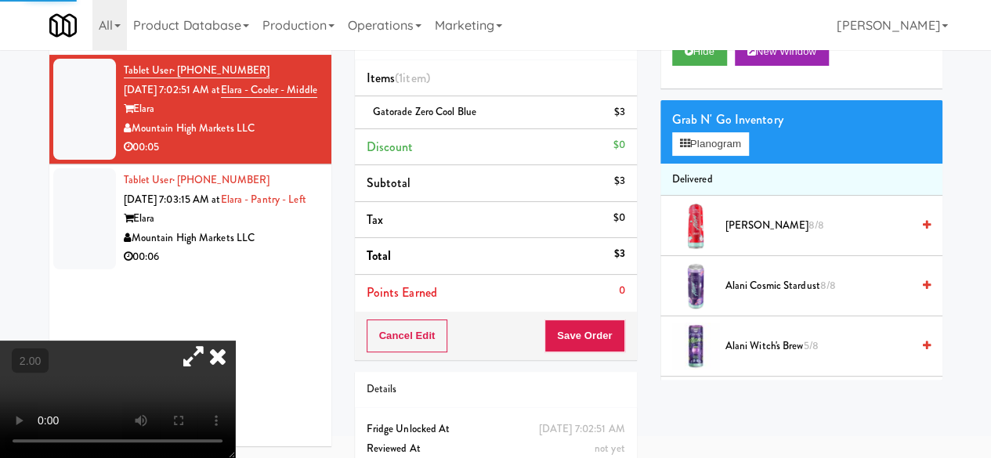
scroll to position [150, 0]
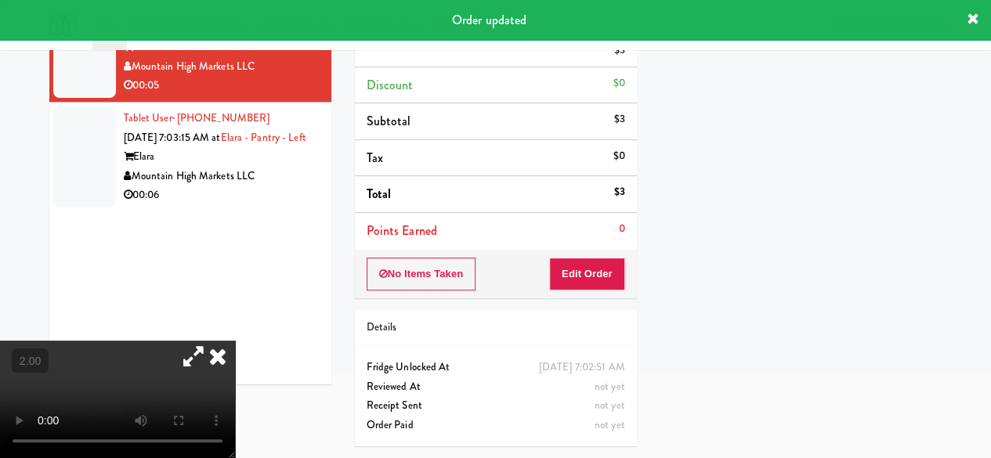
click at [274, 248] on div "Tablet User · (520) 201-8708 Sep 15, 2025 7:02:51 AM at Elara - Cooler - Middle…" at bounding box center [190, 189] width 282 height 392
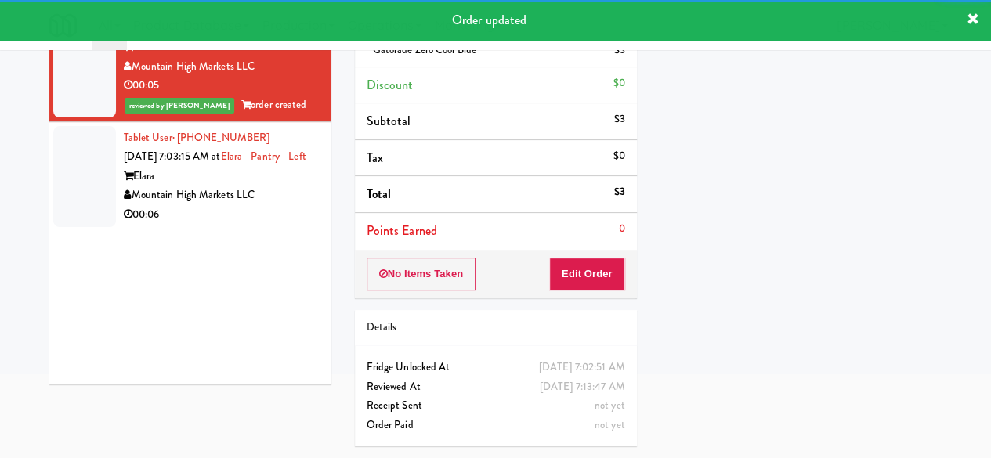
click at [284, 205] on div "Mountain High Markets LLC" at bounding box center [222, 196] width 196 height 20
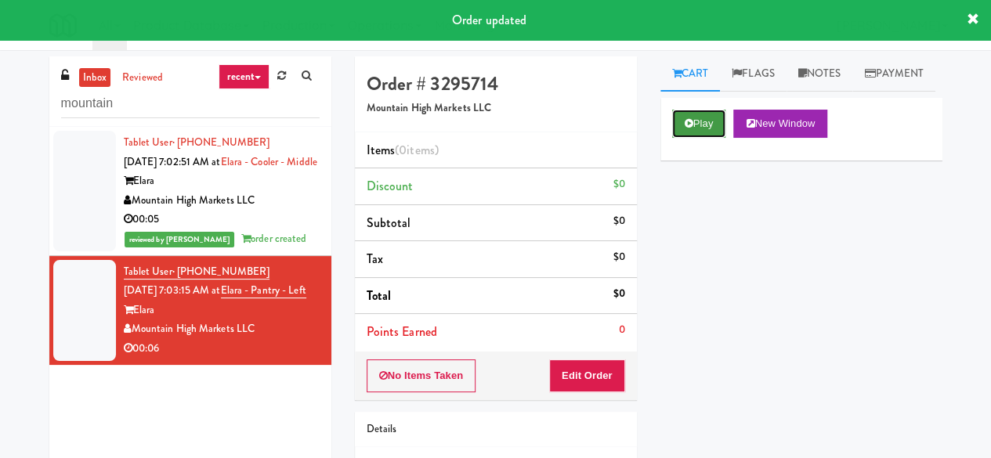
click at [714, 138] on button "Play" at bounding box center [699, 124] width 54 height 28
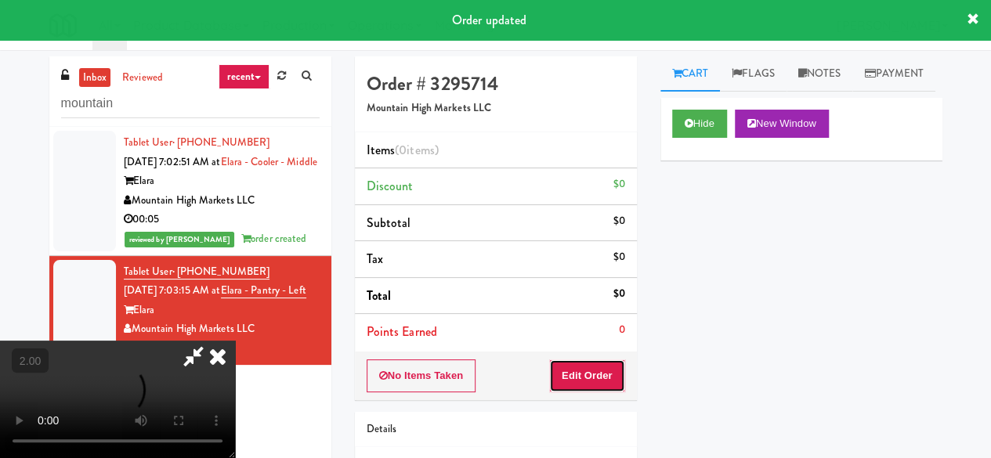
click at [605, 370] on button "Edit Order" at bounding box center [587, 376] width 76 height 33
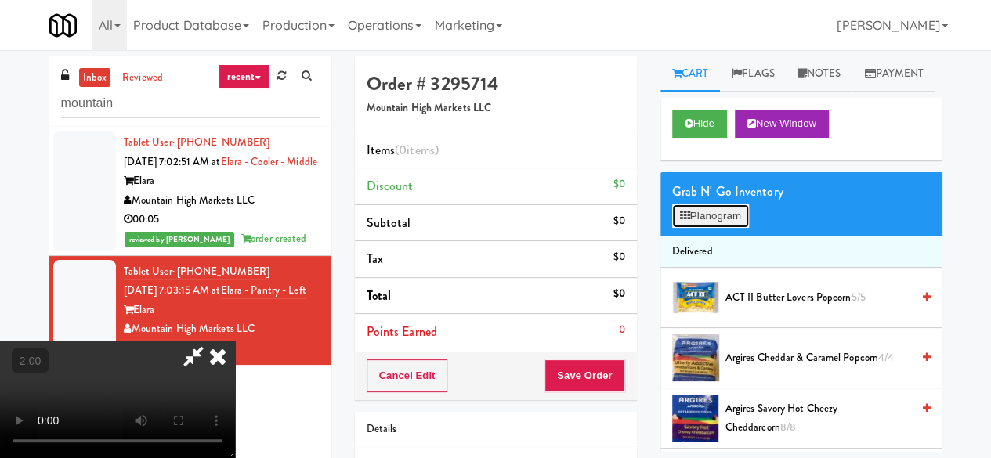
click at [723, 228] on button "Planogram" at bounding box center [710, 215] width 77 height 23
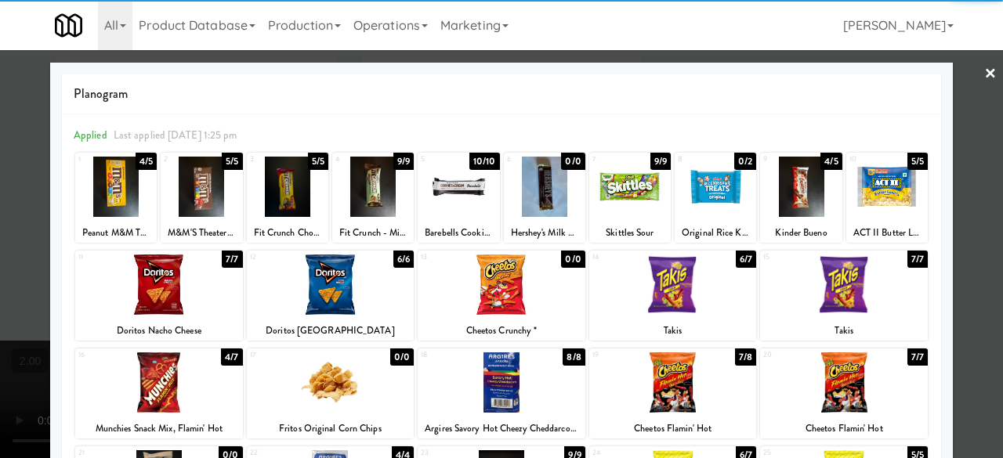
click at [697, 286] on div at bounding box center [673, 285] width 168 height 60
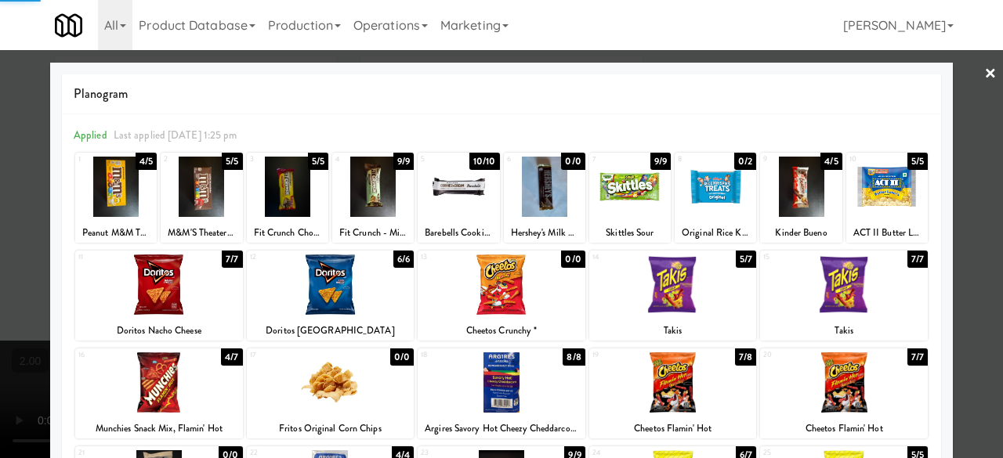
click at [959, 158] on div at bounding box center [501, 229] width 1003 height 458
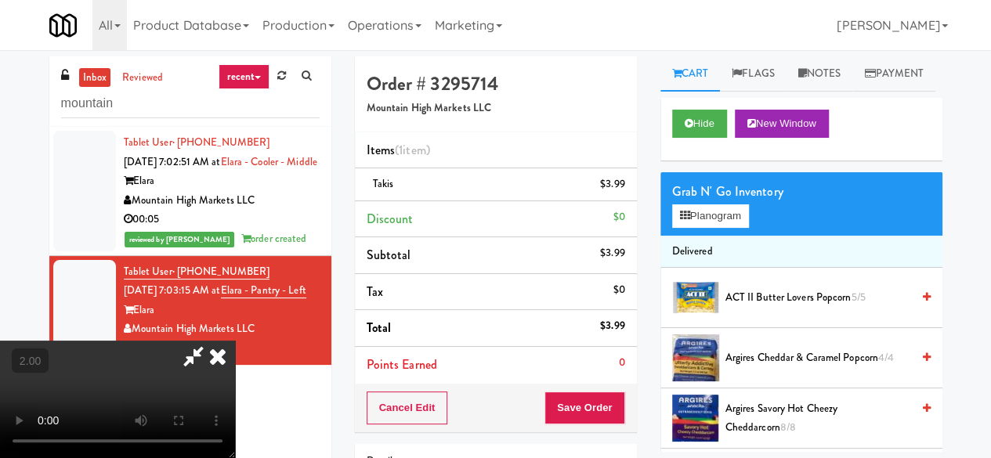
click at [211, 341] on icon at bounding box center [193, 356] width 36 height 31
click at [544, 132] on div "Order # 3295714 Mountain High Markets LLC Items (1 item ) Takis $3.99 Discount …" at bounding box center [648, 324] width 587 height 536
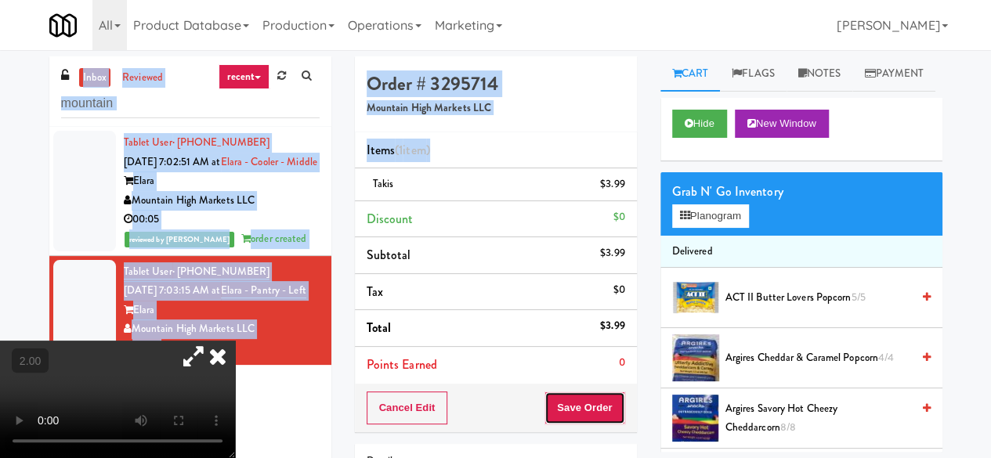
click at [580, 397] on button "Save Order" at bounding box center [584, 408] width 80 height 33
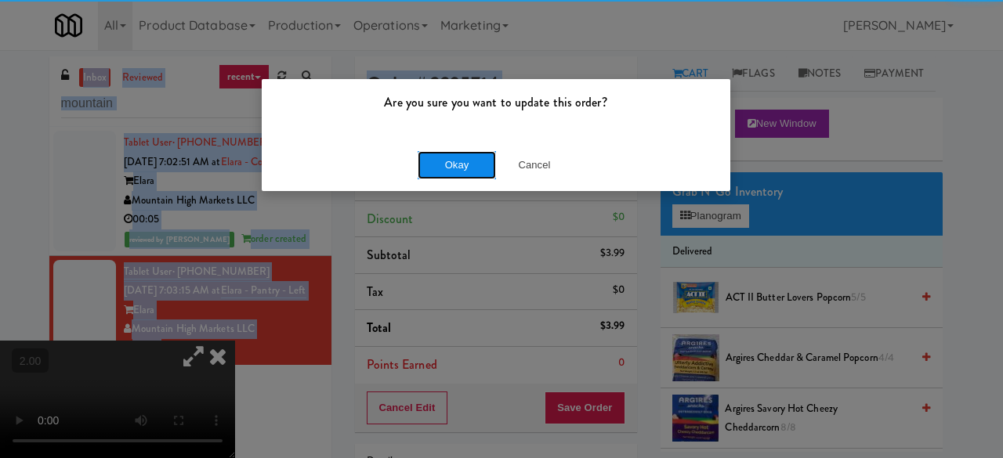
click at [432, 161] on button "Okay" at bounding box center [456, 165] width 78 height 28
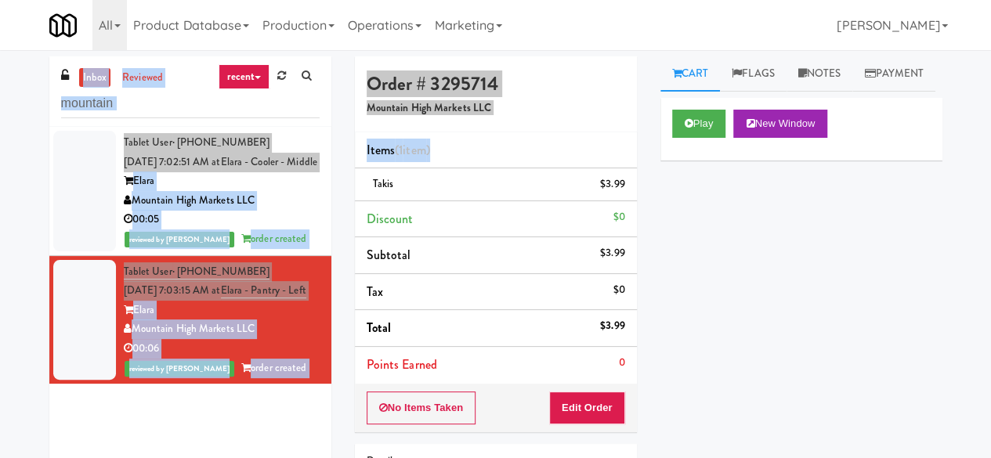
click at [770, 289] on div "Play New Window Primary Flag Clear Flag if unable to determine what was taken o…" at bounding box center [801, 391] width 282 height 587
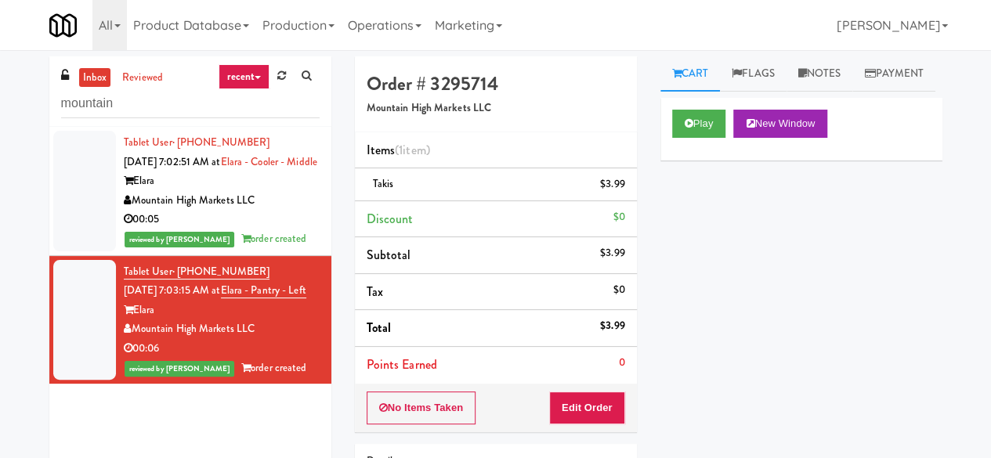
click at [770, 289] on div "Play New Window Primary Flag Clear Flag if unable to determine what was taken o…" at bounding box center [801, 391] width 282 height 587
click at [155, 112] on input "mountain" at bounding box center [190, 103] width 258 height 29
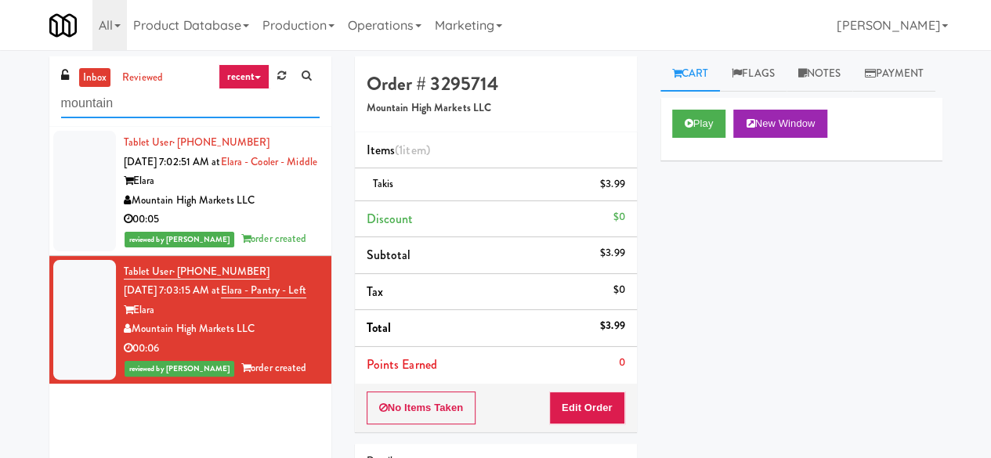
type input "e"
type input "pennys"
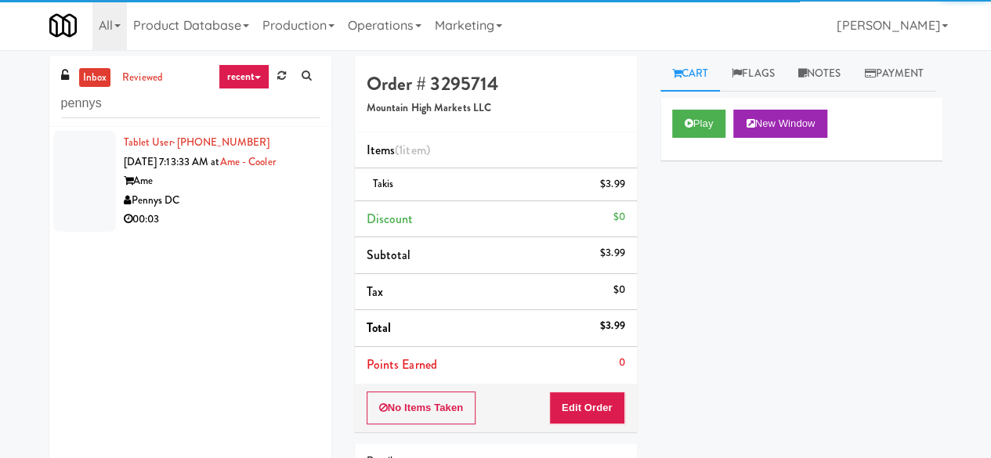
click at [232, 216] on div "00:03" at bounding box center [222, 220] width 196 height 20
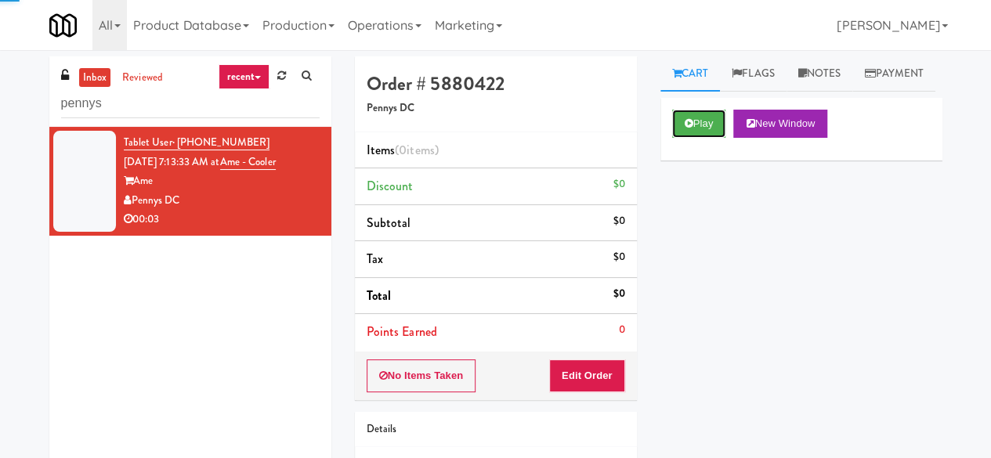
click at [691, 138] on button "Play" at bounding box center [699, 124] width 54 height 28
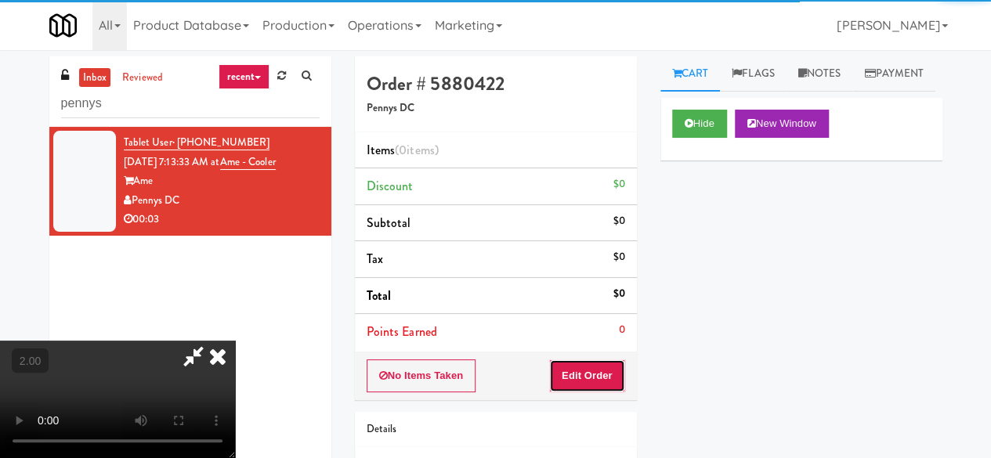
click at [589, 369] on button "Edit Order" at bounding box center [587, 376] width 76 height 33
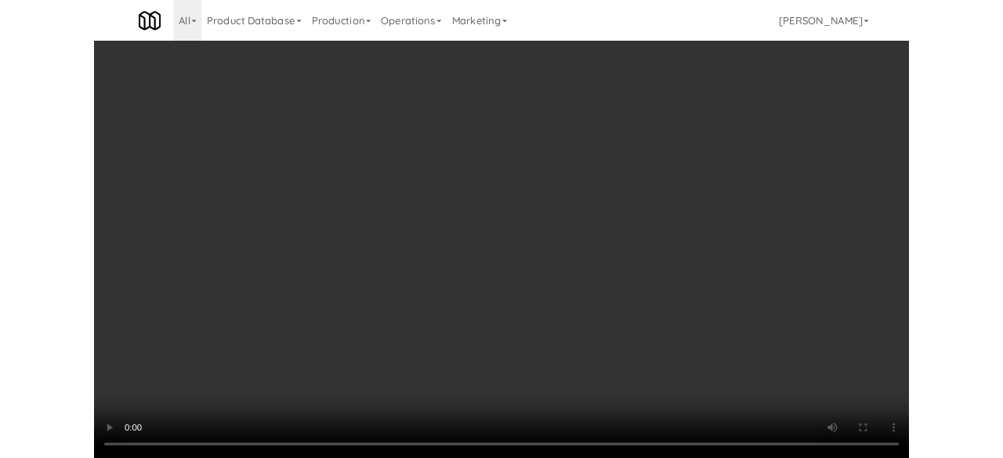
scroll to position [32, 0]
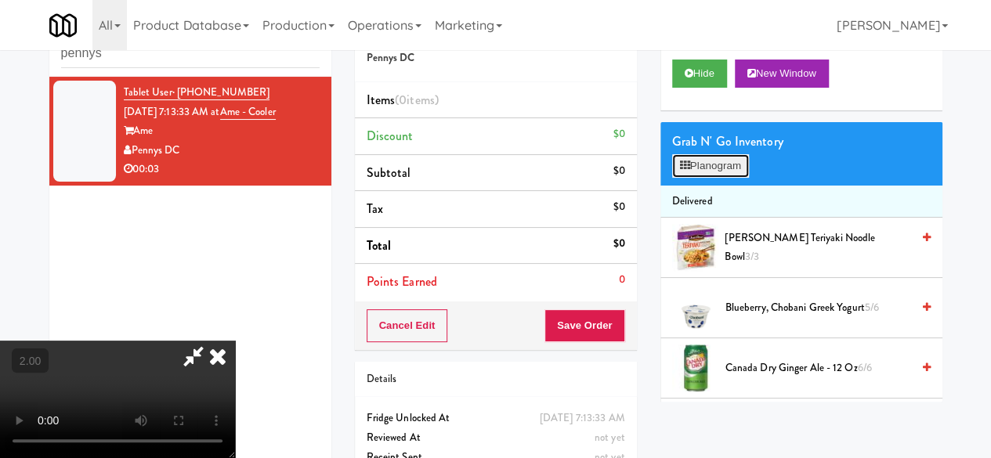
click at [696, 178] on button "Planogram" at bounding box center [710, 165] width 77 height 23
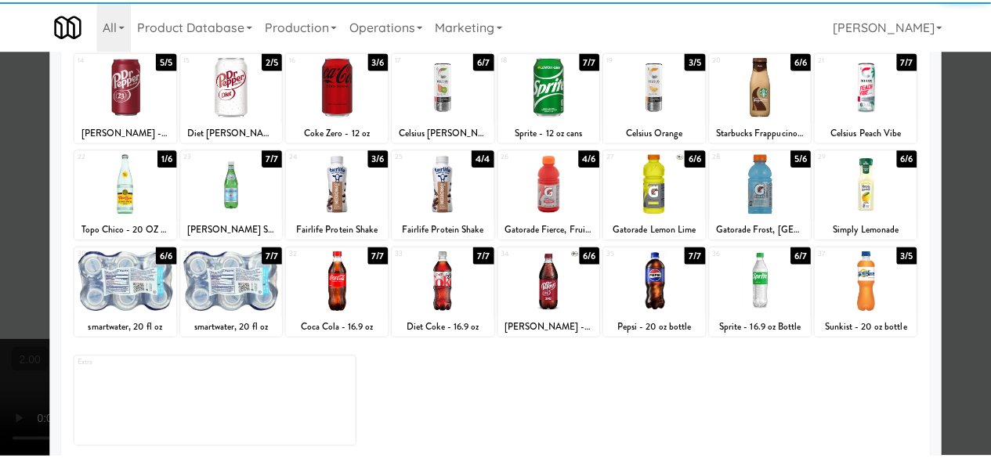
scroll to position [310, 0]
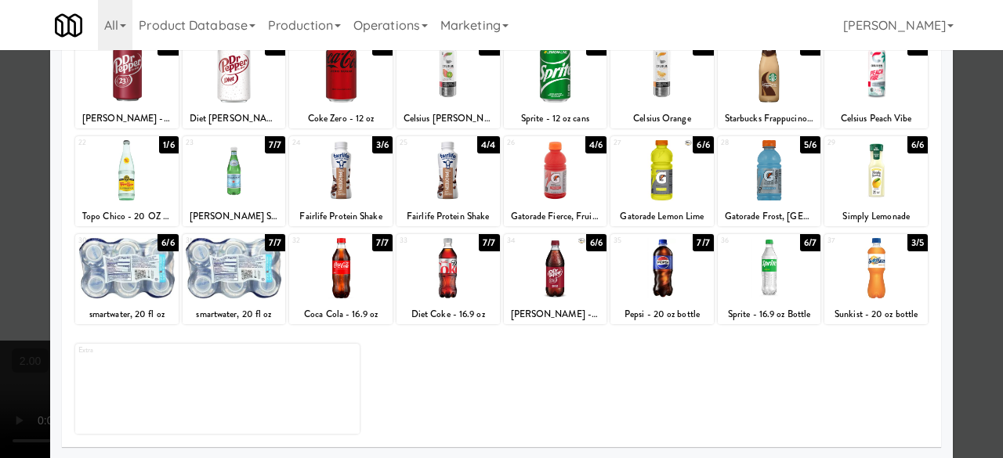
click at [323, 172] on div at bounding box center [340, 170] width 103 height 60
click at [970, 103] on div at bounding box center [501, 229] width 1003 height 458
click at [970, 103] on div "inbox reviewed recent all unclear take inventory issue suspicious failed recent…" at bounding box center [501, 274] width 1003 height 536
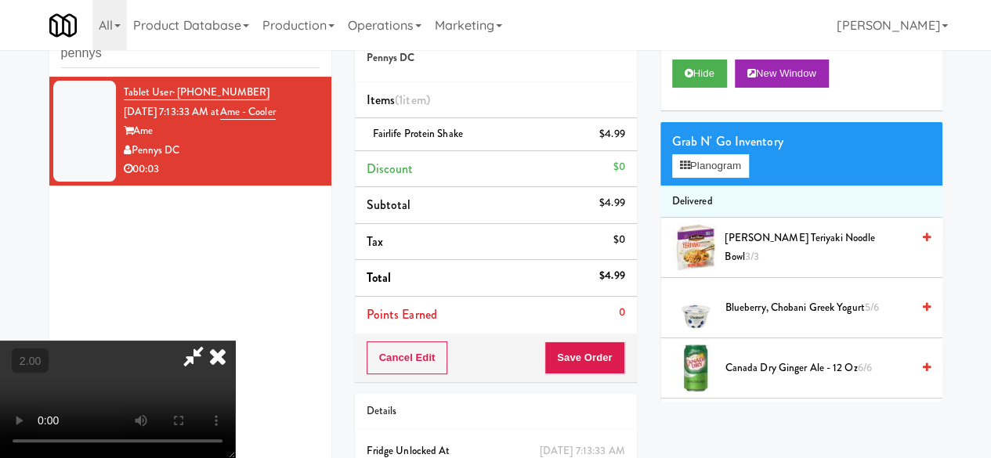
click at [211, 341] on icon at bounding box center [193, 356] width 36 height 31
click at [595, 374] on div "Cancel Edit Save Order" at bounding box center [496, 358] width 282 height 49
click at [592, 360] on button "Save Order" at bounding box center [584, 358] width 80 height 33
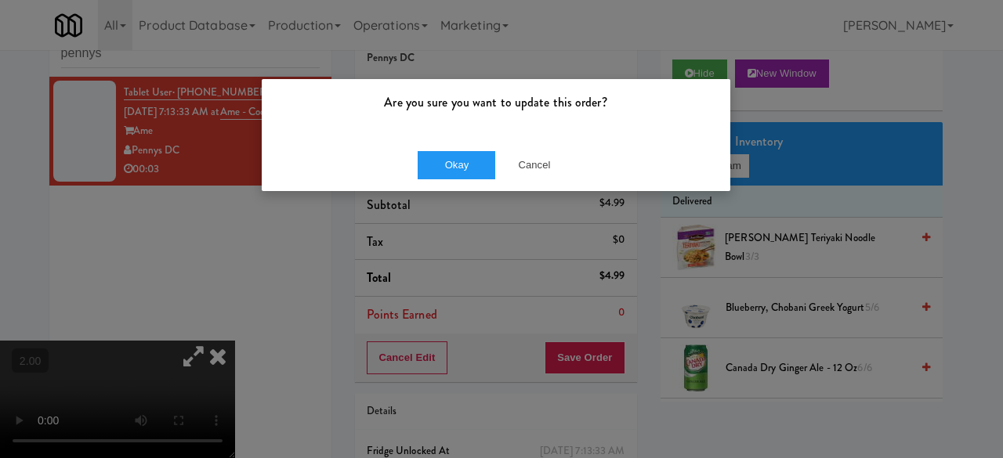
click at [484, 144] on div "Okay Cancel" at bounding box center [496, 165] width 468 height 52
drag, startPoint x: 484, startPoint y: 144, endPoint x: 468, endPoint y: 172, distance: 32.3
click at [484, 144] on div "Okay Cancel" at bounding box center [496, 165] width 468 height 52
click at [468, 172] on button "Okay" at bounding box center [456, 165] width 78 height 28
